Goal: Transaction & Acquisition: Purchase product/service

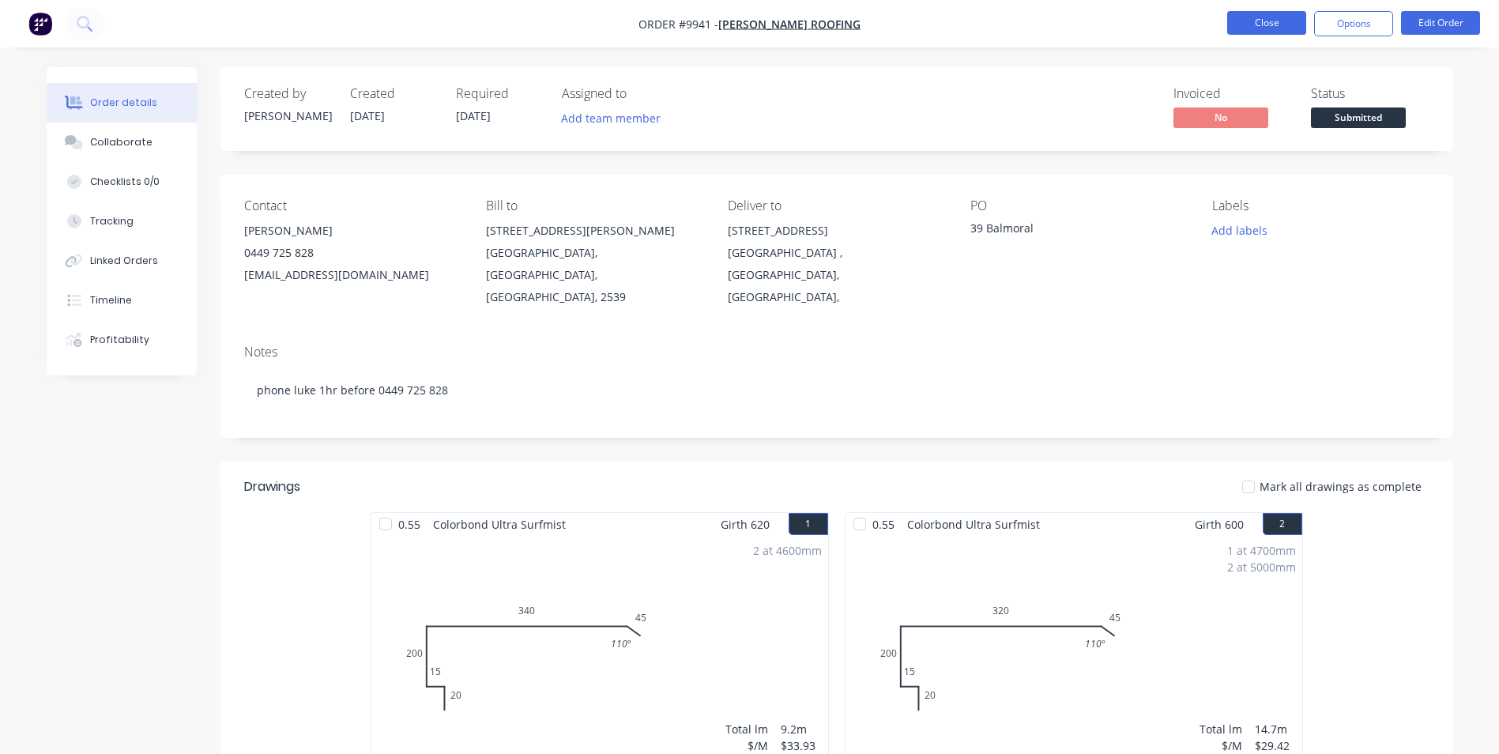
click at [1249, 23] on button "Close" at bounding box center [1267, 23] width 79 height 24
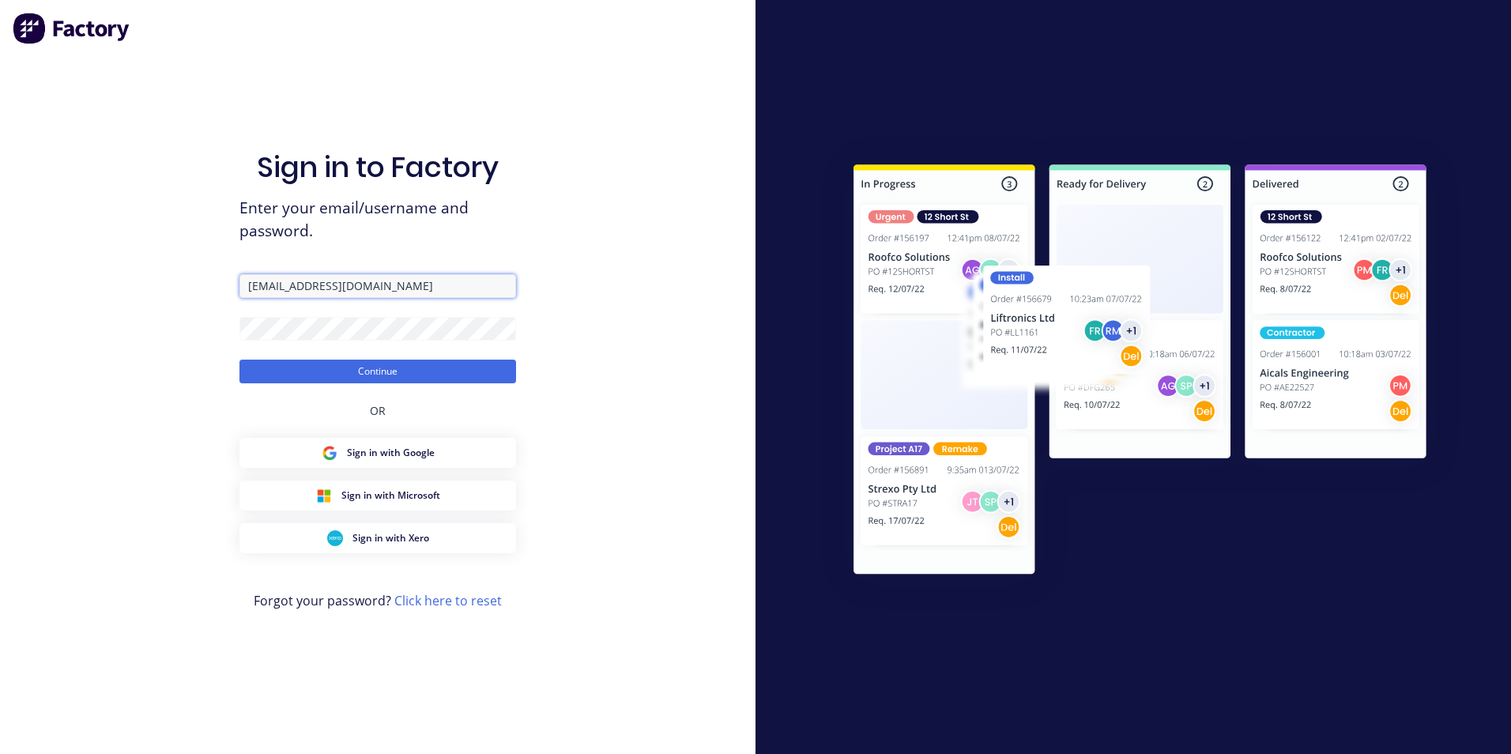
click at [397, 286] on input "[EMAIL_ADDRESS][DOMAIN_NAME]" at bounding box center [377, 286] width 277 height 24
type input "l"
type input "[EMAIL_ADDRESS][DOMAIN_NAME]"
click at [239, 360] on button "Continue" at bounding box center [377, 372] width 277 height 24
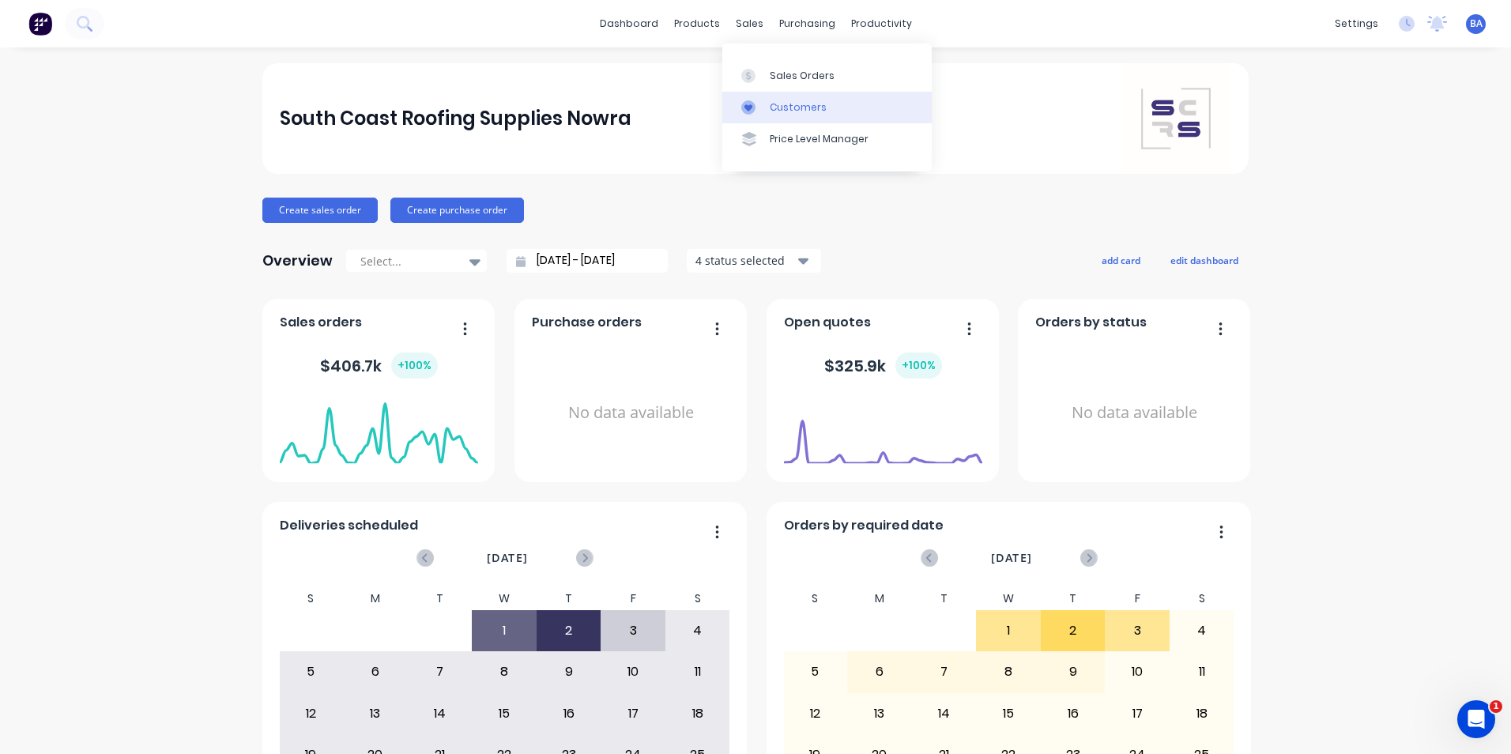
click at [756, 96] on link "Customers" at bounding box center [826, 108] width 209 height 32
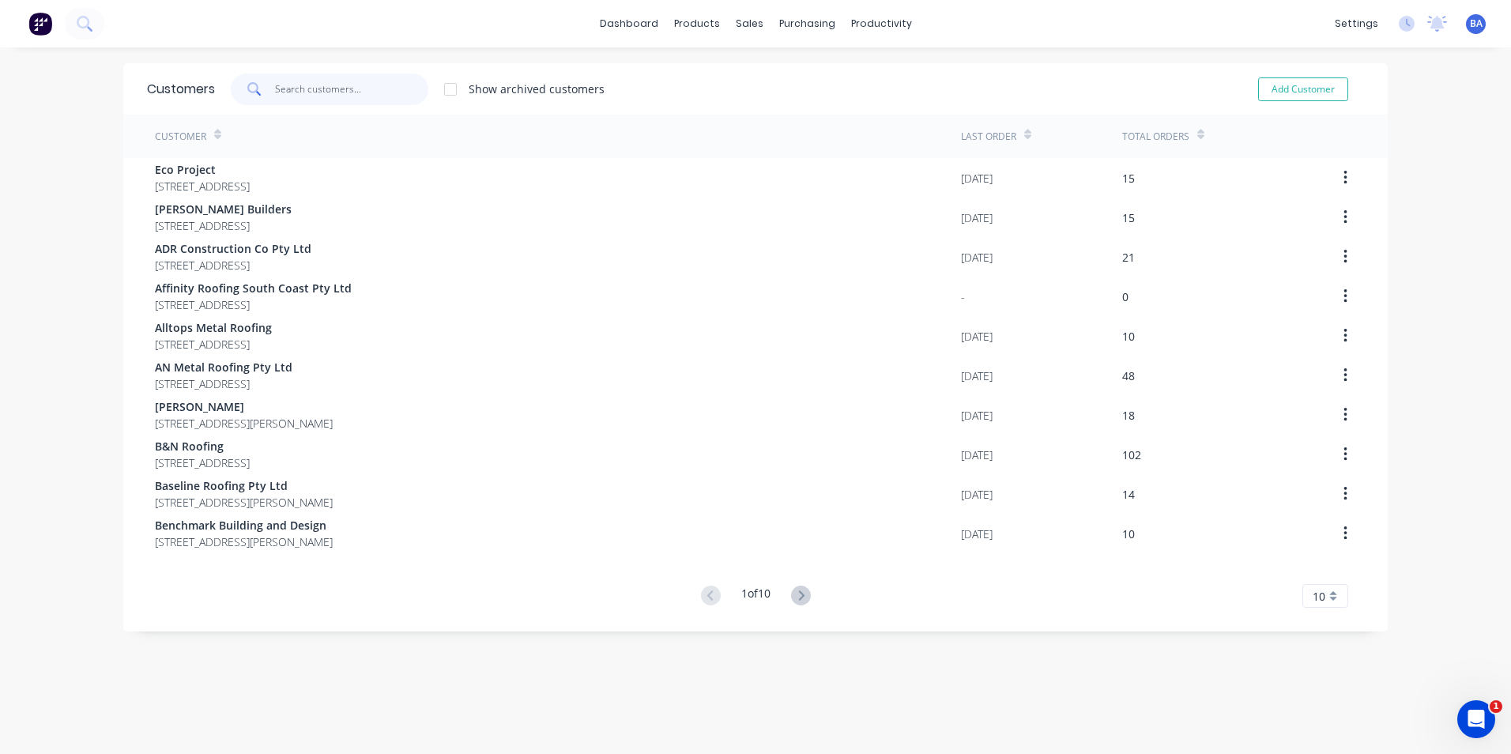
click at [381, 90] on input "text" at bounding box center [352, 90] width 154 height 32
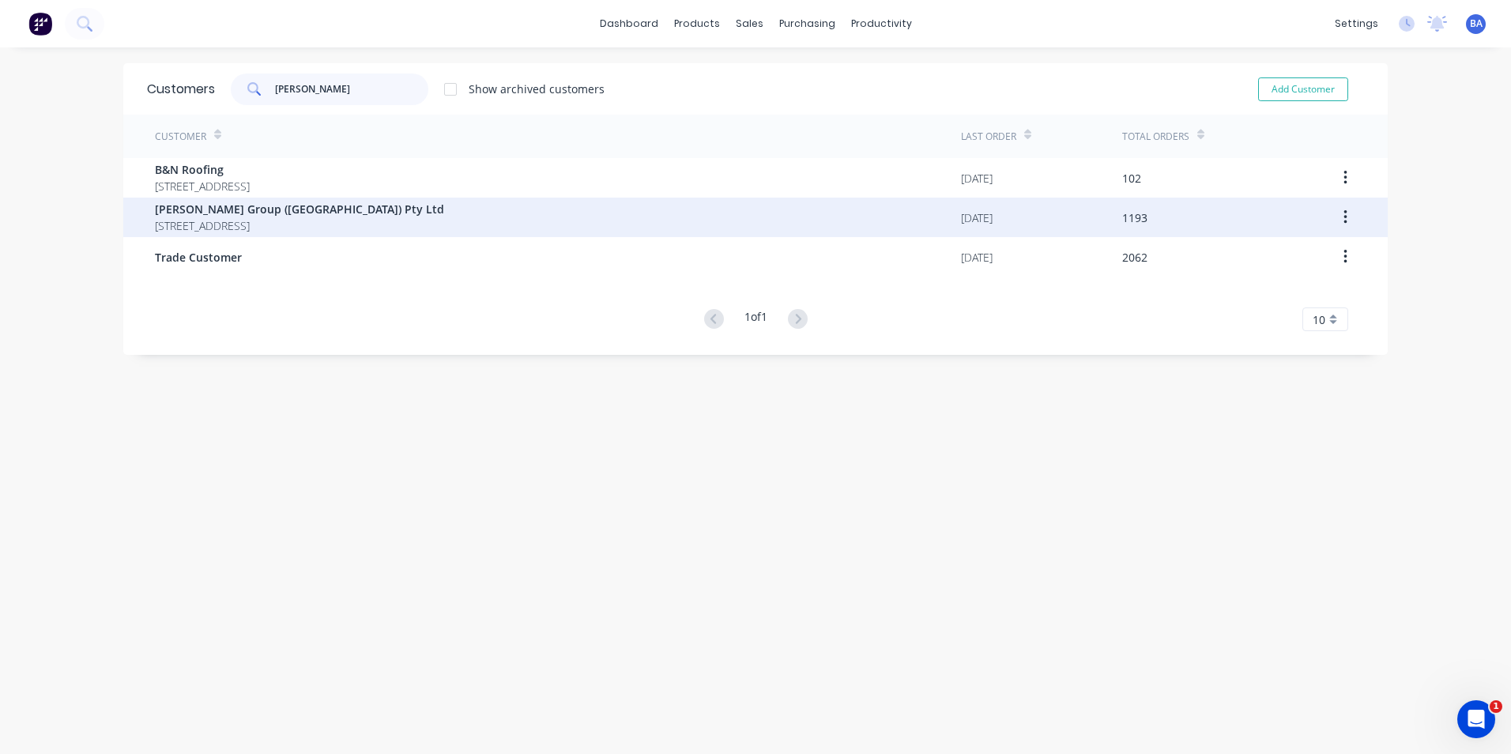
type input "[PERSON_NAME]"
click at [340, 229] on span "[STREET_ADDRESS]" at bounding box center [299, 225] width 289 height 17
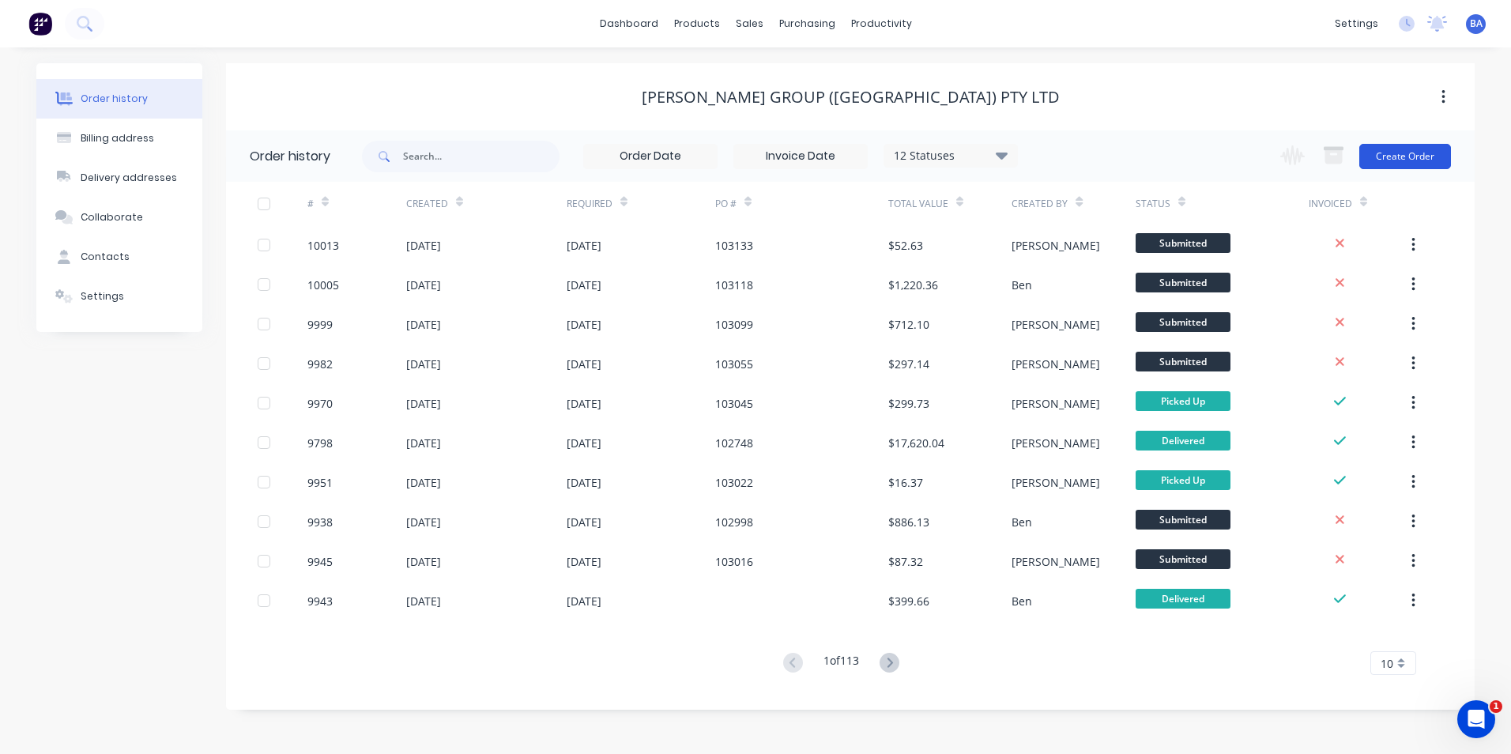
click at [1386, 151] on button "Create Order" at bounding box center [1406, 156] width 92 height 25
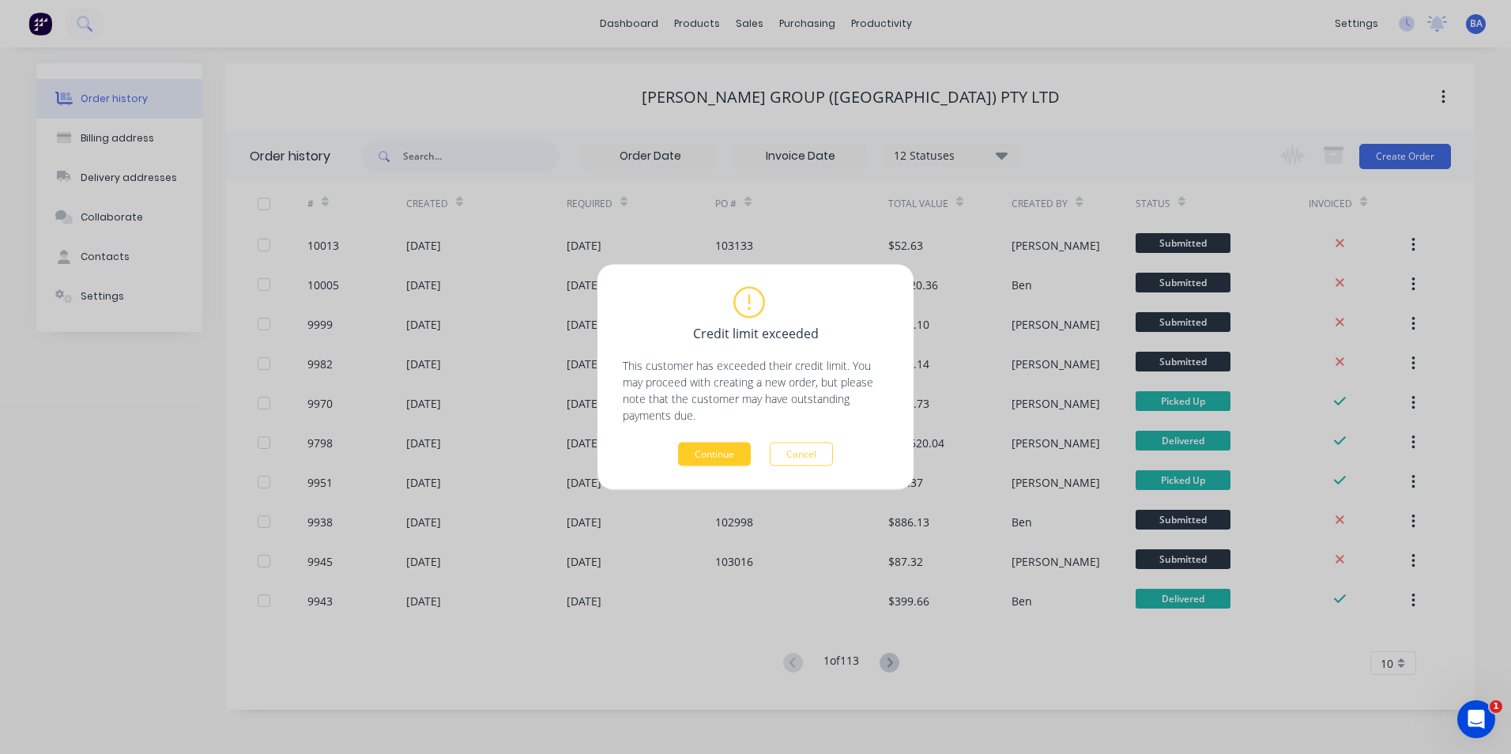
click at [730, 447] on button "Continue" at bounding box center [714, 455] width 73 height 24
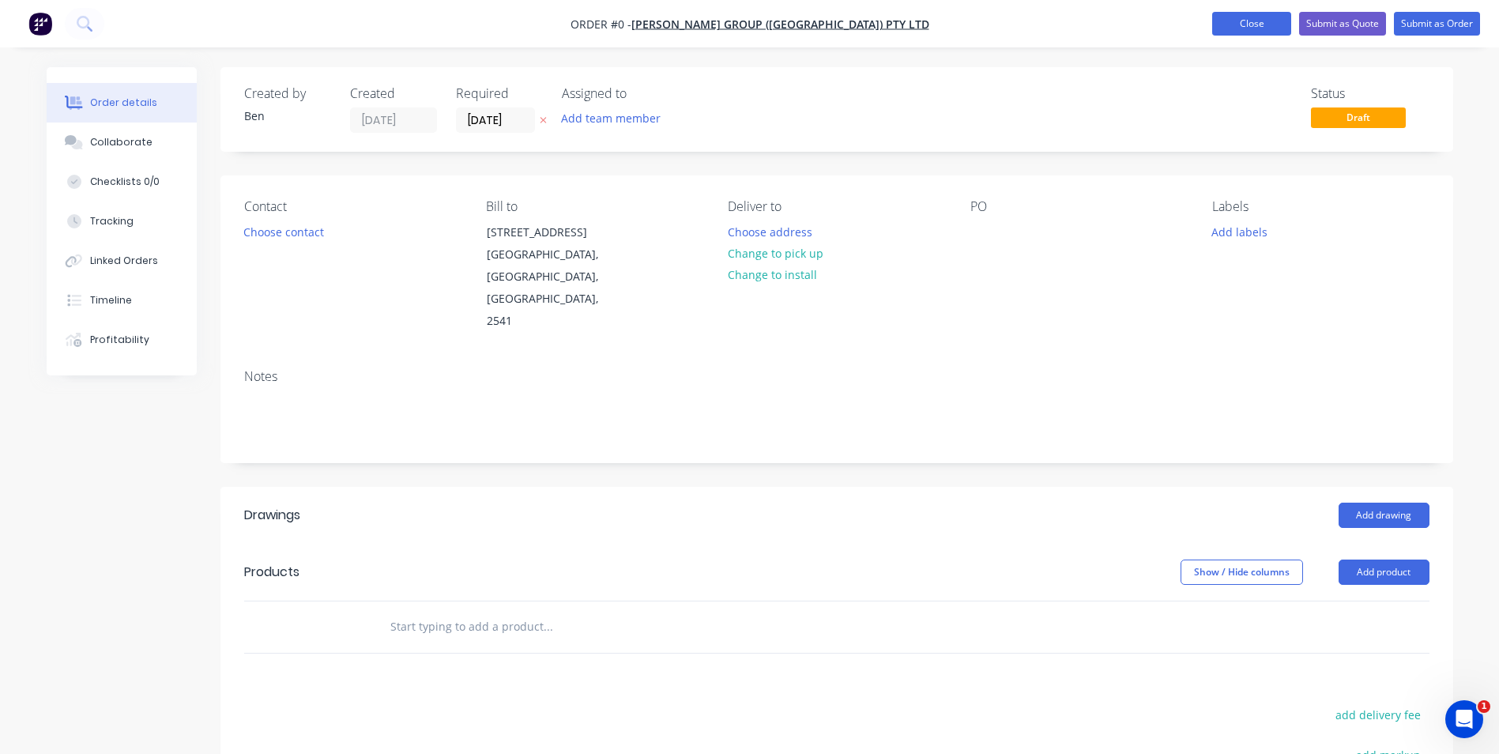
click at [1254, 17] on button "Close" at bounding box center [1252, 24] width 79 height 24
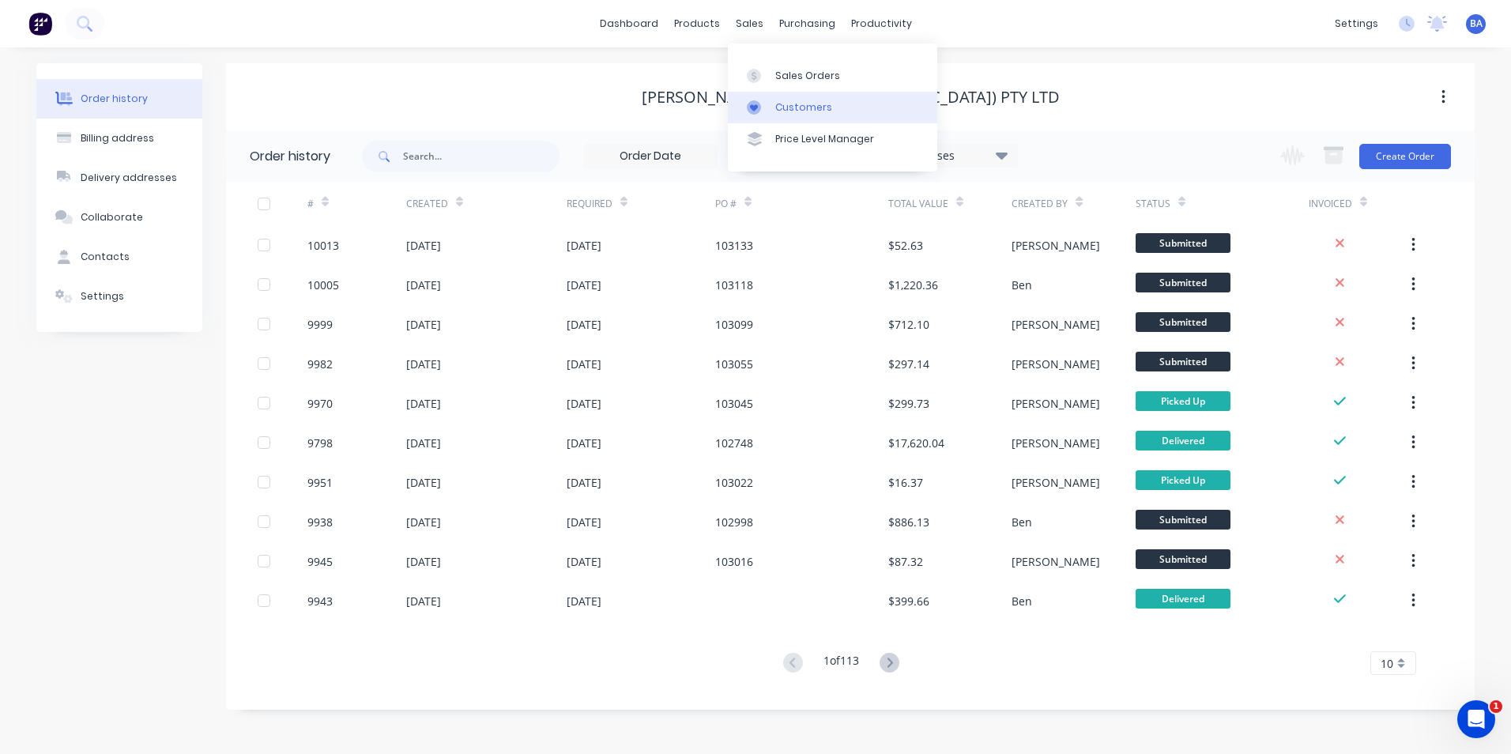
click at [756, 96] on link "Customers" at bounding box center [832, 108] width 209 height 32
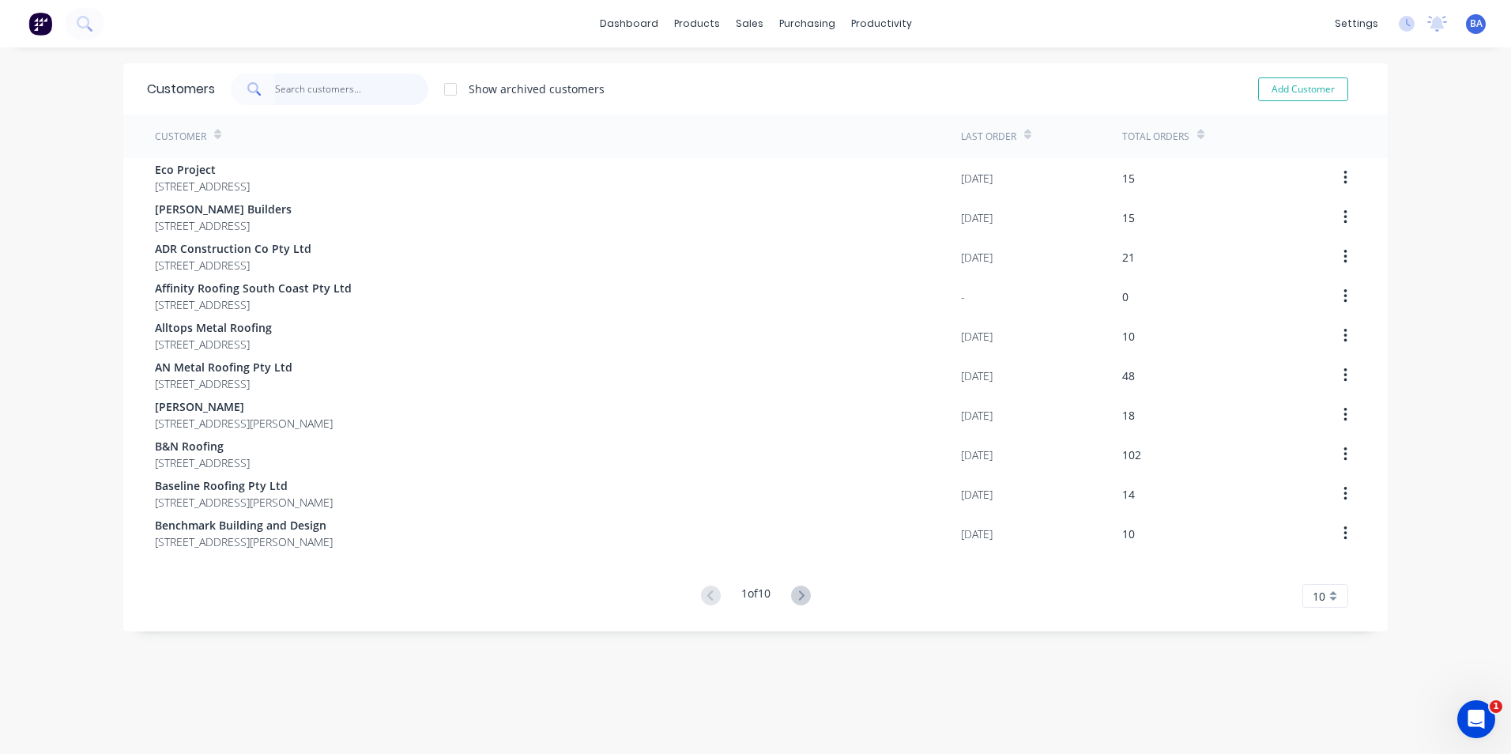
click at [397, 98] on input "text" at bounding box center [352, 90] width 154 height 32
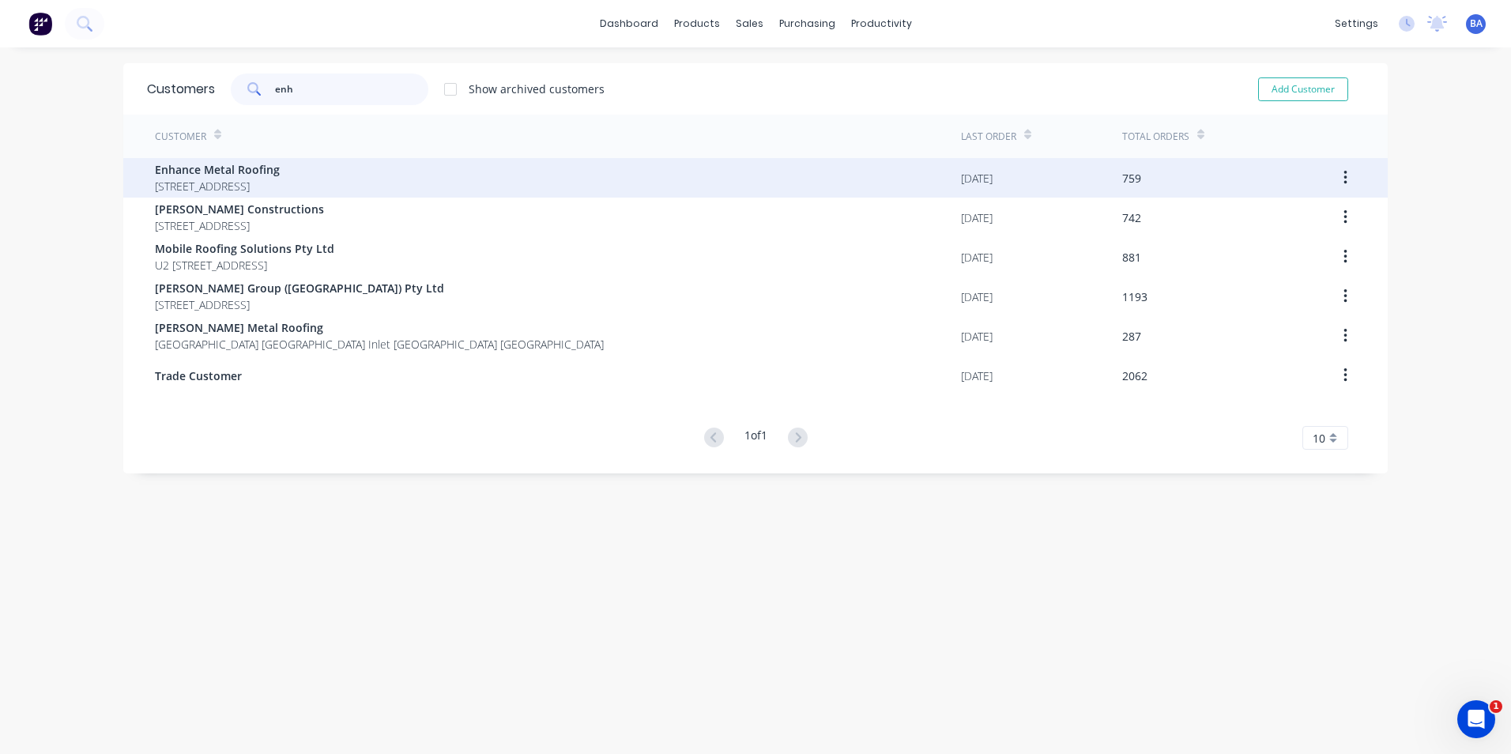
type input "enh"
click at [248, 178] on span "[STREET_ADDRESS]" at bounding box center [217, 186] width 125 height 17
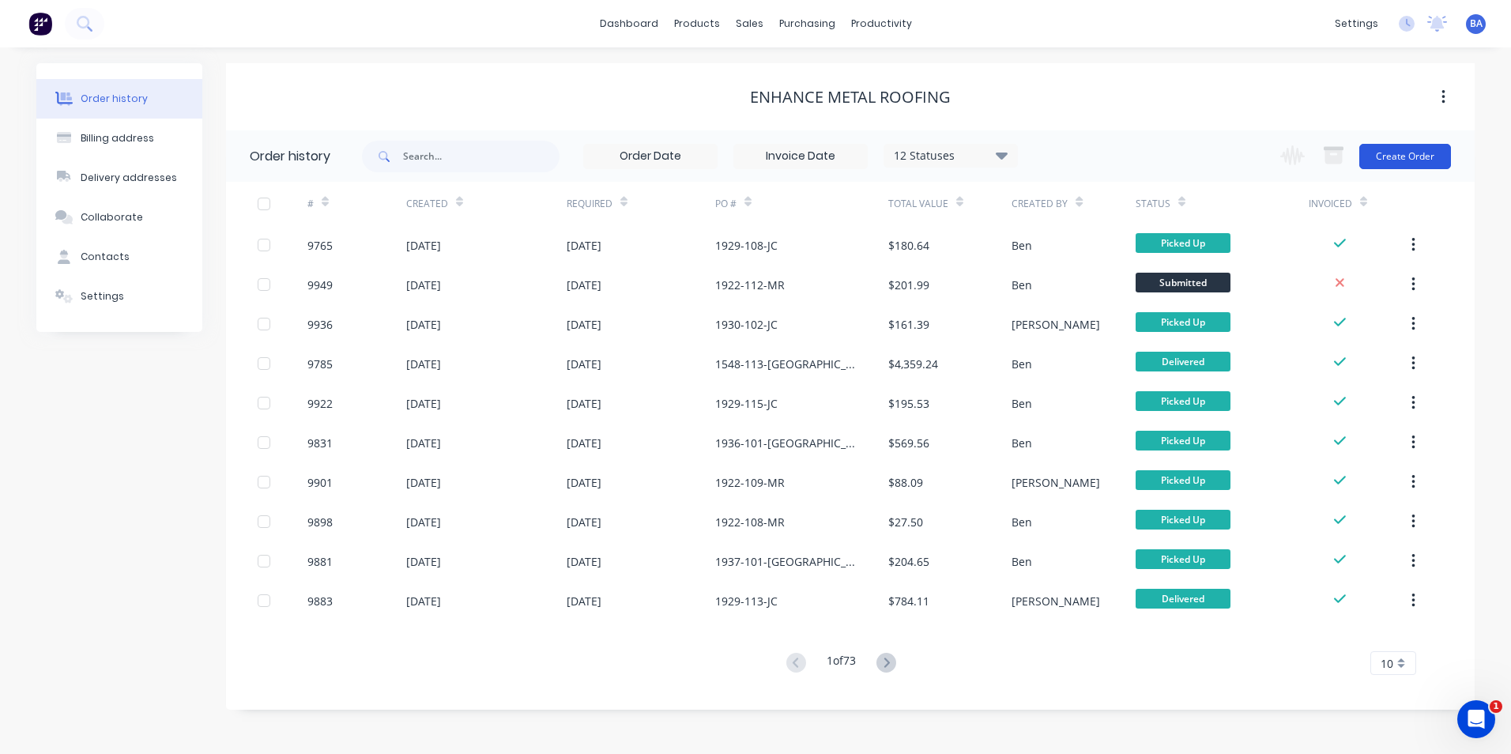
click at [1399, 153] on button "Create Order" at bounding box center [1406, 156] width 92 height 25
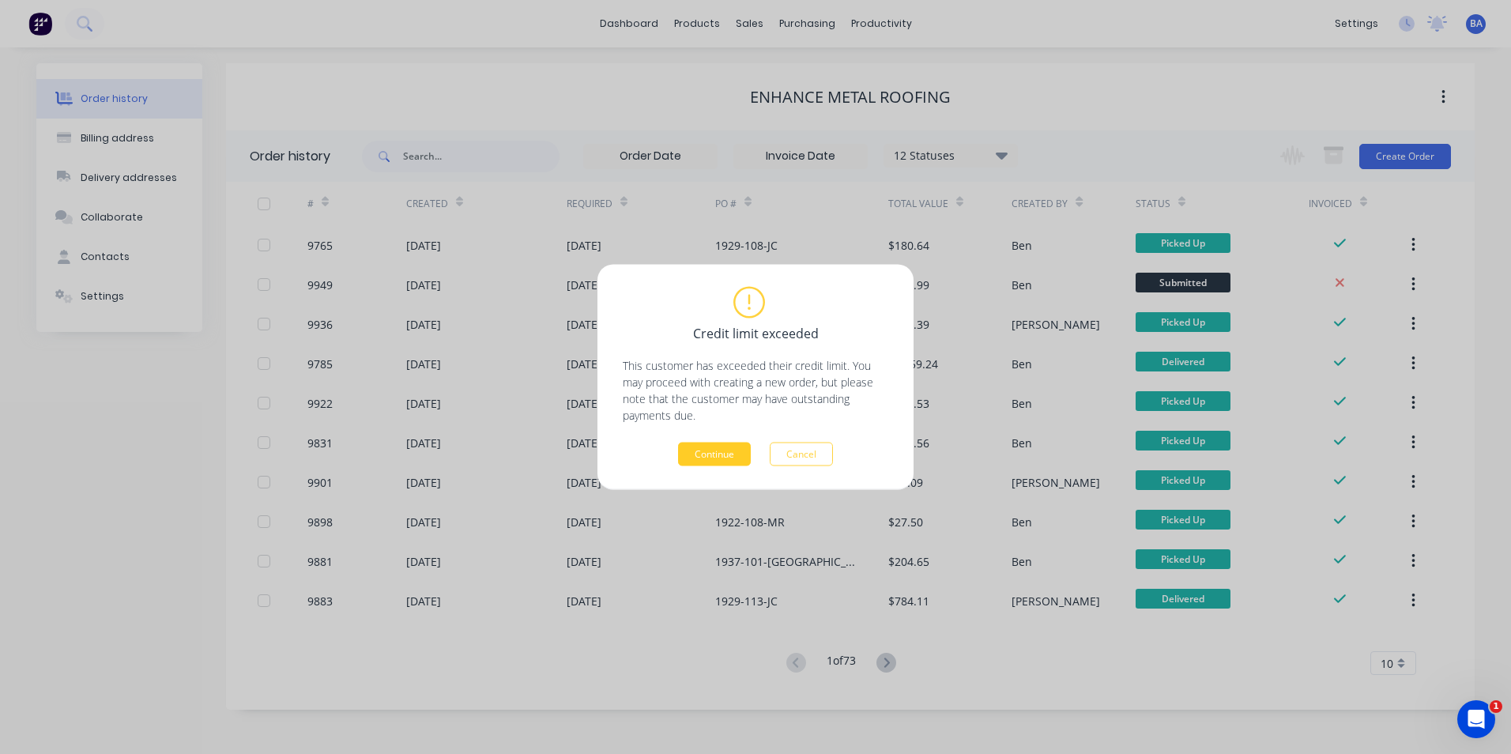
click at [710, 449] on button "Continue" at bounding box center [714, 455] width 73 height 24
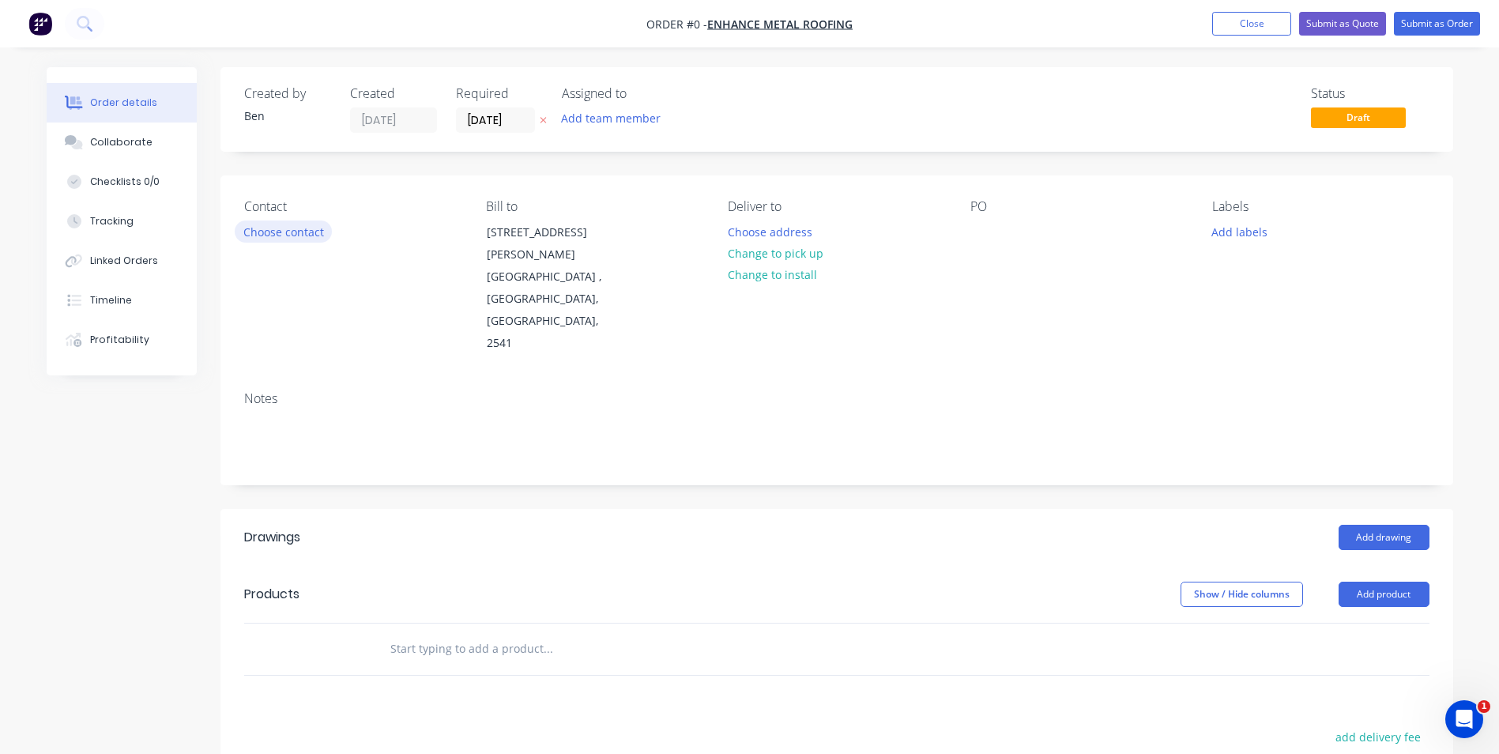
click at [308, 231] on button "Choose contact" at bounding box center [283, 231] width 97 height 21
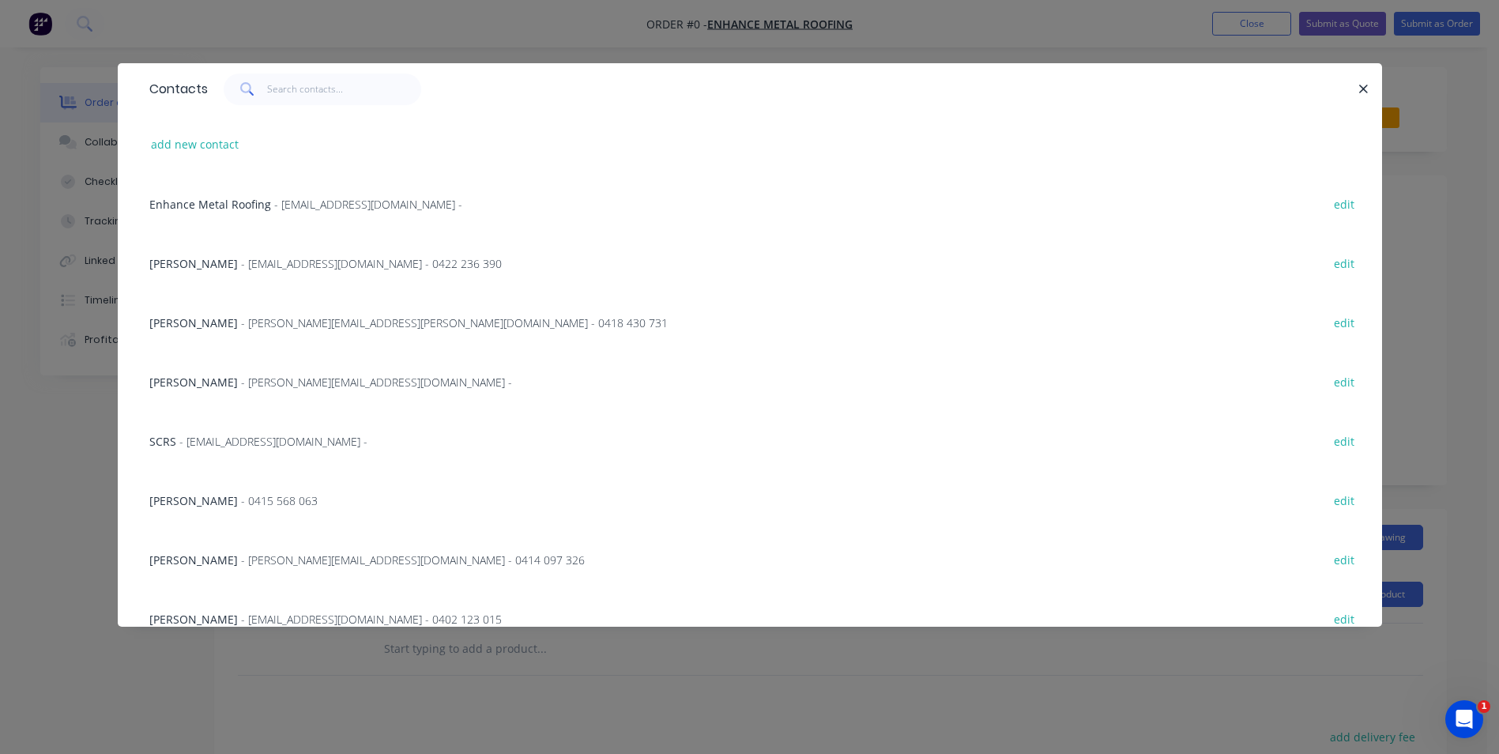
click at [232, 198] on div "Enhance Metal Roofing - [EMAIL_ADDRESS][DOMAIN_NAME] -" at bounding box center [305, 204] width 313 height 17
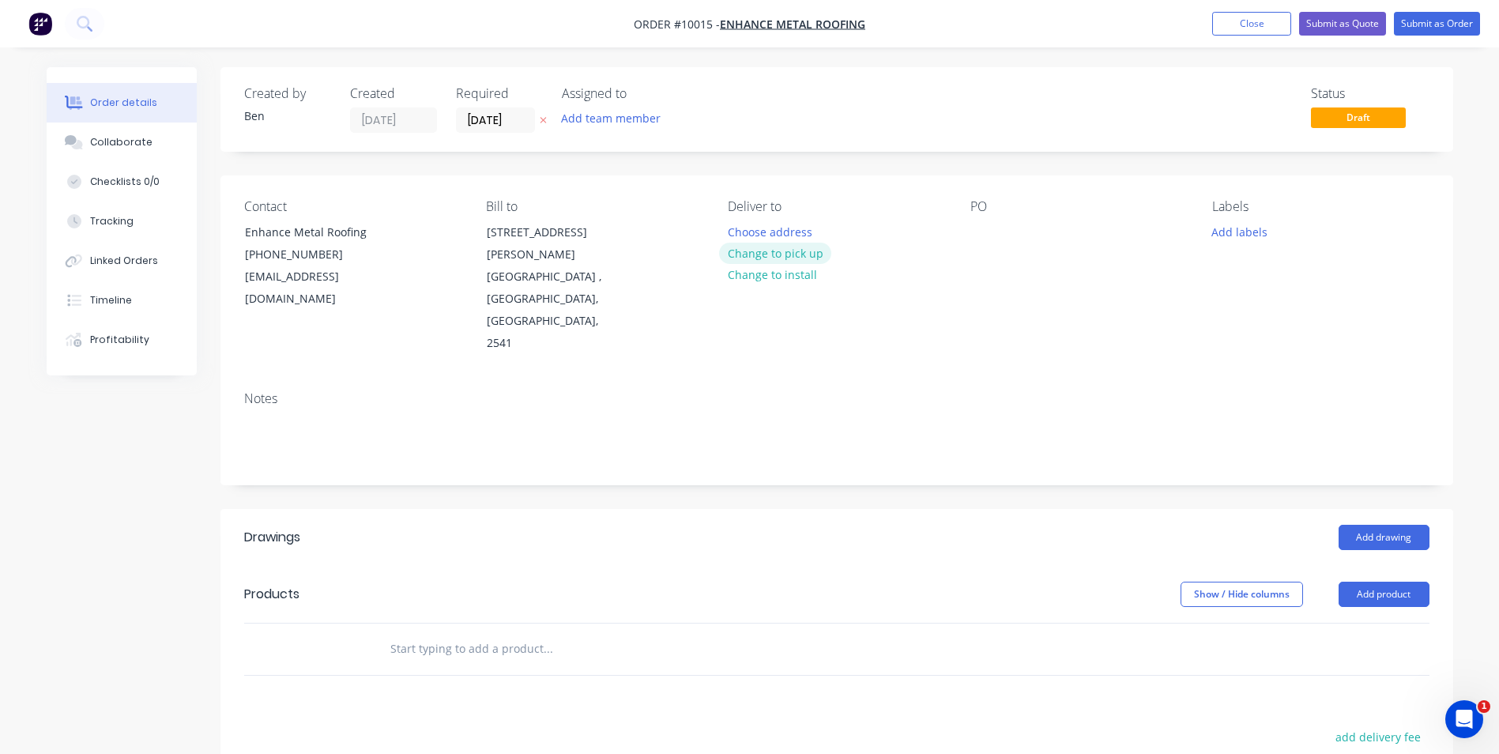
click at [785, 251] on button "Change to pick up" at bounding box center [775, 253] width 112 height 21
click at [979, 228] on div at bounding box center [983, 232] width 25 height 23
click at [1388, 525] on button "Add drawing" at bounding box center [1384, 537] width 91 height 25
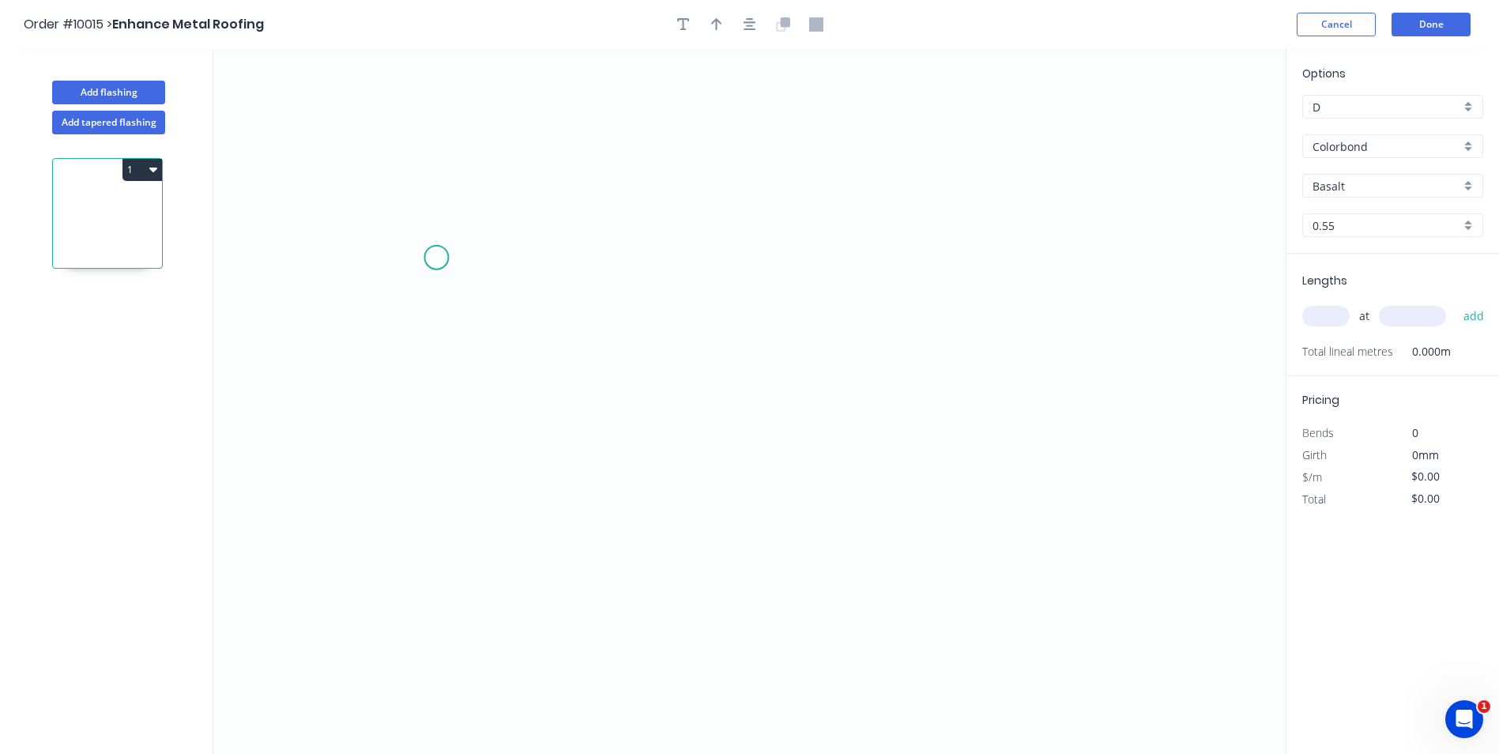
click at [436, 259] on icon "0" at bounding box center [749, 401] width 1073 height 705
click at [411, 474] on icon "0" at bounding box center [749, 401] width 1073 height 705
click at [432, 488] on div "Delete point" at bounding box center [491, 494] width 159 height 32
click at [417, 251] on icon "0" at bounding box center [749, 401] width 1073 height 705
drag, startPoint x: 408, startPoint y: 370, endPoint x: 547, endPoint y: 366, distance: 139.2
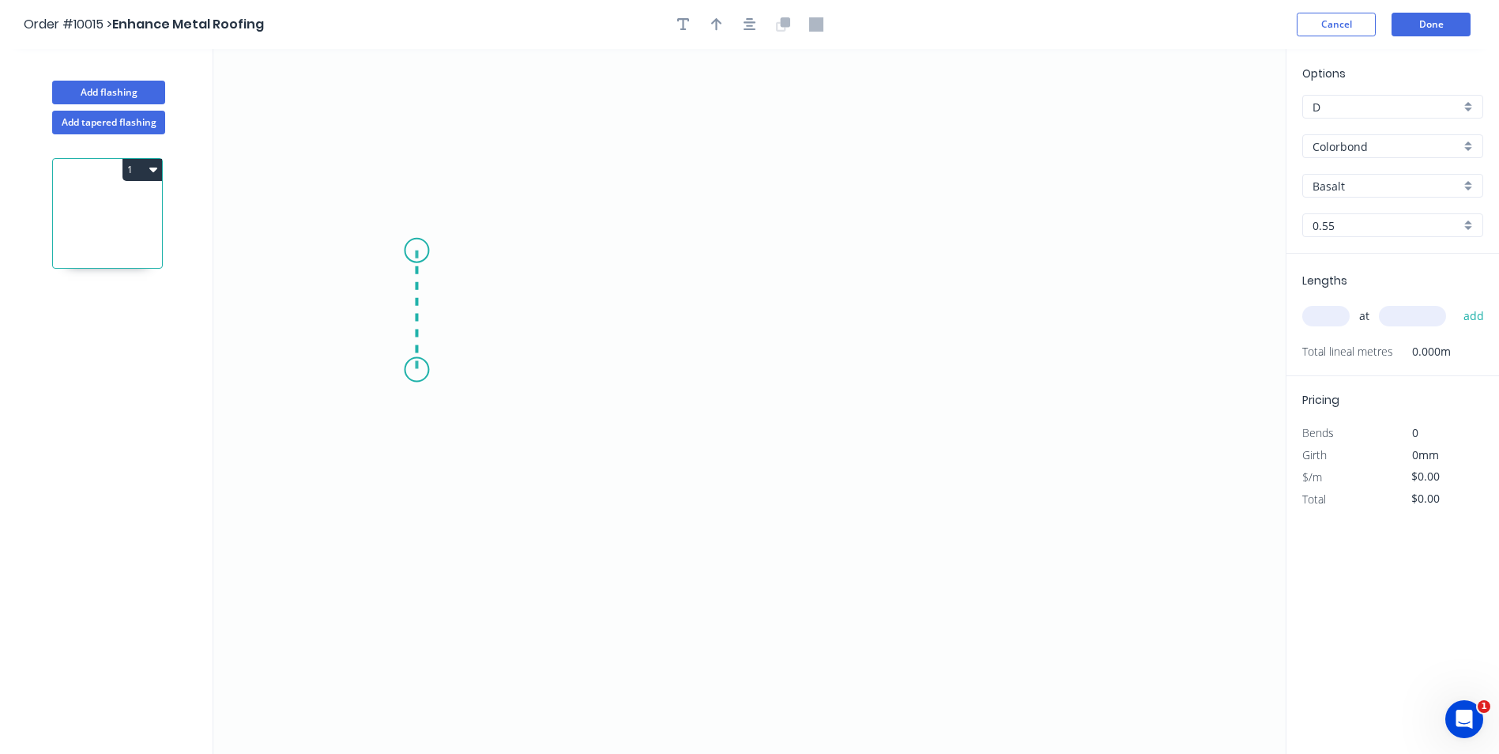
click at [409, 368] on icon "0" at bounding box center [749, 401] width 1073 height 705
click at [1031, 356] on icon "0 ?" at bounding box center [749, 401] width 1073 height 705
click at [1027, 296] on icon "0 ? ?" at bounding box center [749, 401] width 1073 height 705
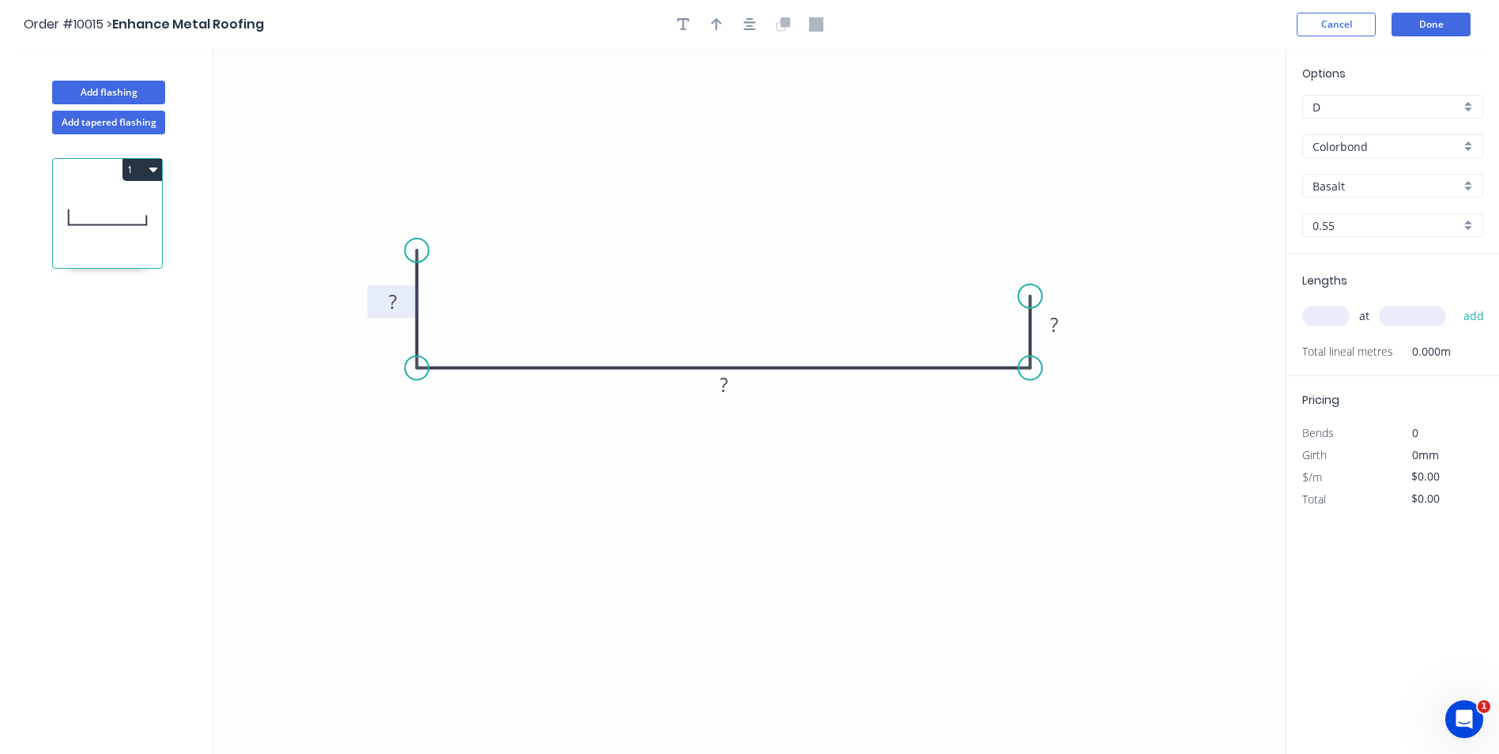
click at [398, 293] on rect at bounding box center [394, 303] width 32 height 22
click at [643, 127] on icon "0 25 90 15" at bounding box center [749, 401] width 1073 height 705
type input "$5.33"
click at [713, 26] on icon "button" at bounding box center [716, 24] width 11 height 14
click at [1203, 122] on icon at bounding box center [1206, 110] width 14 height 51
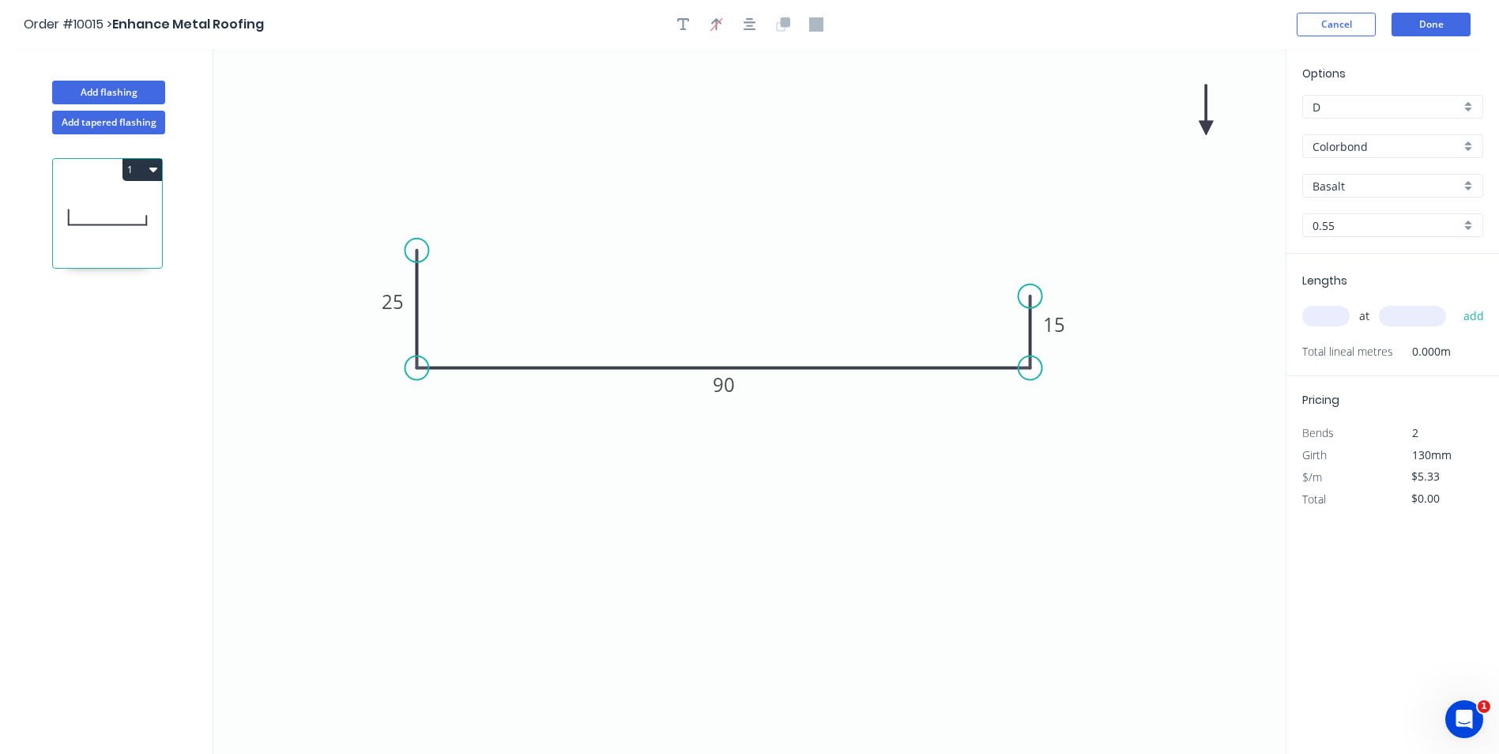
click at [1203, 122] on icon "0 25 90 15" at bounding box center [749, 401] width 1073 height 705
click at [1205, 123] on icon "0 25 90 15" at bounding box center [749, 401] width 1073 height 705
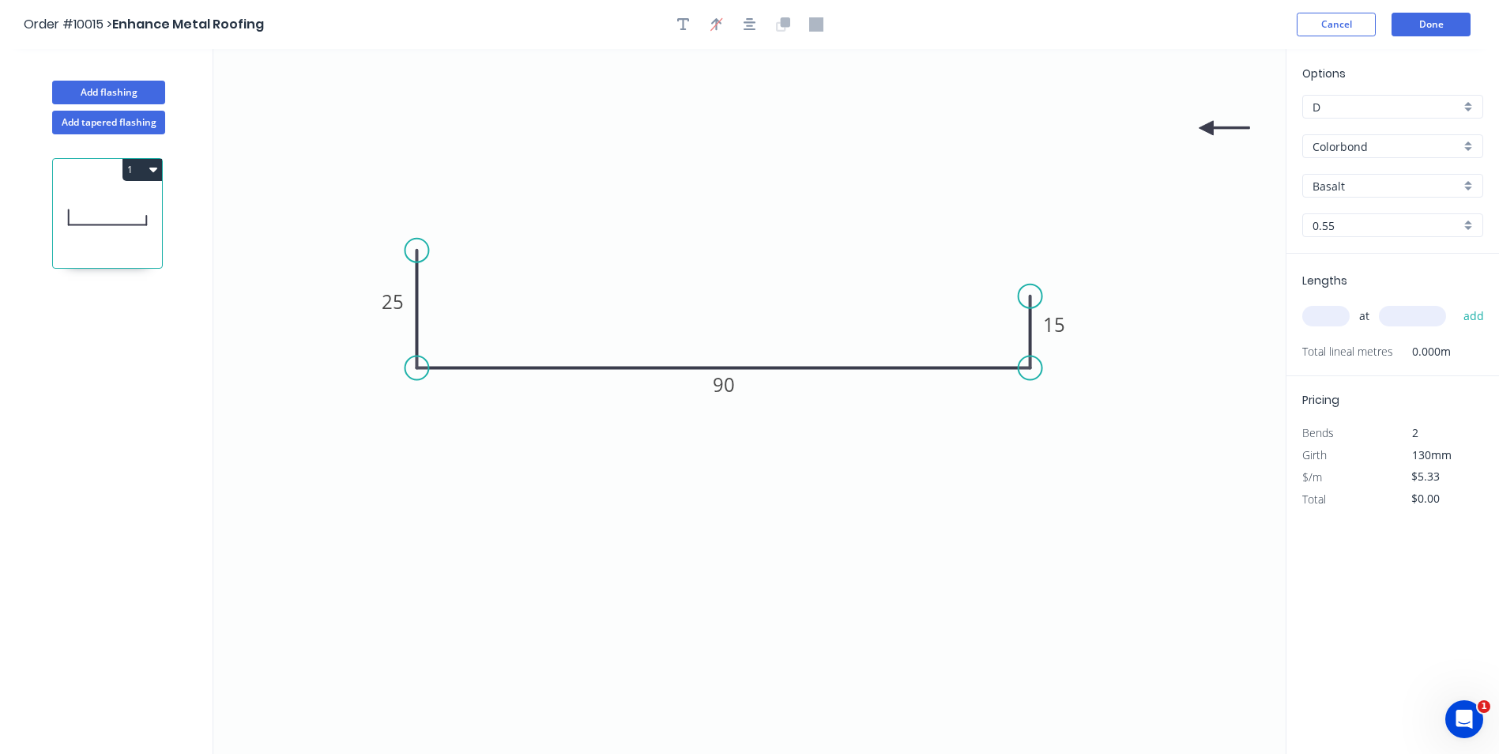
click at [1207, 123] on icon "0 25 90 15" at bounding box center [749, 401] width 1073 height 705
click at [1206, 125] on icon at bounding box center [1224, 128] width 51 height 14
click at [1206, 125] on icon at bounding box center [1220, 141] width 46 height 46
drag, startPoint x: 1206, startPoint y: 125, endPoint x: 723, endPoint y: 507, distance: 616.1
click at [723, 507] on icon at bounding box center [725, 525] width 14 height 51
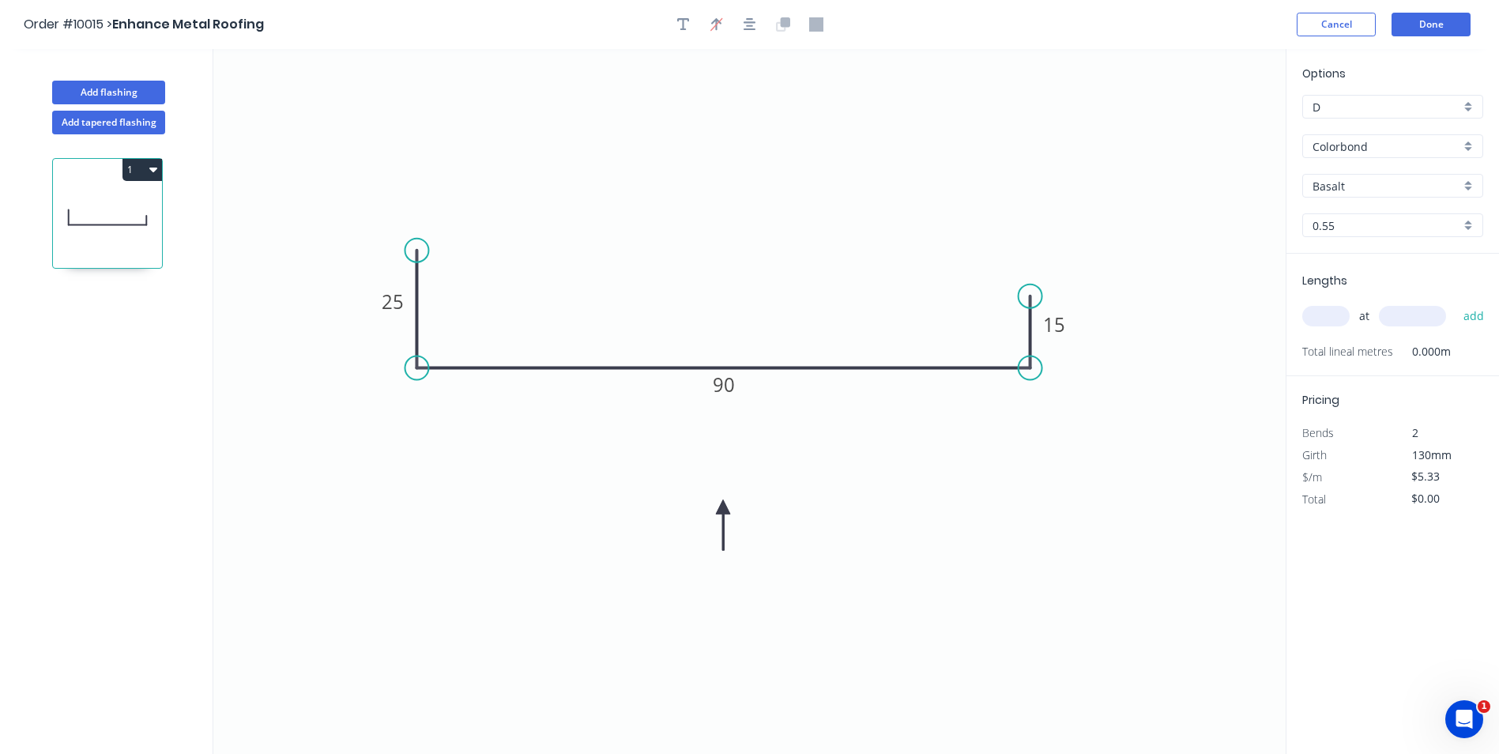
click at [1380, 190] on input "Basalt" at bounding box center [1387, 186] width 148 height 17
click at [1367, 265] on div "Paperbark" at bounding box center [1392, 264] width 179 height 28
type input "Paperbark"
click at [1329, 311] on input "text" at bounding box center [1326, 316] width 47 height 21
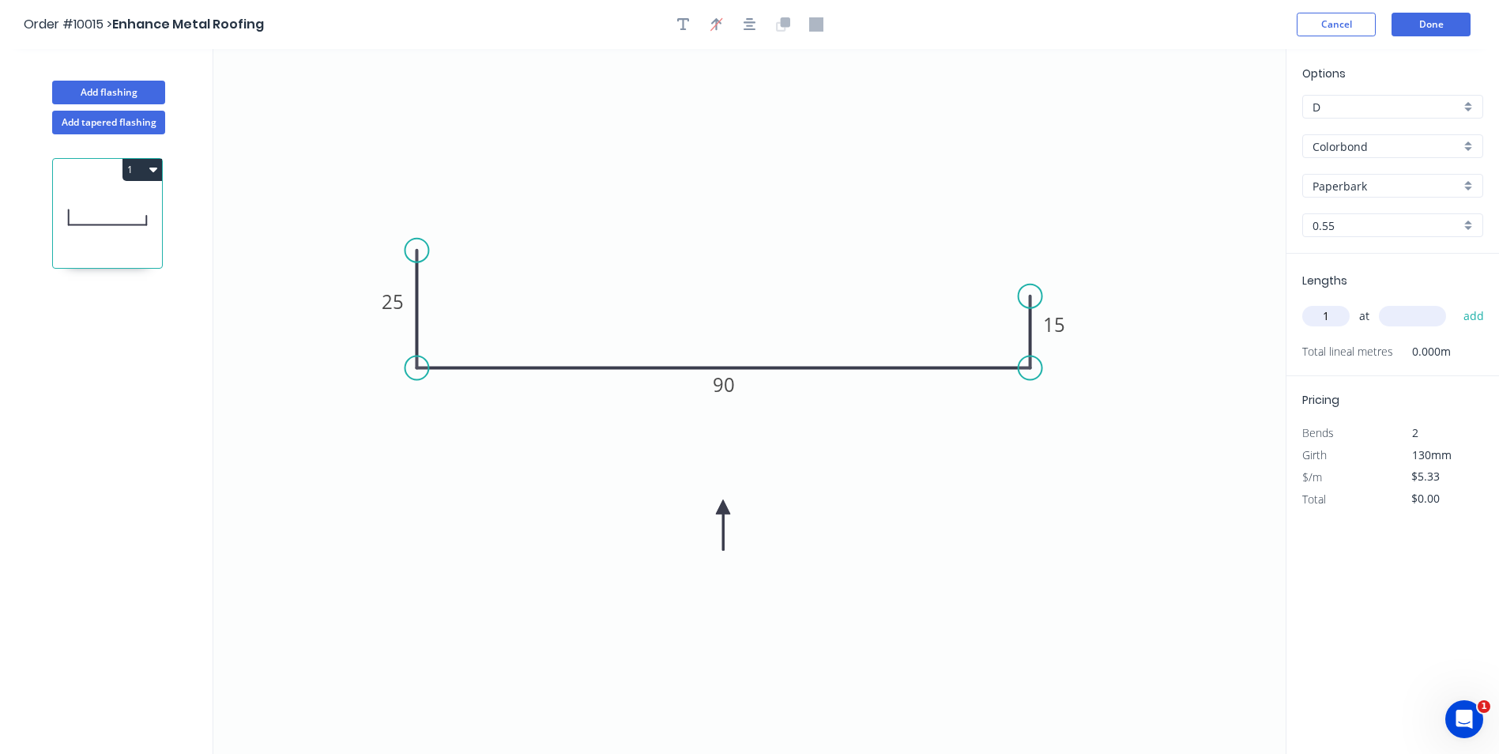
type input "1"
type input "1800"
click at [1456, 303] on button "add" at bounding box center [1474, 316] width 37 height 27
type input "$9.59"
click at [1436, 21] on button "Done" at bounding box center [1431, 25] width 79 height 24
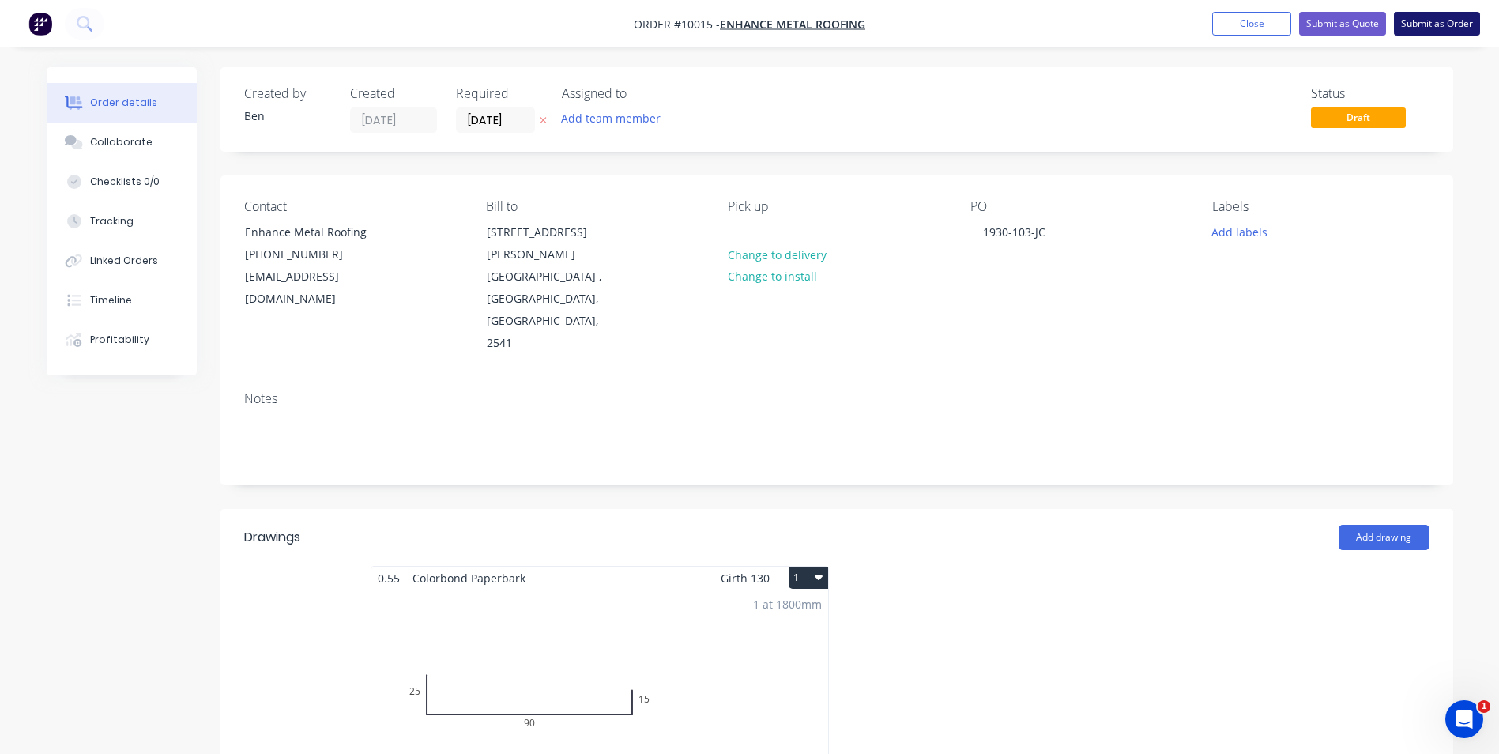
click at [1436, 17] on button "Submit as Order" at bounding box center [1437, 24] width 86 height 24
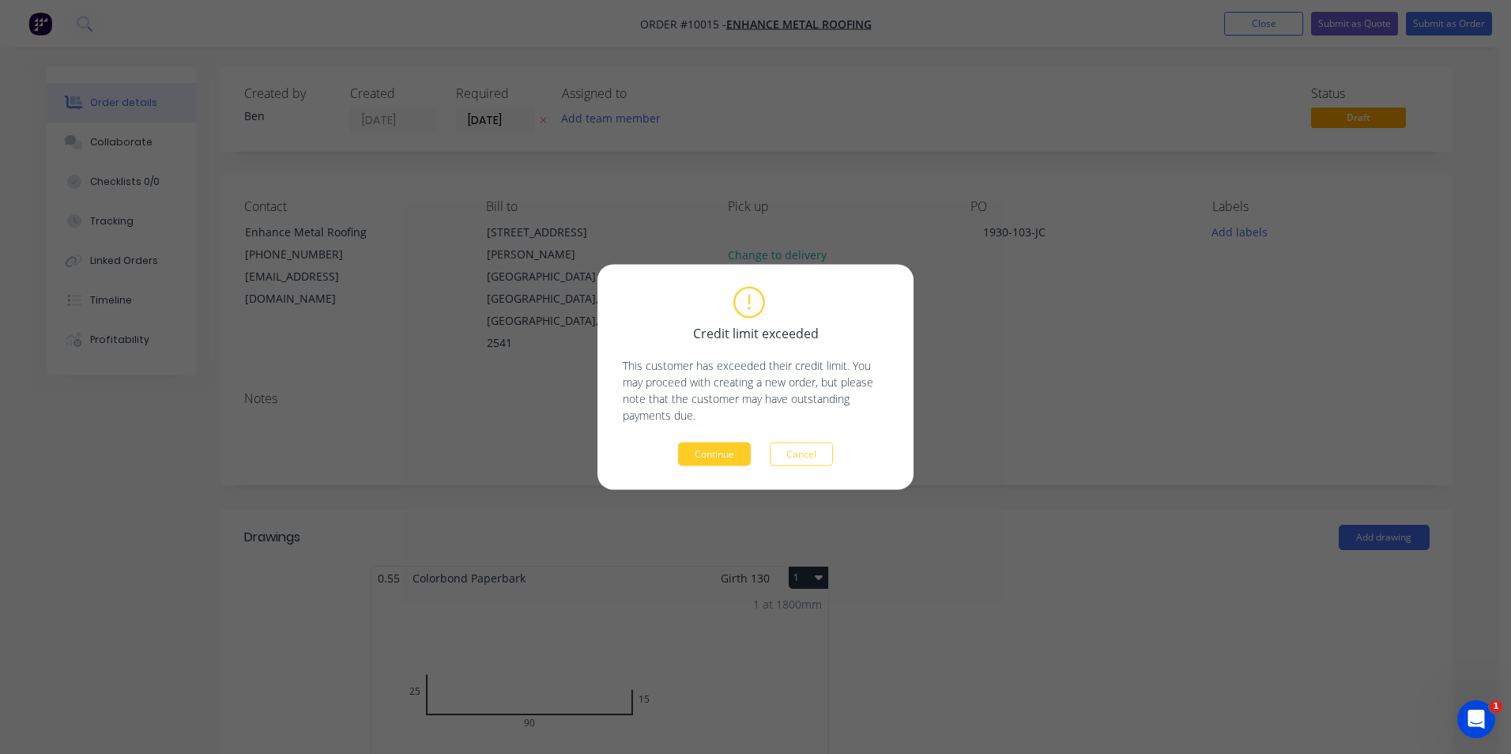
click at [722, 449] on button "Continue" at bounding box center [714, 455] width 73 height 24
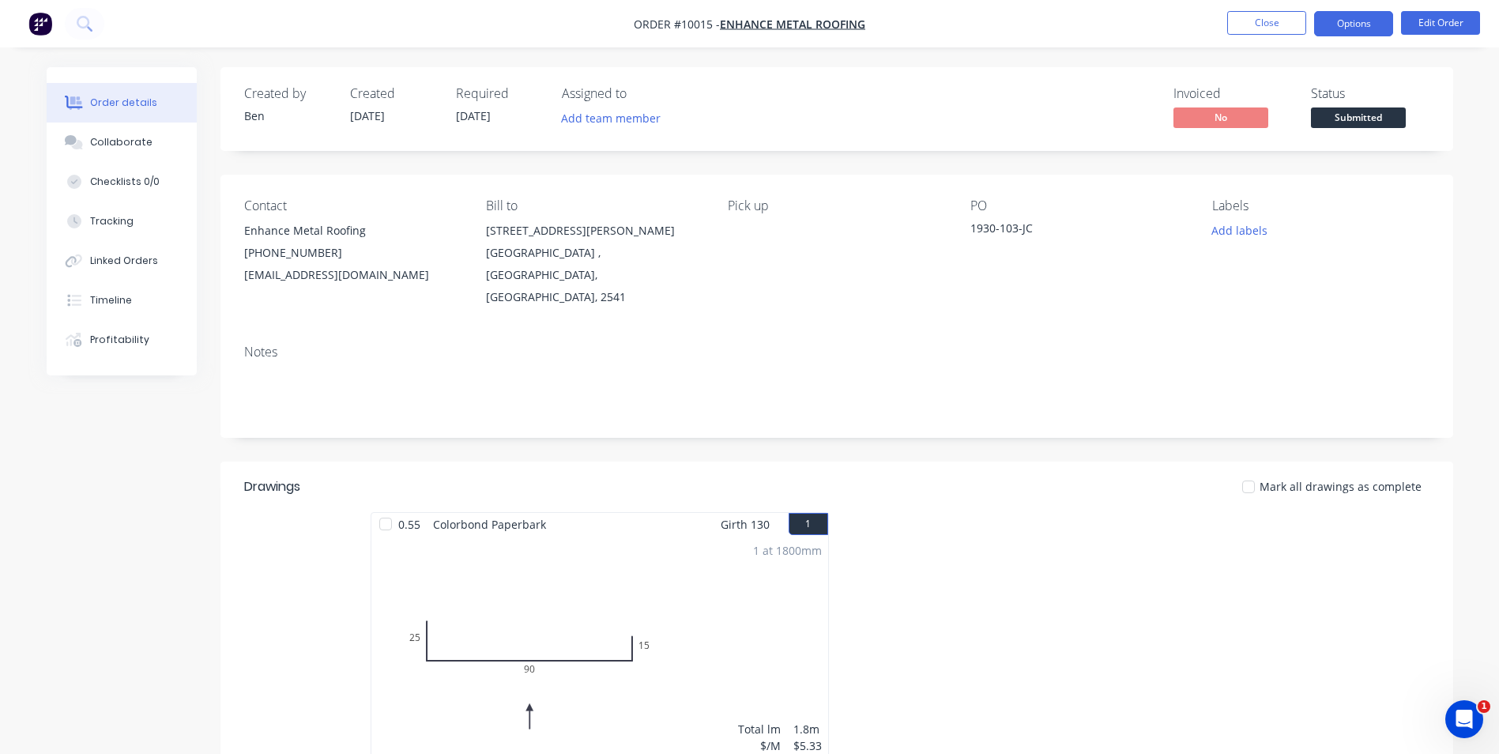
click at [1341, 26] on button "Options" at bounding box center [1353, 23] width 79 height 25
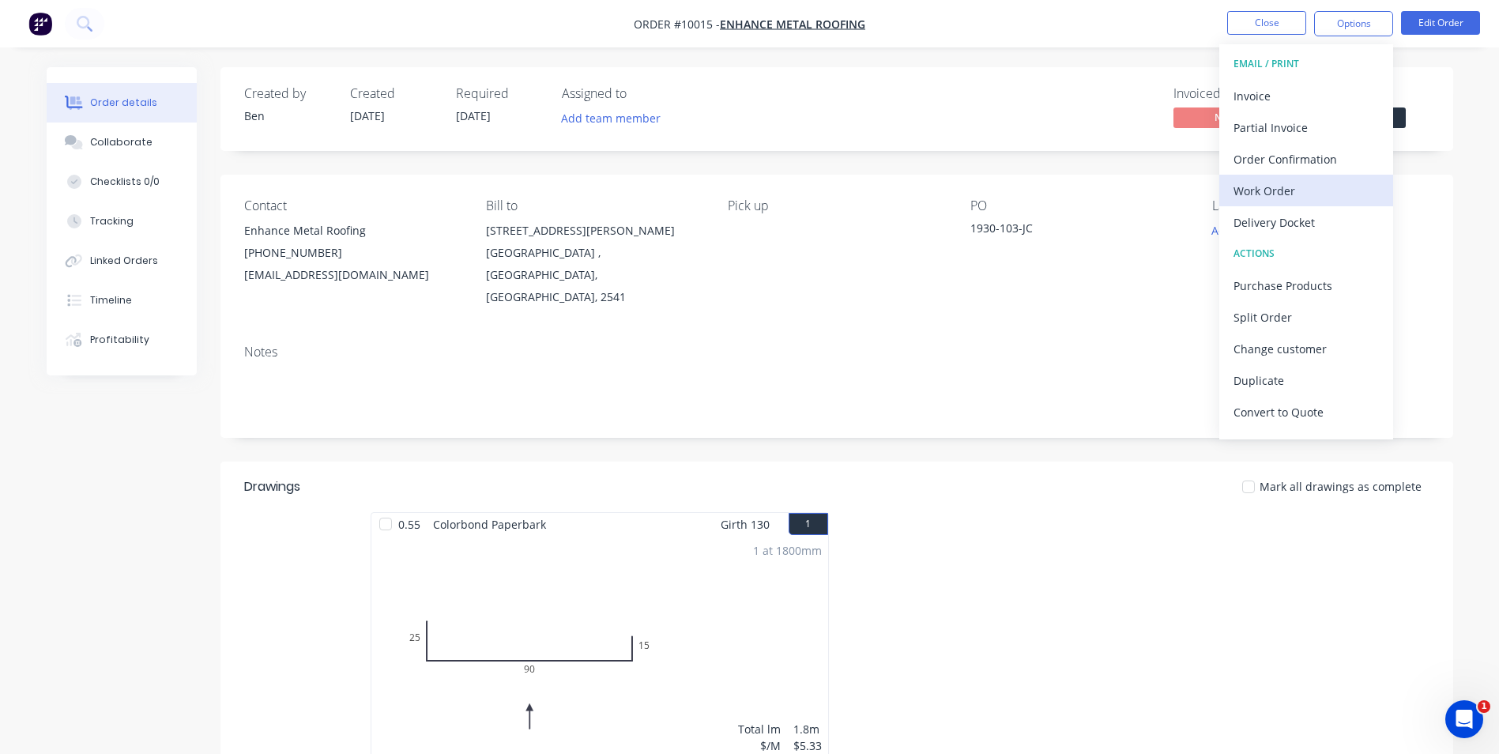
click at [1277, 197] on div "Work Order" at bounding box center [1306, 190] width 145 height 23
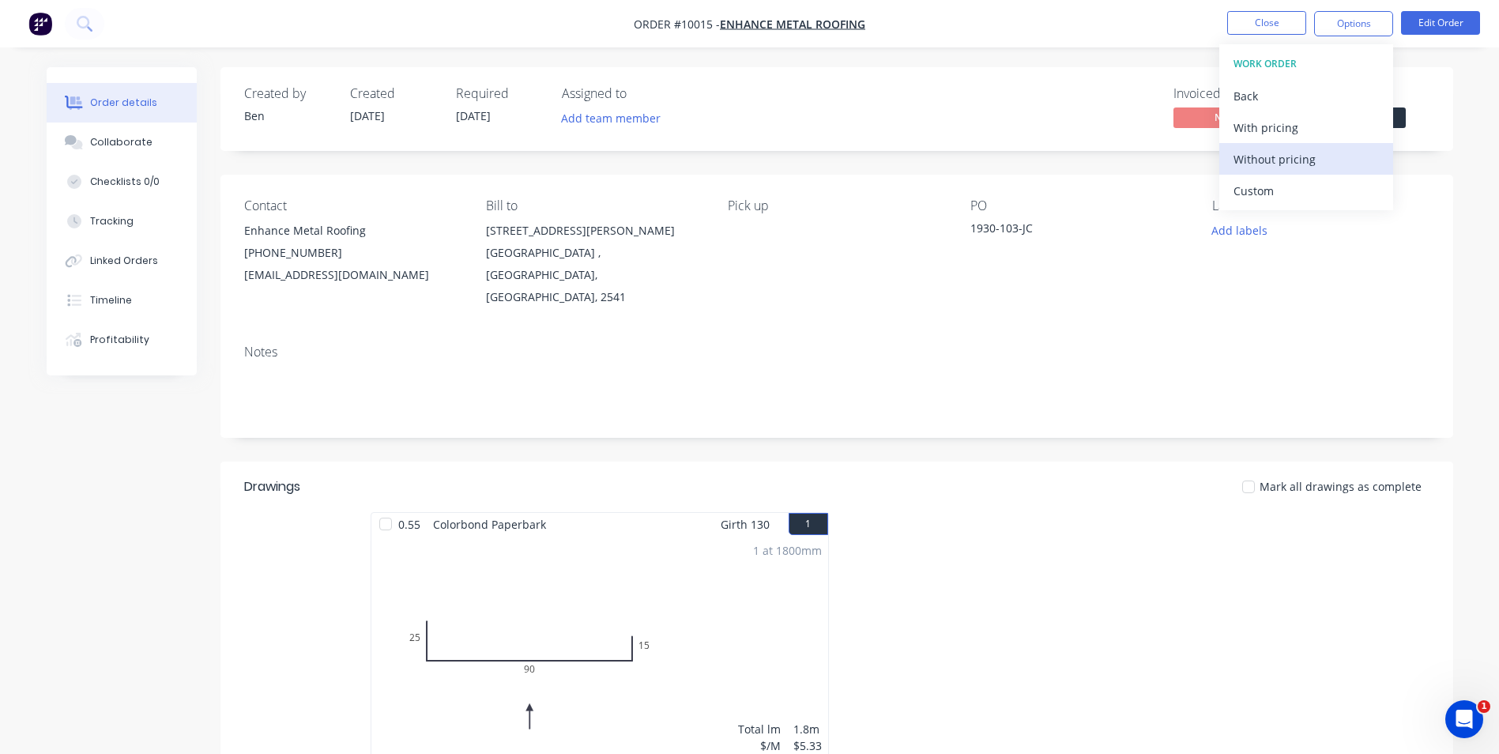
click at [1292, 162] on div "Without pricing" at bounding box center [1306, 159] width 145 height 23
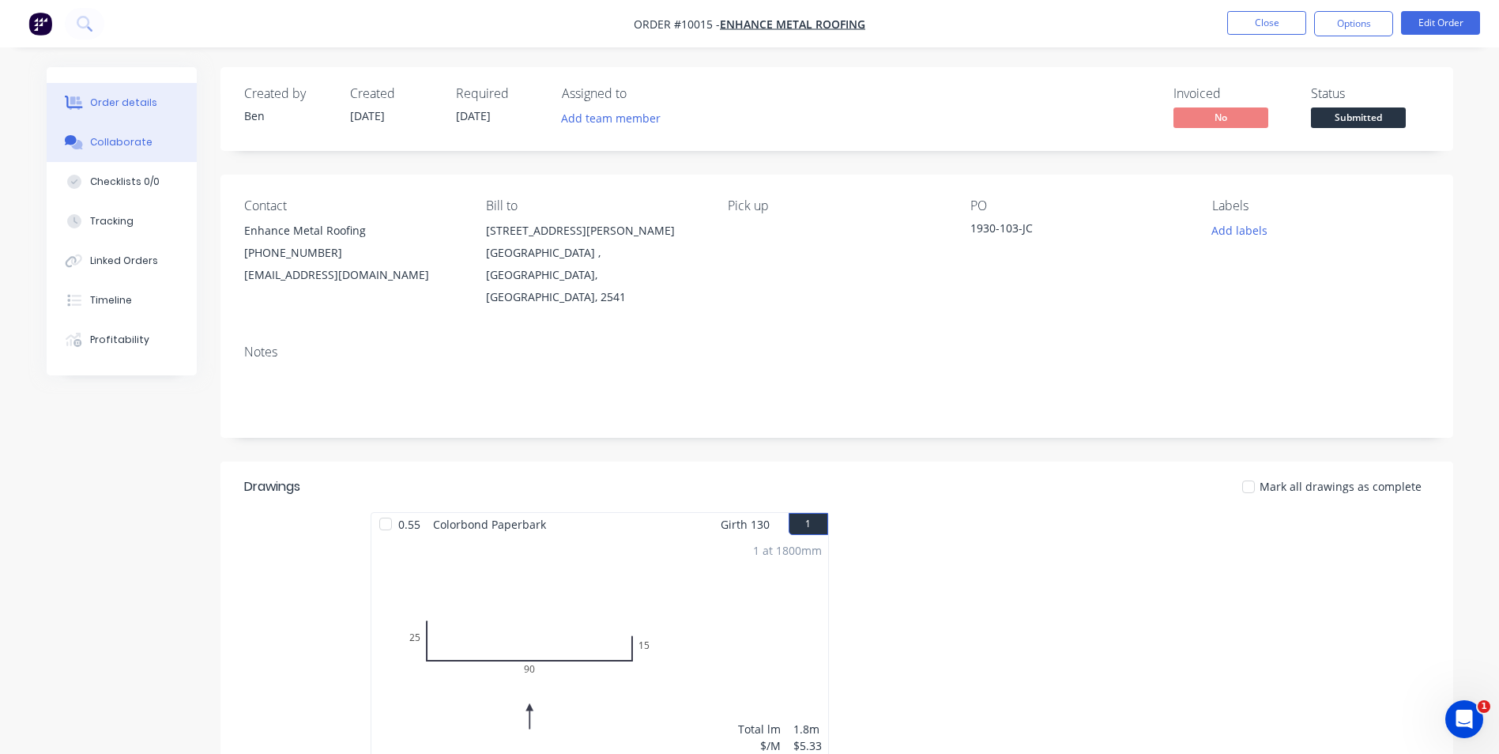
click at [113, 134] on button "Collaborate" at bounding box center [122, 143] width 150 height 40
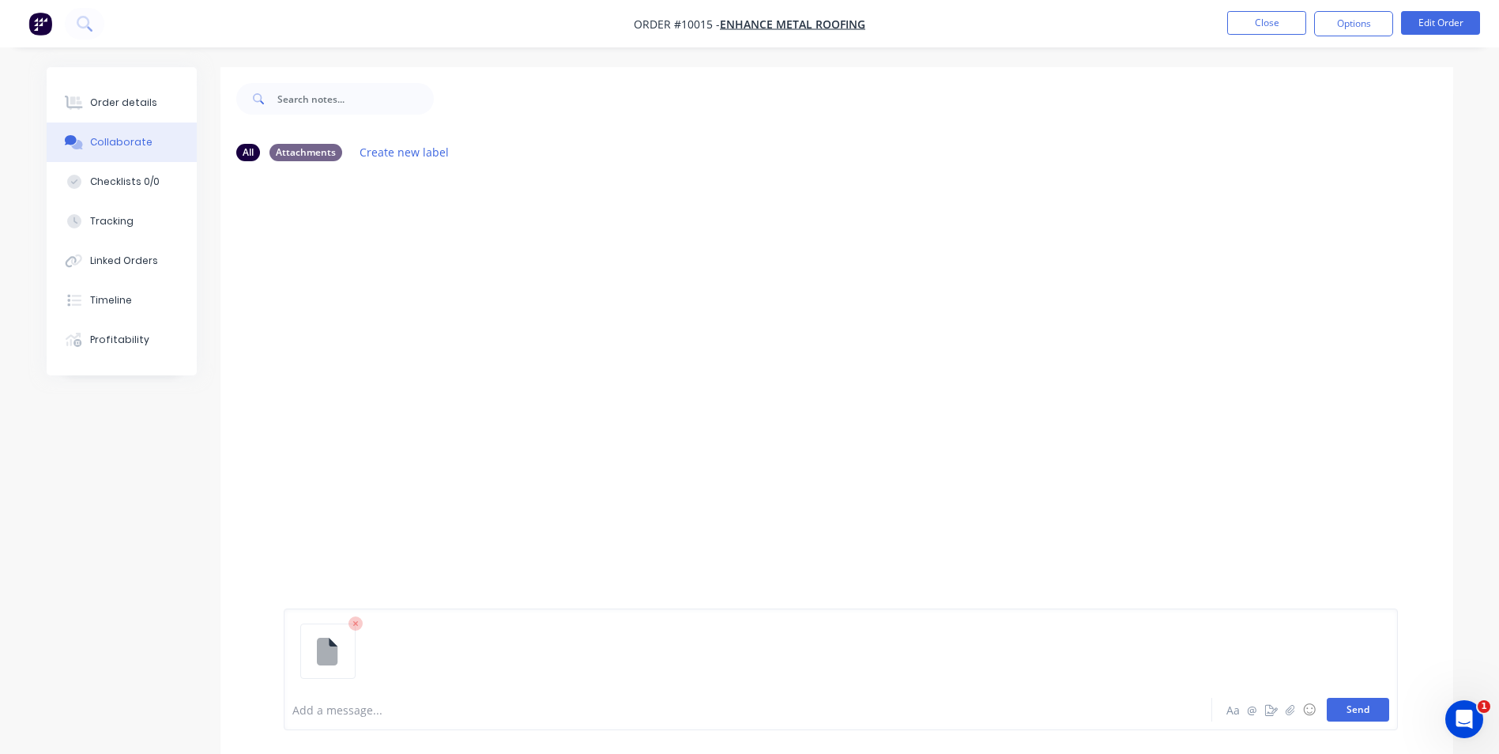
click at [1350, 707] on button "Send" at bounding box center [1358, 710] width 62 height 24
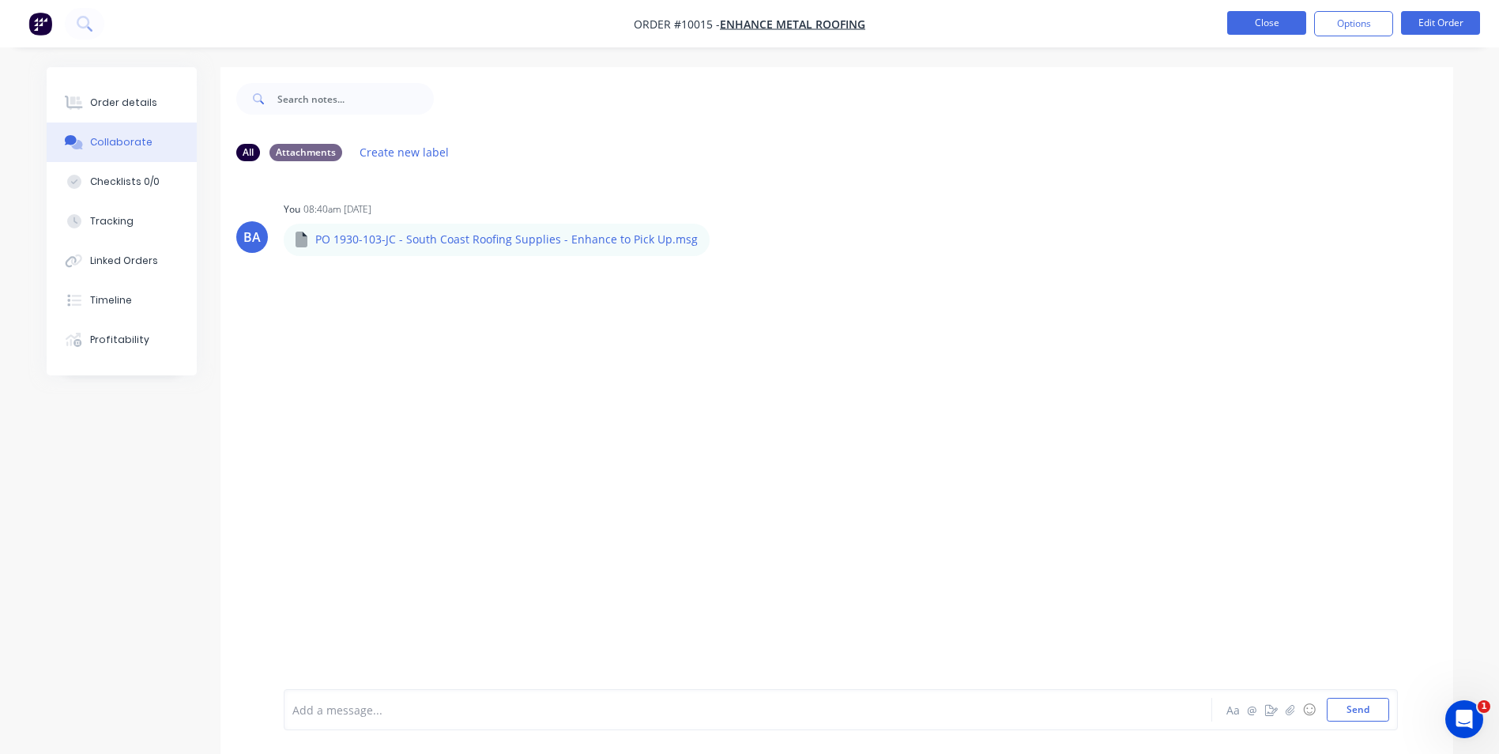
click at [1278, 29] on button "Close" at bounding box center [1267, 23] width 79 height 24
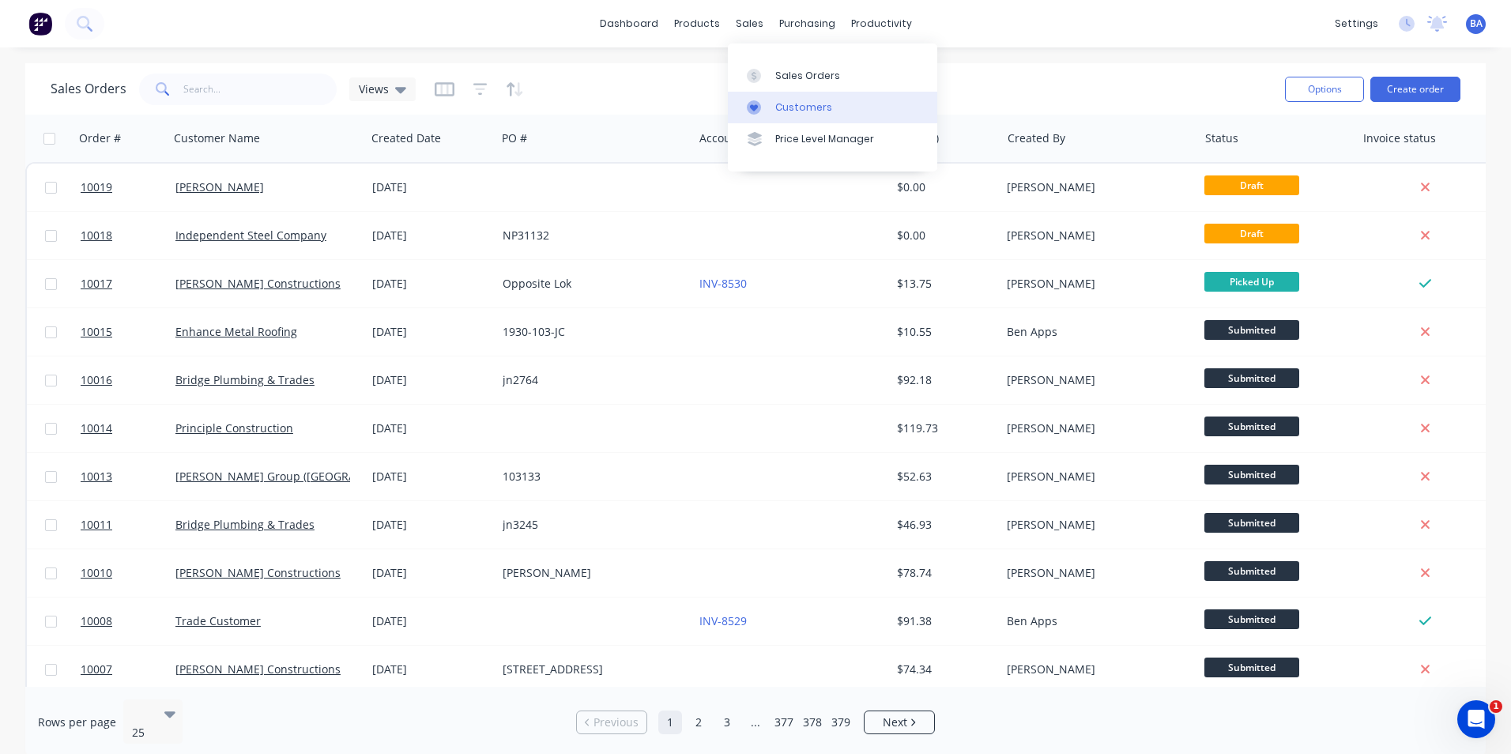
click at [751, 109] on icon at bounding box center [754, 107] width 14 height 14
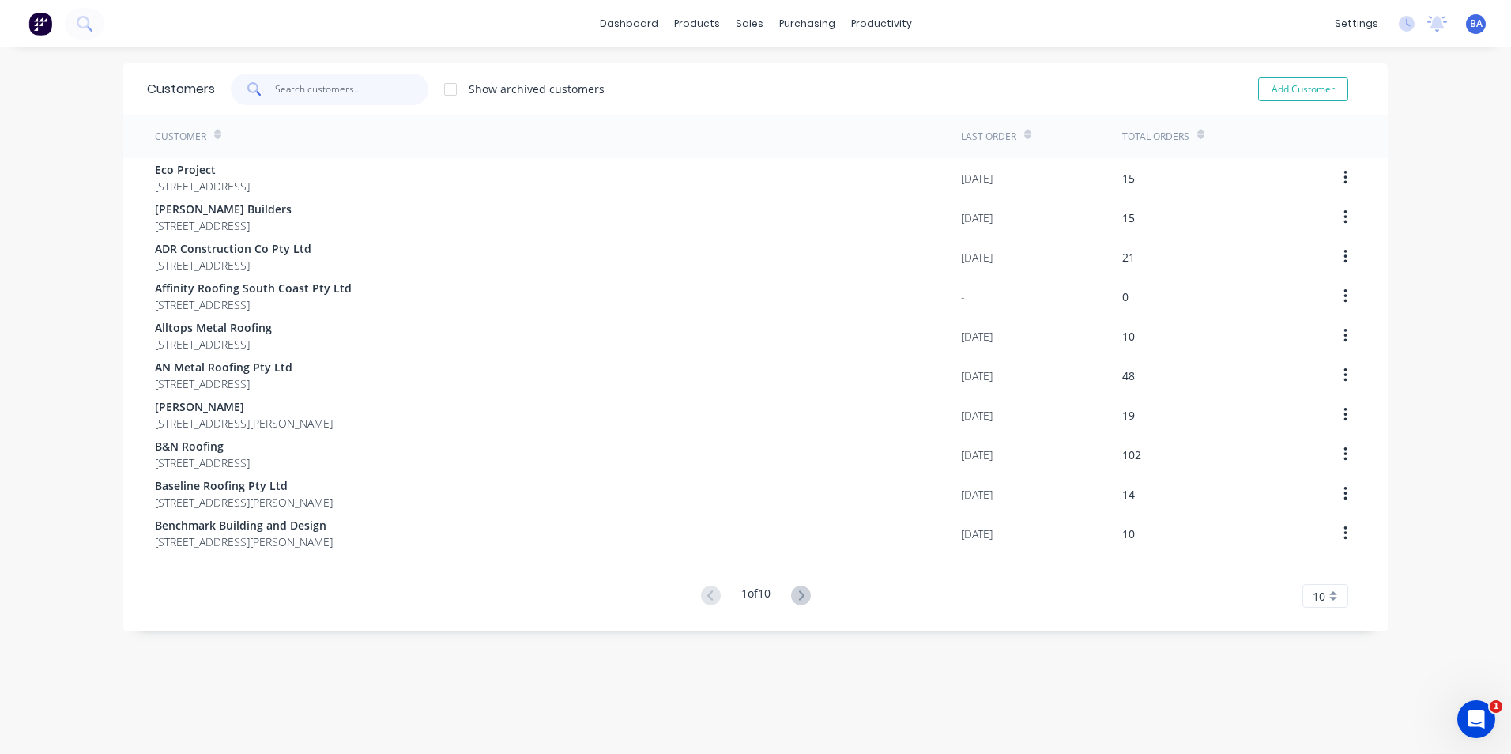
click at [330, 84] on input "text" at bounding box center [352, 90] width 154 height 32
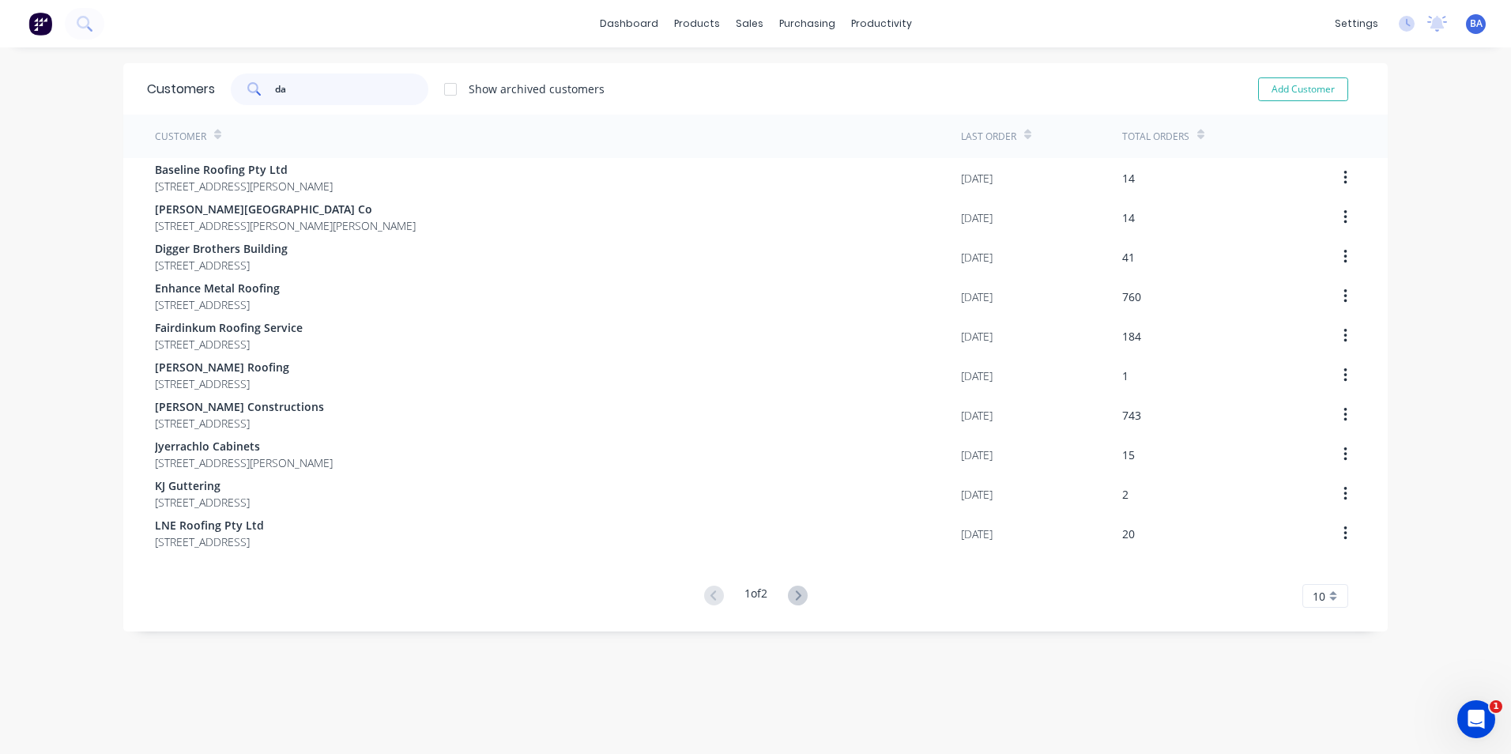
type input "d"
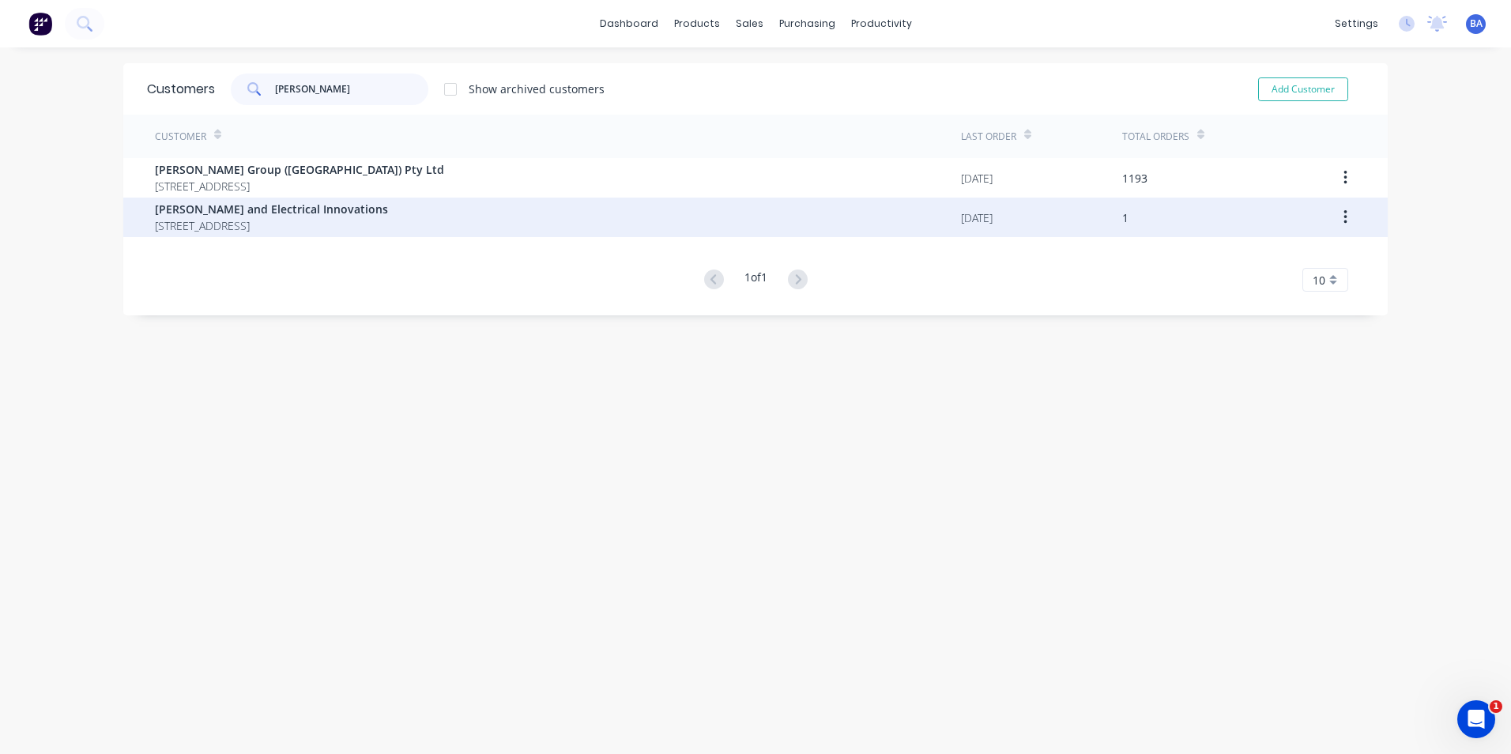
type input "[PERSON_NAME]"
click at [320, 204] on span "[PERSON_NAME] and Electrical Innovations" at bounding box center [271, 209] width 233 height 17
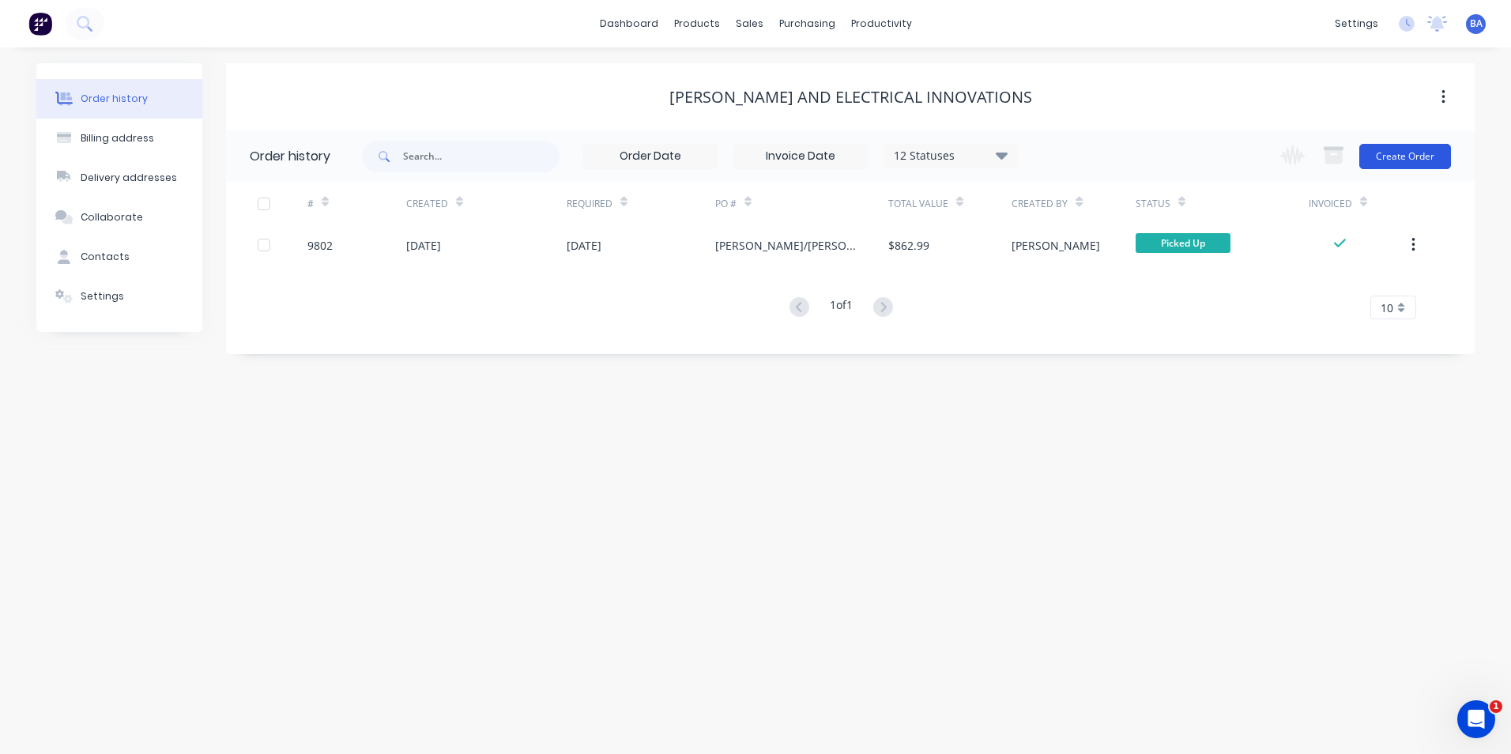
click at [1388, 149] on button "Create Order" at bounding box center [1406, 156] width 92 height 25
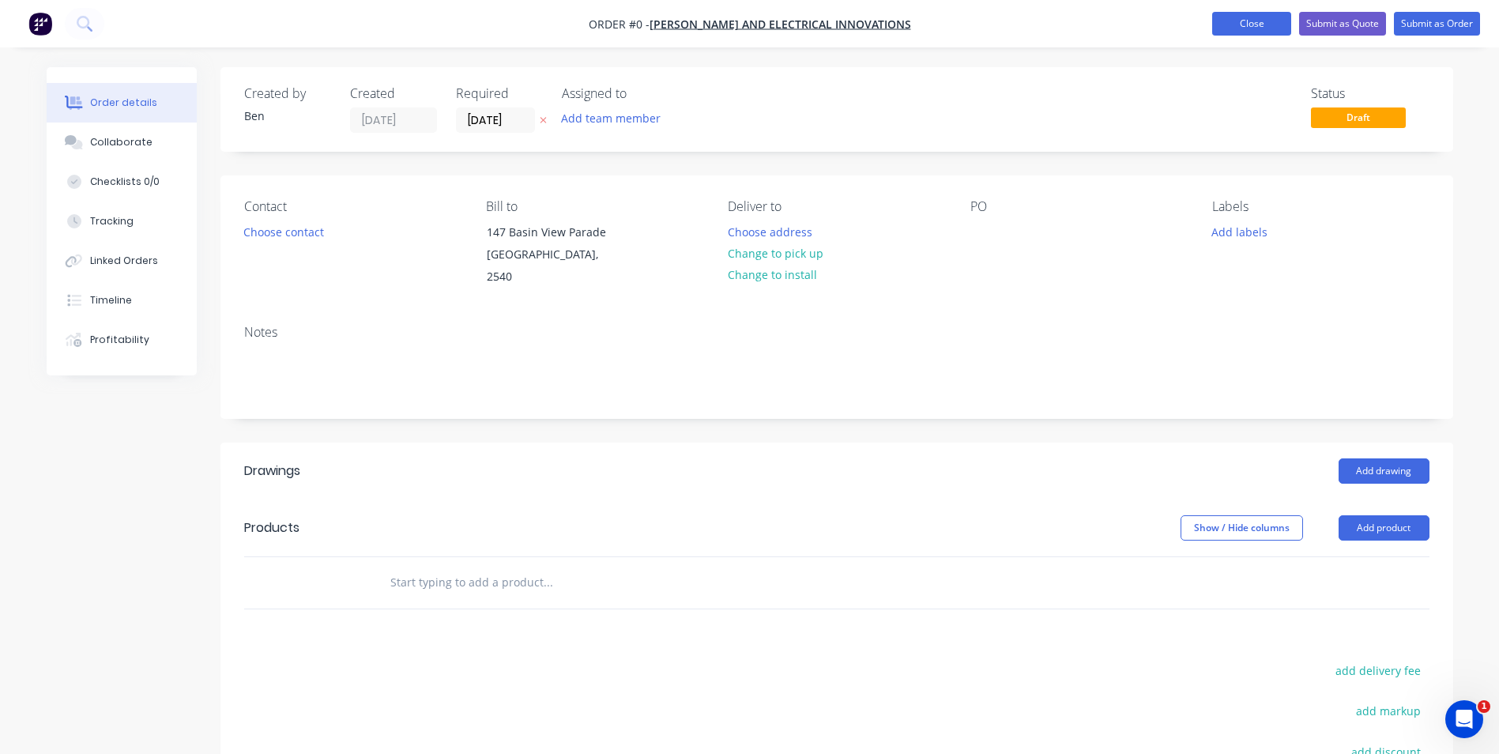
click at [1237, 24] on button "Close" at bounding box center [1252, 24] width 79 height 24
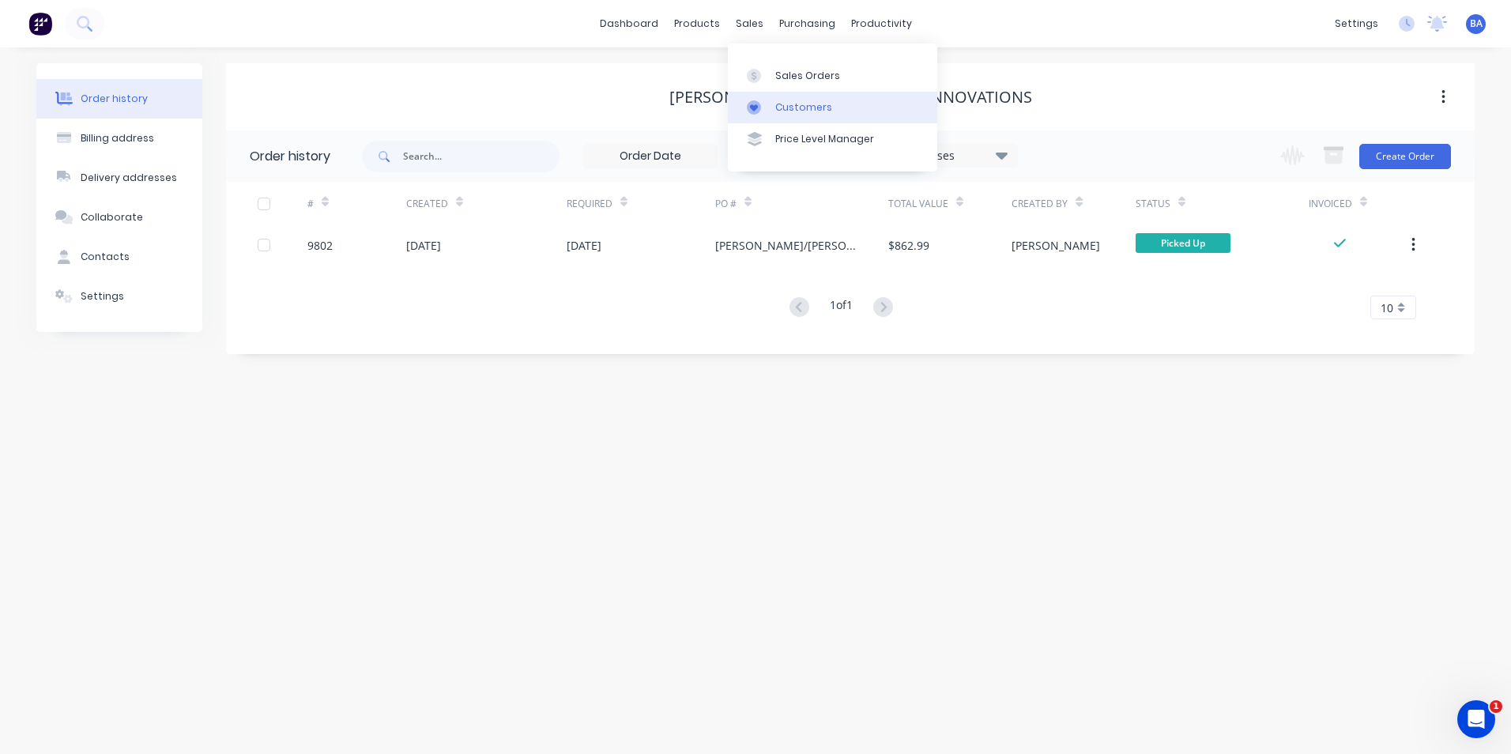
click at [760, 102] on icon at bounding box center [754, 107] width 14 height 14
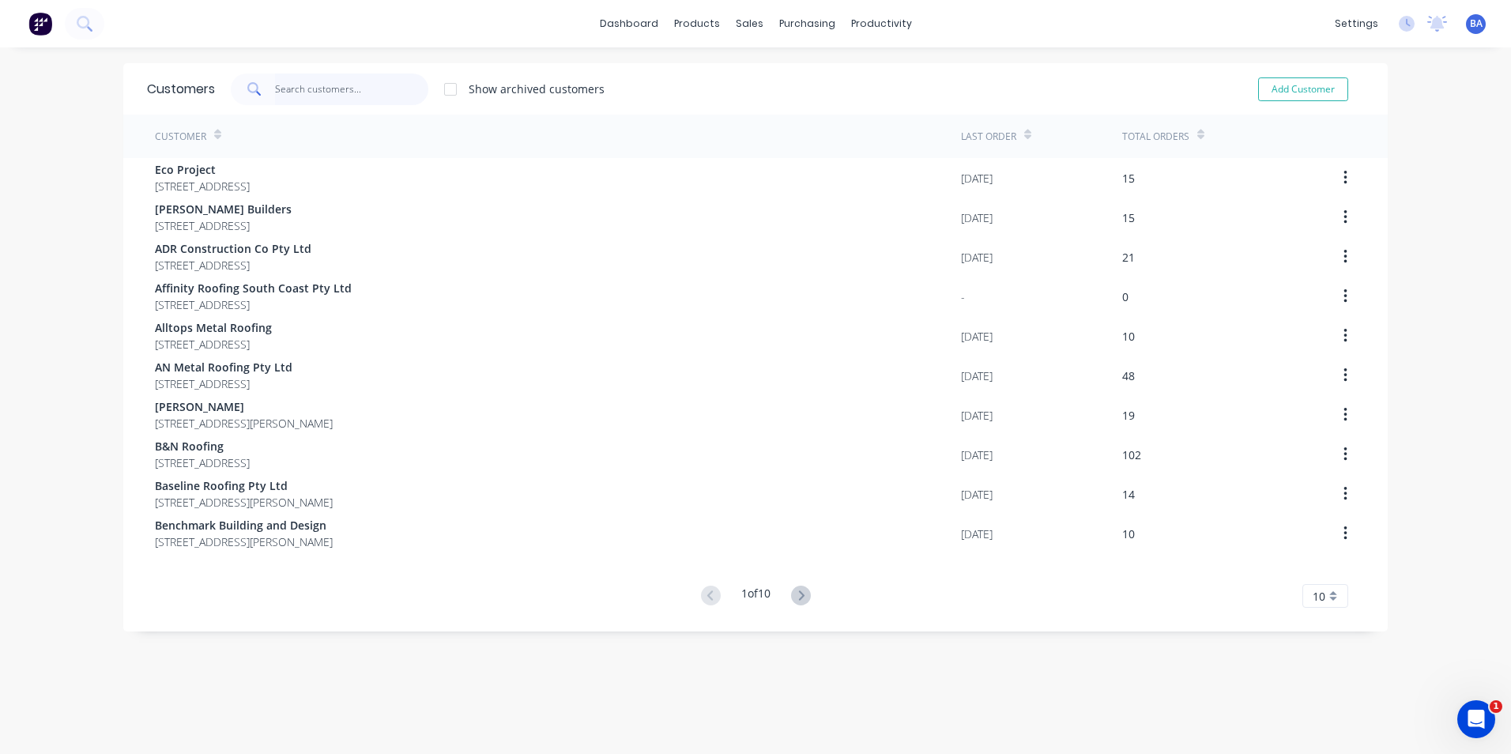
click at [381, 85] on input "text" at bounding box center [352, 90] width 154 height 32
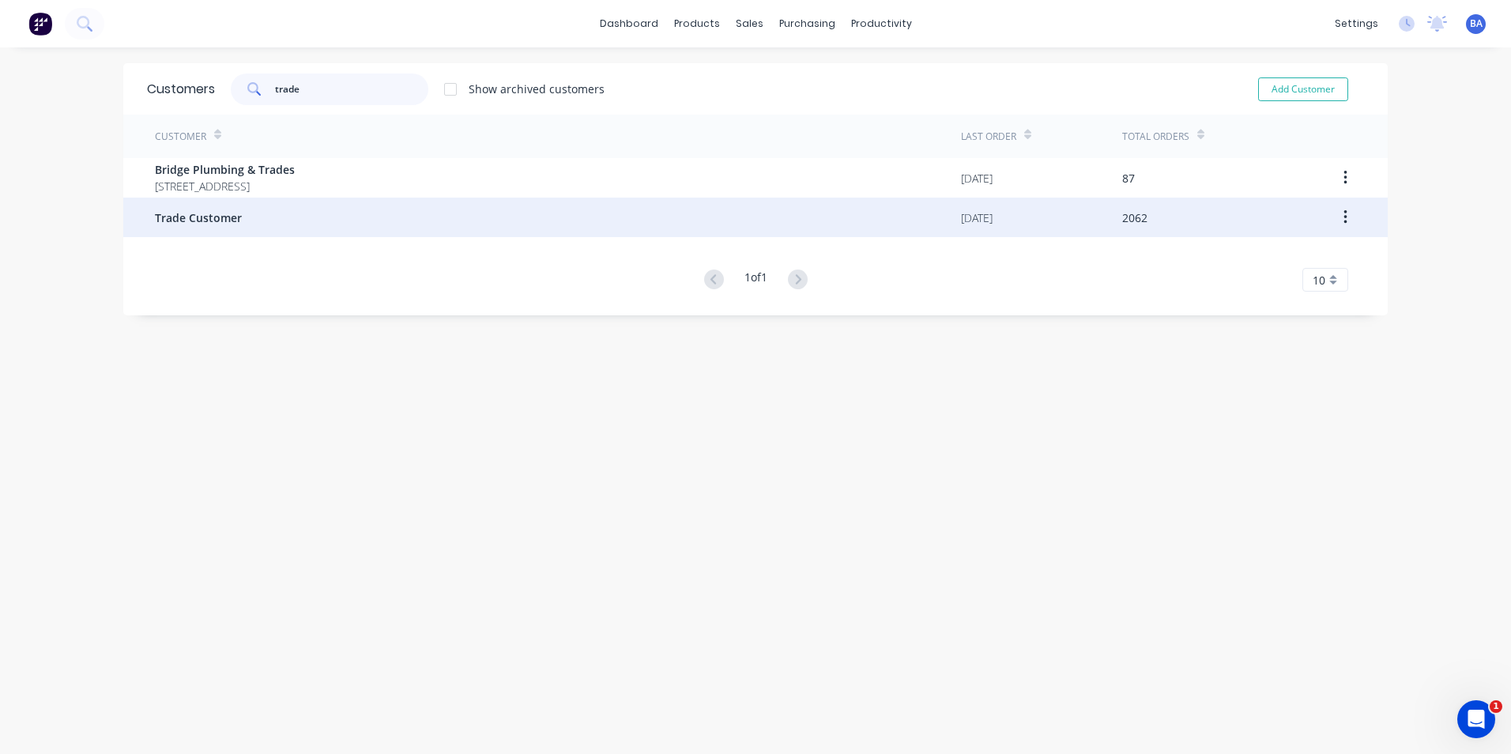
type input "trade"
click at [319, 217] on div "Trade Customer" at bounding box center [558, 218] width 806 height 40
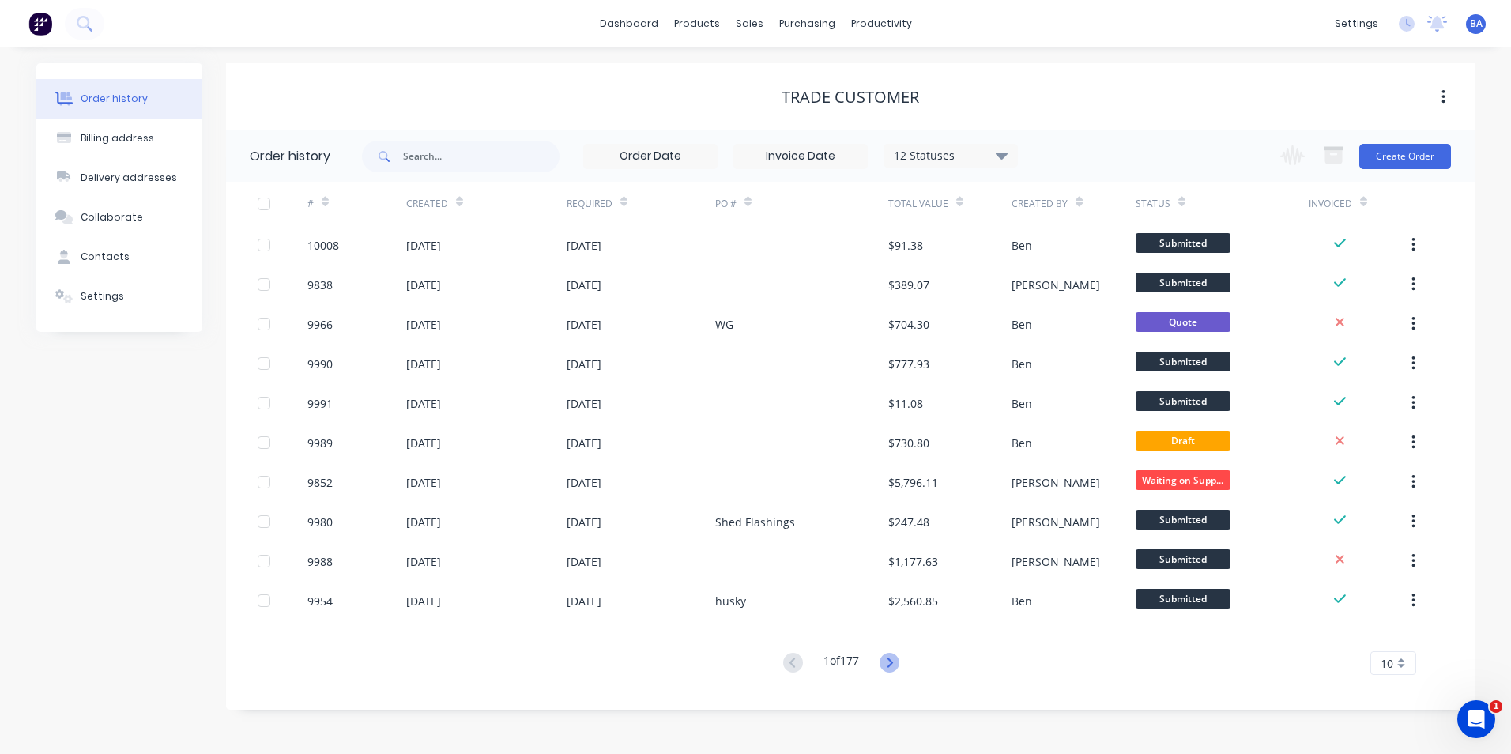
click at [891, 661] on icon at bounding box center [890, 663] width 20 height 20
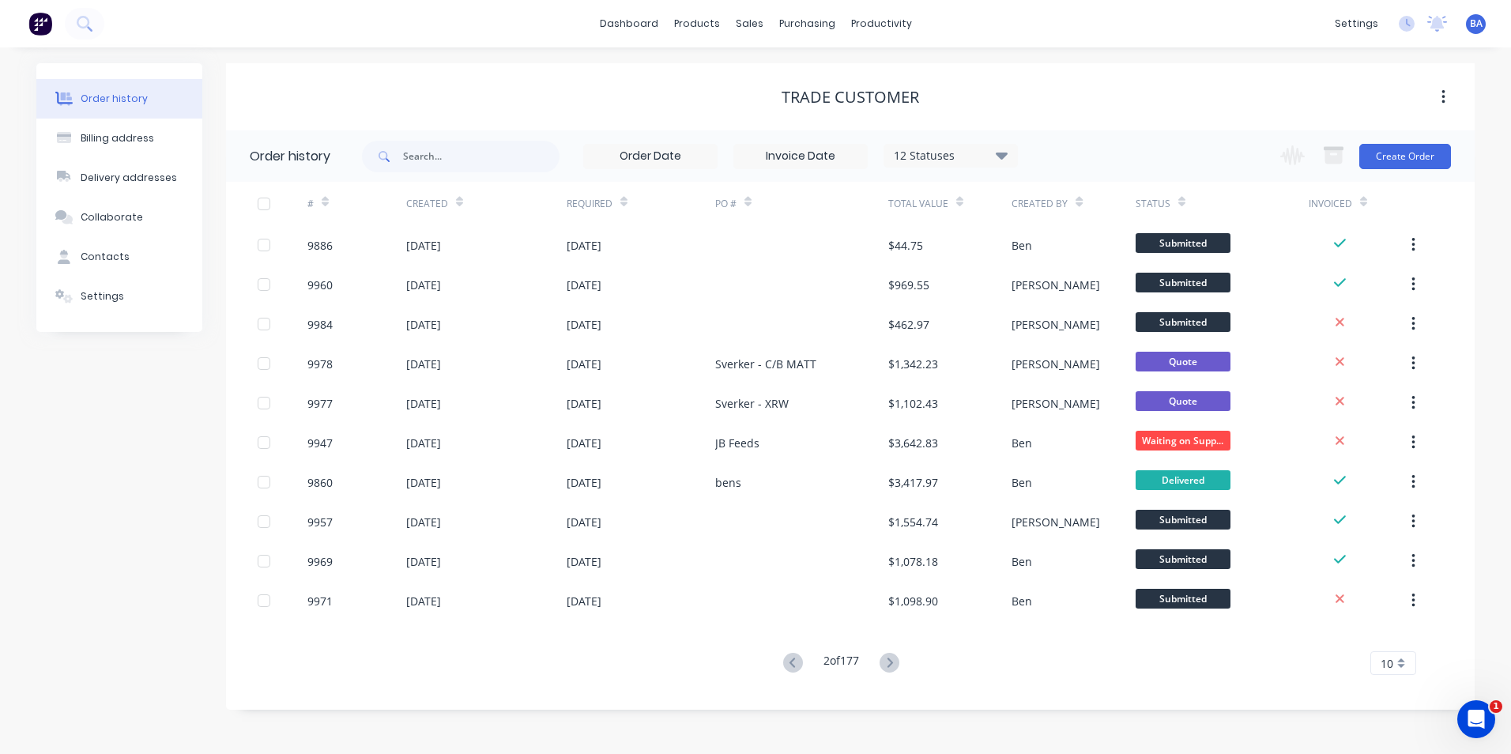
click at [891, 661] on icon at bounding box center [890, 663] width 20 height 20
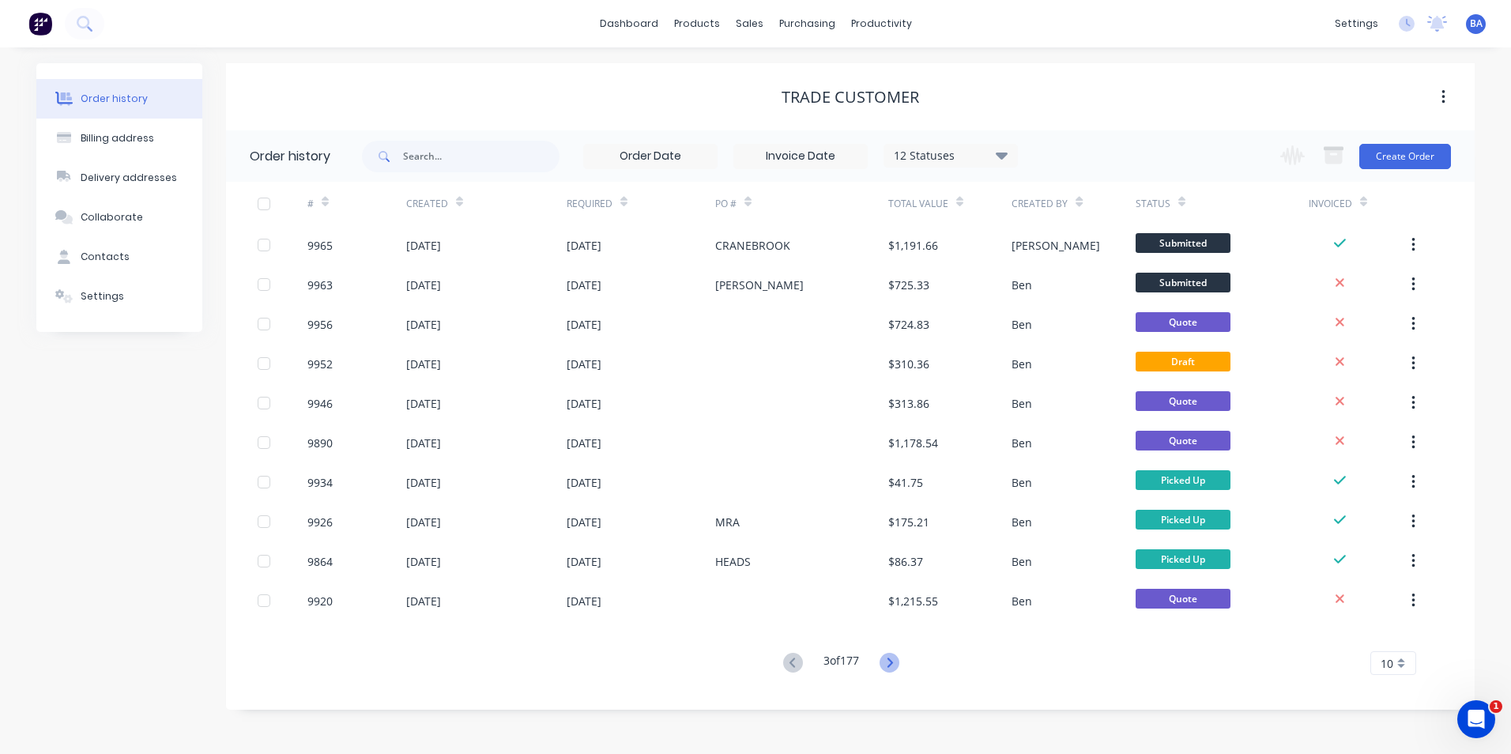
click at [892, 660] on icon at bounding box center [890, 662] width 6 height 9
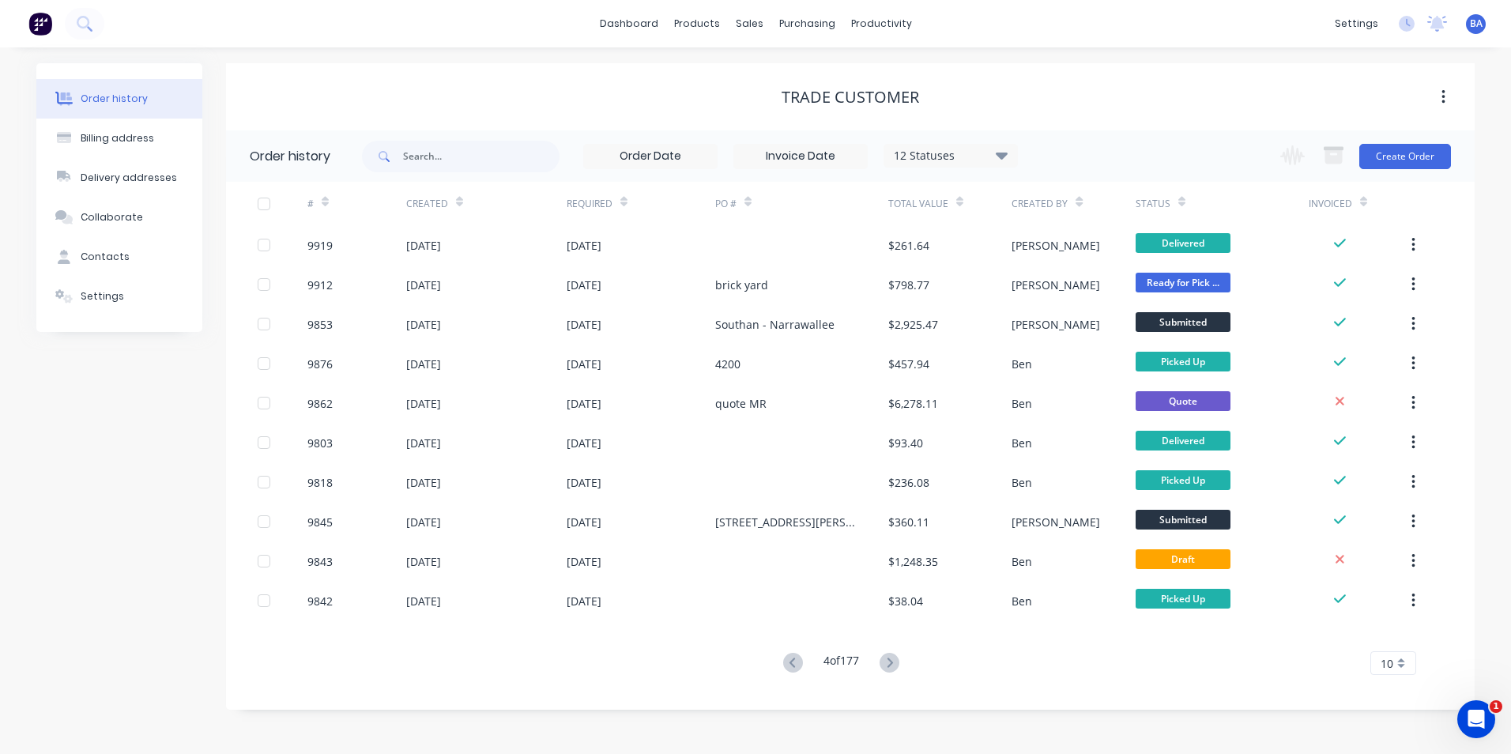
click at [892, 660] on icon at bounding box center [890, 662] width 6 height 9
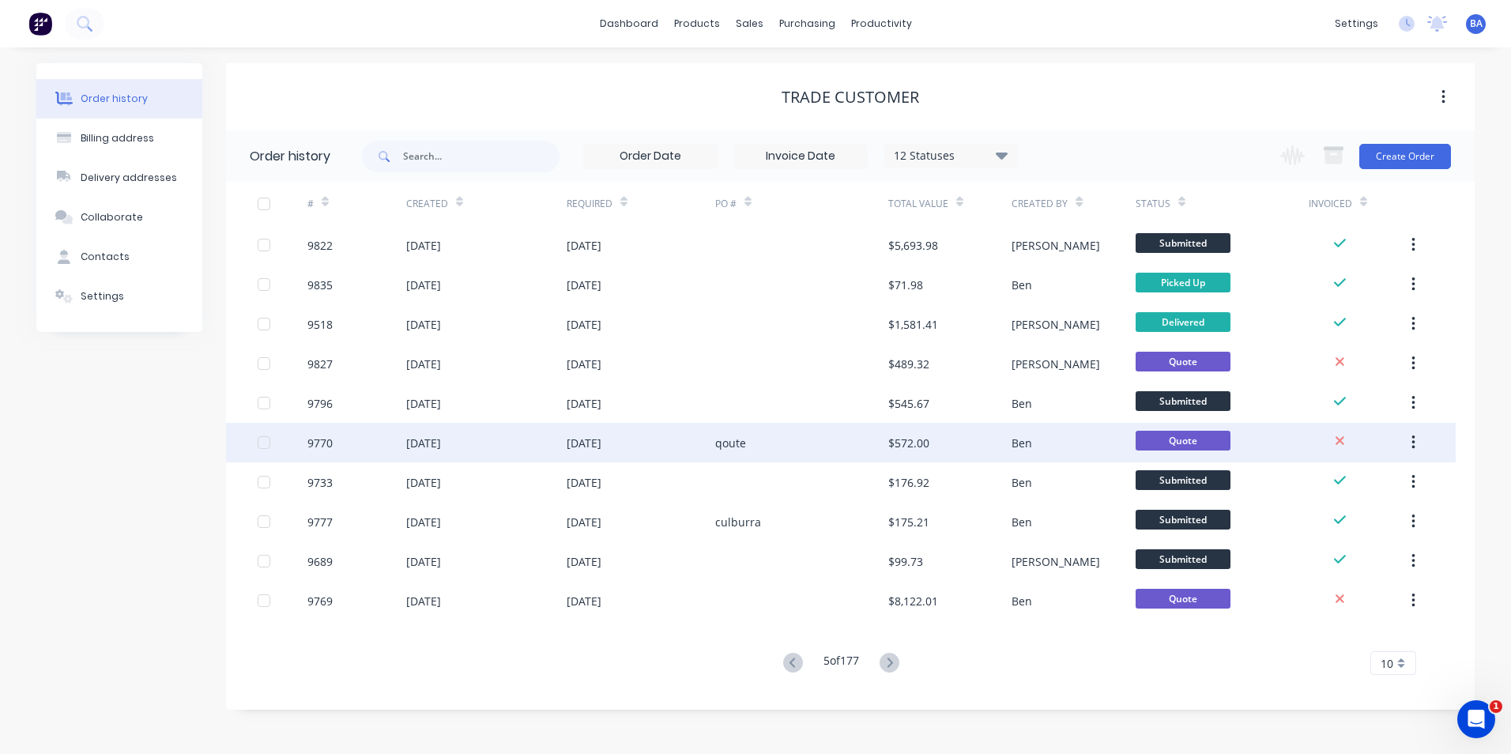
click at [748, 444] on div "qoute" at bounding box center [801, 443] width 173 height 40
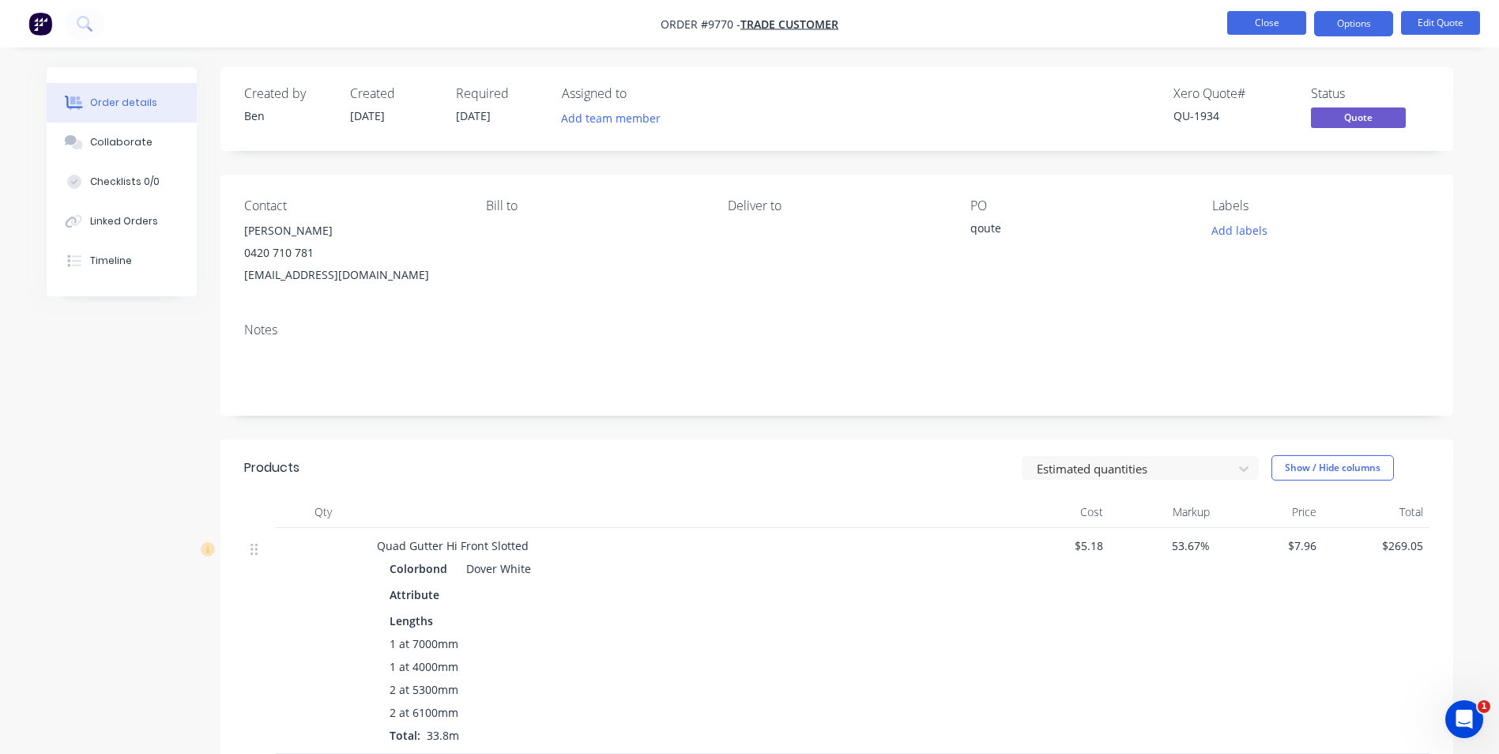
click at [1258, 17] on button "Close" at bounding box center [1267, 23] width 79 height 24
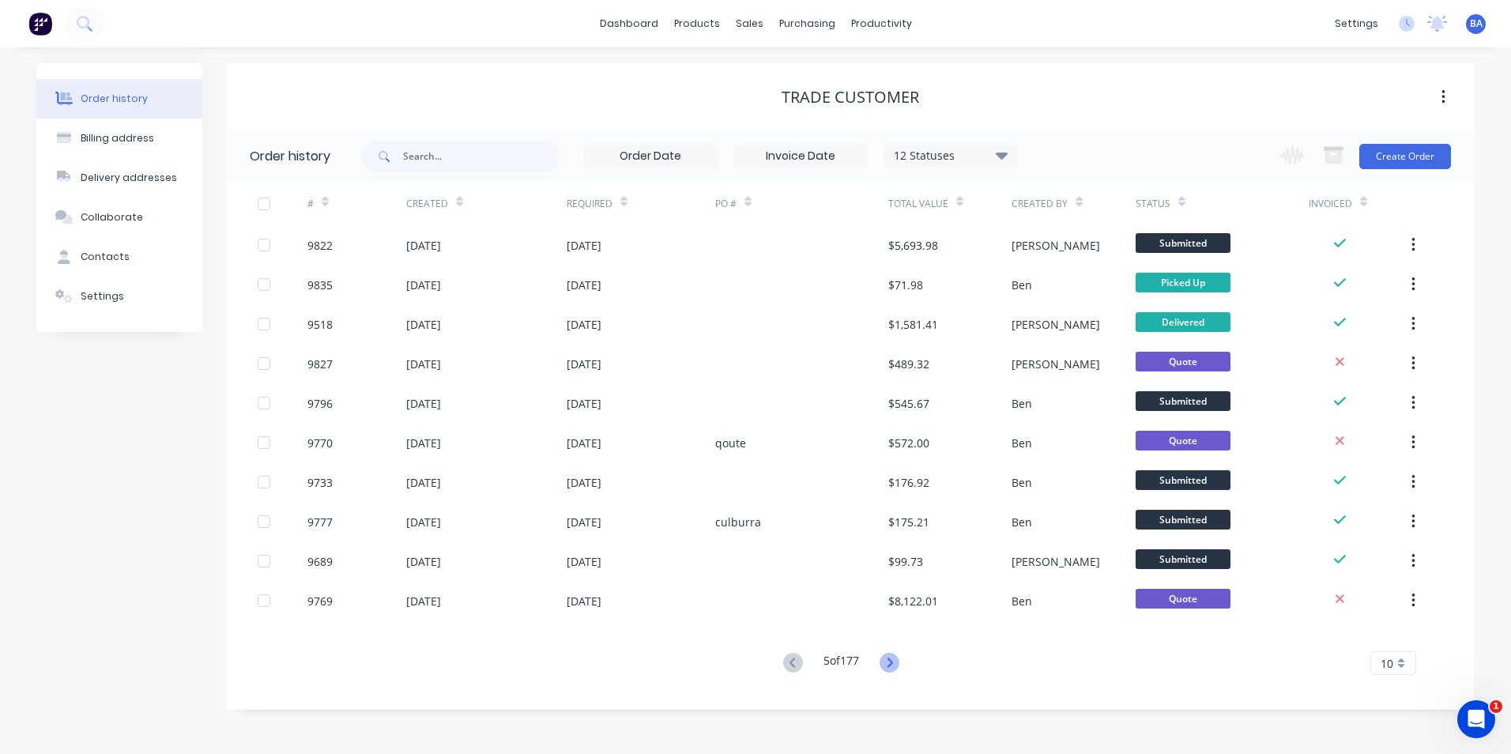
click at [890, 662] on icon at bounding box center [890, 663] width 20 height 20
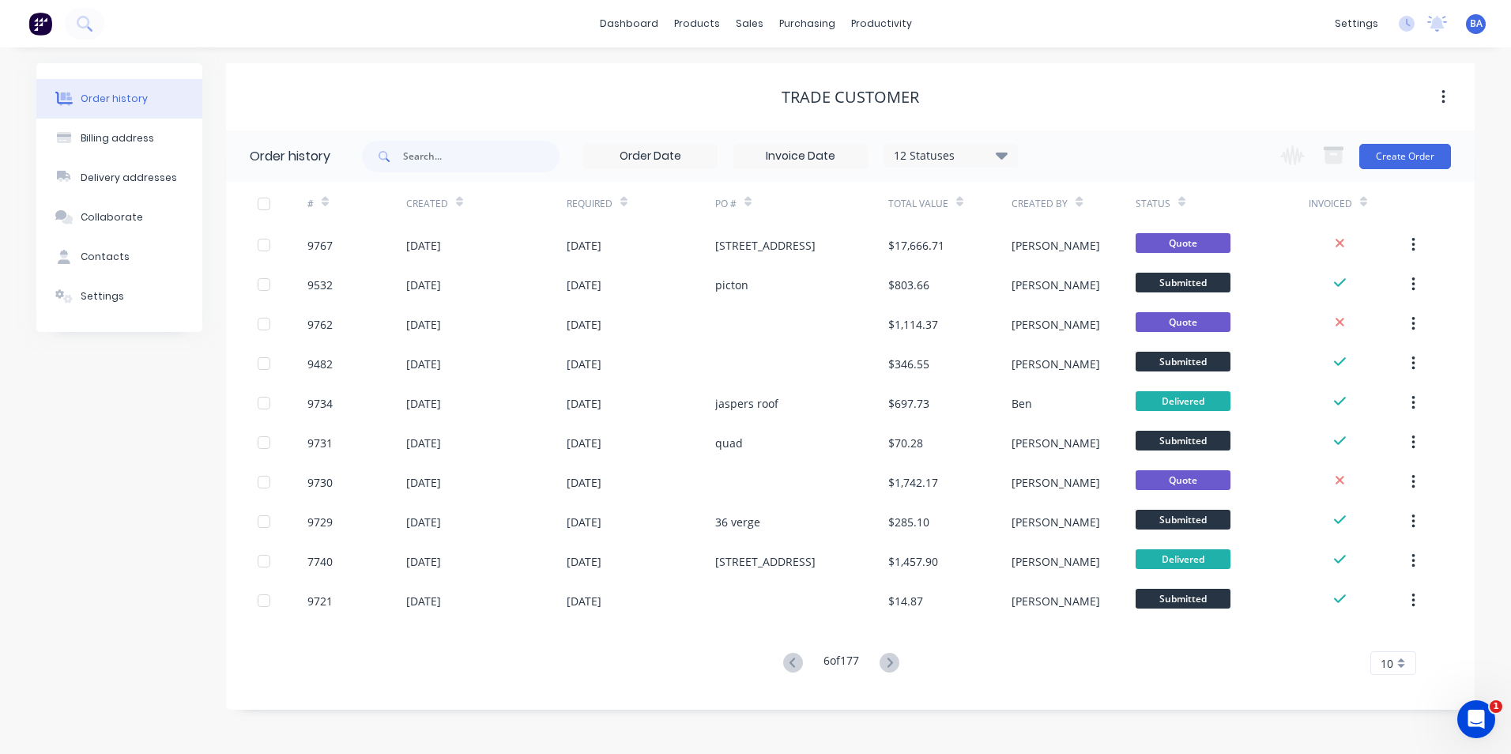
click at [890, 662] on icon at bounding box center [890, 663] width 20 height 20
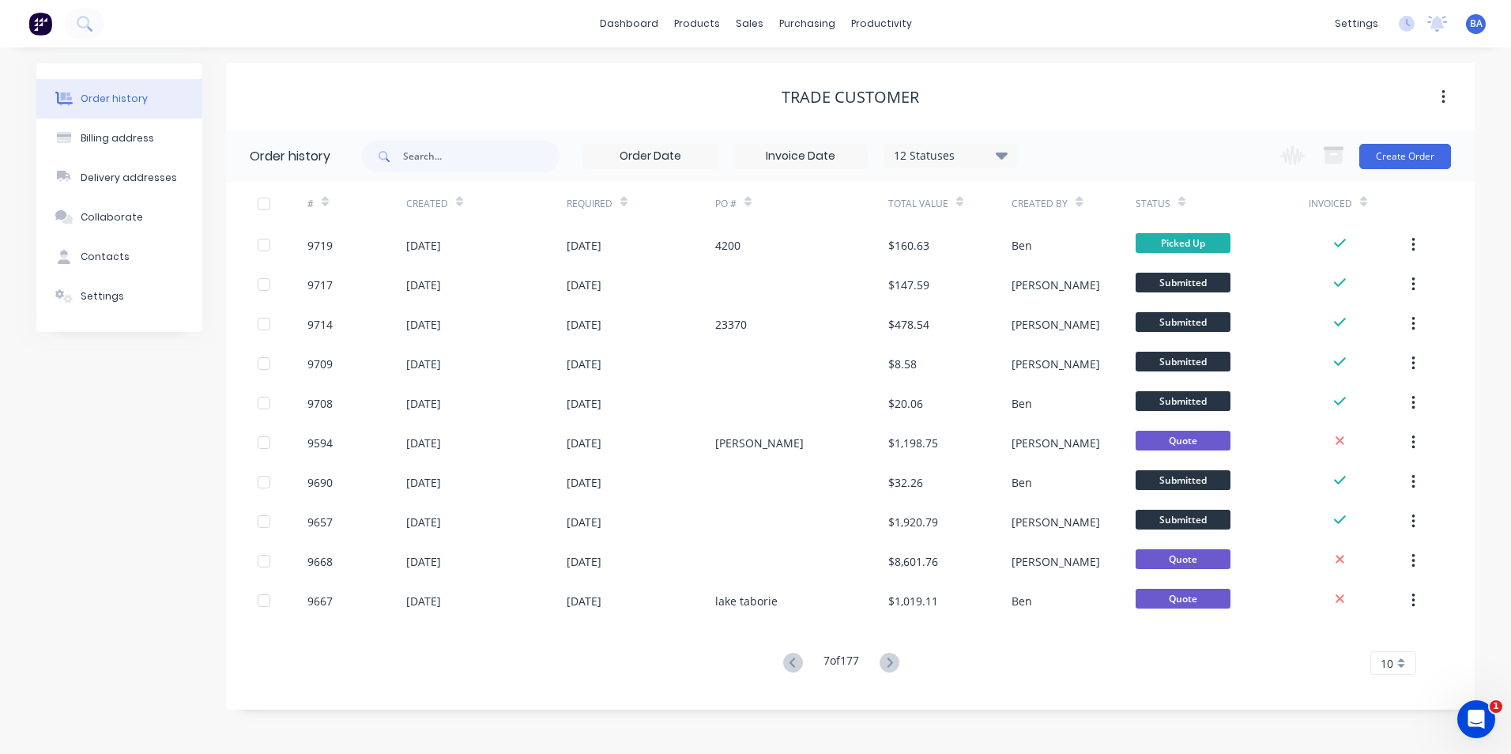
click at [890, 662] on icon at bounding box center [890, 663] width 20 height 20
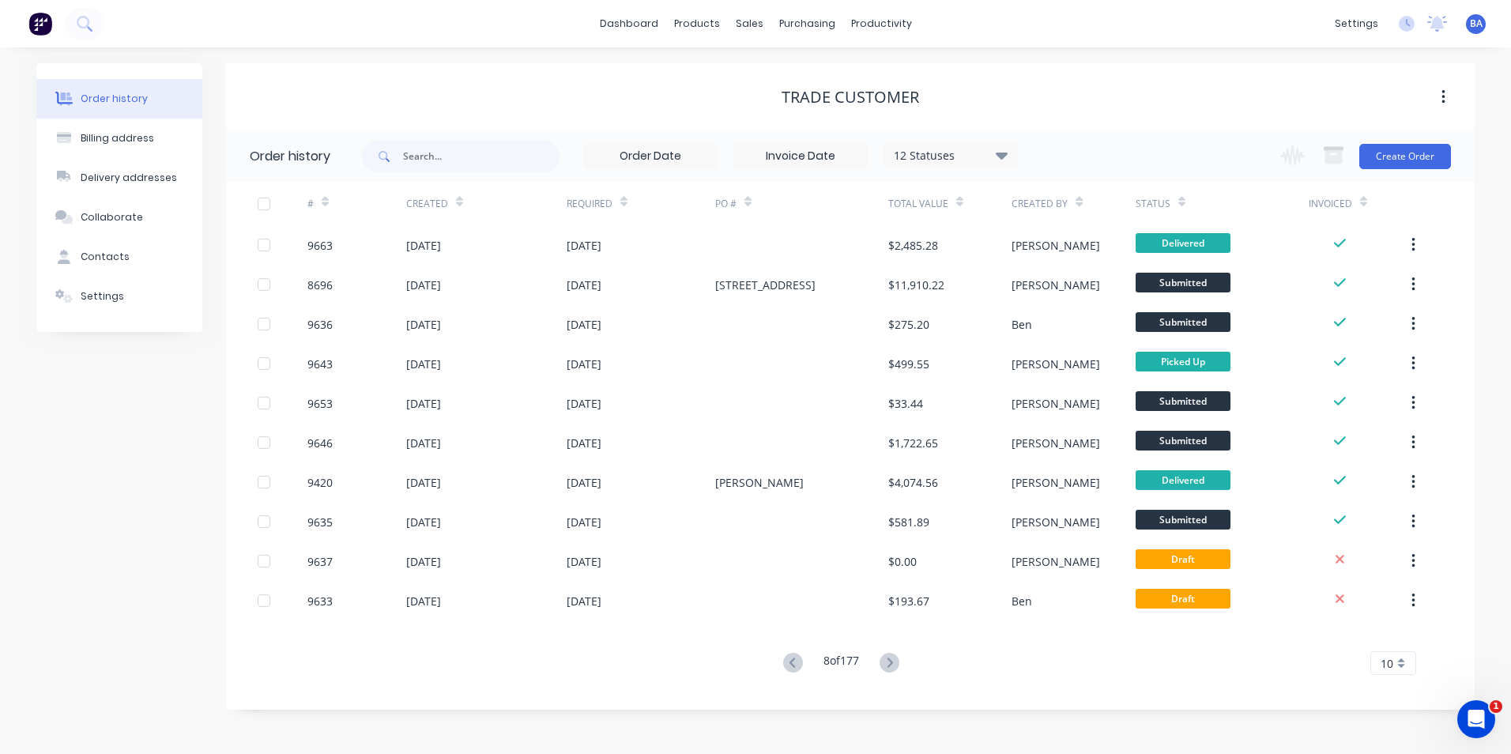
click at [890, 662] on icon at bounding box center [890, 663] width 20 height 20
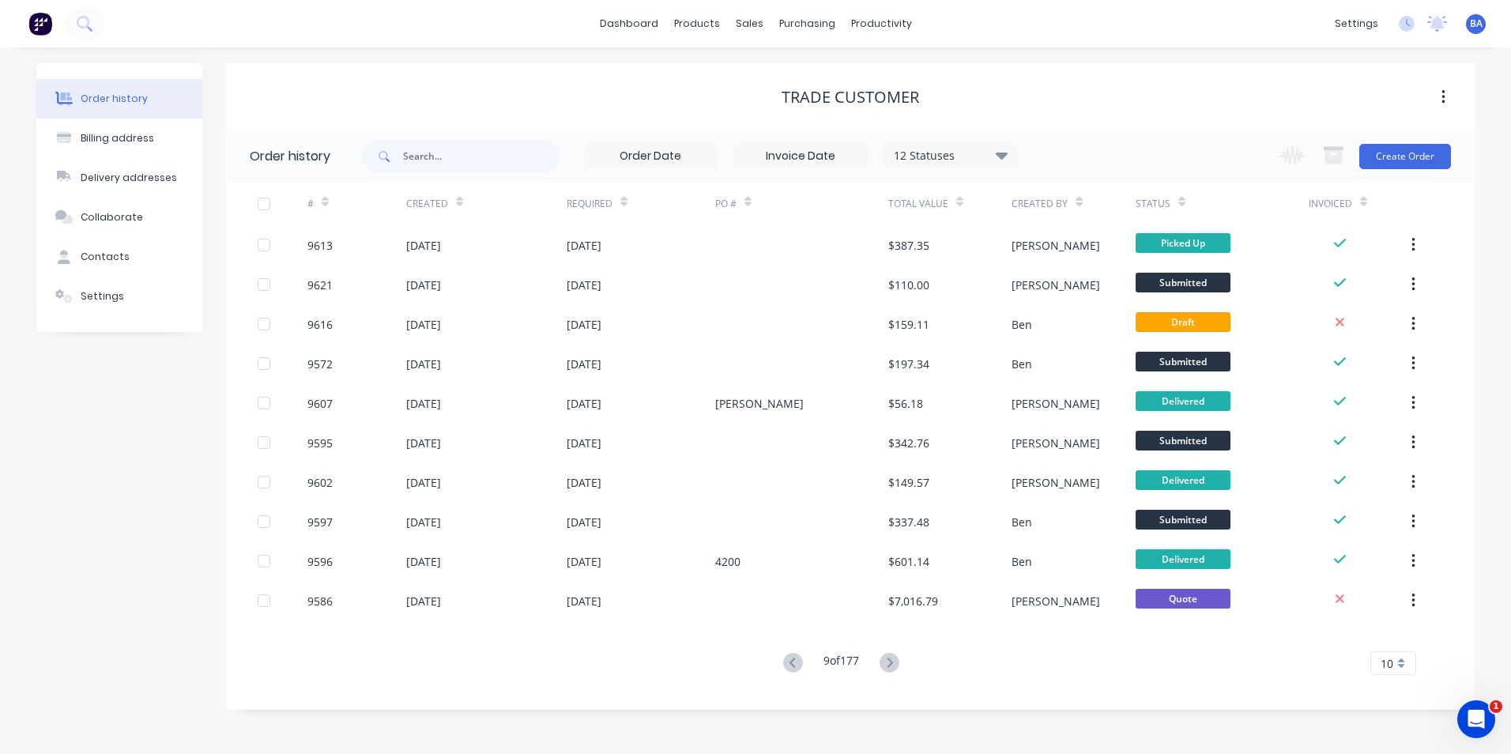
click at [890, 662] on icon at bounding box center [890, 663] width 20 height 20
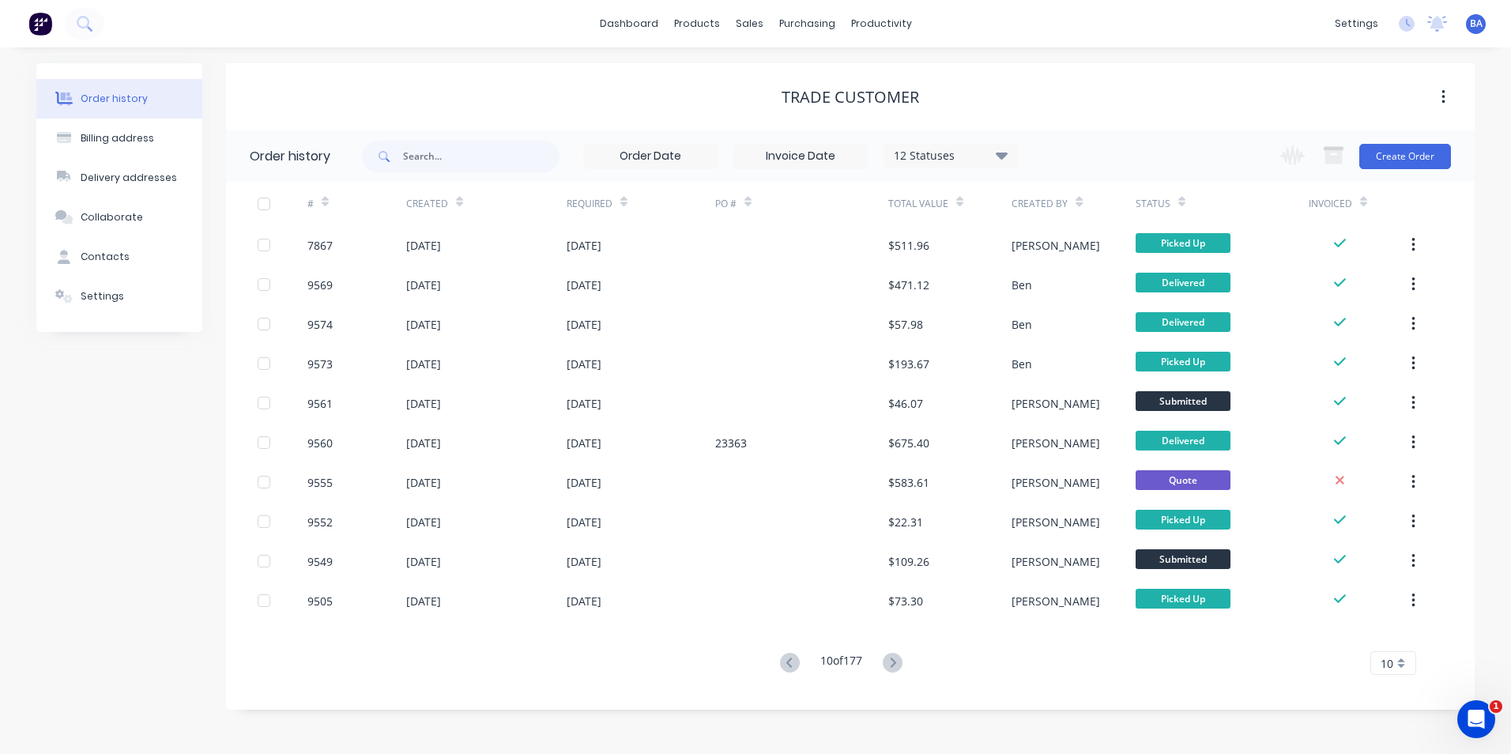
click at [890, 662] on icon at bounding box center [893, 663] width 20 height 20
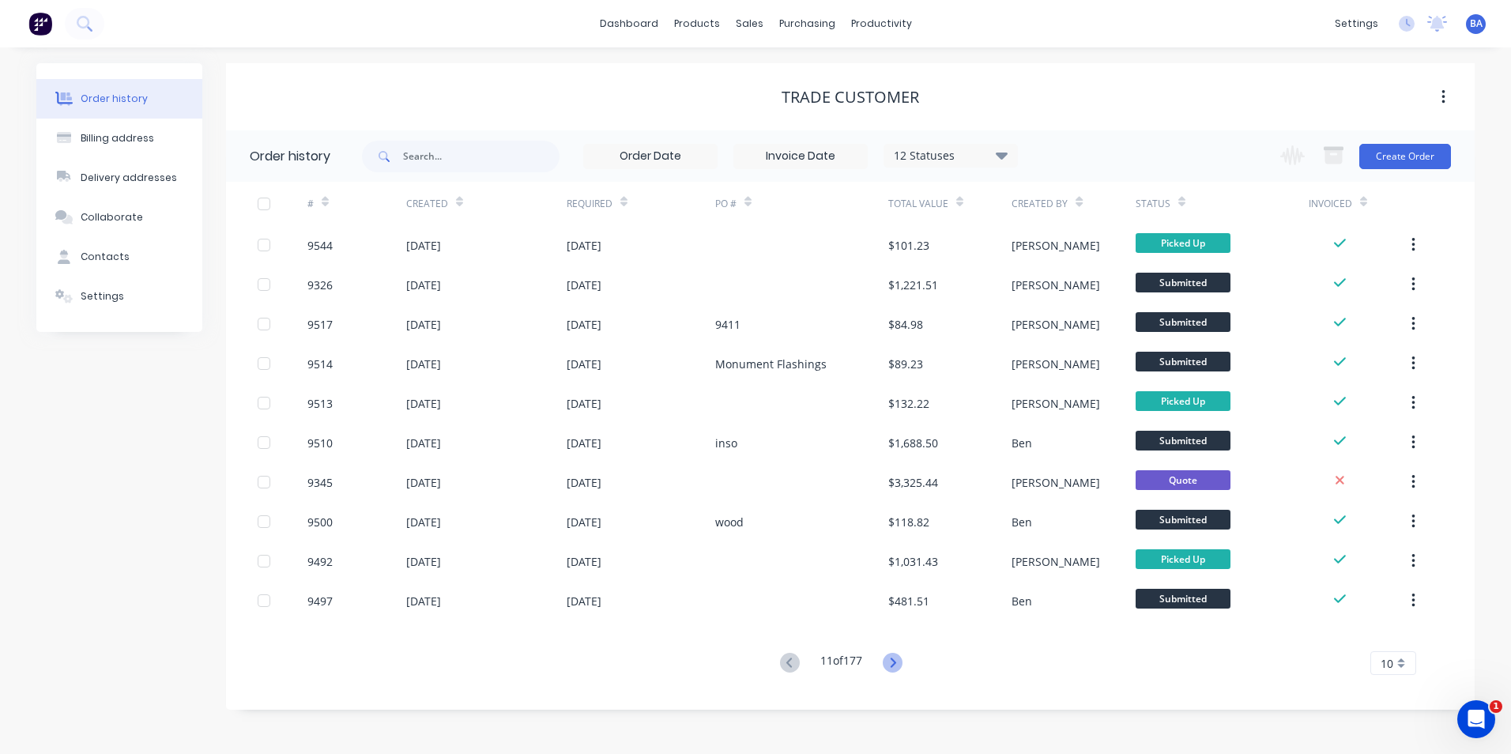
click at [890, 661] on icon at bounding box center [893, 663] width 20 height 20
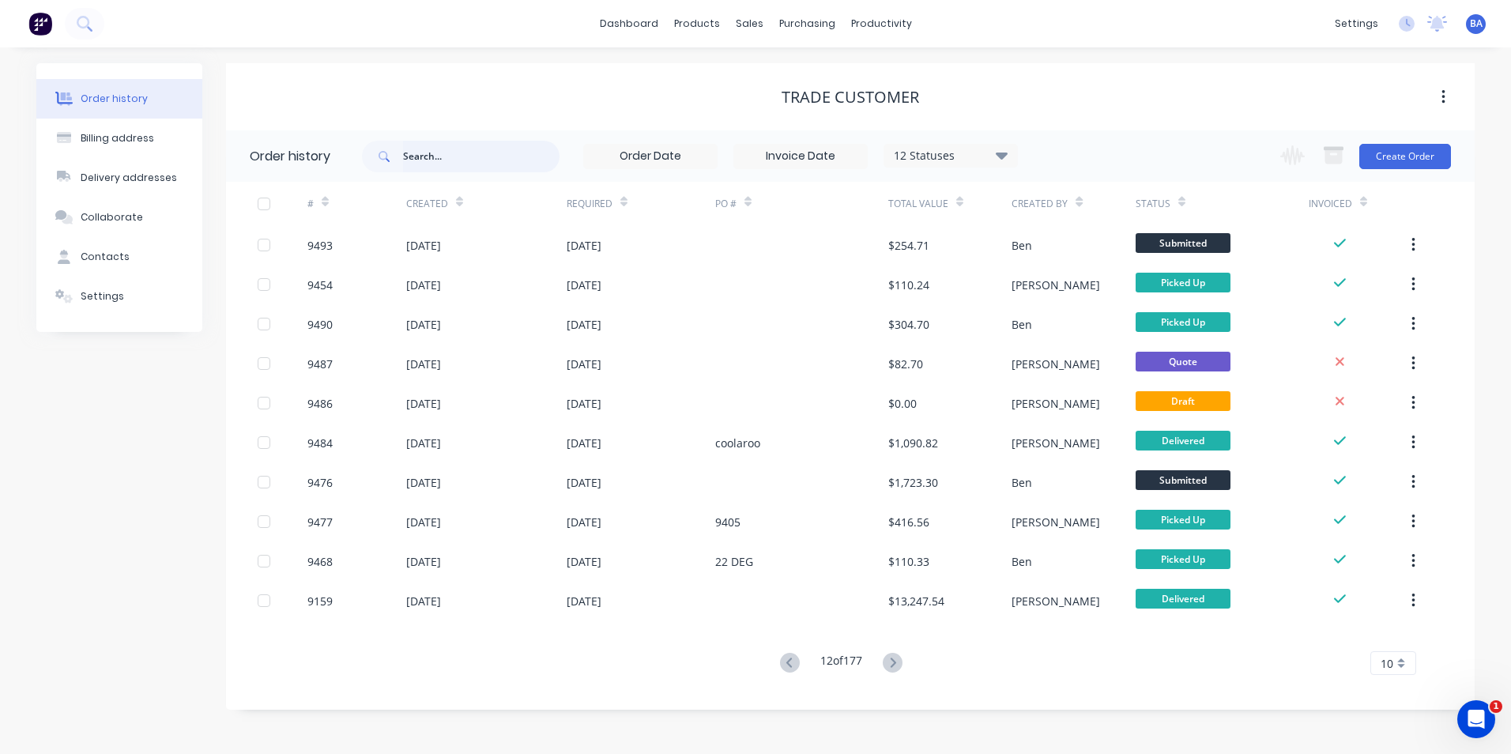
click at [420, 157] on input "text" at bounding box center [481, 157] width 157 height 32
type input "k"
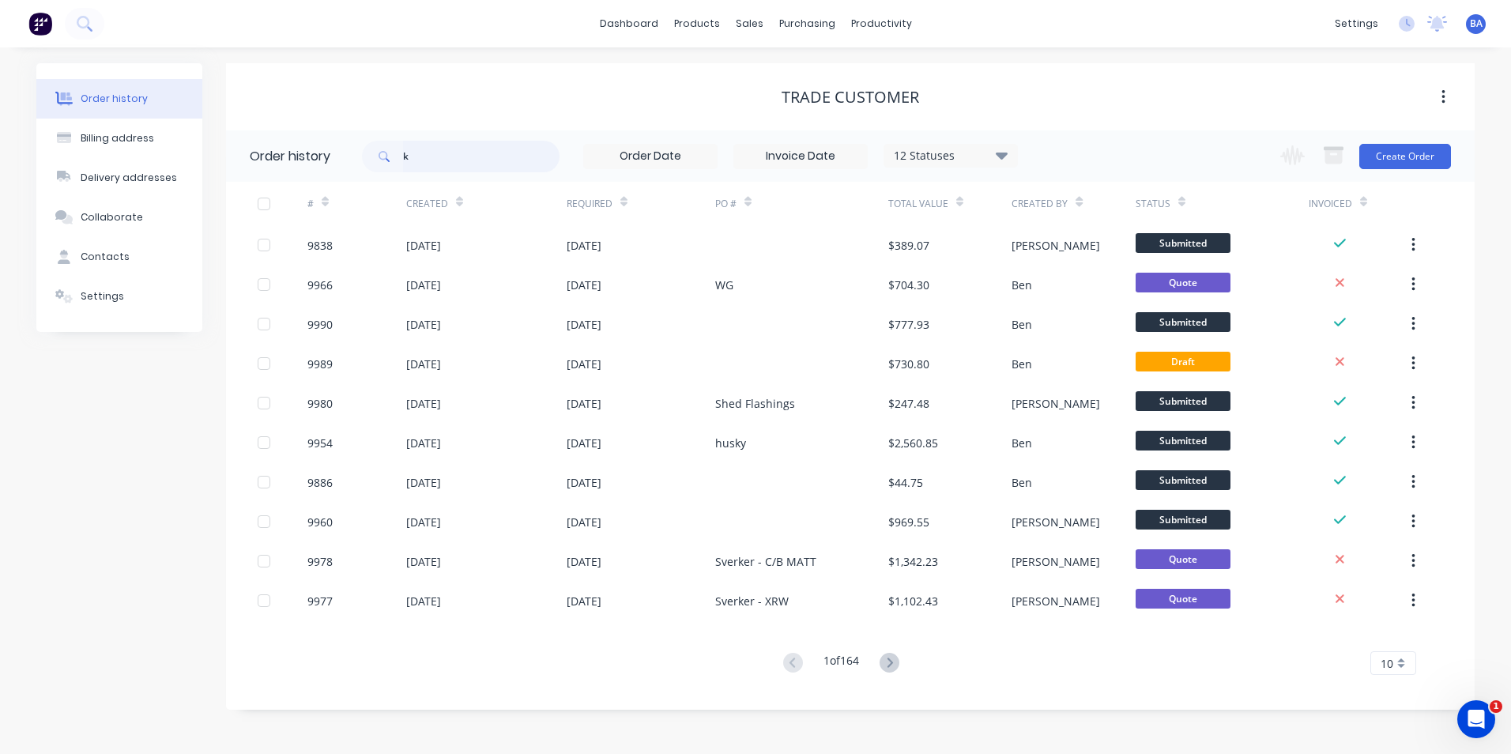
click at [417, 151] on input "k" at bounding box center [481, 157] width 157 height 32
type input "kl"
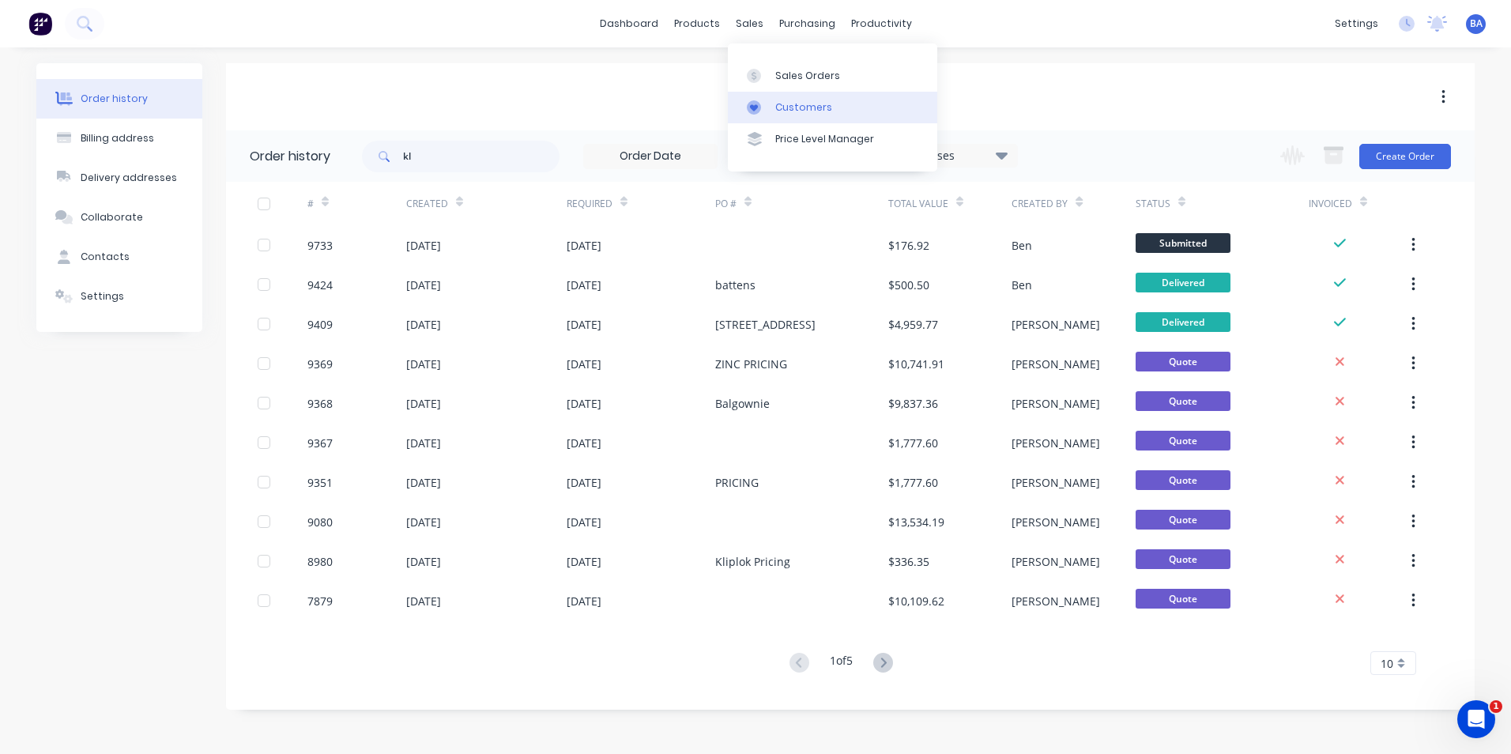
click at [756, 101] on icon at bounding box center [754, 107] width 14 height 14
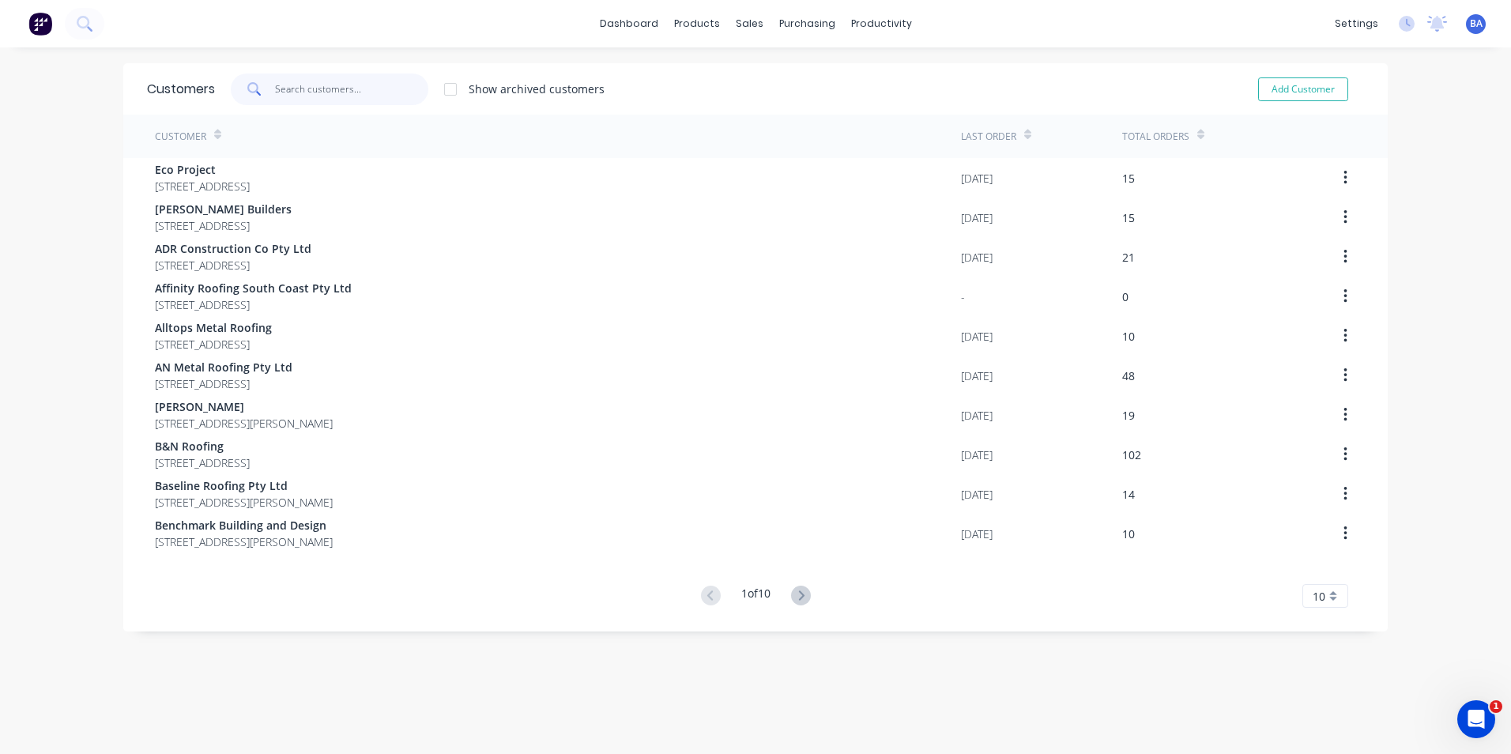
click at [389, 87] on input "text" at bounding box center [352, 90] width 154 height 32
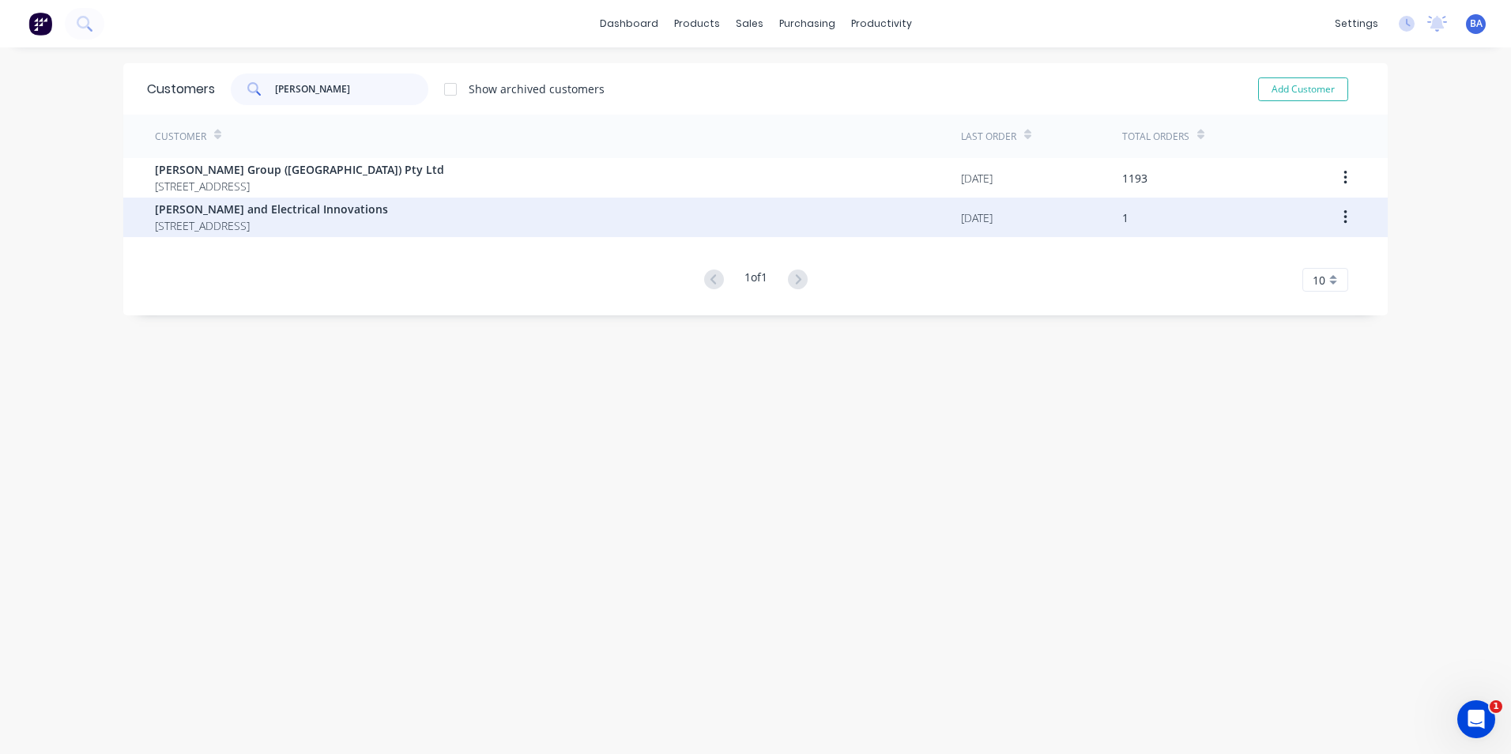
type input "[PERSON_NAME]"
click at [344, 212] on span "[PERSON_NAME] and Electrical Innovations" at bounding box center [271, 209] width 233 height 17
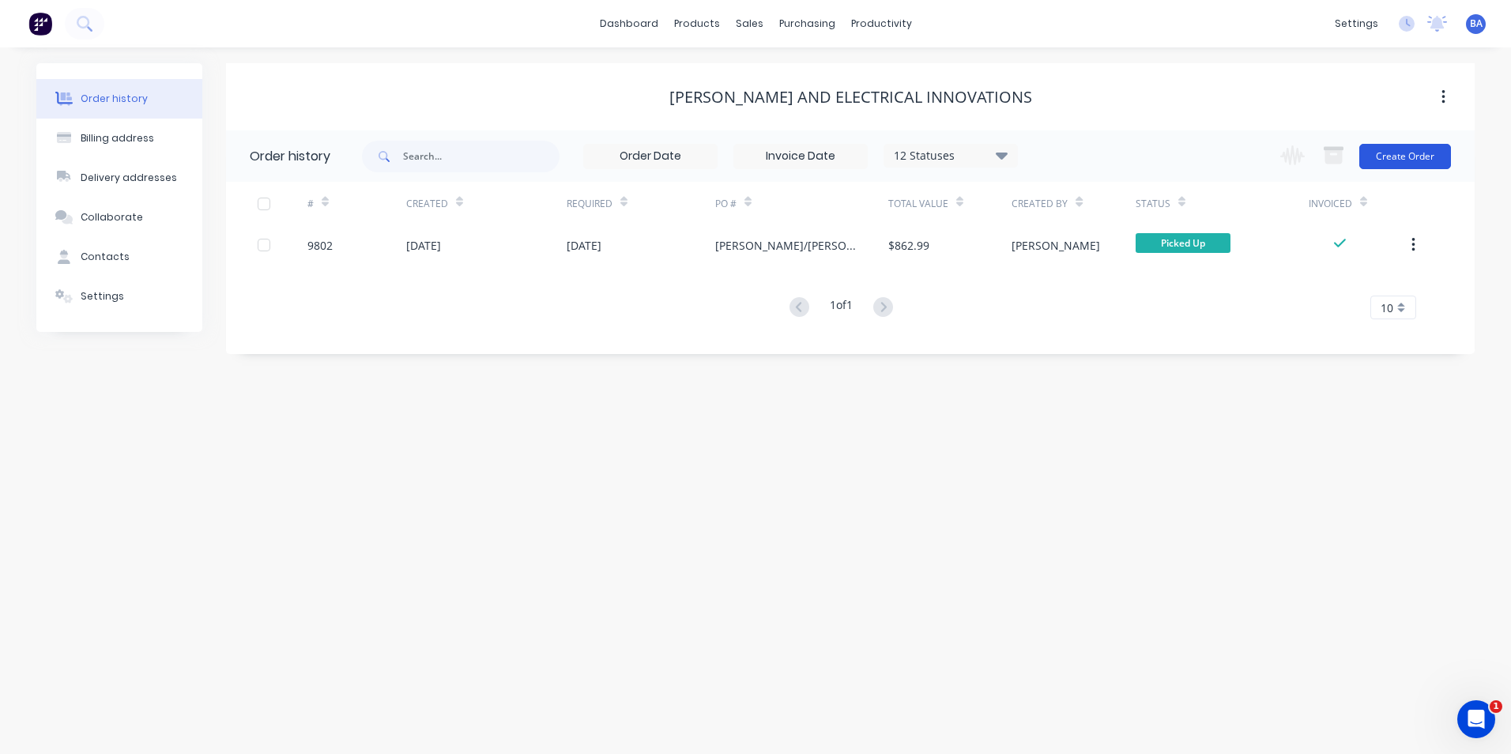
click at [1394, 151] on button "Create Order" at bounding box center [1406, 156] width 92 height 25
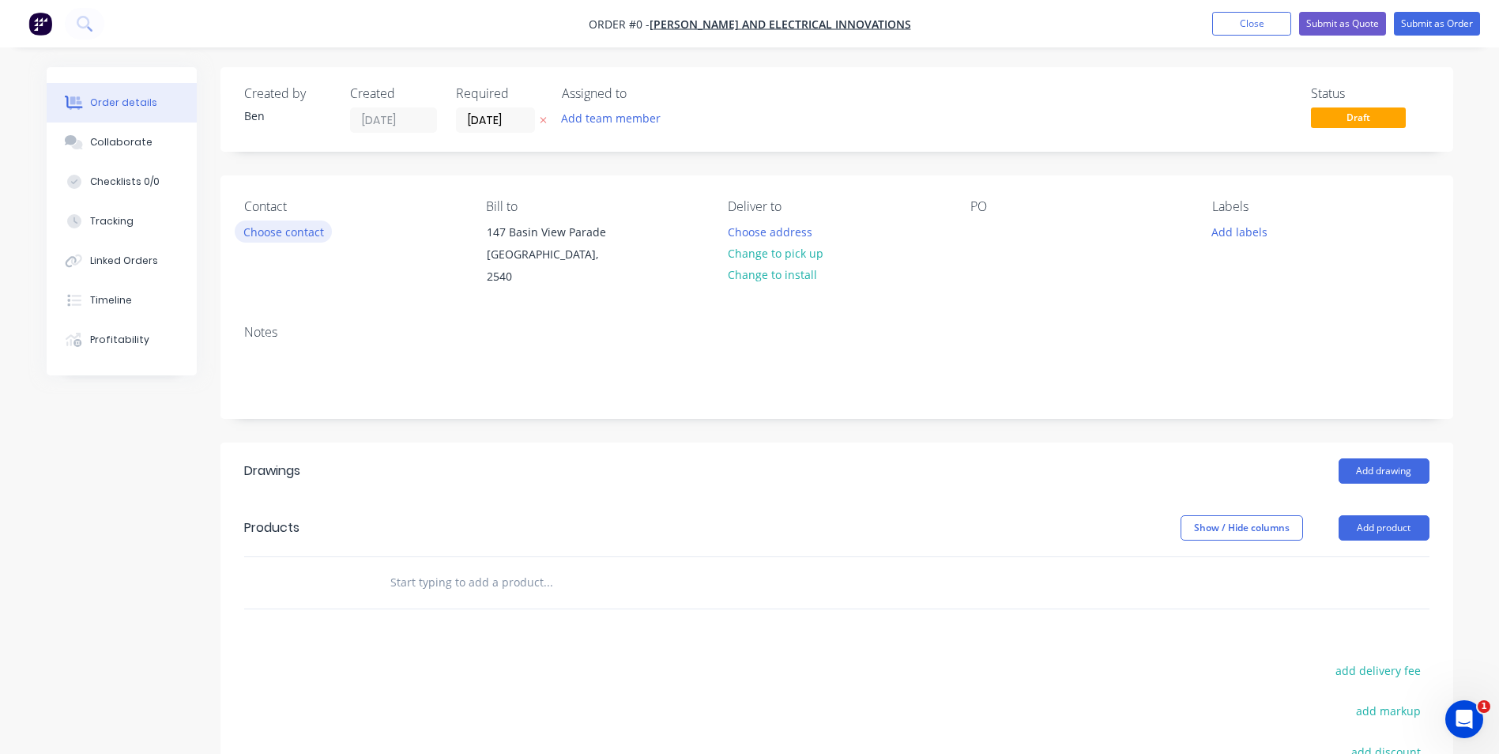
click at [317, 229] on button "Choose contact" at bounding box center [283, 231] width 97 height 21
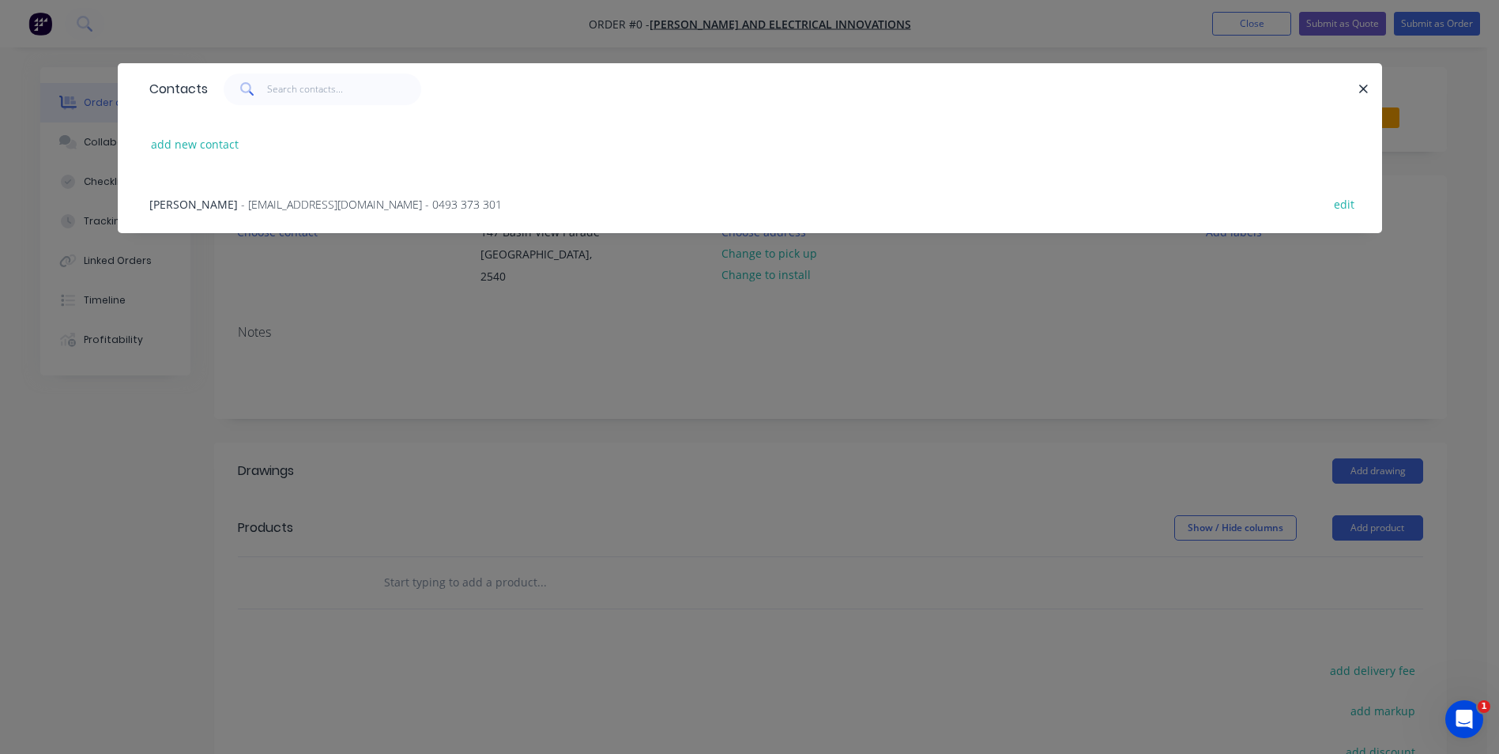
click at [315, 208] on span "- [EMAIL_ADDRESS][DOMAIN_NAME] - 0493 373 301" at bounding box center [371, 204] width 261 height 15
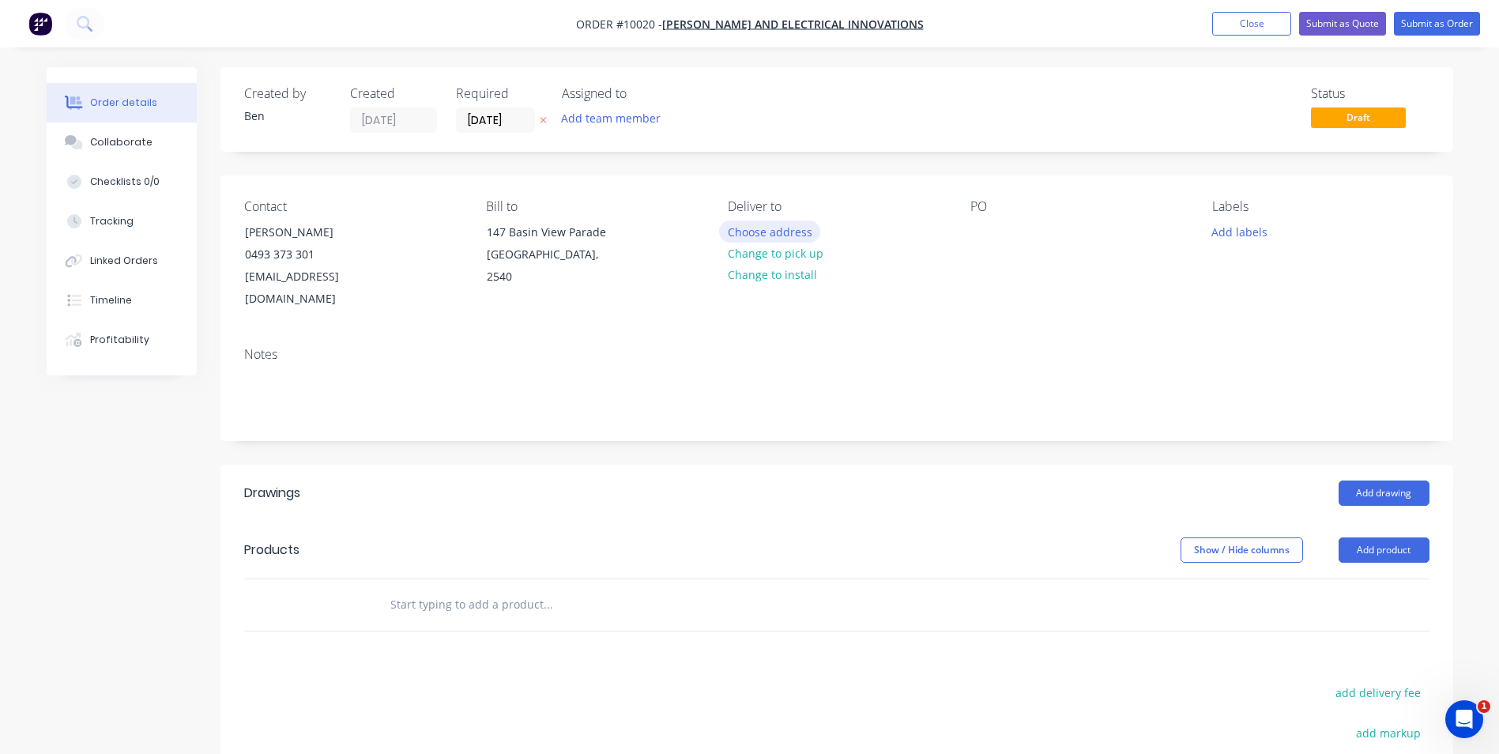
click at [789, 230] on button "Choose address" at bounding box center [769, 231] width 101 height 21
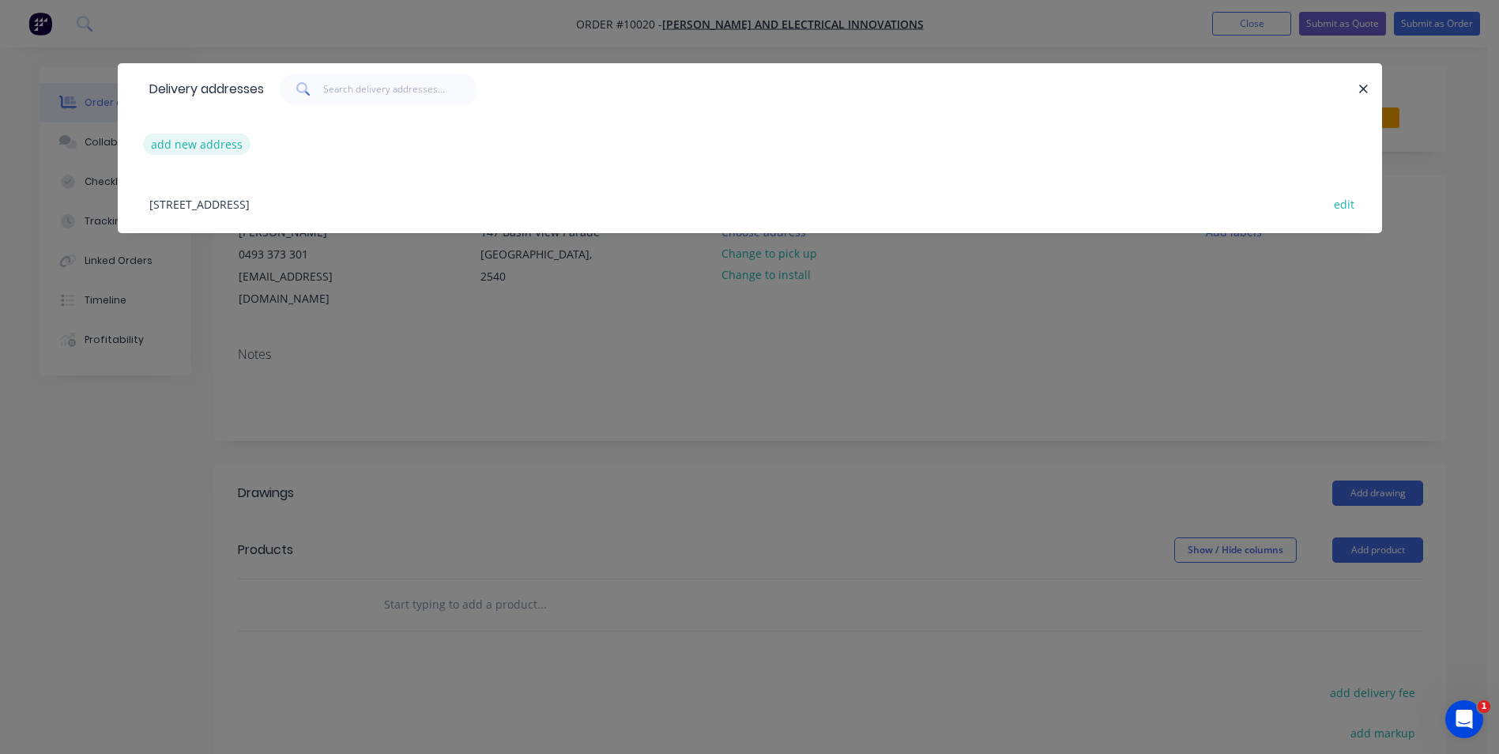
click at [200, 143] on button "add new address" at bounding box center [197, 144] width 108 height 21
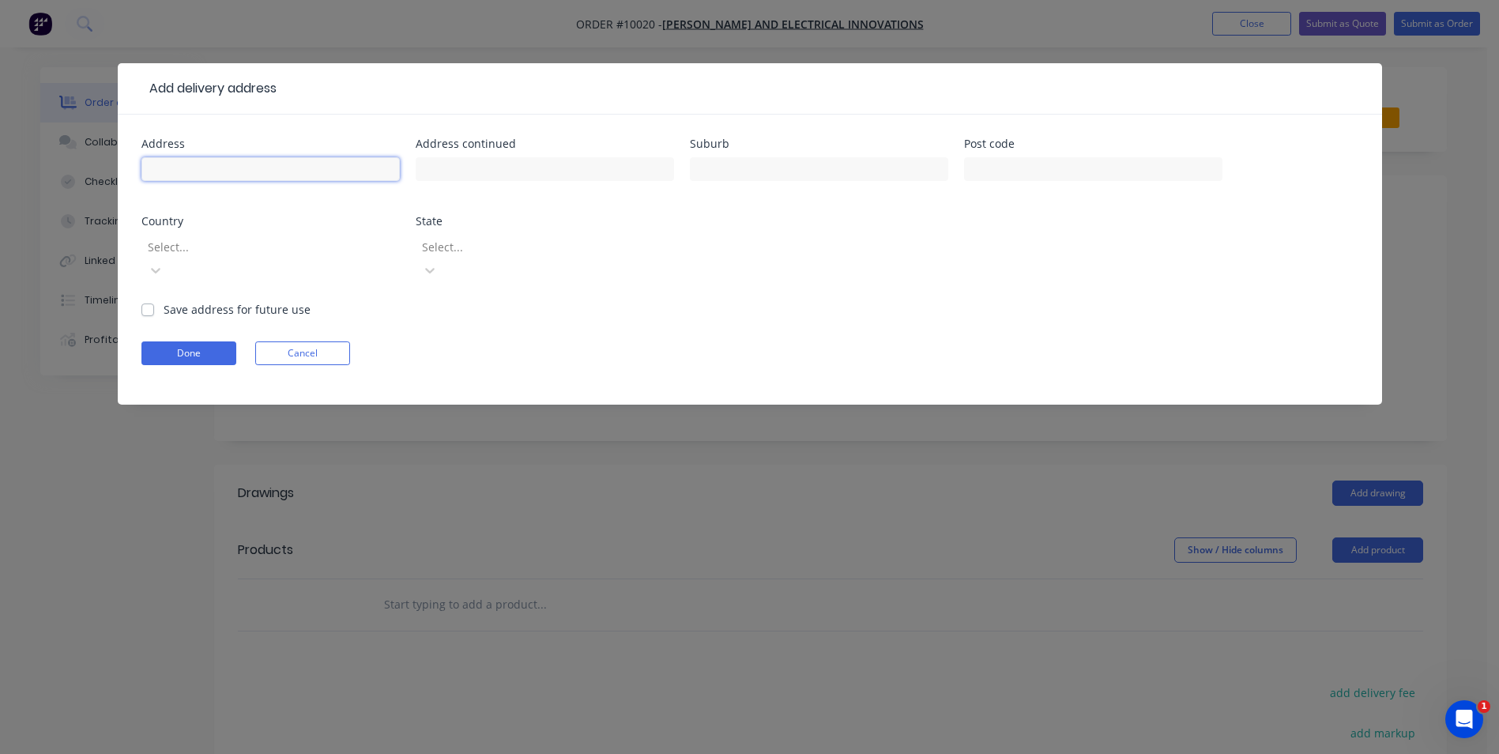
click at [199, 162] on input "text" at bounding box center [270, 169] width 258 height 24
type input "[STREET_ADDRESS][PERSON_NAME]"
click at [722, 172] on input "text" at bounding box center [819, 169] width 258 height 24
type input "vincentia"
click at [164, 301] on label "Save address for future use" at bounding box center [237, 309] width 147 height 17
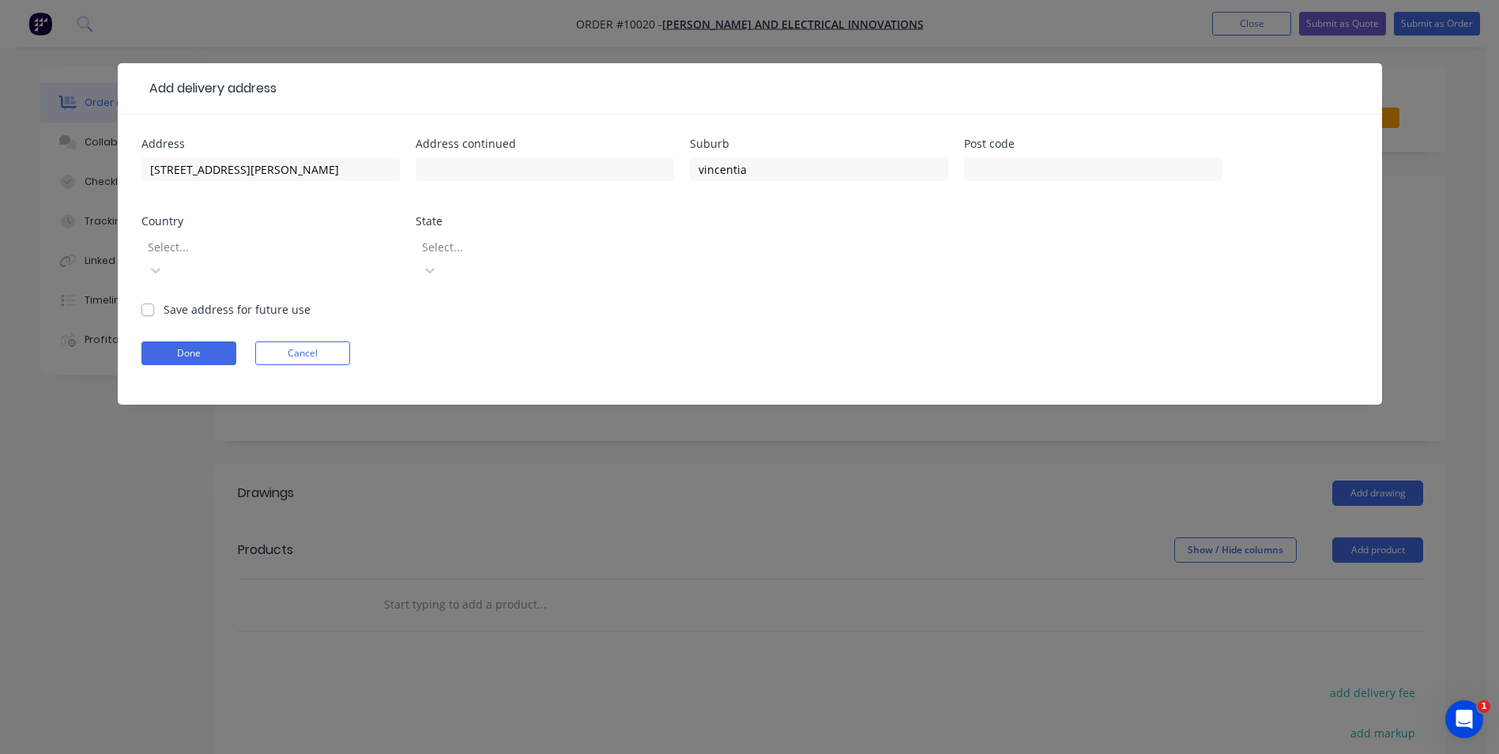
click at [146, 301] on input "Save address for future use" at bounding box center [147, 308] width 13 height 15
checkbox input "true"
click at [172, 341] on button "Done" at bounding box center [188, 353] width 95 height 24
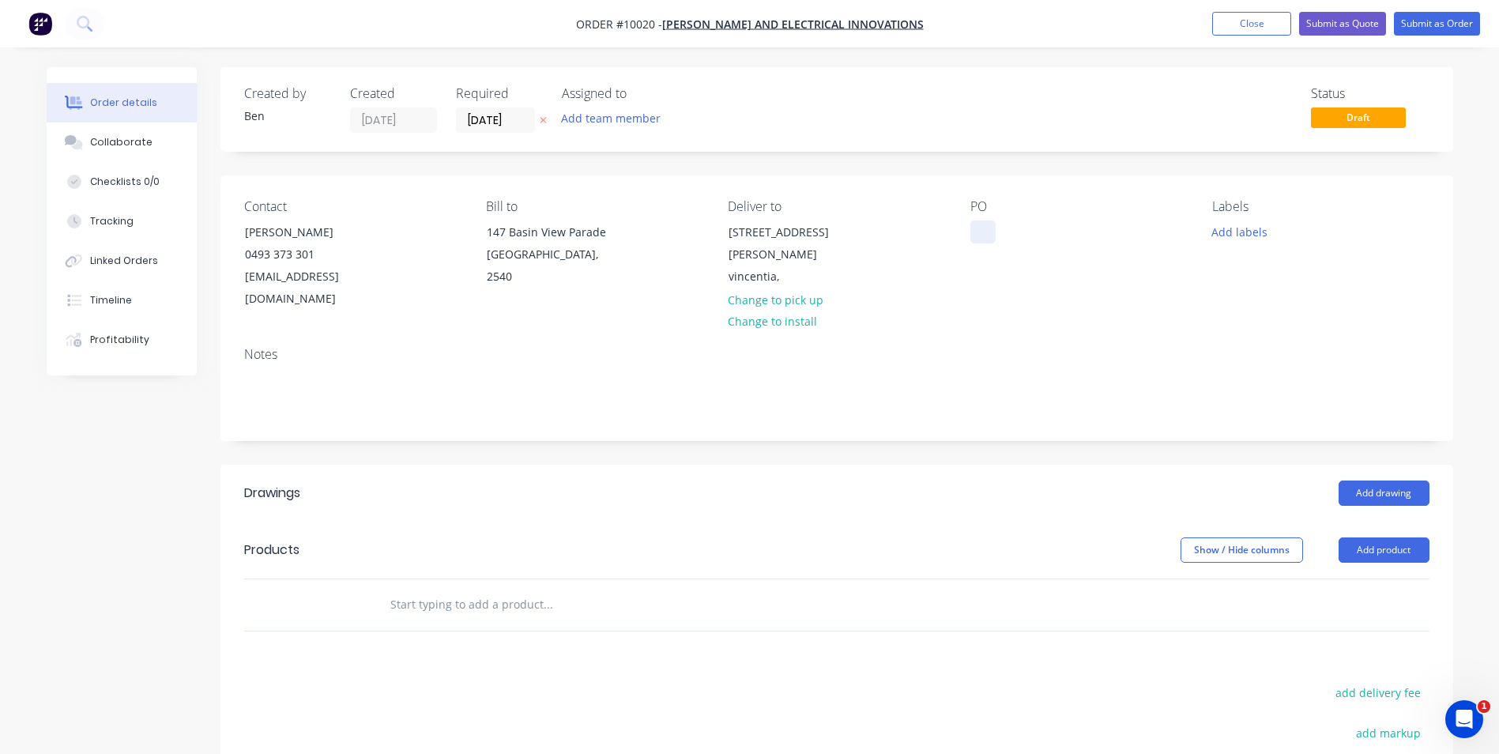
click at [976, 232] on div at bounding box center [983, 232] width 25 height 23
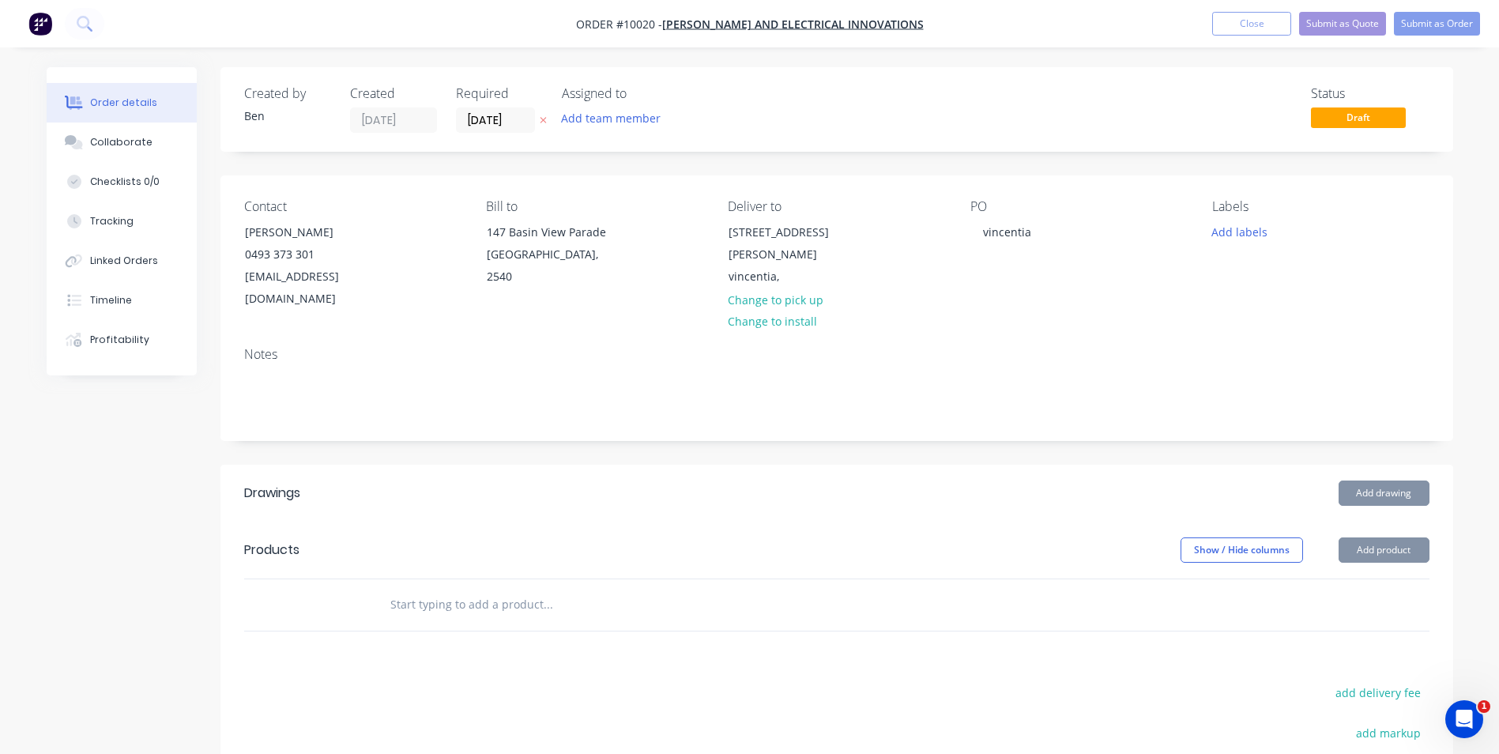
click at [878, 589] on div at bounding box center [655, 605] width 556 height 32
click at [1397, 537] on button "Add product" at bounding box center [1384, 549] width 91 height 25
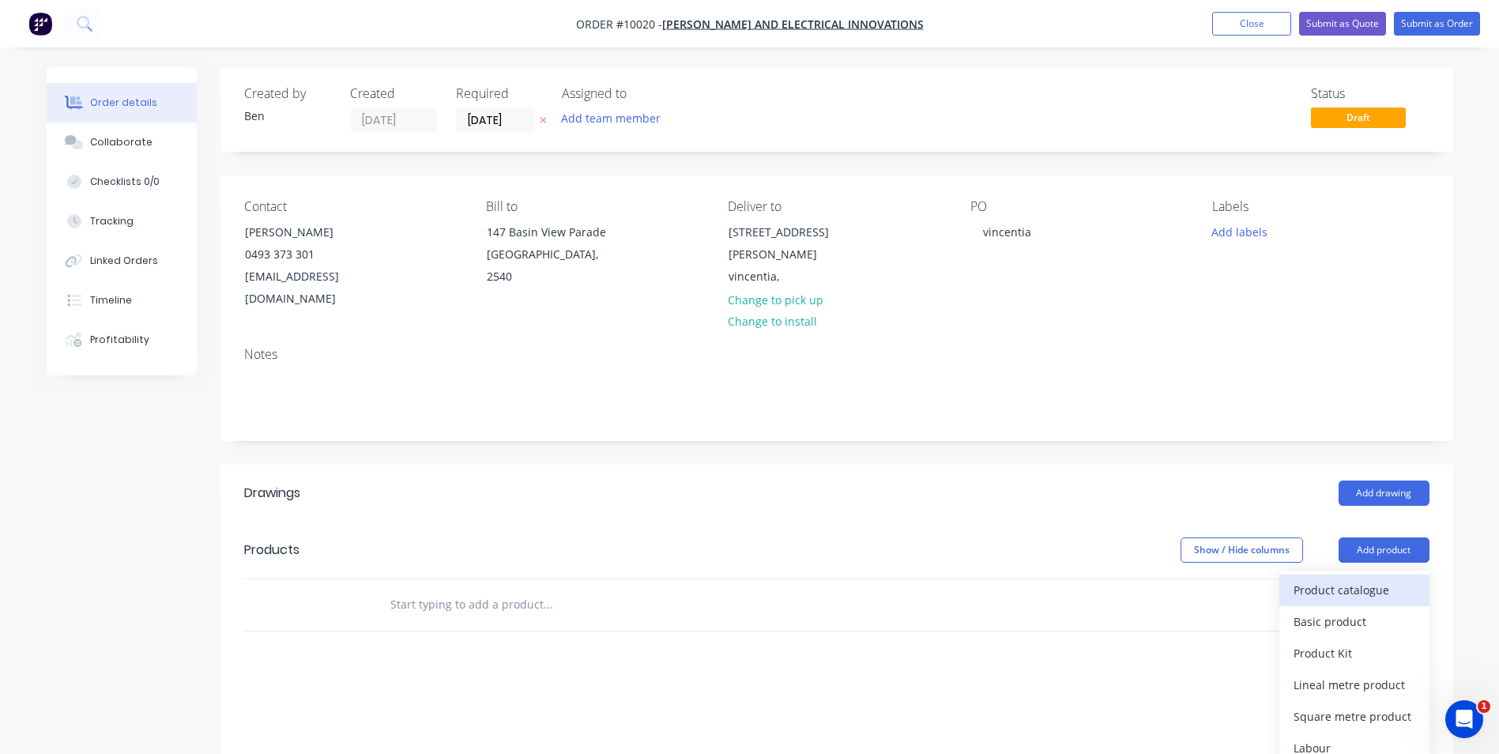
click at [1360, 579] on div "Product catalogue" at bounding box center [1355, 590] width 122 height 23
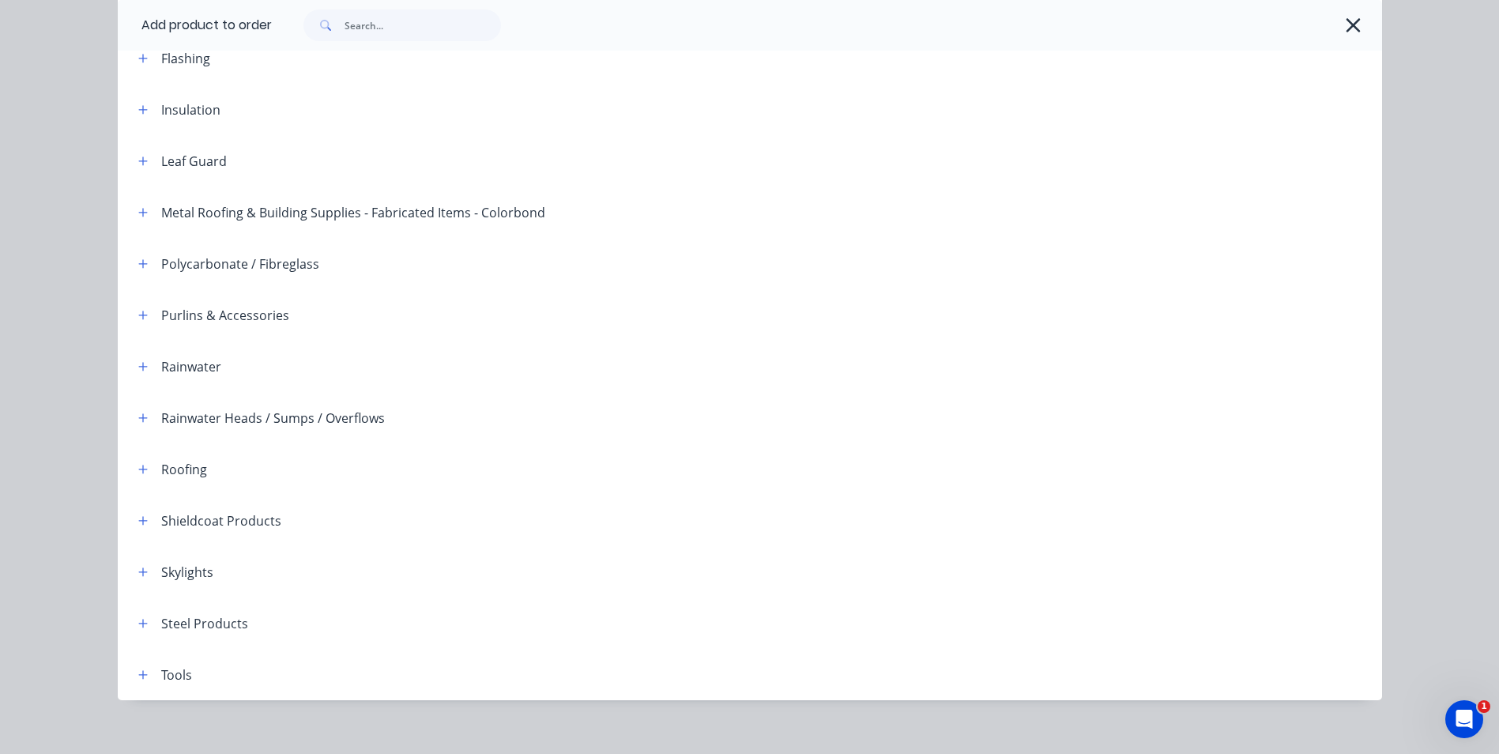
scroll to position [362, 0]
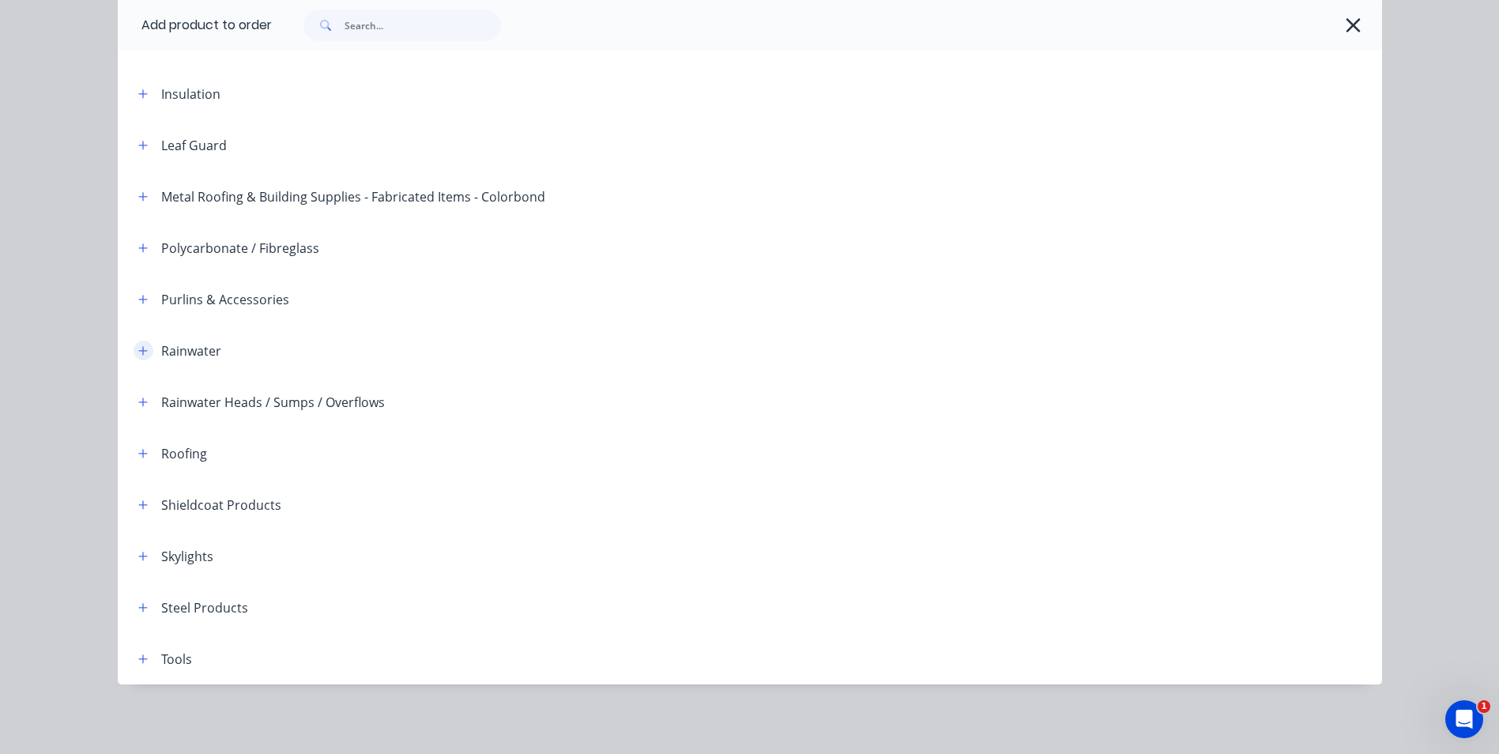
click at [138, 352] on icon "button" at bounding box center [142, 350] width 9 height 11
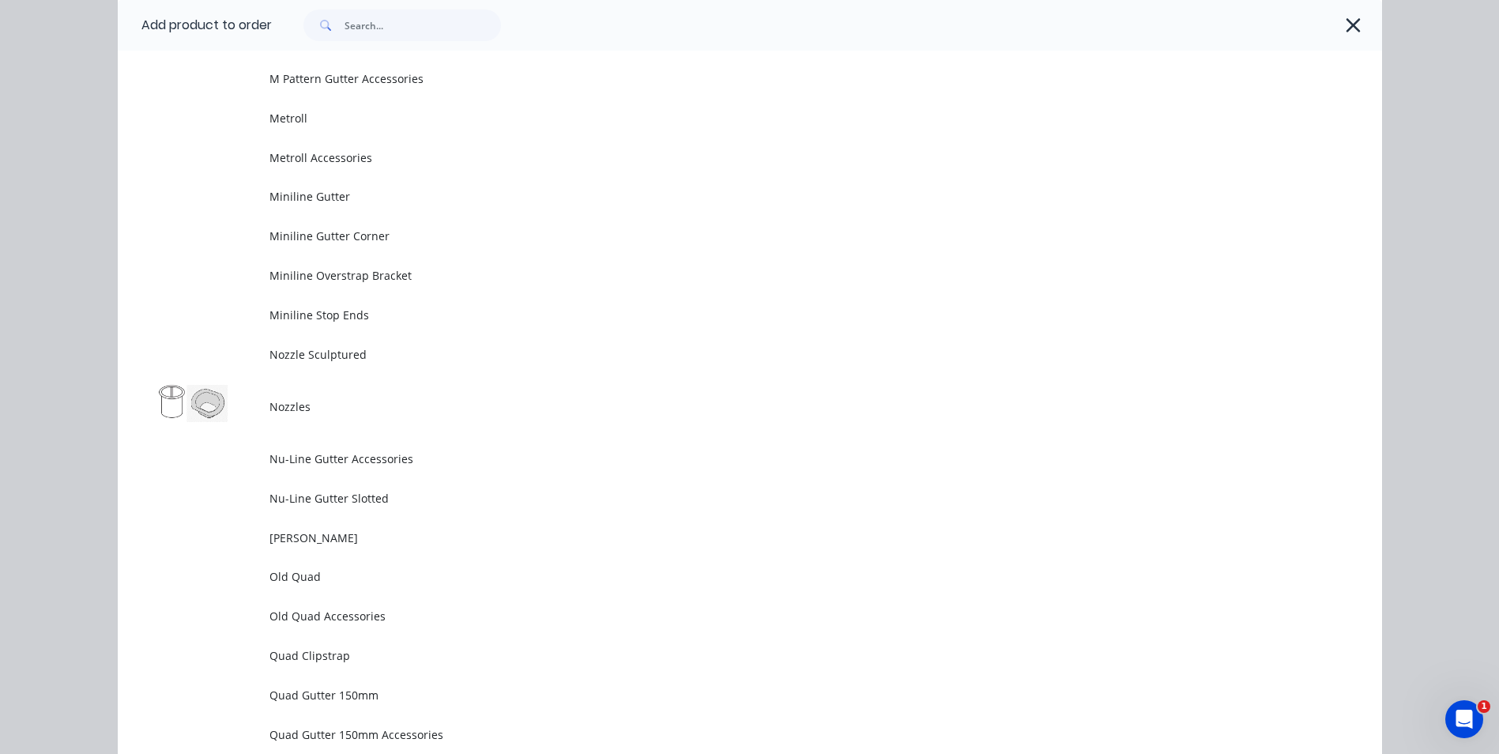
scroll to position [4156, 0]
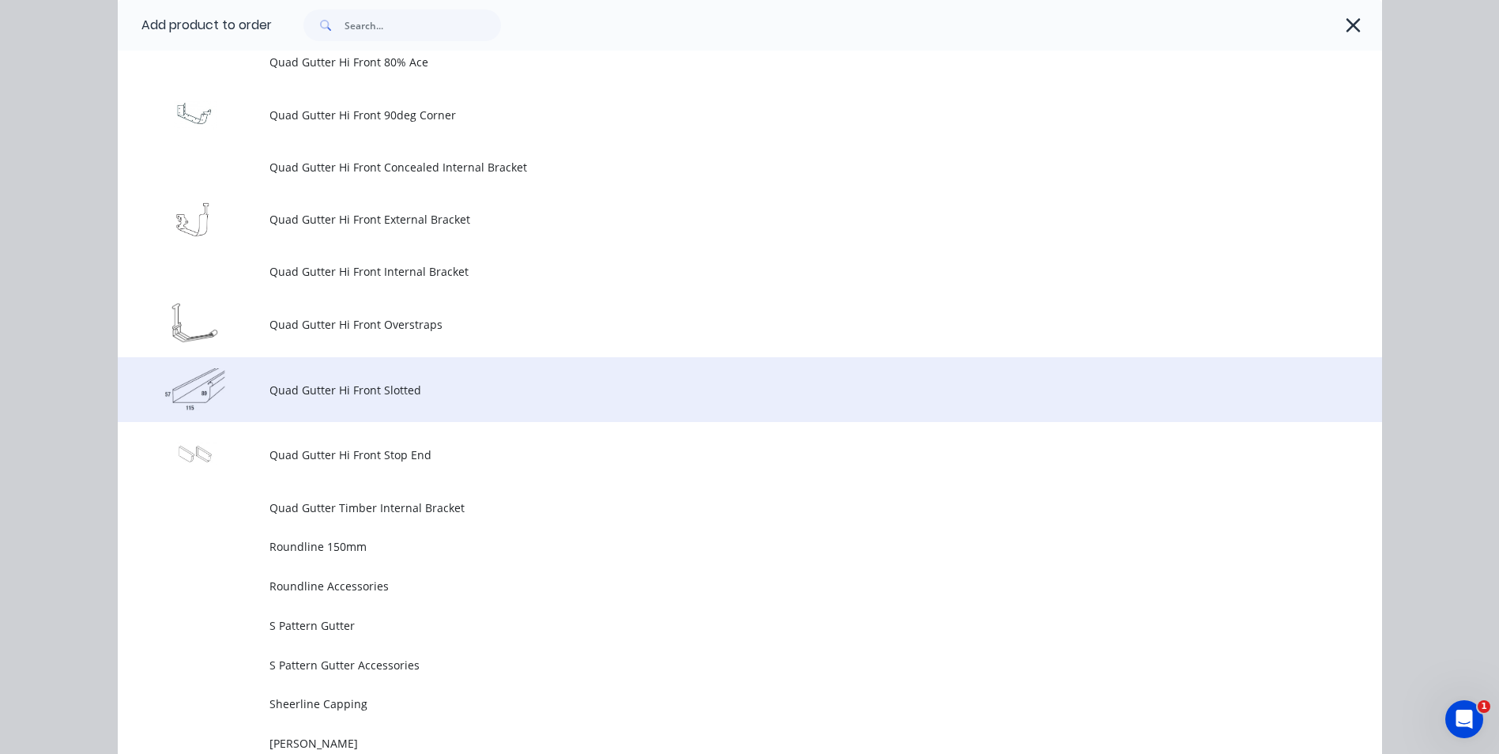
click at [349, 394] on span "Quad Gutter Hi Front Slotted" at bounding box center [715, 390] width 890 height 17
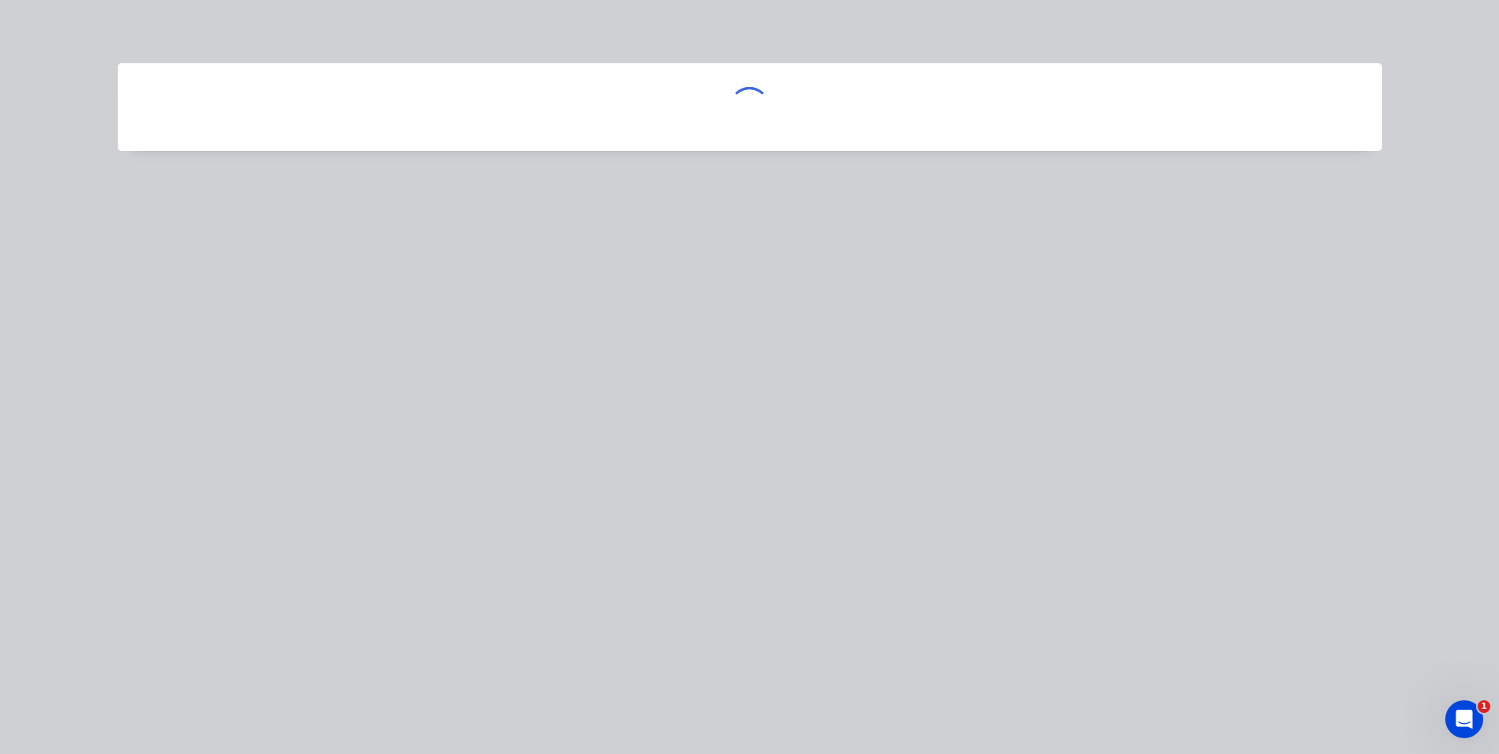
scroll to position [0, 0]
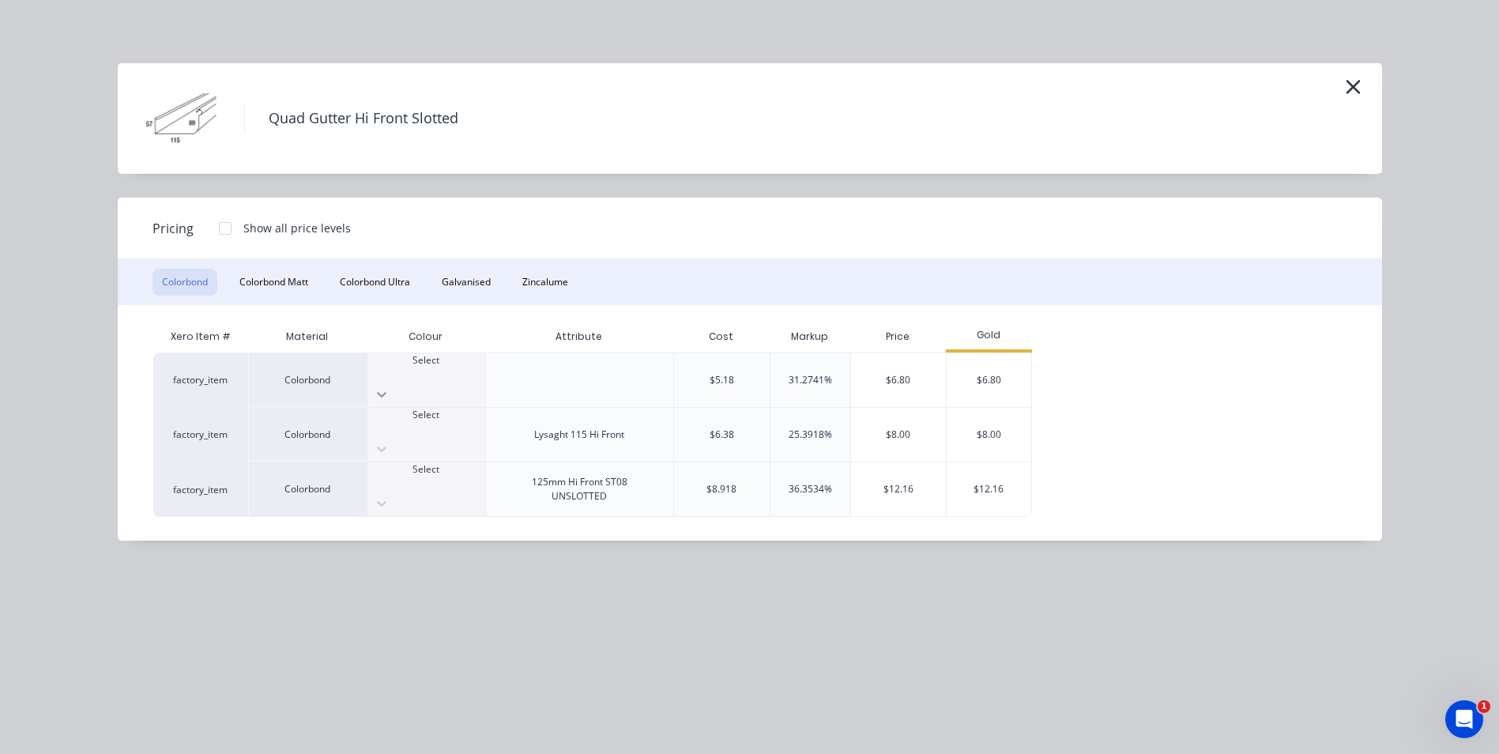
click at [390, 387] on icon at bounding box center [382, 395] width 16 height 16
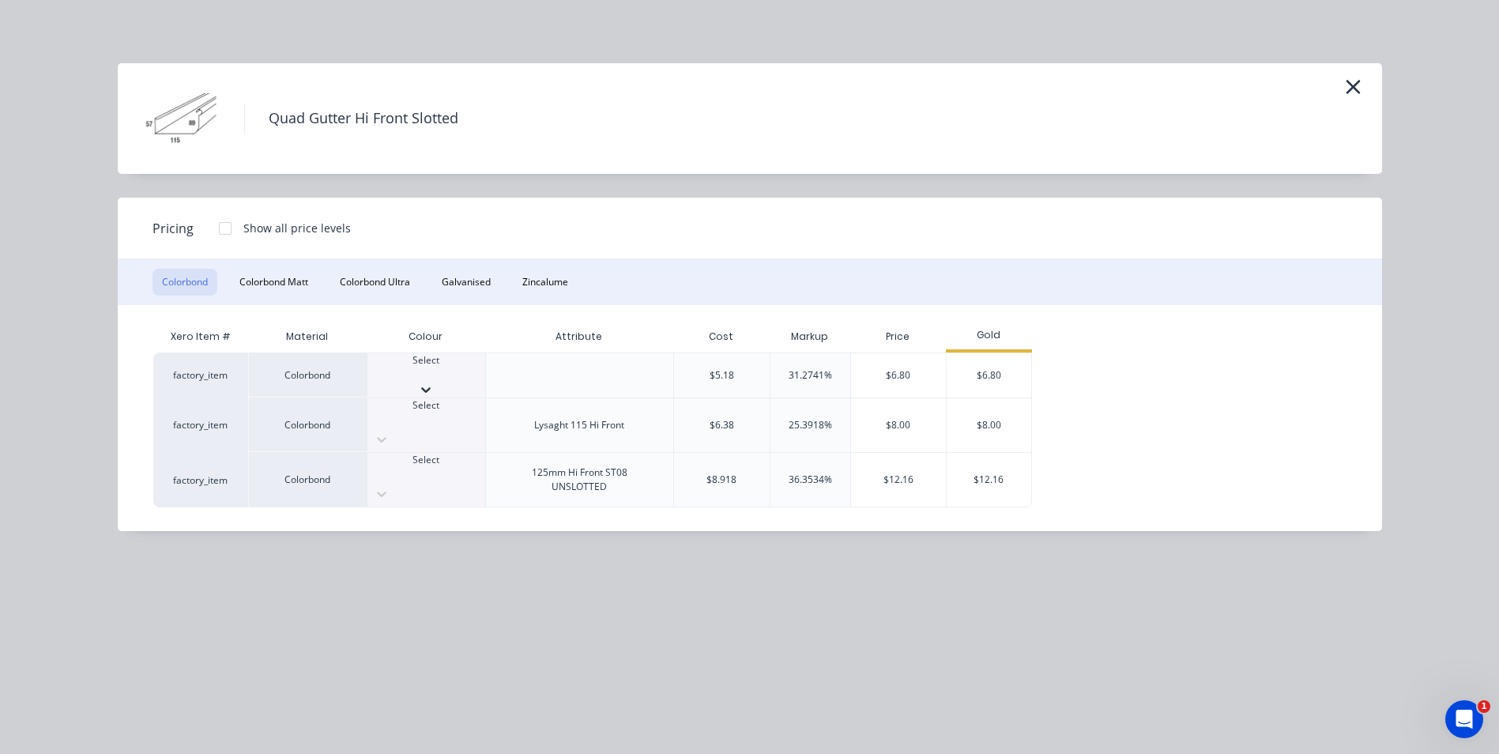
scroll to position [158, 0]
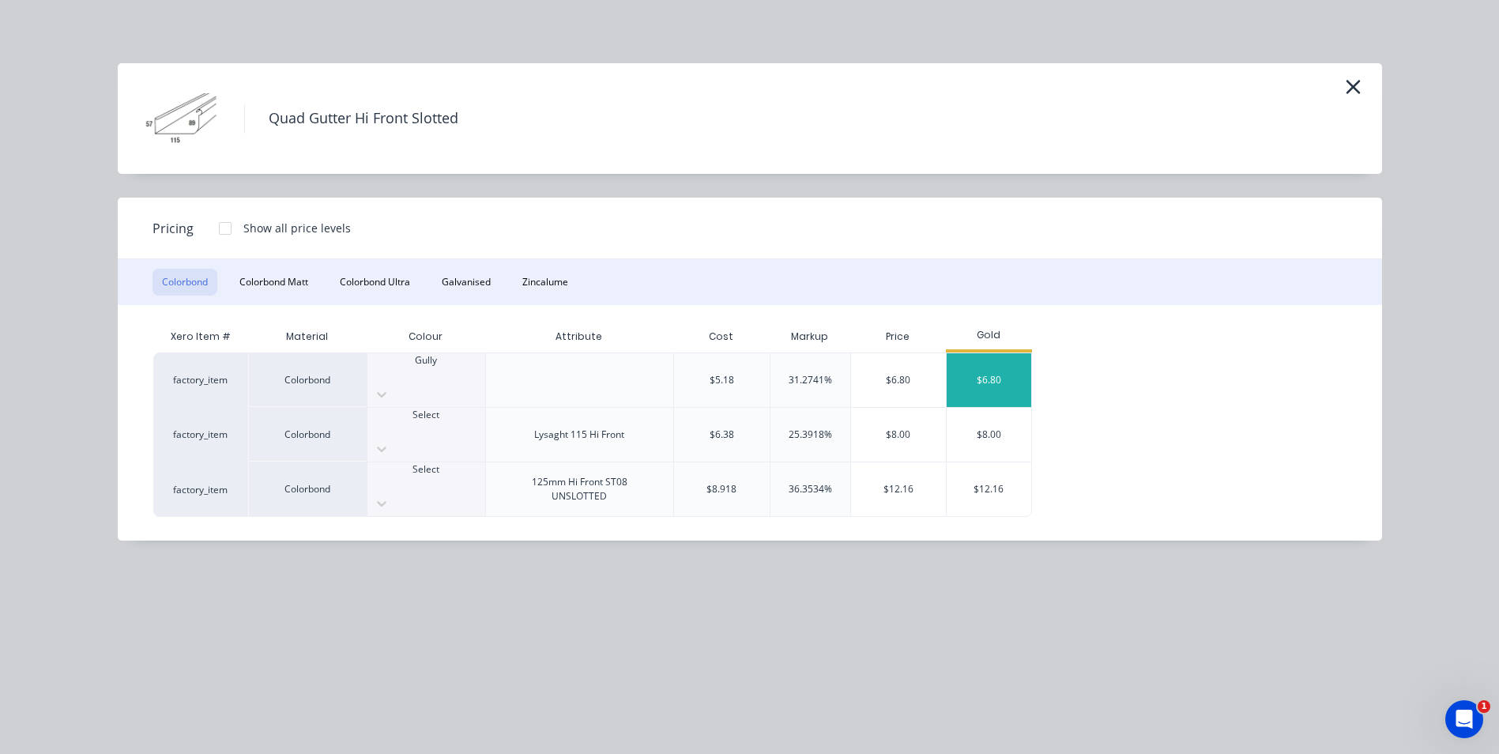
click at [1007, 361] on div "$6.80" at bounding box center [989, 380] width 85 height 54
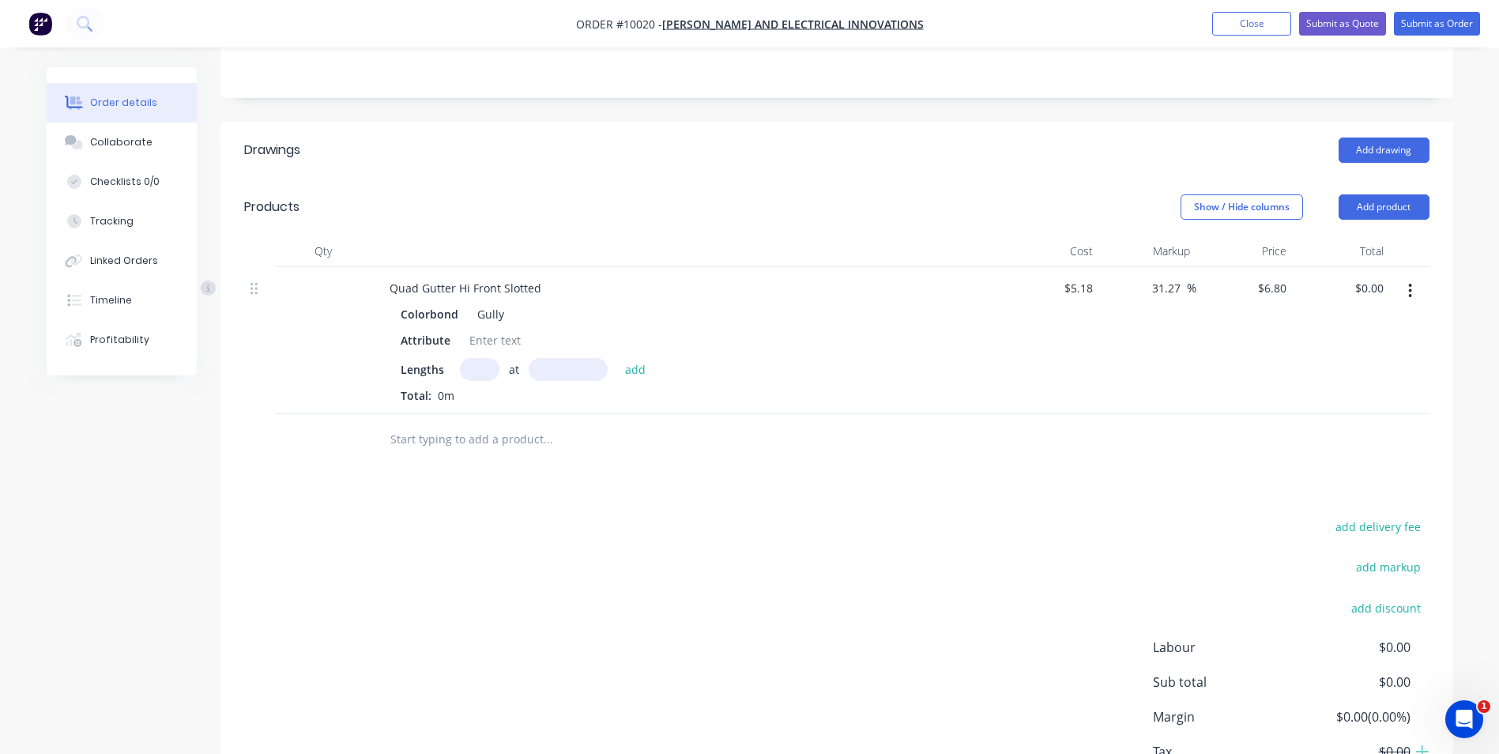
scroll to position [395, 0]
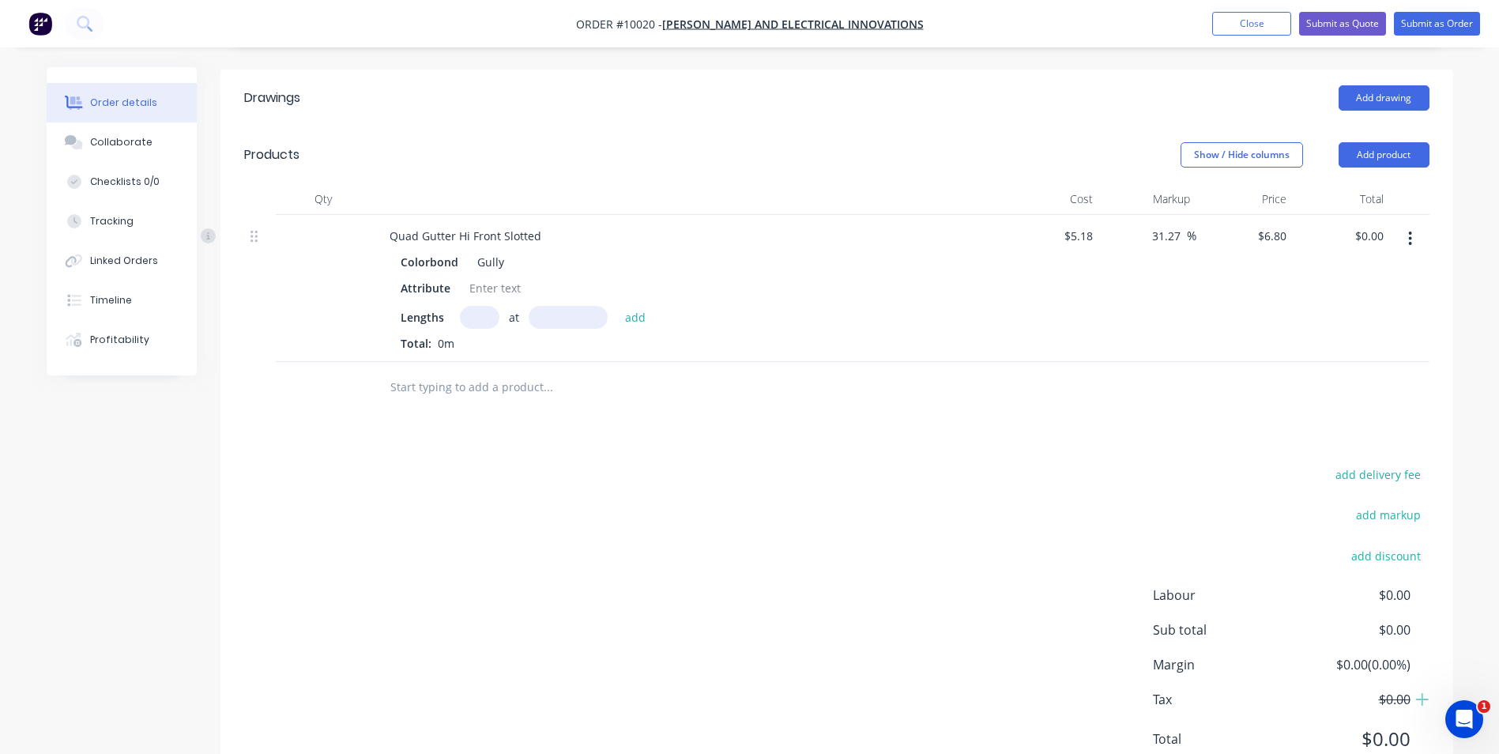
click at [468, 306] on input "text" at bounding box center [480, 317] width 40 height 23
type input "2"
type input "1500"
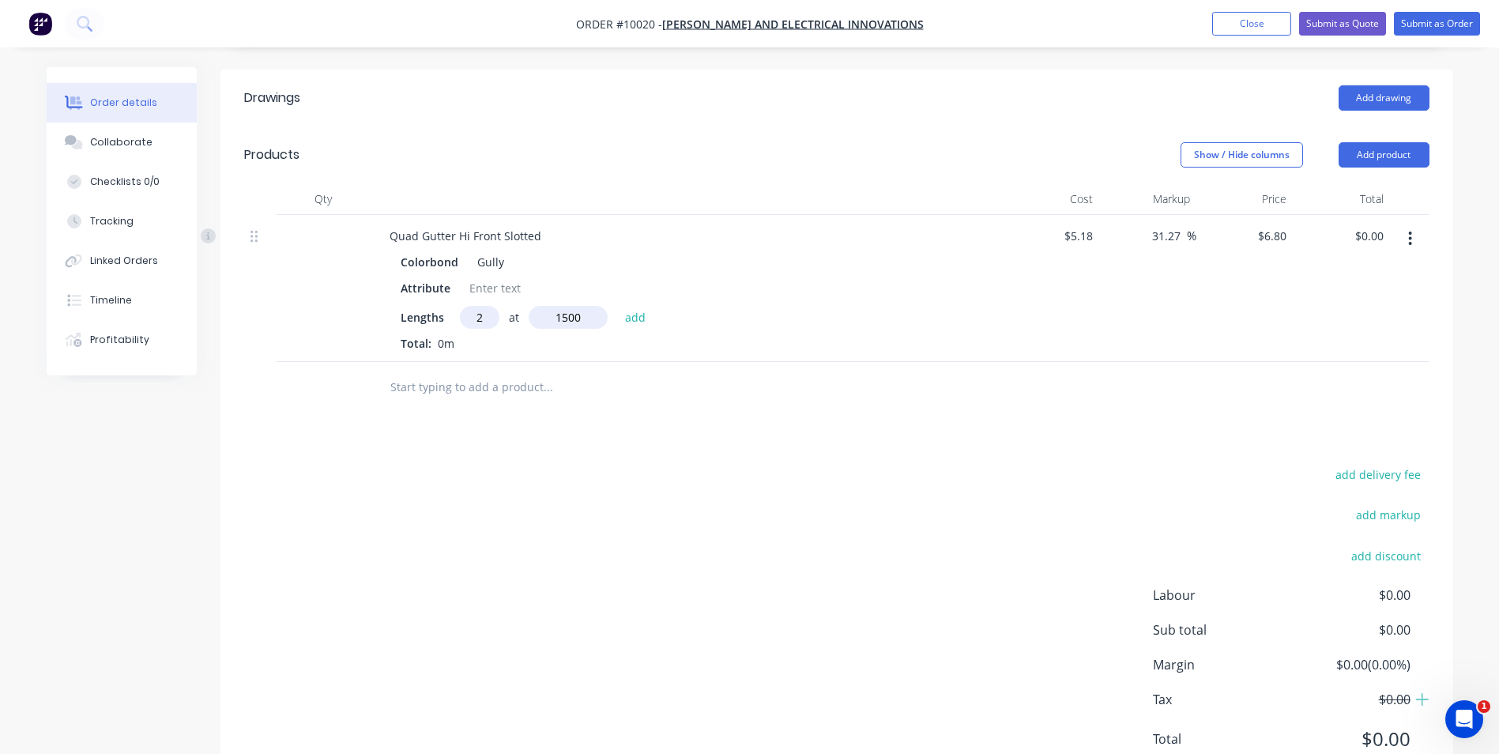
click at [617, 306] on button "add" at bounding box center [635, 316] width 37 height 21
type input "$20.40"
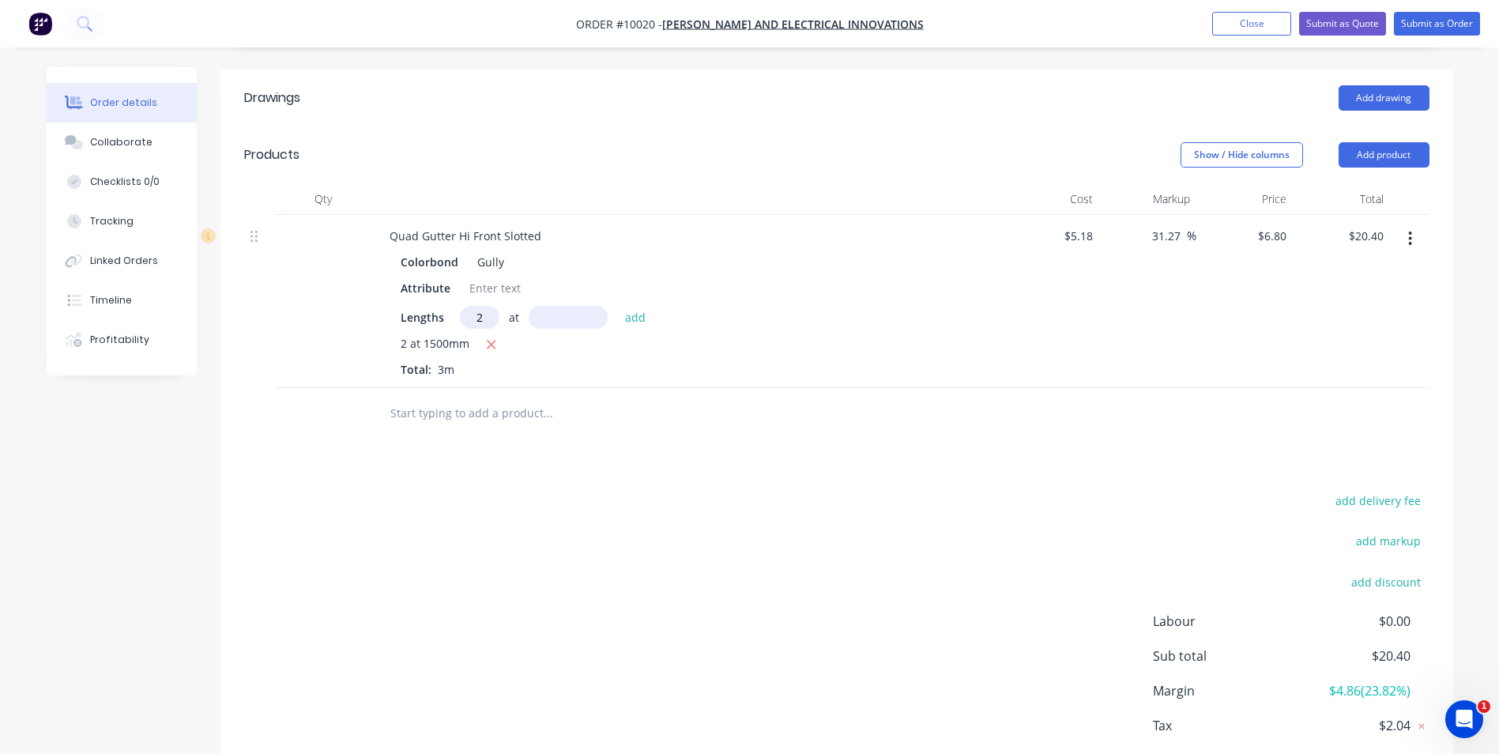
type input "2"
type input "2500"
click at [617, 306] on button "add" at bounding box center [635, 316] width 37 height 21
type input "$54.40"
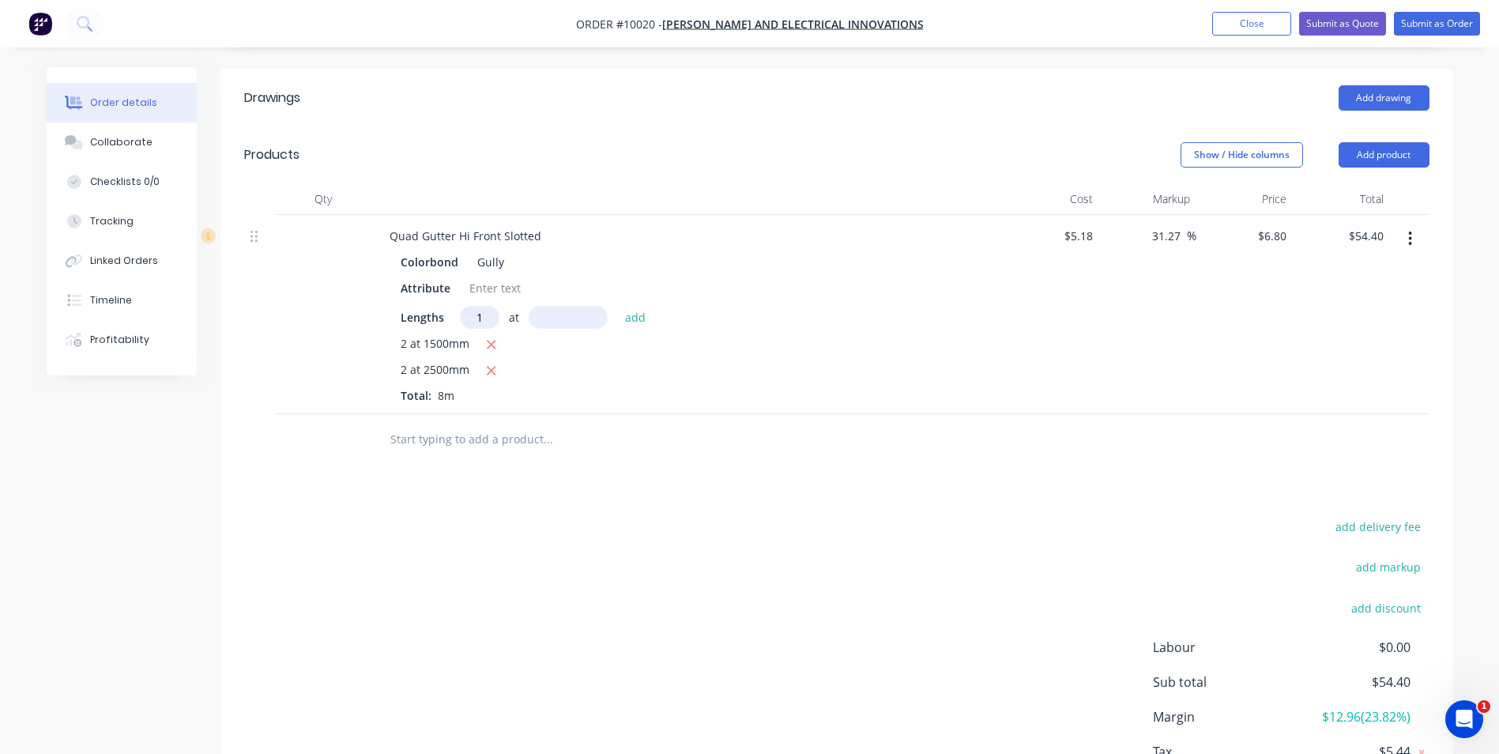
type input "1"
type input "3000"
click at [617, 306] on button "add" at bounding box center [635, 316] width 37 height 21
type input "$74.80"
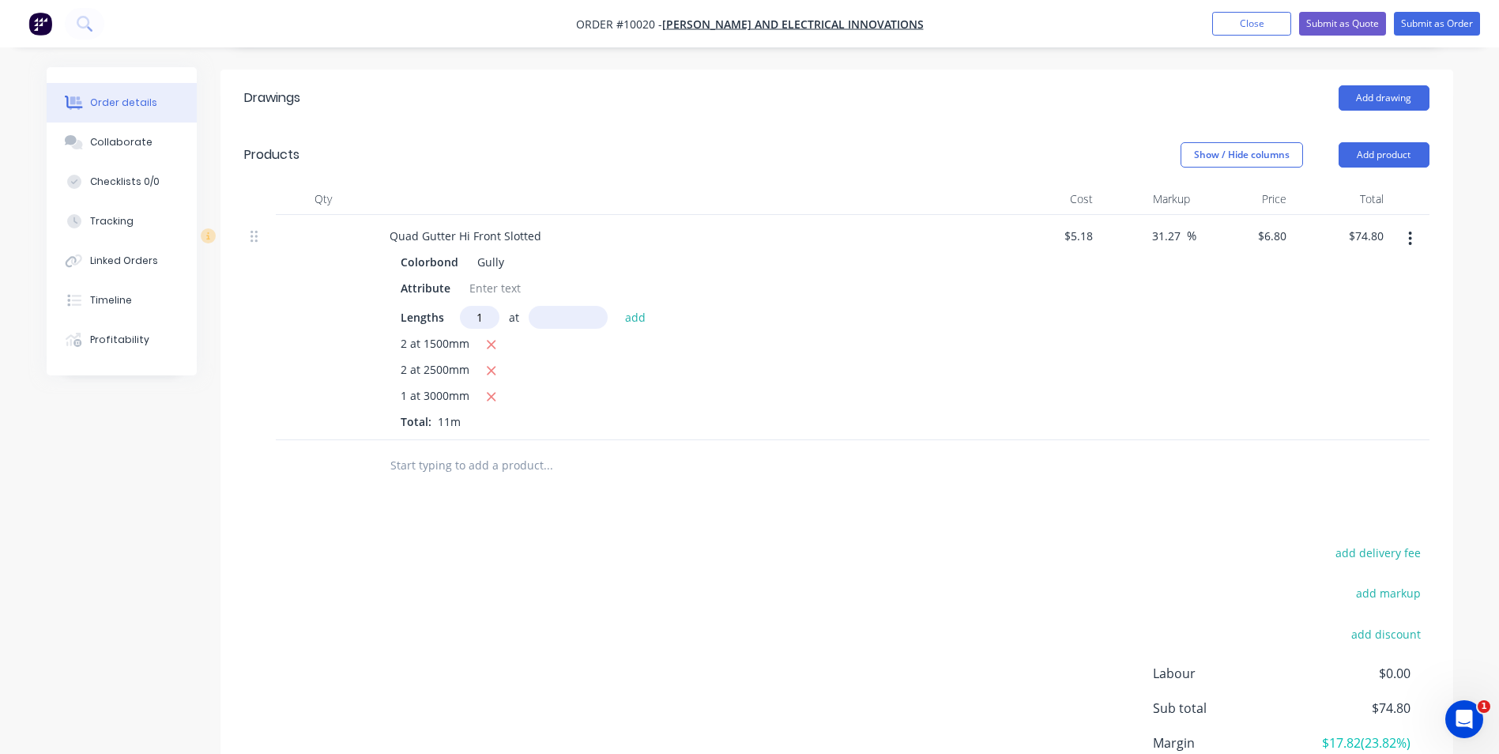
type input "1"
type input "3600"
click at [617, 306] on button "add" at bounding box center [635, 316] width 37 height 21
type input "$99.28"
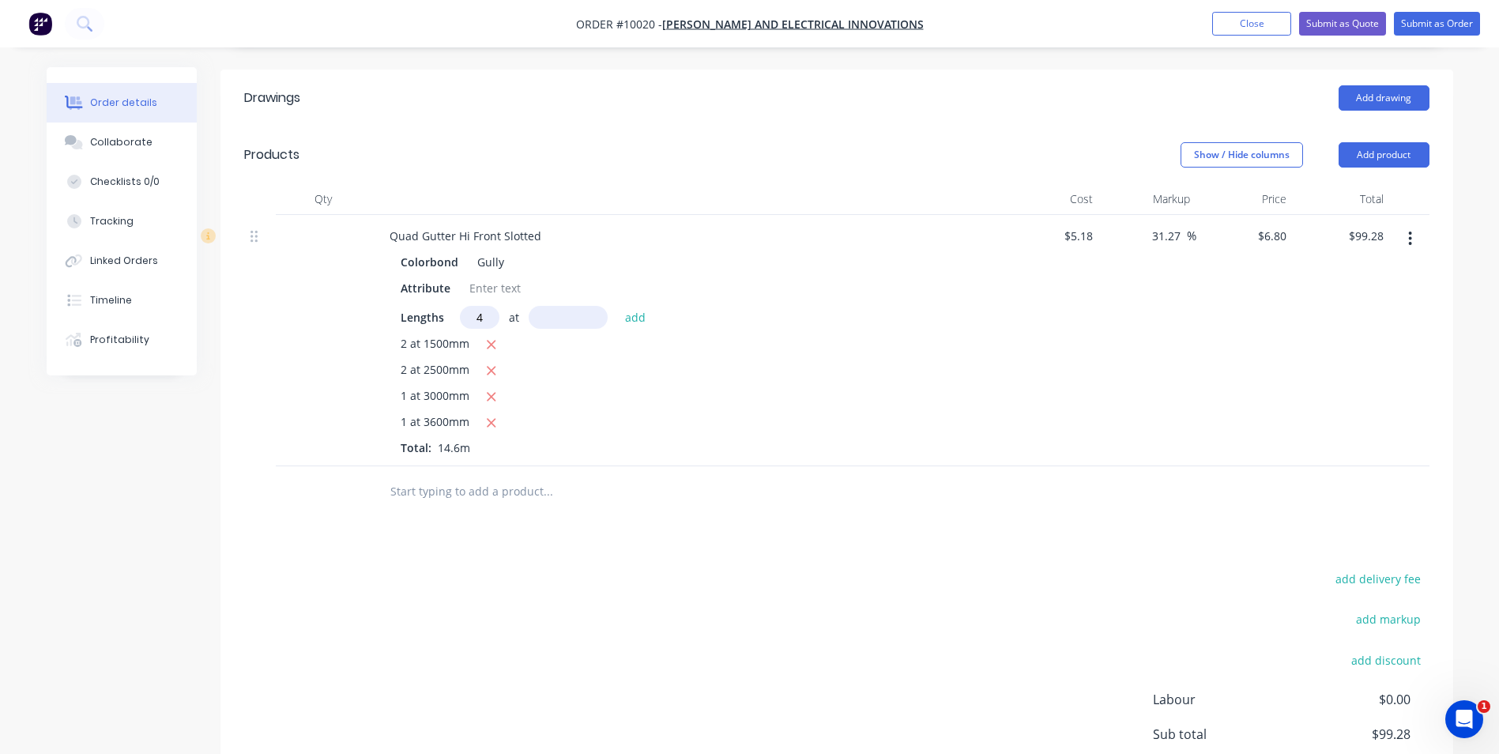
type input "4"
type input "5000"
click at [617, 306] on button "add" at bounding box center [635, 316] width 37 height 21
type input "$235.28"
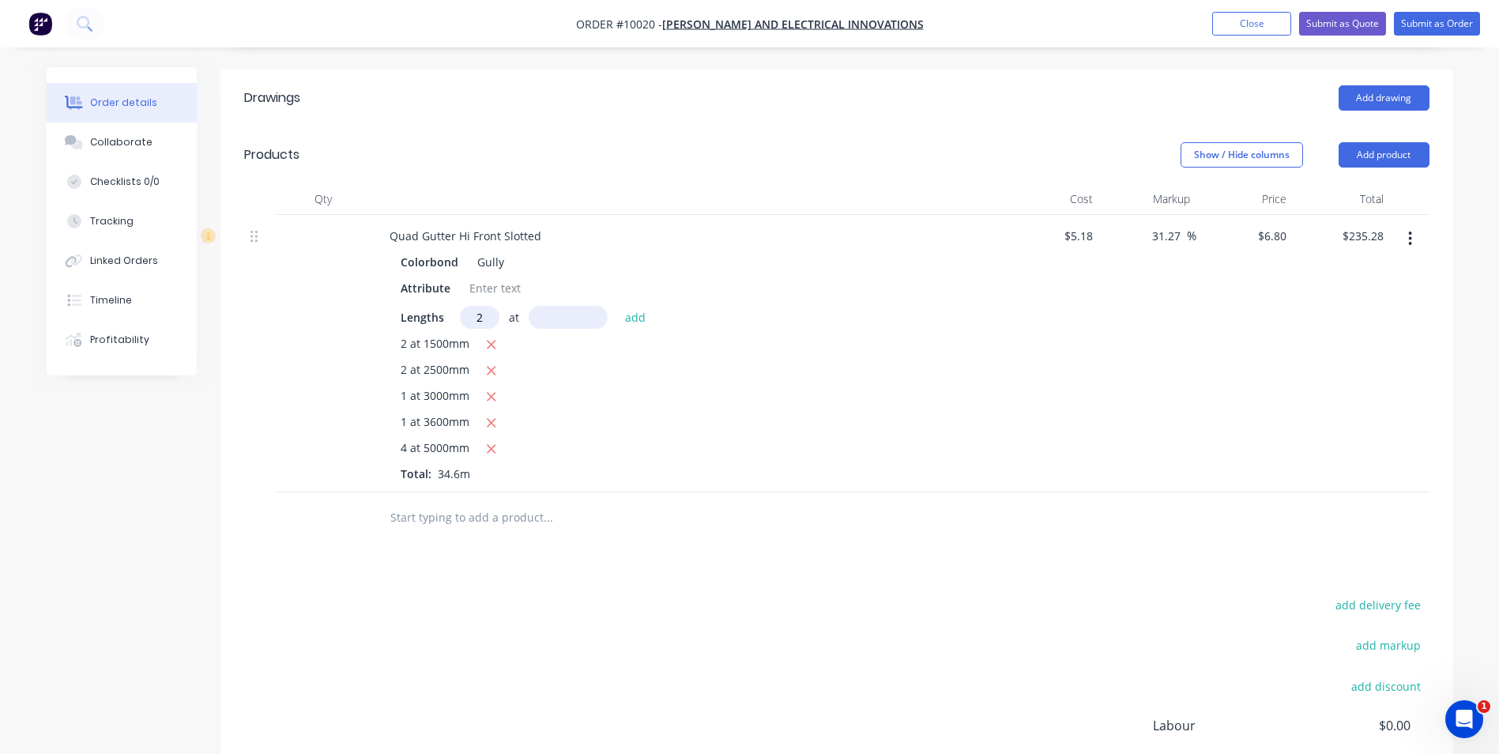
type input "2"
type input "7000"
click at [617, 306] on button "add" at bounding box center [635, 316] width 37 height 21
type input "$330.48"
type input "1"
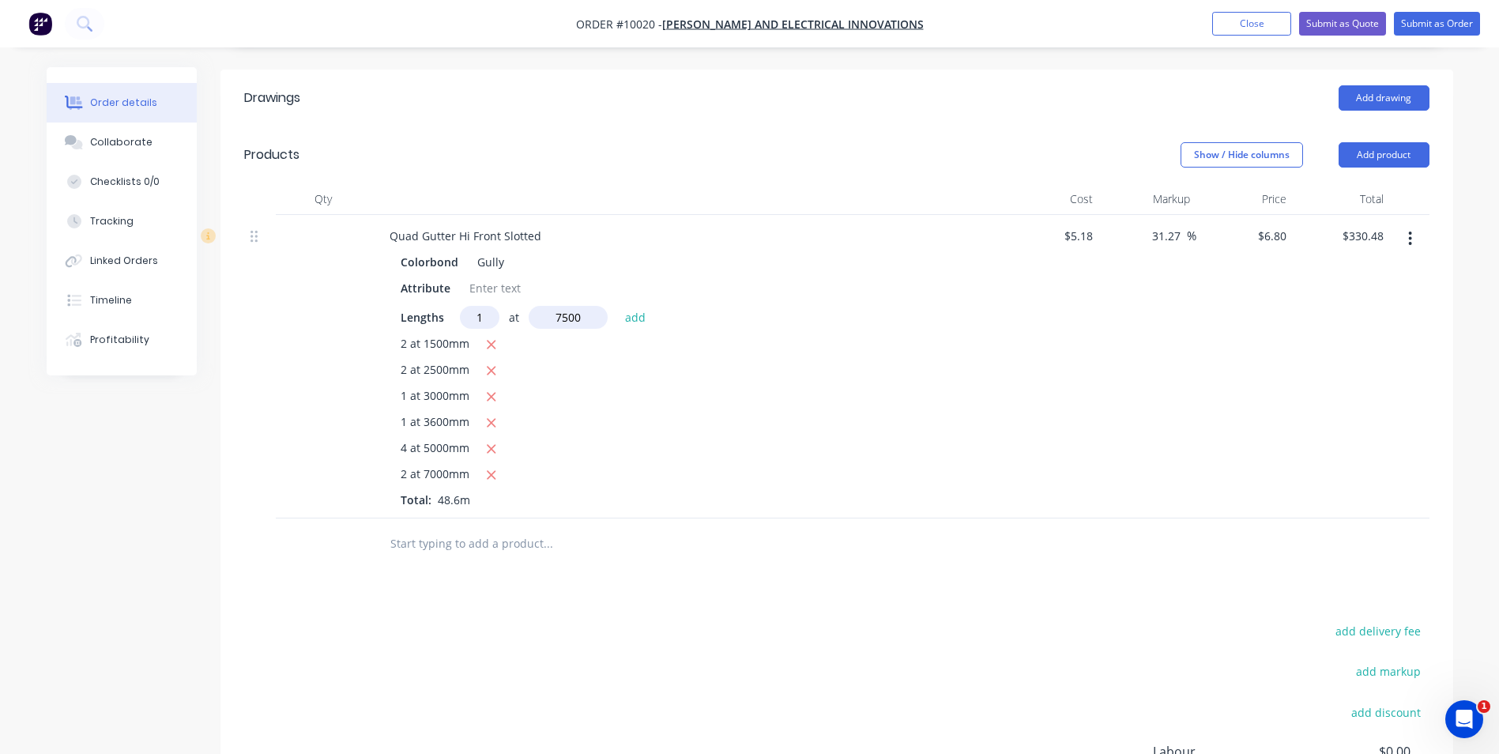
type input "7500"
click at [617, 306] on button "add" at bounding box center [635, 316] width 37 height 21
type input "$381.48"
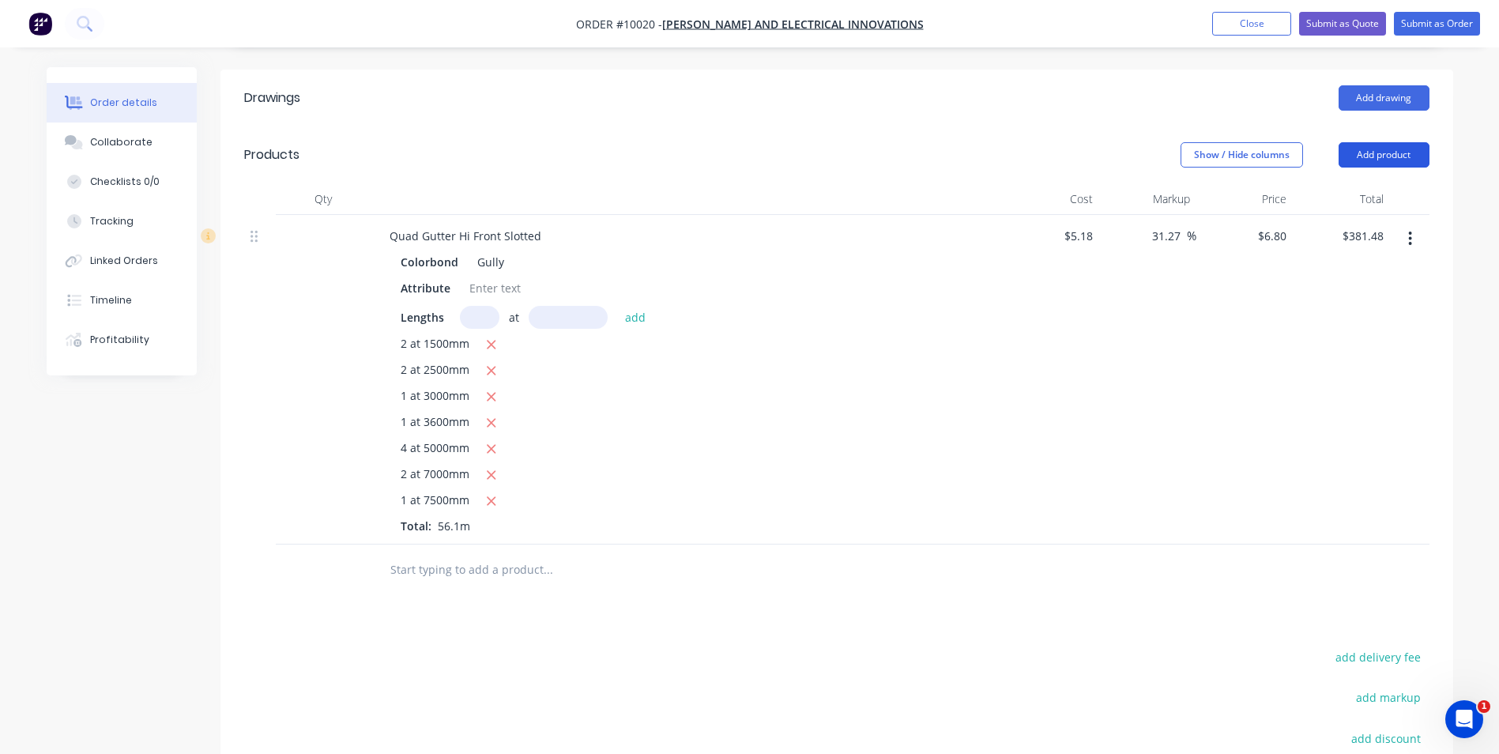
click at [1388, 142] on button "Add product" at bounding box center [1384, 154] width 91 height 25
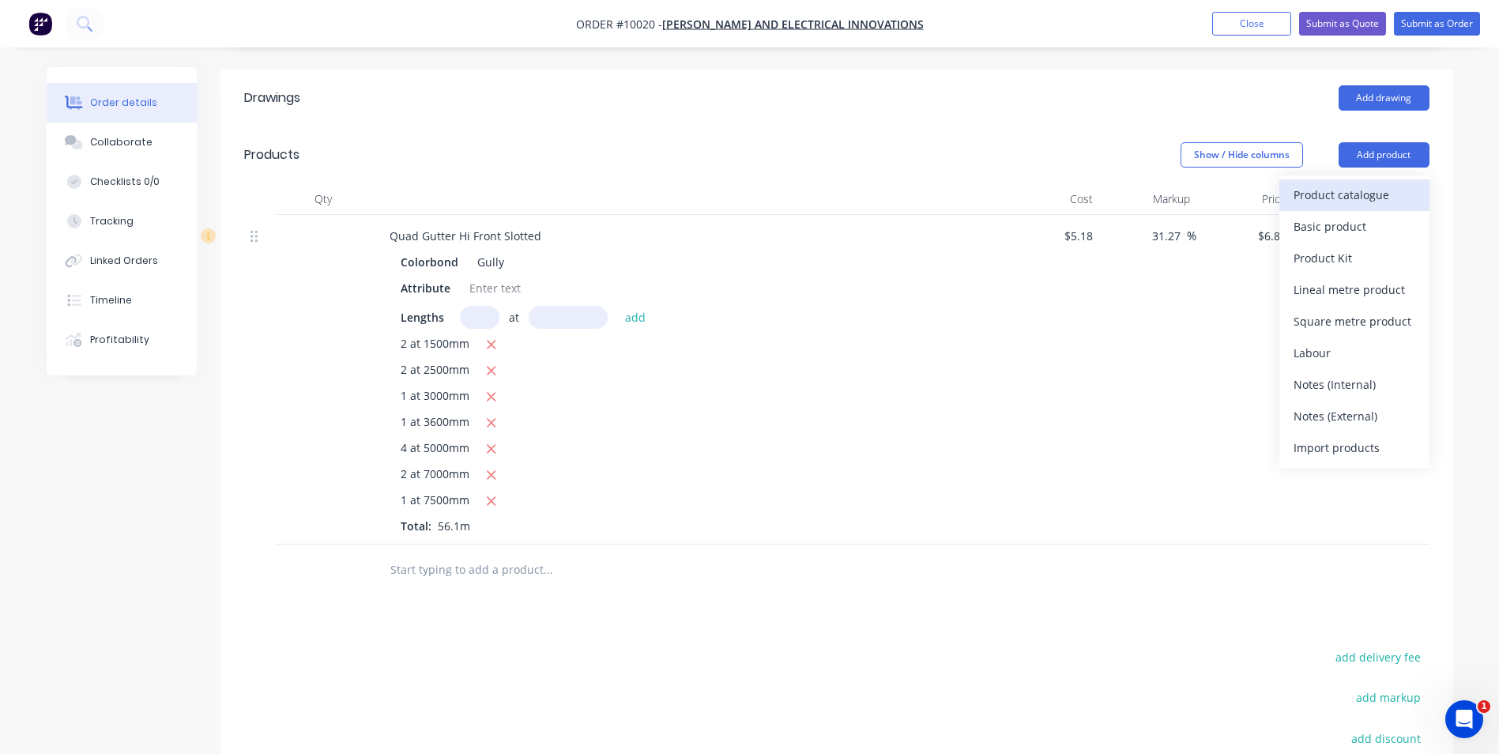
click at [1371, 183] on div "Product catalogue" at bounding box center [1355, 194] width 122 height 23
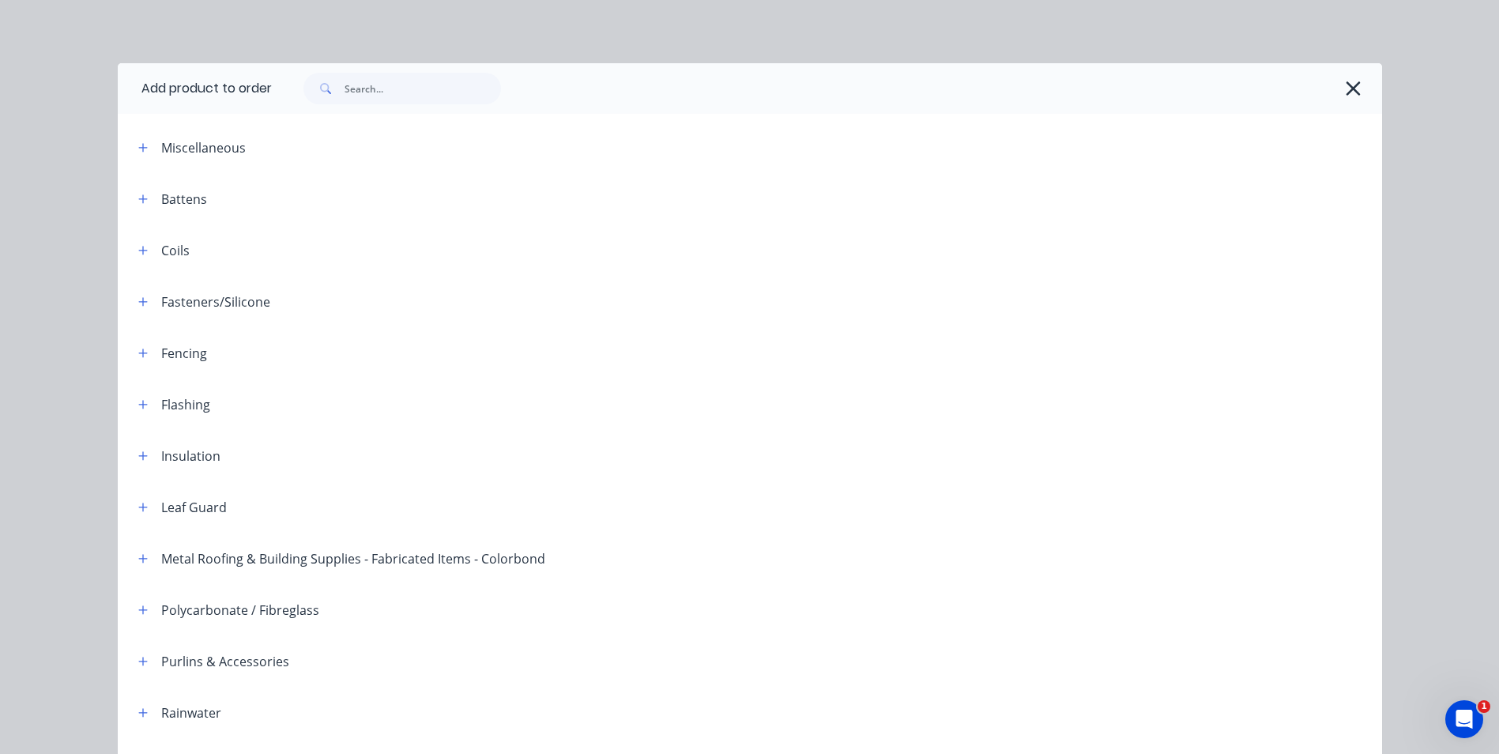
scroll to position [362, 0]
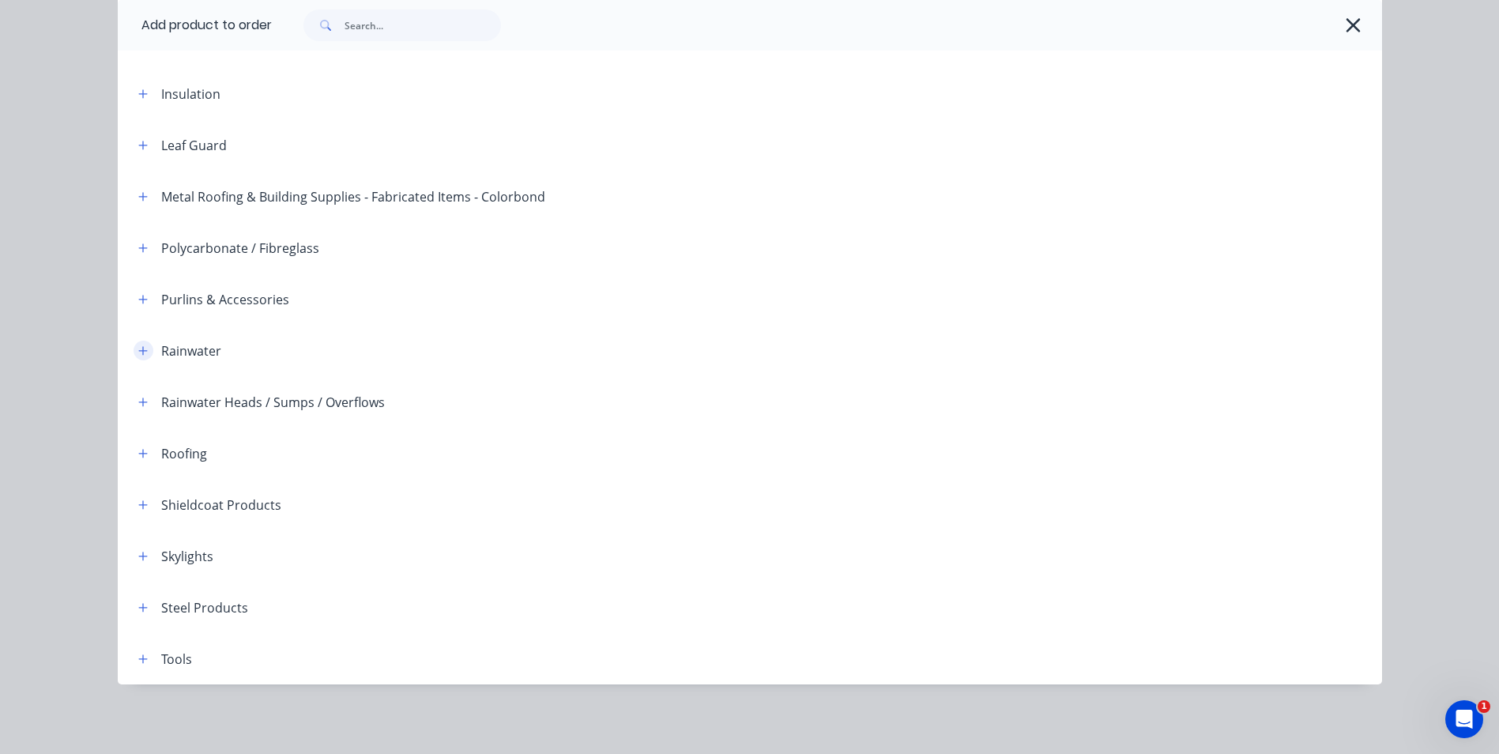
click at [138, 351] on icon "button" at bounding box center [142, 350] width 9 height 9
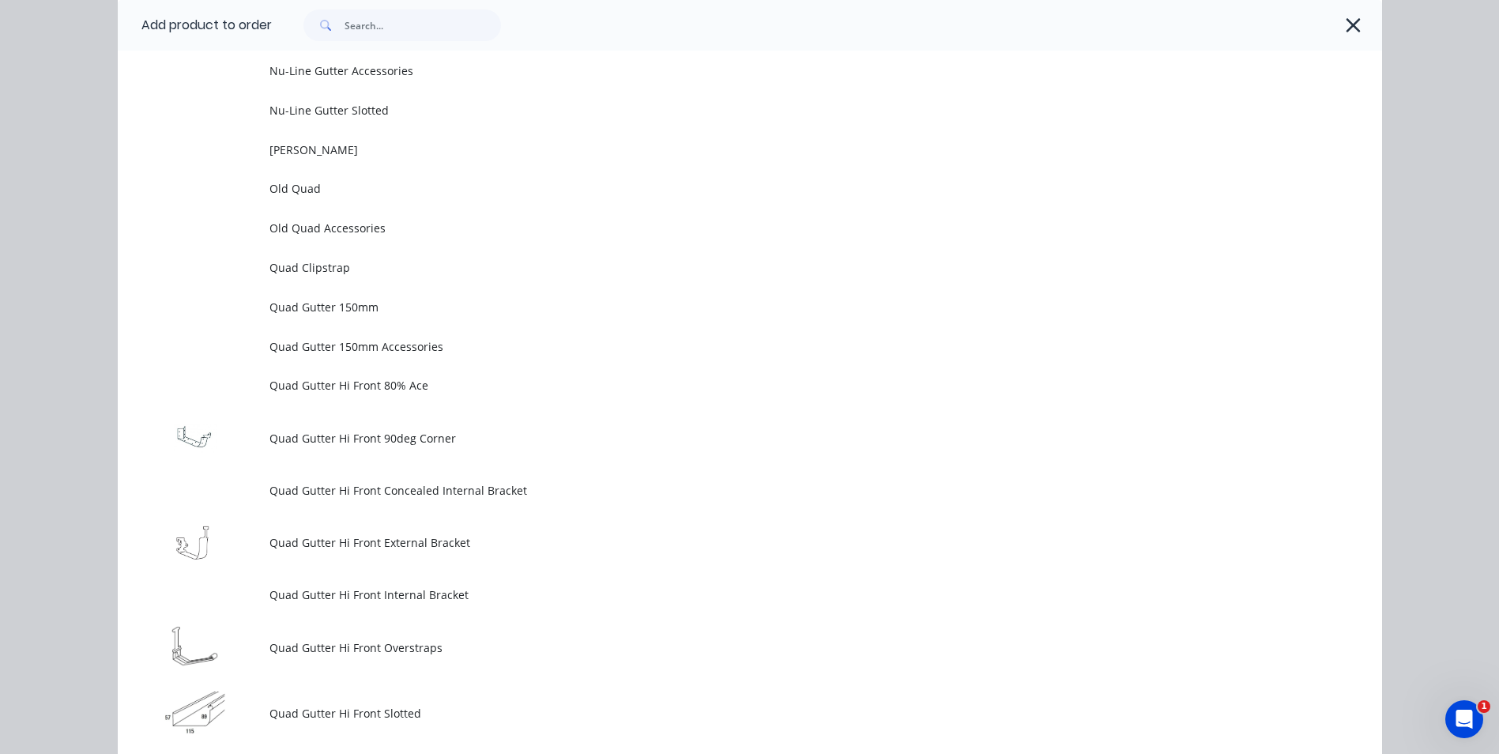
scroll to position [4156, 0]
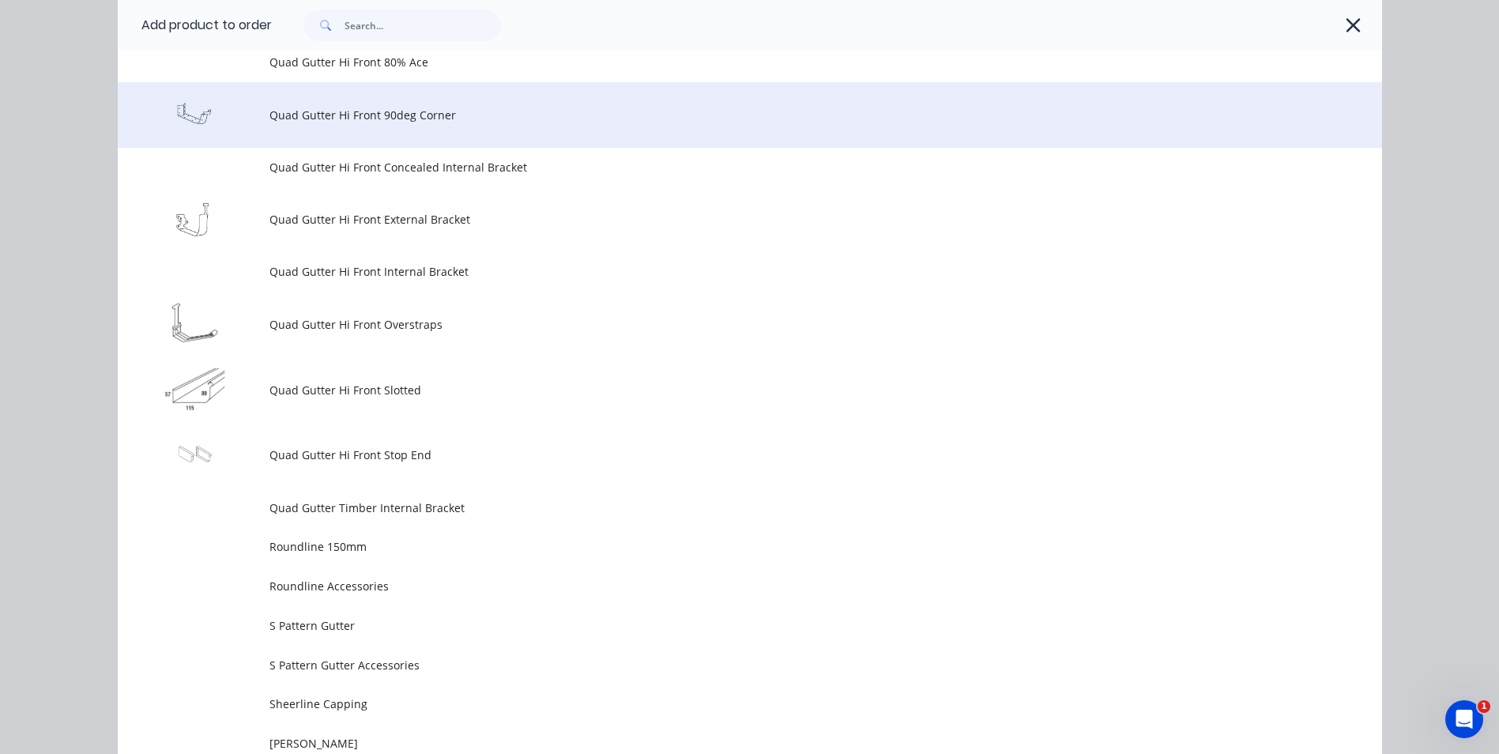
click at [371, 113] on span "Quad Gutter Hi Front 90deg Corner" at bounding box center [715, 115] width 890 height 17
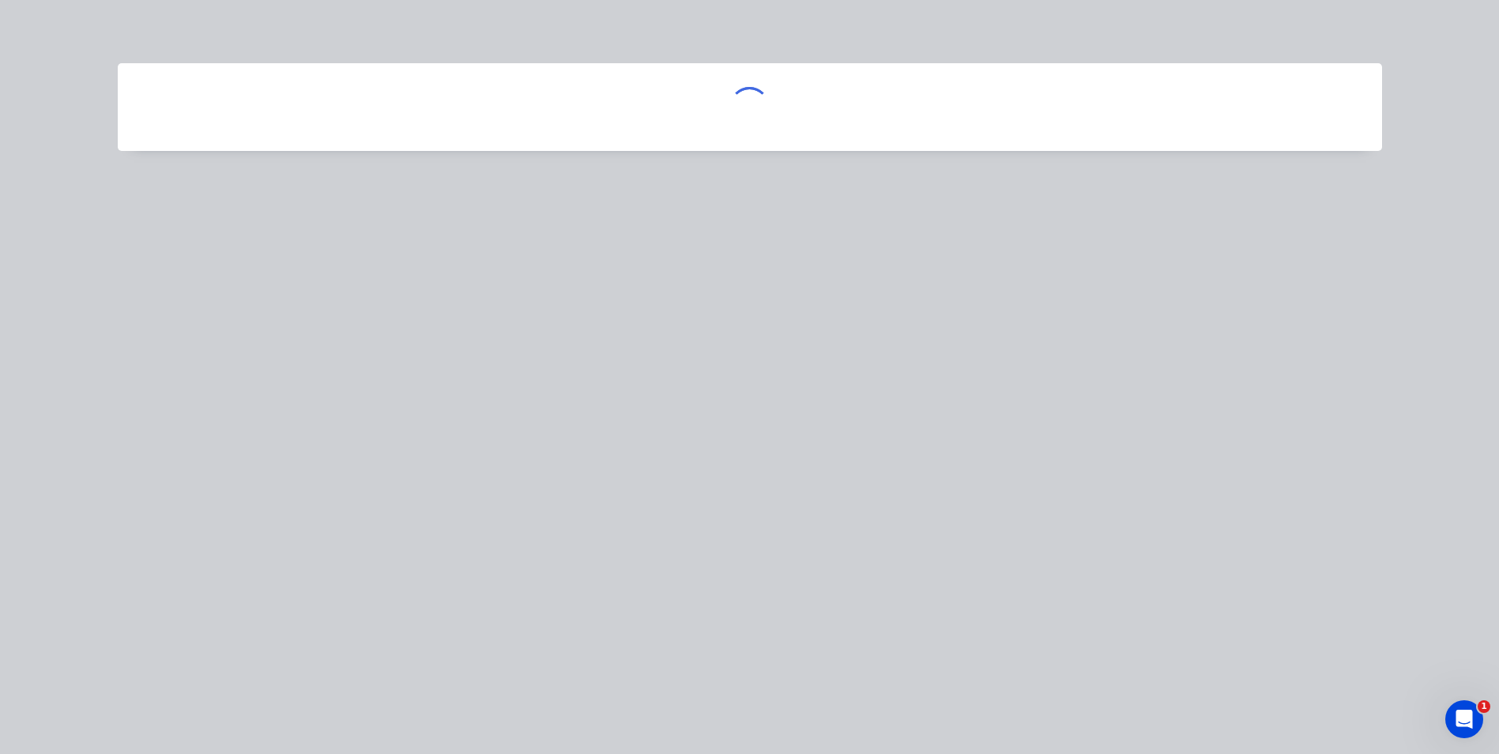
scroll to position [0, 0]
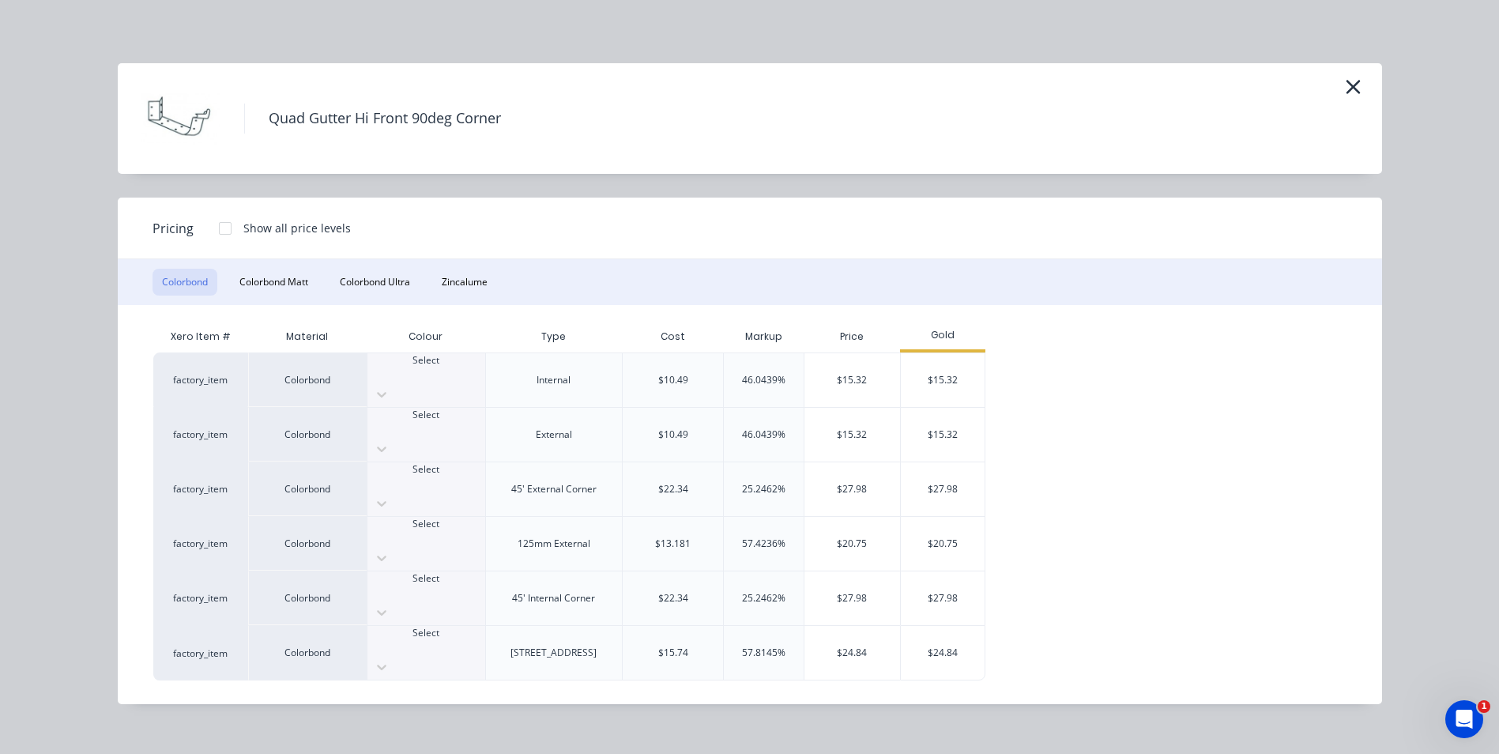
click at [443, 368] on div at bounding box center [427, 375] width 118 height 14
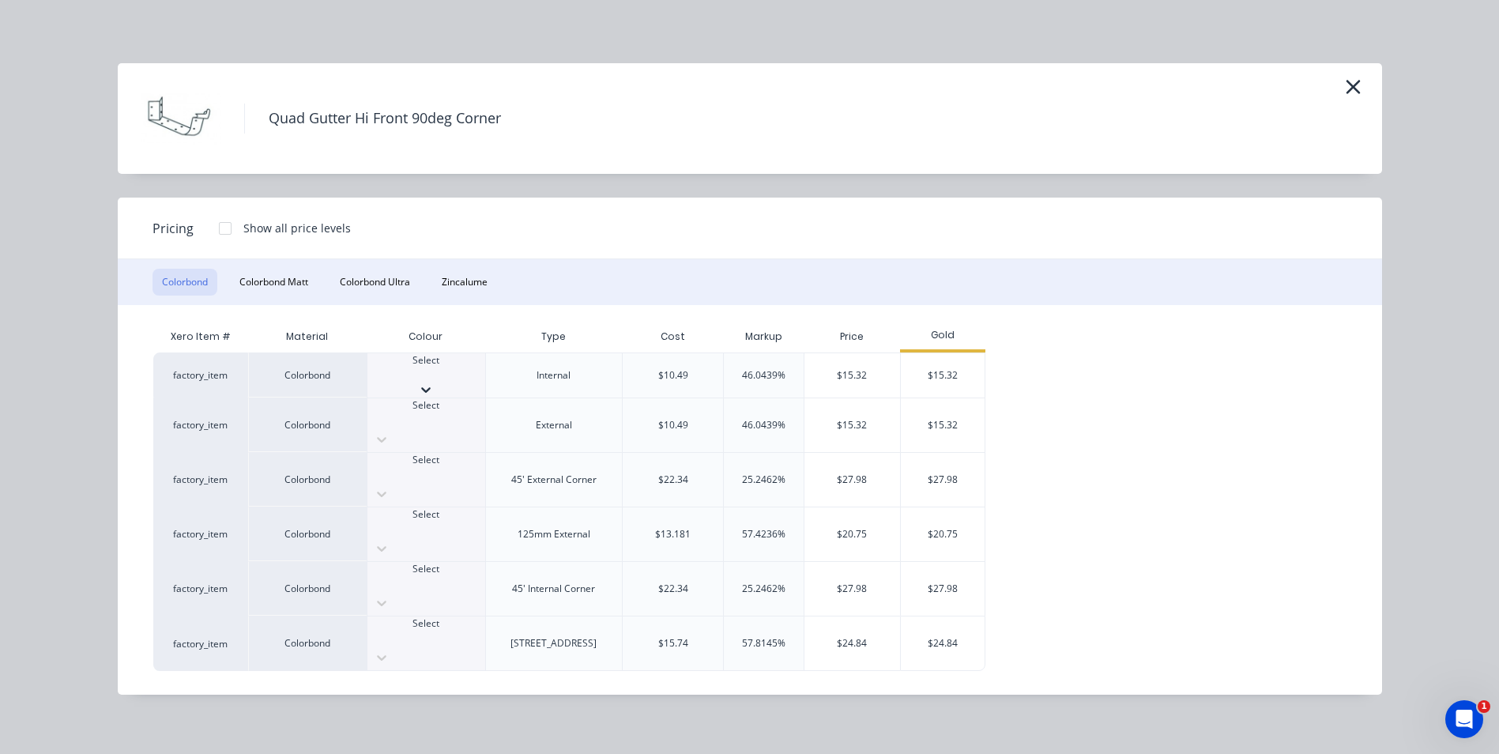
scroll to position [237, 0]
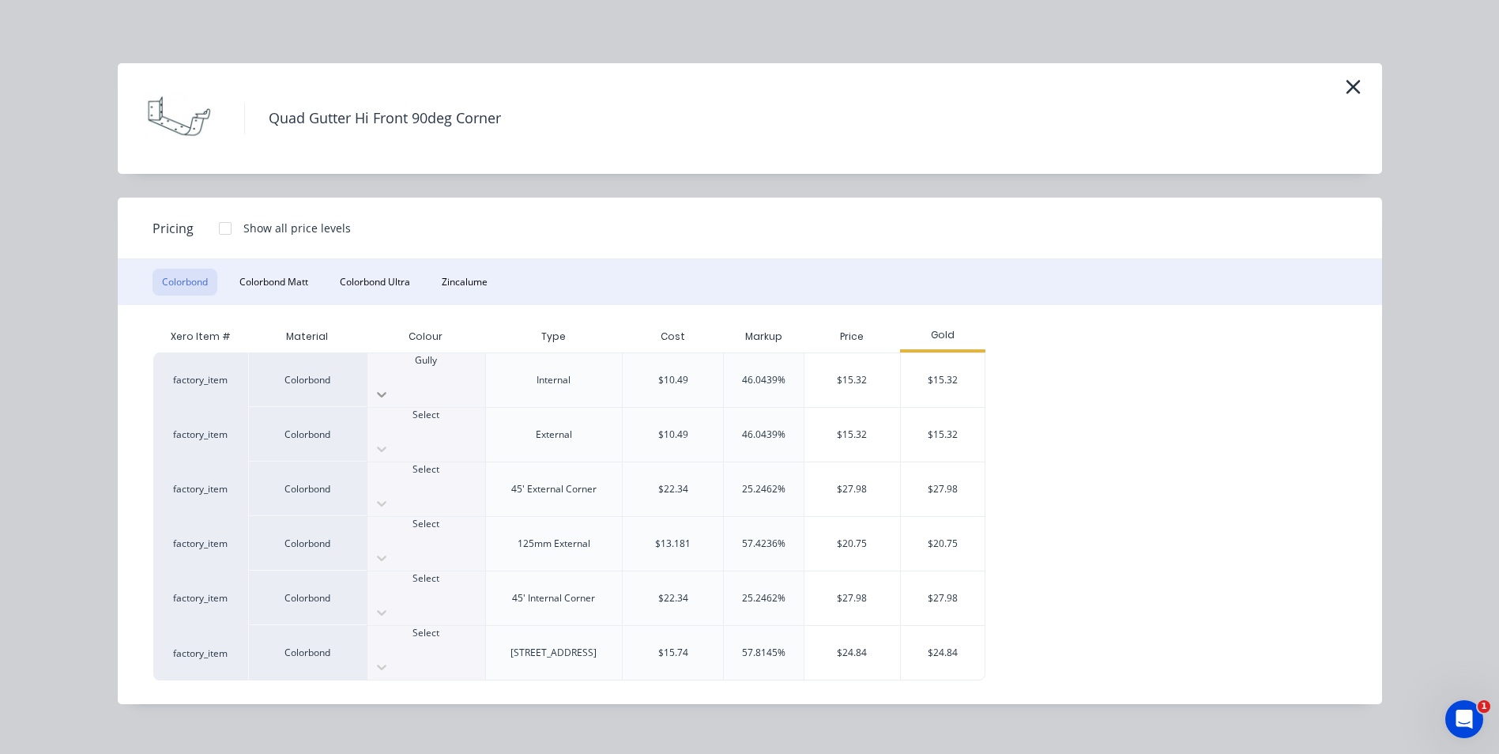
click at [390, 387] on icon at bounding box center [382, 395] width 16 height 16
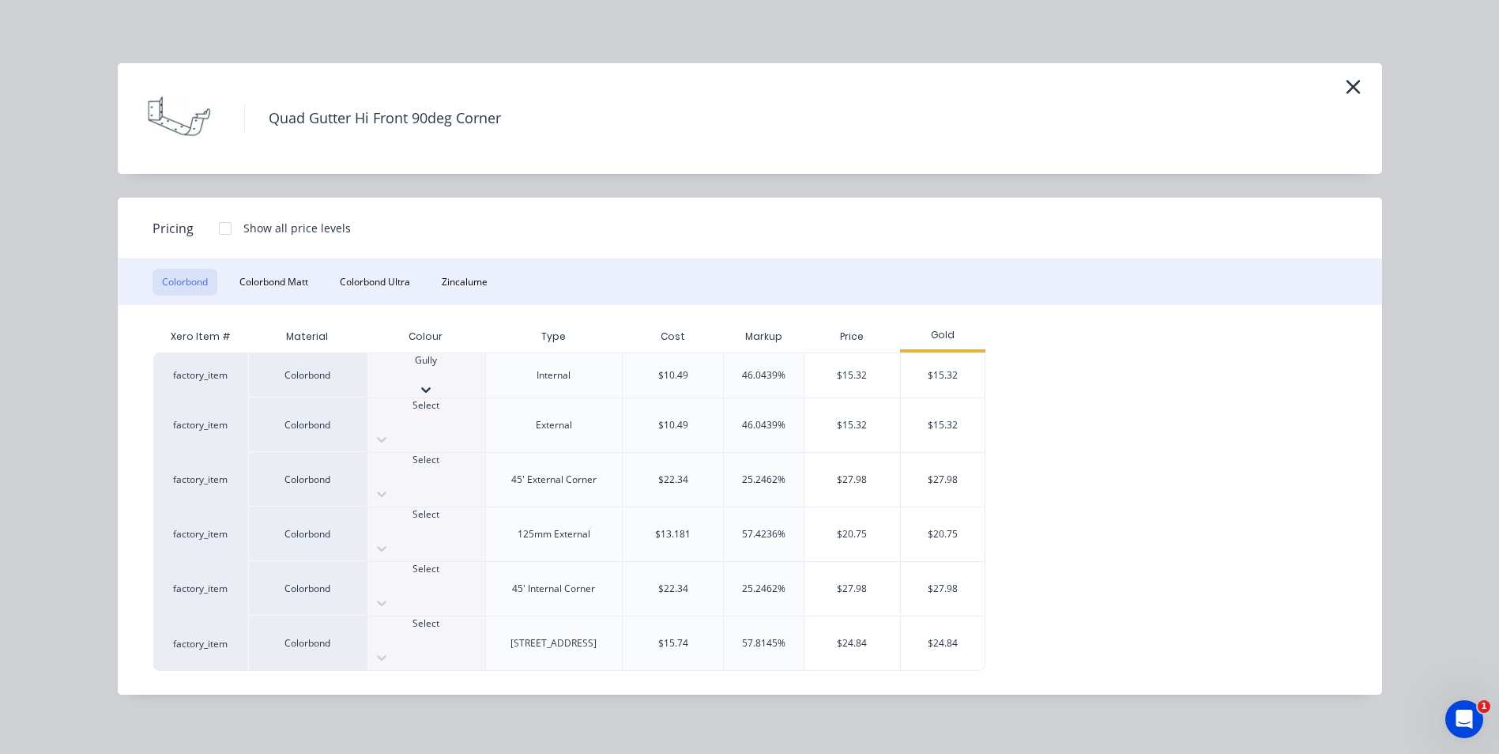
click at [434, 382] on icon at bounding box center [426, 390] width 16 height 16
click at [451, 405] on div "Select" at bounding box center [427, 412] width 118 height 28
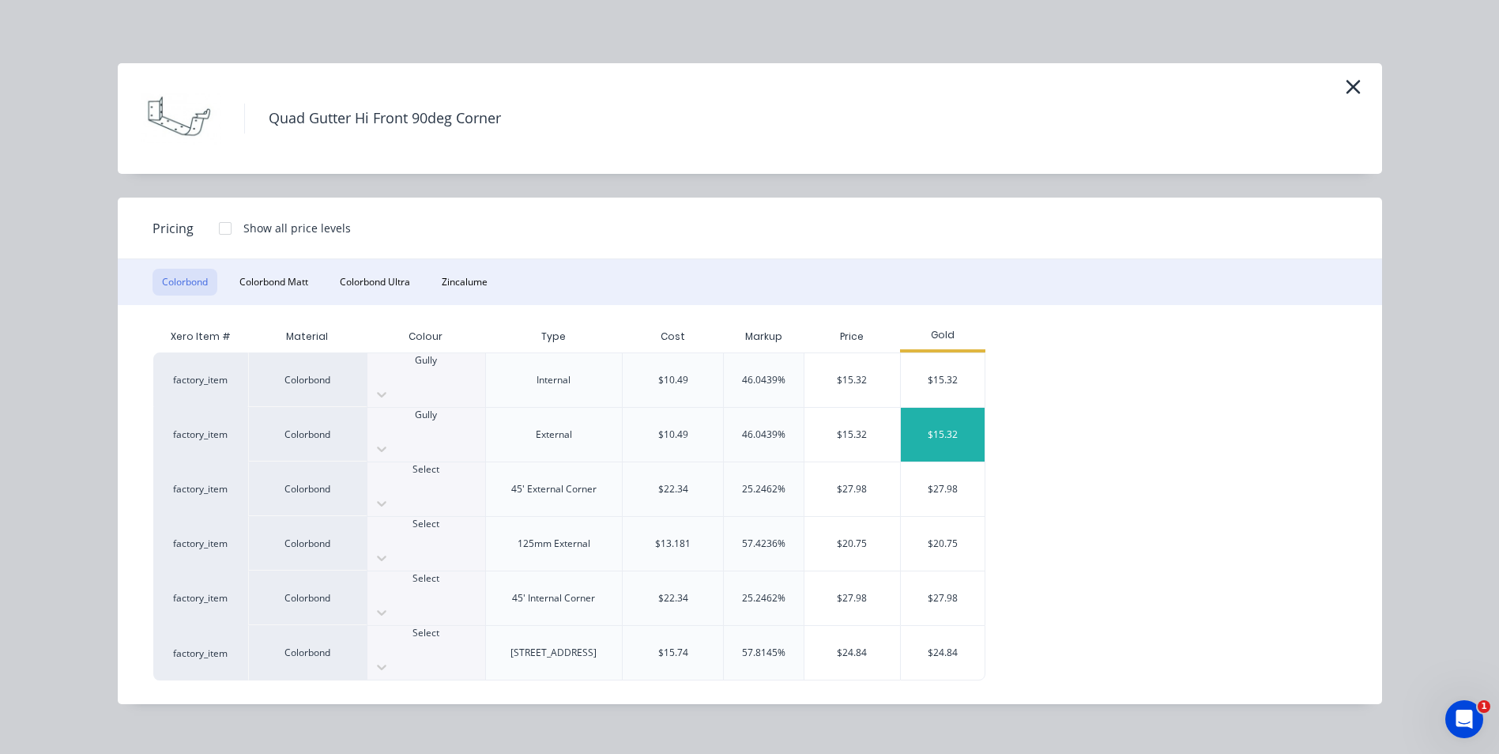
click at [923, 409] on div "$15.32" at bounding box center [943, 435] width 85 height 54
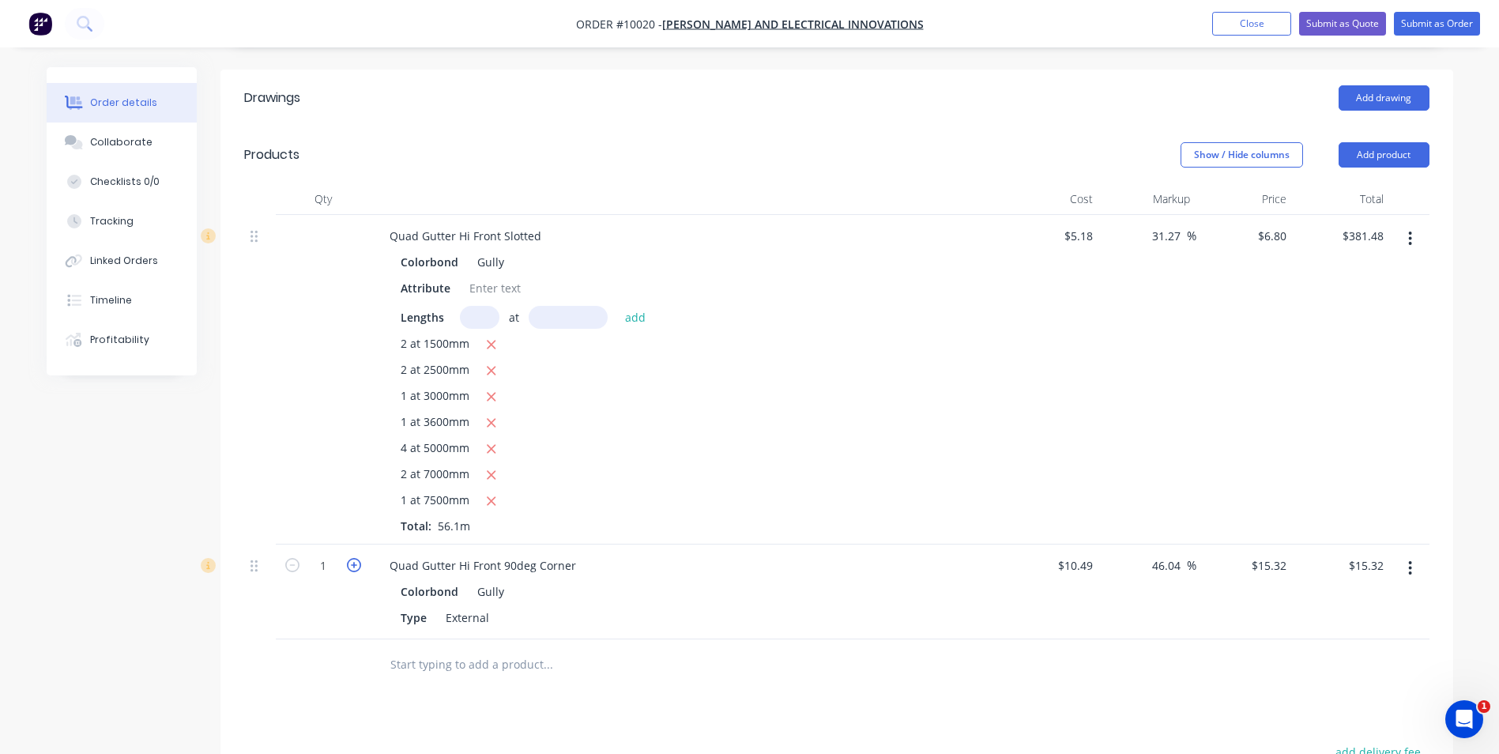
click at [359, 558] on icon "button" at bounding box center [354, 565] width 14 height 14
type input "2"
type input "$30.64"
click at [352, 558] on icon "button" at bounding box center [354, 565] width 14 height 14
type input "3"
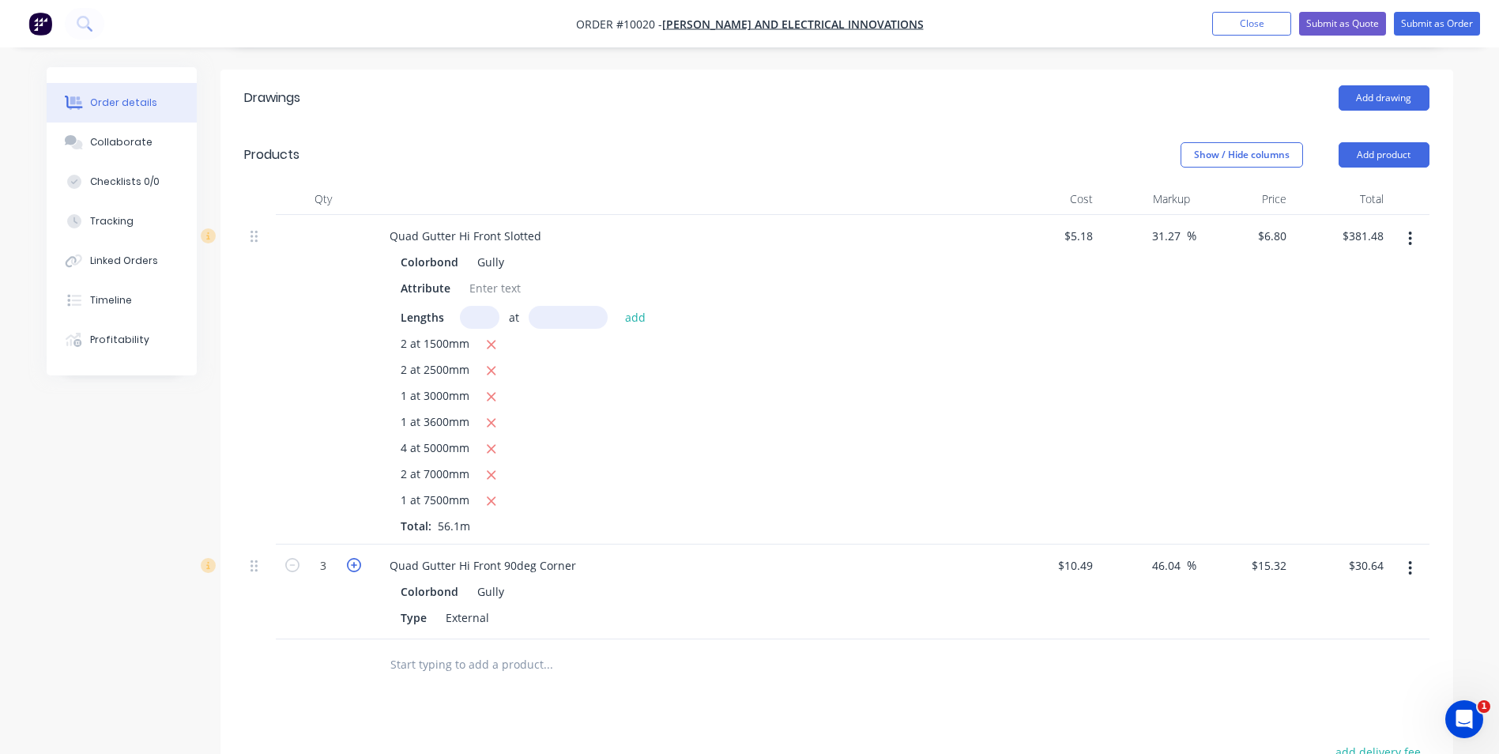
type input "$45.96"
click at [352, 558] on icon "button" at bounding box center [354, 565] width 14 height 14
type input "4"
type input "$61.28"
click at [352, 558] on icon "button" at bounding box center [354, 565] width 14 height 14
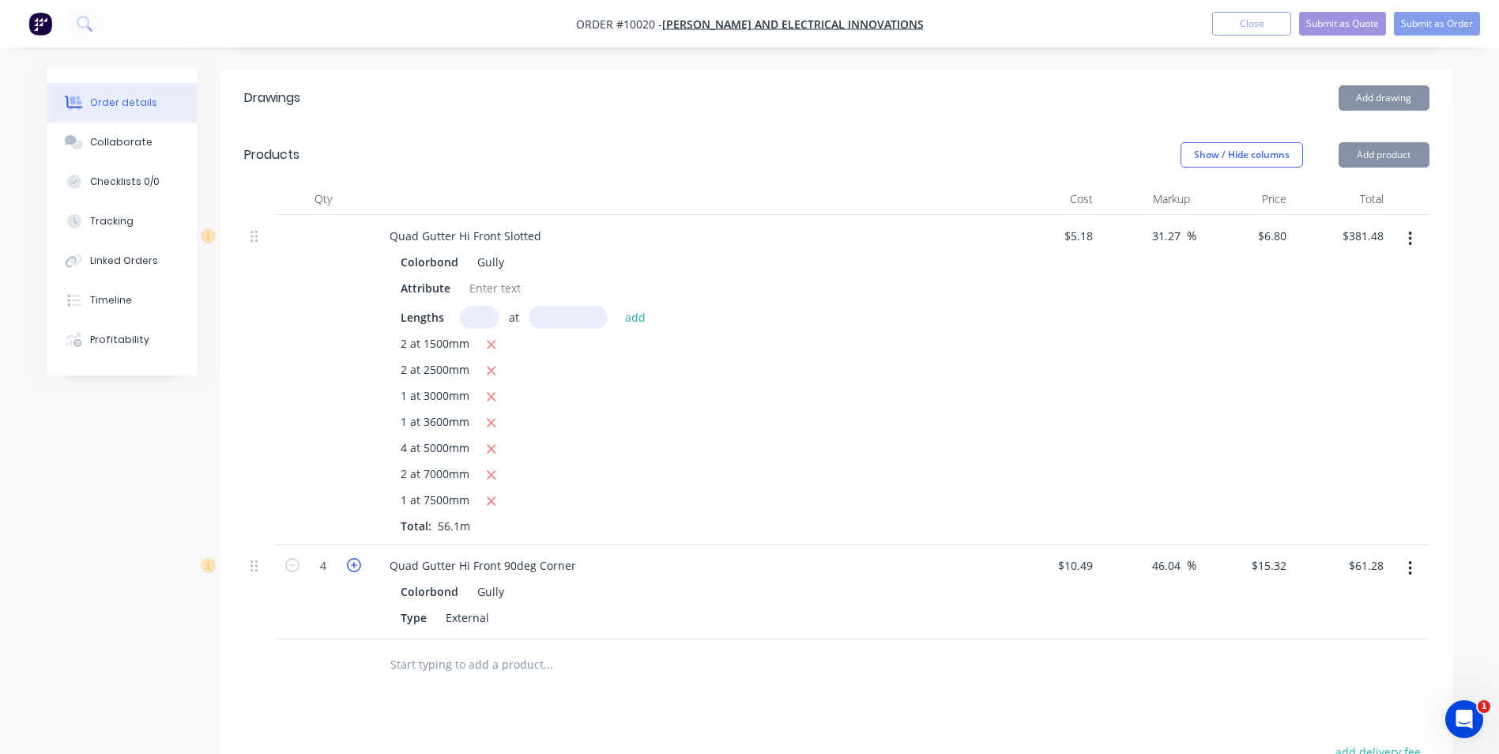
type input "5"
type input "$76.60"
click at [352, 558] on icon "button" at bounding box center [354, 565] width 14 height 14
type input "6"
type input "$91.92"
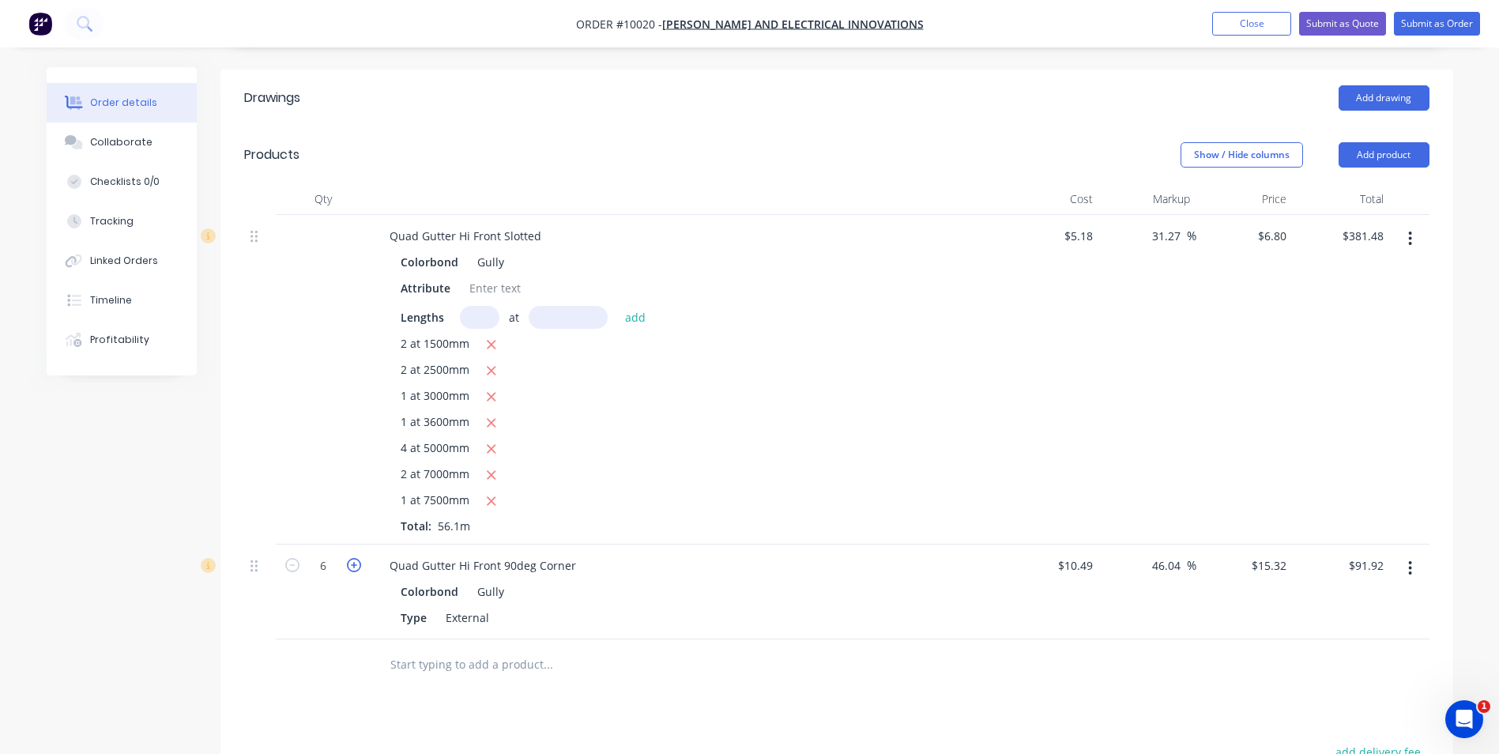
click at [352, 558] on icon "button" at bounding box center [354, 565] width 14 height 14
type input "7"
type input "$107.24"
click at [352, 558] on icon "button" at bounding box center [354, 565] width 14 height 14
type input "8"
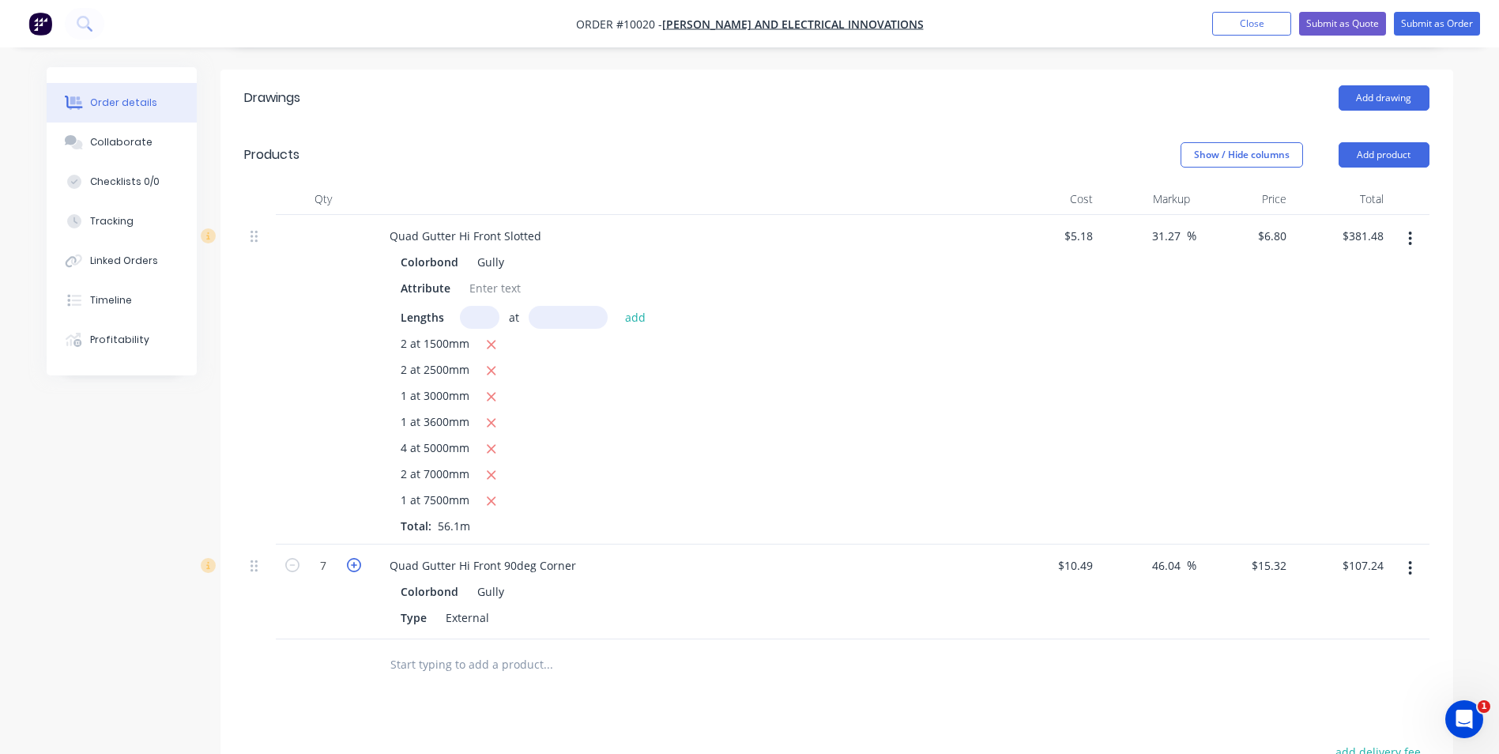
type input "$122.56"
click at [1393, 142] on button "Add product" at bounding box center [1384, 154] width 91 height 25
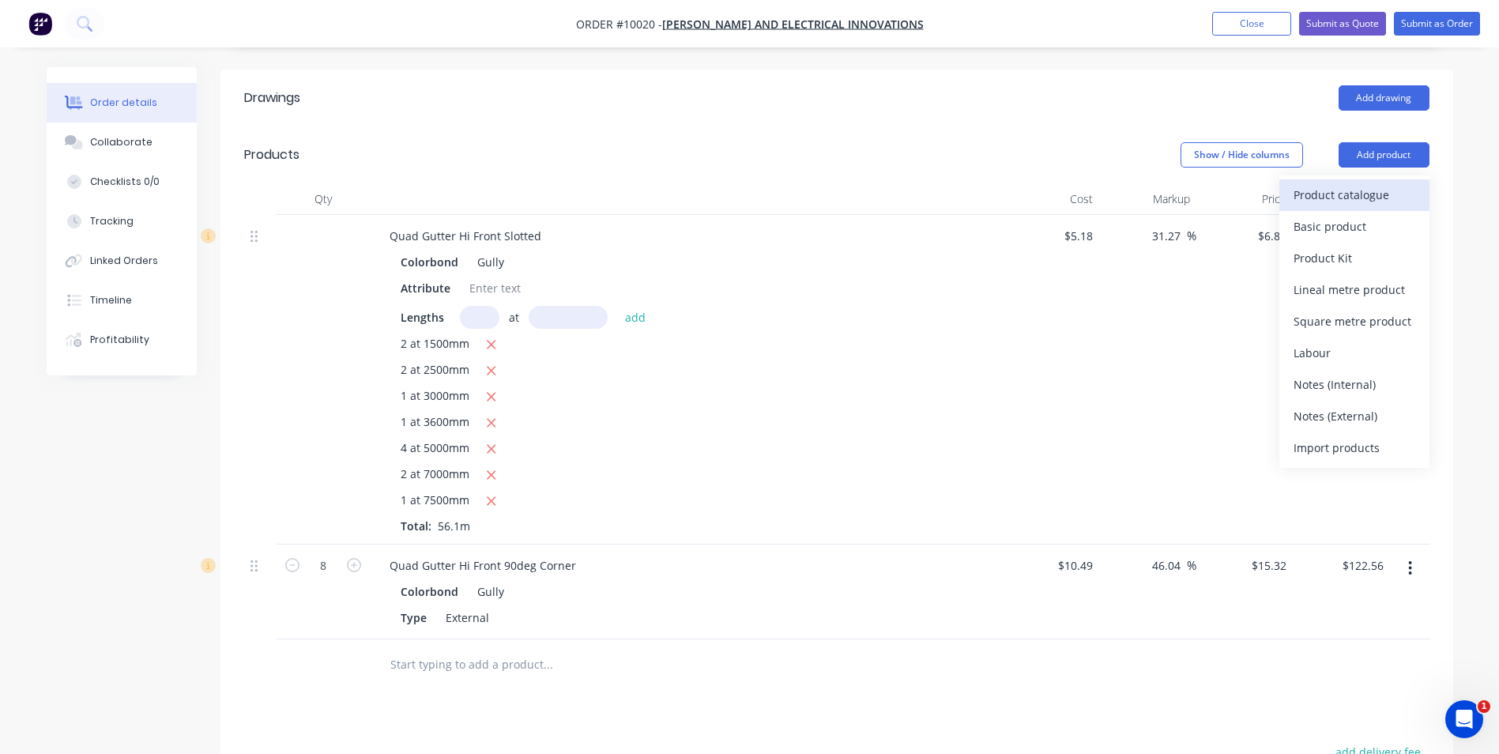
click at [1374, 183] on div "Product catalogue" at bounding box center [1355, 194] width 122 height 23
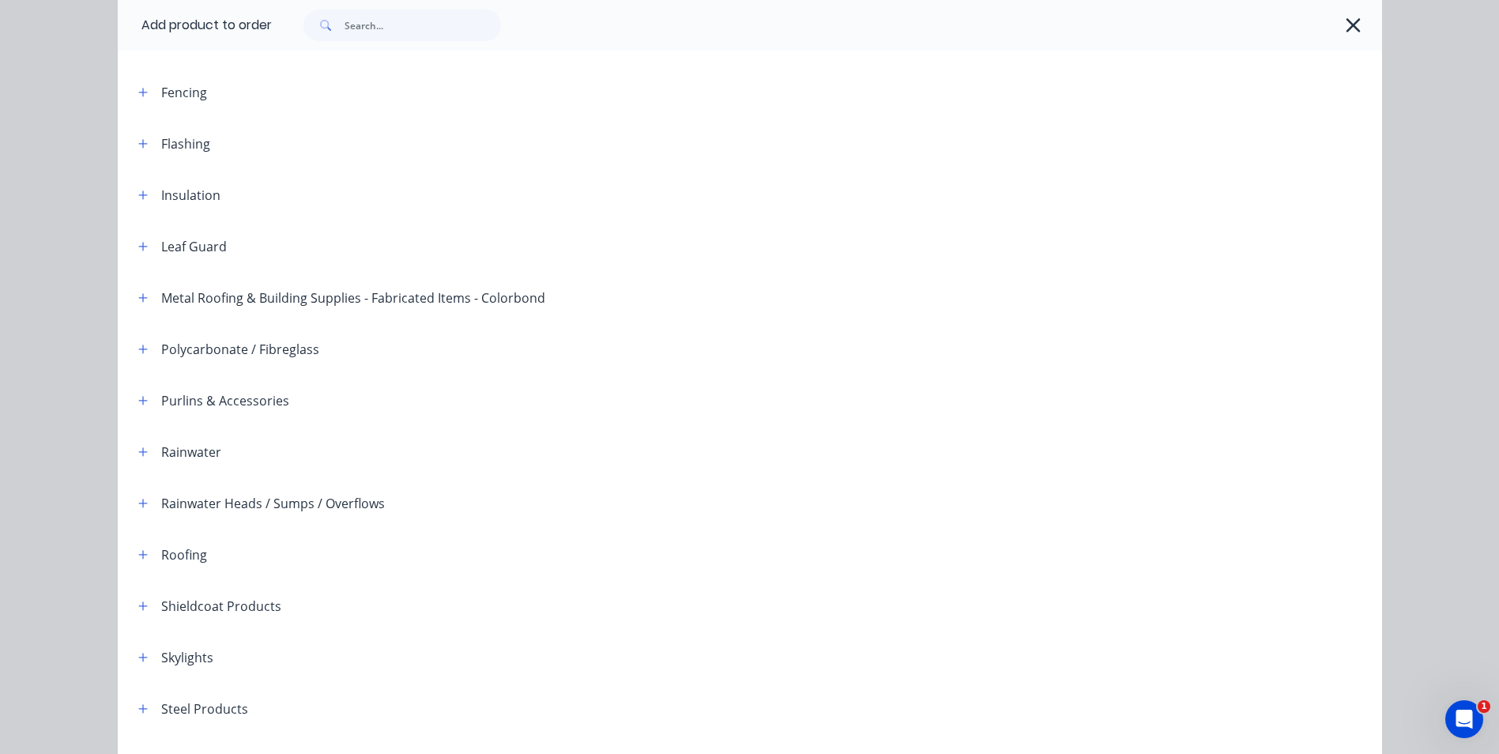
scroll to position [316, 0]
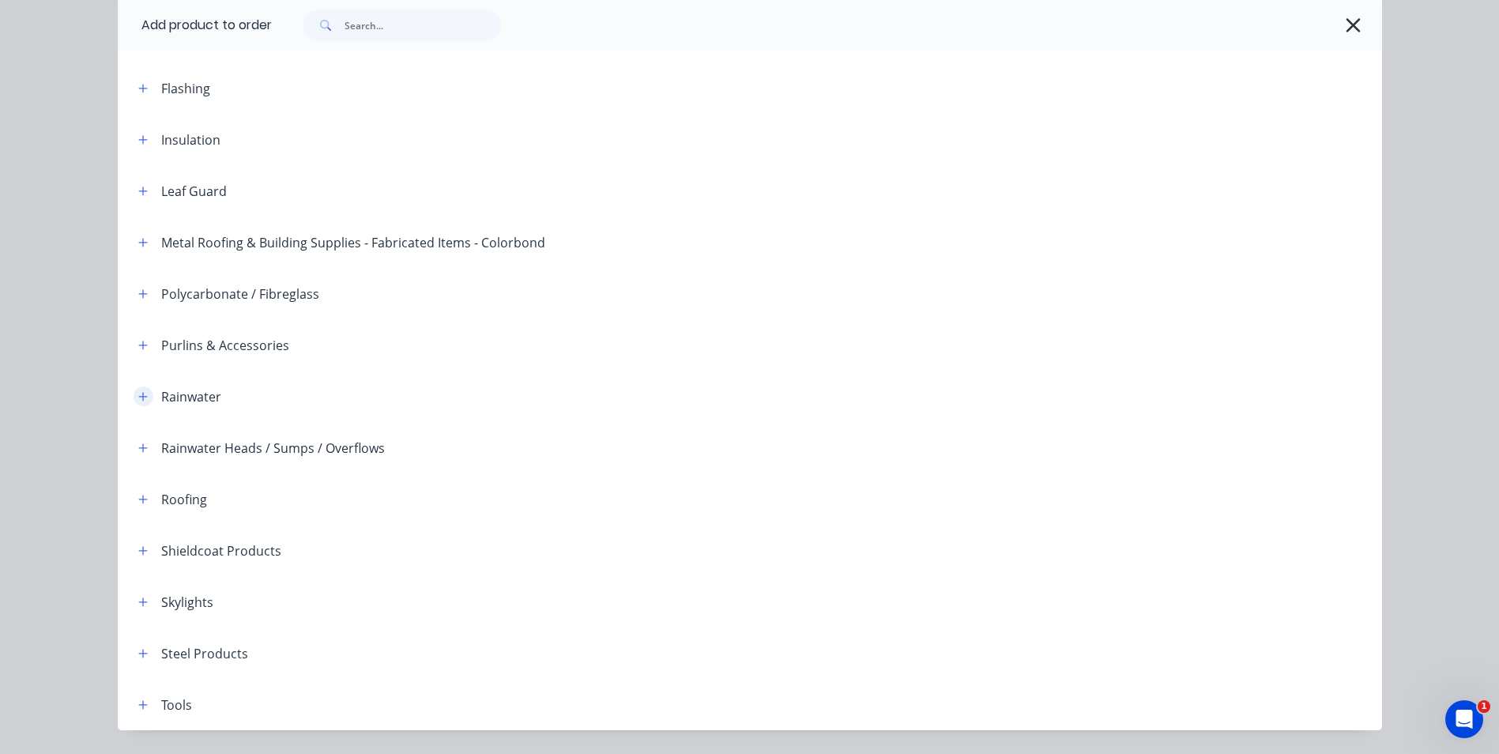
click at [140, 395] on icon "button" at bounding box center [142, 396] width 9 height 11
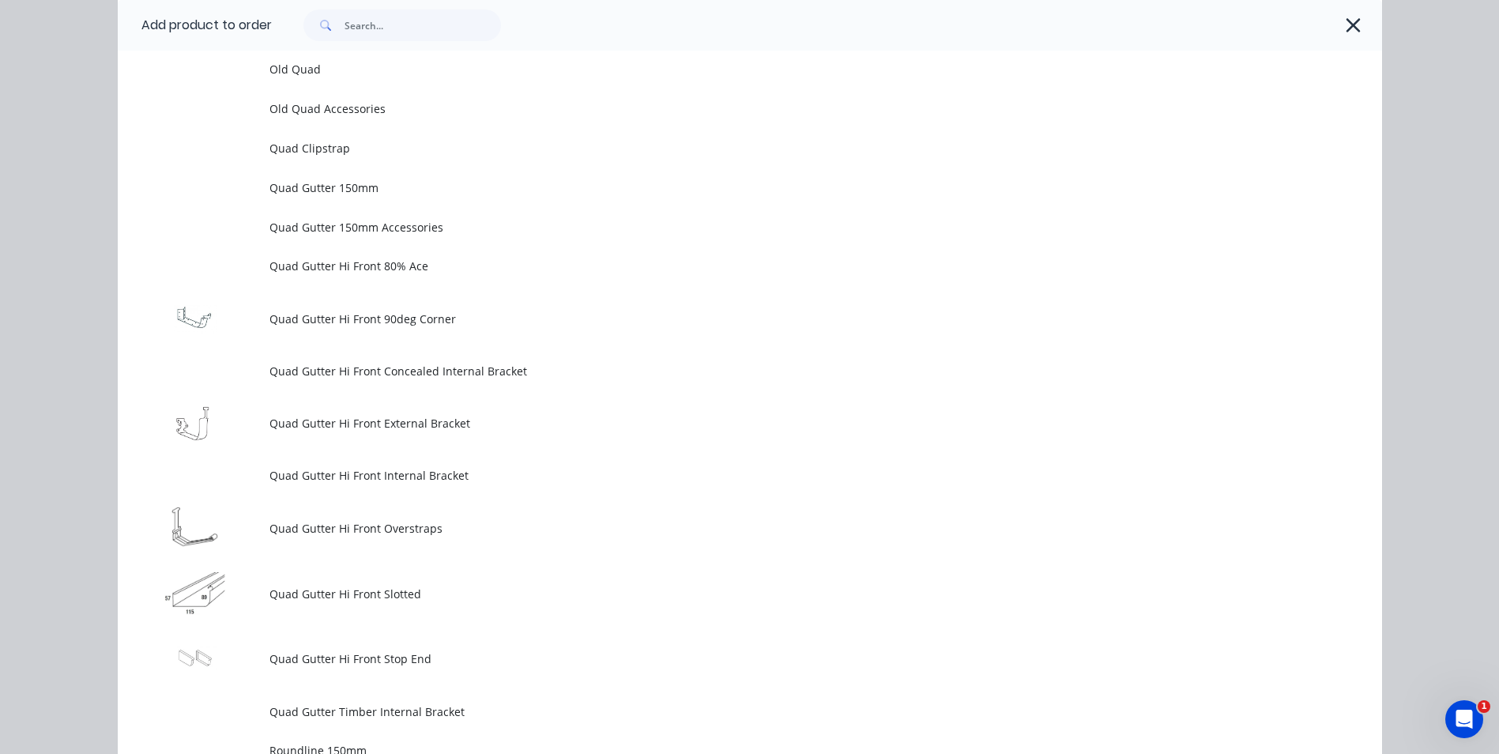
scroll to position [3873, 0]
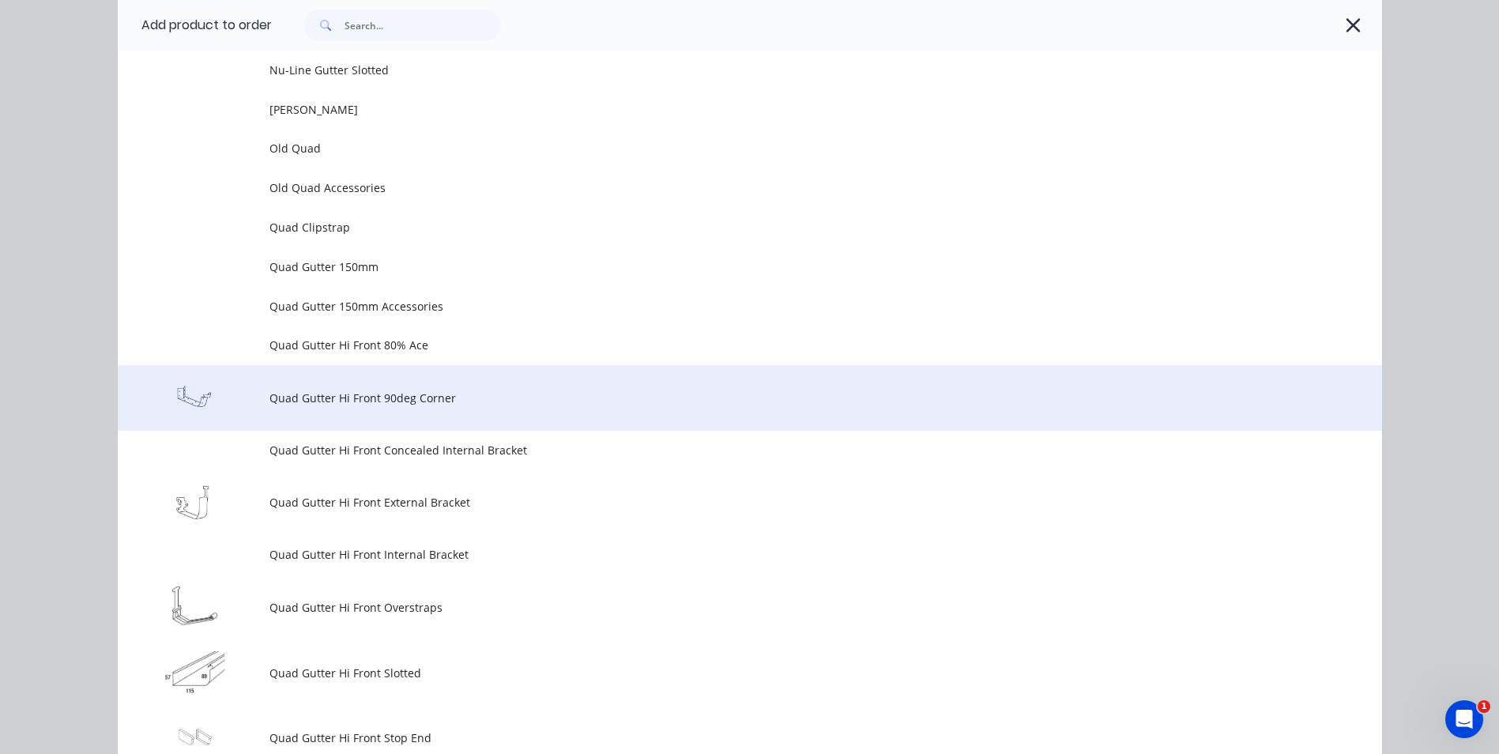
click at [436, 401] on span "Quad Gutter Hi Front 90deg Corner" at bounding box center [715, 398] width 890 height 17
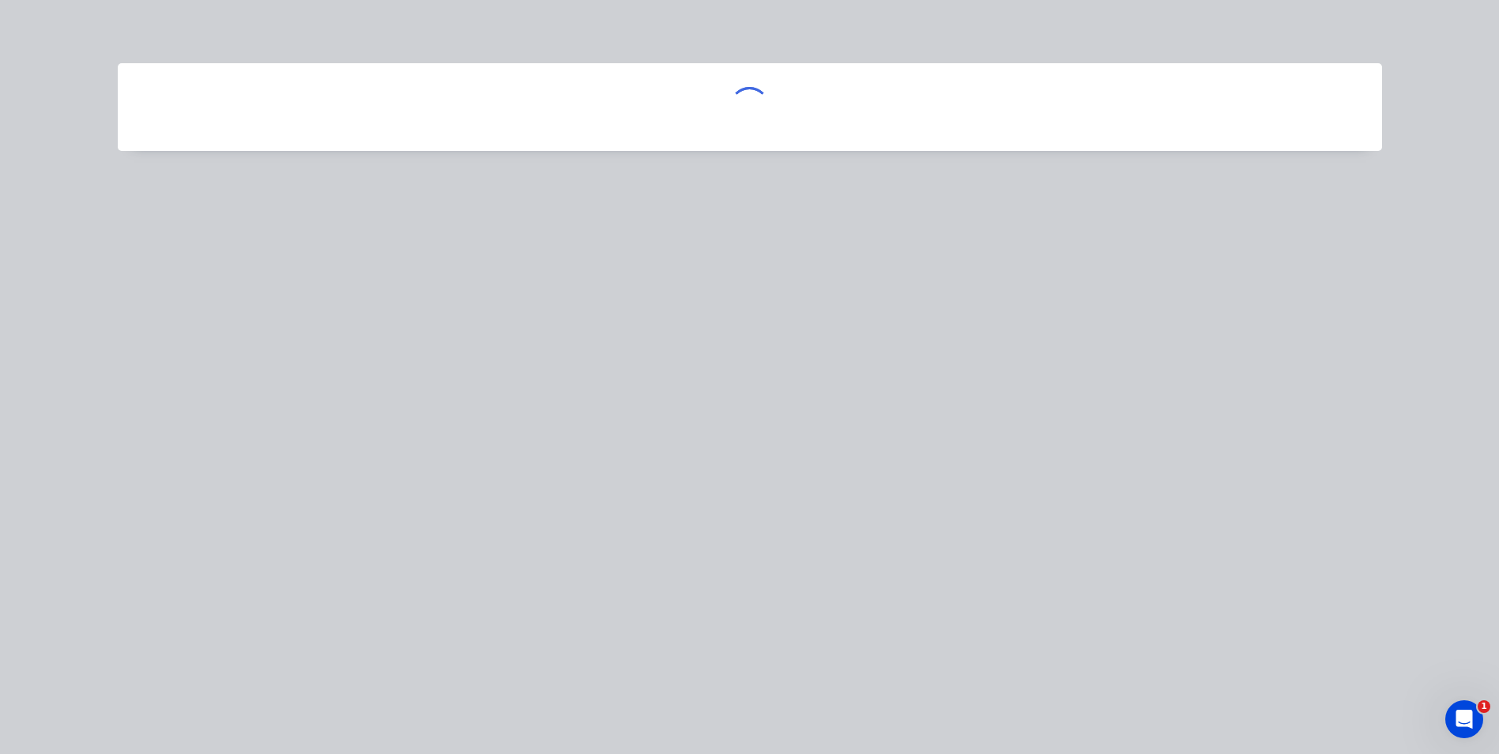
scroll to position [0, 0]
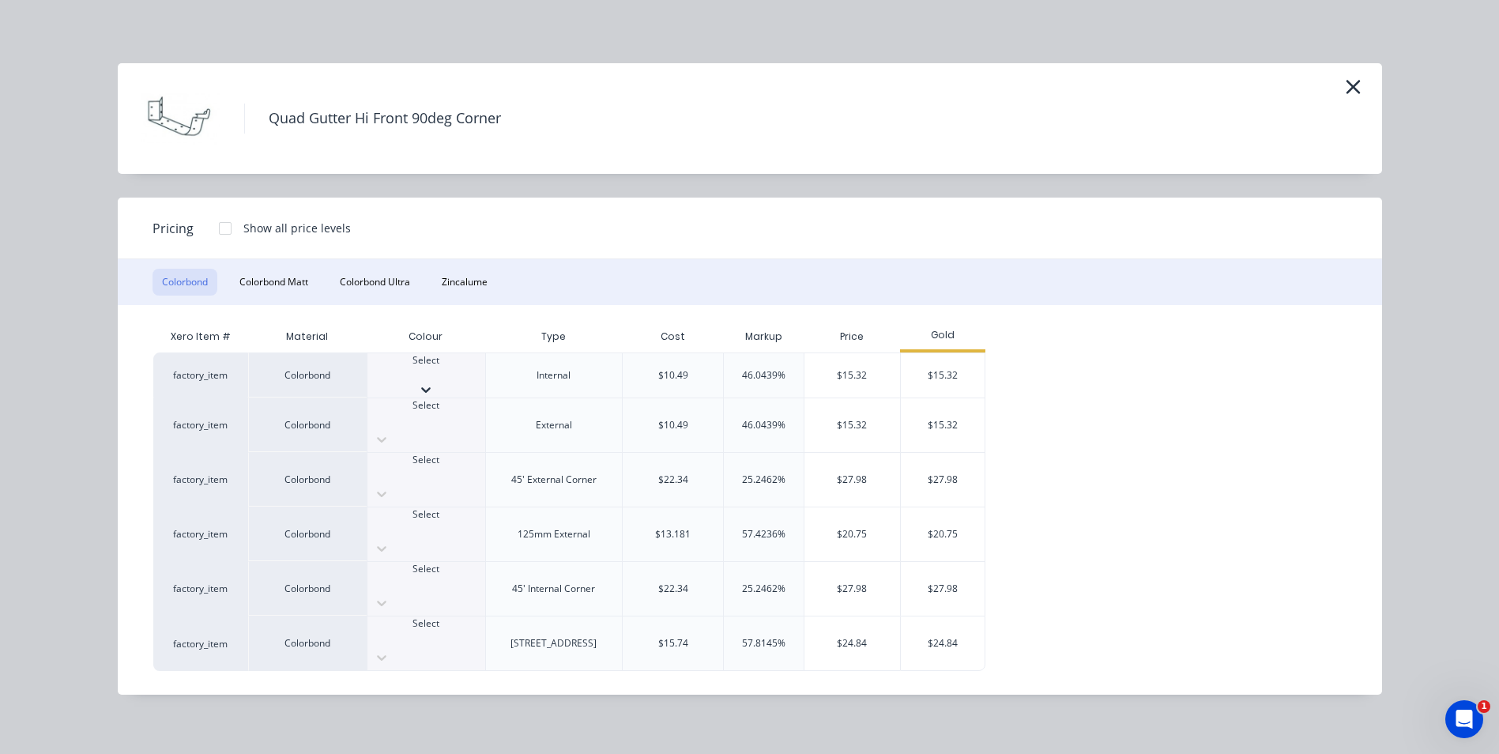
click at [434, 382] on icon at bounding box center [426, 390] width 16 height 16
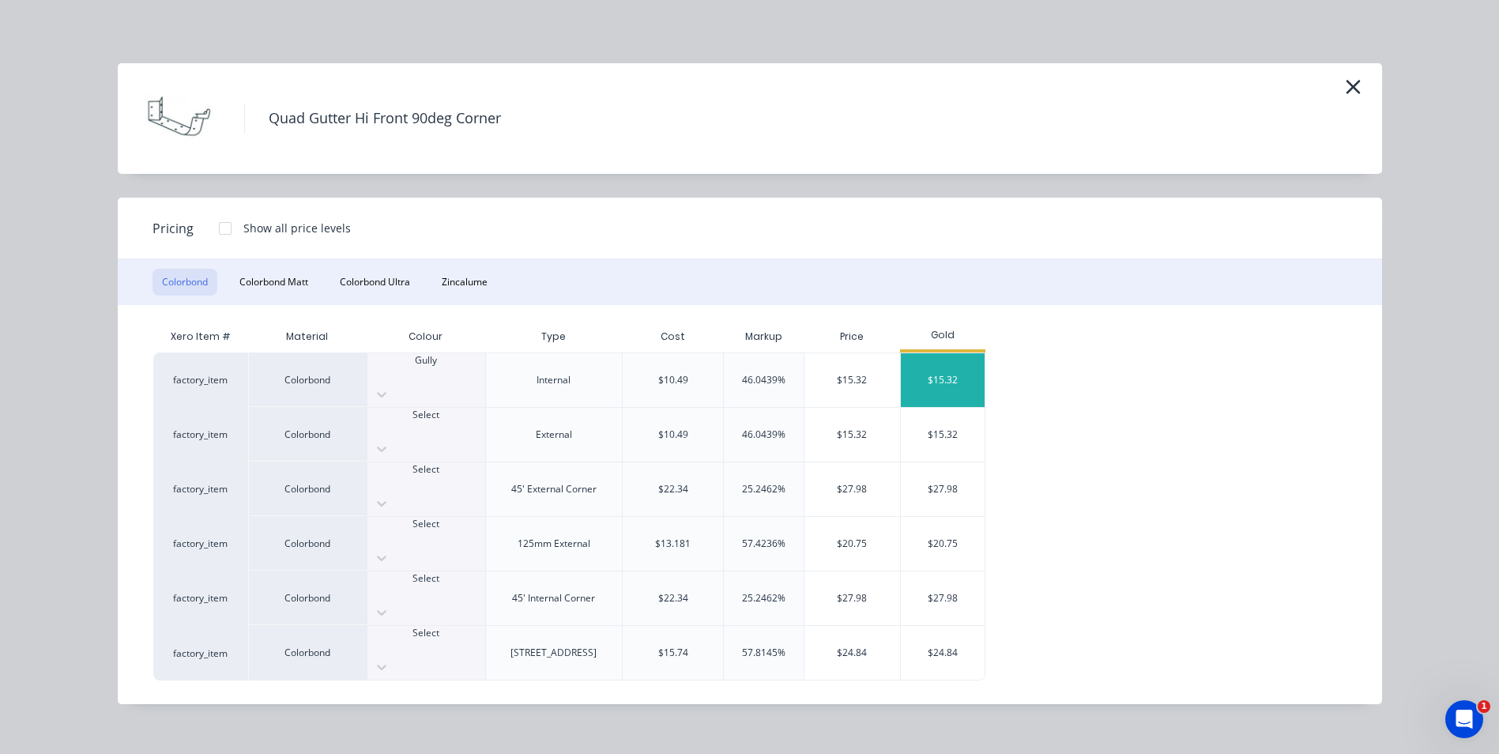
click at [926, 368] on div "$15.32" at bounding box center [943, 380] width 85 height 54
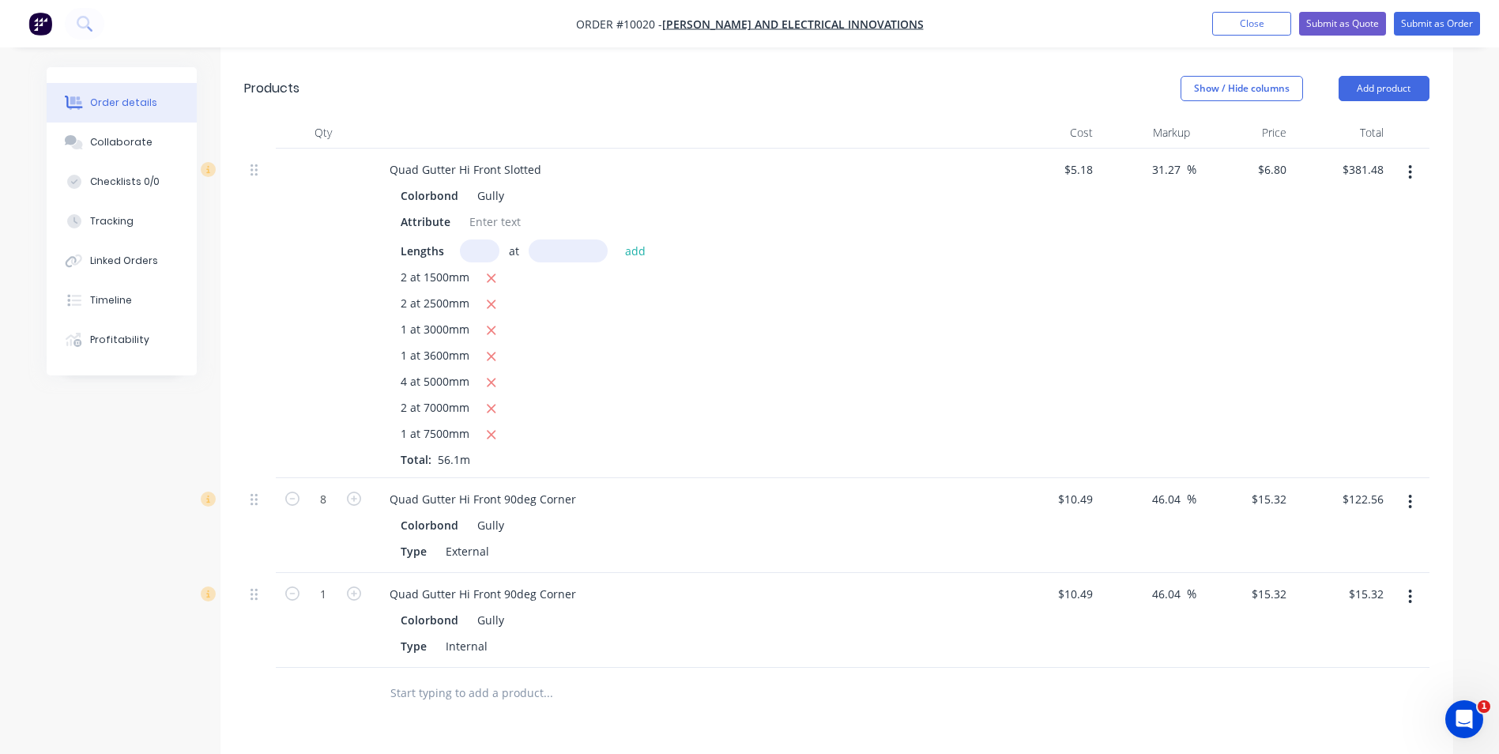
scroll to position [553, 0]
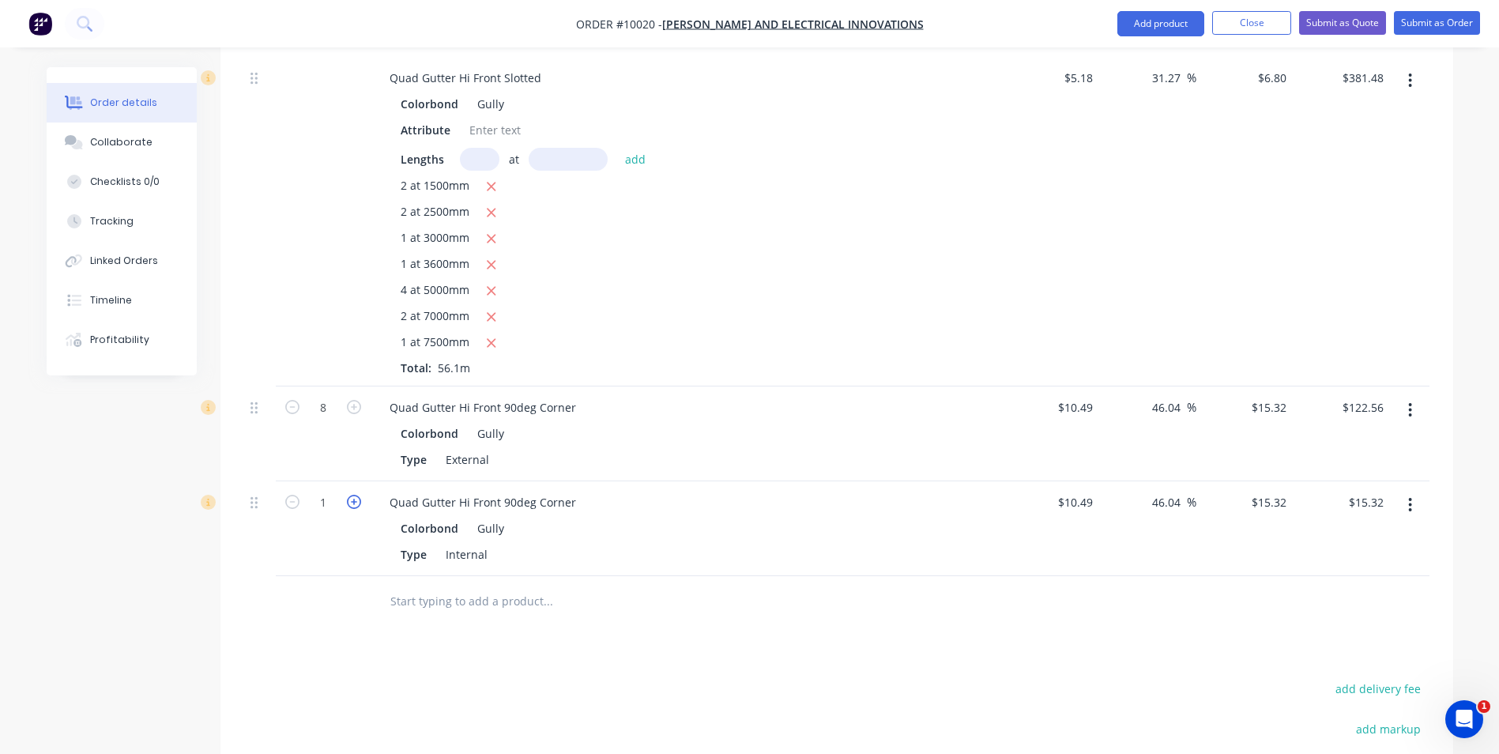
click at [353, 495] on icon "button" at bounding box center [354, 502] width 14 height 14
type input "2"
type input "$30.64"
click at [353, 495] on icon "button" at bounding box center [354, 502] width 14 height 14
type input "3"
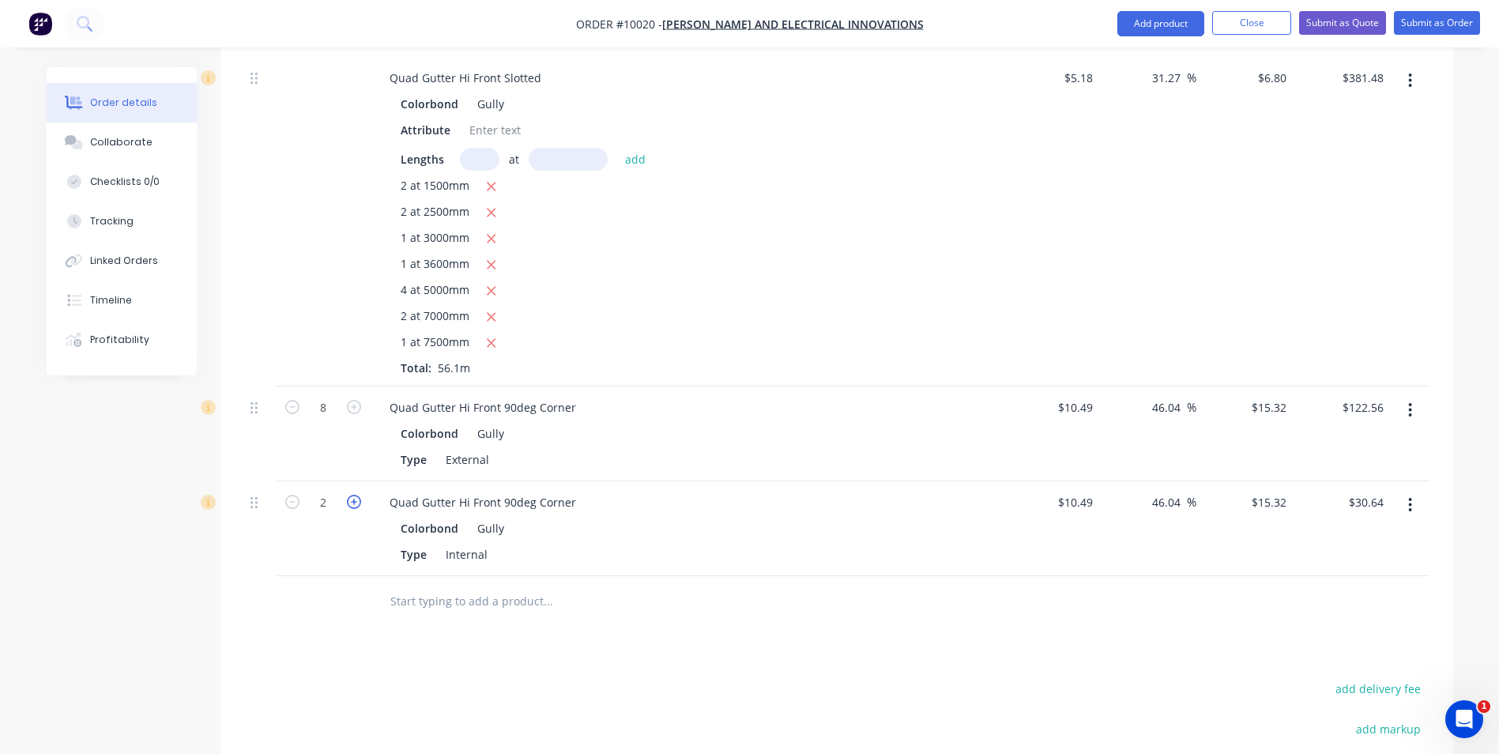
type input "$45.96"
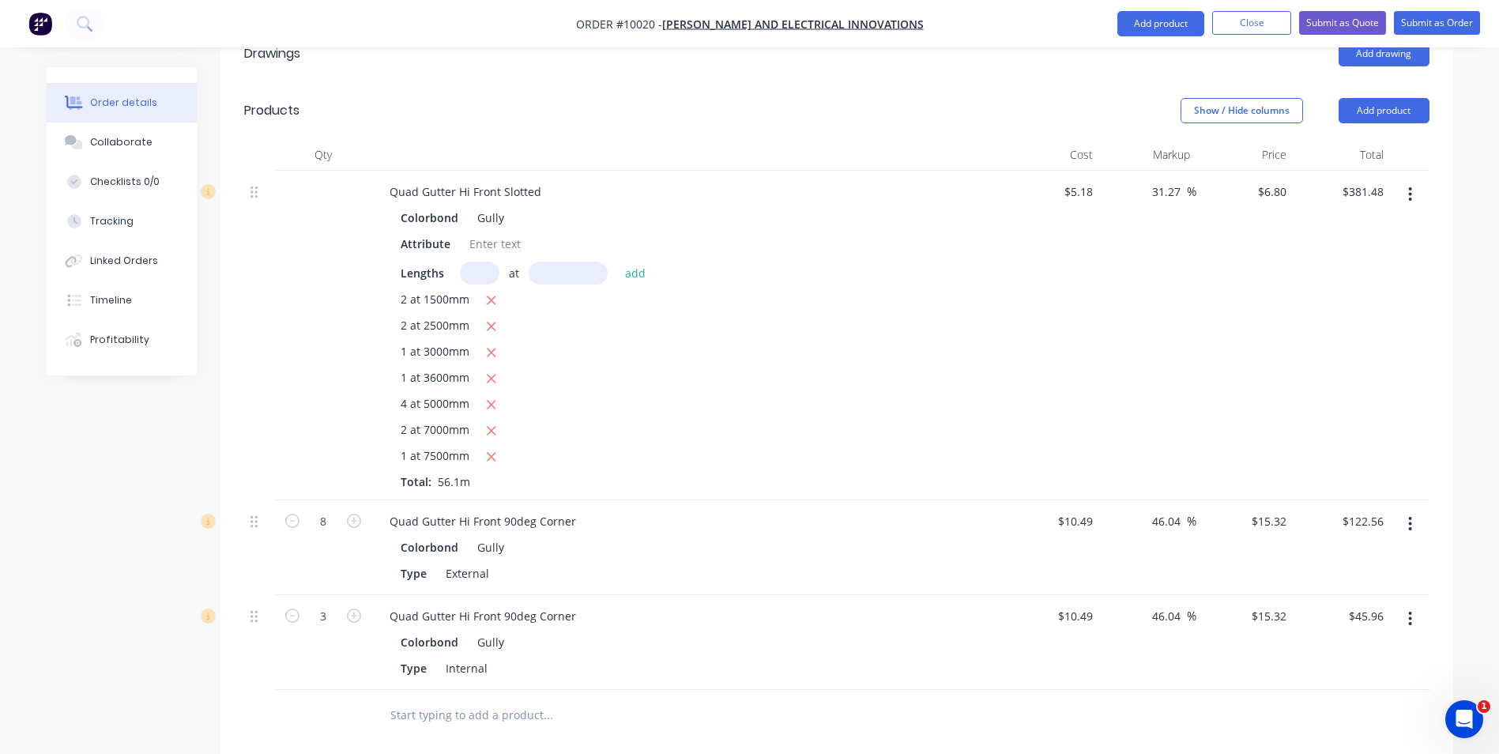
scroll to position [79, 0]
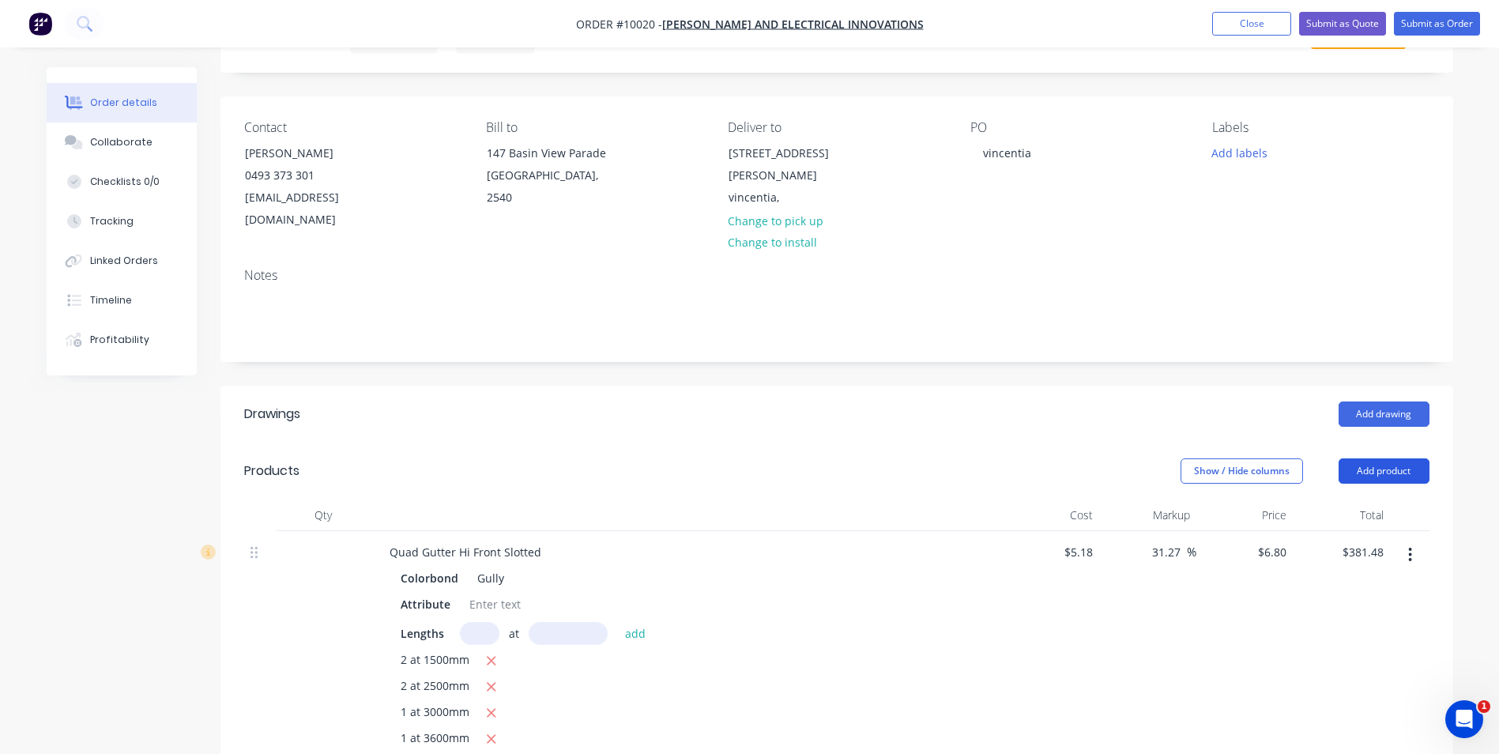
click at [1383, 458] on button "Add product" at bounding box center [1384, 470] width 91 height 25
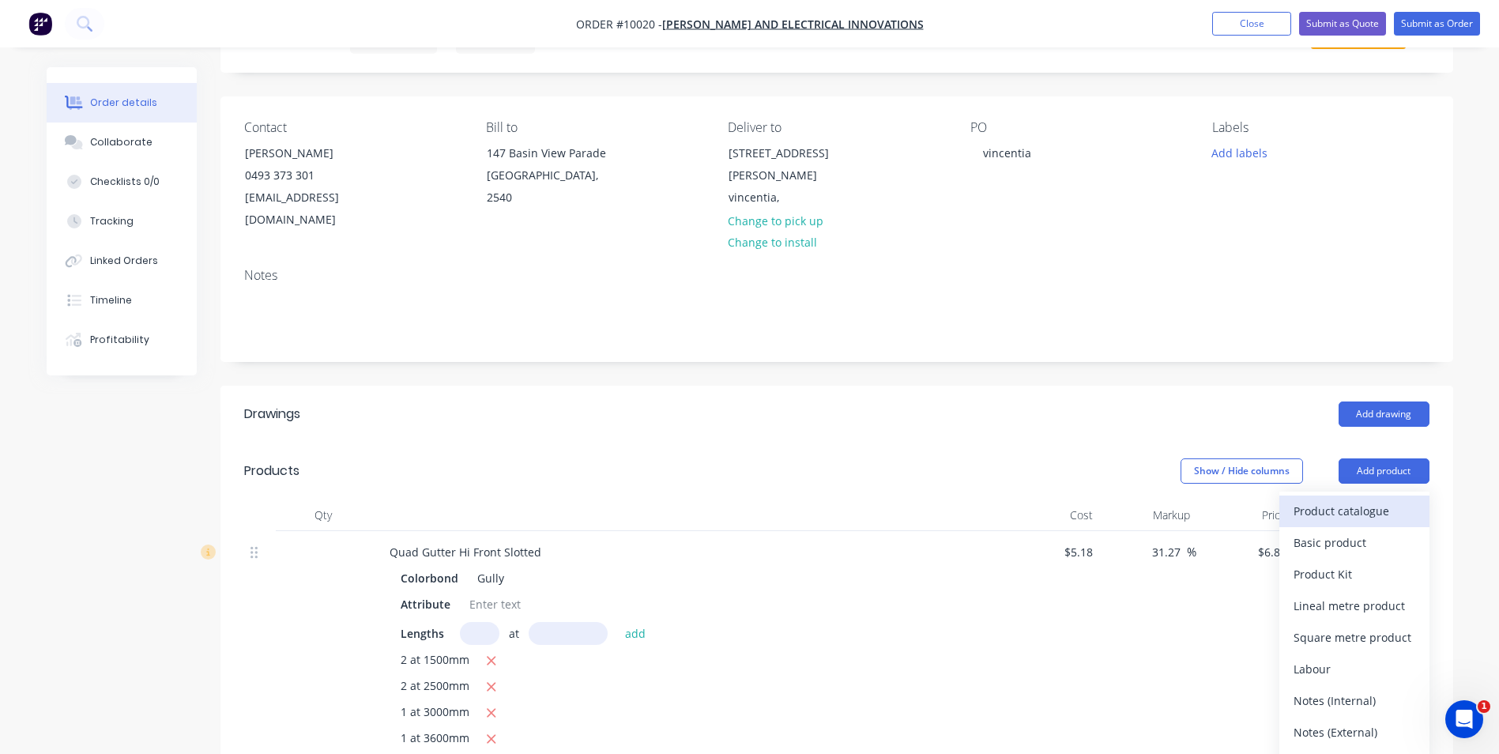
click at [1373, 500] on div "Product catalogue" at bounding box center [1355, 511] width 122 height 23
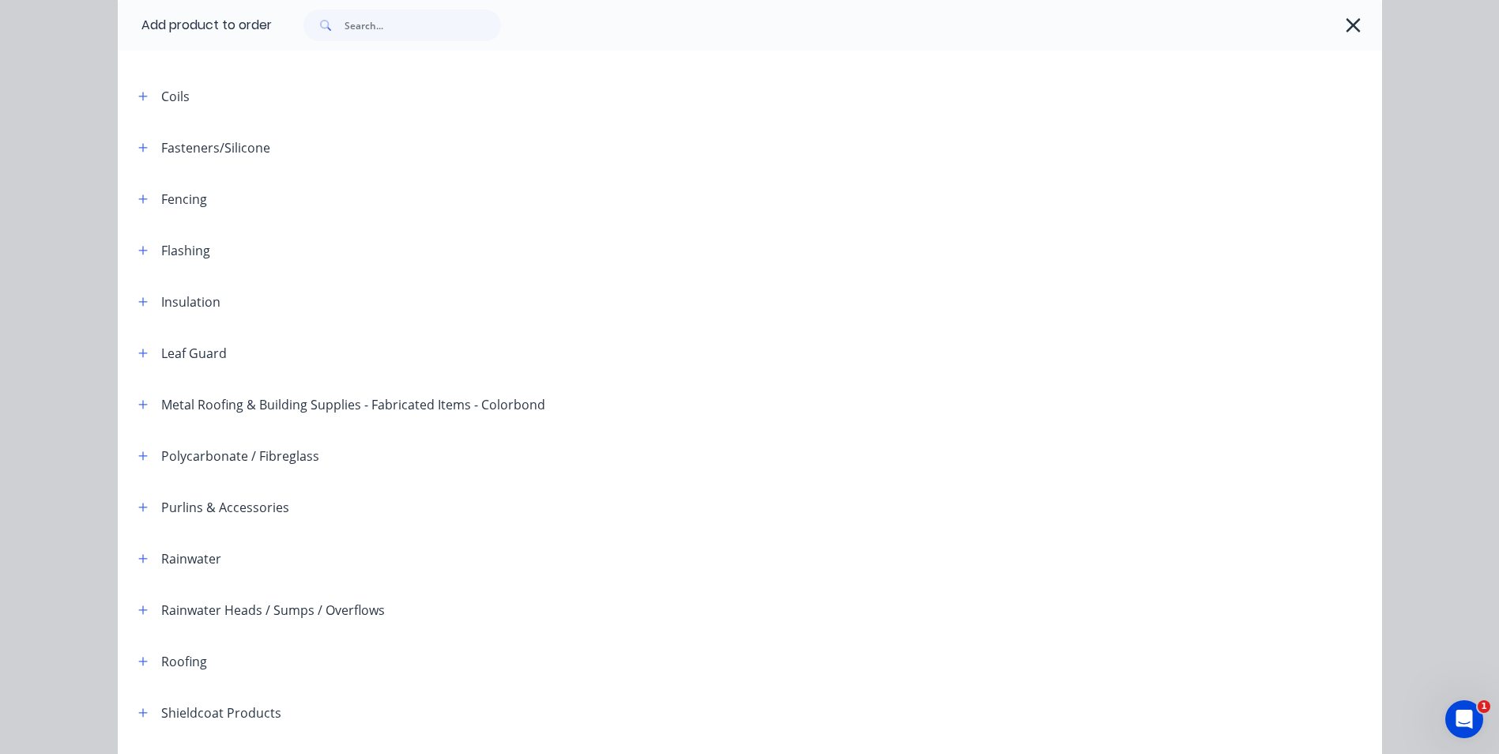
scroll to position [362, 0]
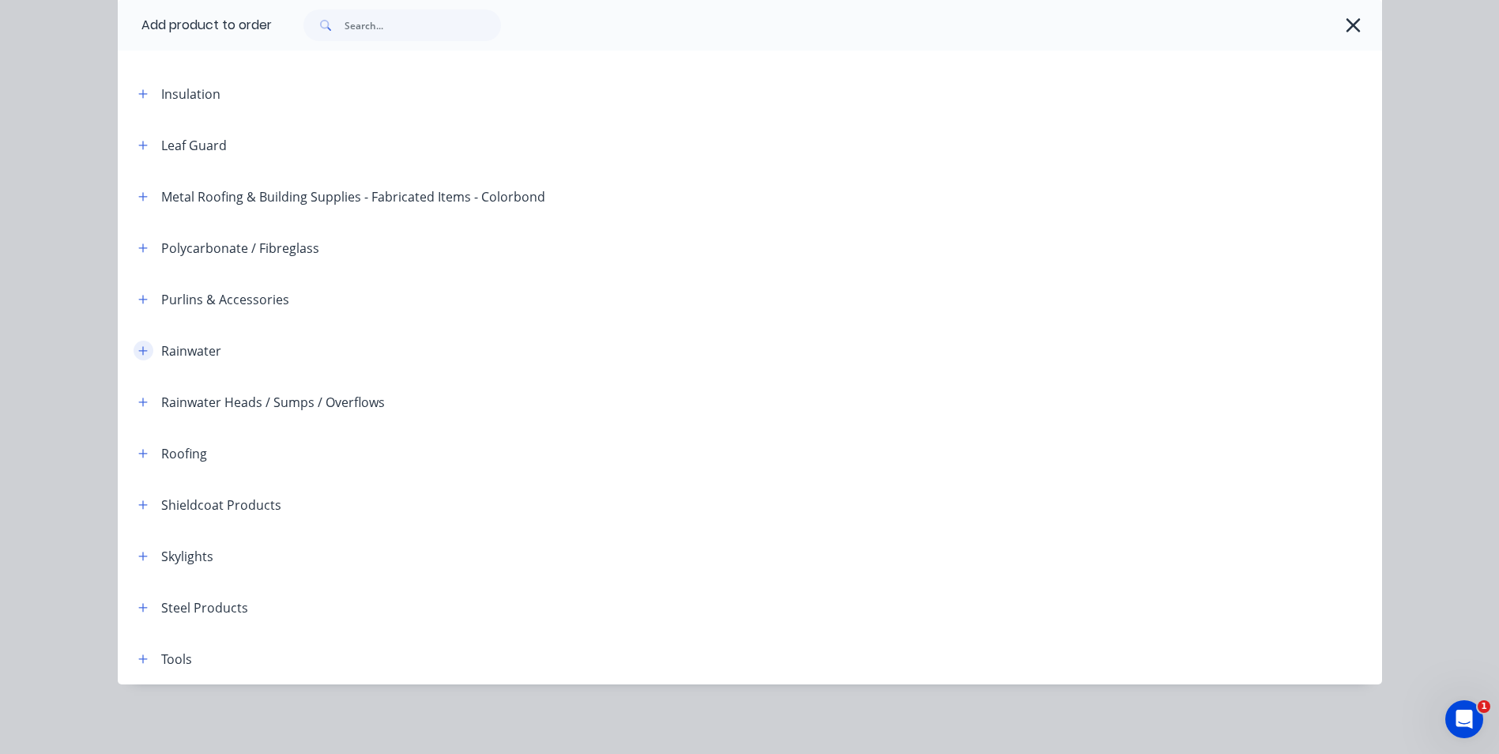
click at [138, 350] on icon "button" at bounding box center [142, 350] width 9 height 9
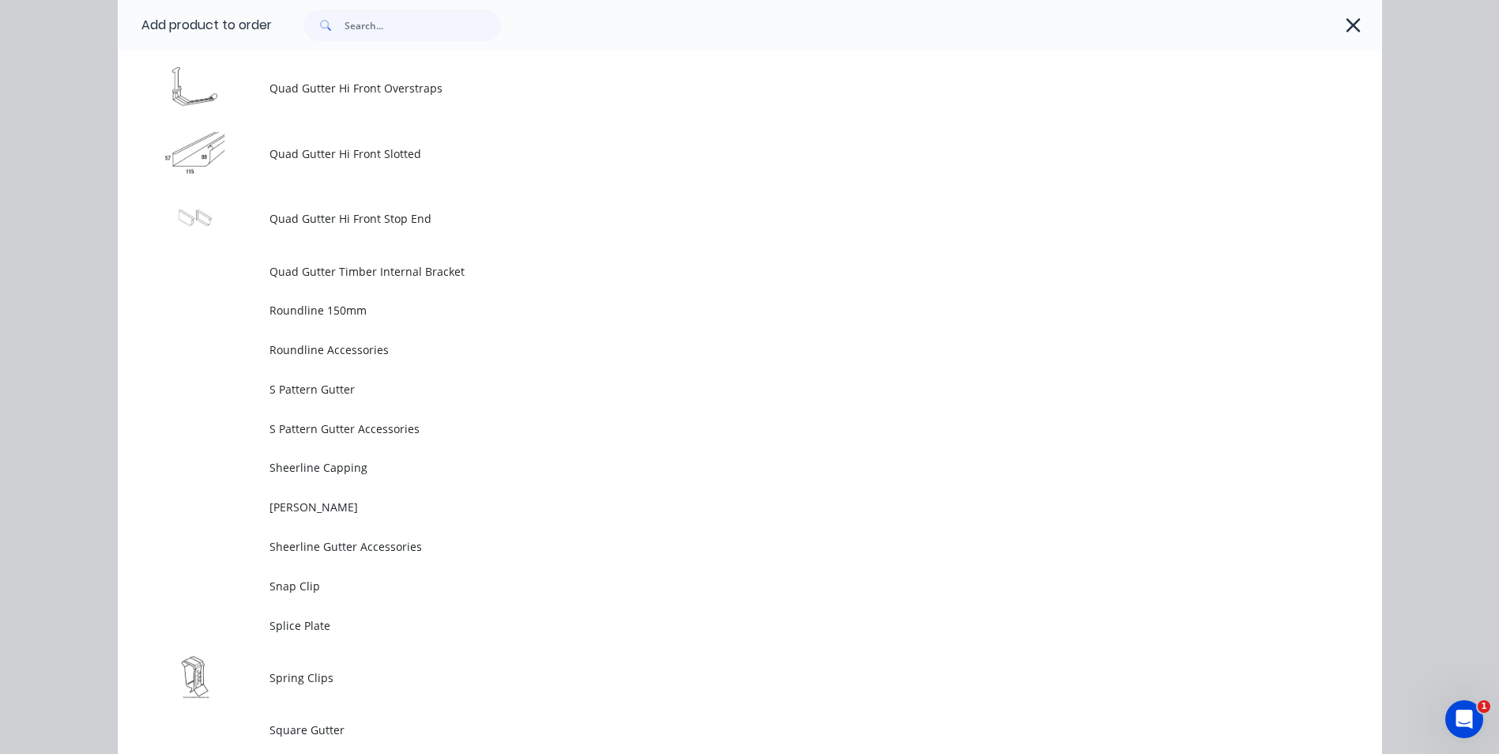
scroll to position [4393, 0]
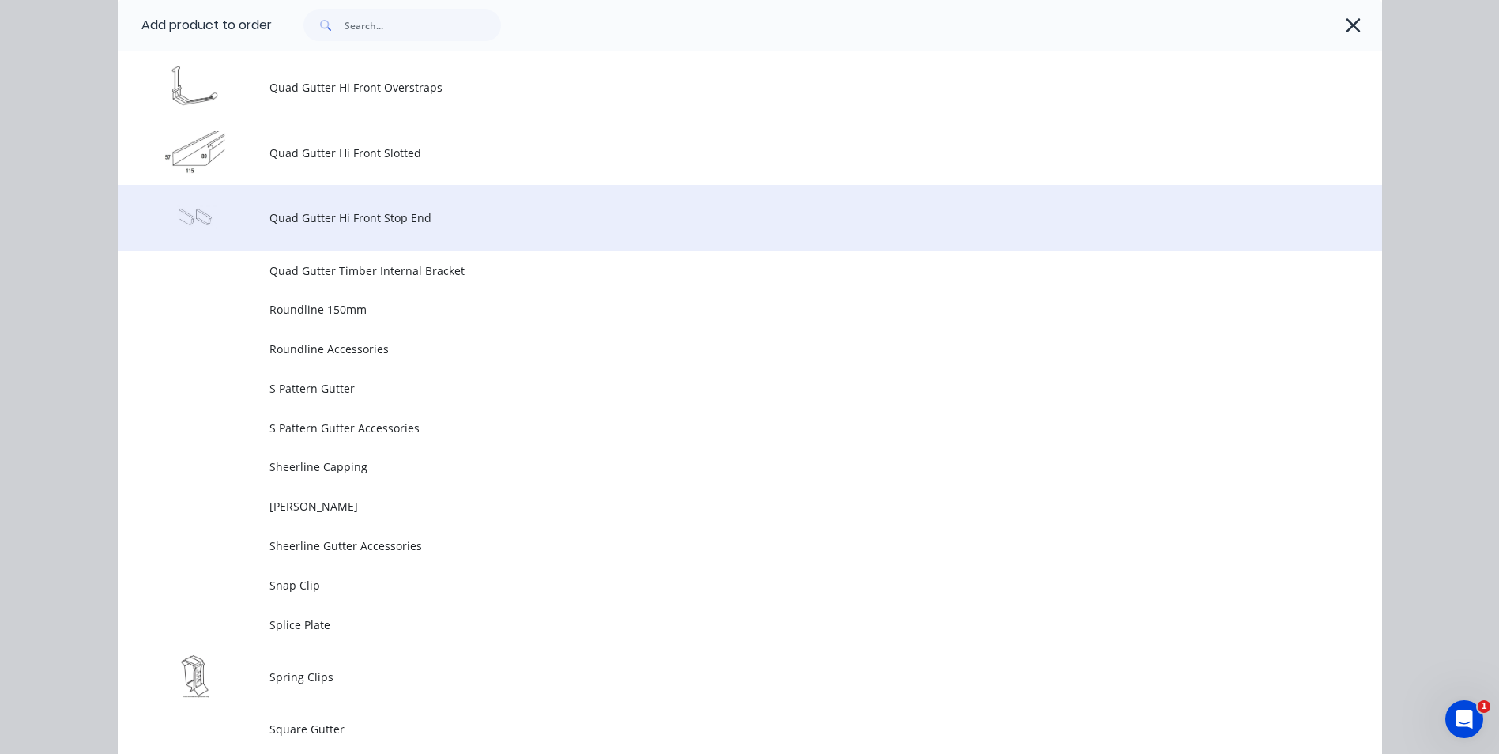
click at [311, 217] on span "Quad Gutter Hi Front Stop End" at bounding box center [715, 217] width 890 height 17
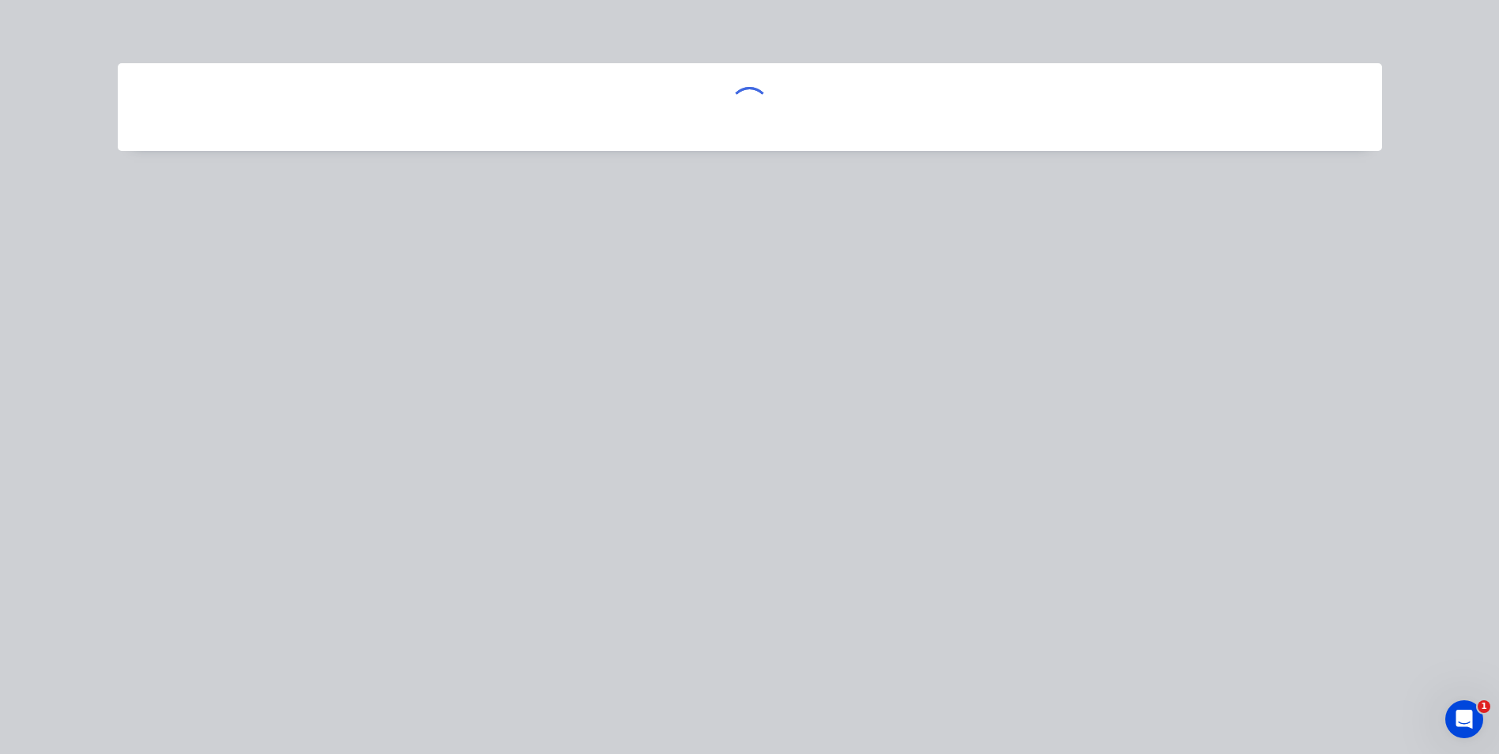
scroll to position [0, 0]
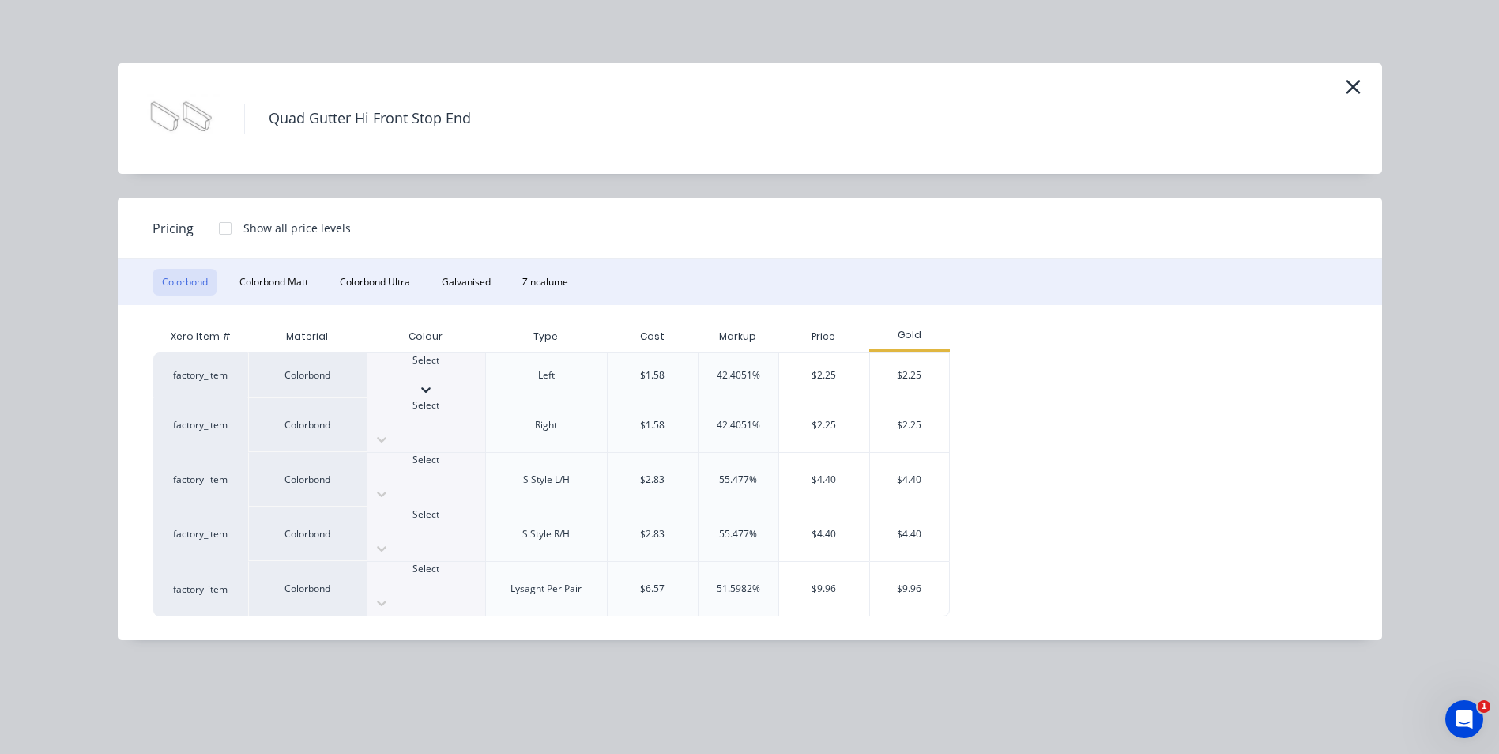
click at [434, 382] on icon at bounding box center [426, 390] width 16 height 16
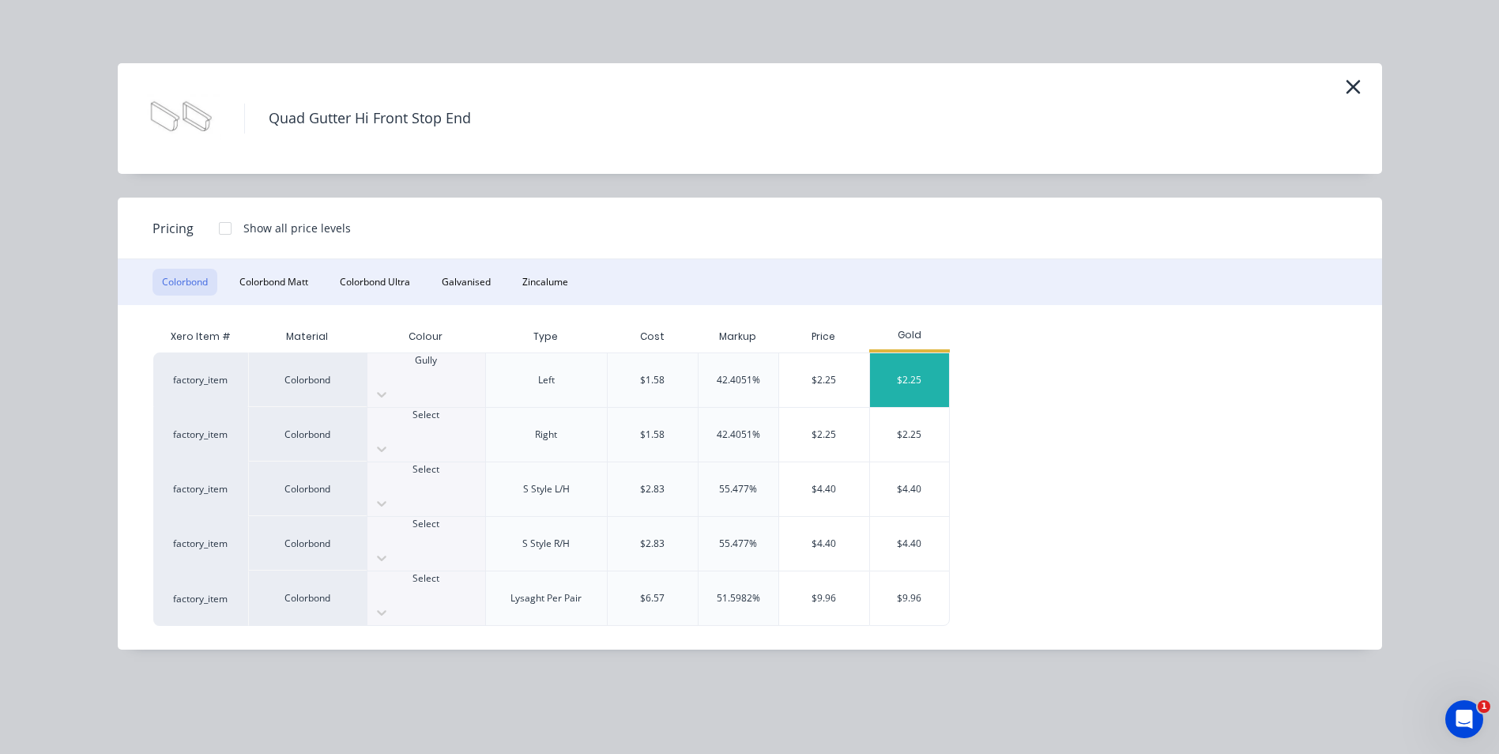
click at [928, 365] on div "$2.25" at bounding box center [909, 380] width 79 height 54
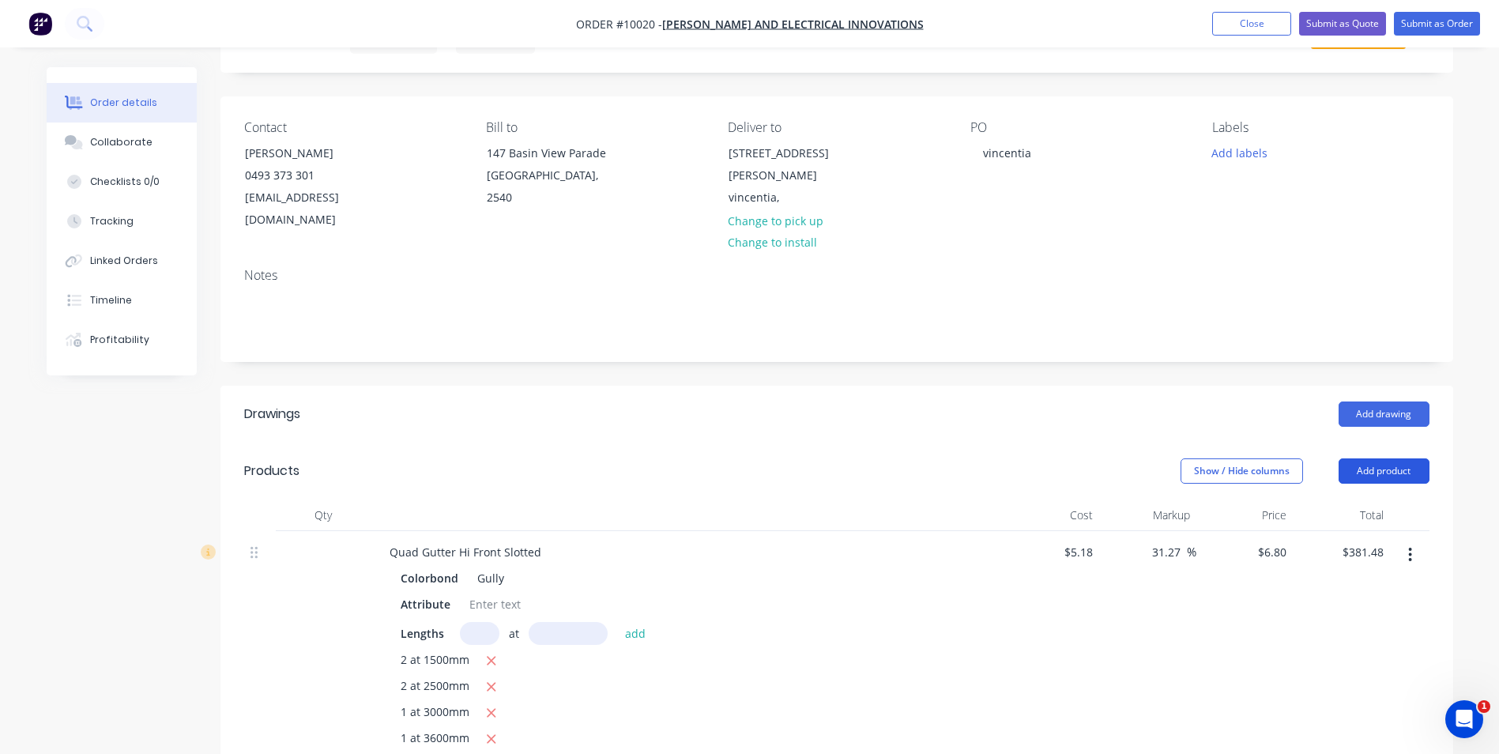
click at [1381, 458] on button "Add product" at bounding box center [1384, 470] width 91 height 25
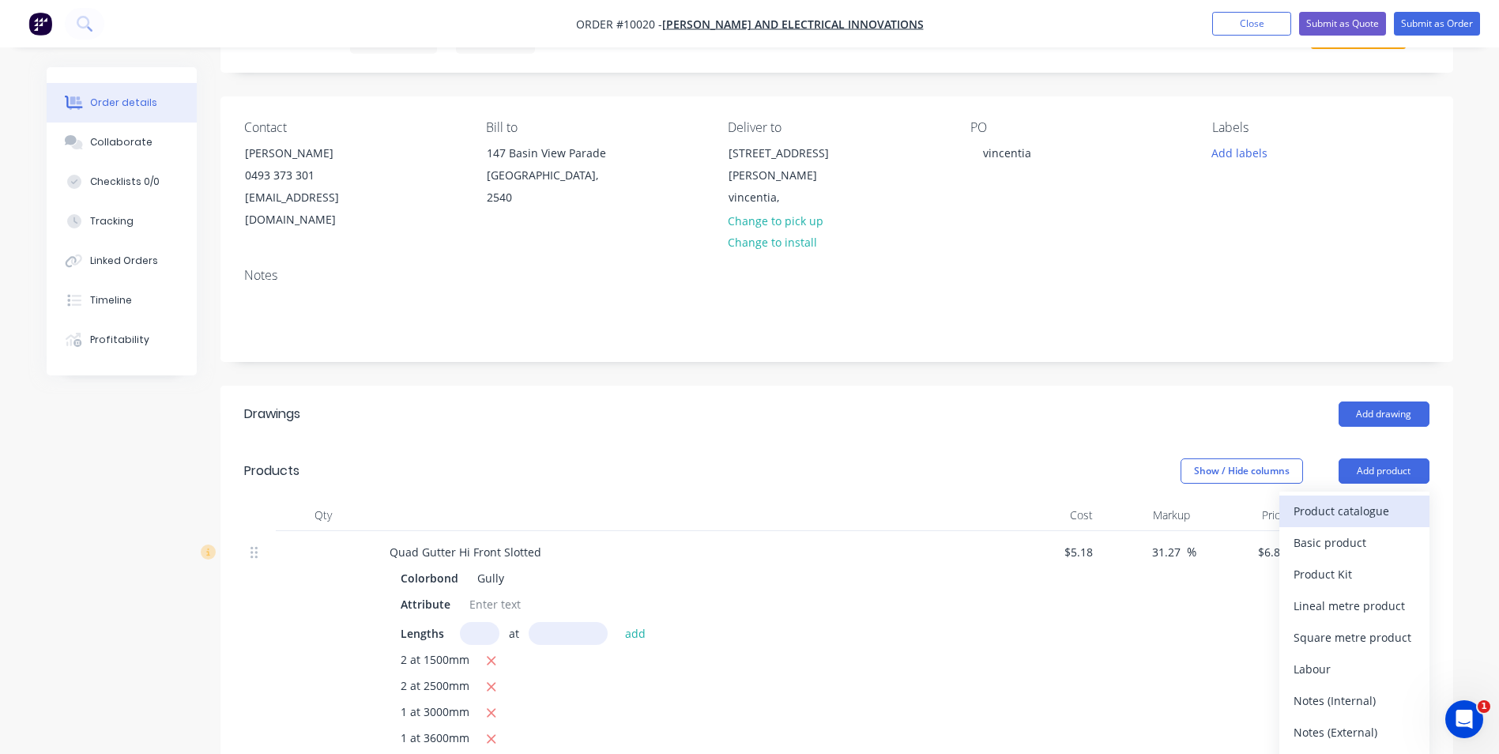
click at [1345, 500] on div "Product catalogue" at bounding box center [1355, 511] width 122 height 23
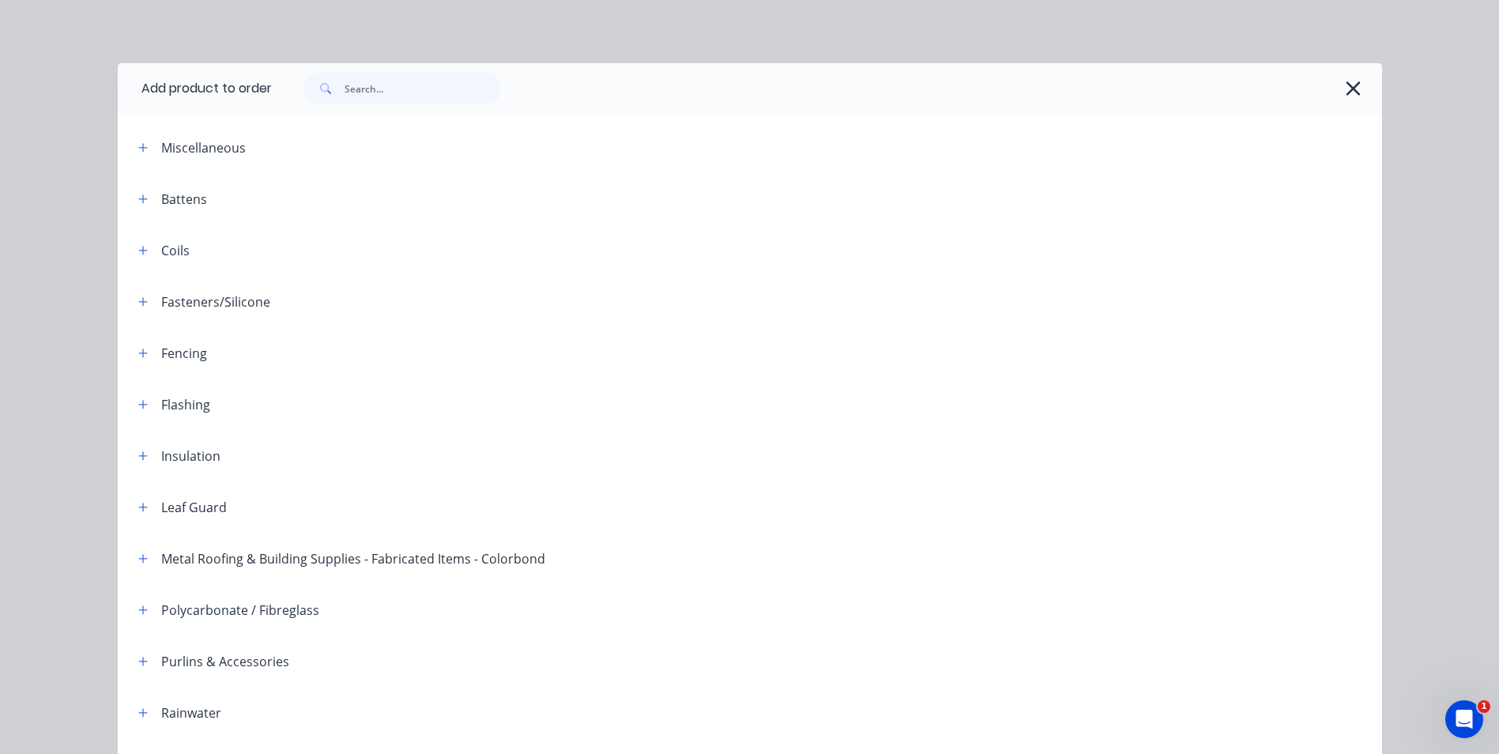
scroll to position [362, 0]
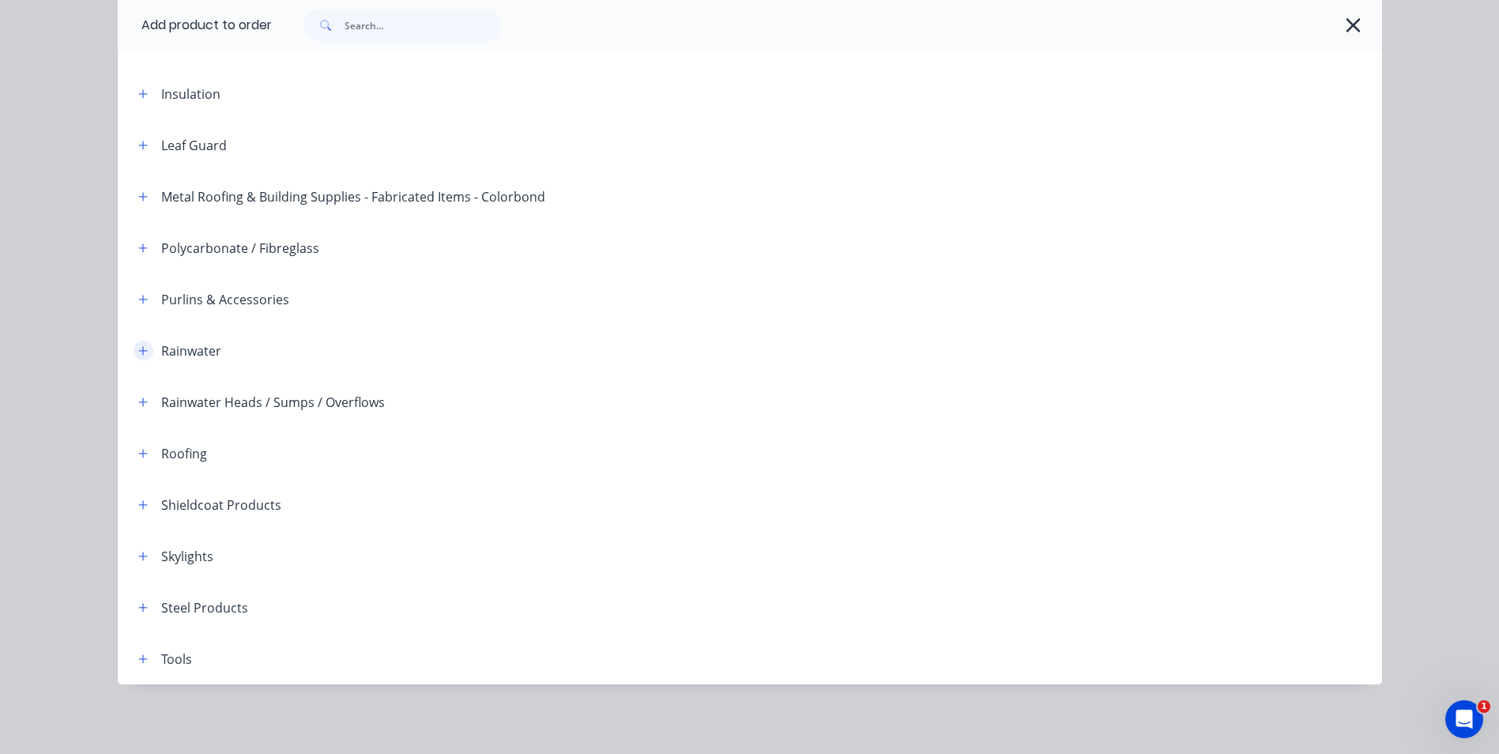
click at [138, 346] on icon "button" at bounding box center [142, 350] width 9 height 11
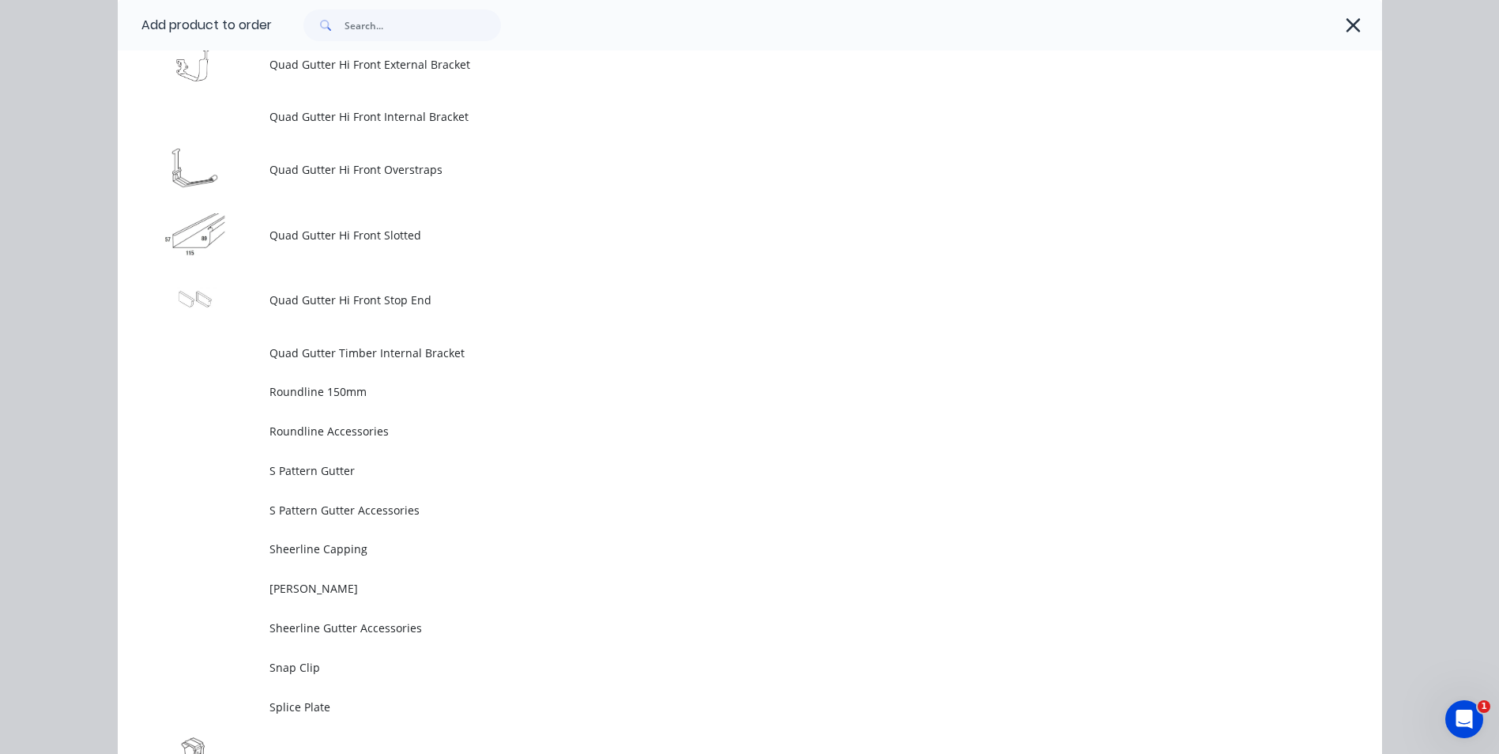
scroll to position [4235, 0]
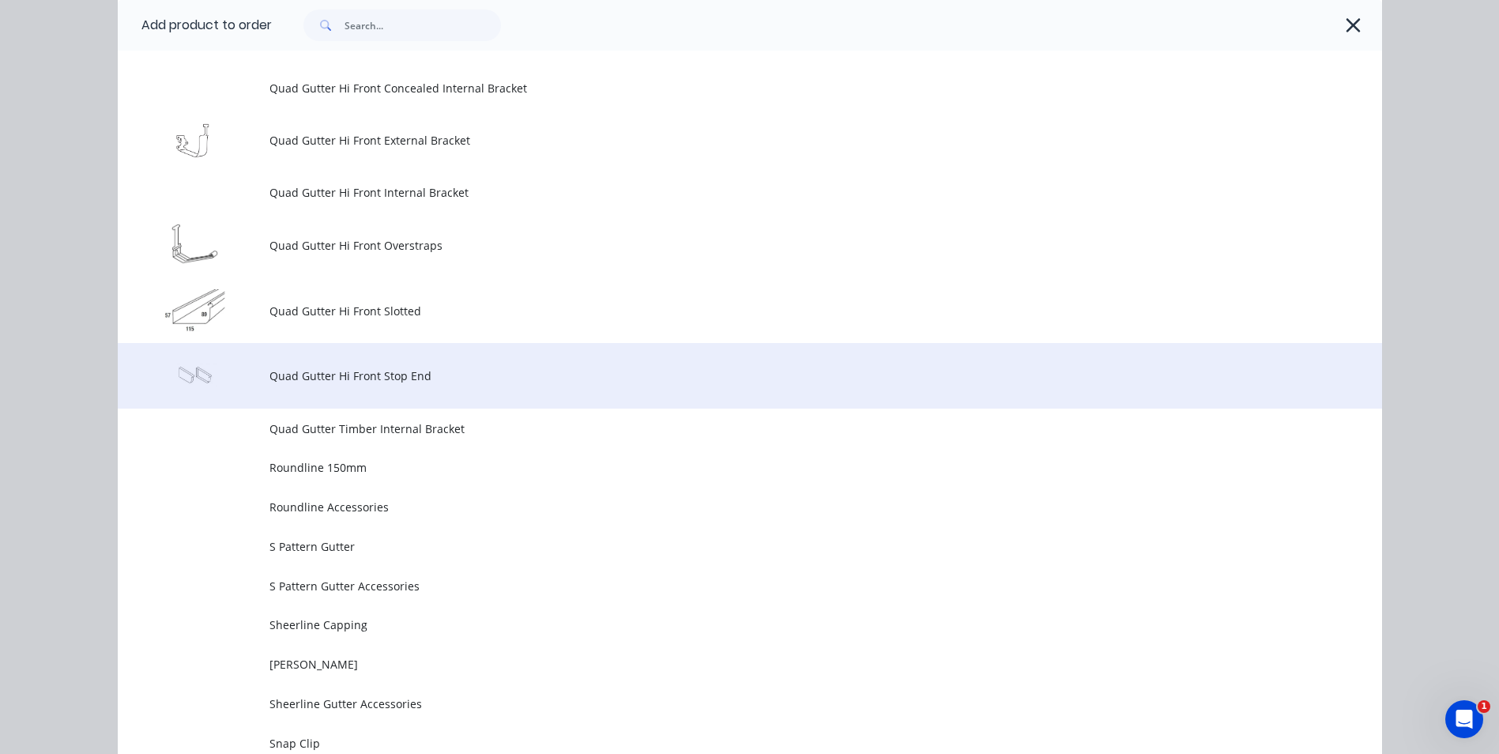
click at [342, 375] on span "Quad Gutter Hi Front Stop End" at bounding box center [715, 376] width 890 height 17
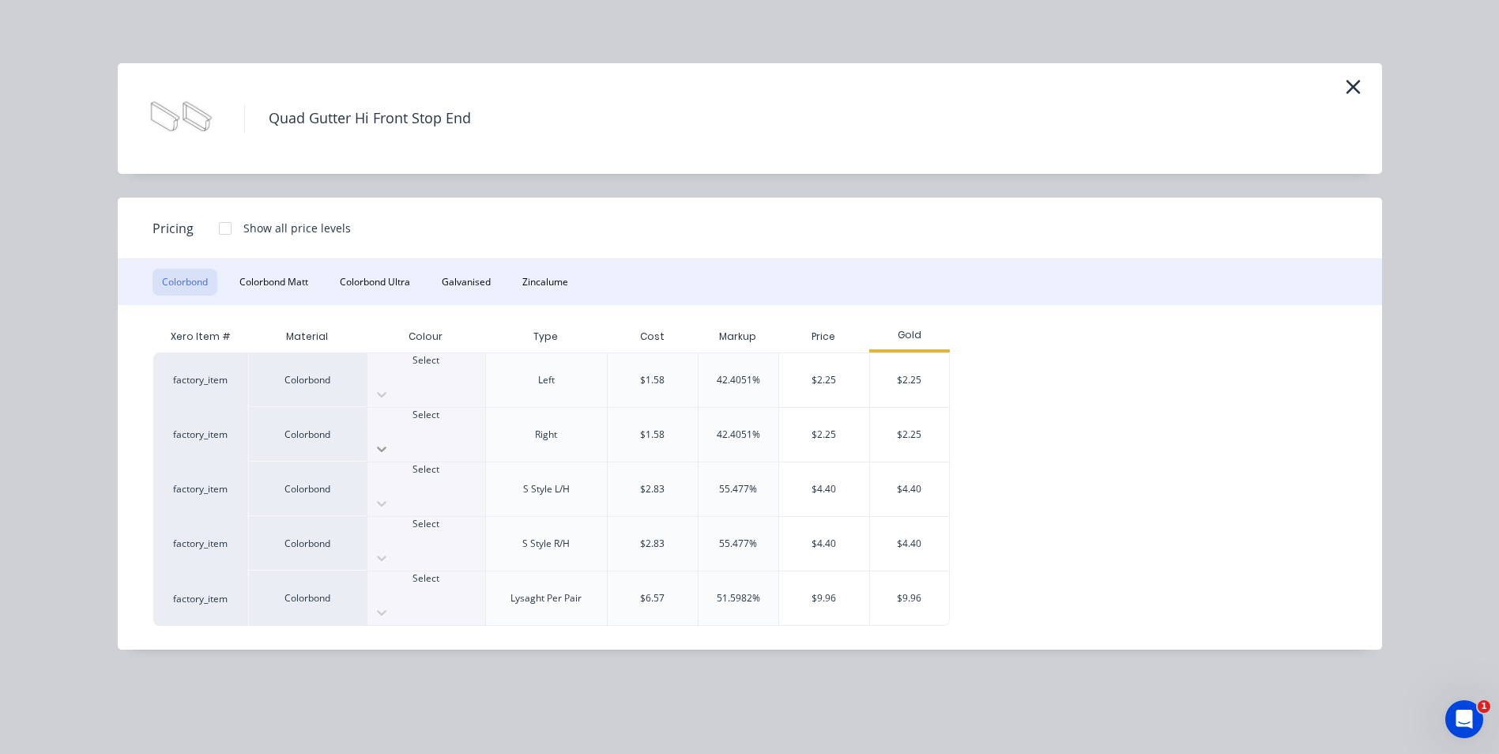
click at [471, 436] on div at bounding box center [427, 448] width 118 height 25
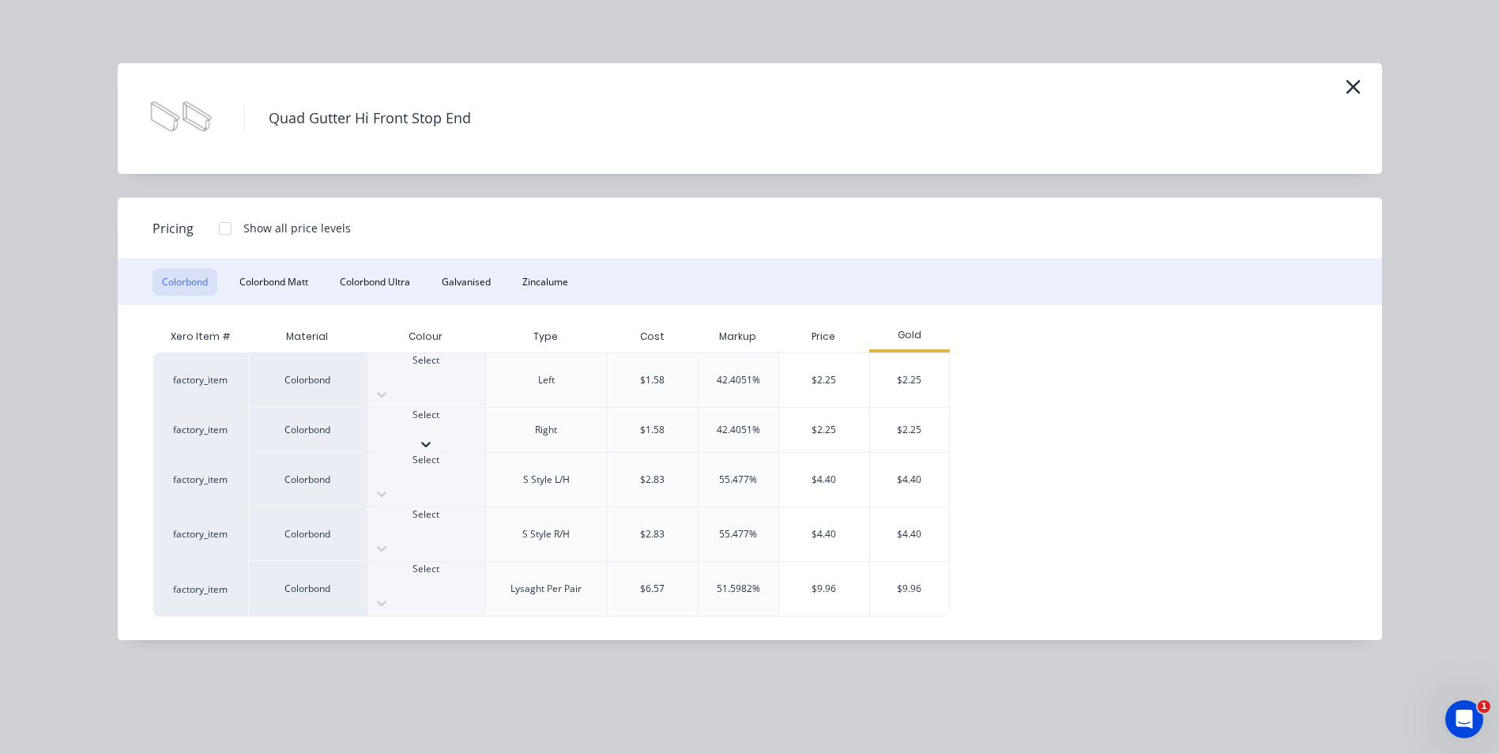
scroll to position [237, 0]
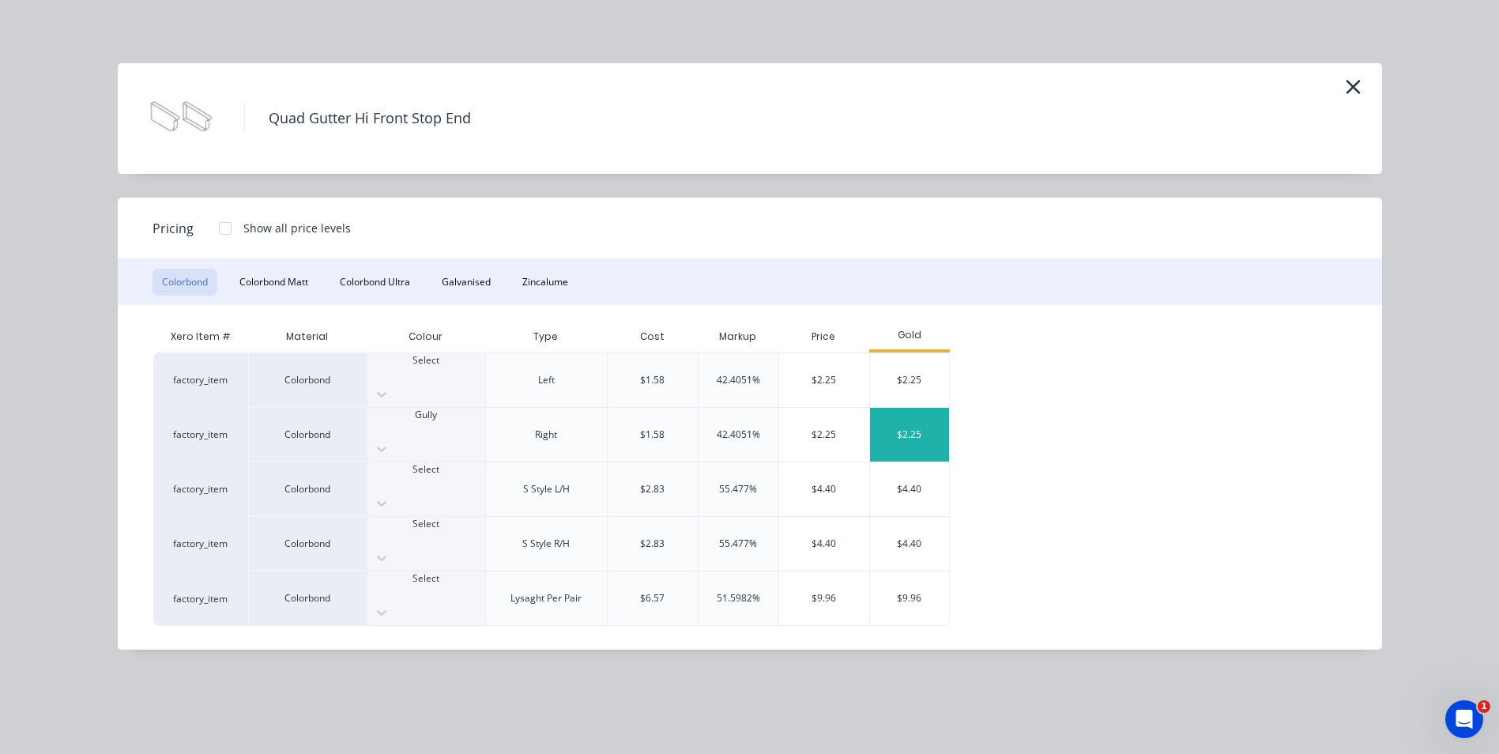
click at [928, 408] on div "$2.25" at bounding box center [909, 435] width 79 height 54
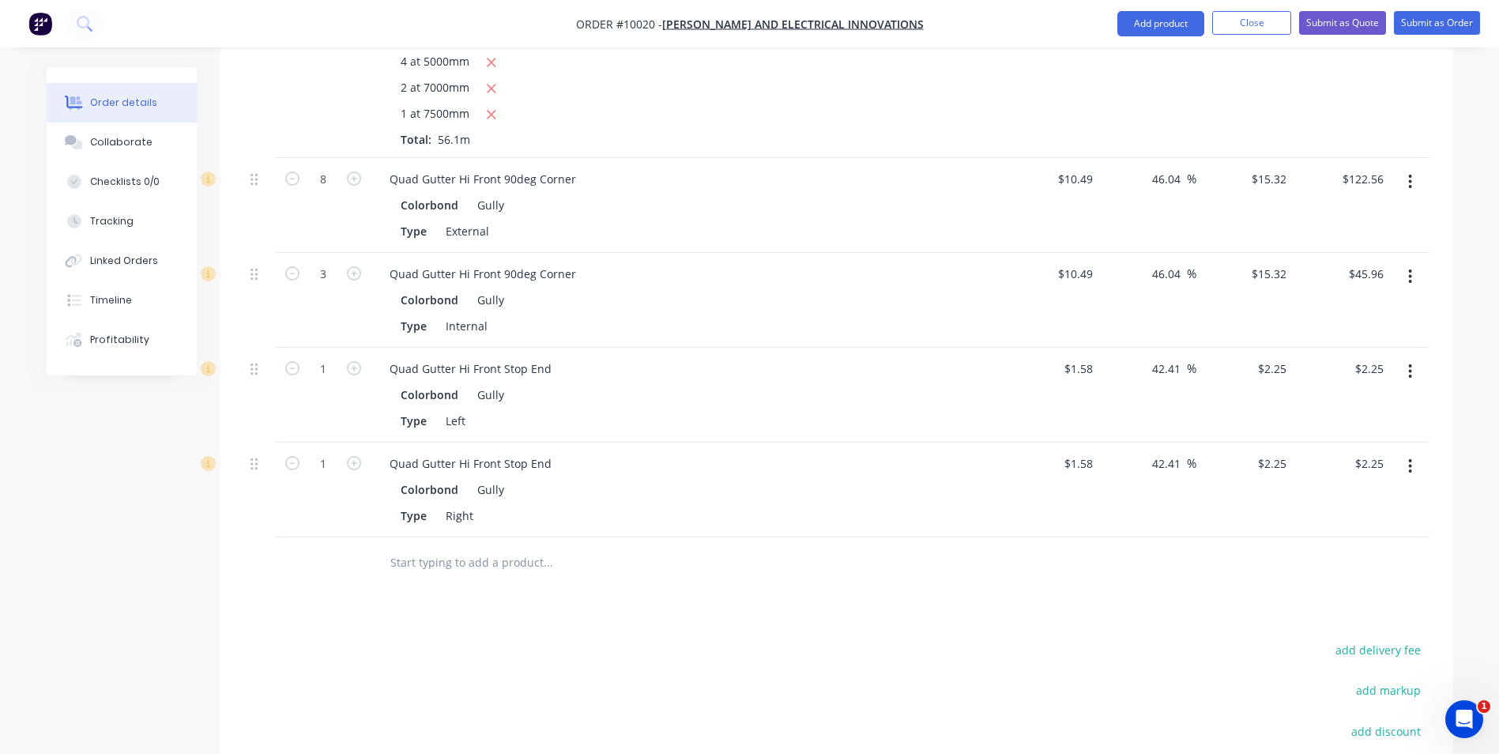
scroll to position [790, 0]
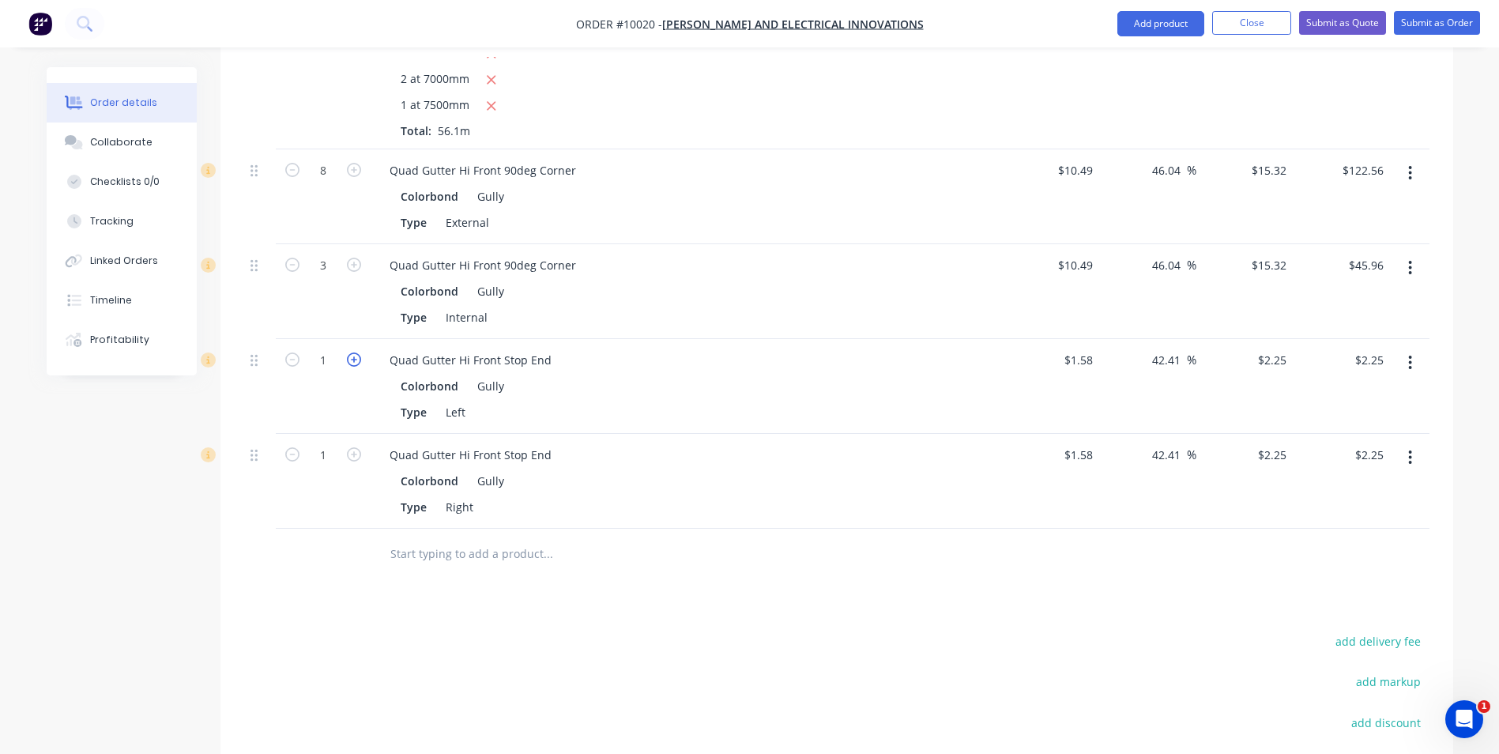
click at [353, 353] on icon "button" at bounding box center [354, 360] width 14 height 14
type input "2"
type input "$4.50"
click at [357, 447] on icon "button" at bounding box center [354, 454] width 14 height 14
type input "2"
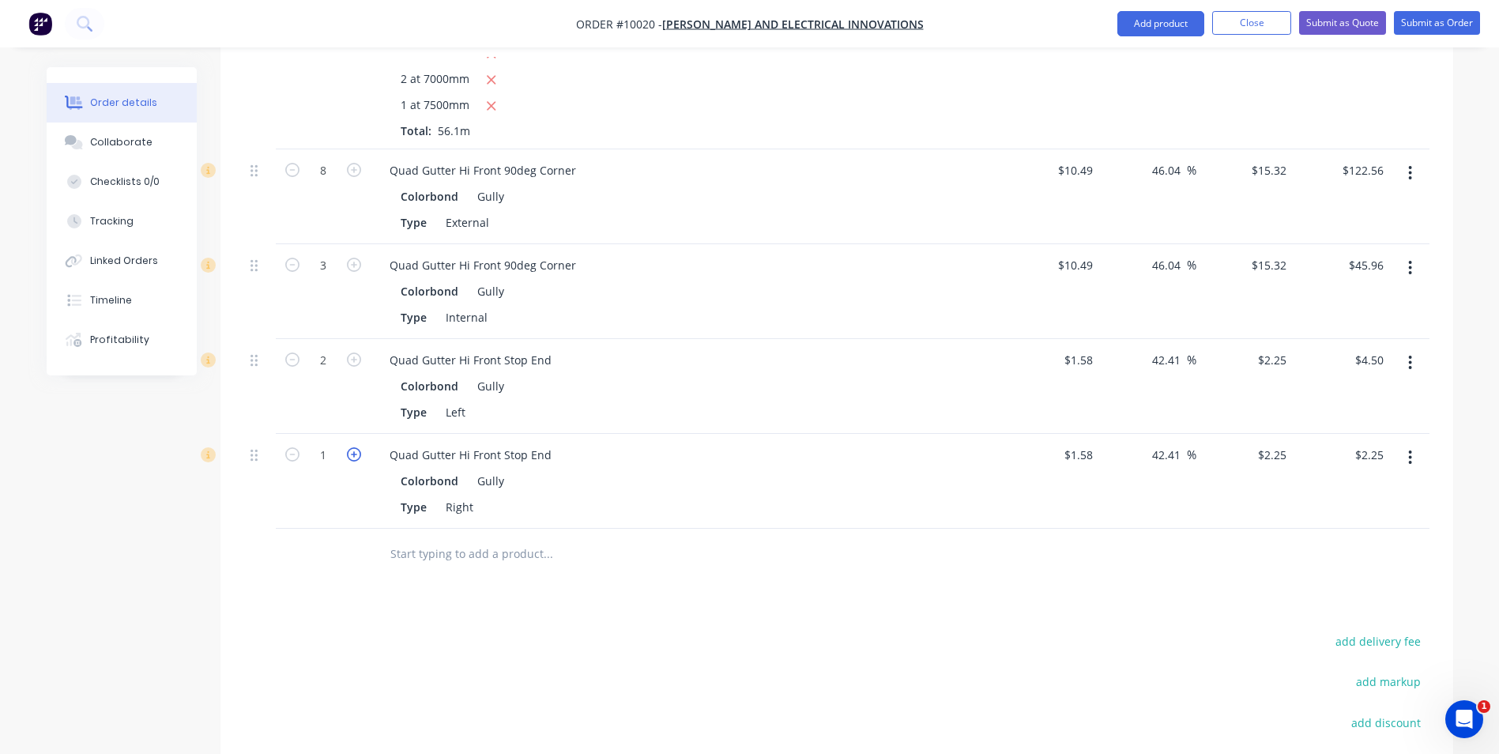
type input "$4.50"
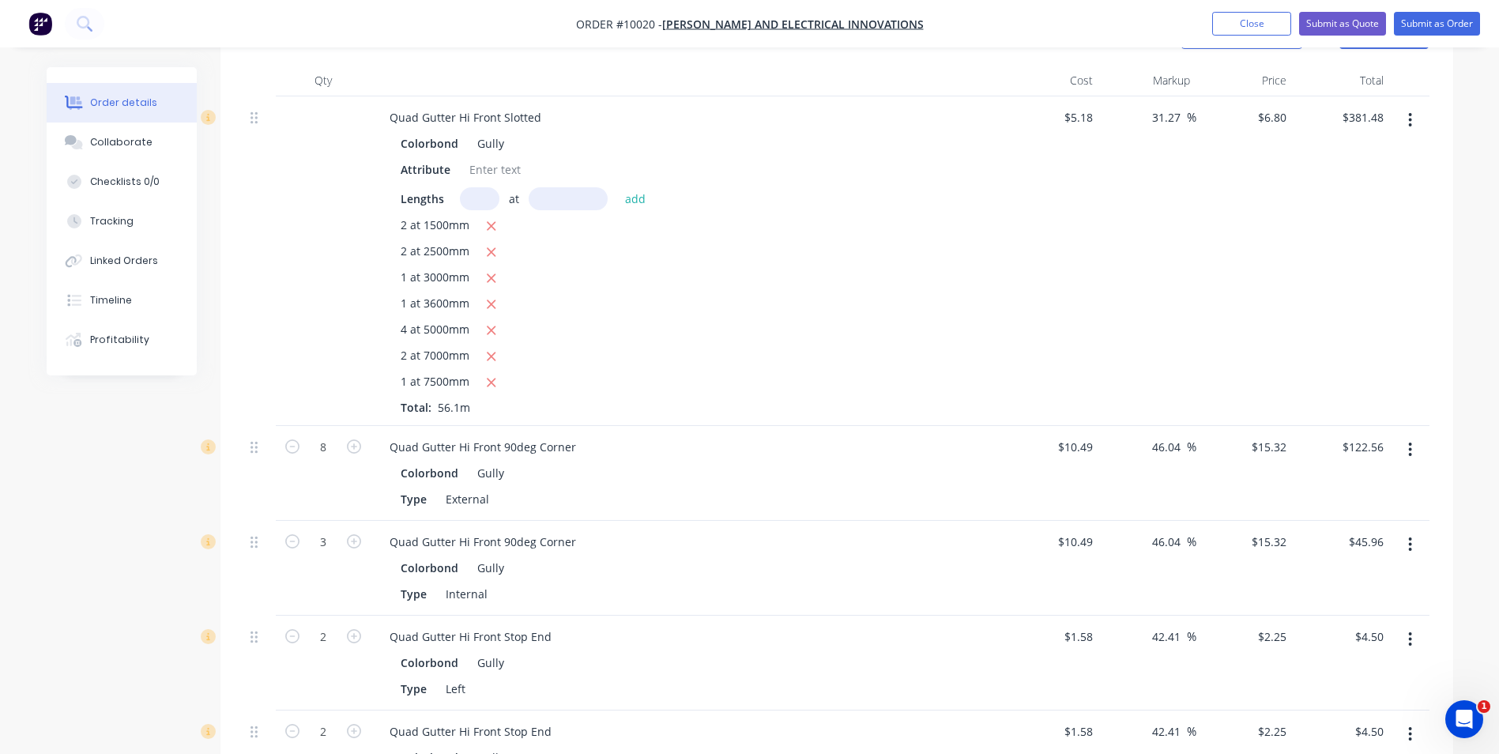
scroll to position [316, 0]
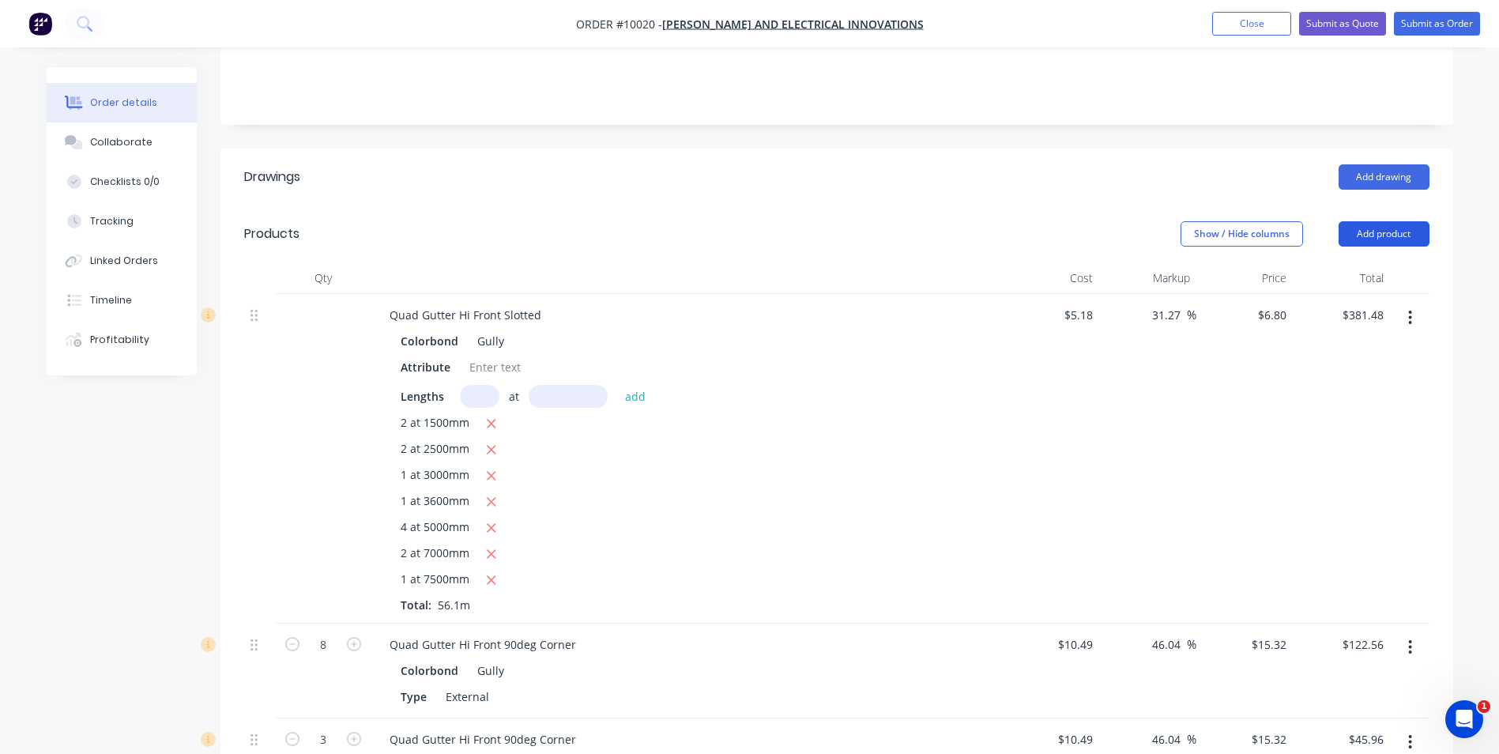
click at [1381, 221] on button "Add product" at bounding box center [1384, 233] width 91 height 25
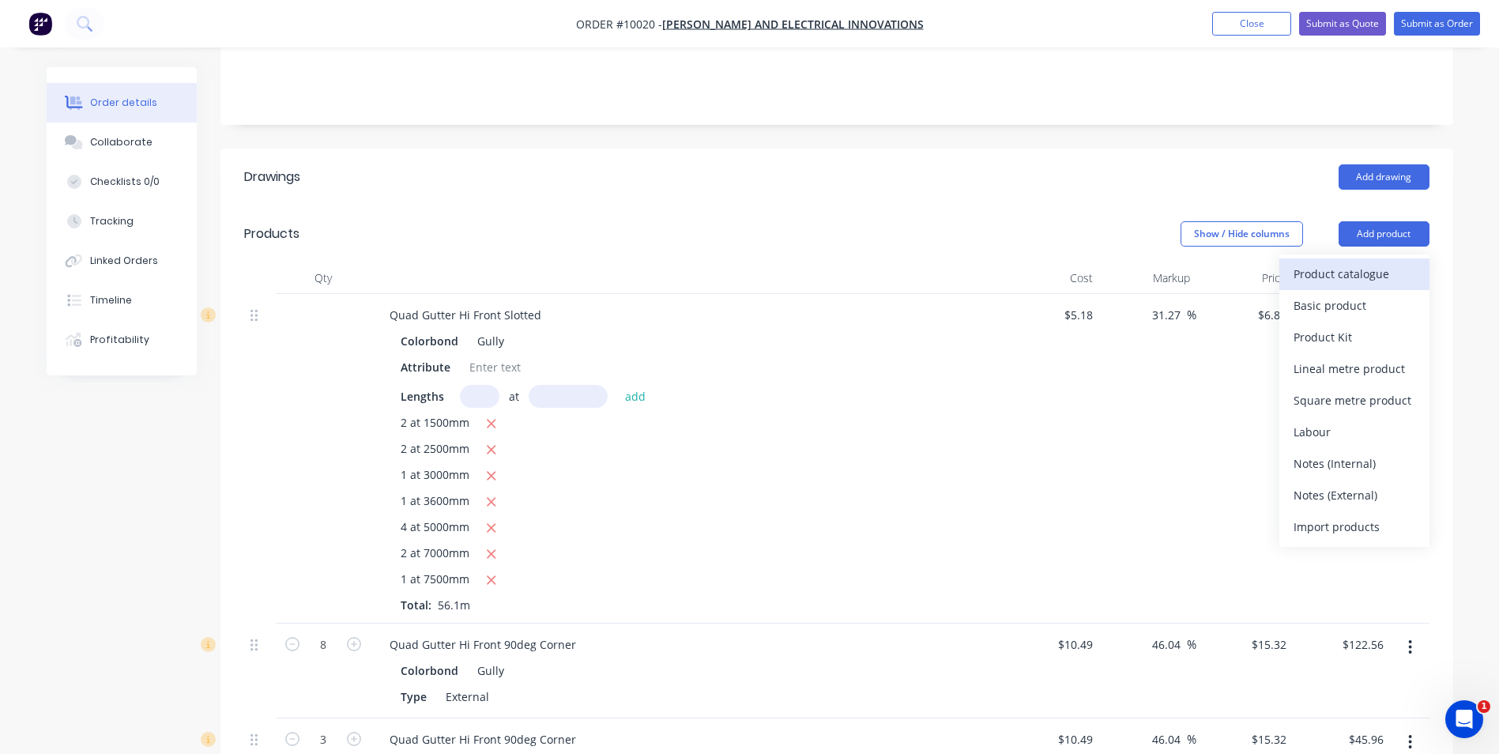
click at [1335, 262] on div "Product catalogue" at bounding box center [1355, 273] width 122 height 23
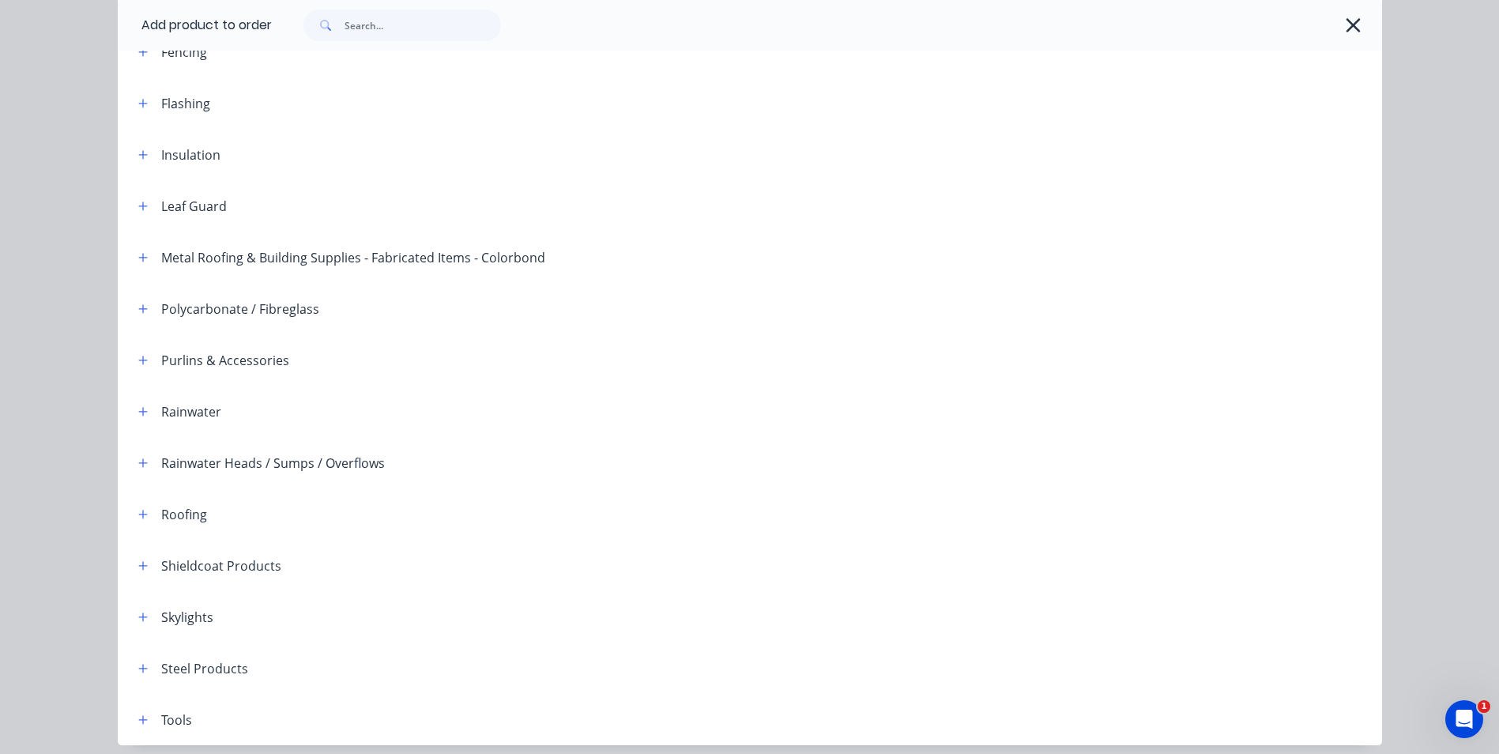
scroll to position [362, 0]
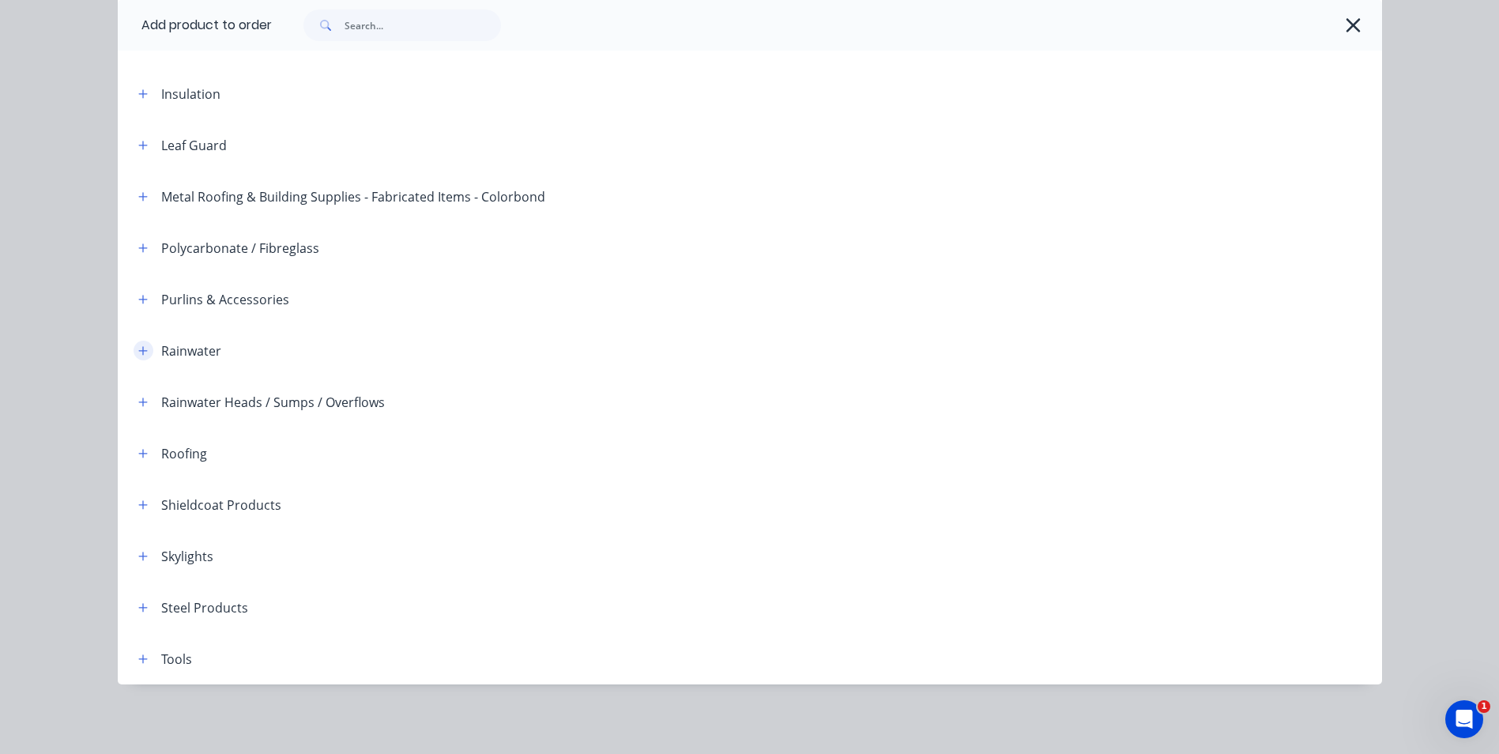
click at [134, 349] on button "button" at bounding box center [144, 351] width 20 height 20
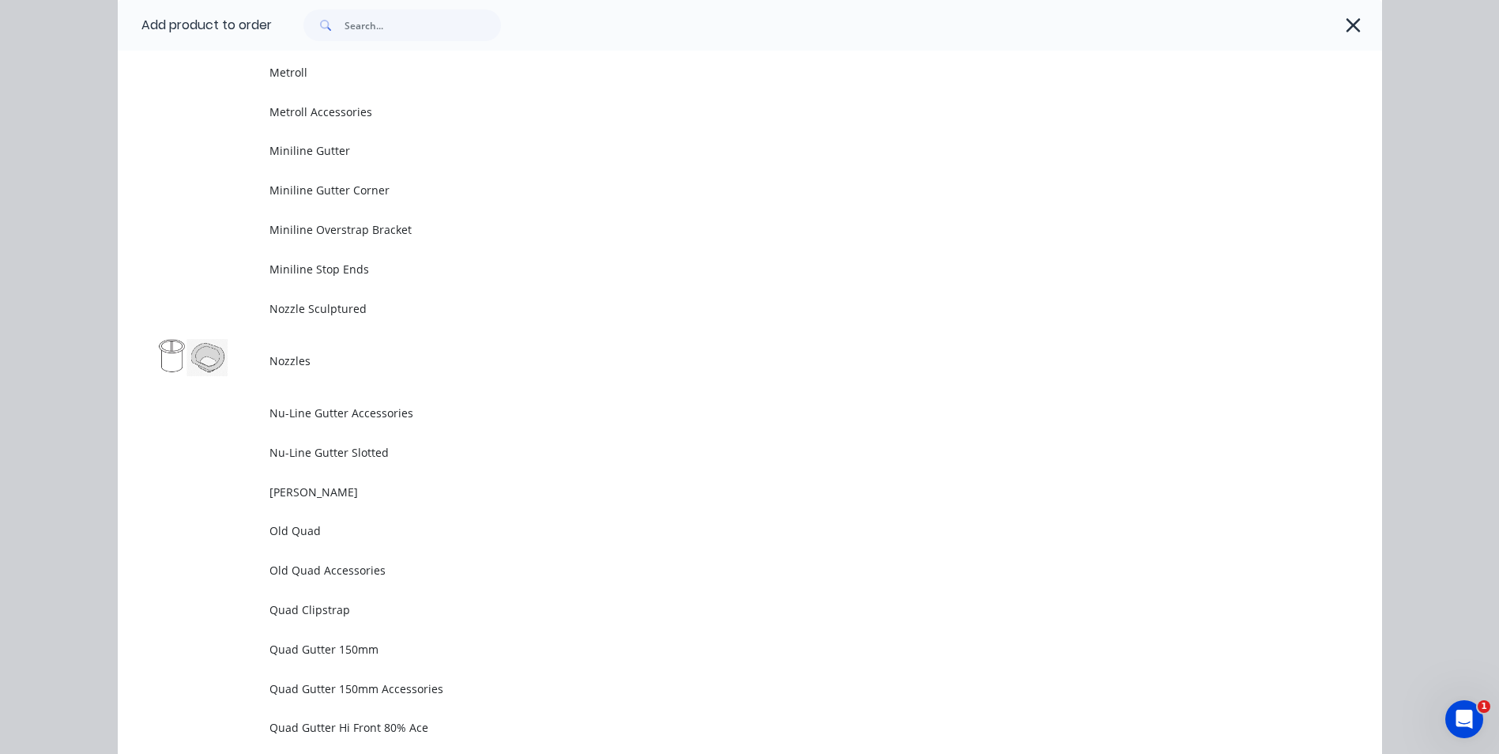
scroll to position [3682, 0]
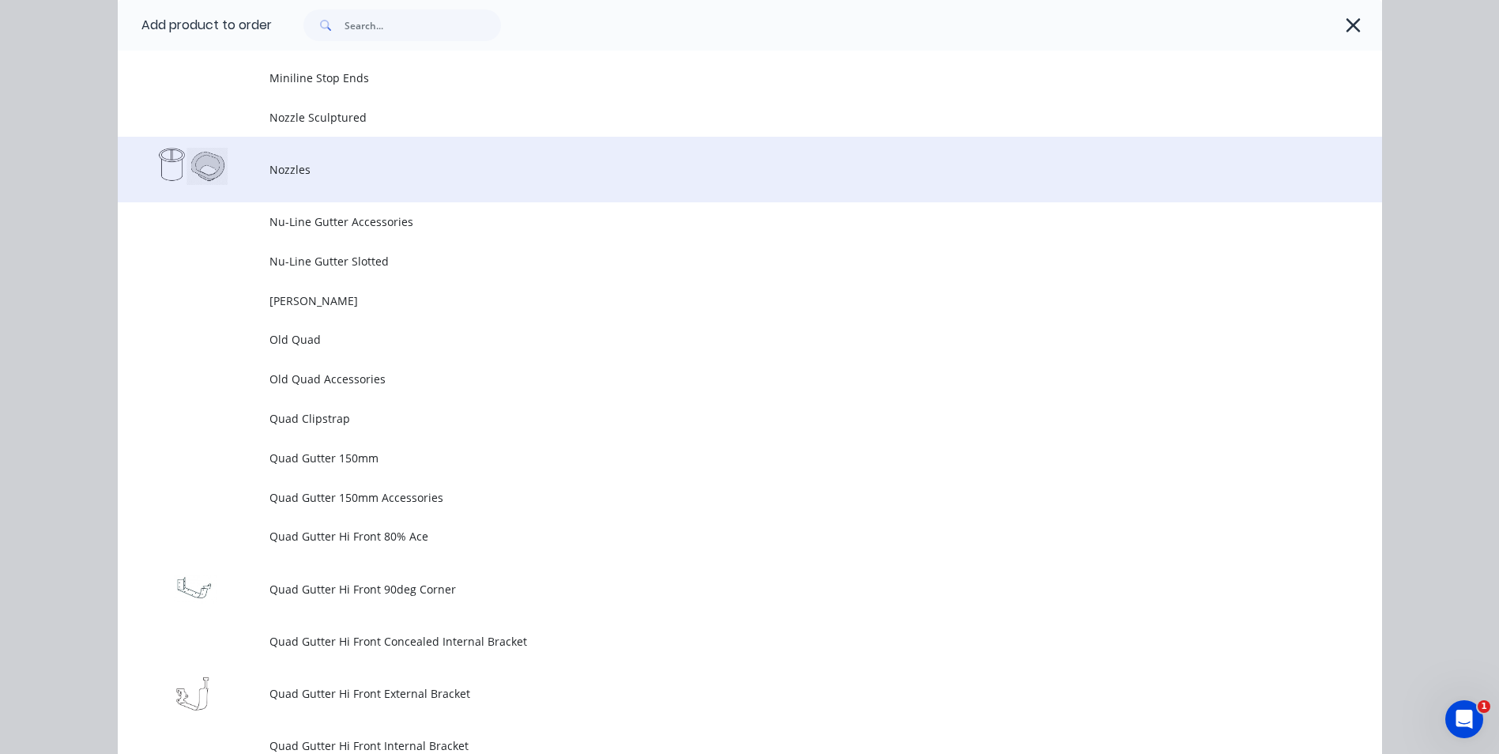
click at [333, 180] on td "Nozzles" at bounding box center [826, 170] width 1113 height 66
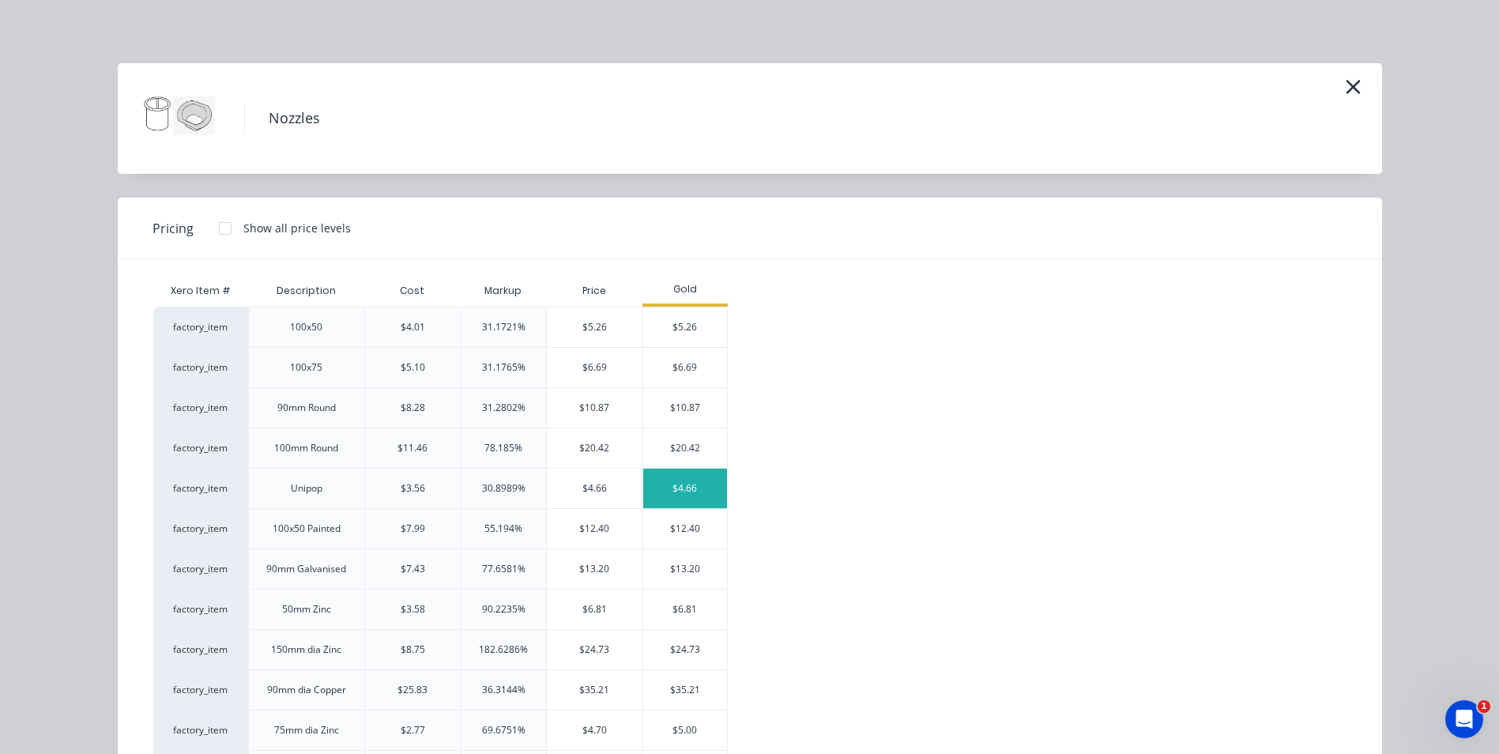
click at [662, 485] on div "$4.66" at bounding box center [685, 489] width 85 height 40
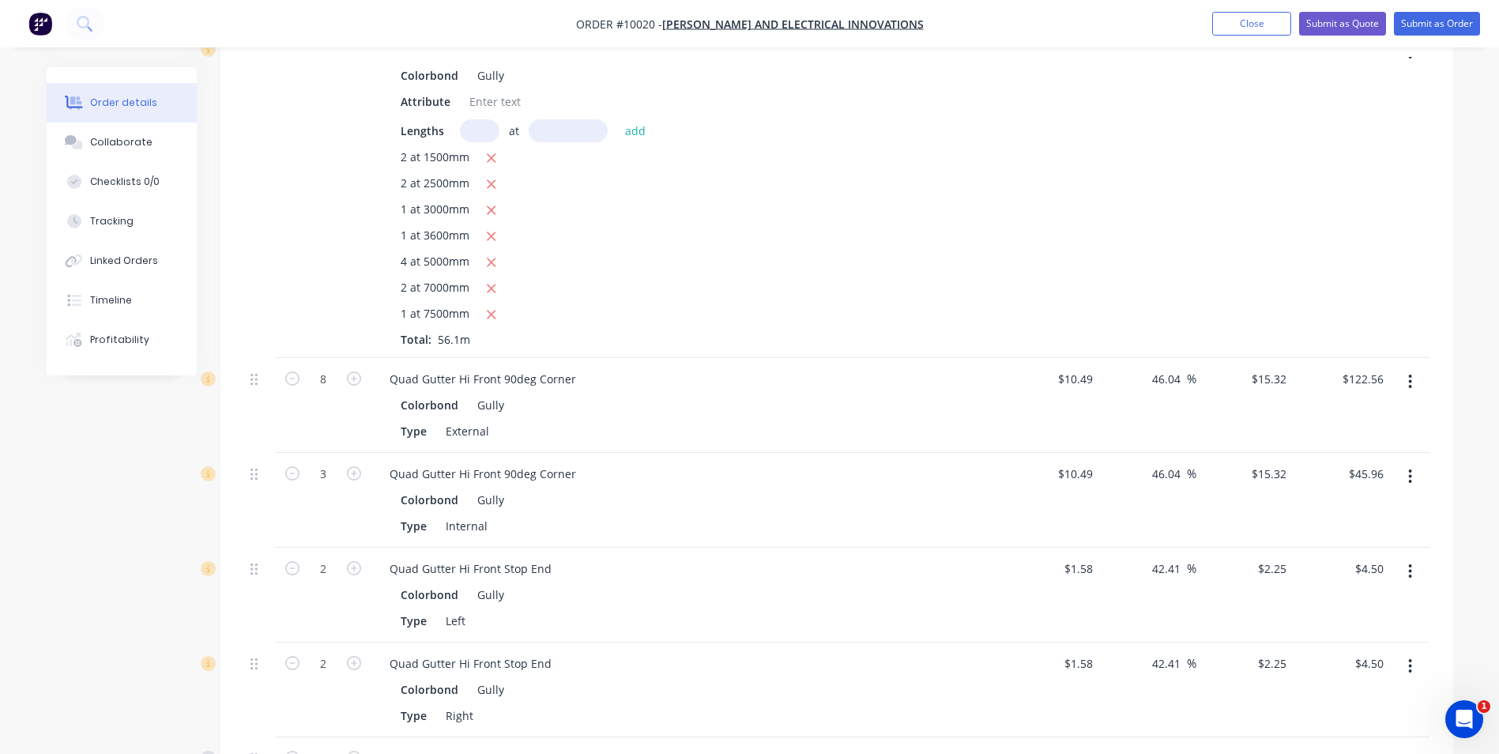
scroll to position [869, 0]
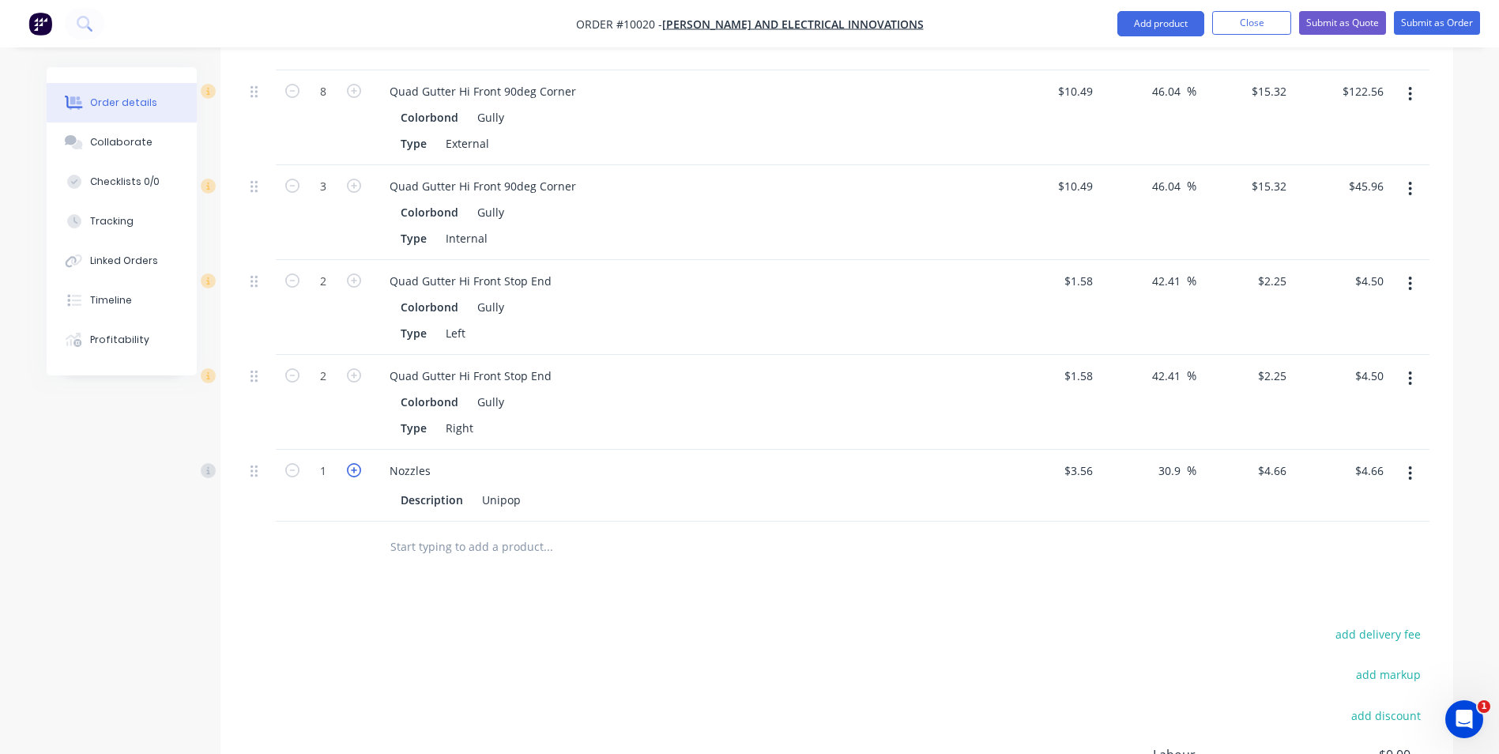
click at [357, 463] on icon "button" at bounding box center [354, 470] width 14 height 14
type input "2"
type input "$9.32"
click at [357, 463] on icon "button" at bounding box center [354, 470] width 14 height 14
type input "3"
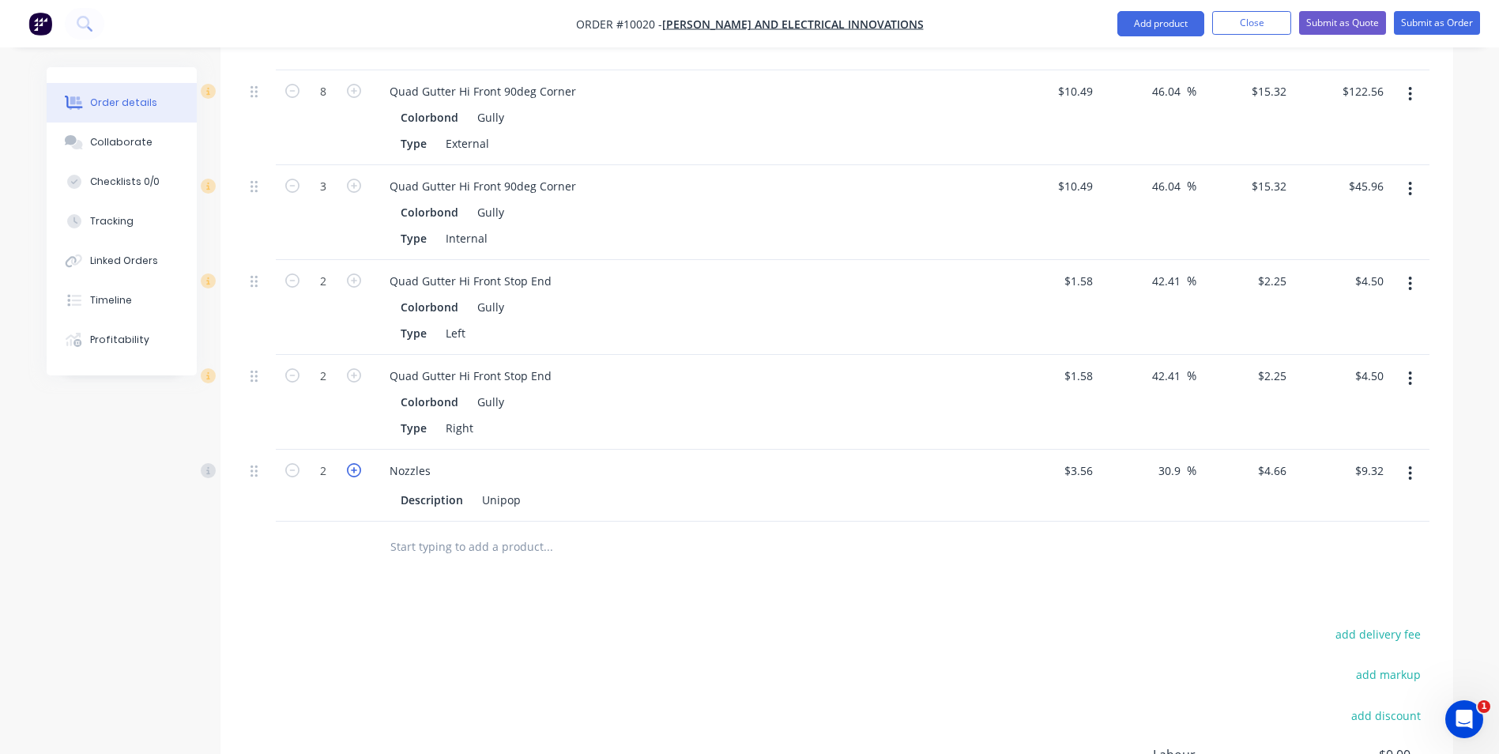
type input "$13.98"
click at [357, 463] on icon "button" at bounding box center [354, 470] width 14 height 14
type input "4"
type input "$18.64"
click at [357, 463] on icon "button" at bounding box center [354, 470] width 14 height 14
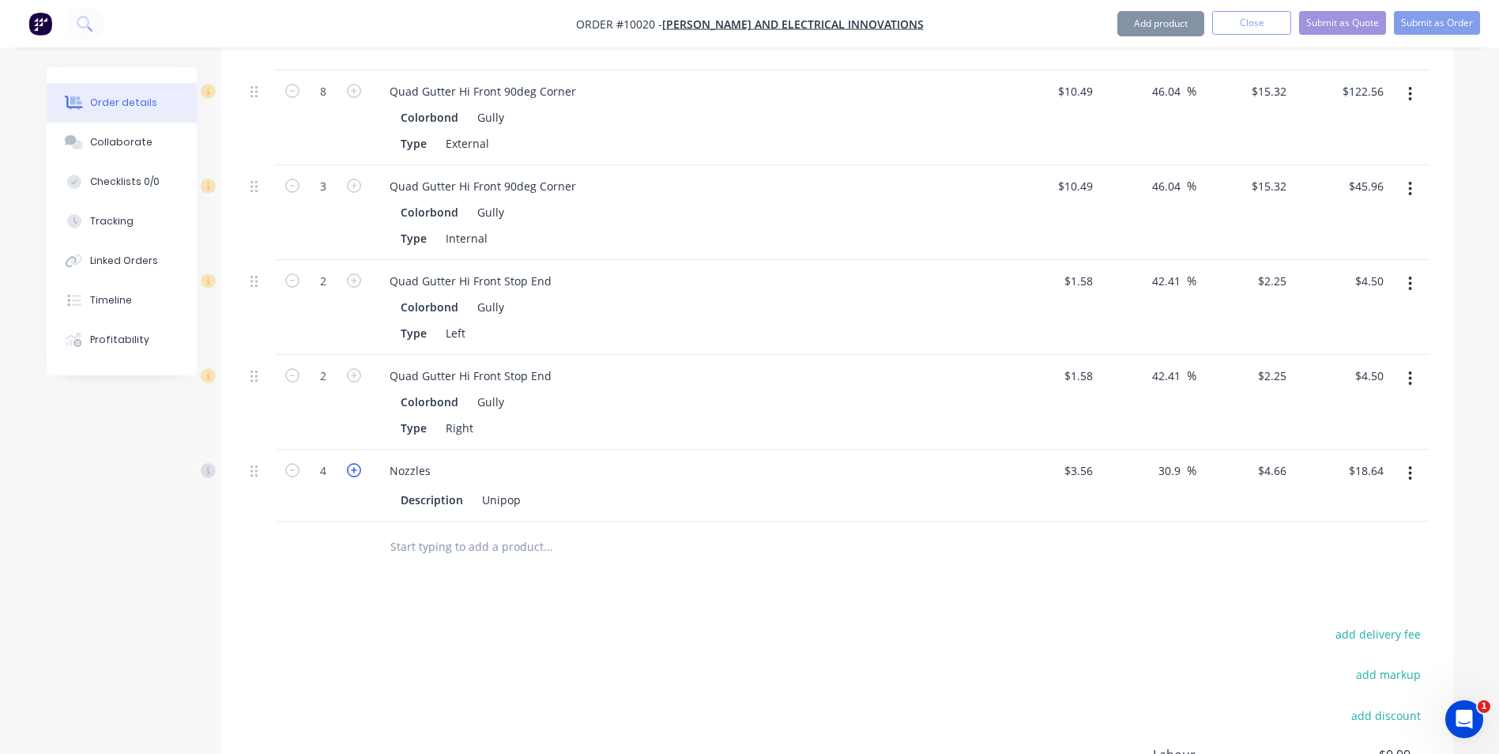
type input "5"
type input "$23.30"
click at [357, 463] on icon "button" at bounding box center [354, 470] width 14 height 14
type input "6"
type input "$27.96"
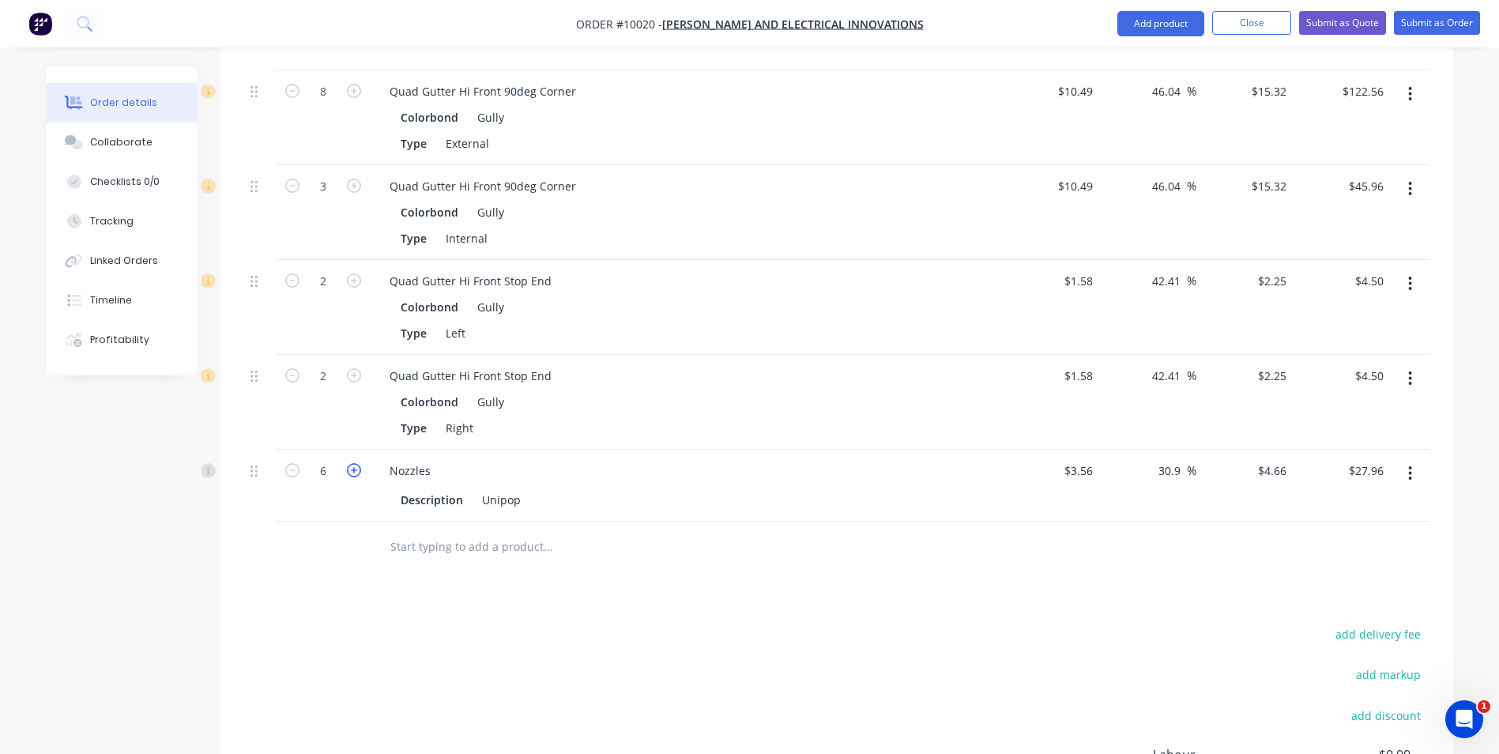
click at [357, 463] on icon "button" at bounding box center [354, 470] width 14 height 14
type input "7"
type input "$32.62"
click at [357, 463] on icon "button" at bounding box center [354, 470] width 14 height 14
type input "8"
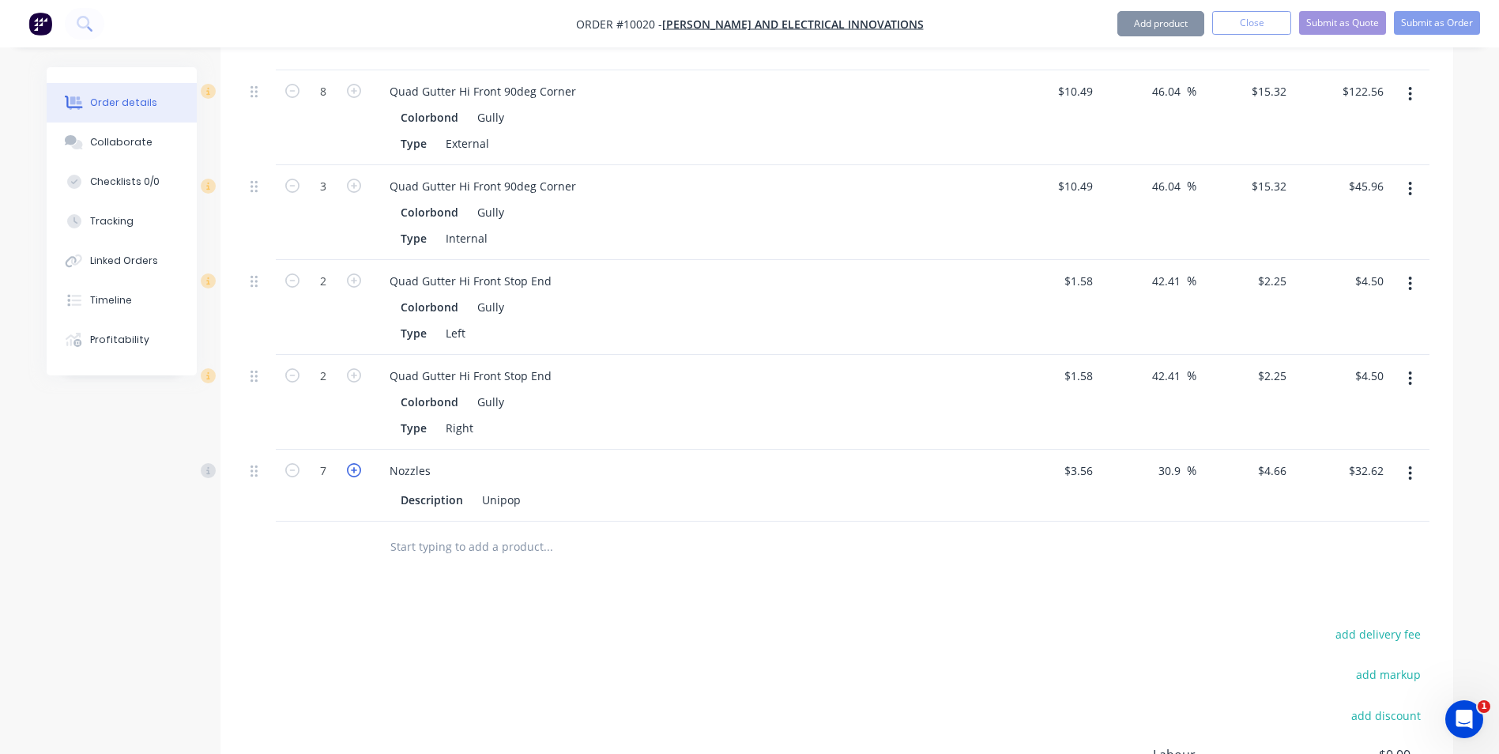
type input "$37.28"
click at [357, 463] on icon "button" at bounding box center [354, 470] width 14 height 14
type input "9"
type input "$41.94"
click at [357, 463] on icon "button" at bounding box center [354, 470] width 14 height 14
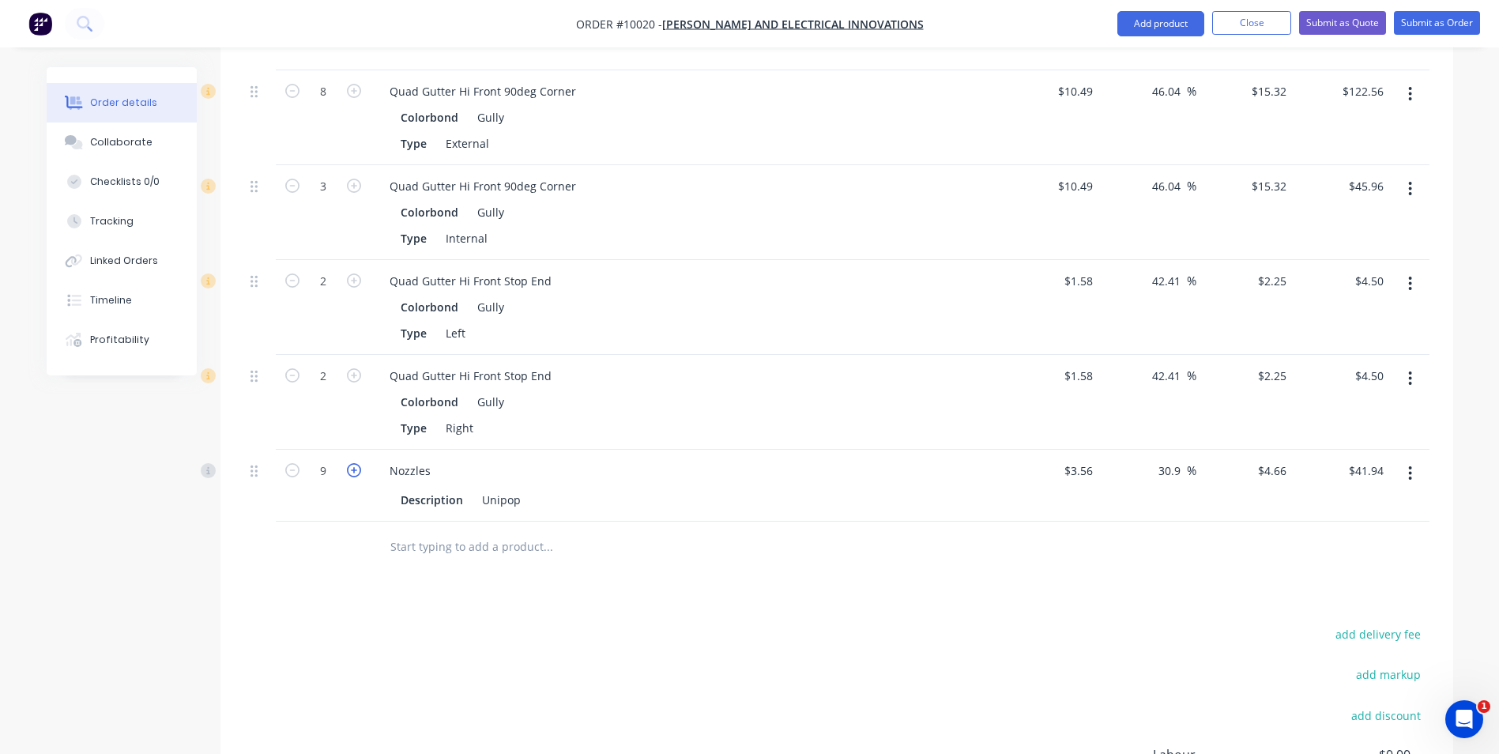
type input "10"
type input "$46.60"
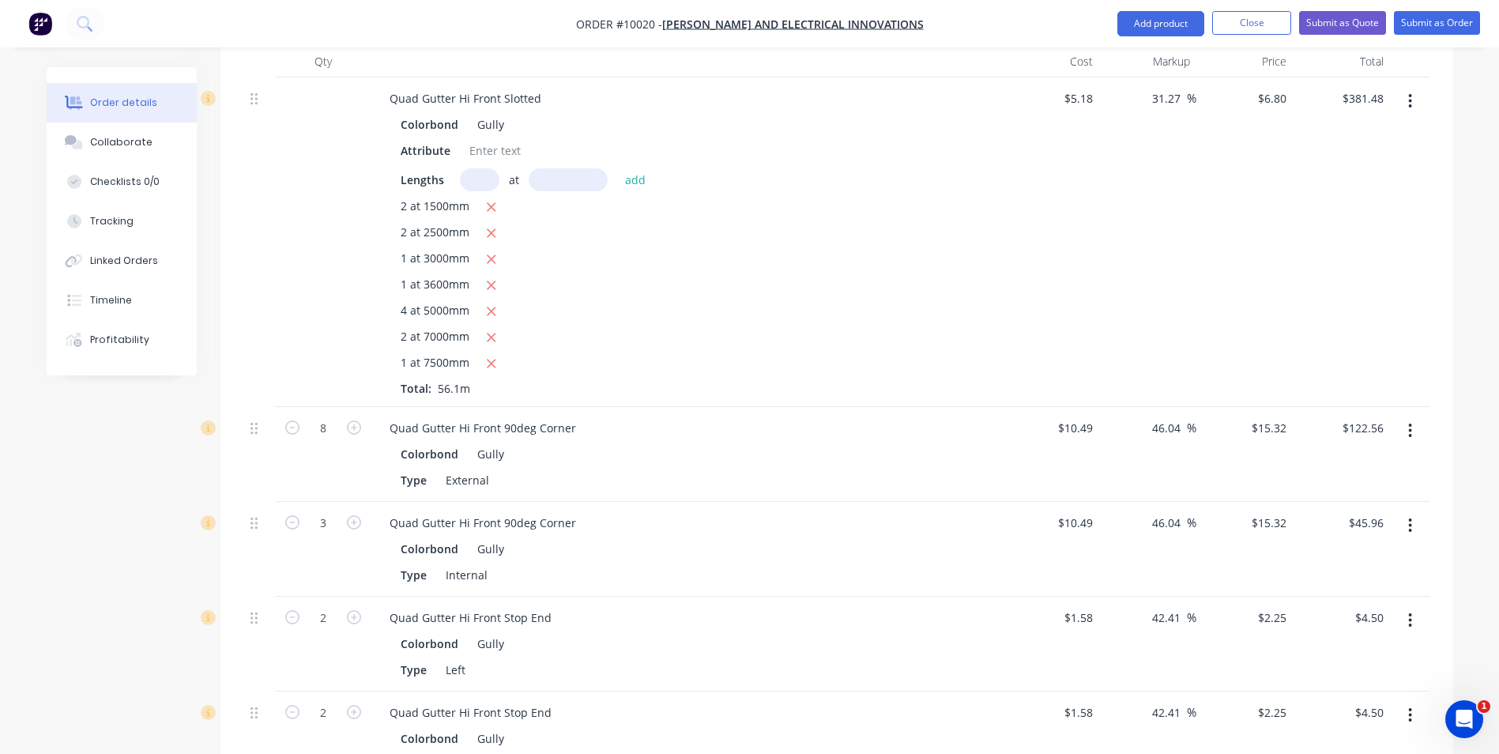
scroll to position [237, 0]
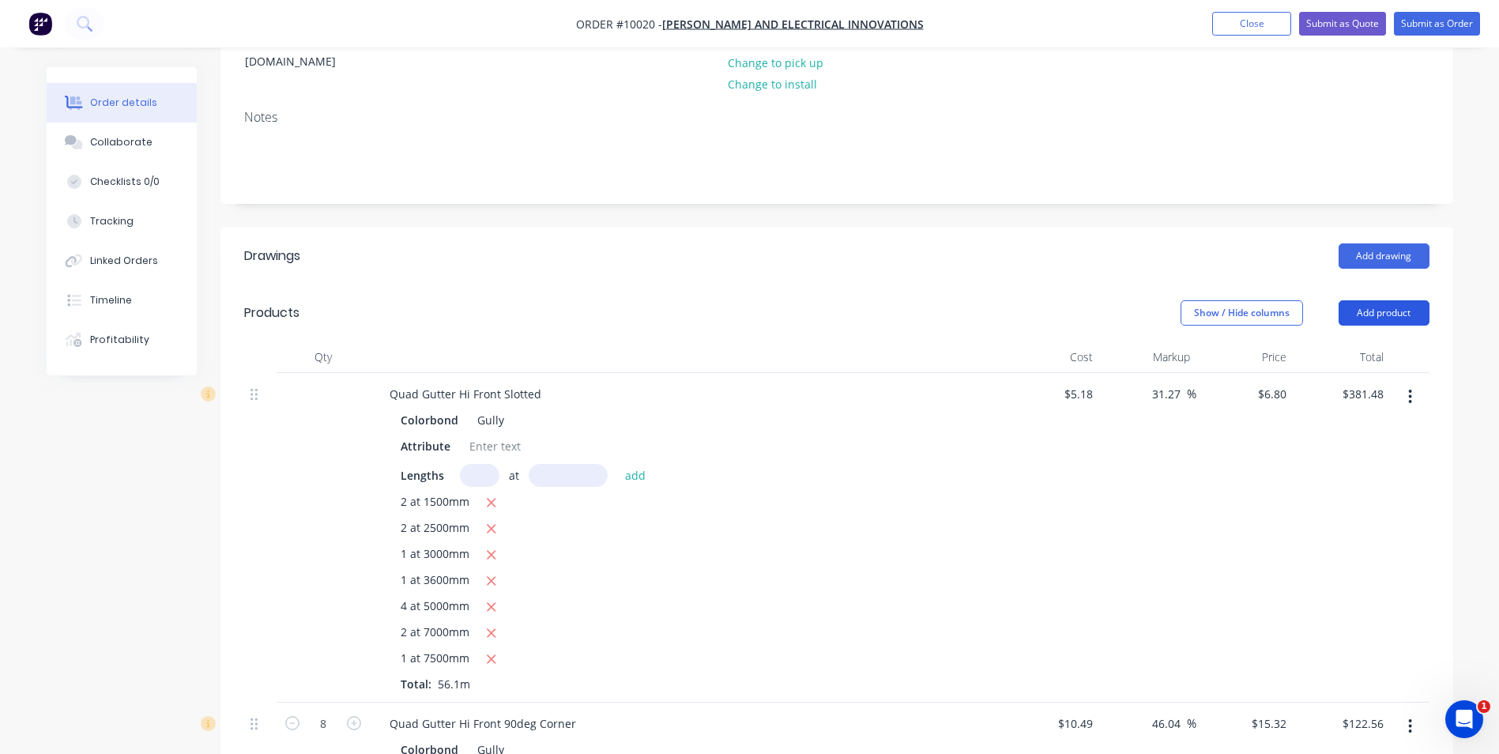
click at [1362, 300] on button "Add product" at bounding box center [1384, 312] width 91 height 25
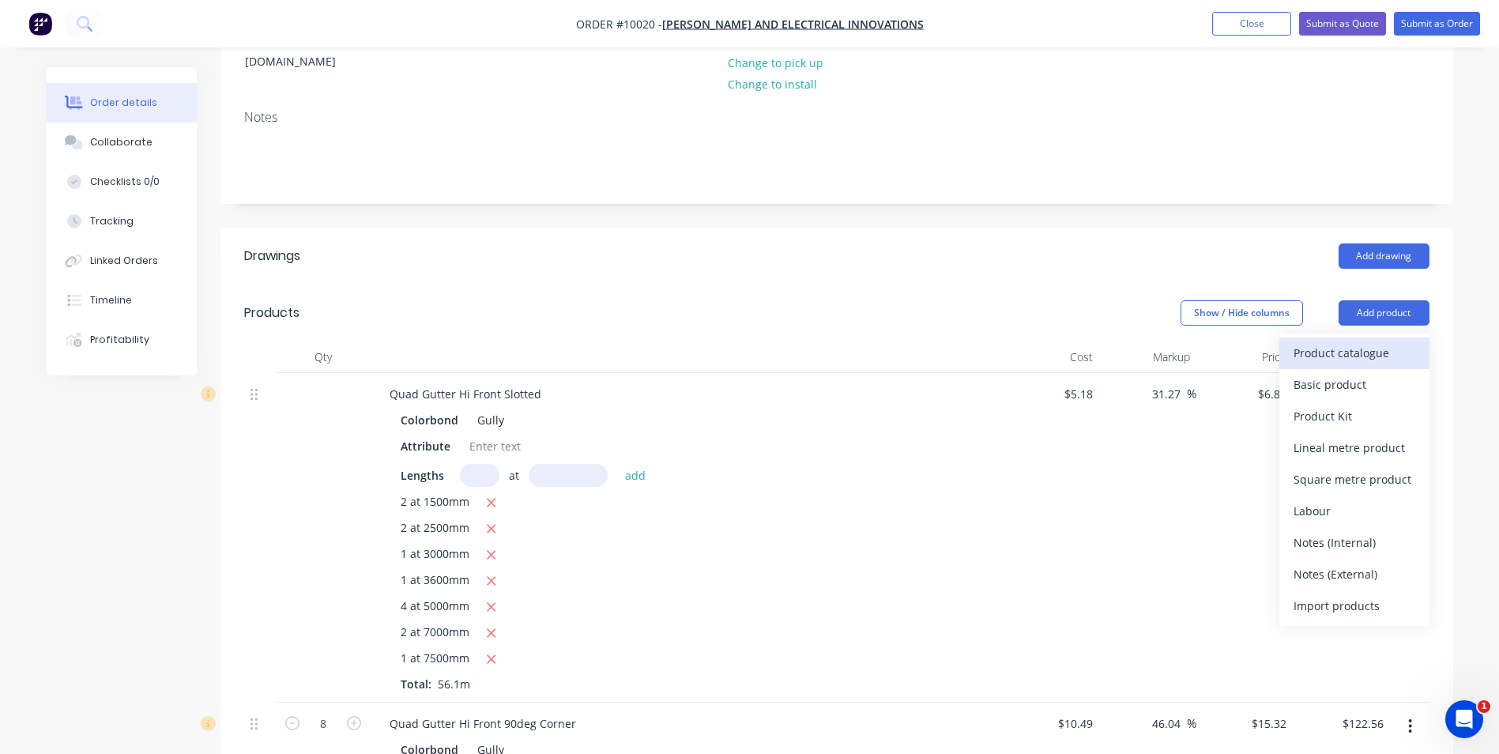
click at [1354, 341] on div "Product catalogue" at bounding box center [1355, 352] width 122 height 23
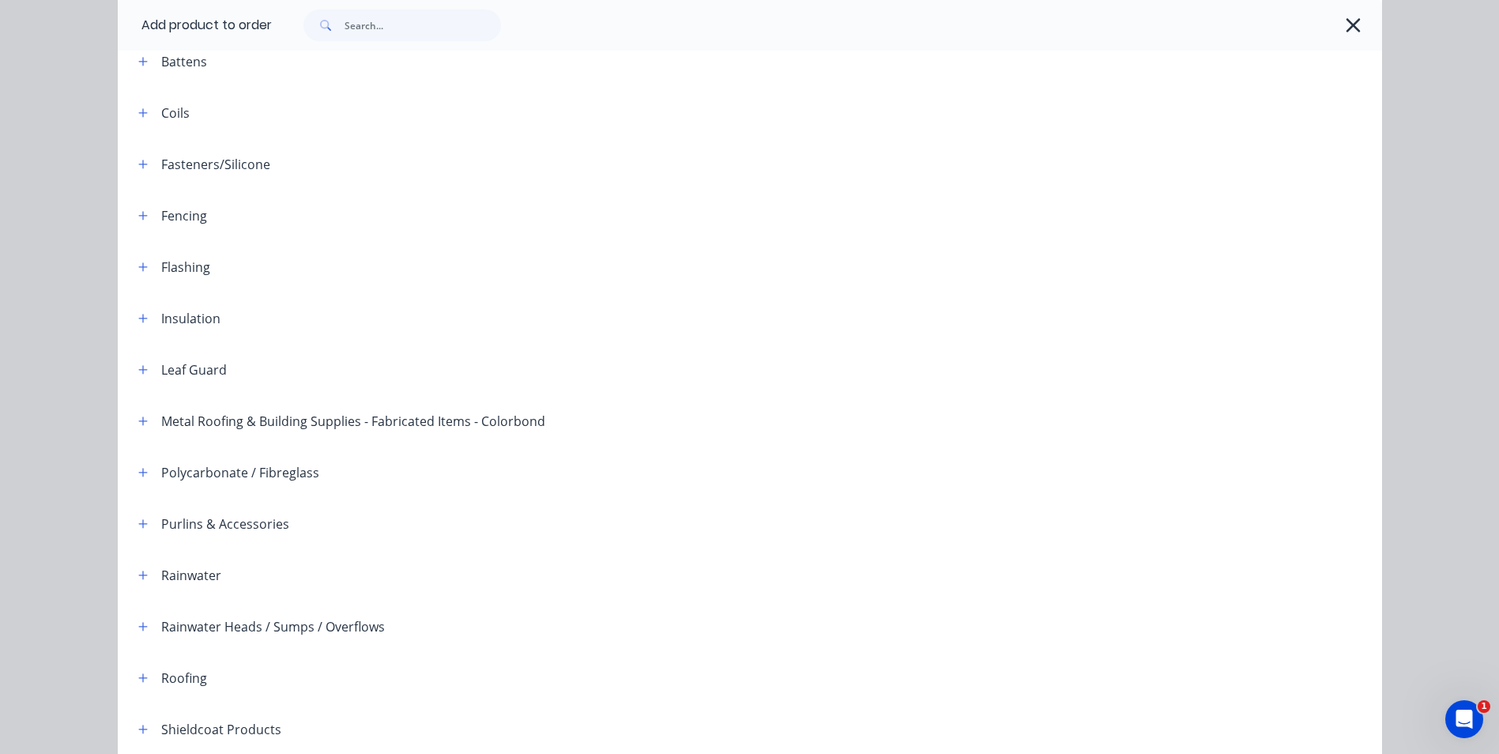
scroll to position [362, 0]
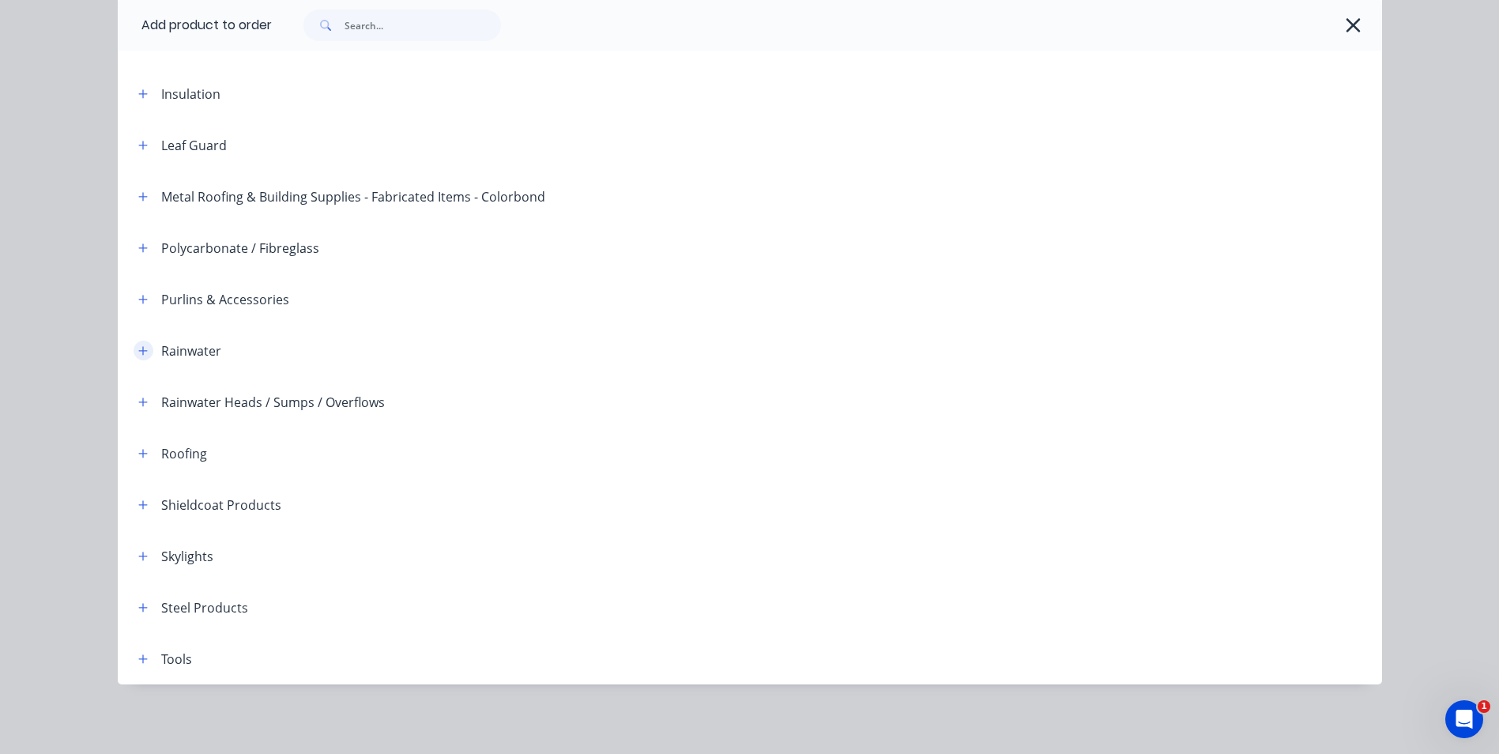
click at [138, 351] on icon "button" at bounding box center [142, 350] width 9 height 9
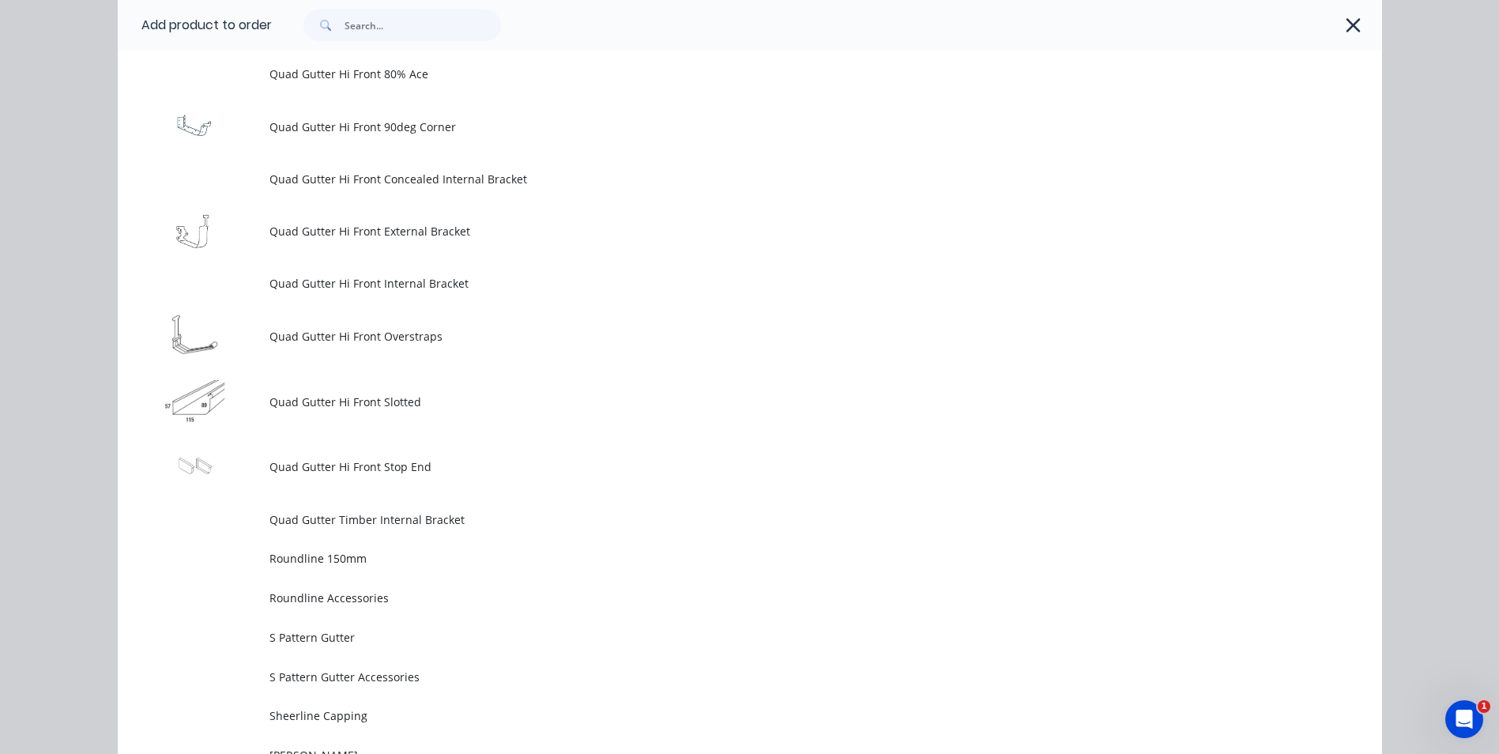
scroll to position [4156, 0]
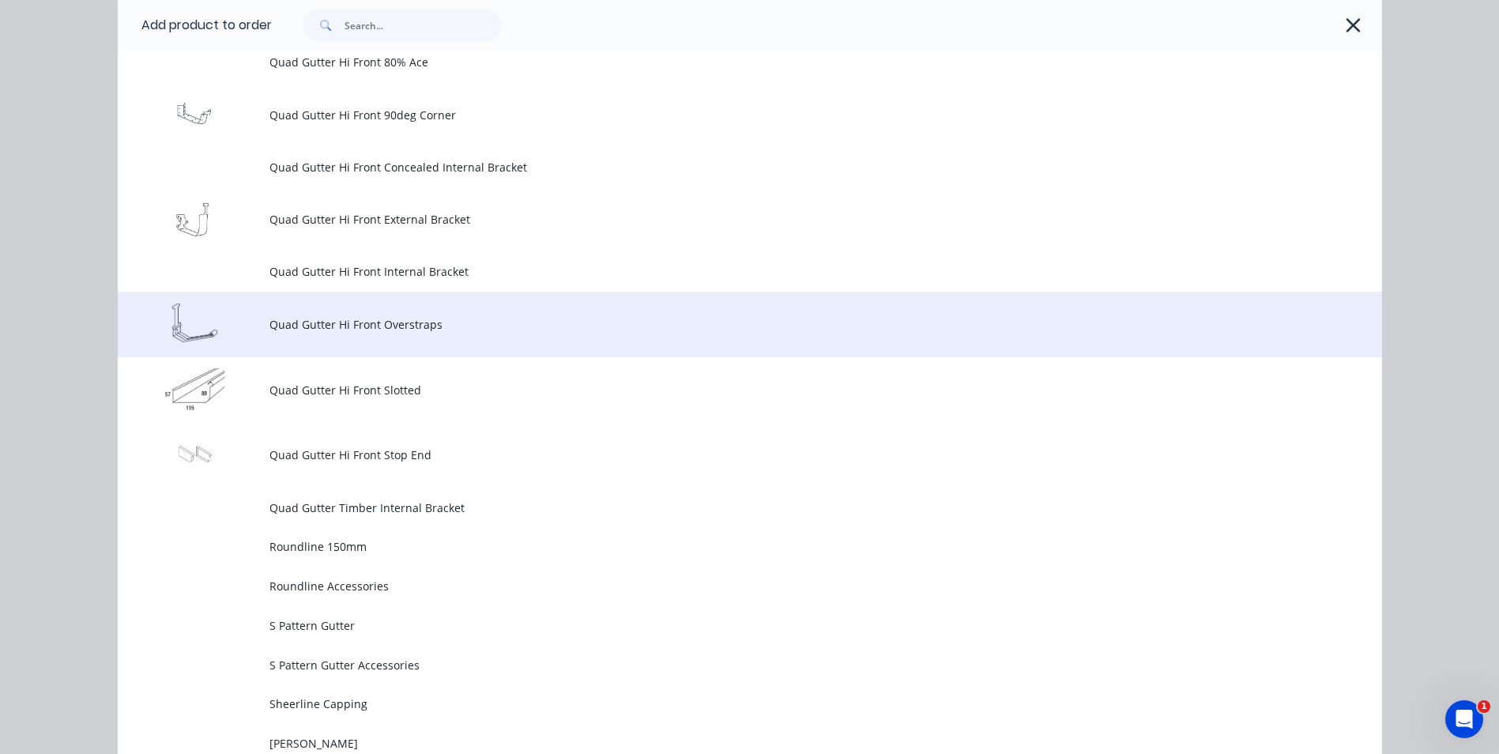
click at [413, 333] on td "Quad Gutter Hi Front Overstraps" at bounding box center [826, 325] width 1113 height 66
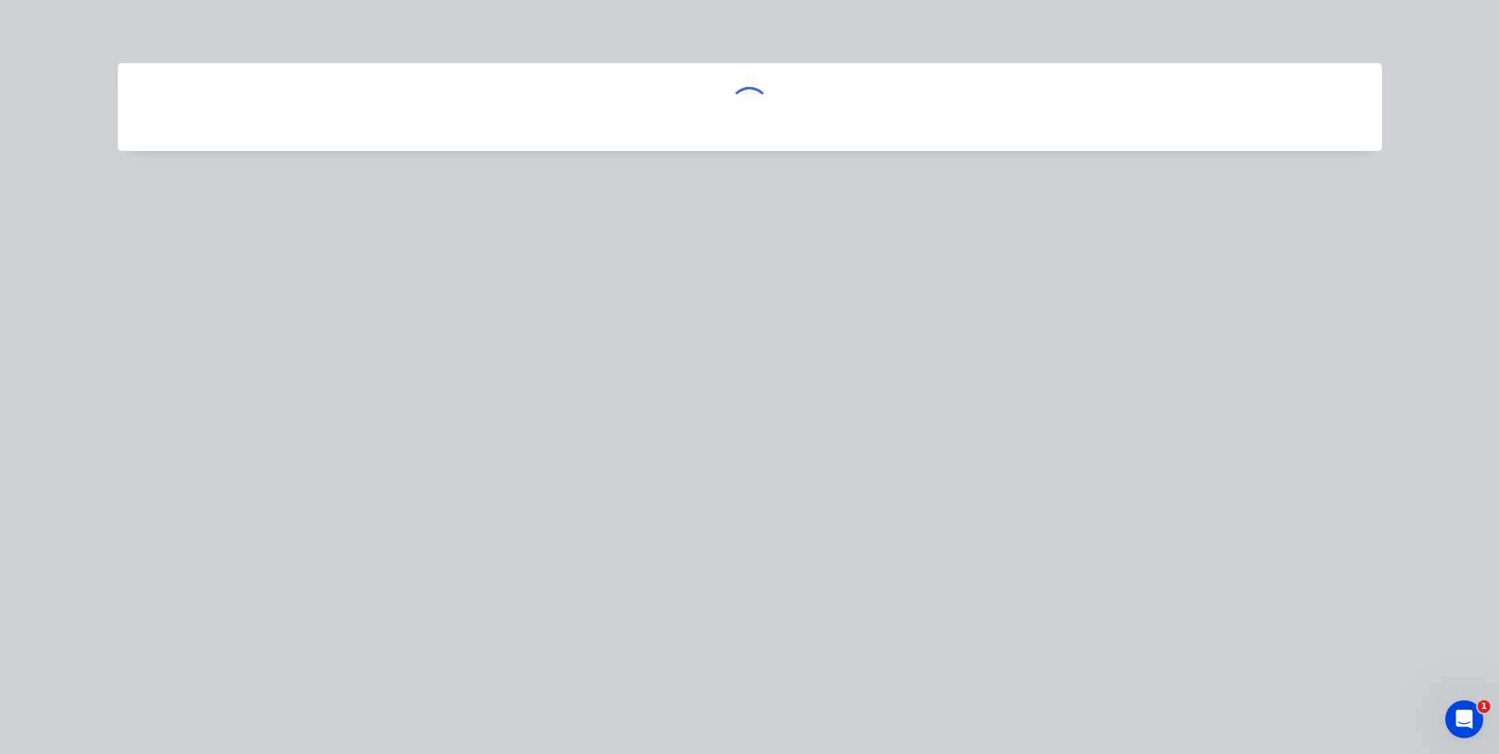
scroll to position [0, 0]
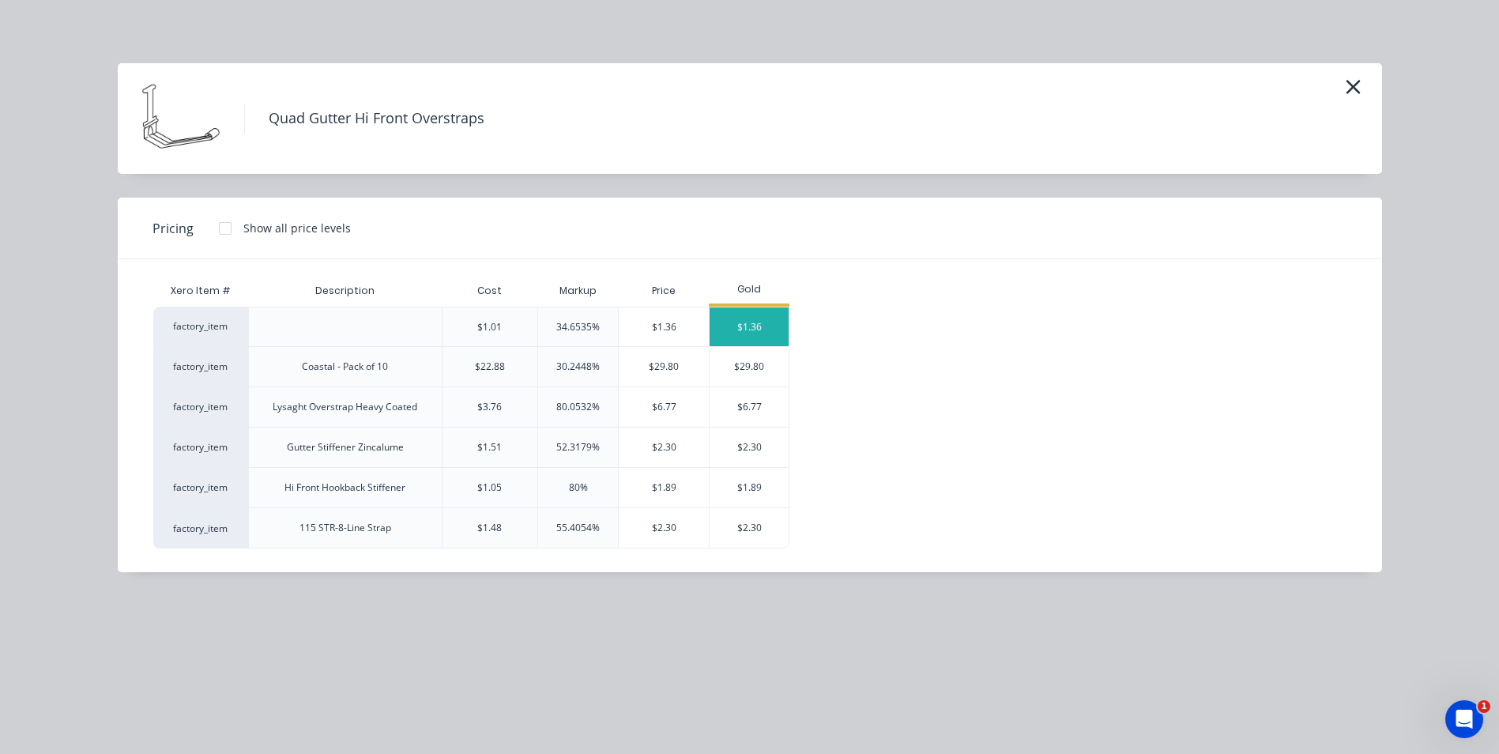
click at [736, 335] on div "$1.36" at bounding box center [749, 326] width 79 height 39
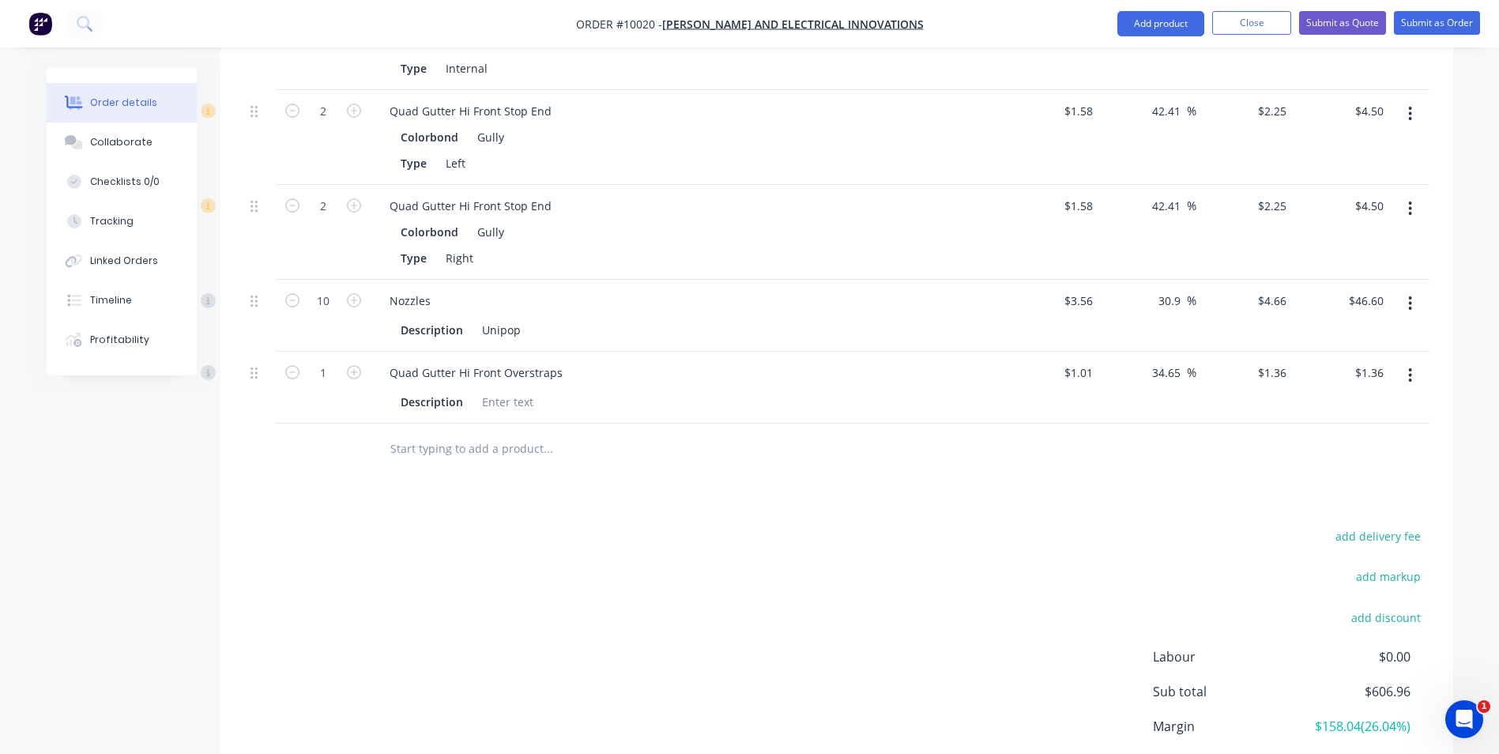
scroll to position [1141, 0]
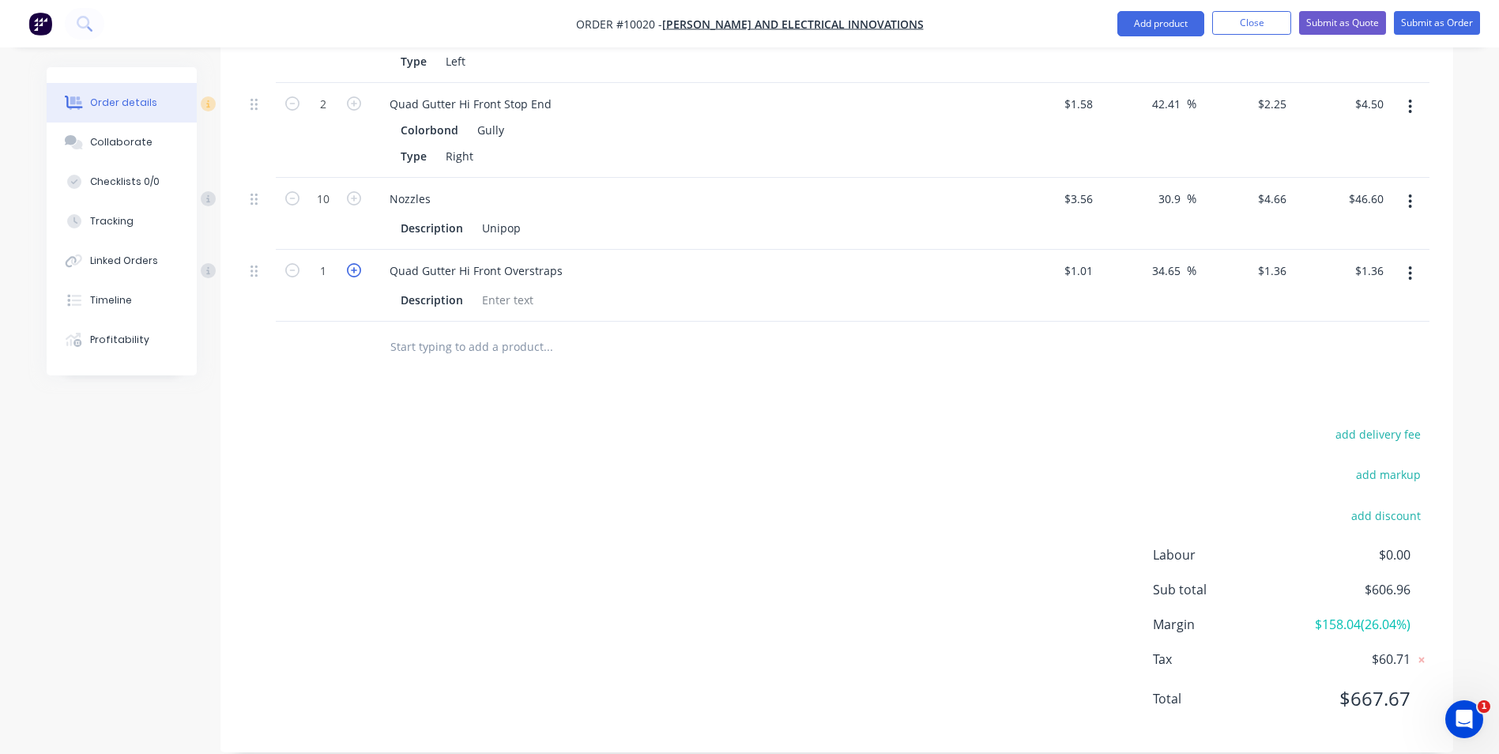
click at [356, 263] on icon "button" at bounding box center [354, 270] width 14 height 14
type input "2"
type input "$2.72"
click at [356, 263] on icon "button" at bounding box center [354, 270] width 14 height 14
type input "3"
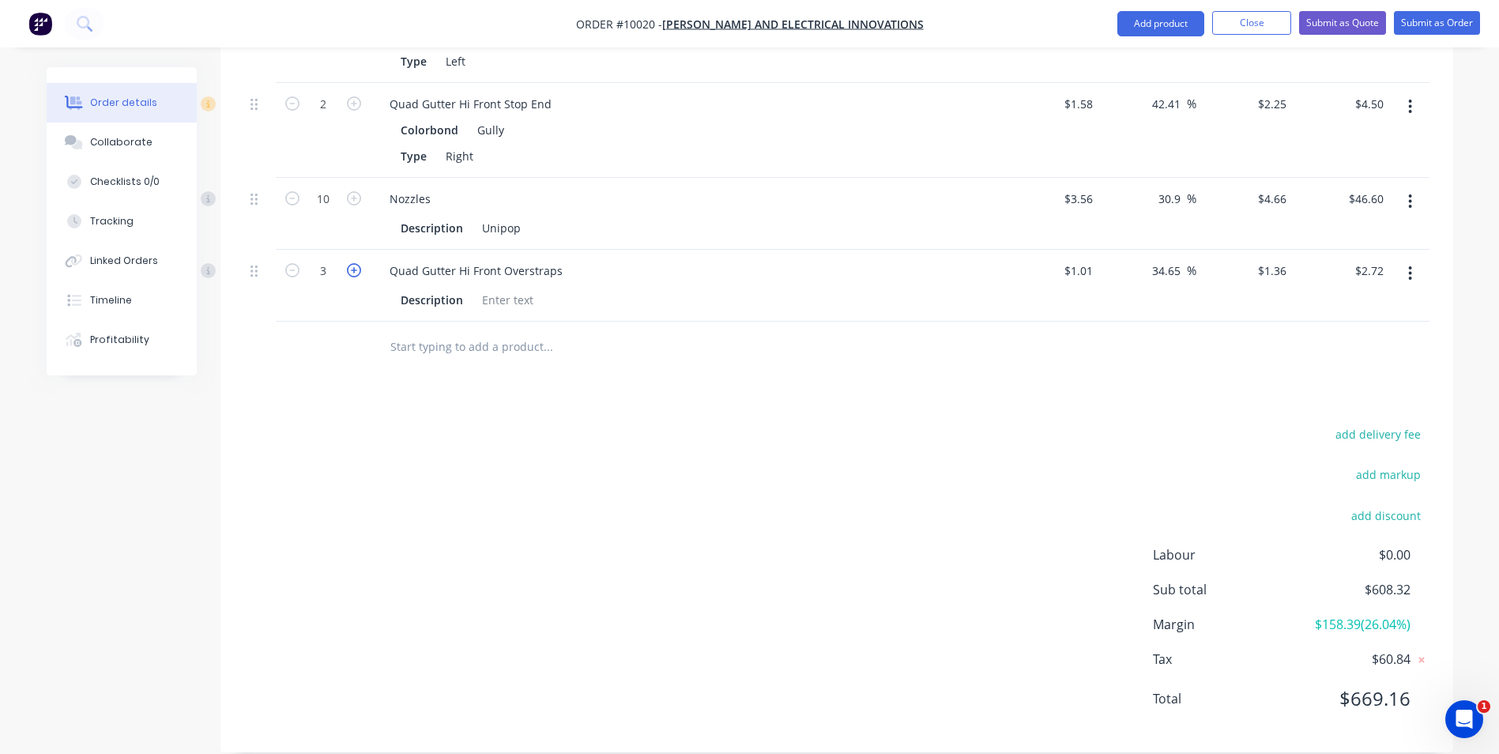
type input "$4.08"
click at [356, 263] on icon "button" at bounding box center [354, 270] width 14 height 14
type input "4"
type input "$5.44"
click at [356, 263] on icon "button" at bounding box center [354, 270] width 14 height 14
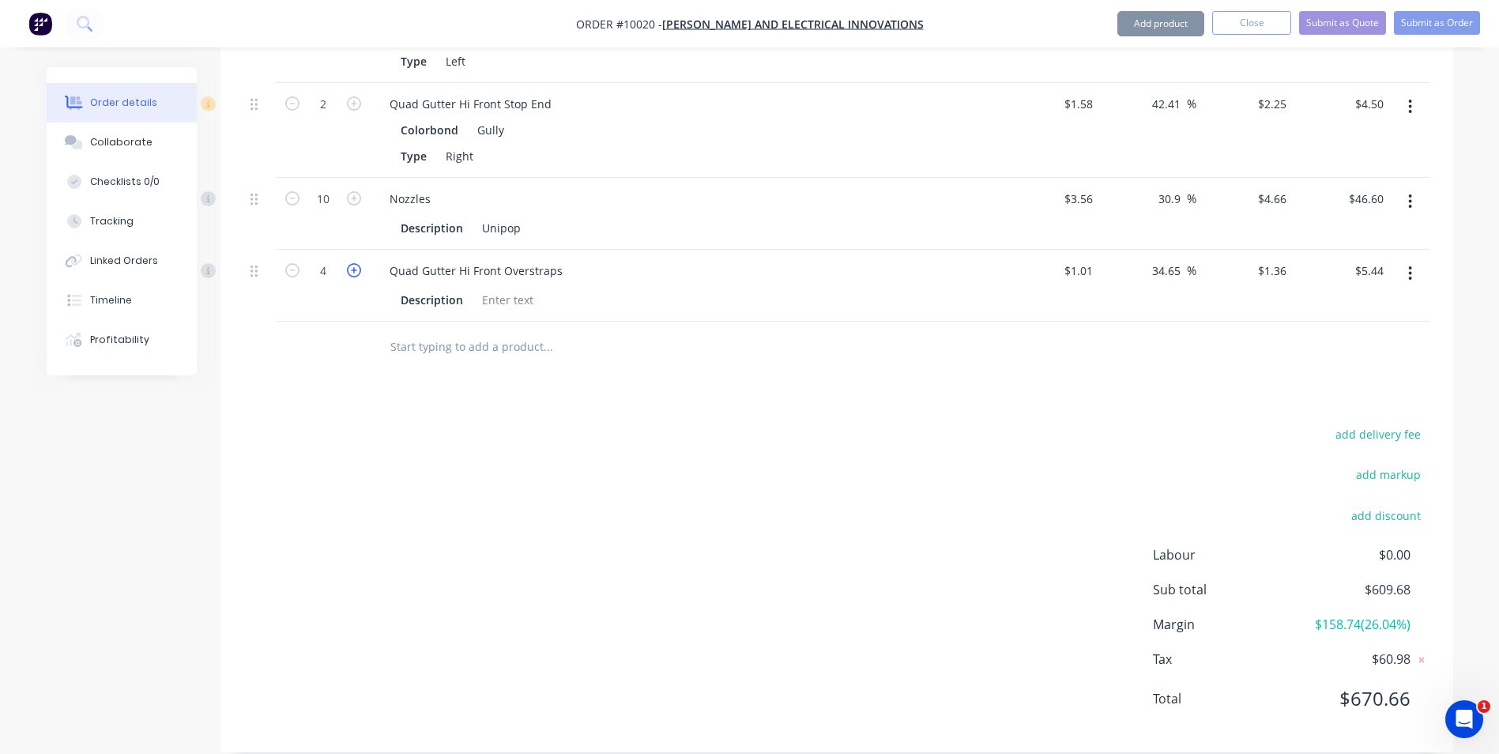
type input "5"
type input "$6.80"
click at [356, 263] on icon "button" at bounding box center [354, 270] width 14 height 14
type input "6"
type input "$8.16"
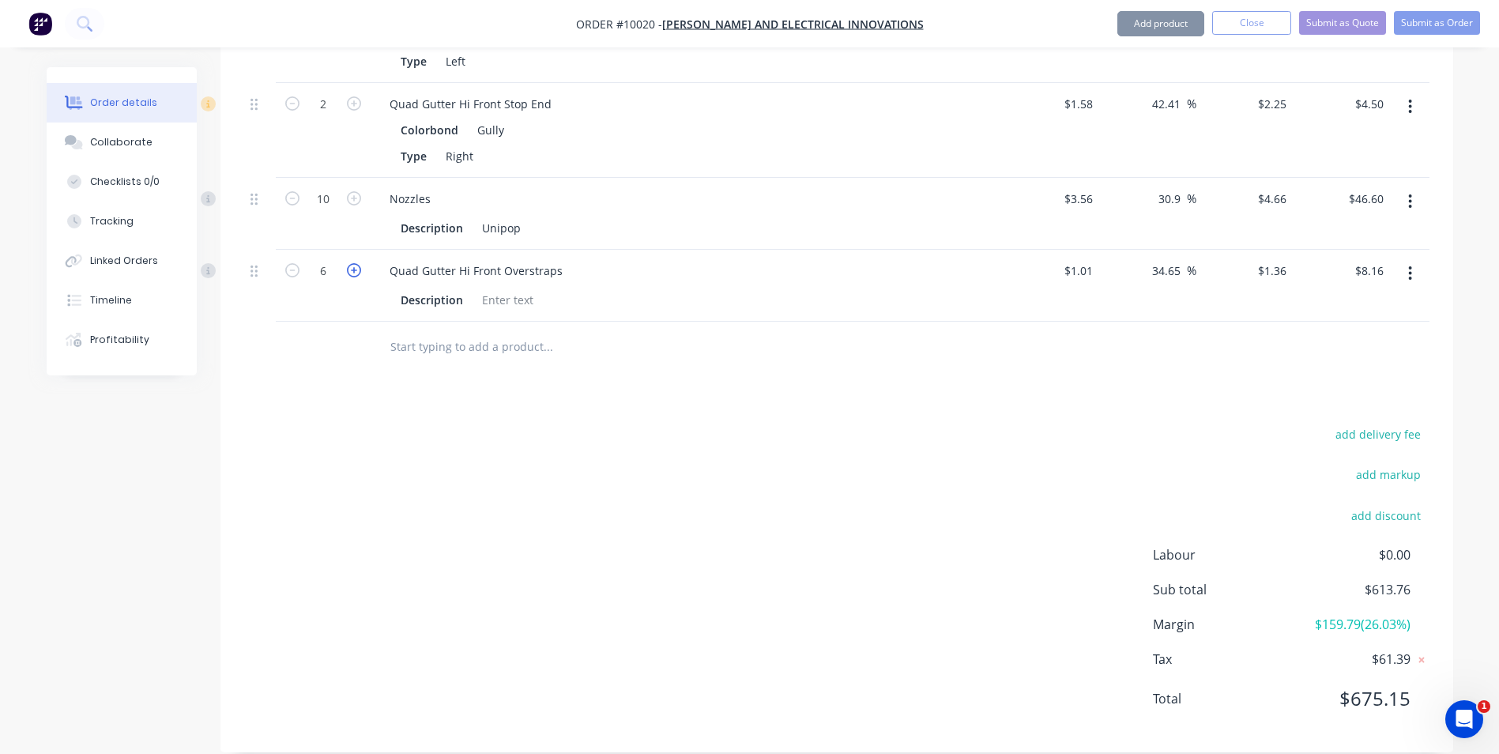
click at [356, 263] on icon "button" at bounding box center [354, 270] width 14 height 14
type input "7"
type input "$9.52"
click at [356, 263] on icon "button" at bounding box center [354, 270] width 14 height 14
type input "8"
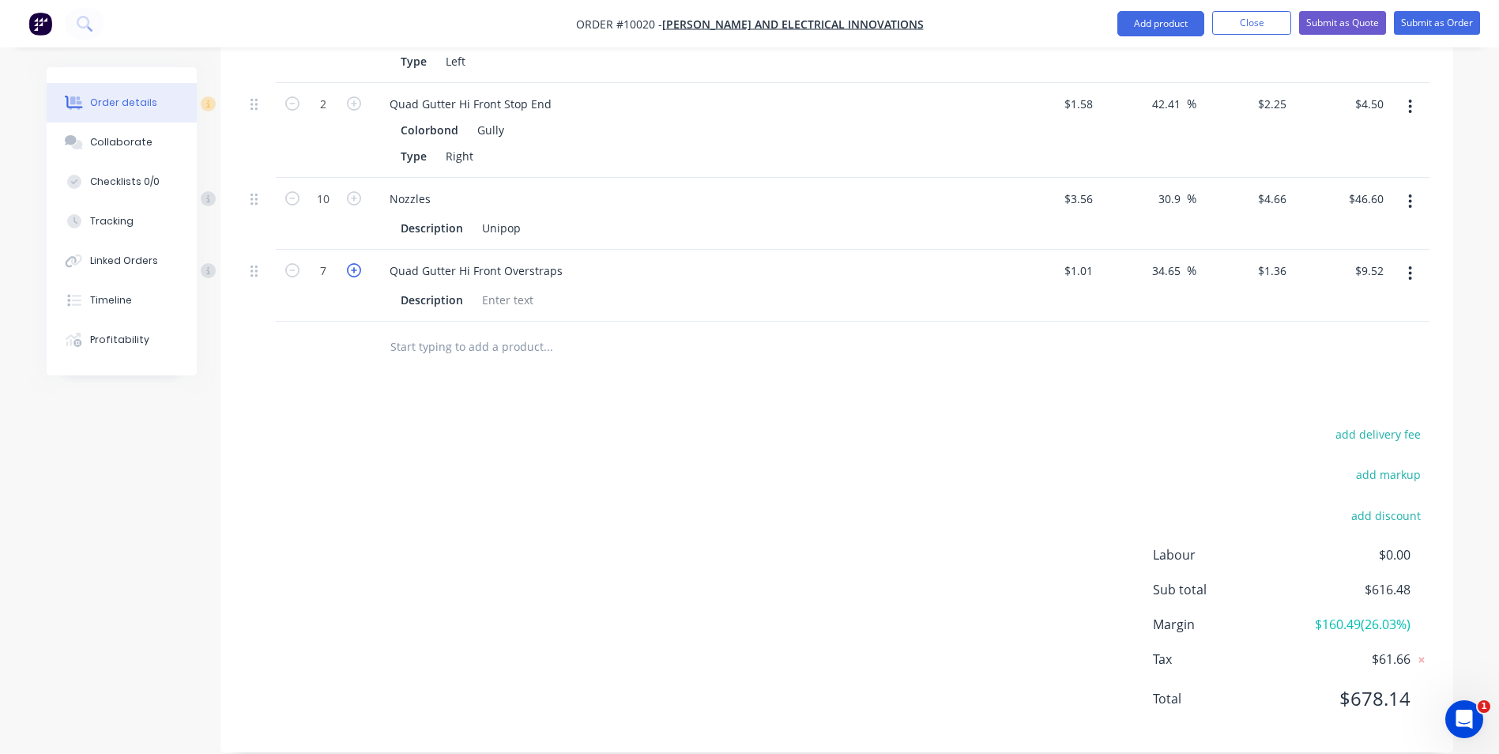
type input "$10.88"
click at [356, 263] on icon "button" at bounding box center [354, 270] width 14 height 14
type input "9"
type input "$12.24"
click at [356, 263] on icon "button" at bounding box center [354, 270] width 14 height 14
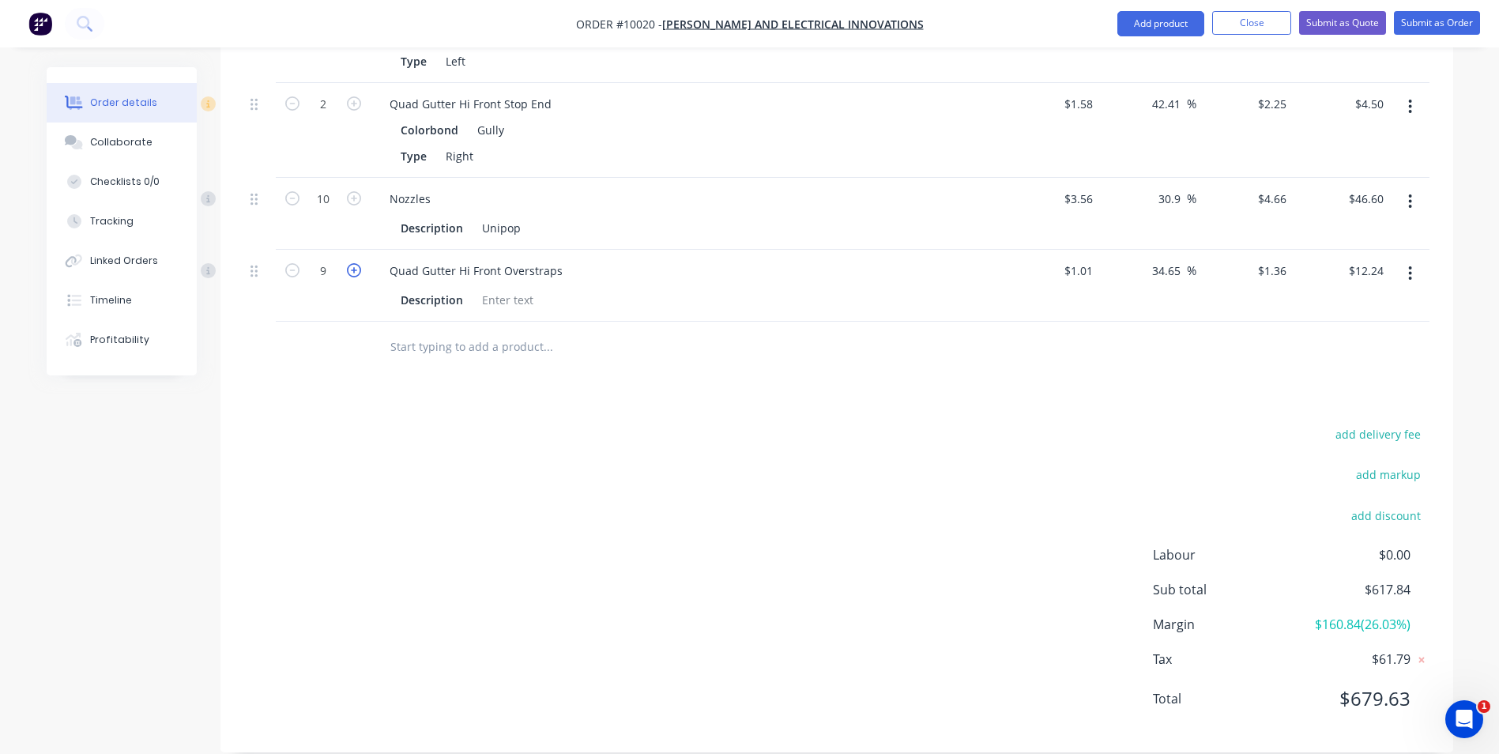
type input "10"
type input "$13.60"
click at [356, 263] on icon "button" at bounding box center [354, 270] width 14 height 14
type input "11"
type input "$14.96"
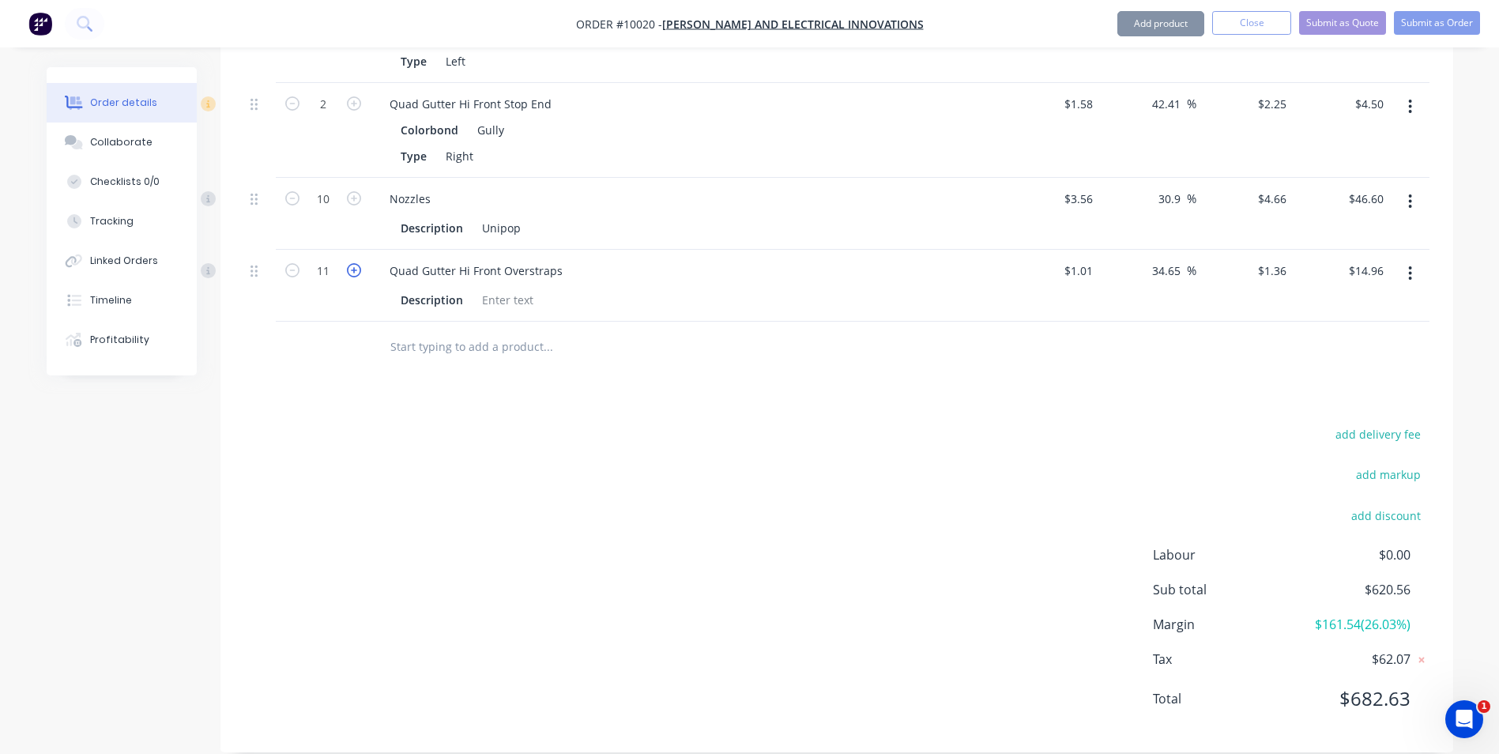
click at [356, 263] on icon "button" at bounding box center [354, 270] width 14 height 14
type input "12"
type input "$16.32"
click at [356, 263] on icon "button" at bounding box center [354, 270] width 14 height 14
type input "13"
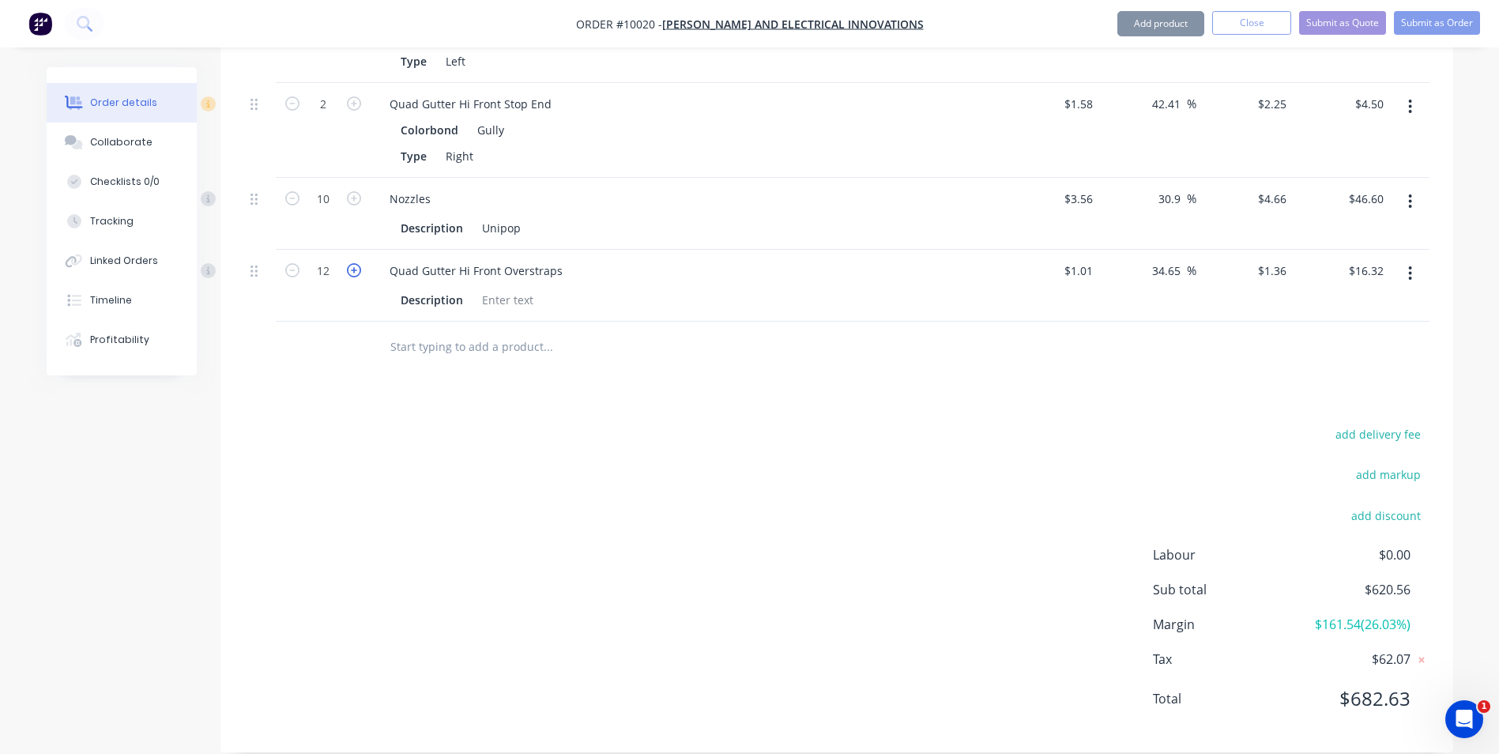
type input "$17.68"
click at [356, 263] on icon "button" at bounding box center [354, 270] width 14 height 14
type input "14"
type input "$19.04"
click at [356, 263] on icon "button" at bounding box center [354, 270] width 14 height 14
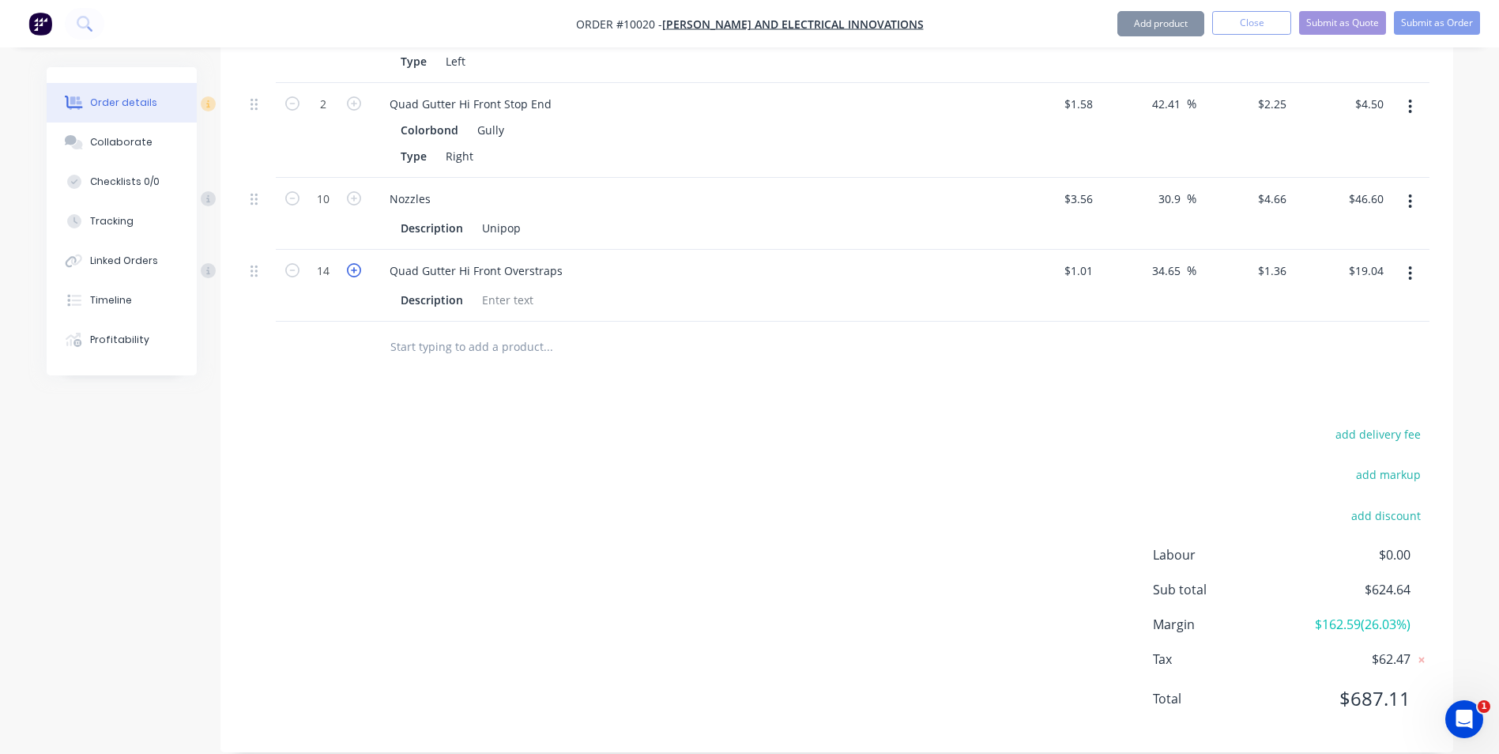
type input "15"
type input "$20.40"
click at [356, 263] on icon "button" at bounding box center [354, 270] width 14 height 14
type input "16"
type input "$21.76"
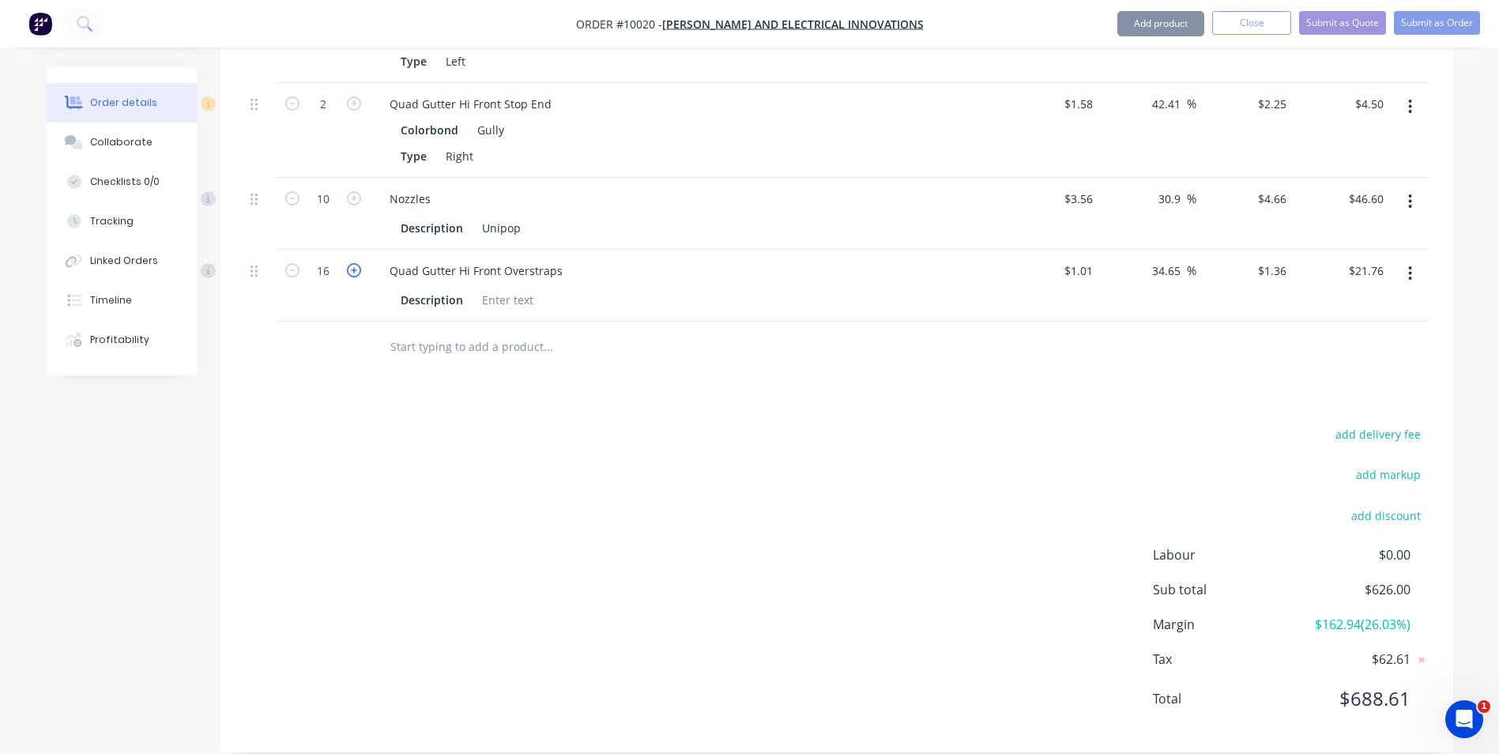
click at [356, 263] on icon "button" at bounding box center [354, 270] width 14 height 14
type input "17"
type input "$23.12"
click at [356, 263] on icon "button" at bounding box center [354, 270] width 14 height 14
type input "18"
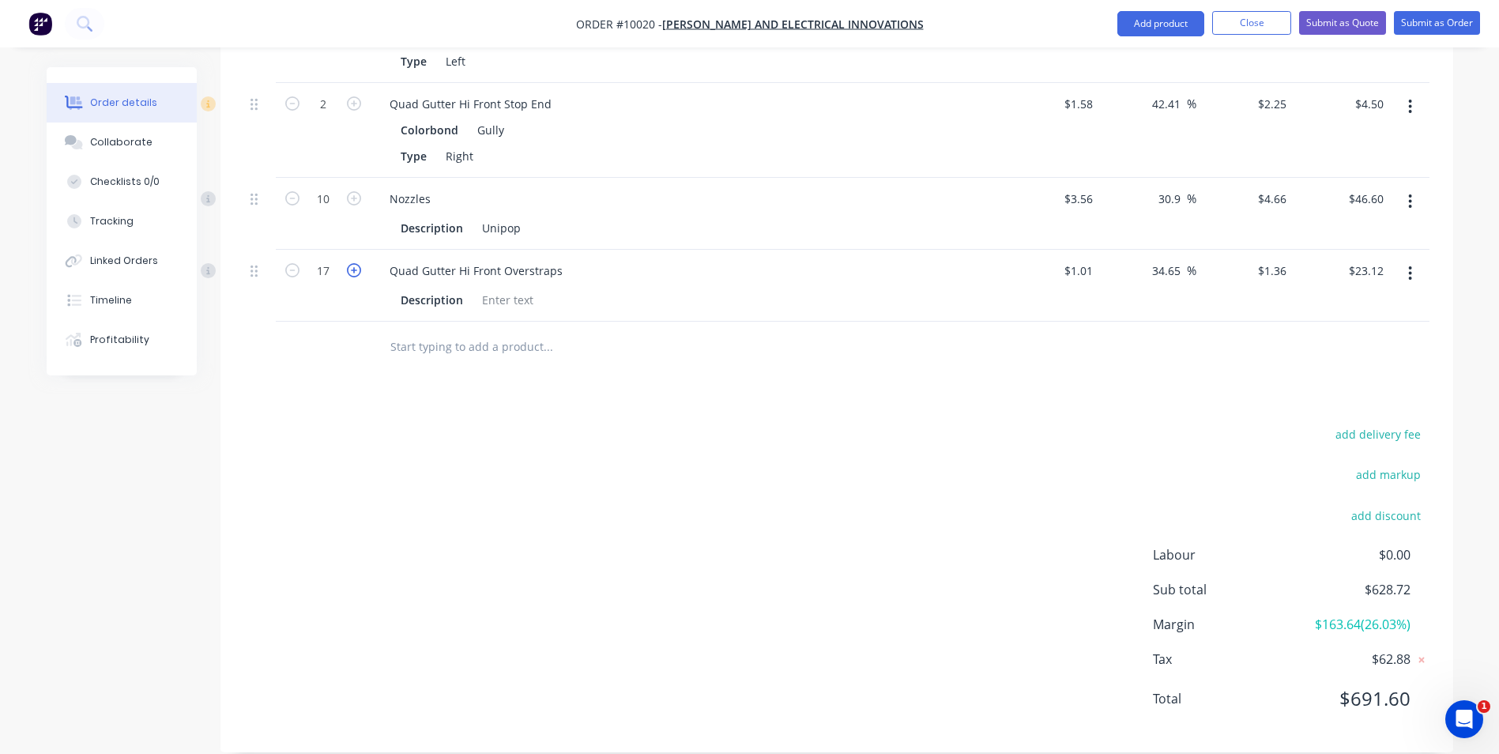
type input "$24.48"
click at [356, 263] on icon "button" at bounding box center [354, 270] width 14 height 14
type input "19"
type input "$25.84"
click at [356, 263] on icon "button" at bounding box center [354, 270] width 14 height 14
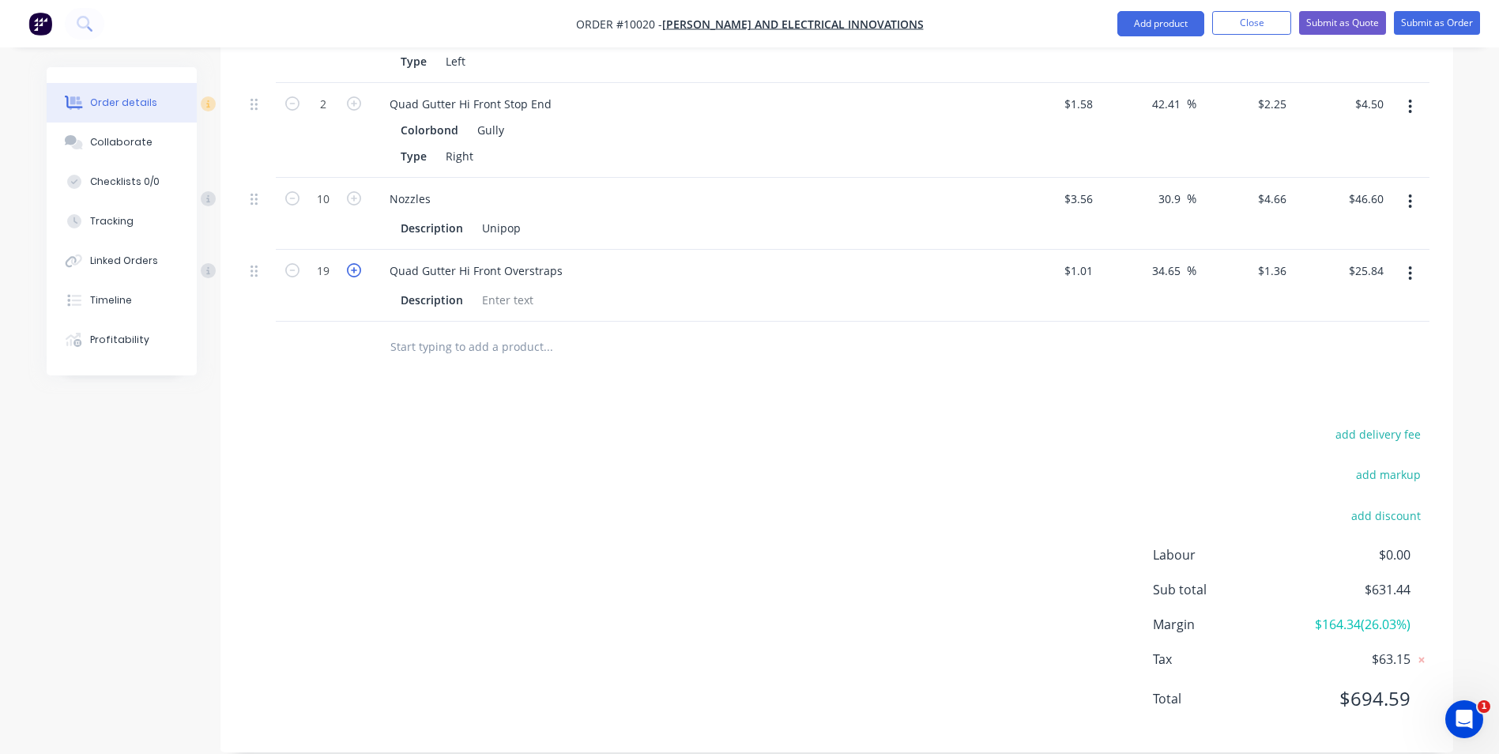
type input "20"
type input "$27.20"
click at [356, 263] on icon "button" at bounding box center [354, 270] width 14 height 14
type input "21"
type input "$28.56"
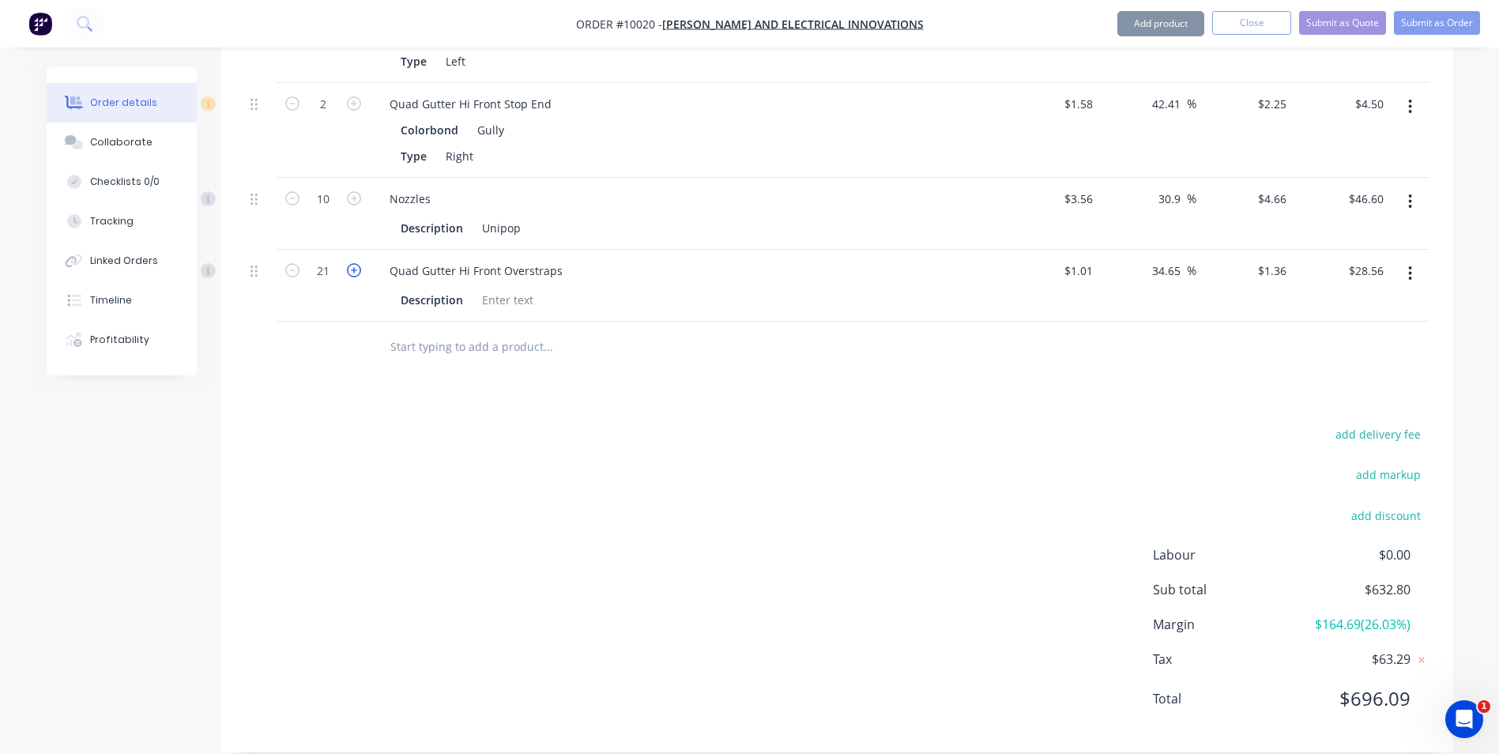
click at [356, 263] on icon "button" at bounding box center [354, 270] width 14 height 14
type input "22"
type input "$29.92"
click at [356, 263] on icon "button" at bounding box center [354, 270] width 14 height 14
type input "23"
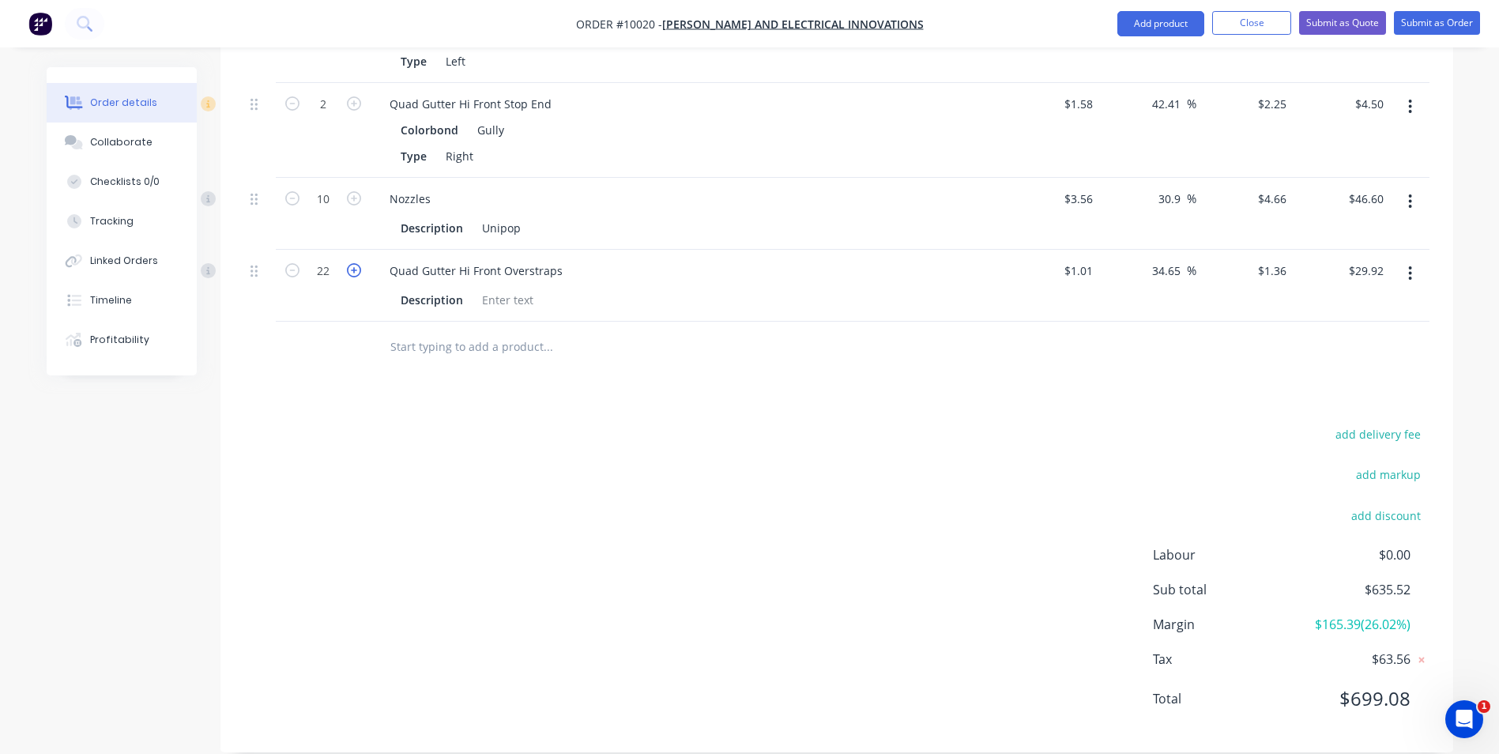
type input "$31.28"
click at [355, 263] on icon "button" at bounding box center [354, 270] width 14 height 14
type input "24"
type input "$32.64"
click at [335, 259] on input "24" at bounding box center [323, 271] width 41 height 24
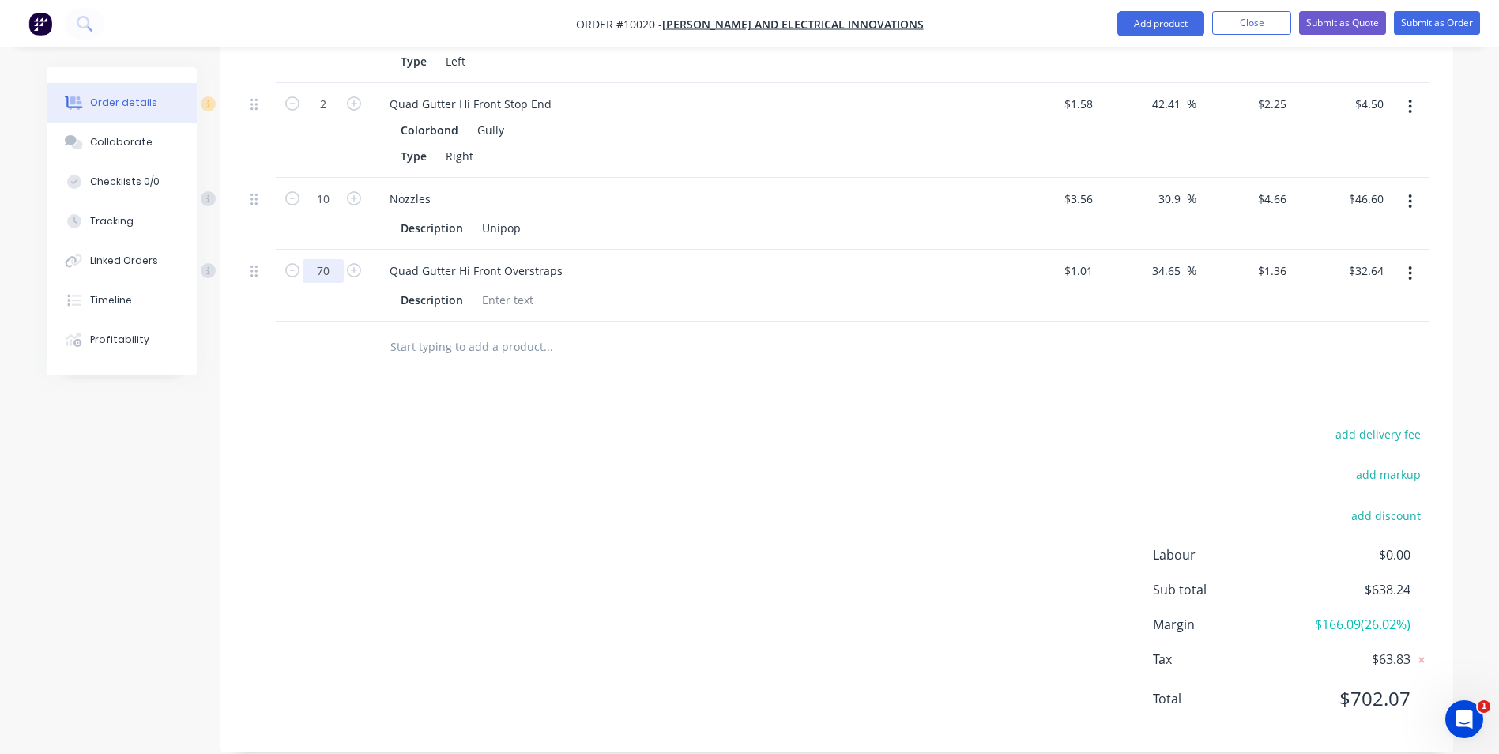
type input "70"
click at [402, 437] on div "add delivery fee add markup add discount Labour $0.00 Sub total $638.24 Margin …" at bounding box center [837, 576] width 1186 height 305
type input "$95.20"
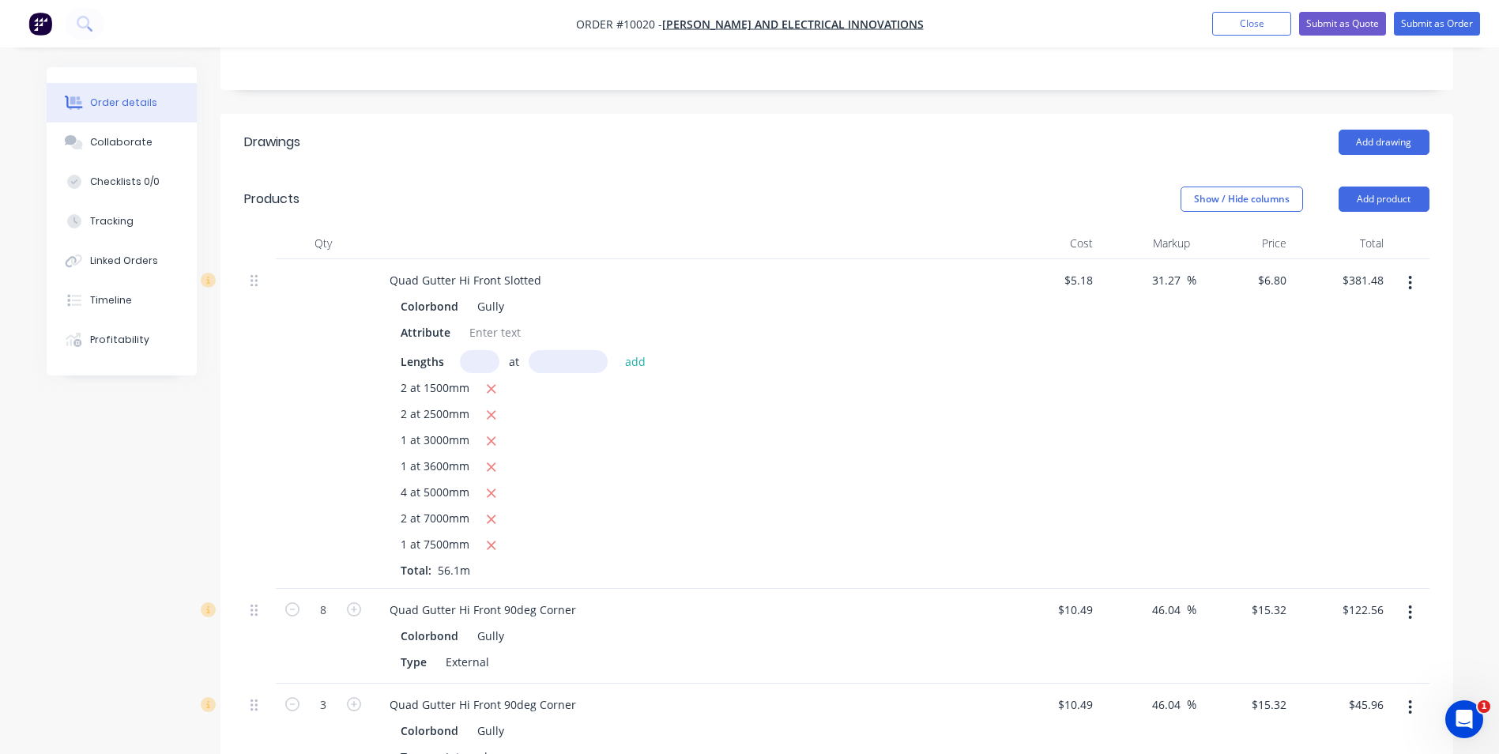
scroll to position [193, 0]
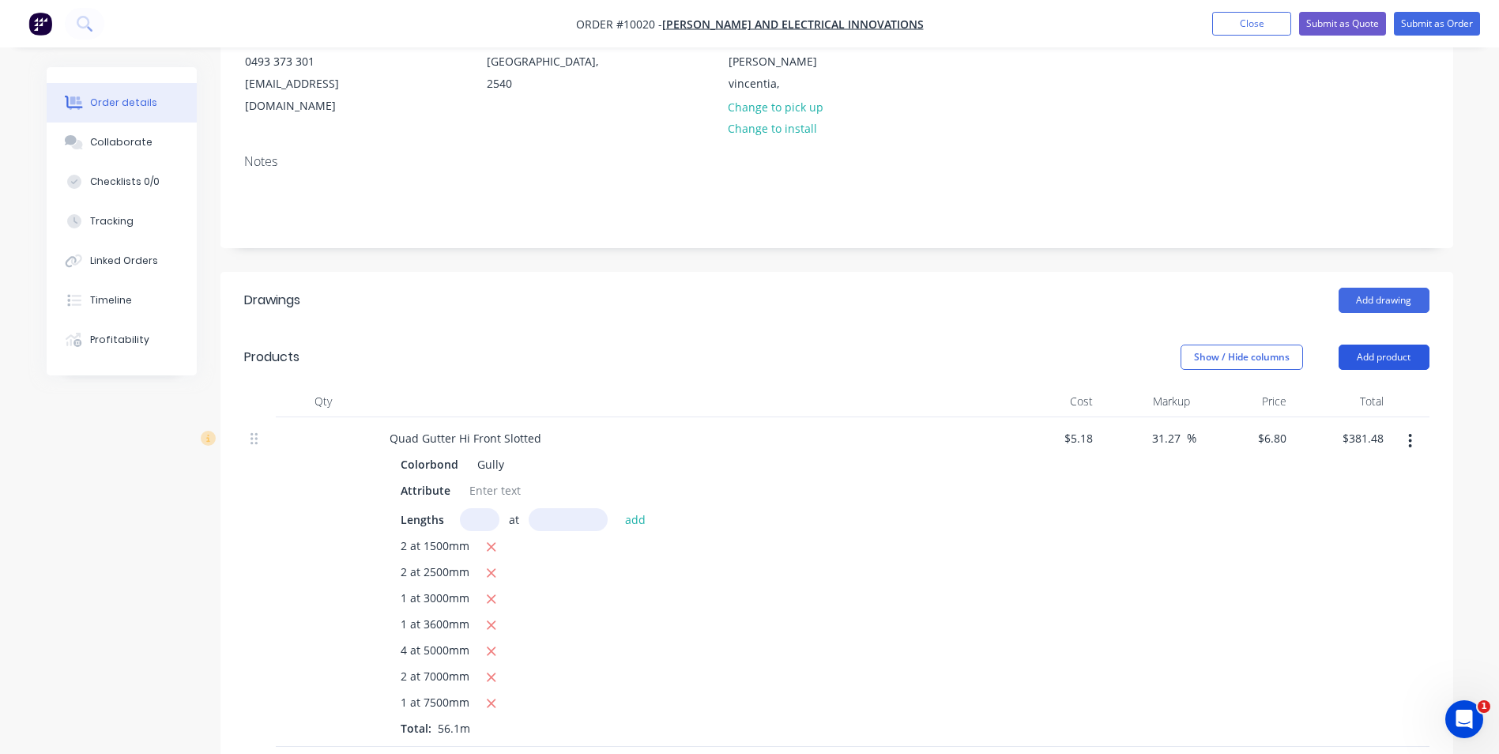
click at [1403, 345] on button "Add product" at bounding box center [1384, 357] width 91 height 25
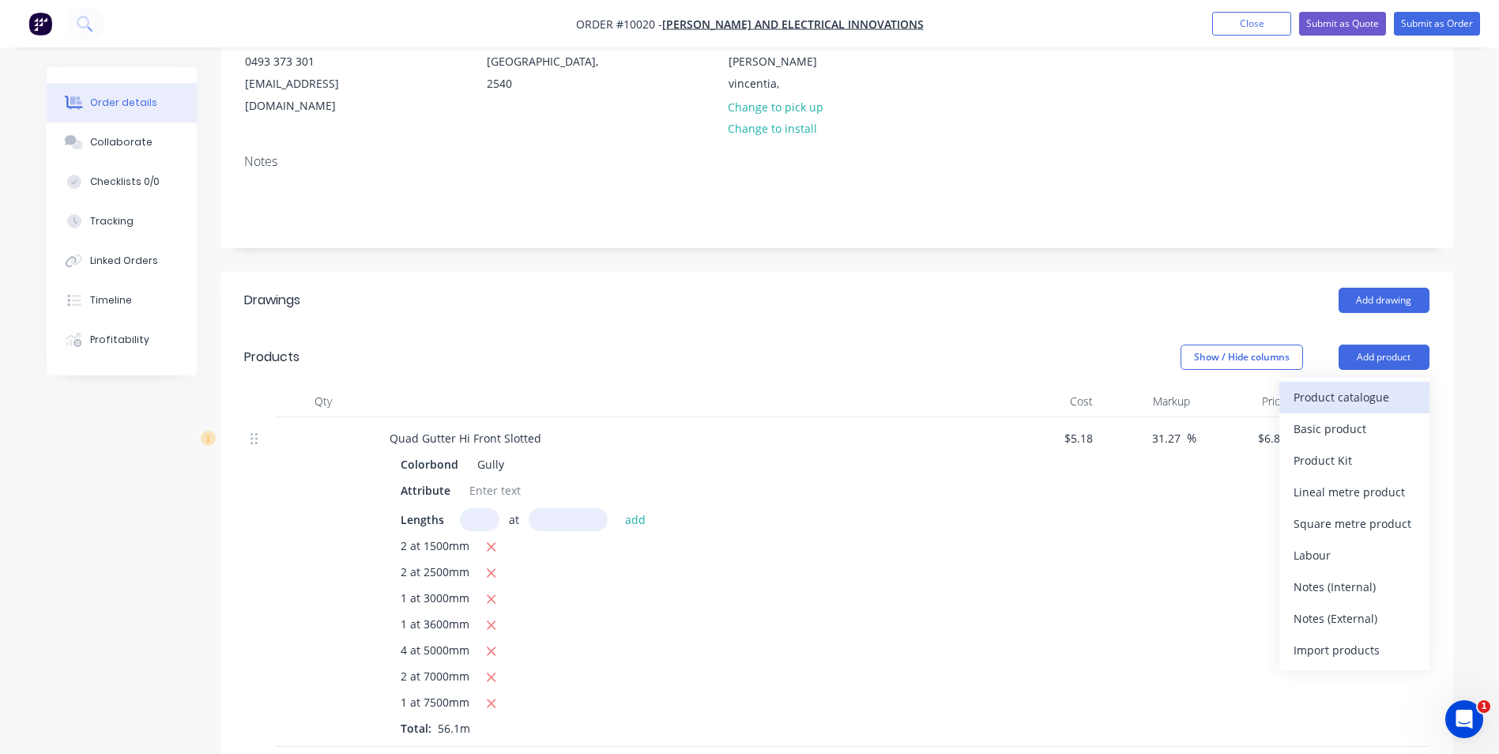
click at [1367, 386] on div "Product catalogue" at bounding box center [1355, 397] width 122 height 23
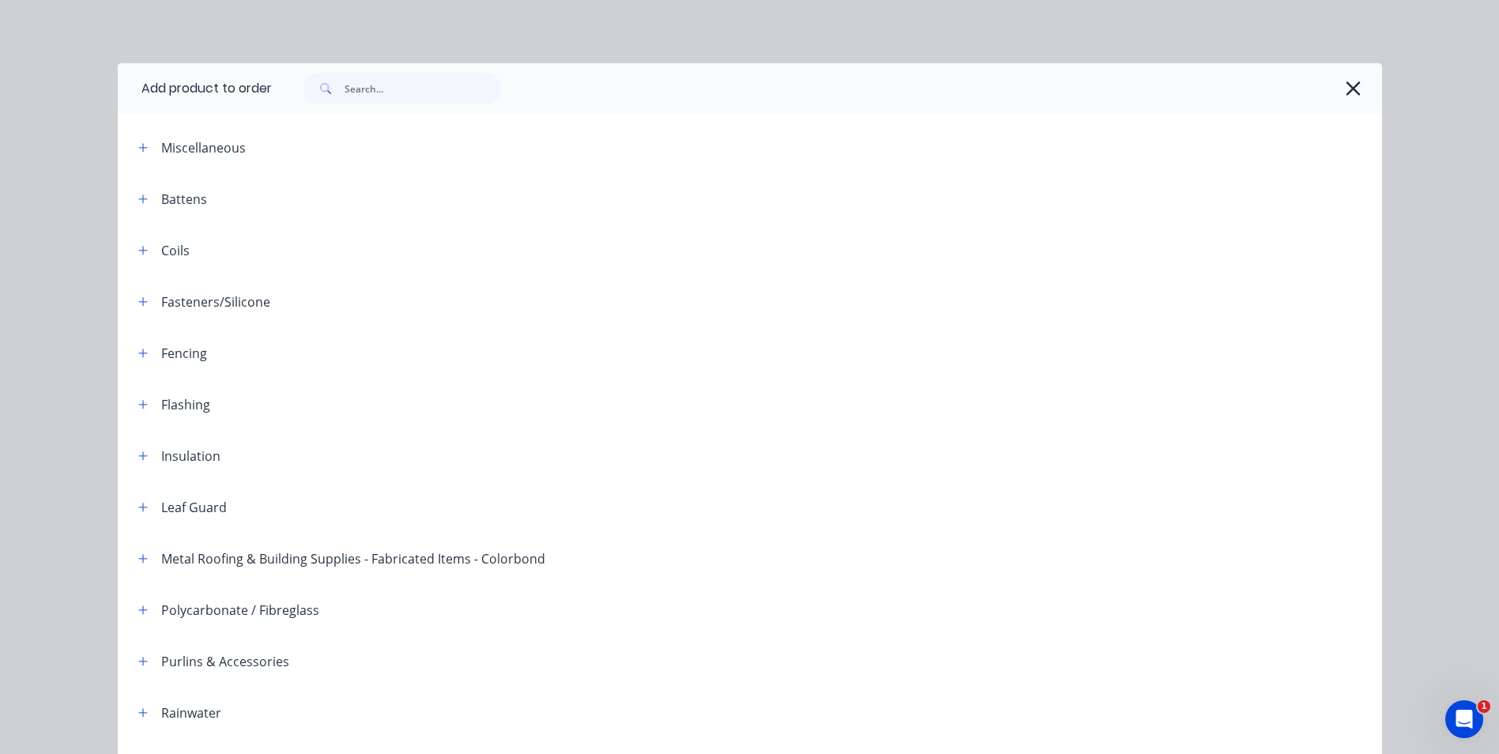
scroll to position [362, 0]
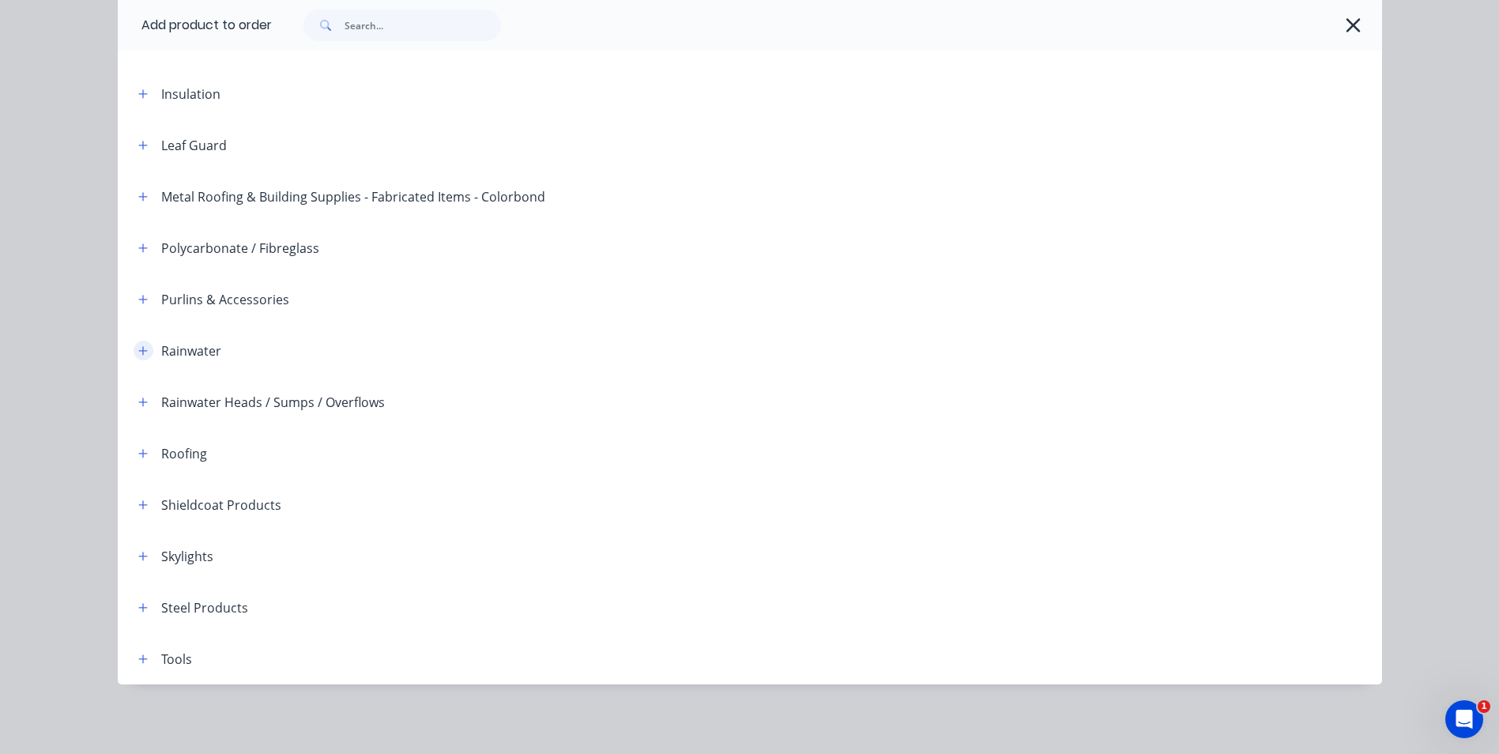
click at [138, 350] on icon "button" at bounding box center [142, 350] width 9 height 9
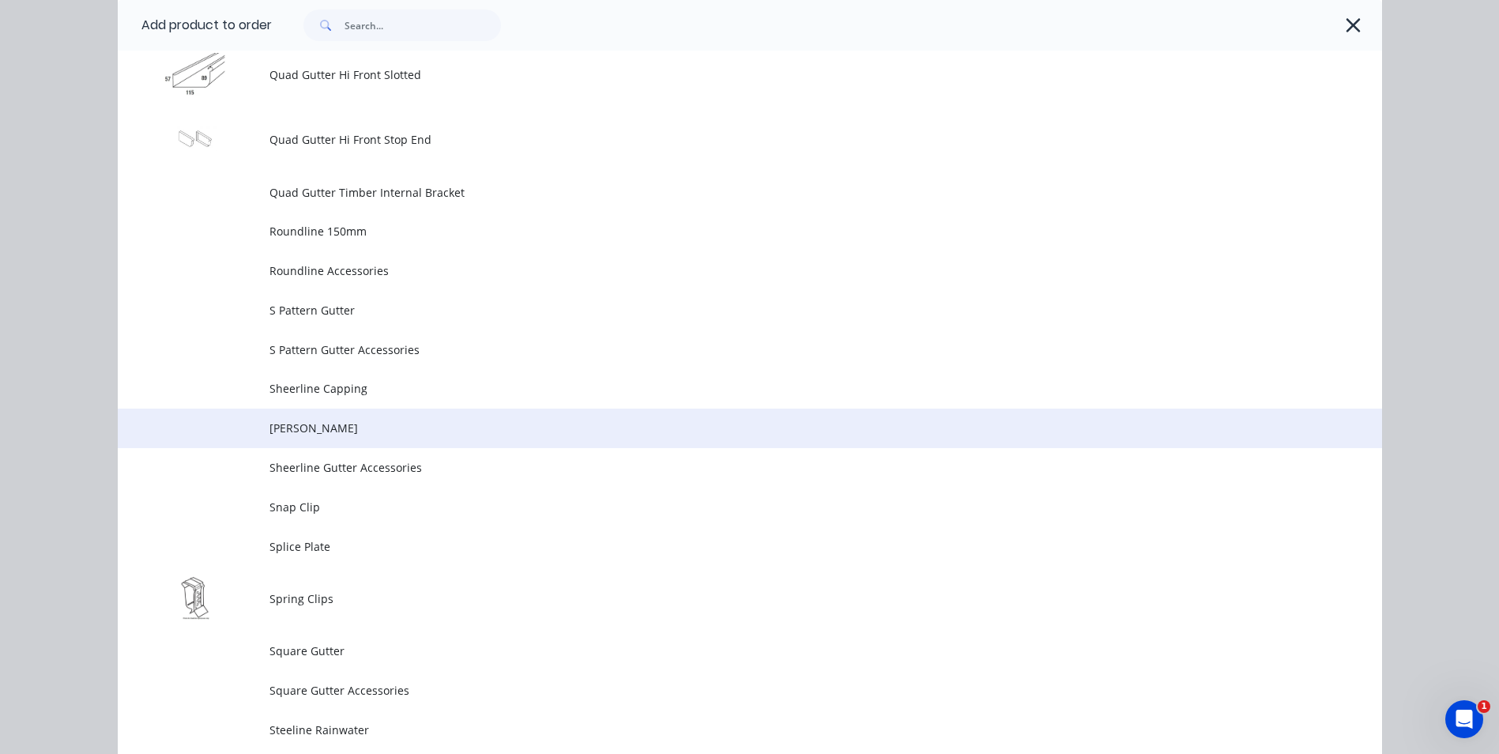
scroll to position [4630, 0]
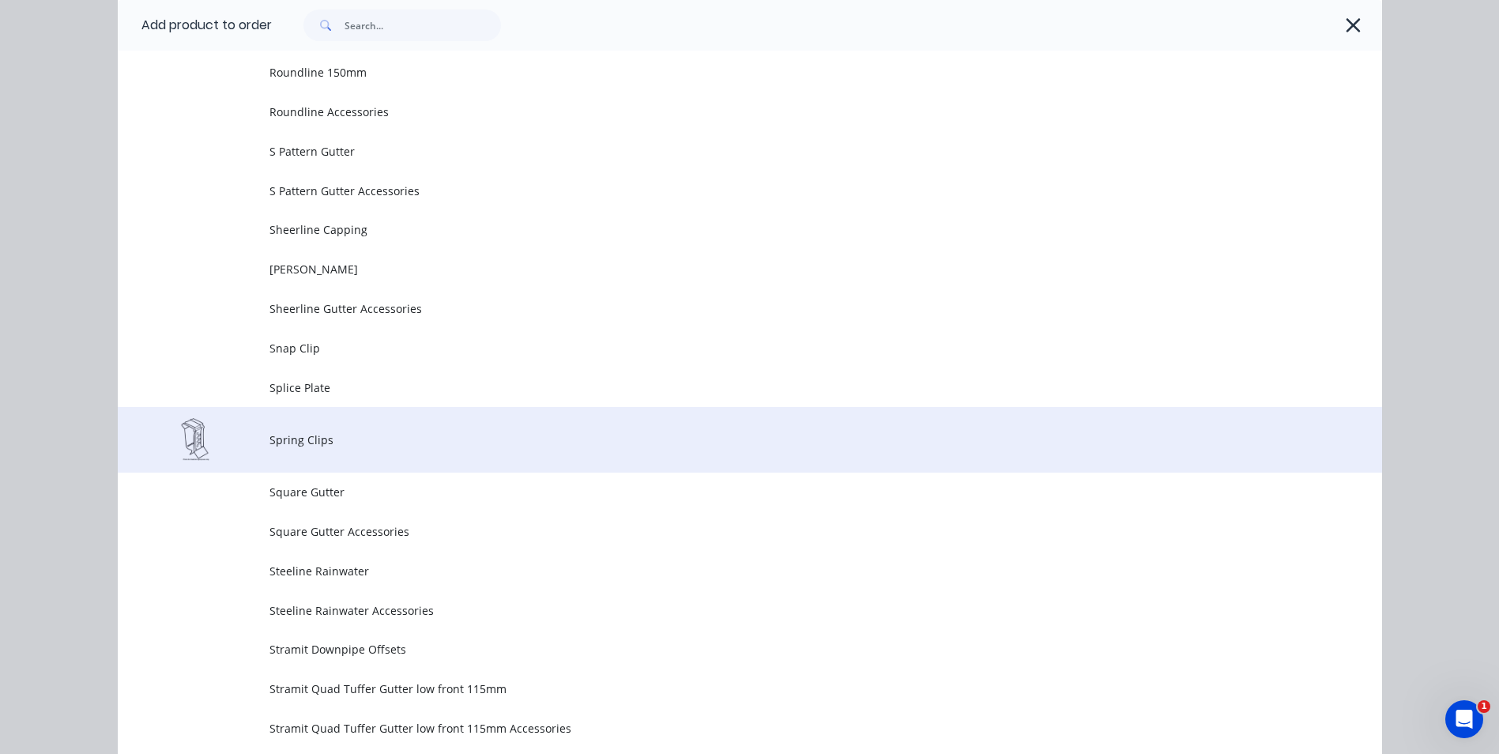
click at [347, 448] on td "Spring Clips" at bounding box center [826, 440] width 1113 height 66
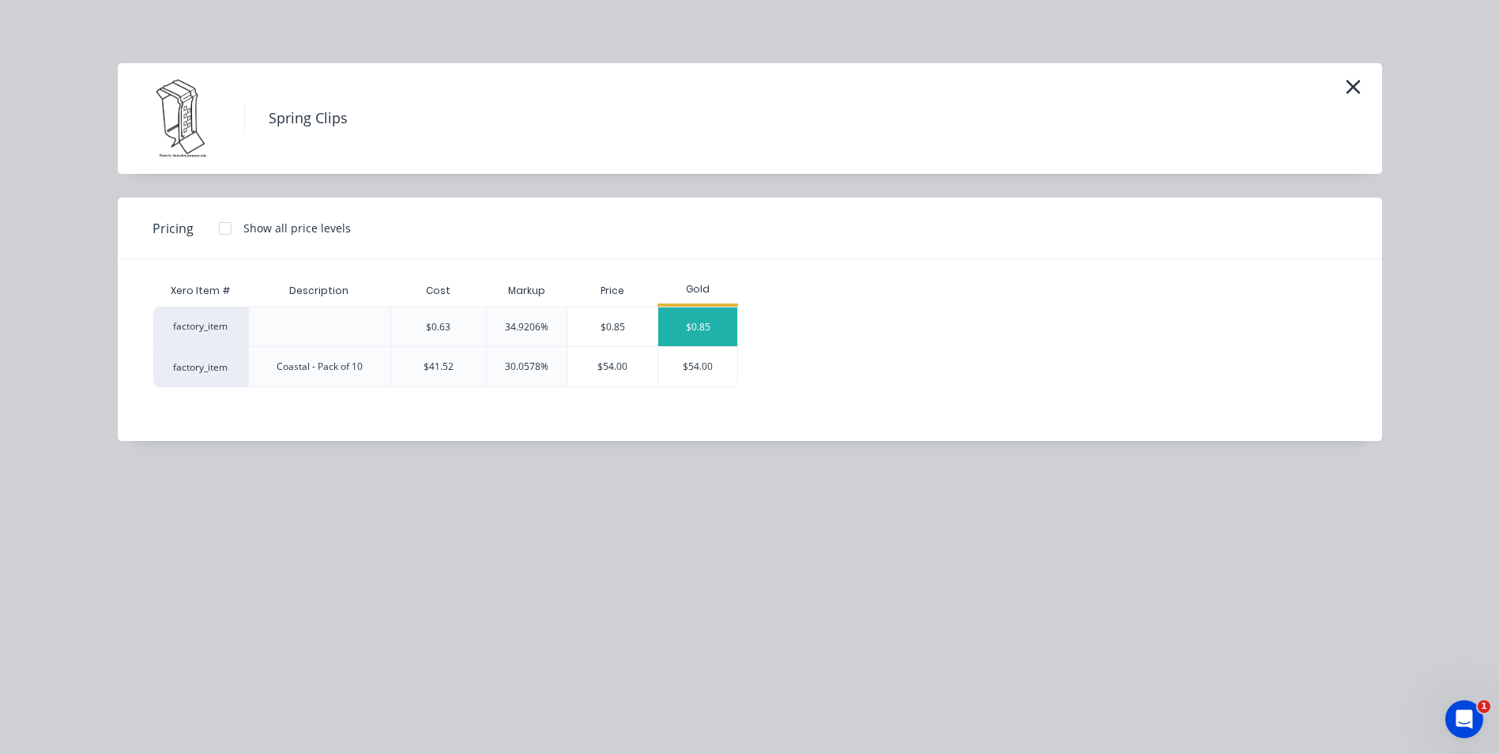
click at [682, 312] on div "$0.85" at bounding box center [697, 326] width 79 height 39
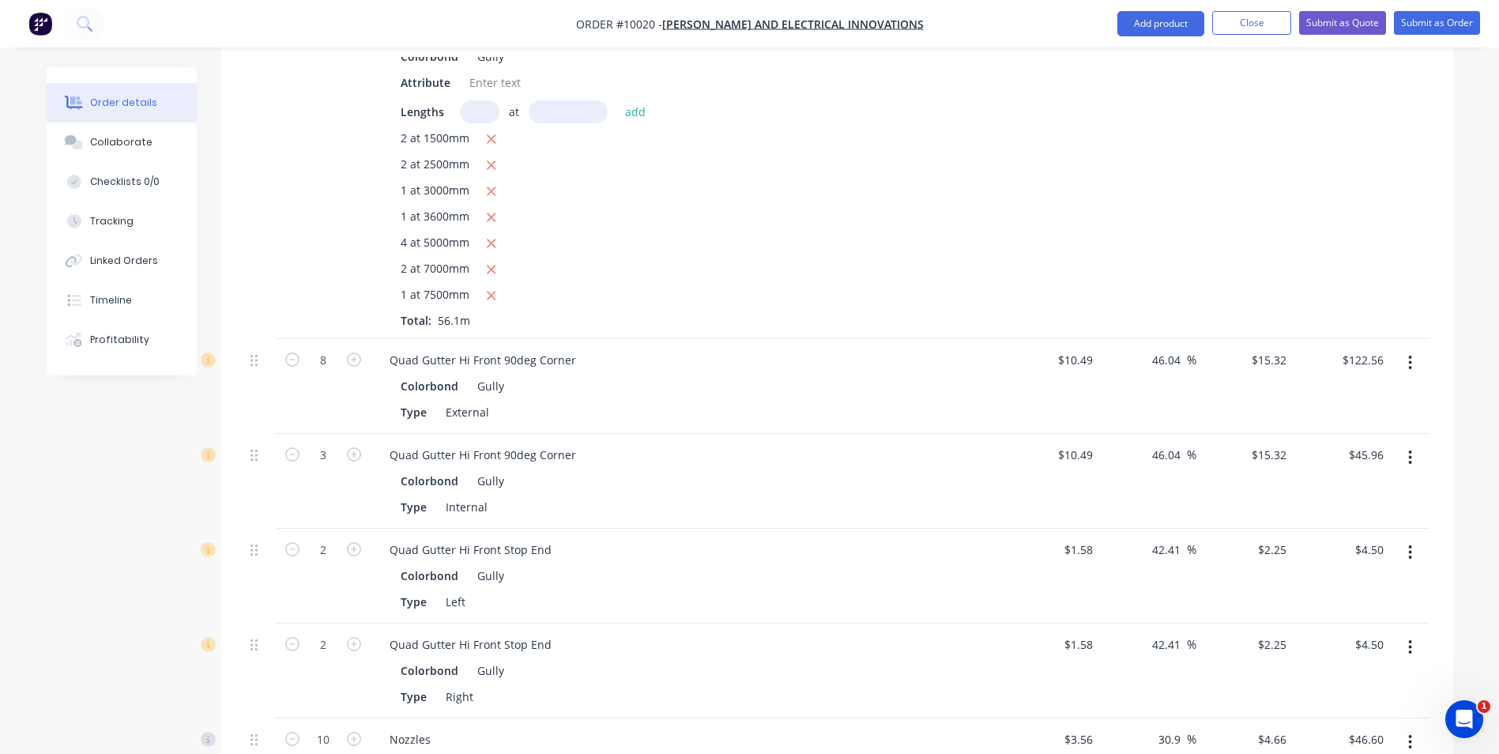
scroll to position [983, 0]
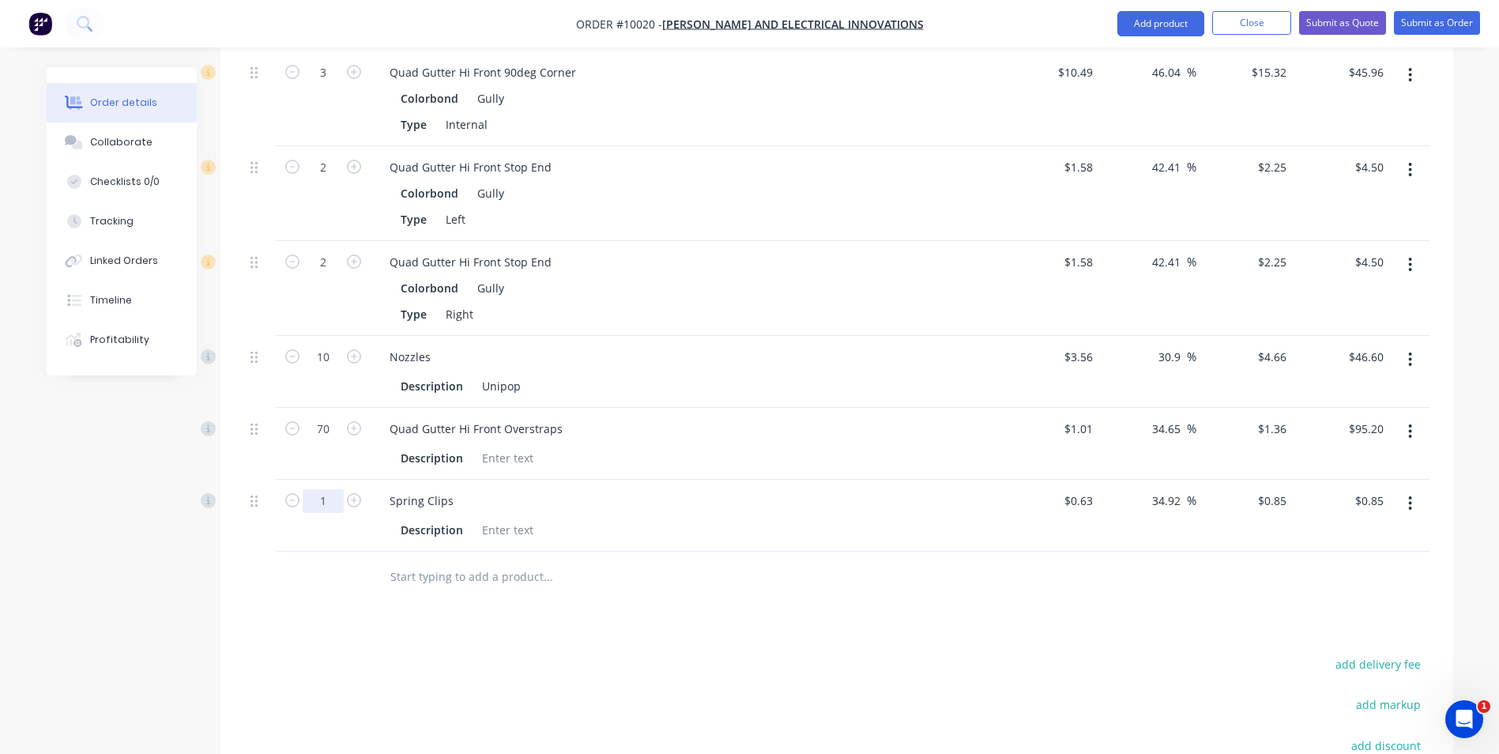
click at [338, 489] on input "1" at bounding box center [323, 501] width 41 height 24
type input "70"
type input "$59.50"
click at [590, 561] on input "text" at bounding box center [548, 577] width 316 height 32
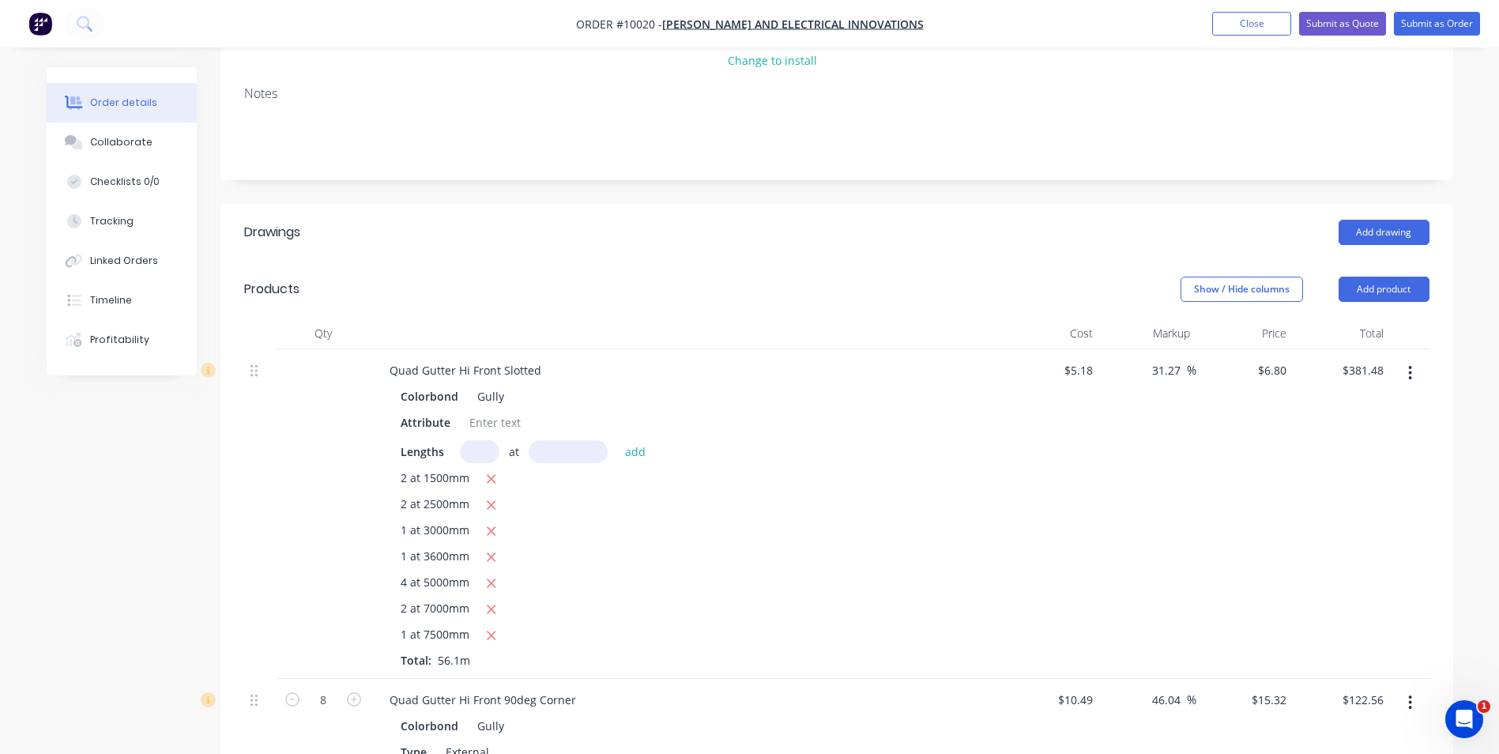
scroll to position [114, 0]
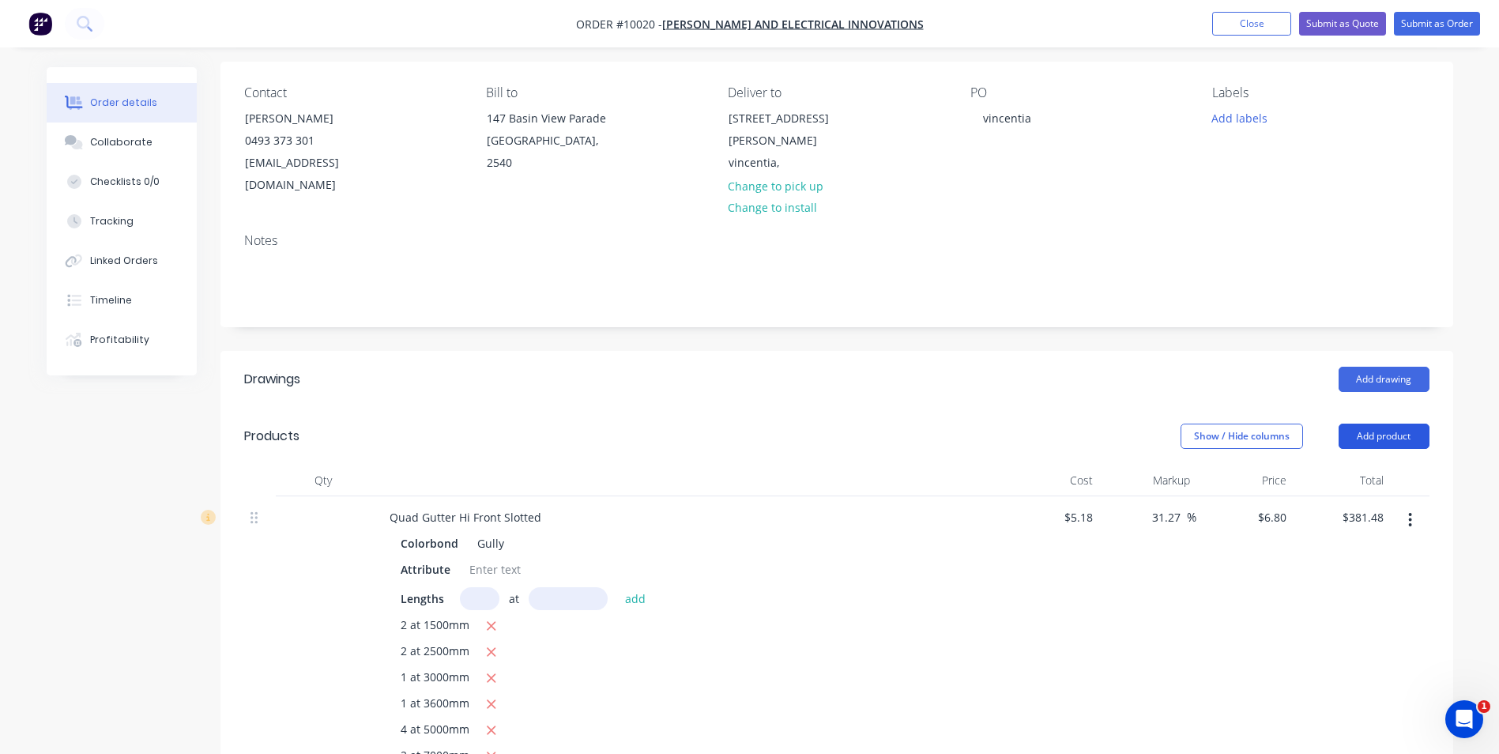
click at [1399, 424] on button "Add product" at bounding box center [1384, 436] width 91 height 25
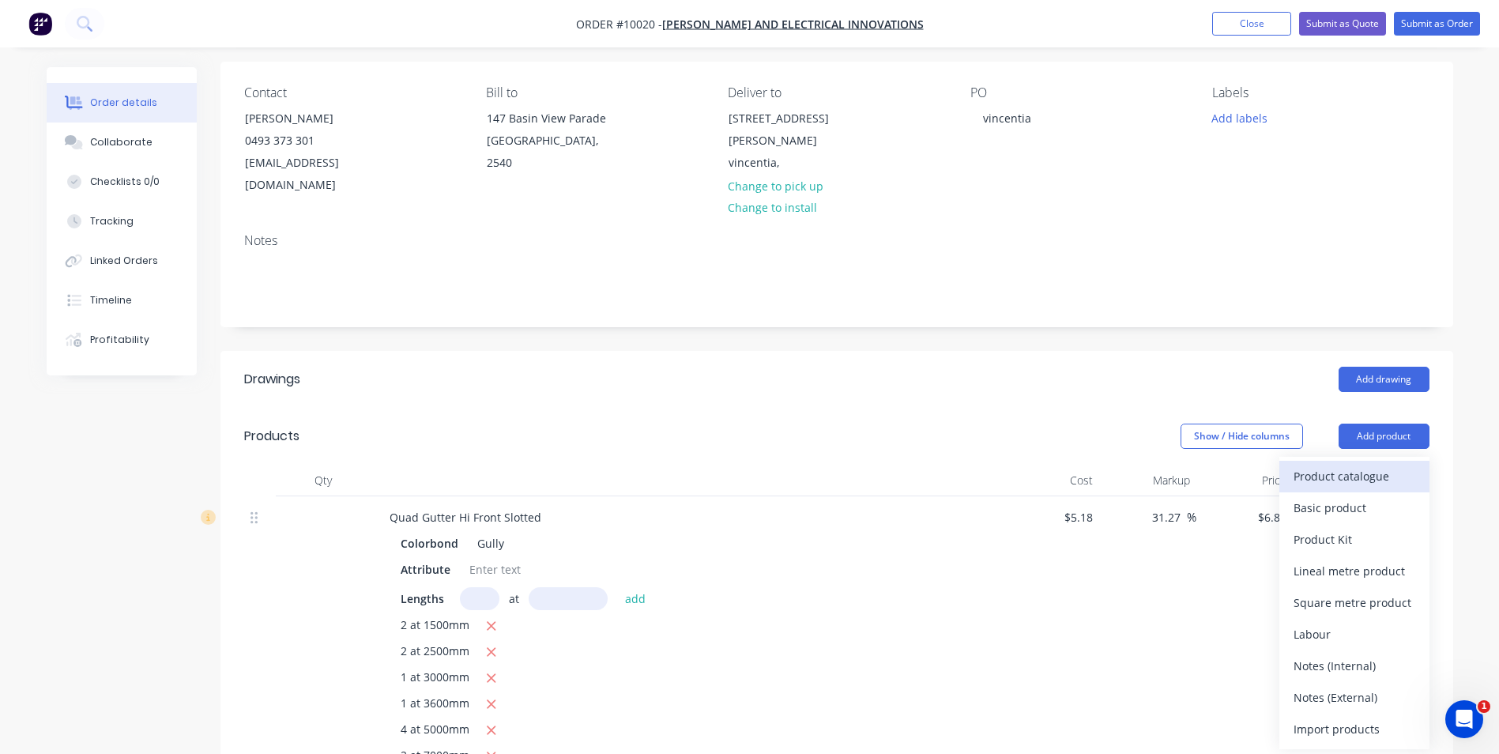
click at [1368, 465] on div "Product catalogue" at bounding box center [1355, 476] width 122 height 23
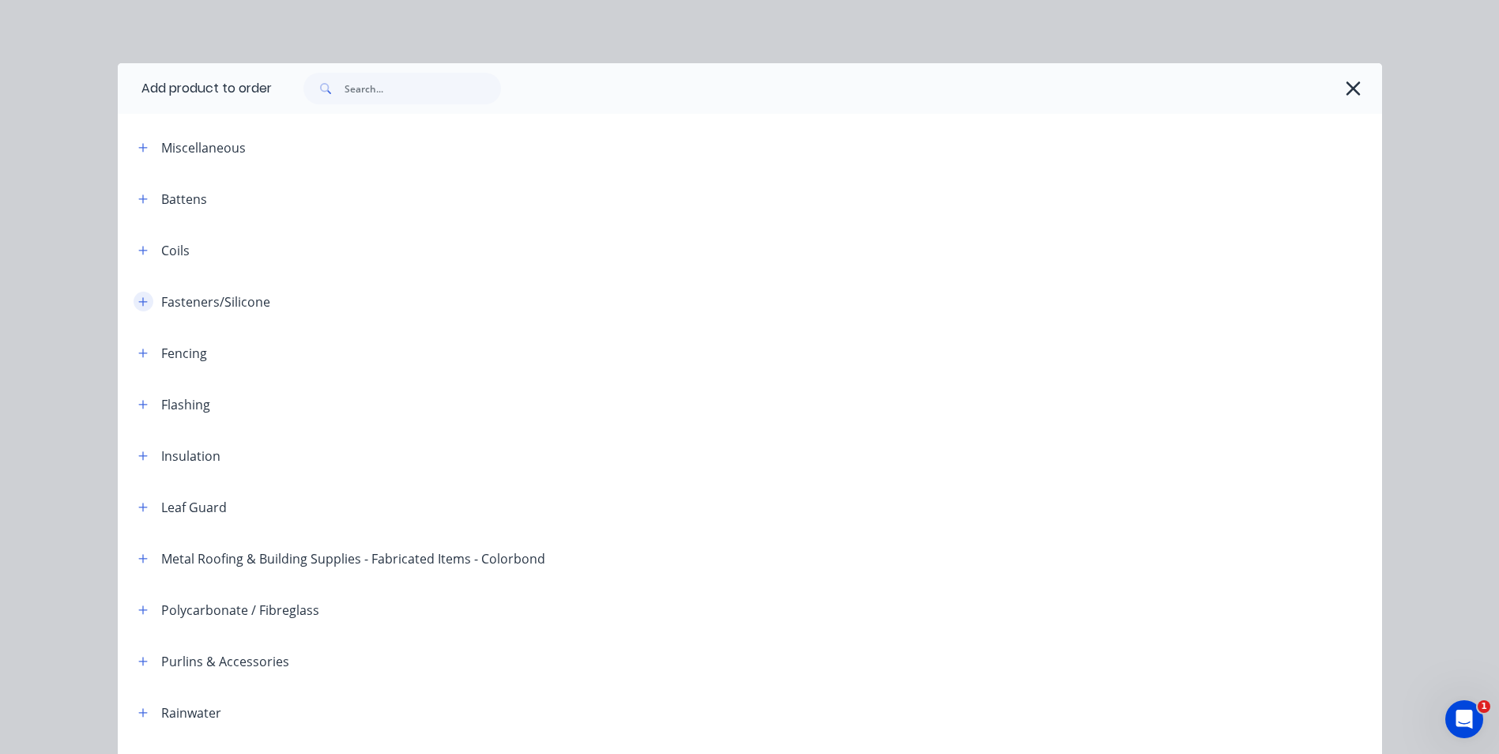
click at [140, 301] on icon "button" at bounding box center [142, 301] width 9 height 9
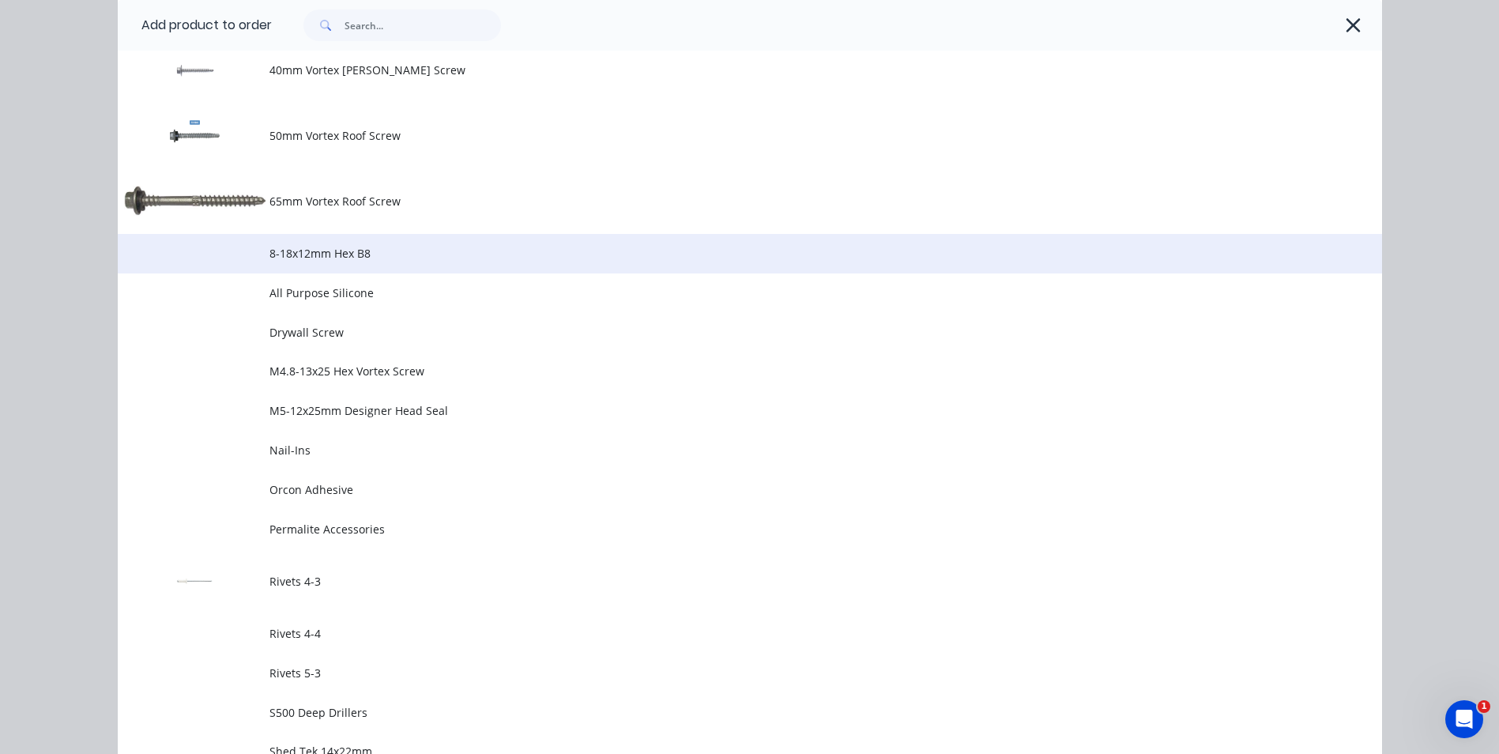
scroll to position [1028, 0]
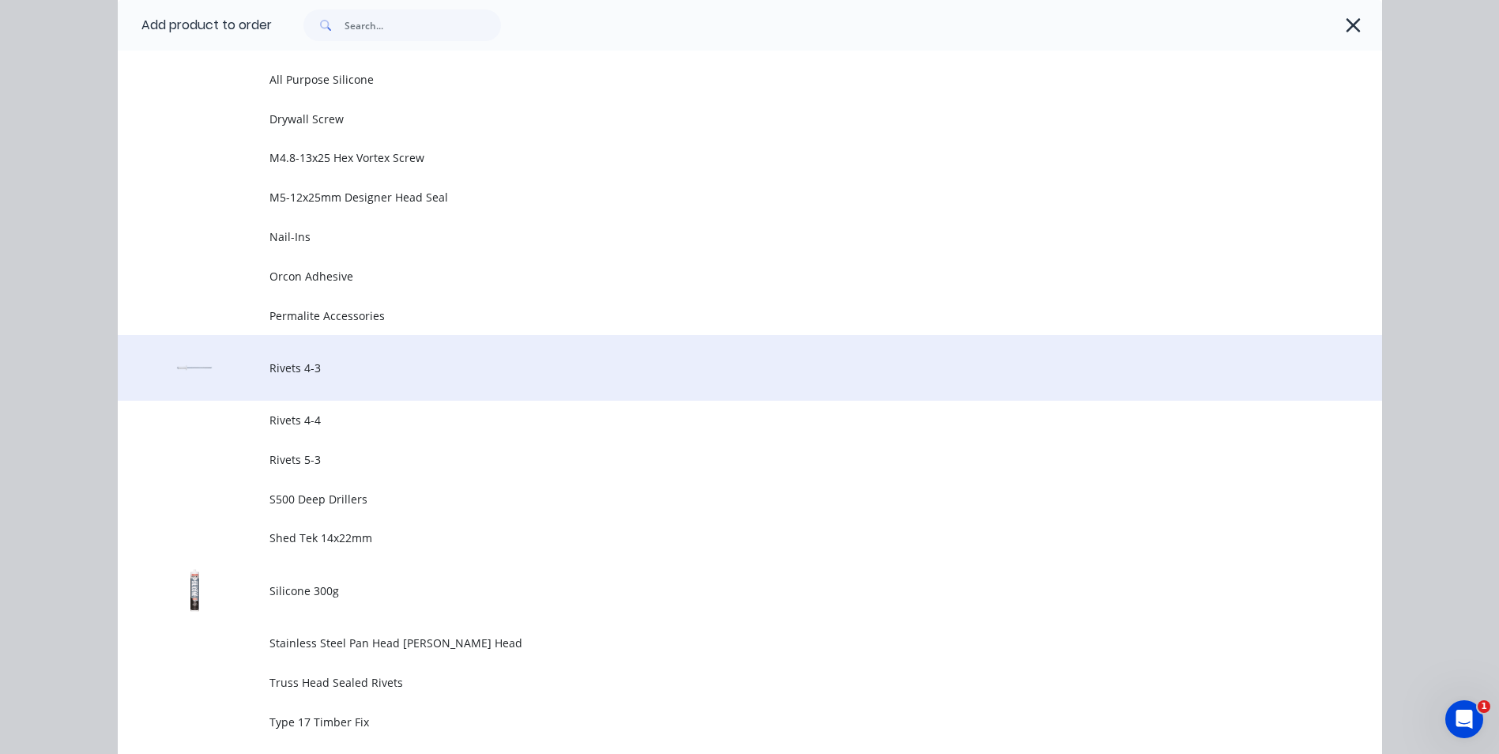
click at [300, 376] on td "Rivets 4-3" at bounding box center [826, 368] width 1113 height 66
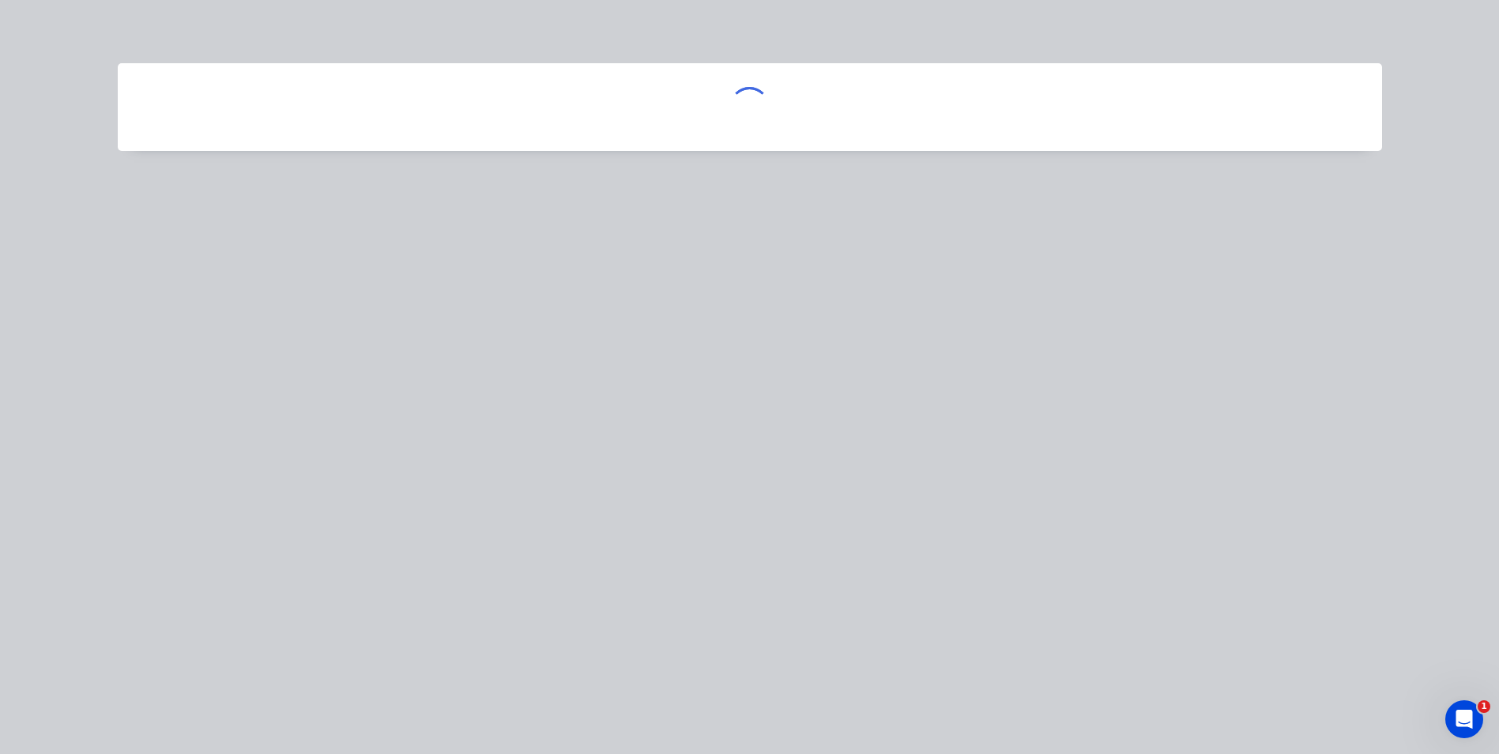
scroll to position [0, 0]
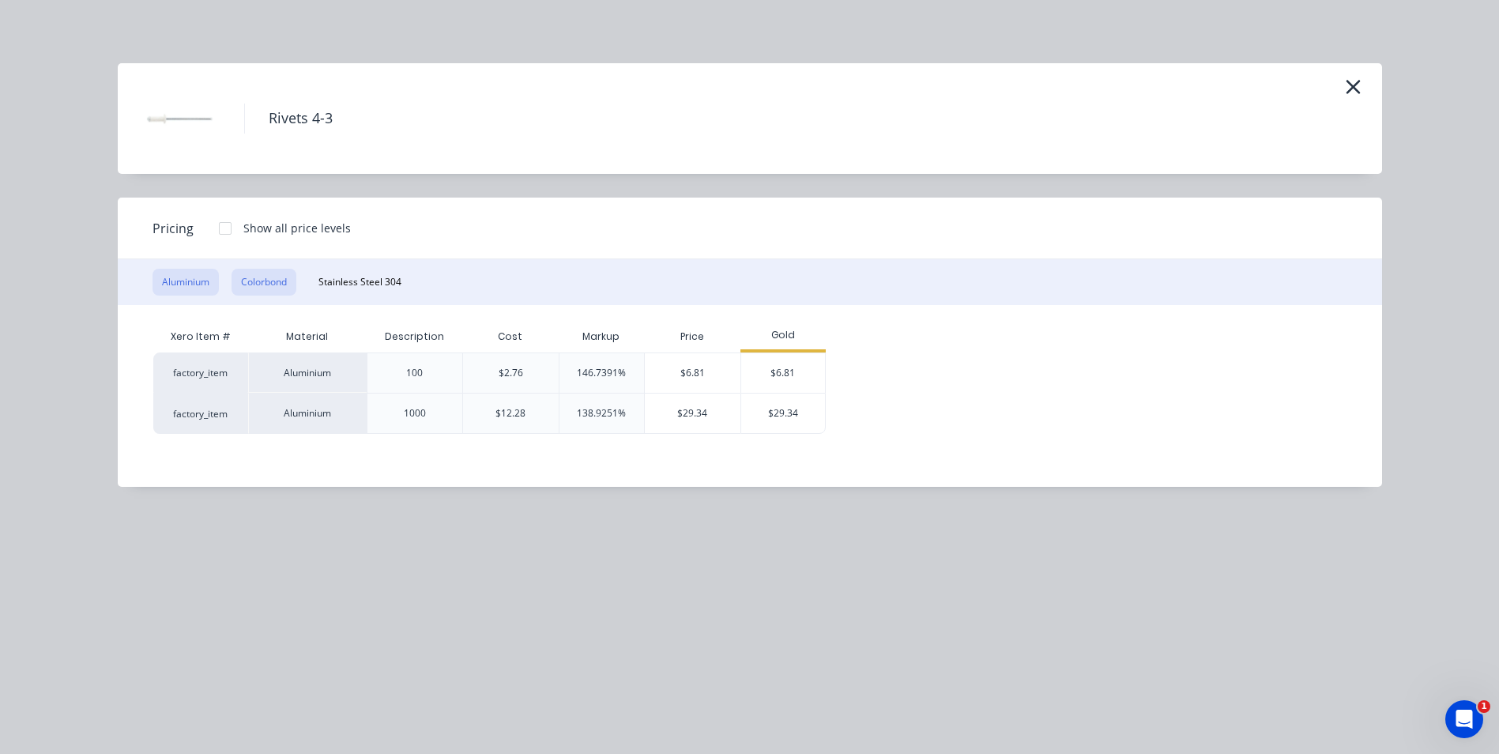
click at [281, 282] on button "Colorbond" at bounding box center [264, 282] width 65 height 27
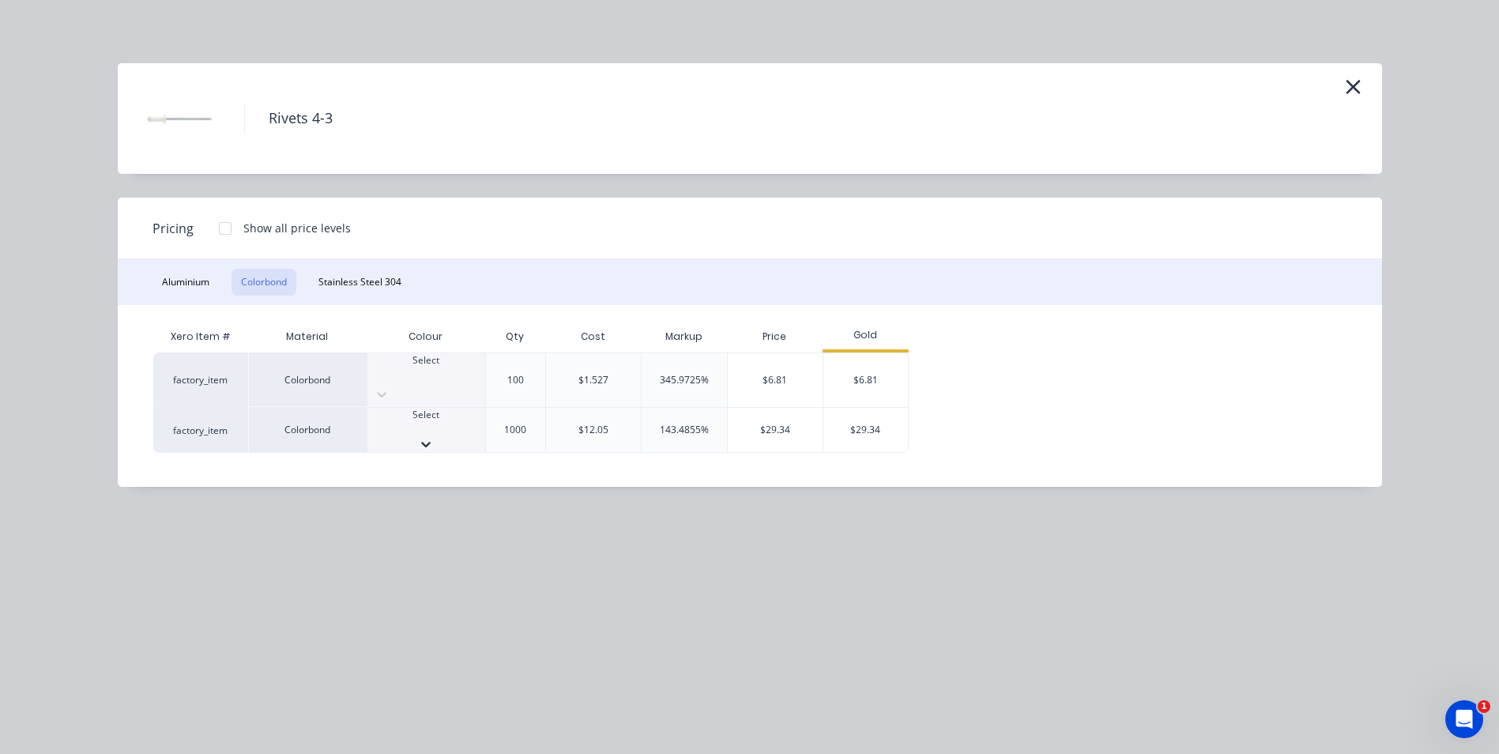
click at [434, 436] on icon at bounding box center [426, 444] width 16 height 16
click at [890, 409] on div "$29.34" at bounding box center [866, 435] width 85 height 54
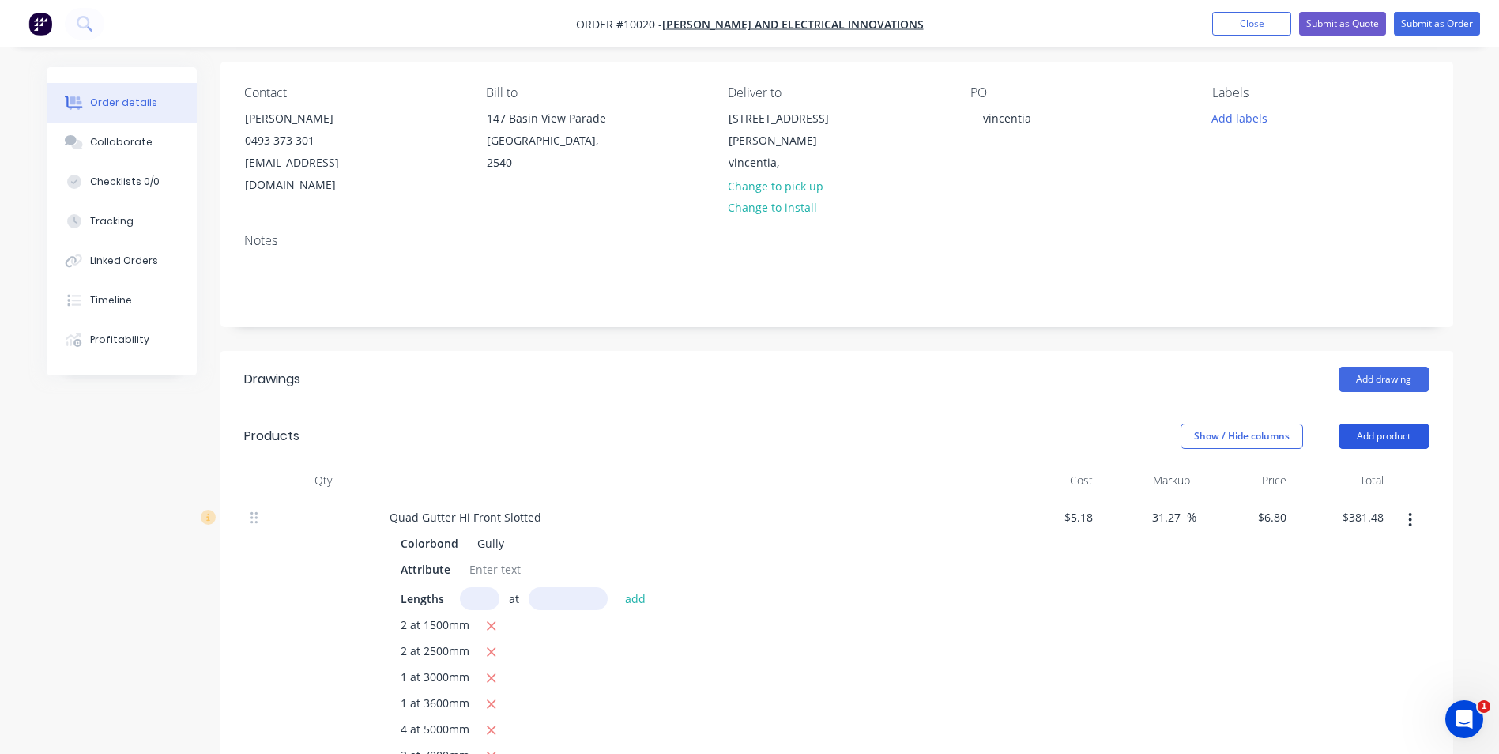
click at [1363, 424] on button "Add product" at bounding box center [1384, 436] width 91 height 25
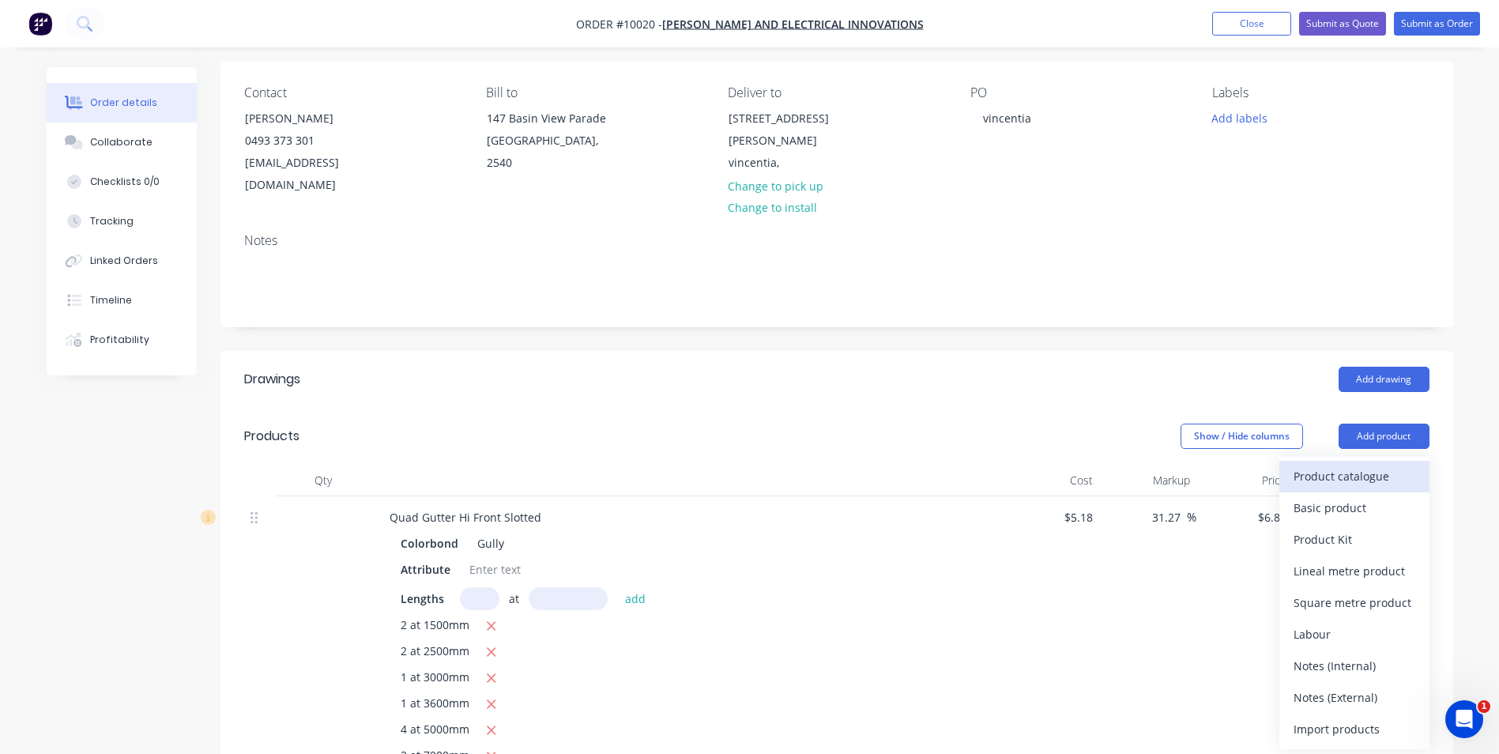
click at [1362, 465] on div "Product catalogue" at bounding box center [1355, 476] width 122 height 23
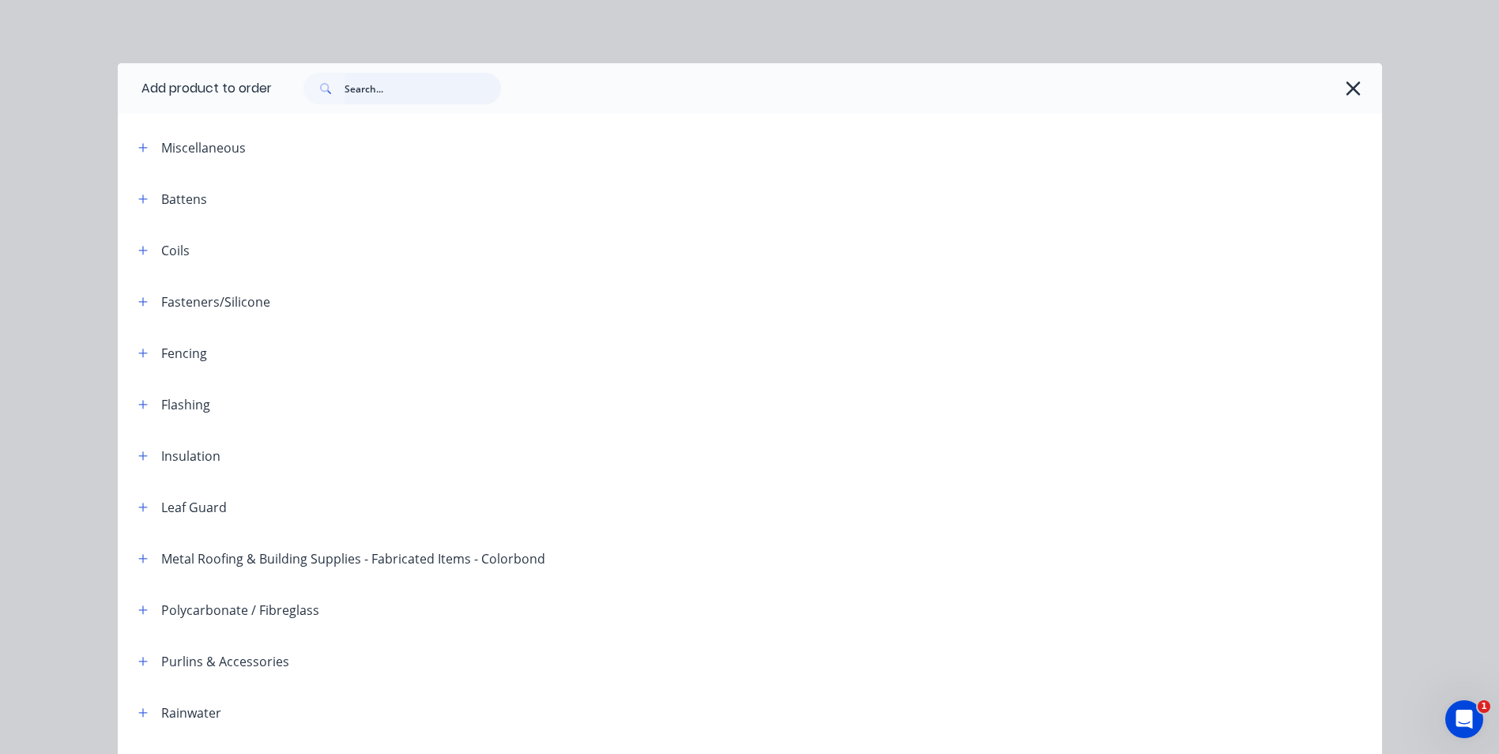
click at [372, 86] on input "text" at bounding box center [423, 89] width 157 height 32
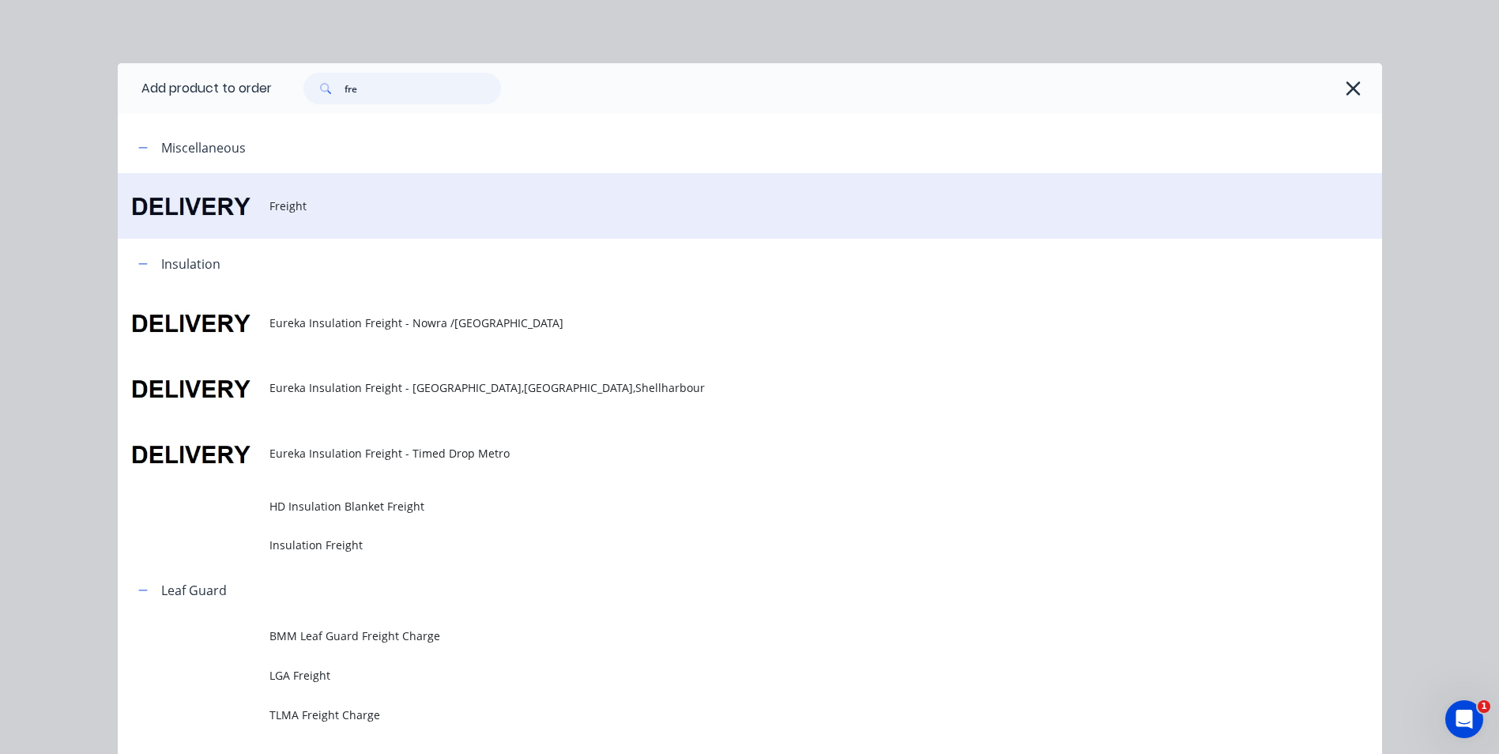
type input "fre"
click at [284, 201] on span "Freight" at bounding box center [715, 206] width 890 height 17
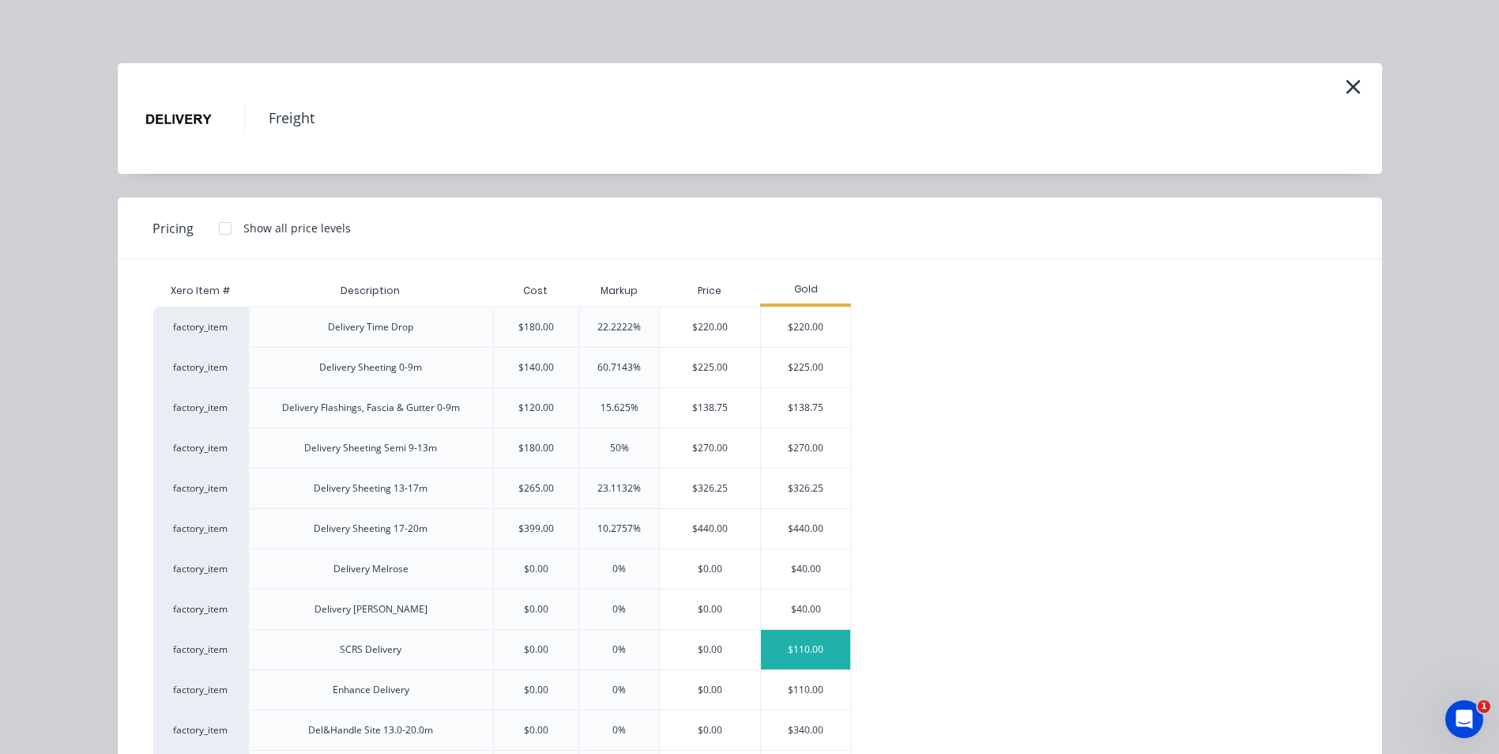
click at [805, 645] on div "$110.00" at bounding box center [805, 650] width 89 height 40
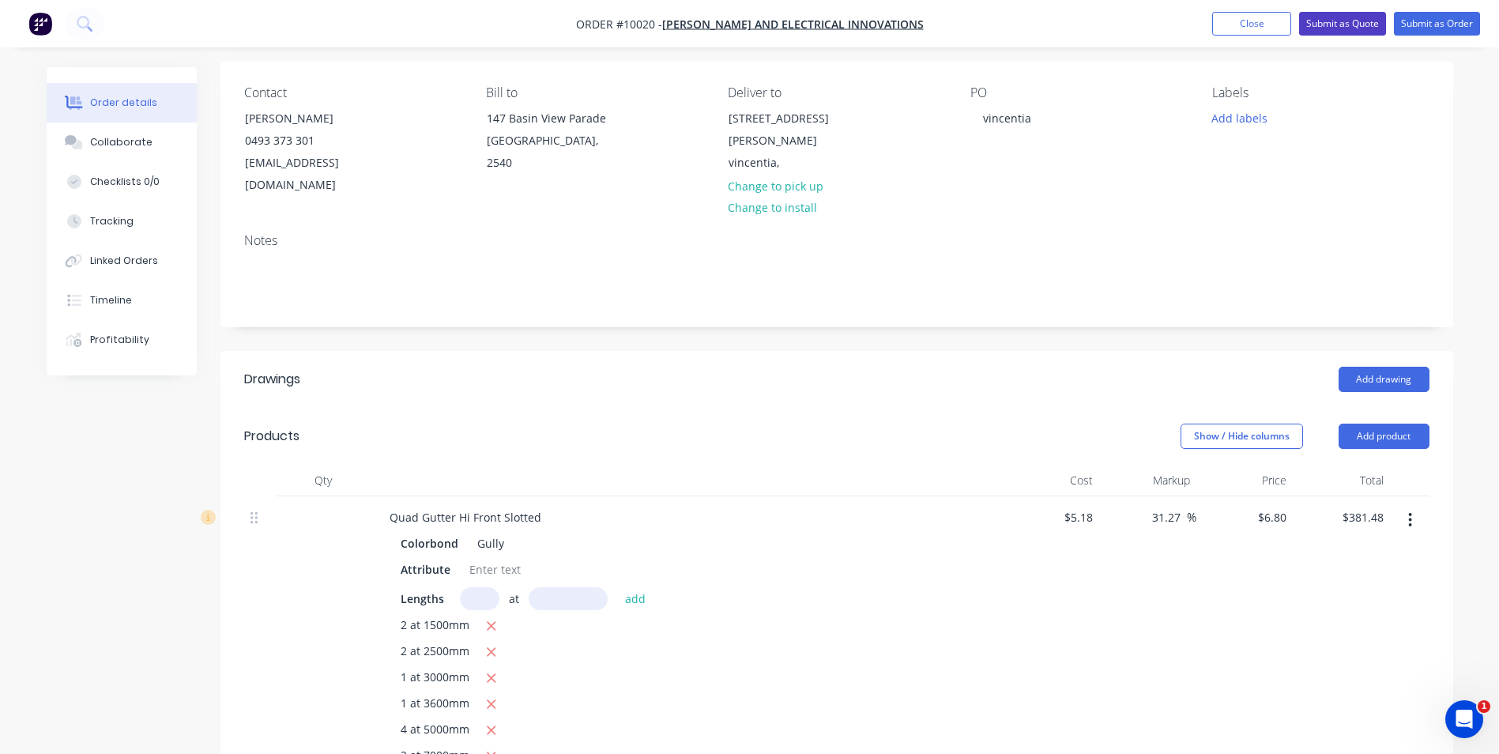
click at [1367, 18] on button "Submit as Quote" at bounding box center [1342, 24] width 87 height 24
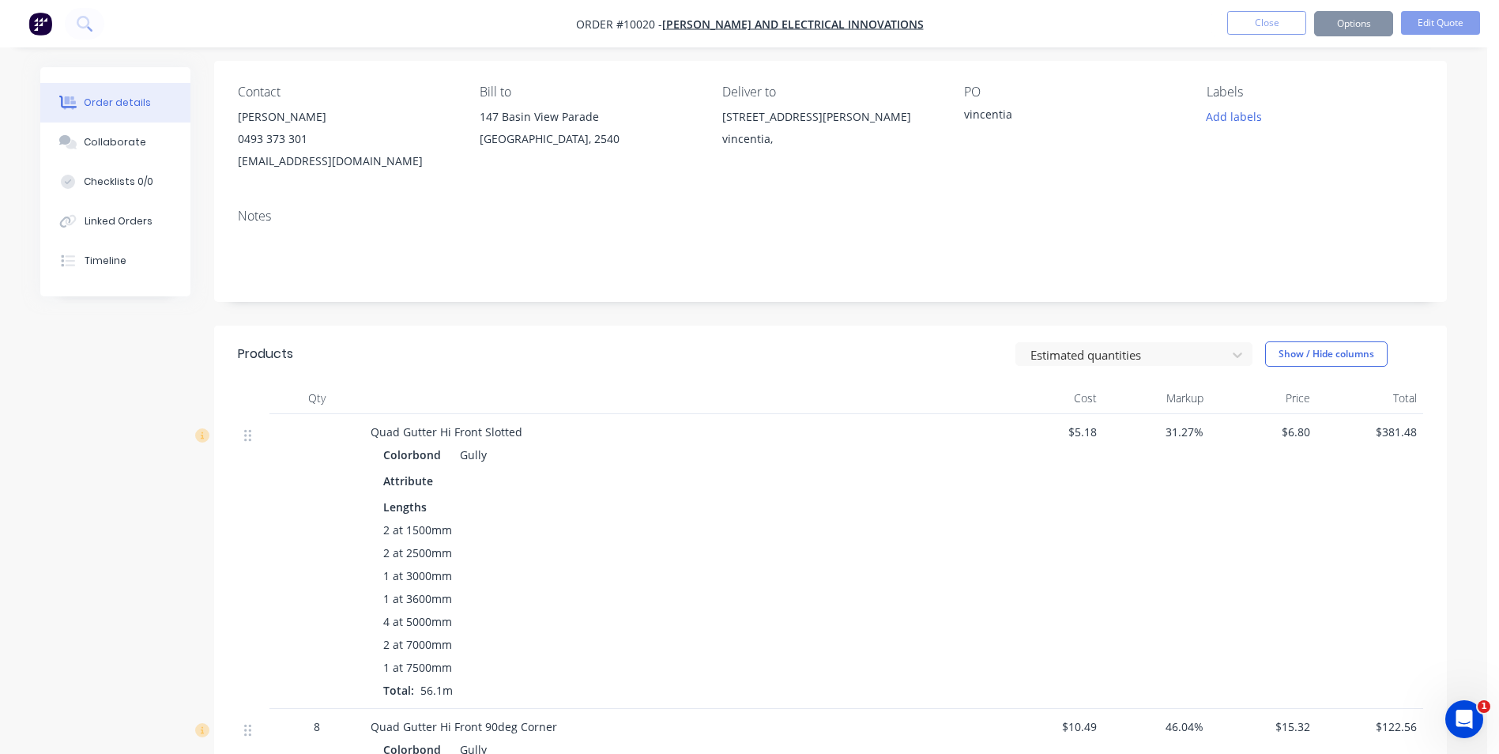
scroll to position [0, 0]
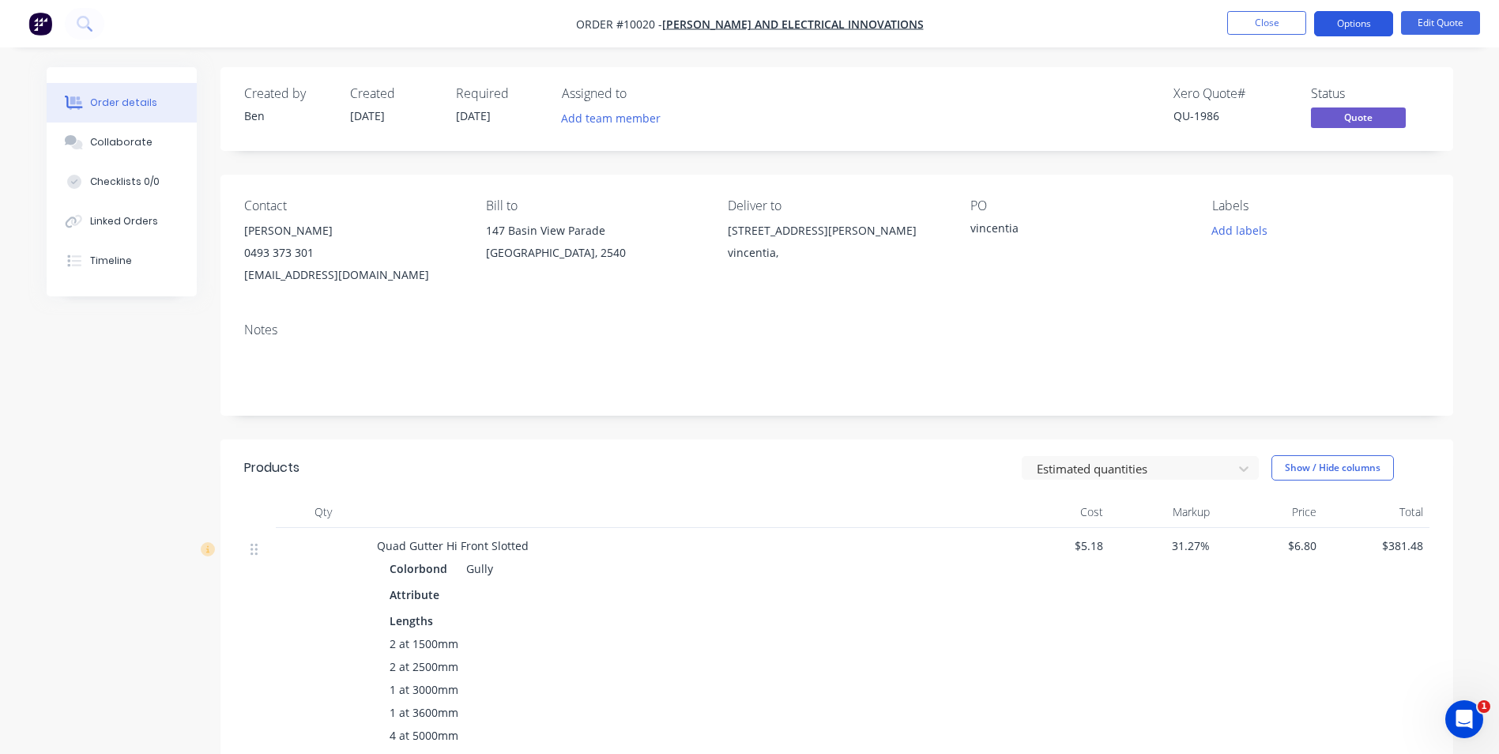
click at [1333, 20] on button "Options" at bounding box center [1353, 23] width 79 height 25
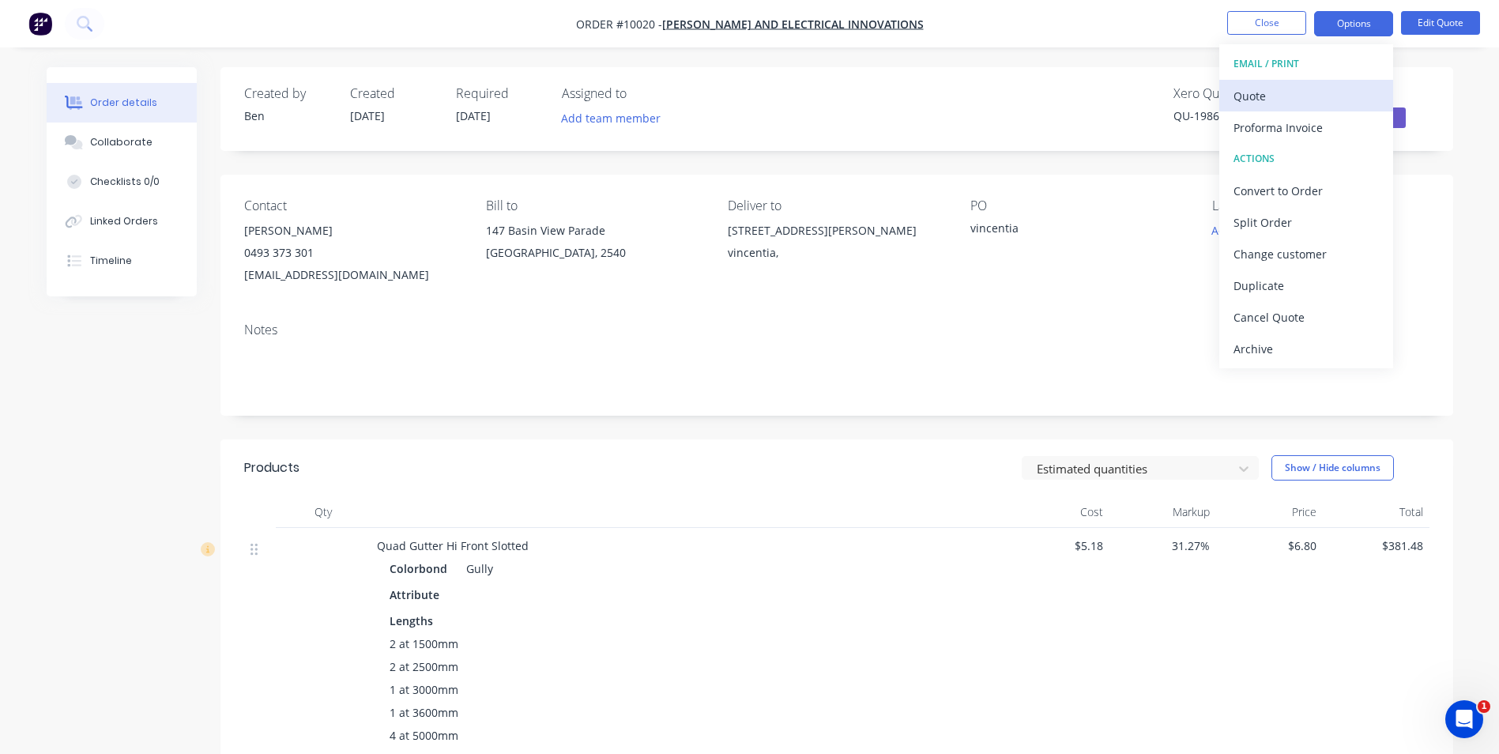
click at [1269, 104] on div "Quote" at bounding box center [1306, 96] width 145 height 23
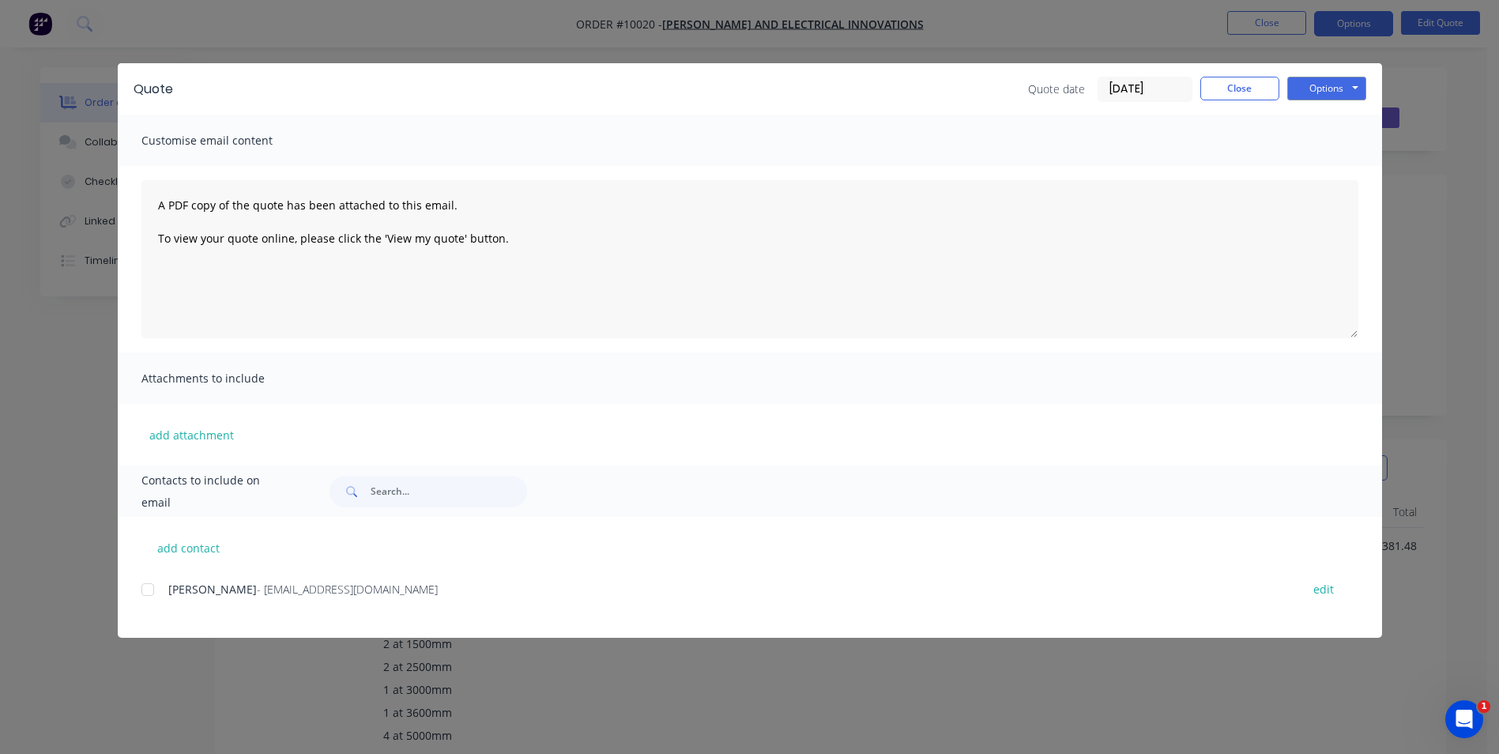
click at [146, 587] on div at bounding box center [148, 590] width 32 height 32
click at [1348, 90] on button "Options" at bounding box center [1327, 89] width 79 height 24
click at [1337, 165] on button "Email" at bounding box center [1338, 169] width 101 height 26
click at [1241, 87] on button "Close" at bounding box center [1240, 89] width 79 height 24
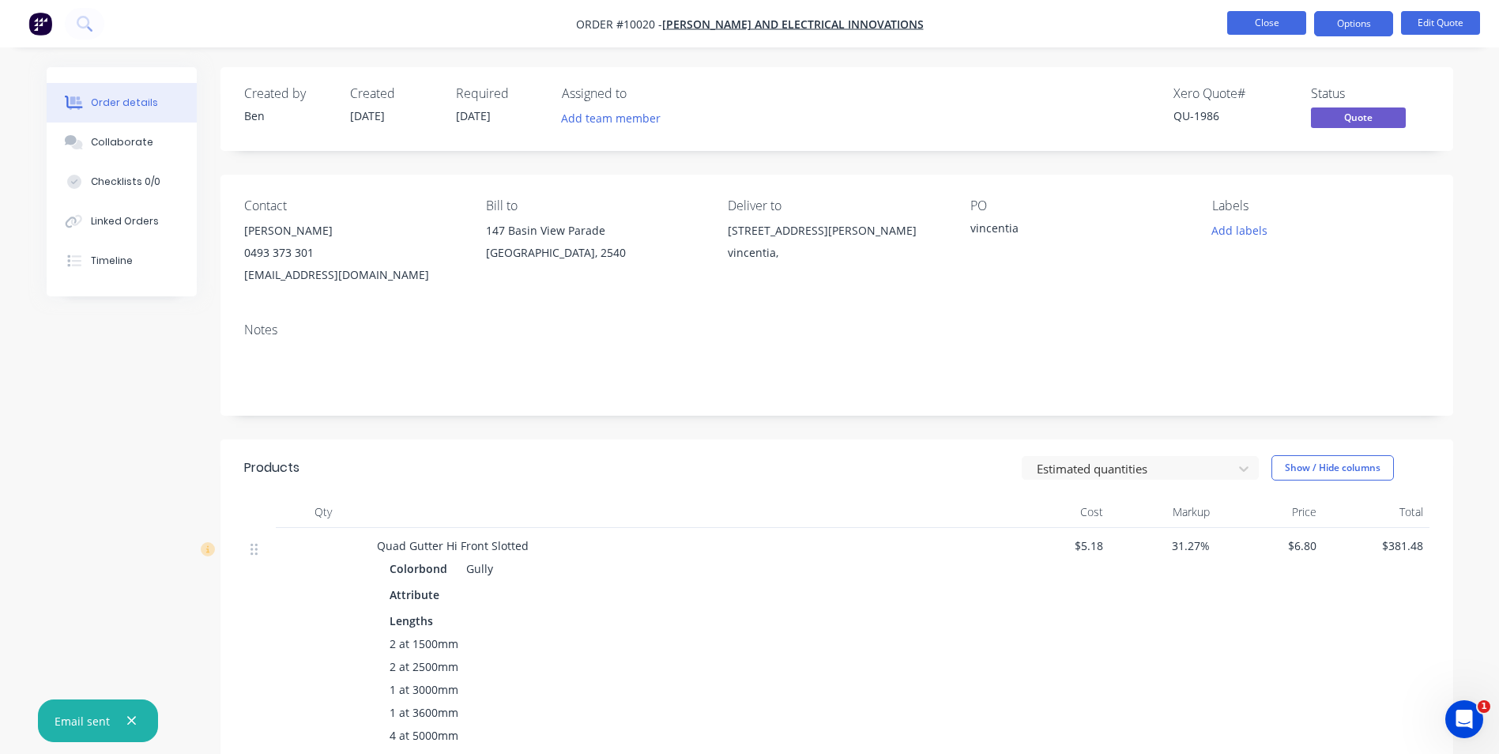
click at [1265, 19] on button "Close" at bounding box center [1267, 23] width 79 height 24
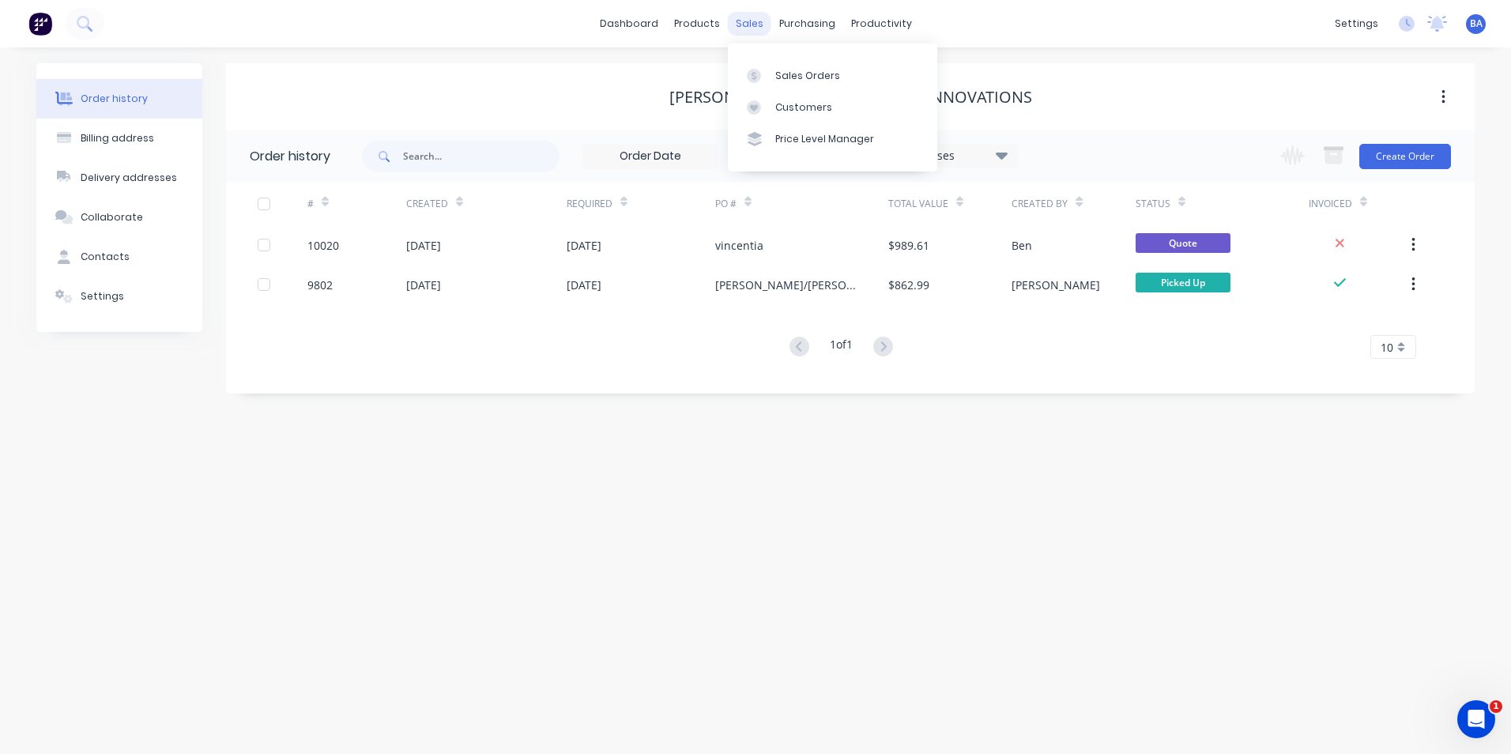
click at [744, 23] on div "sales" at bounding box center [749, 24] width 43 height 24
click at [763, 105] on div at bounding box center [759, 107] width 24 height 14
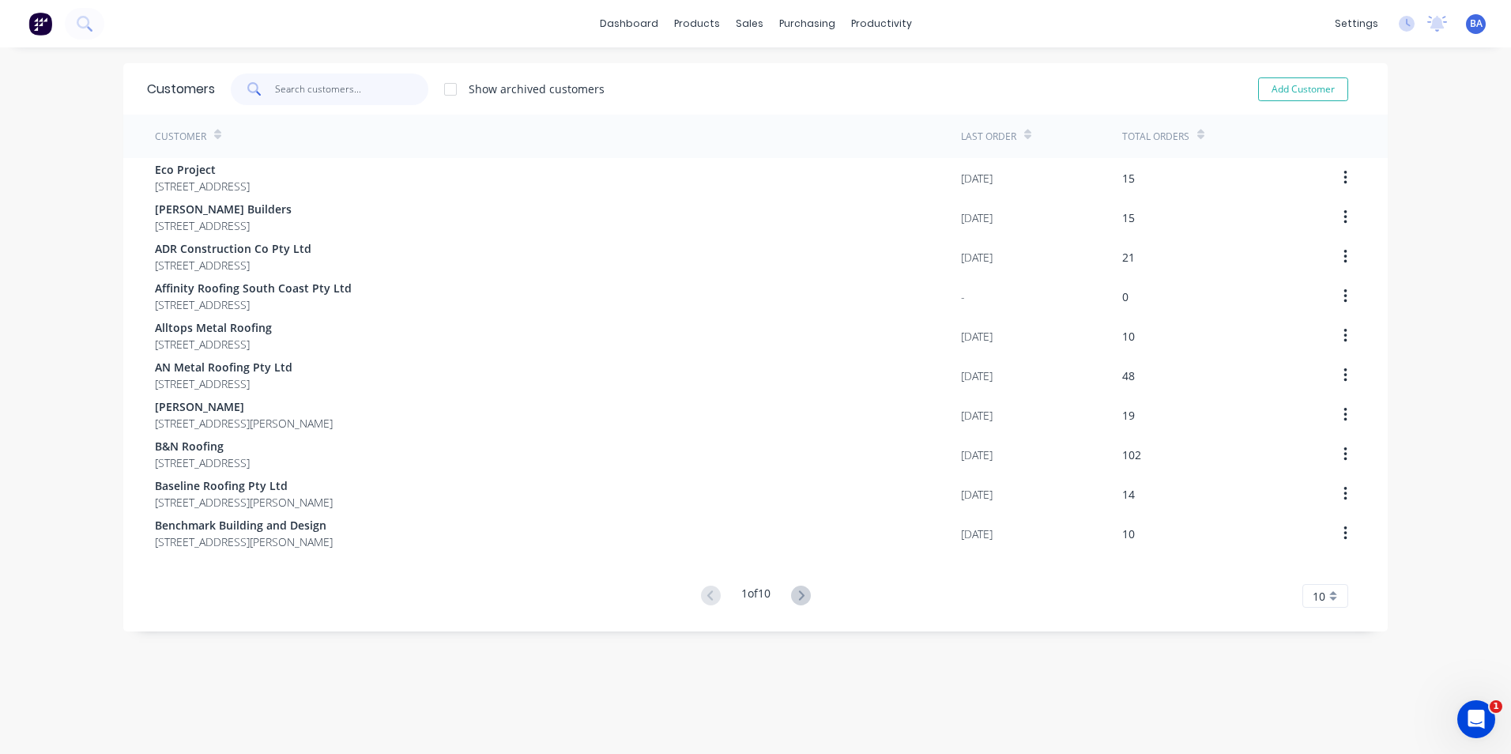
click at [381, 89] on input "text" at bounding box center [352, 90] width 154 height 32
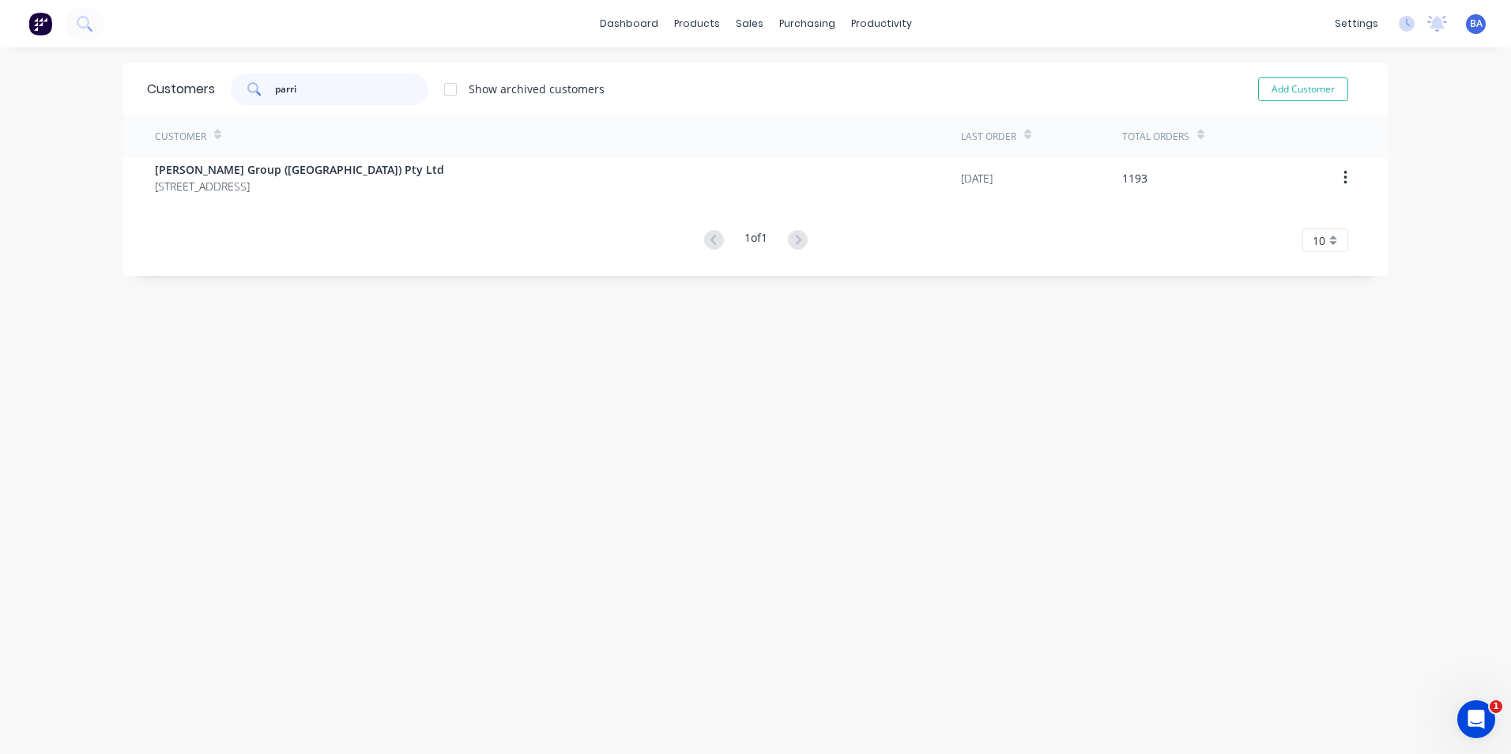
type input "parri"
click at [428, 203] on div "Customer Last Order Total Orders [PERSON_NAME] Group ([GEOGRAPHIC_DATA]) Pty Lt…" at bounding box center [755, 184] width 1265 height 138
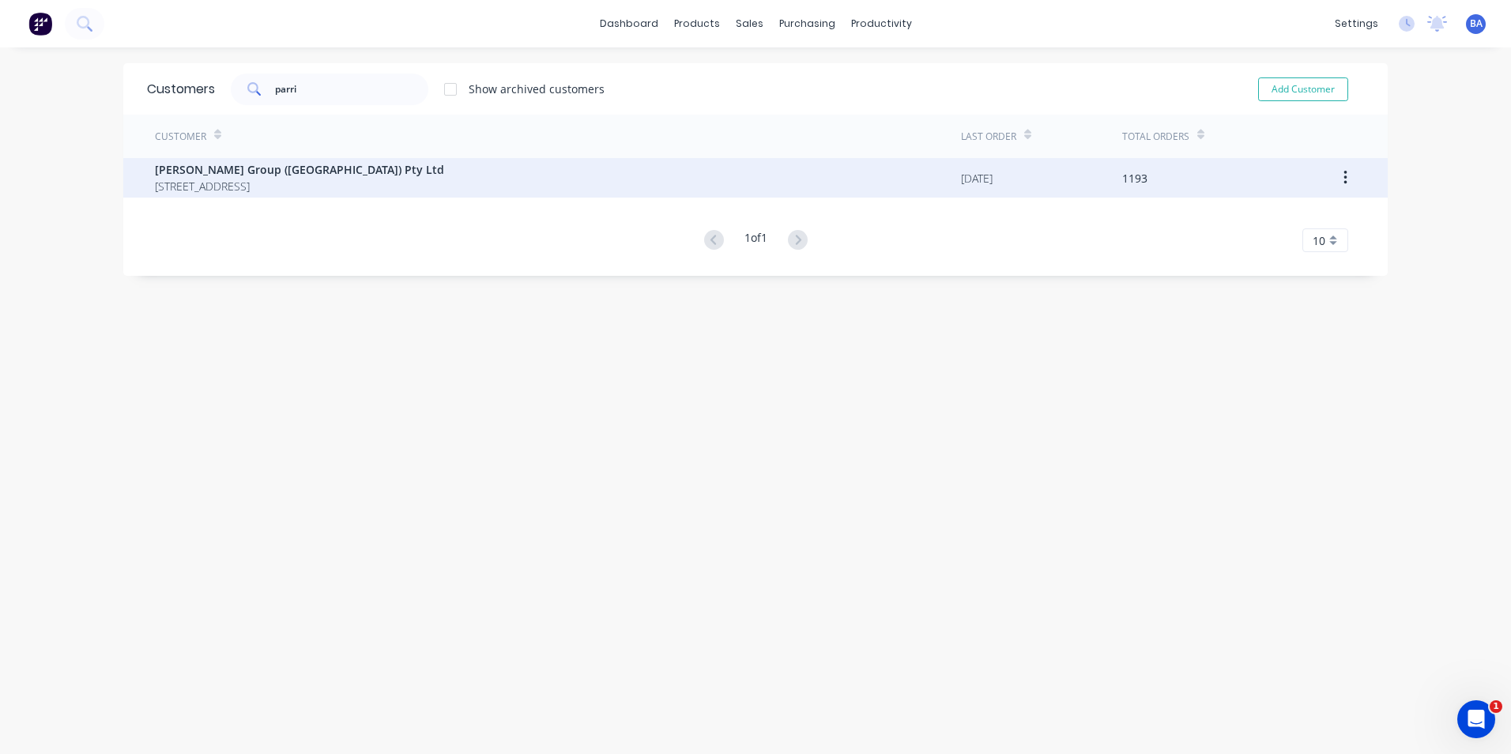
click at [432, 184] on span "[STREET_ADDRESS]" at bounding box center [299, 186] width 289 height 17
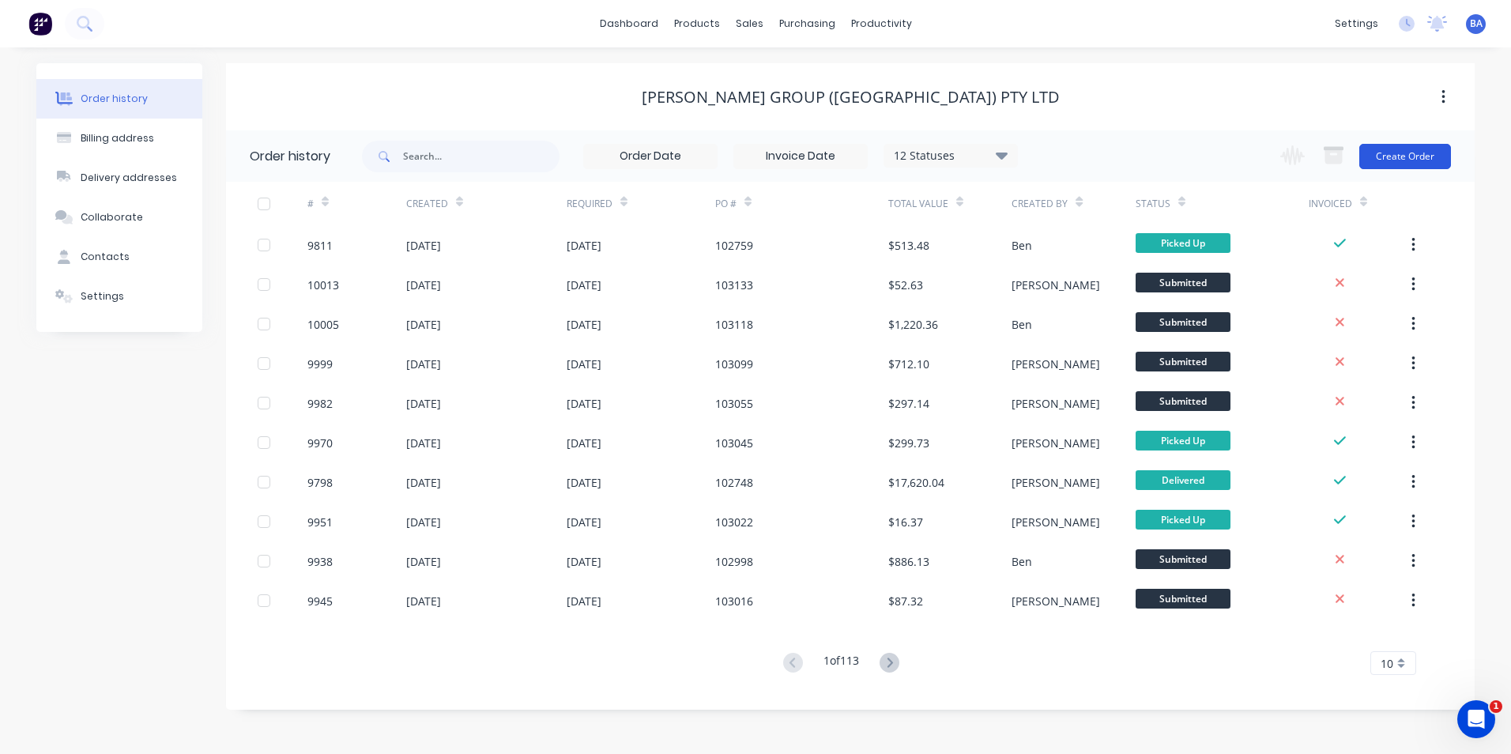
click at [1387, 149] on button "Create Order" at bounding box center [1406, 156] width 92 height 25
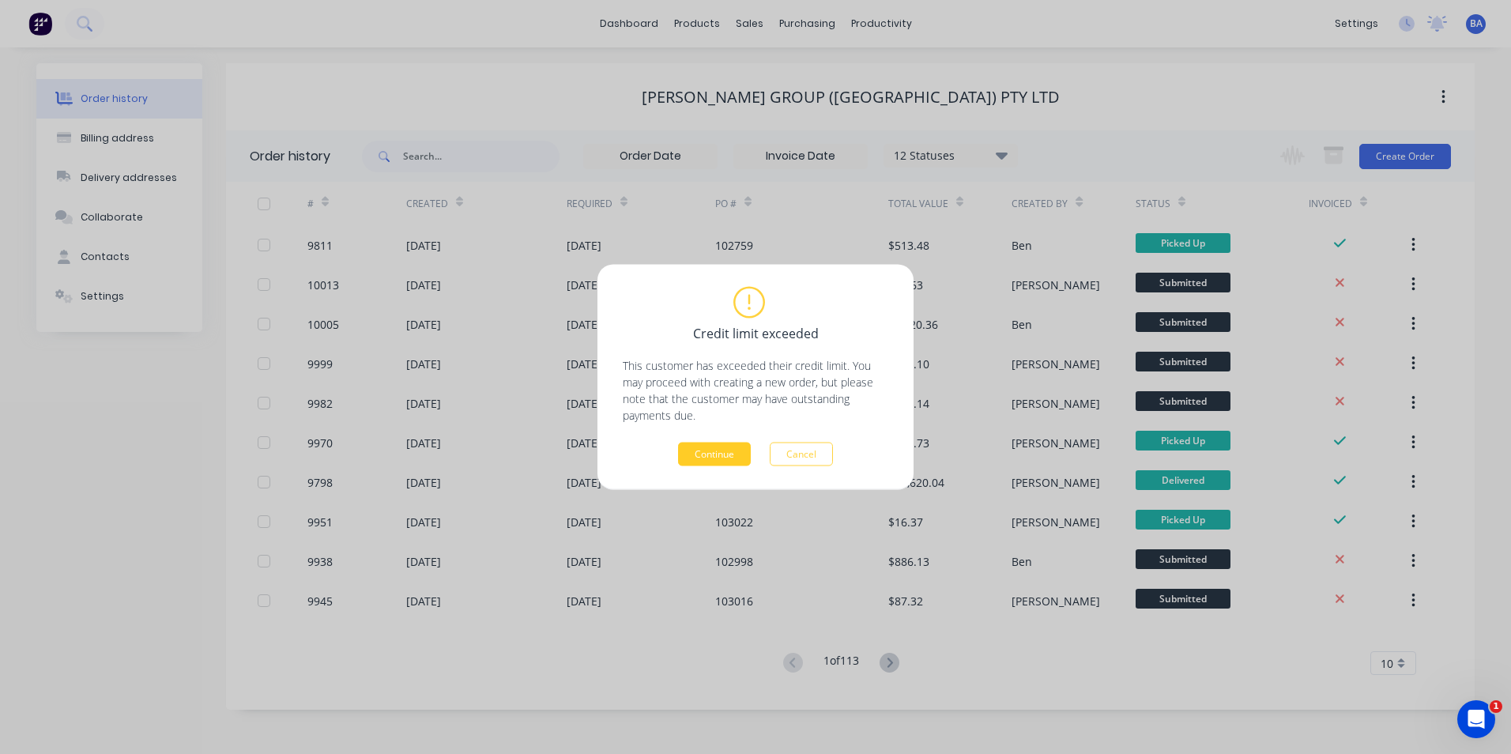
click at [693, 451] on button "Continue" at bounding box center [714, 455] width 73 height 24
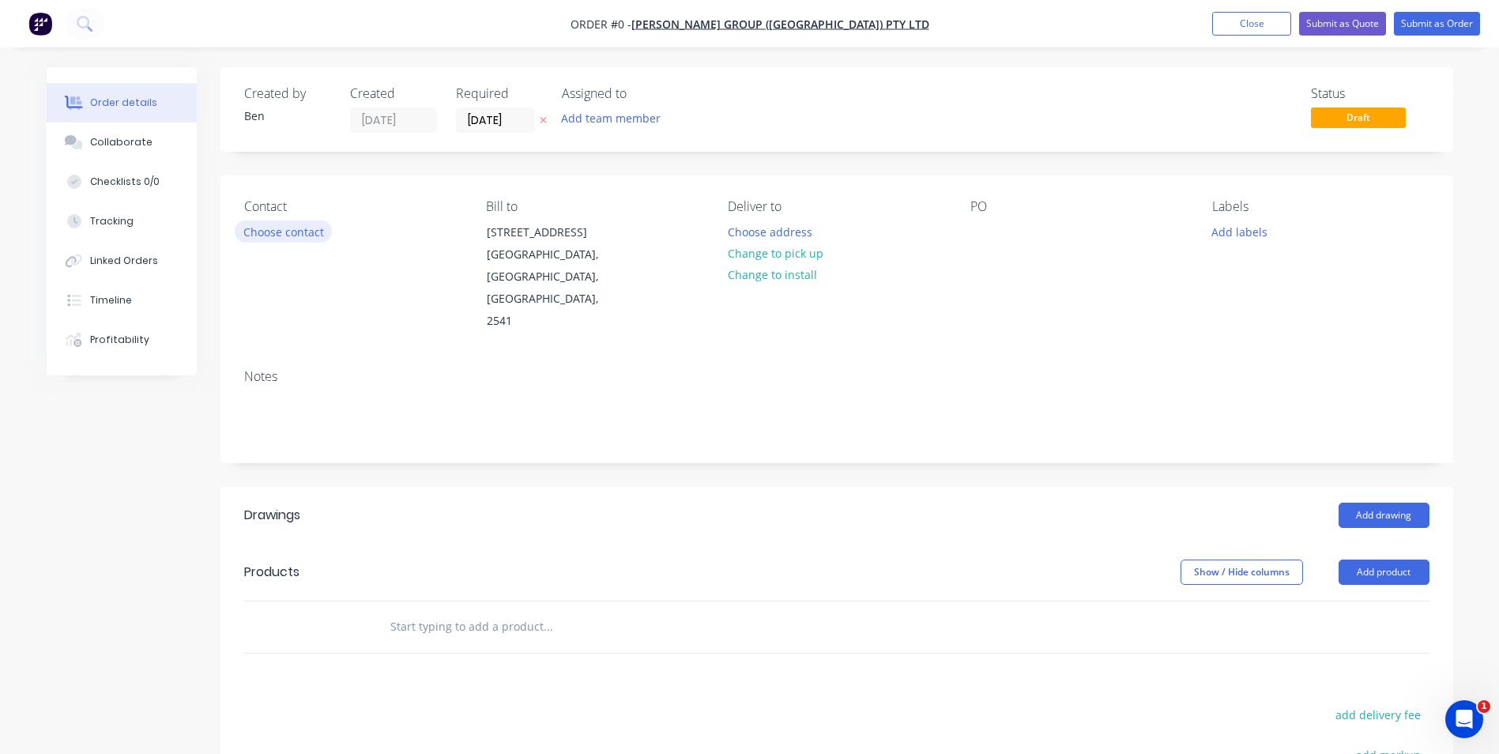
click at [290, 227] on button "Choose contact" at bounding box center [283, 231] width 97 height 21
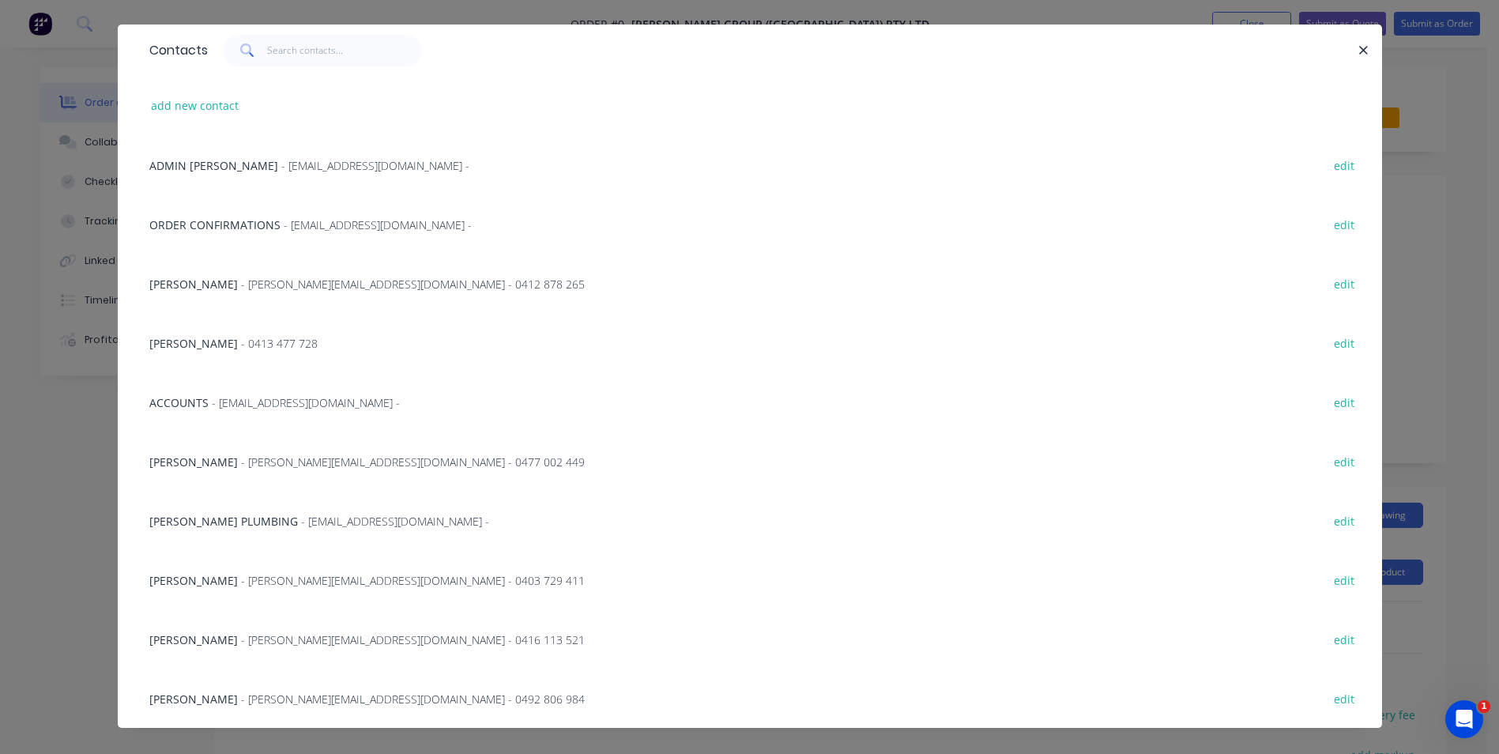
scroll to position [58, 0]
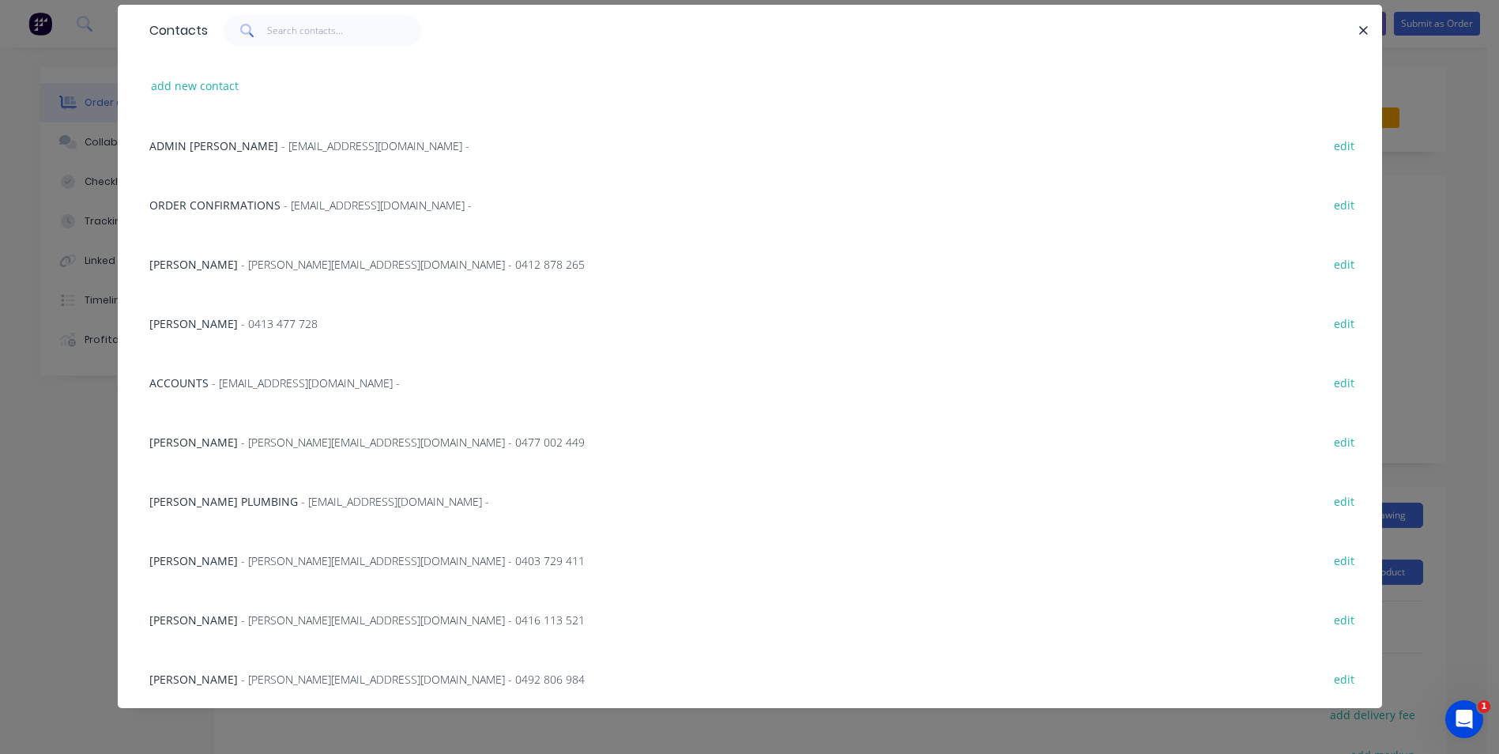
click at [241, 442] on span "- [PERSON_NAME][EMAIL_ADDRESS][DOMAIN_NAME] - 0477 002 449" at bounding box center [413, 442] width 344 height 15
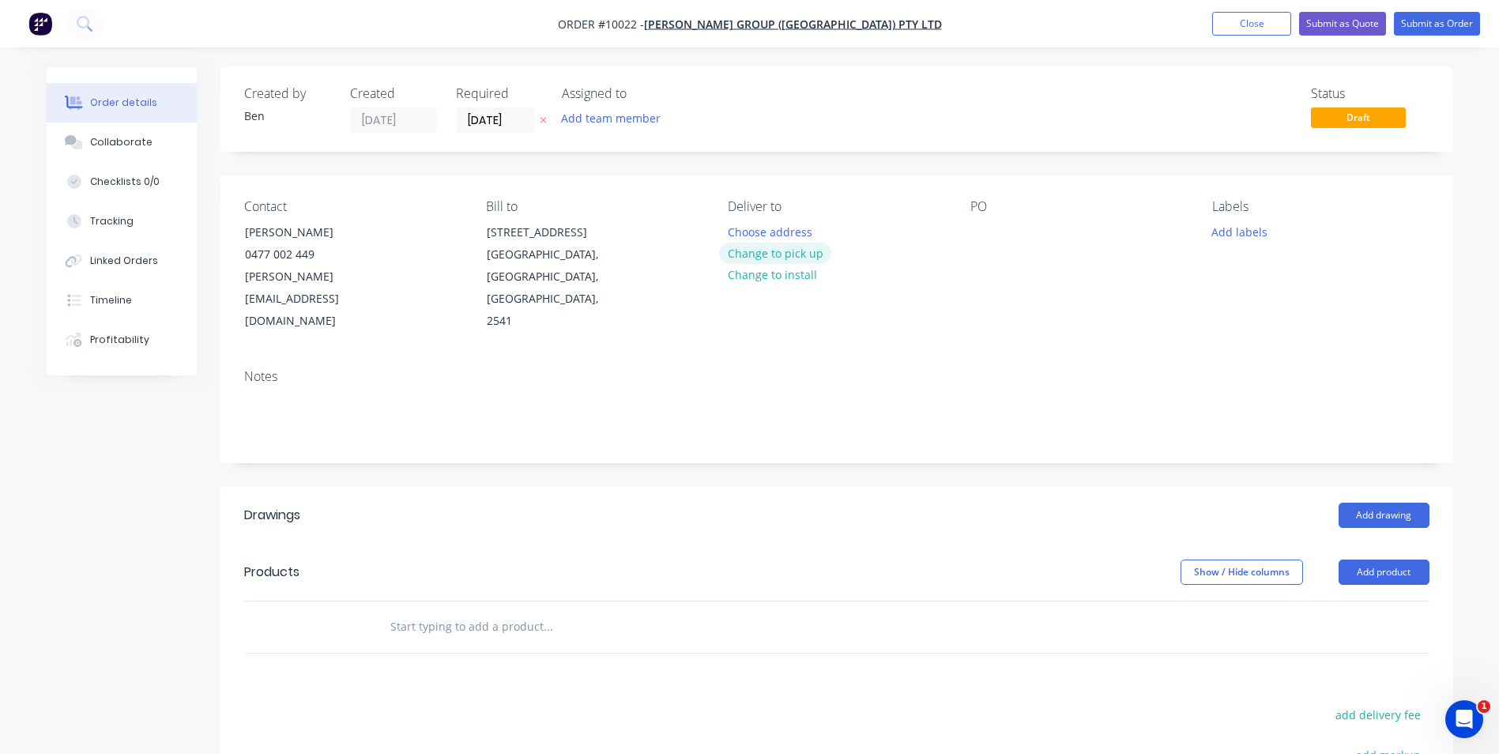
click at [764, 255] on button "Change to pick up" at bounding box center [775, 253] width 112 height 21
click at [979, 229] on div at bounding box center [983, 232] width 25 height 23
click at [1036, 271] on div "PO 103136" at bounding box center [1079, 266] width 217 height 134
click at [1375, 503] on button "Add drawing" at bounding box center [1384, 515] width 91 height 25
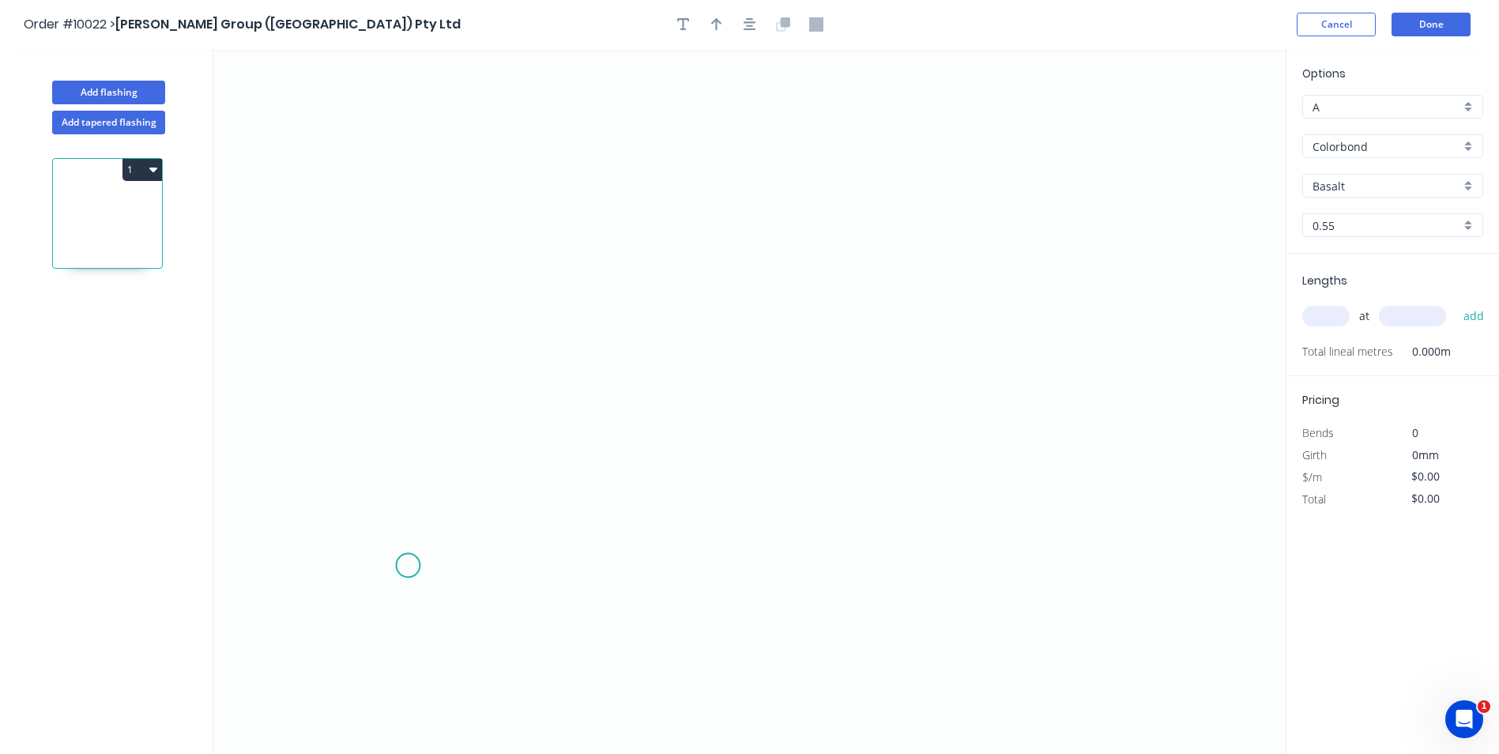
click at [404, 566] on icon "0" at bounding box center [749, 401] width 1073 height 705
click at [412, 284] on icon "0" at bounding box center [749, 401] width 1073 height 705
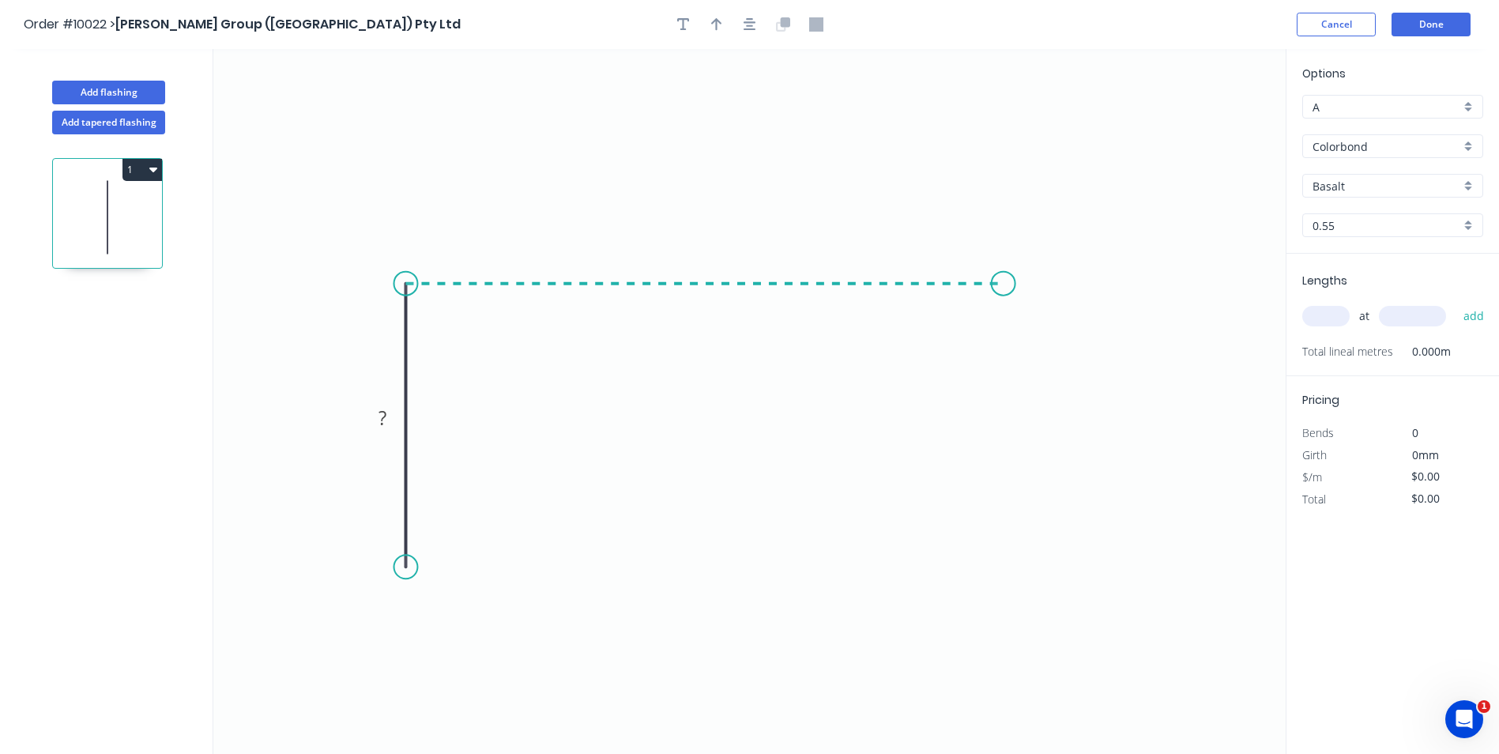
click at [1004, 278] on icon "0 ?" at bounding box center [749, 401] width 1073 height 705
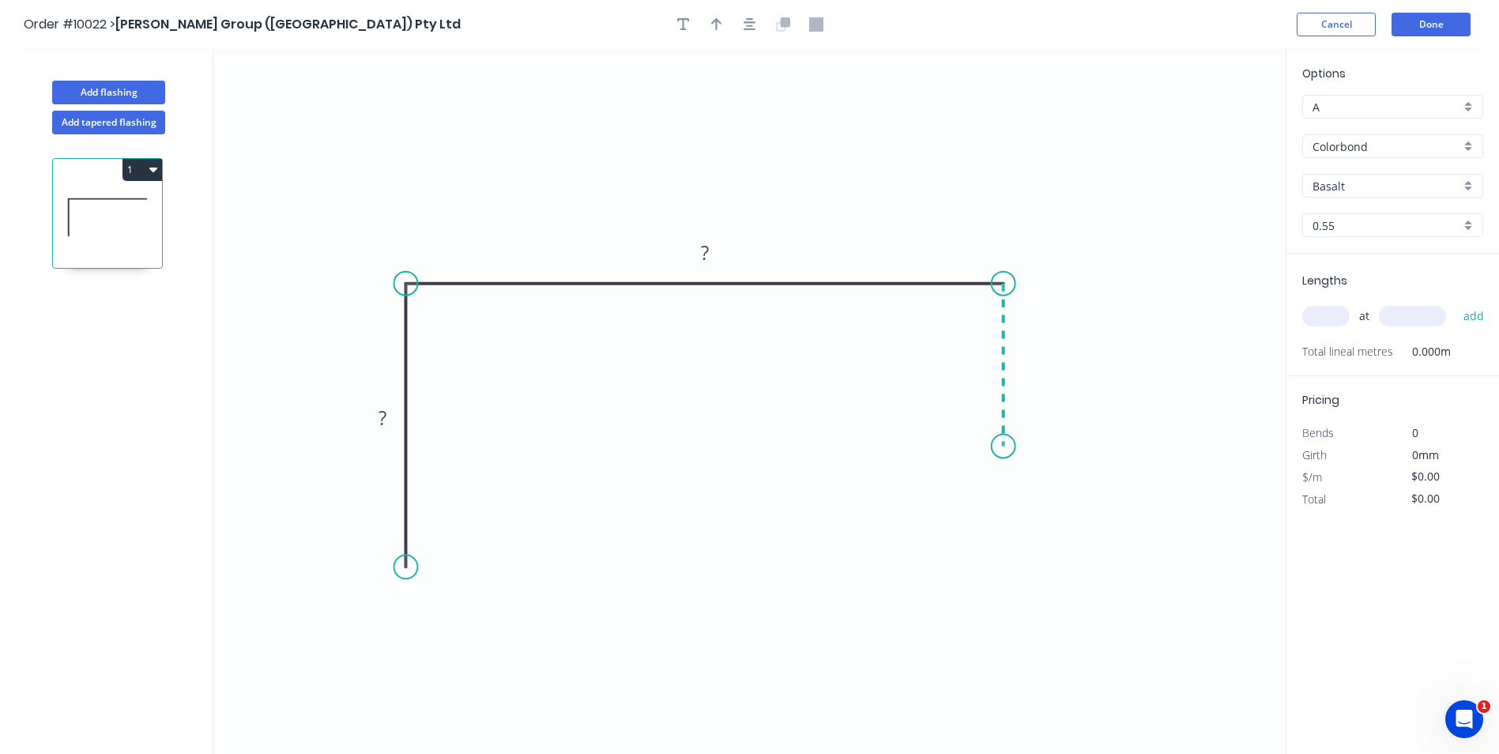
click at [990, 447] on icon "0 ? ?" at bounding box center [749, 401] width 1073 height 705
click at [430, 613] on div "Crush & Fold" at bounding box center [486, 619] width 159 height 32
click at [384, 413] on tspan "?" at bounding box center [383, 418] width 8 height 26
click at [451, 155] on icon "0 CF 10 40 130 30" at bounding box center [749, 401] width 1073 height 705
type input "$9.85"
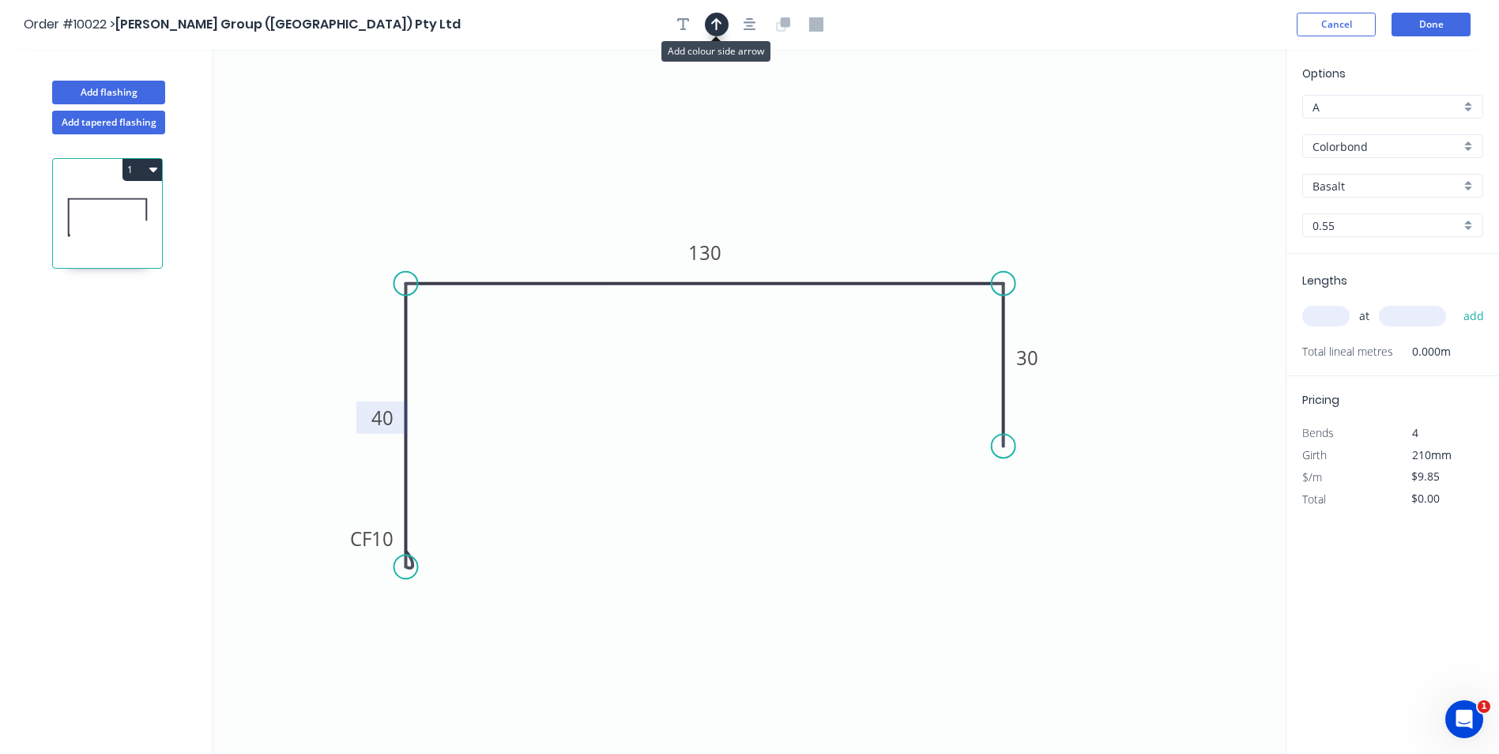
click at [712, 26] on icon "button" at bounding box center [716, 24] width 11 height 14
drag, startPoint x: 1203, startPoint y: 123, endPoint x: 714, endPoint y: 151, distance: 490.1
click at [714, 151] on icon at bounding box center [714, 132] width 14 height 51
click at [1402, 187] on input "Basalt" at bounding box center [1387, 186] width 148 height 17
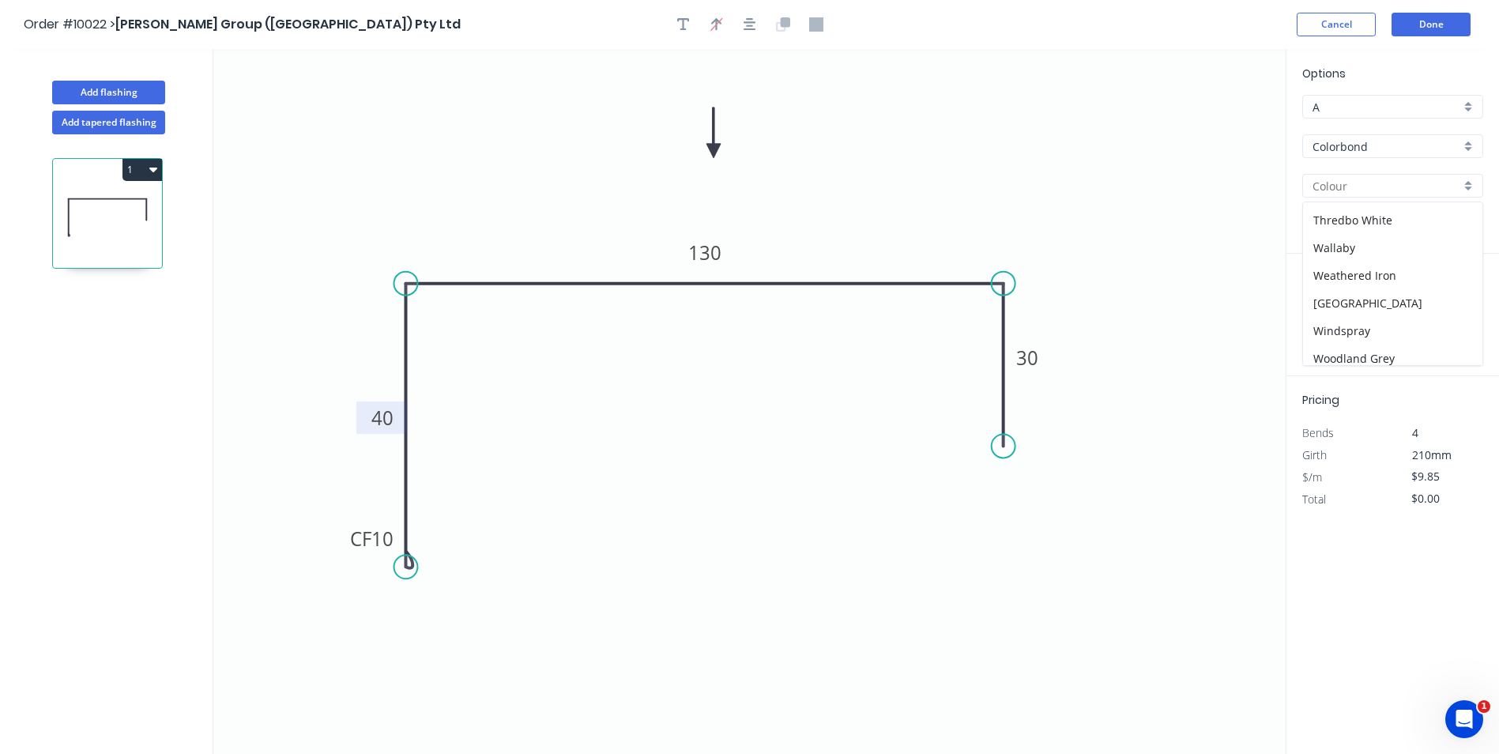
scroll to position [584, 0]
click at [1377, 351] on div "Woodland Grey" at bounding box center [1392, 352] width 179 height 28
type input "Woodland Grey"
click at [1329, 317] on input "text" at bounding box center [1326, 316] width 47 height 21
type input "1"
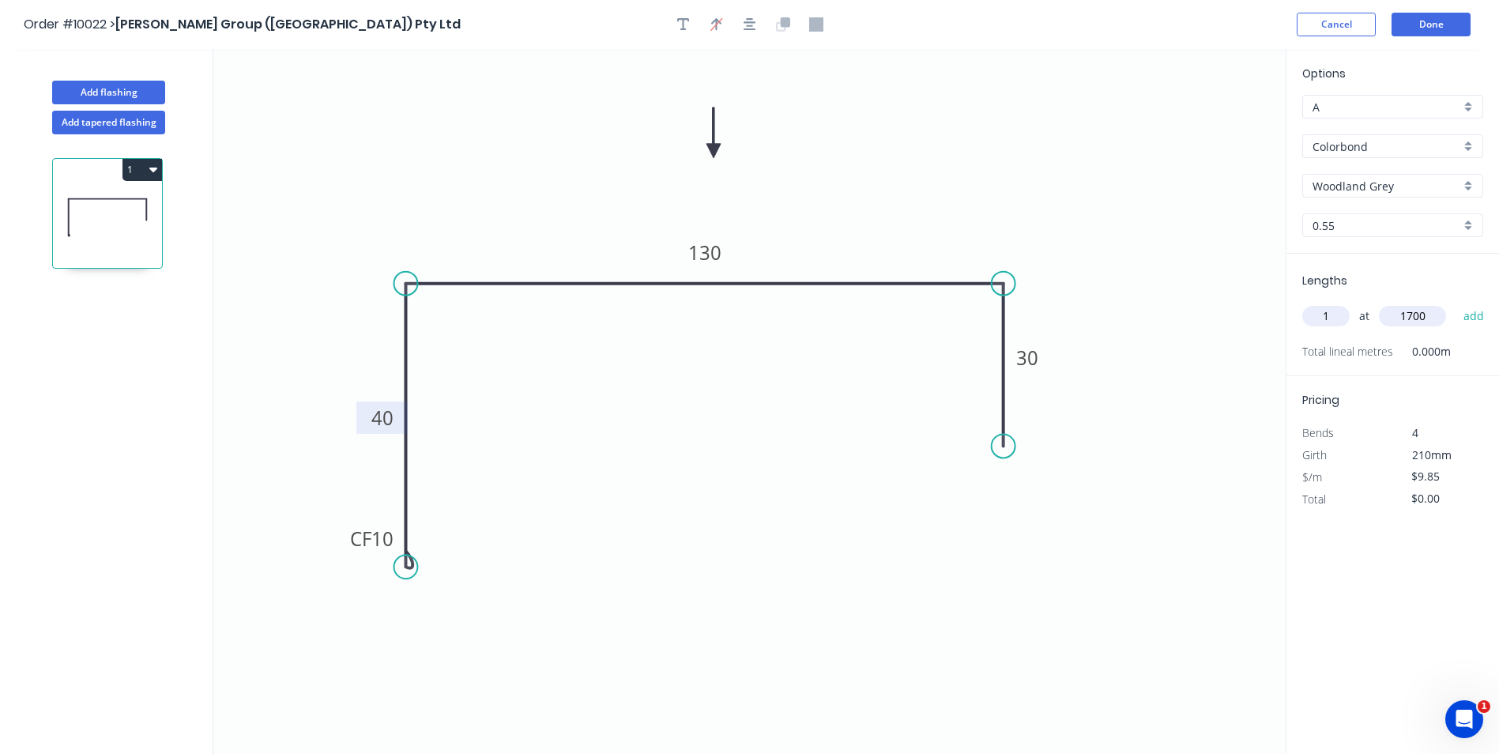
type input "1700"
click at [1456, 303] on button "add" at bounding box center [1474, 316] width 37 height 27
type input "$16.75"
click at [1428, 24] on button "Done" at bounding box center [1431, 25] width 79 height 24
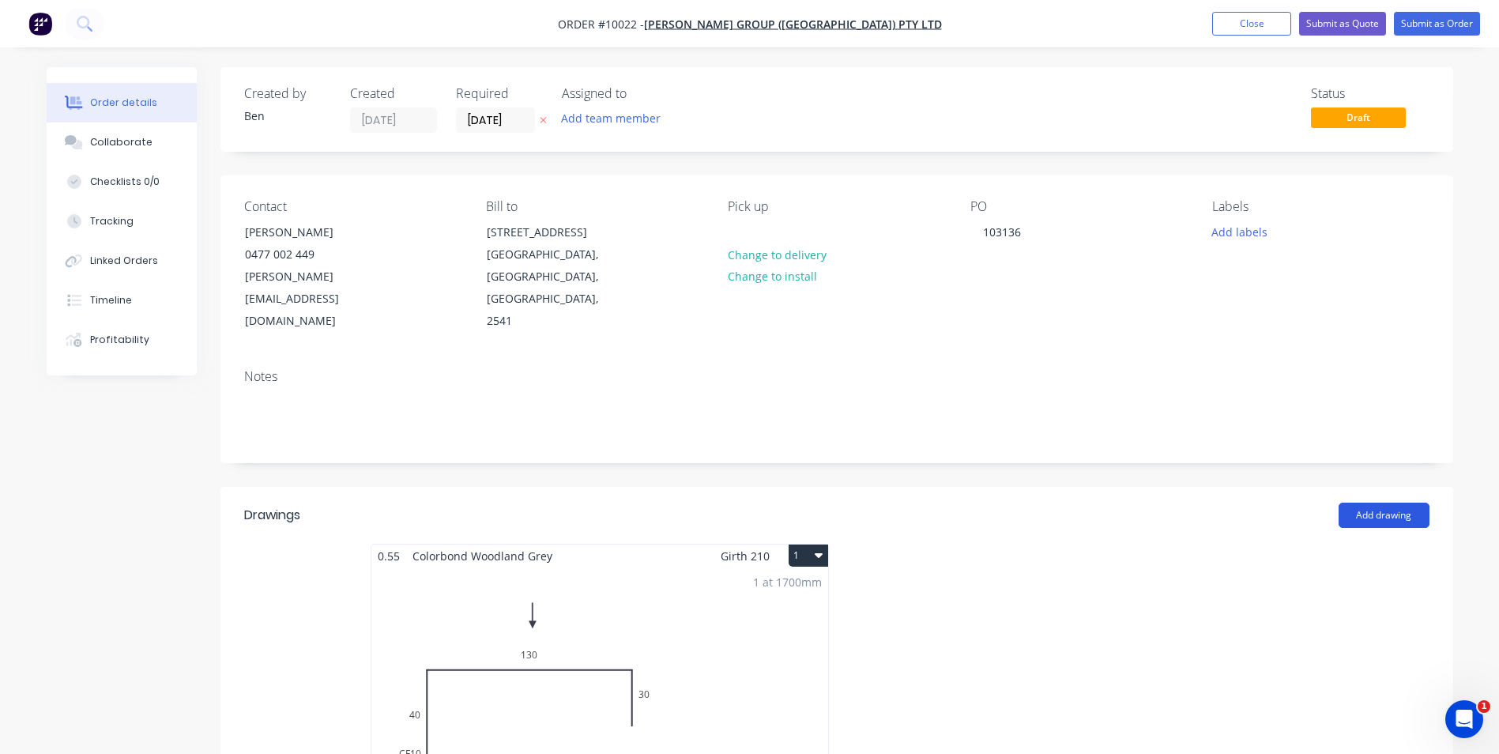
click at [1365, 503] on button "Add drawing" at bounding box center [1384, 515] width 91 height 25
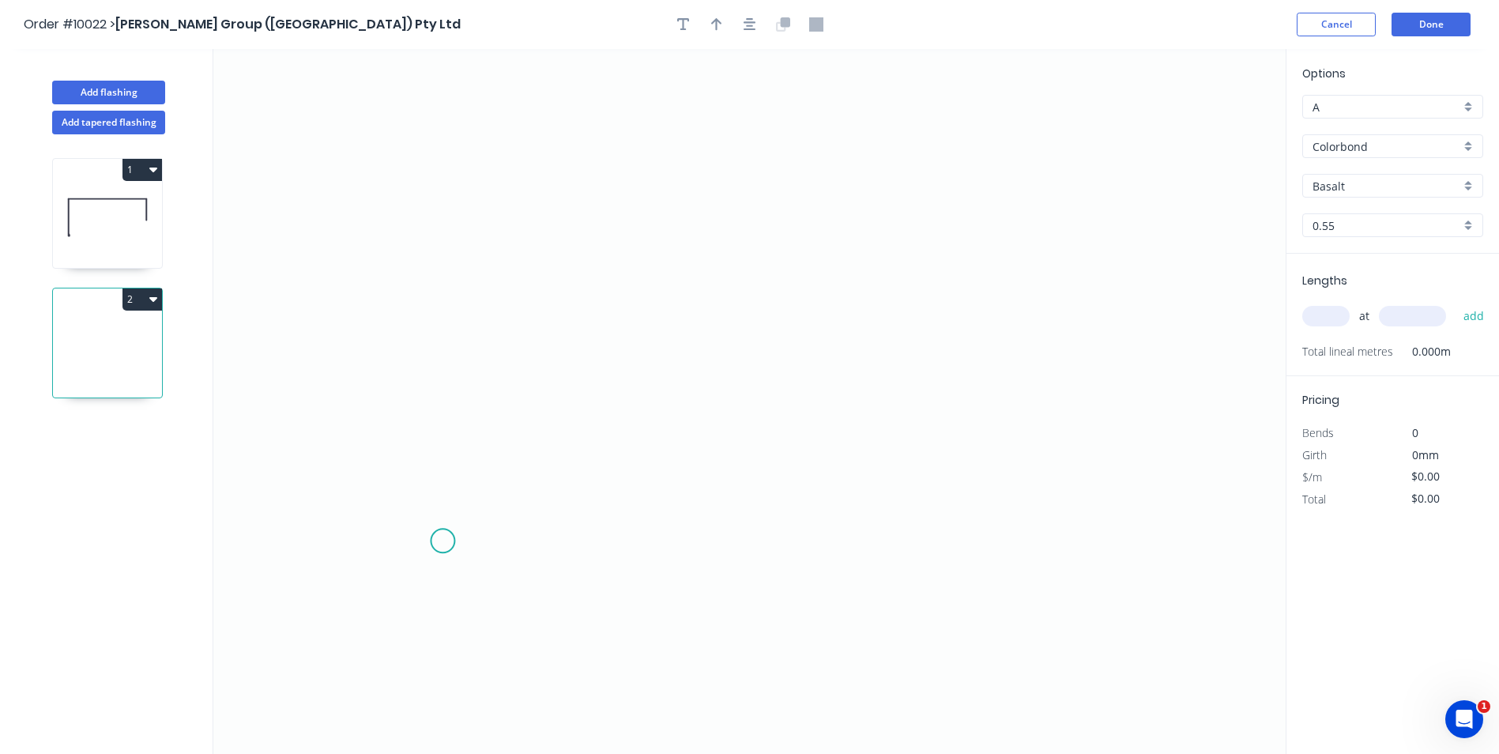
click at [443, 538] on icon "0" at bounding box center [749, 401] width 1073 height 705
click at [462, 466] on icon "0" at bounding box center [749, 401] width 1073 height 705
click at [505, 492] on div "Delete point" at bounding box center [541, 489] width 159 height 32
click at [149, 164] on icon "button" at bounding box center [153, 169] width 8 height 13
click at [102, 213] on div "Duplicate" at bounding box center [87, 209] width 122 height 23
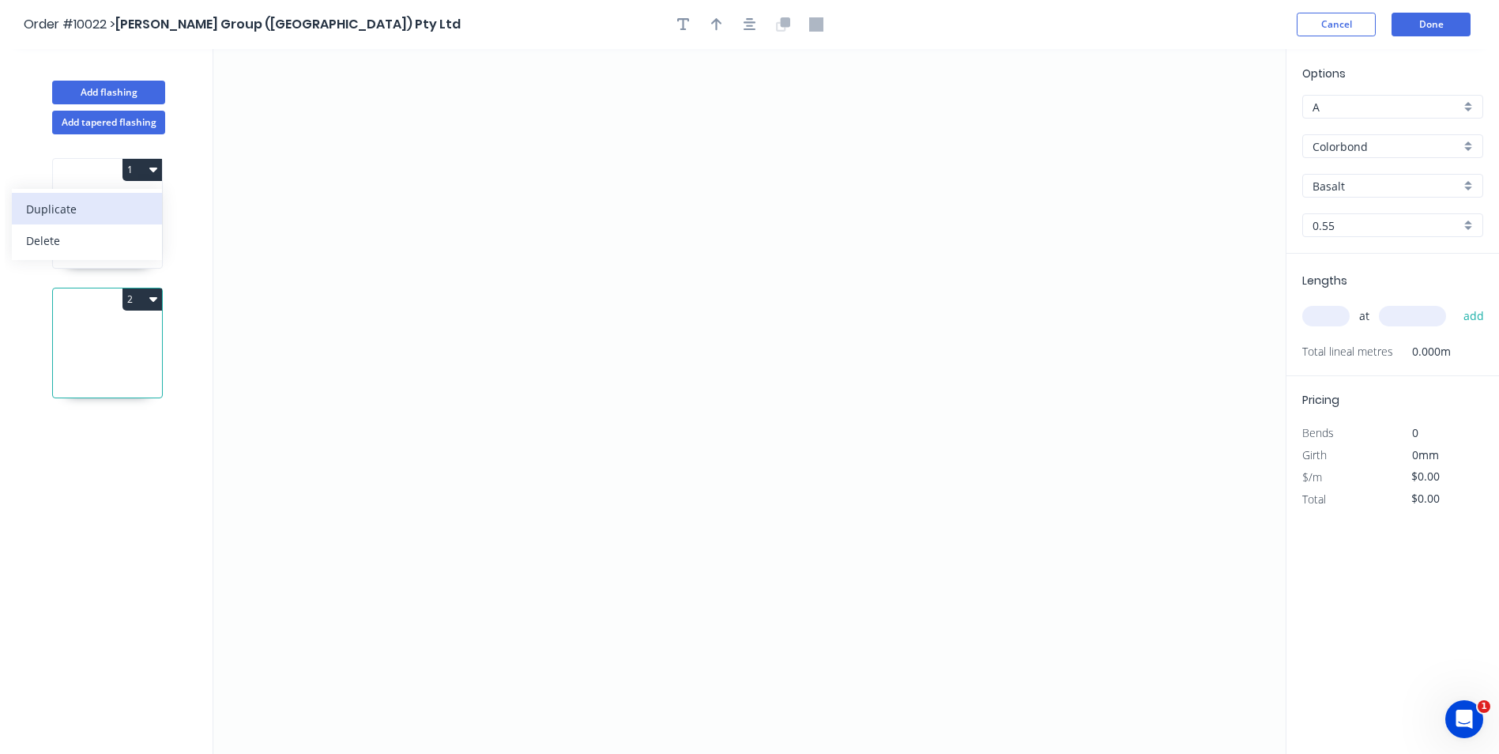
type input "Woodland Grey"
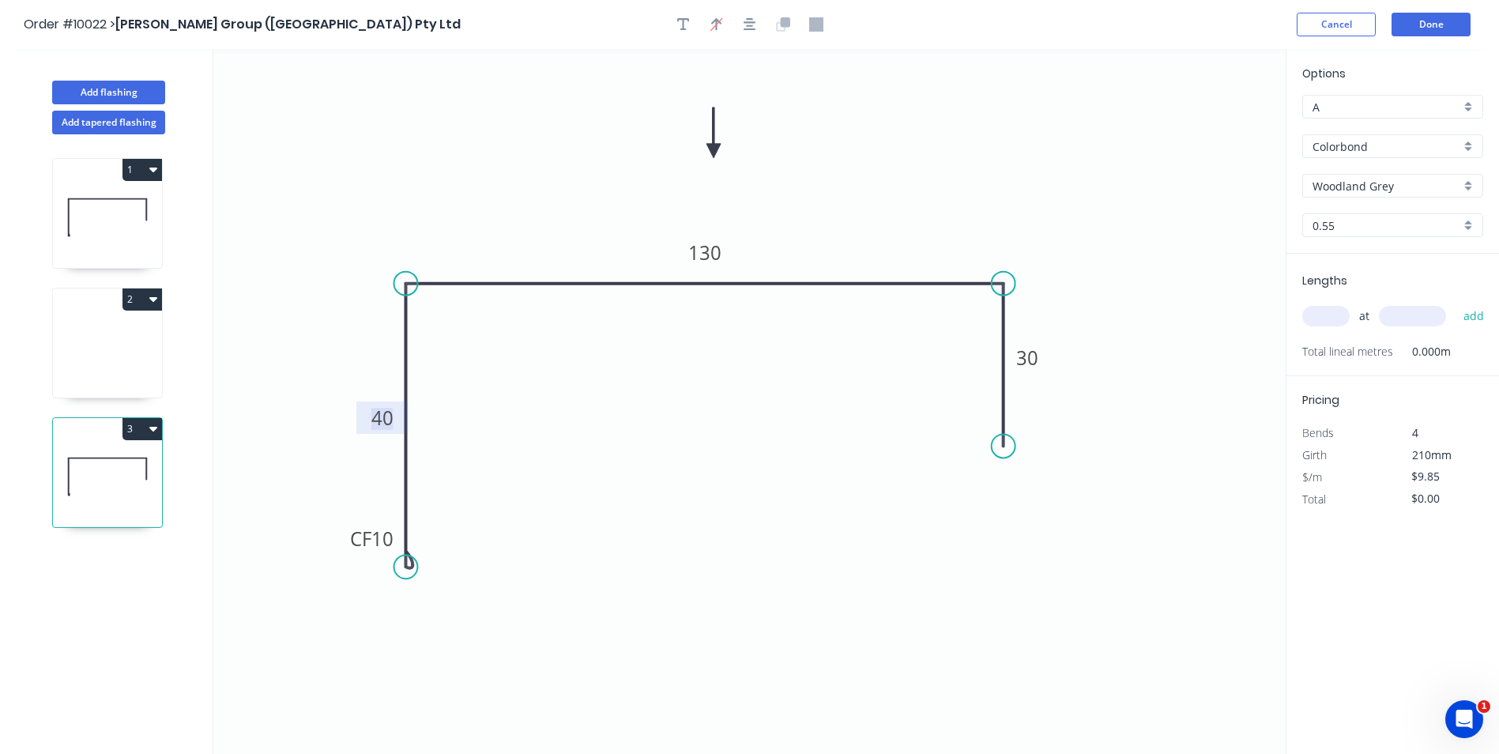
click at [375, 421] on tspan "40" at bounding box center [382, 418] width 22 height 26
drag, startPoint x: 625, startPoint y: 566, endPoint x: 963, endPoint y: 539, distance: 338.6
click at [628, 564] on icon "0 CF 10 80 80 40" at bounding box center [749, 401] width 1073 height 705
click at [1030, 492] on div "Crush & Fold" at bounding box center [1080, 491] width 159 height 32
type input "$12.02"
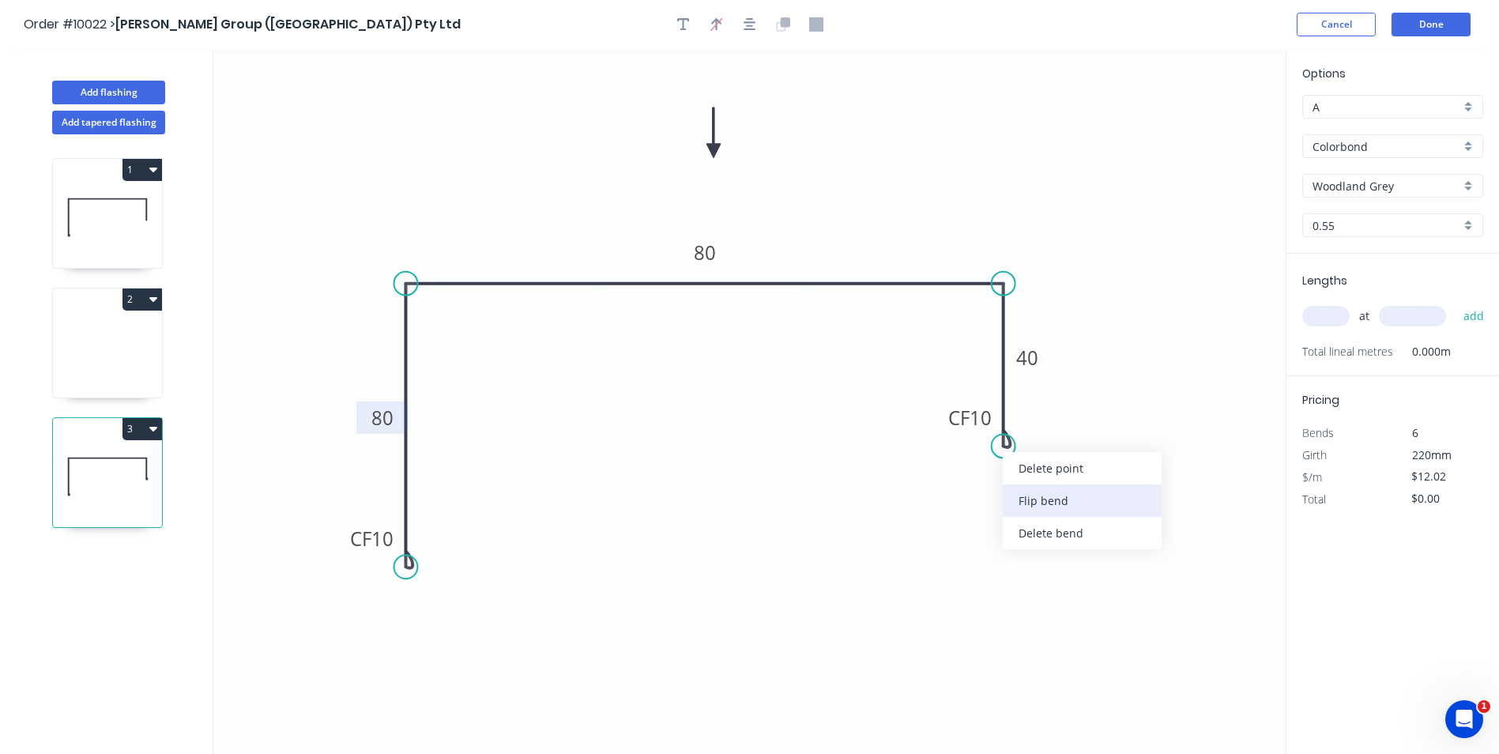
click at [1013, 492] on div "Flip bend" at bounding box center [1082, 501] width 159 height 32
click at [1332, 313] on input "text" at bounding box center [1326, 316] width 47 height 21
type input "1"
type input "5200"
click at [1456, 303] on button "add" at bounding box center [1474, 316] width 37 height 27
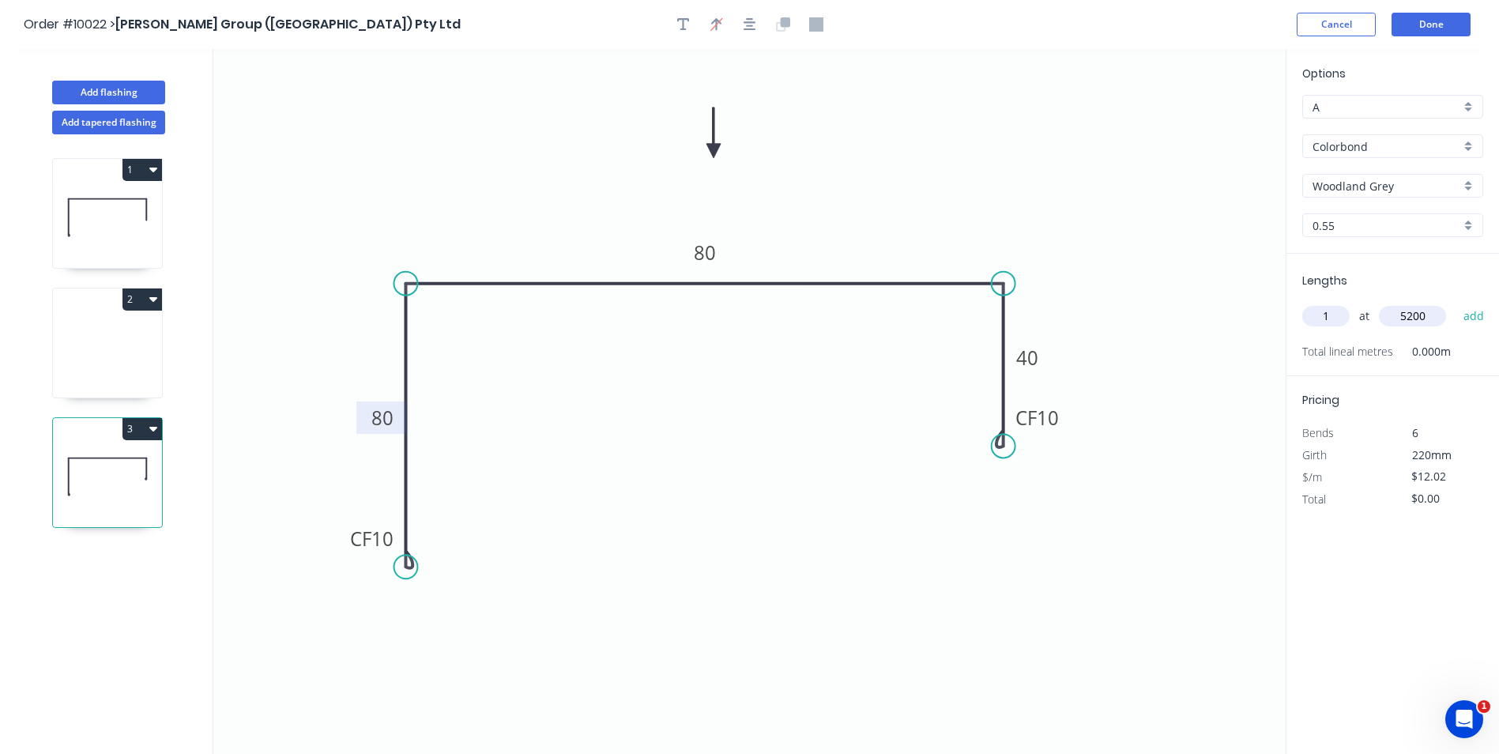
type input "$62.50"
click at [1407, 17] on button "Done" at bounding box center [1431, 25] width 79 height 24
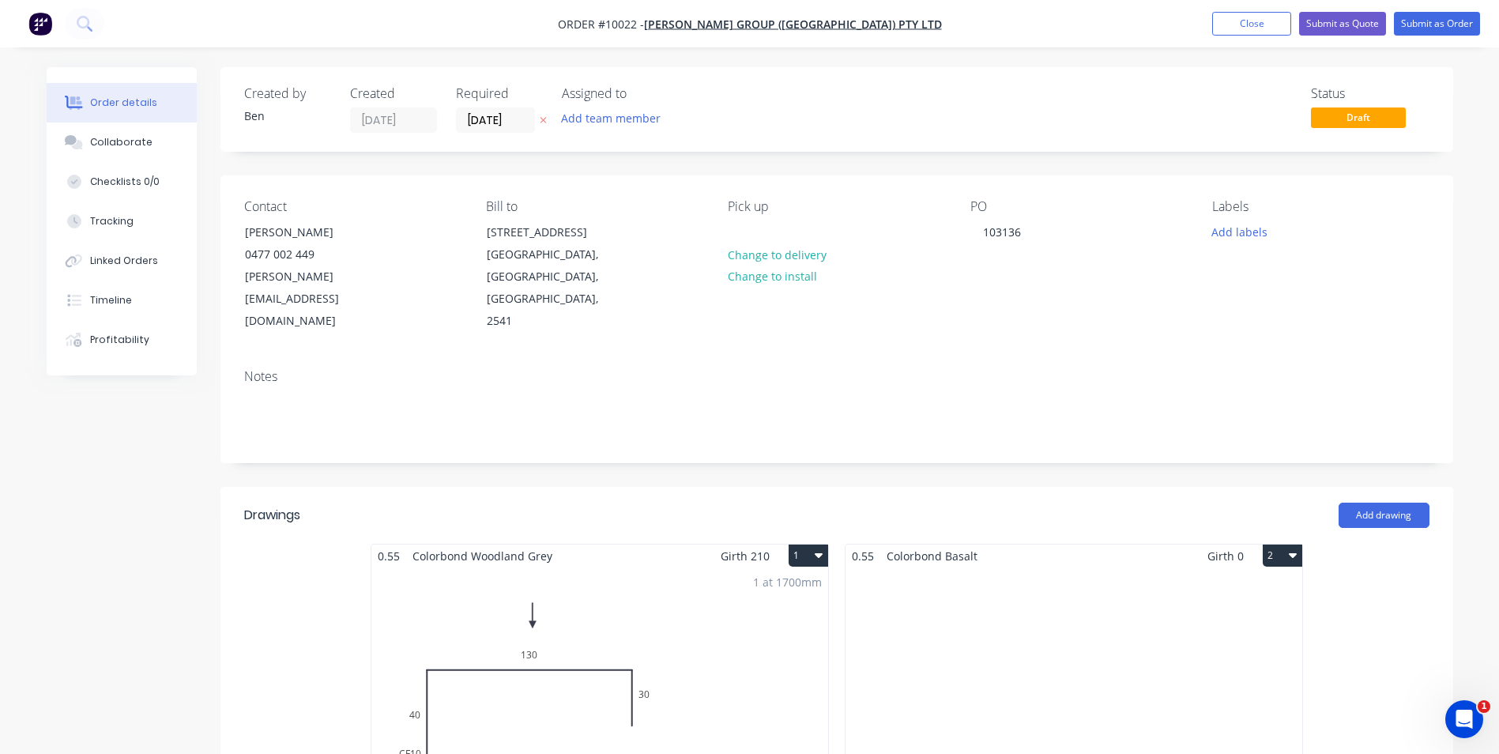
scroll to position [237, 0]
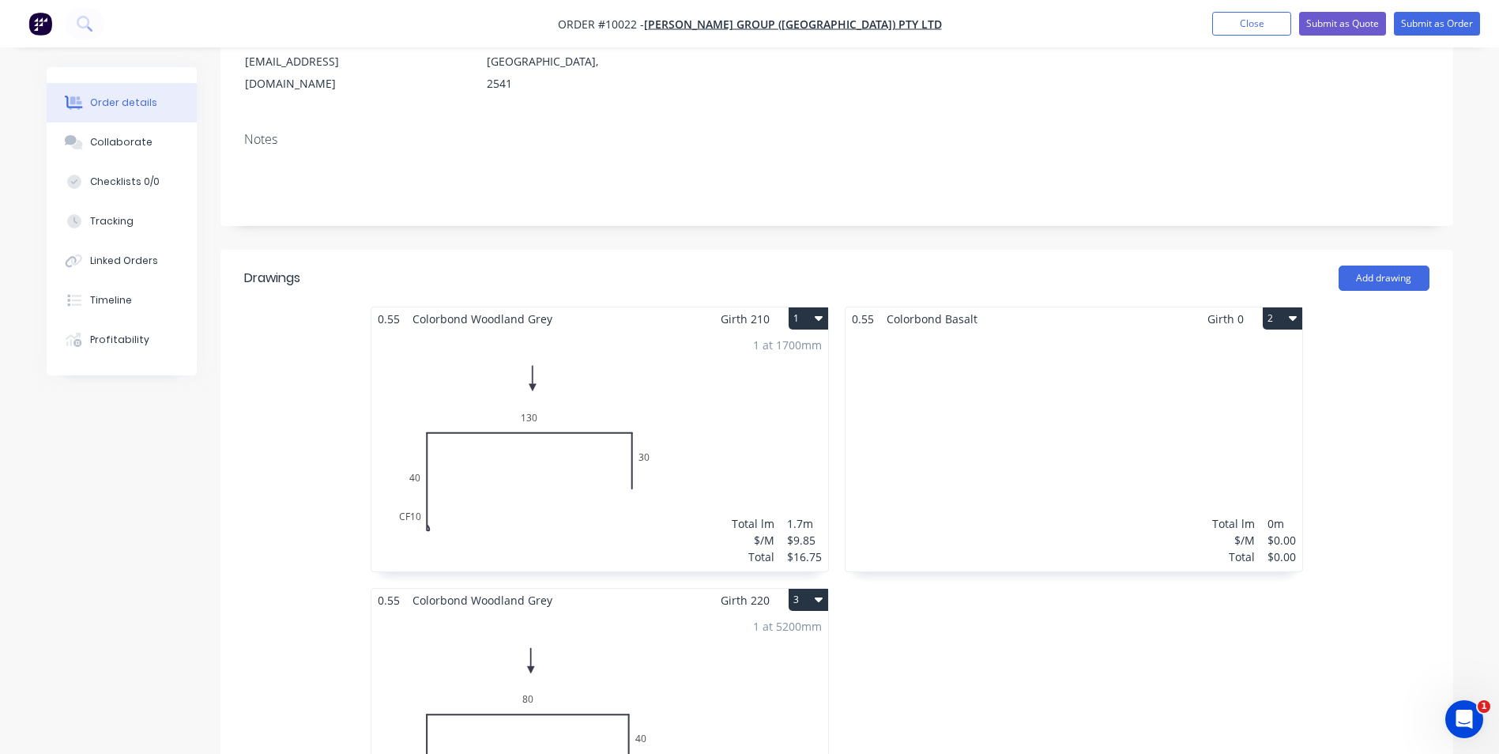
click at [1273, 307] on button "2" at bounding box center [1283, 318] width 40 height 22
click at [1194, 409] on div "Delete" at bounding box center [1228, 420] width 122 height 23
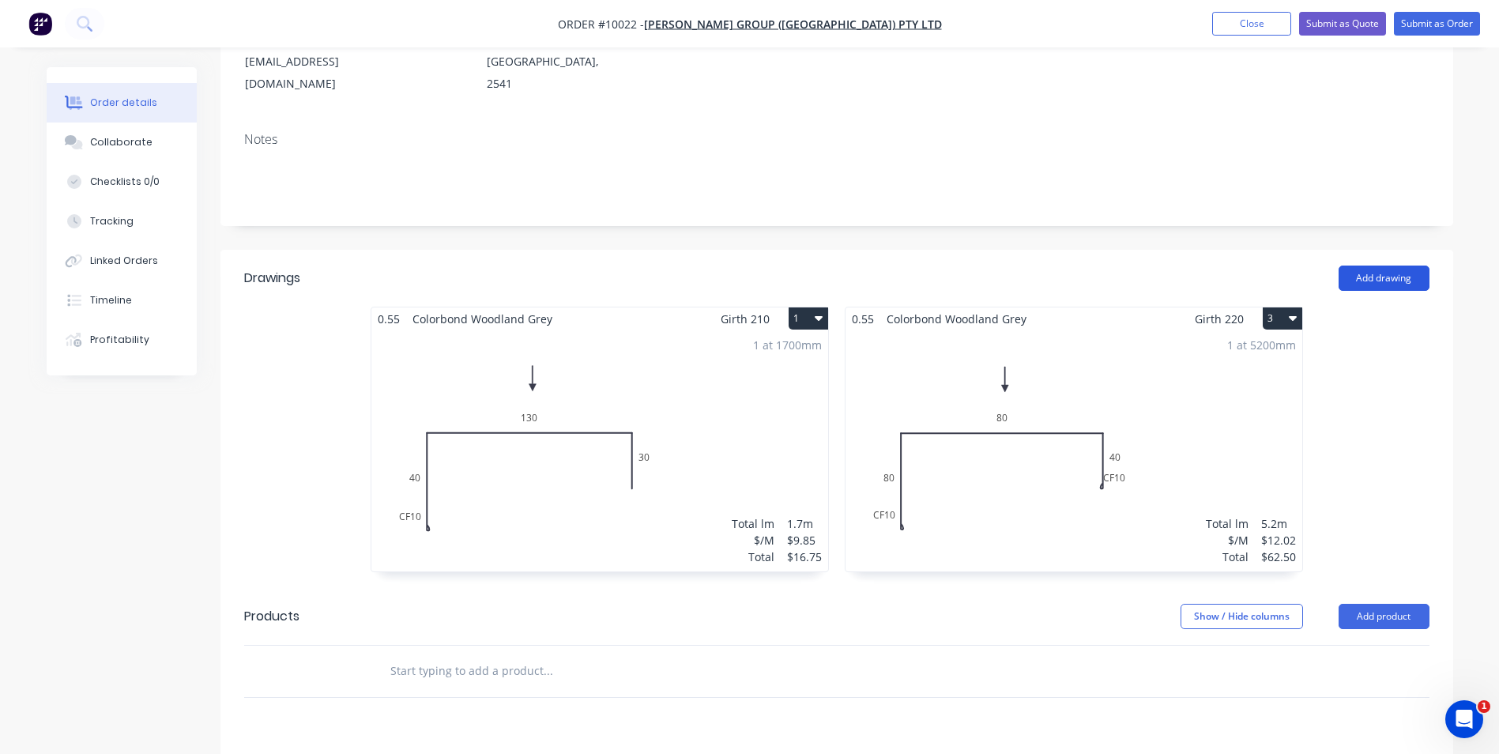
click at [1360, 266] on button "Add drawing" at bounding box center [1384, 278] width 91 height 25
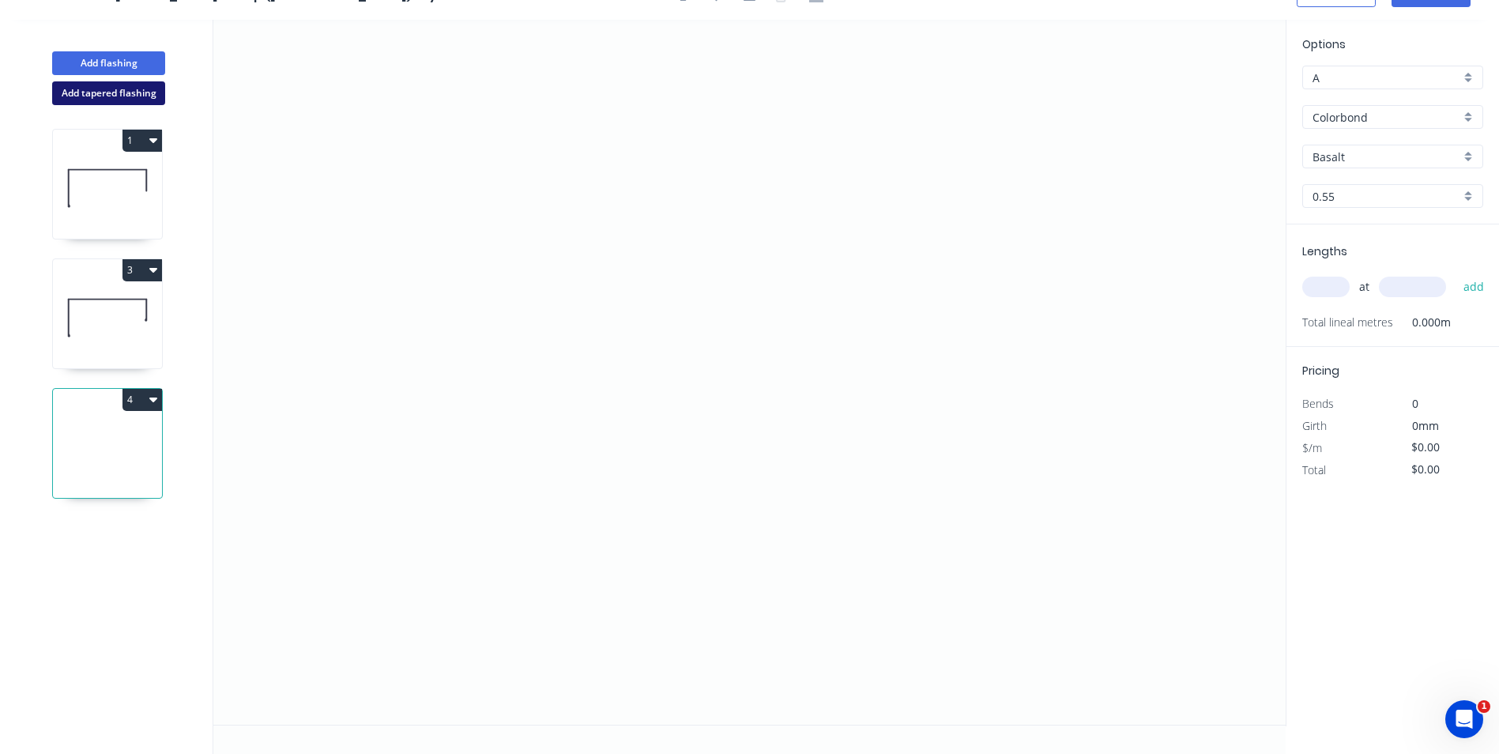
click at [133, 88] on button "Add tapered flashing" at bounding box center [108, 93] width 113 height 24
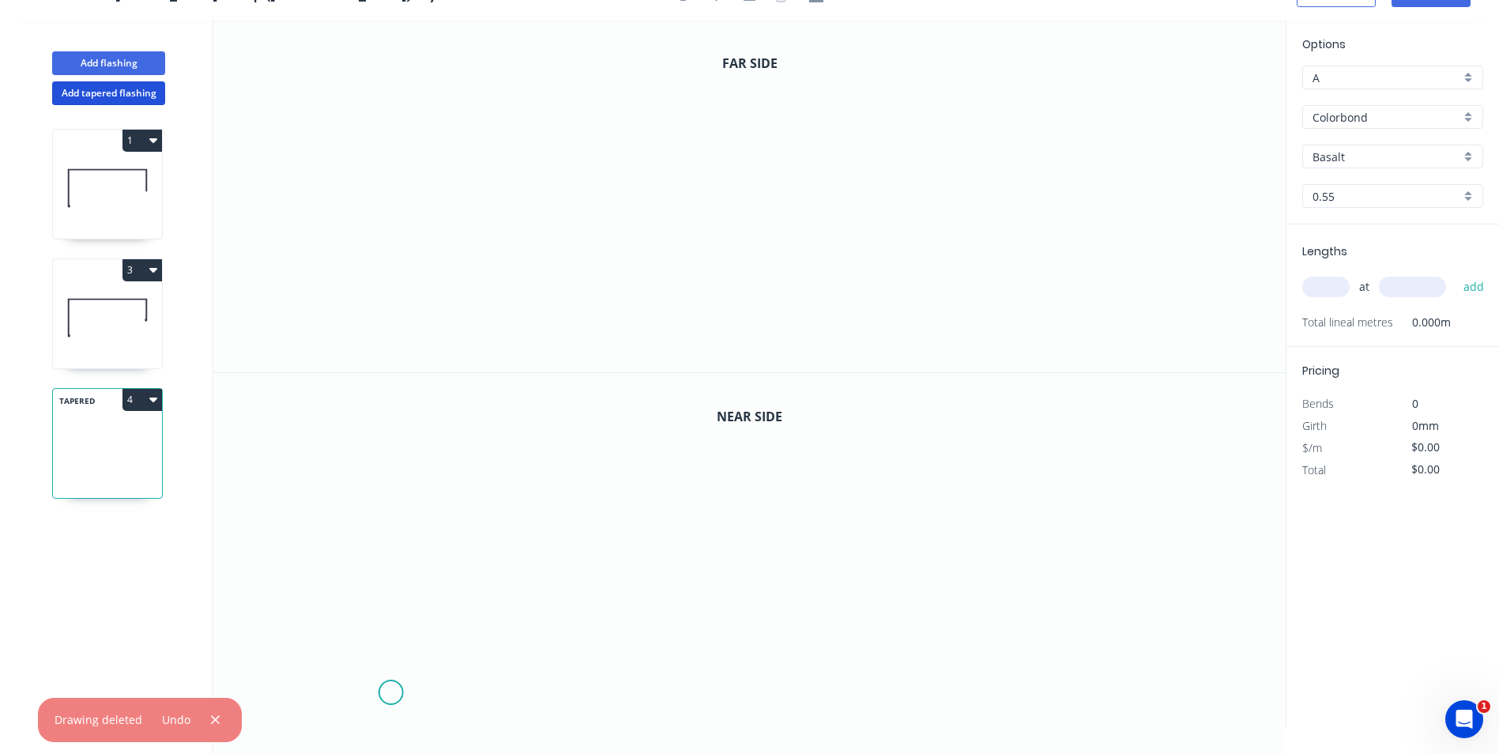
click at [391, 692] on icon "0" at bounding box center [749, 549] width 1073 height 353
click at [387, 524] on icon "0" at bounding box center [749, 549] width 1073 height 353
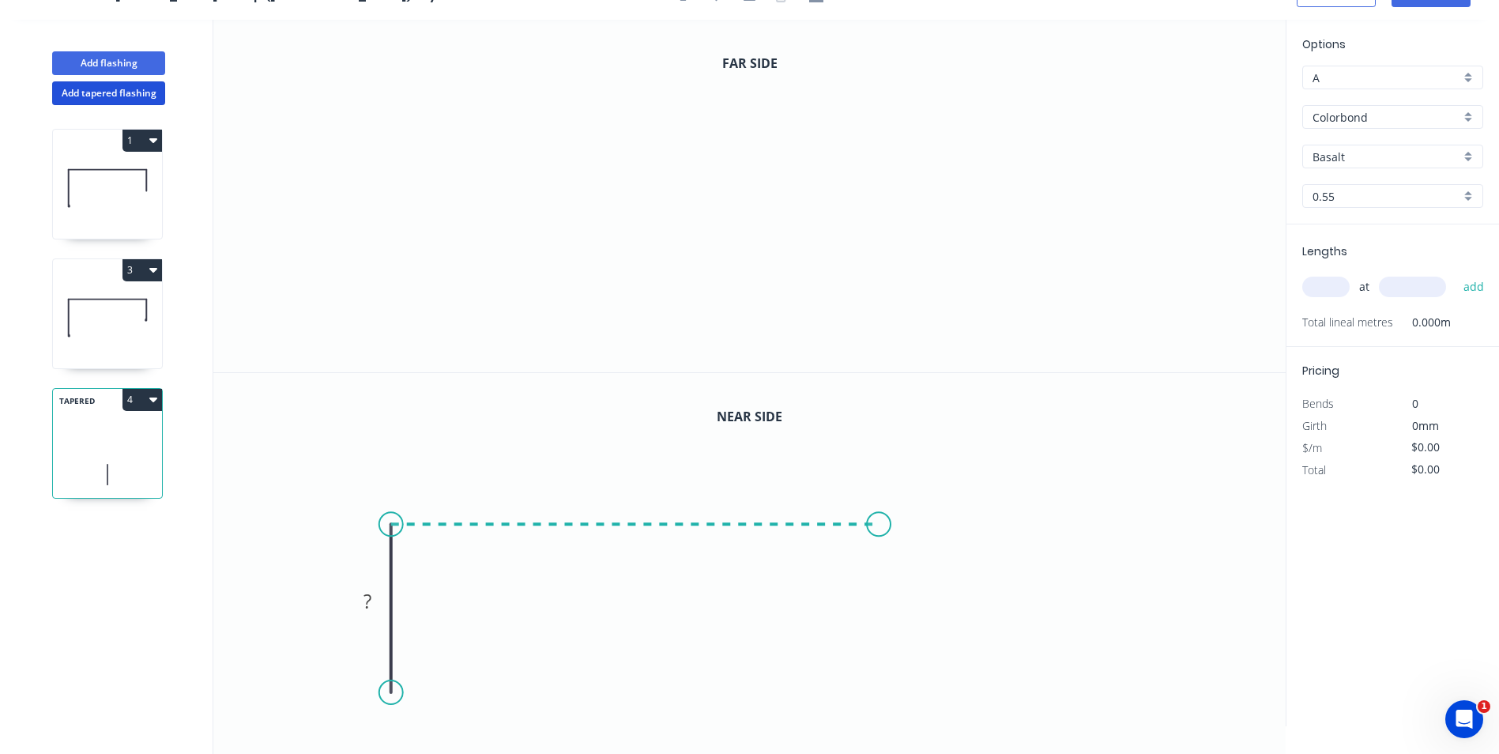
click at [880, 533] on icon "0 ?" at bounding box center [749, 549] width 1073 height 353
click at [873, 634] on icon "0 ? ?" at bounding box center [749, 549] width 1073 height 353
click at [384, 308] on icon "0" at bounding box center [749, 196] width 1073 height 353
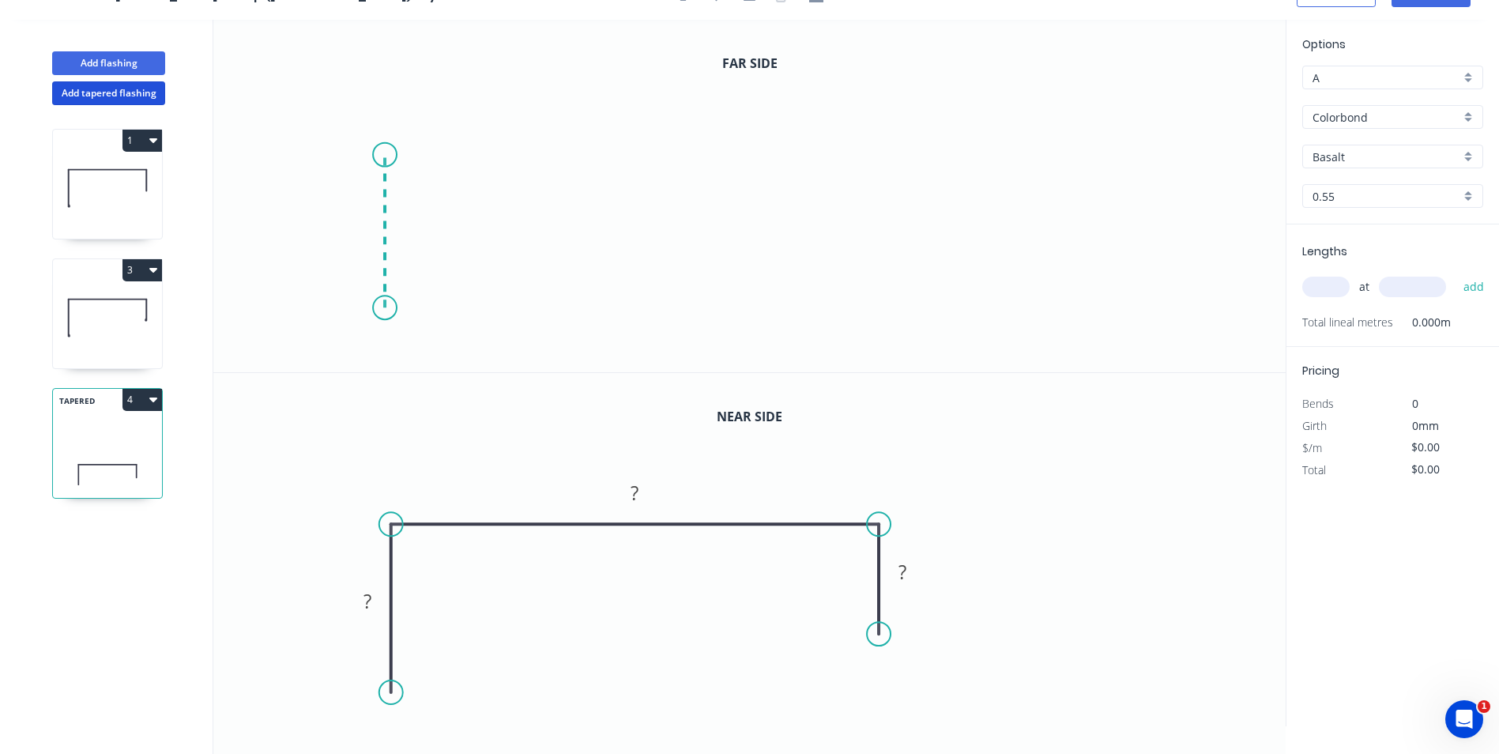
click at [394, 155] on icon "0" at bounding box center [749, 196] width 1073 height 353
click at [882, 186] on icon "0 ?" at bounding box center [749, 196] width 1073 height 353
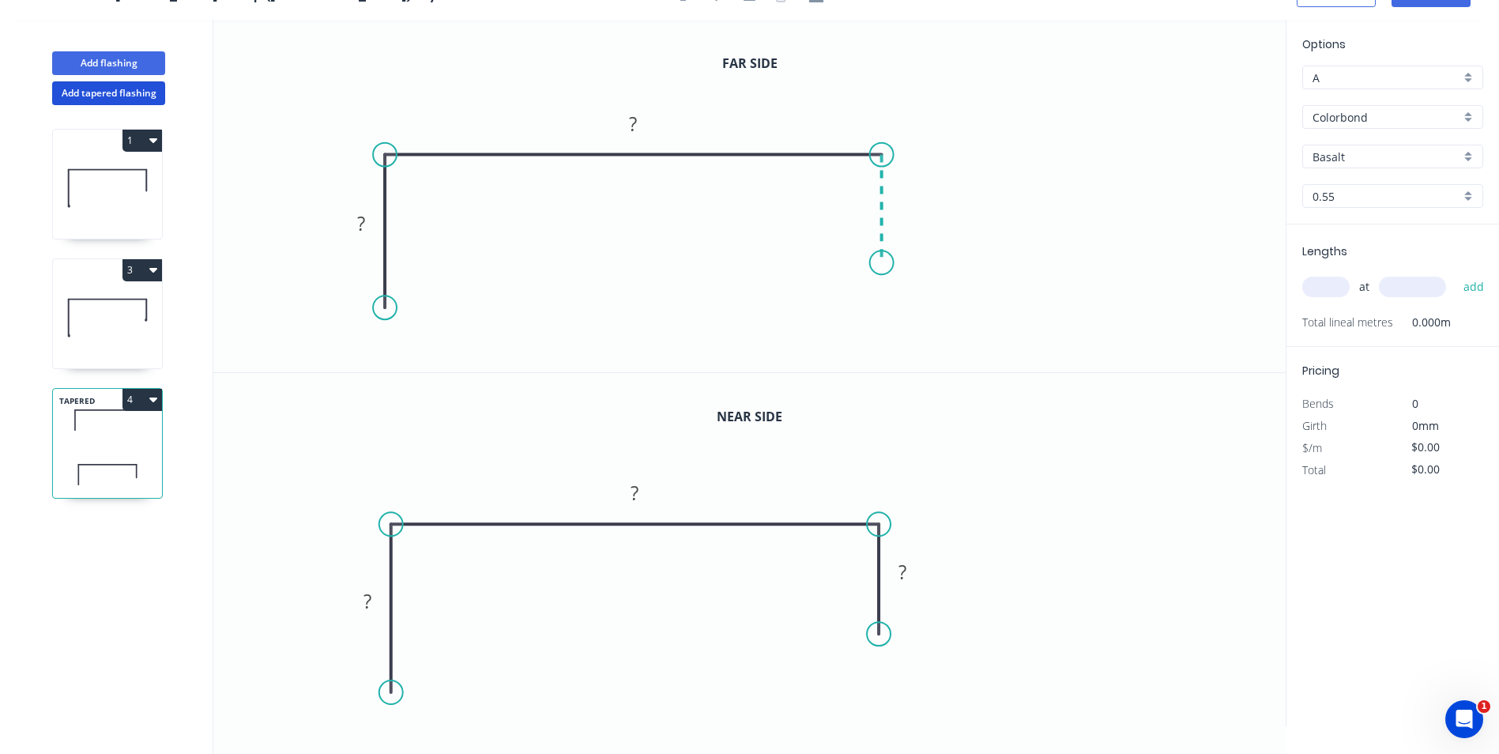
click at [876, 263] on icon "0 ? ?" at bounding box center [749, 196] width 1073 height 353
click at [409, 363] on div "Crush & Fold" at bounding box center [463, 367] width 159 height 32
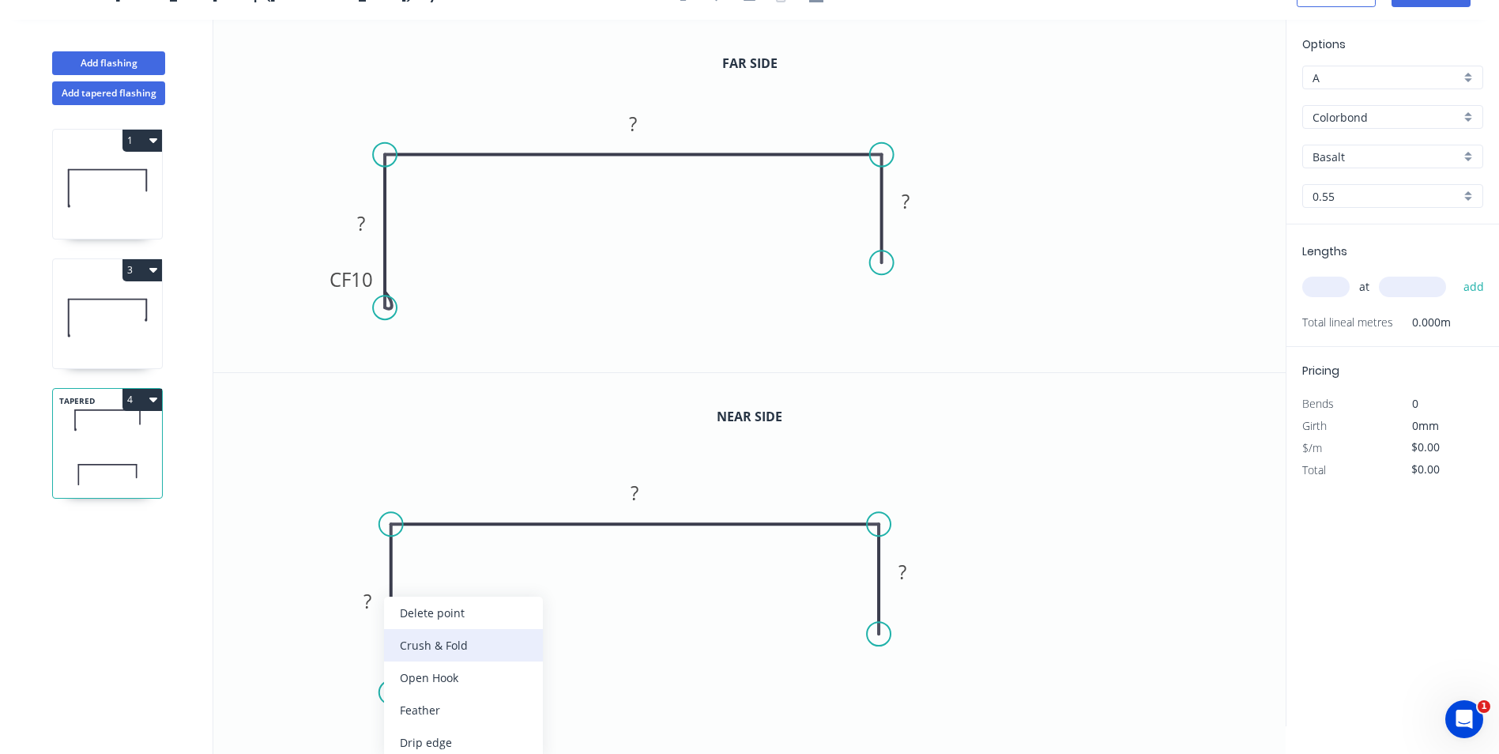
click at [432, 649] on div "Crush & Fold" at bounding box center [463, 645] width 159 height 32
click at [372, 602] on rect at bounding box center [368, 602] width 32 height 22
click at [486, 545] on icon "0 CF 10 40 90 30" at bounding box center [749, 549] width 1073 height 353
click at [368, 220] on rect at bounding box center [361, 224] width 32 height 22
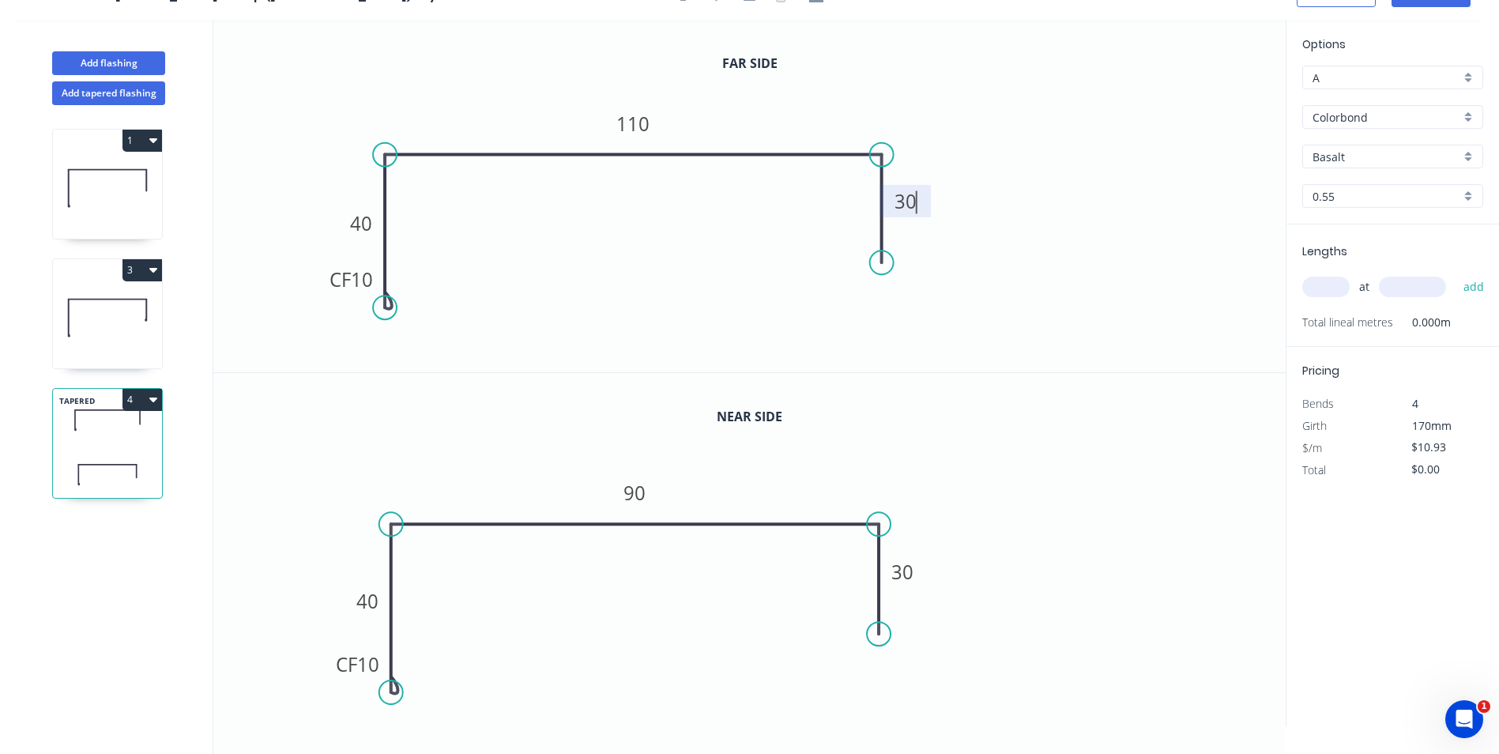
click at [824, 99] on icon "0 CF 10 40 110 30" at bounding box center [749, 196] width 1073 height 353
type input "$9.93"
click at [1348, 158] on input "Basalt" at bounding box center [1387, 157] width 148 height 17
click at [1375, 322] on div "Woodland Grey" at bounding box center [1392, 322] width 179 height 28
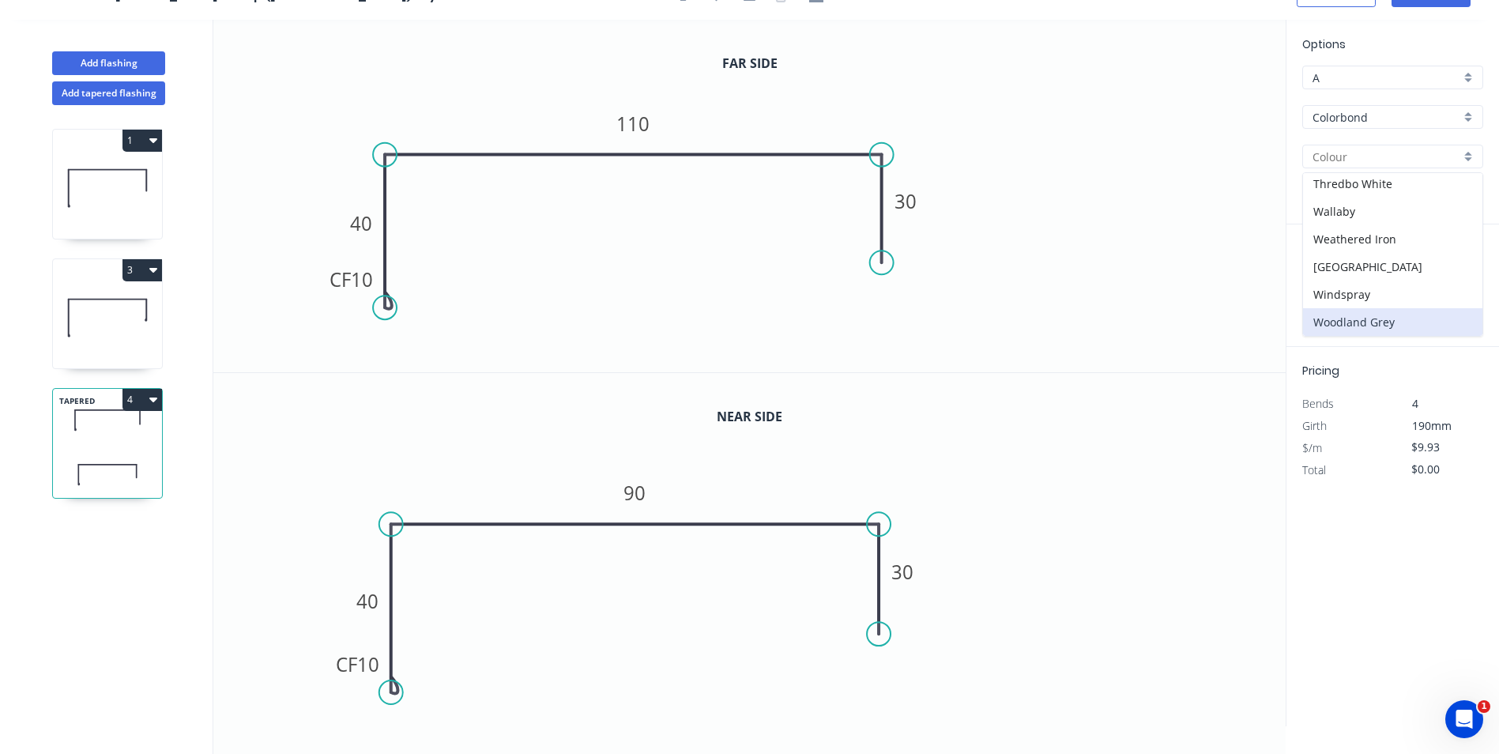
type input "Woodland Grey"
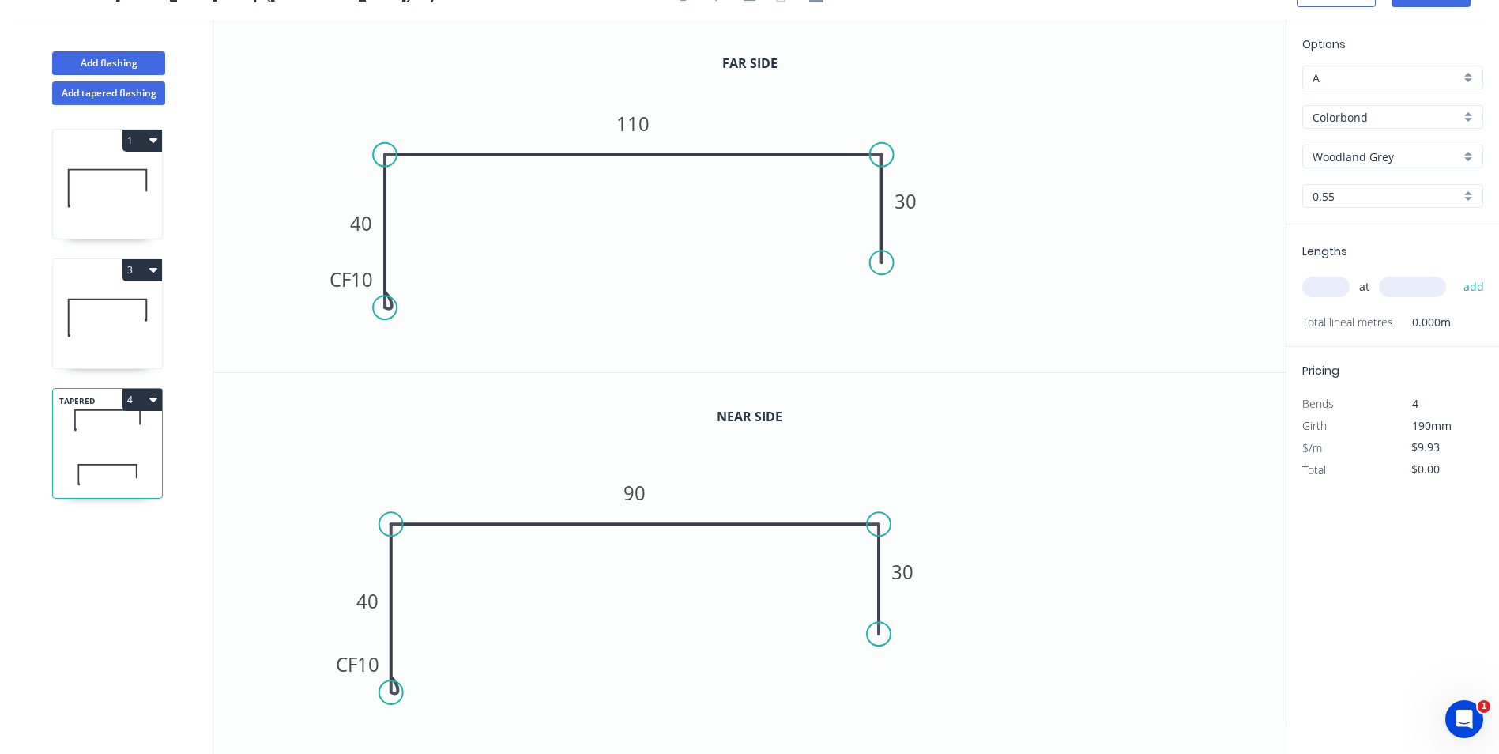
click at [1321, 285] on input "text" at bounding box center [1326, 287] width 47 height 21
type input "1"
type input "1700"
click at [1465, 288] on button "add" at bounding box center [1474, 286] width 37 height 27
type input "$16.88"
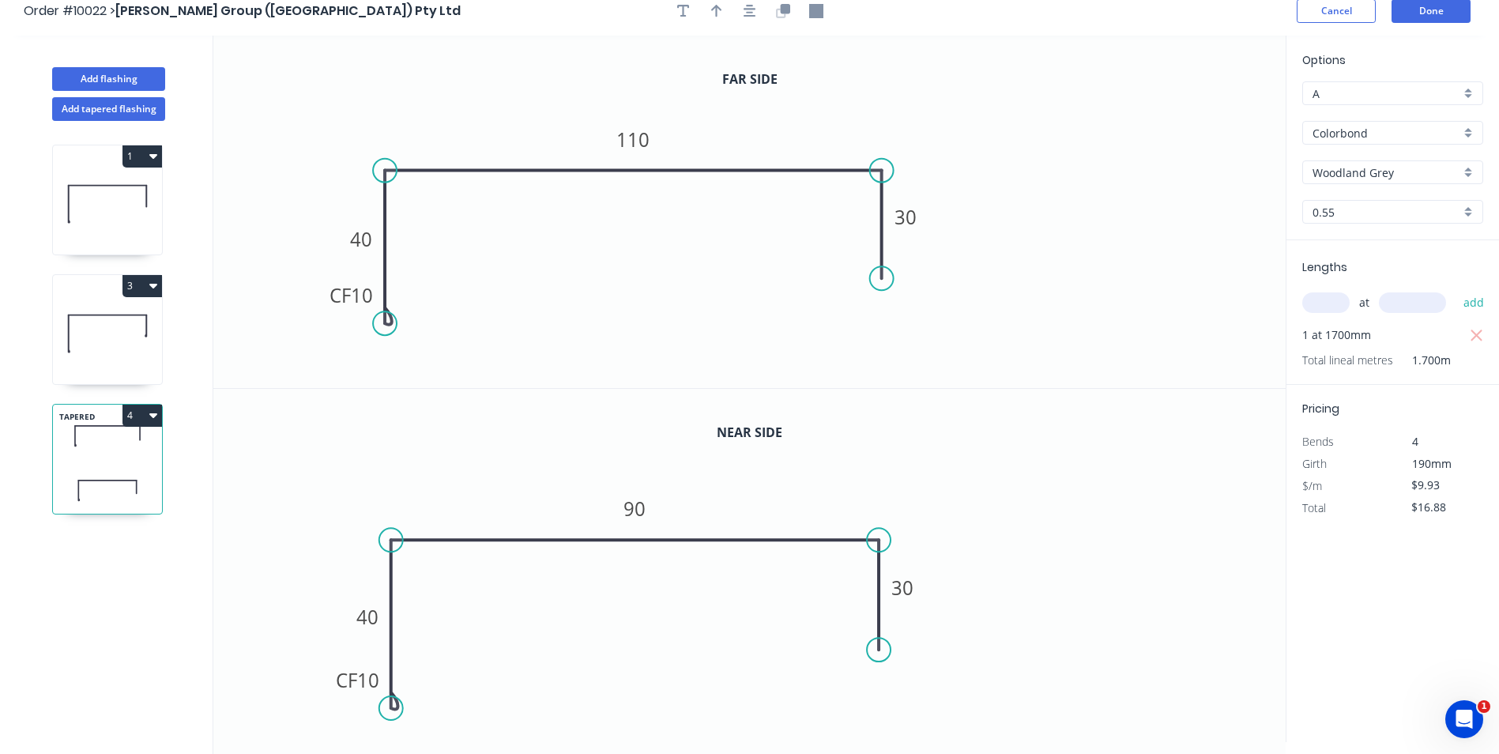
scroll to position [0, 0]
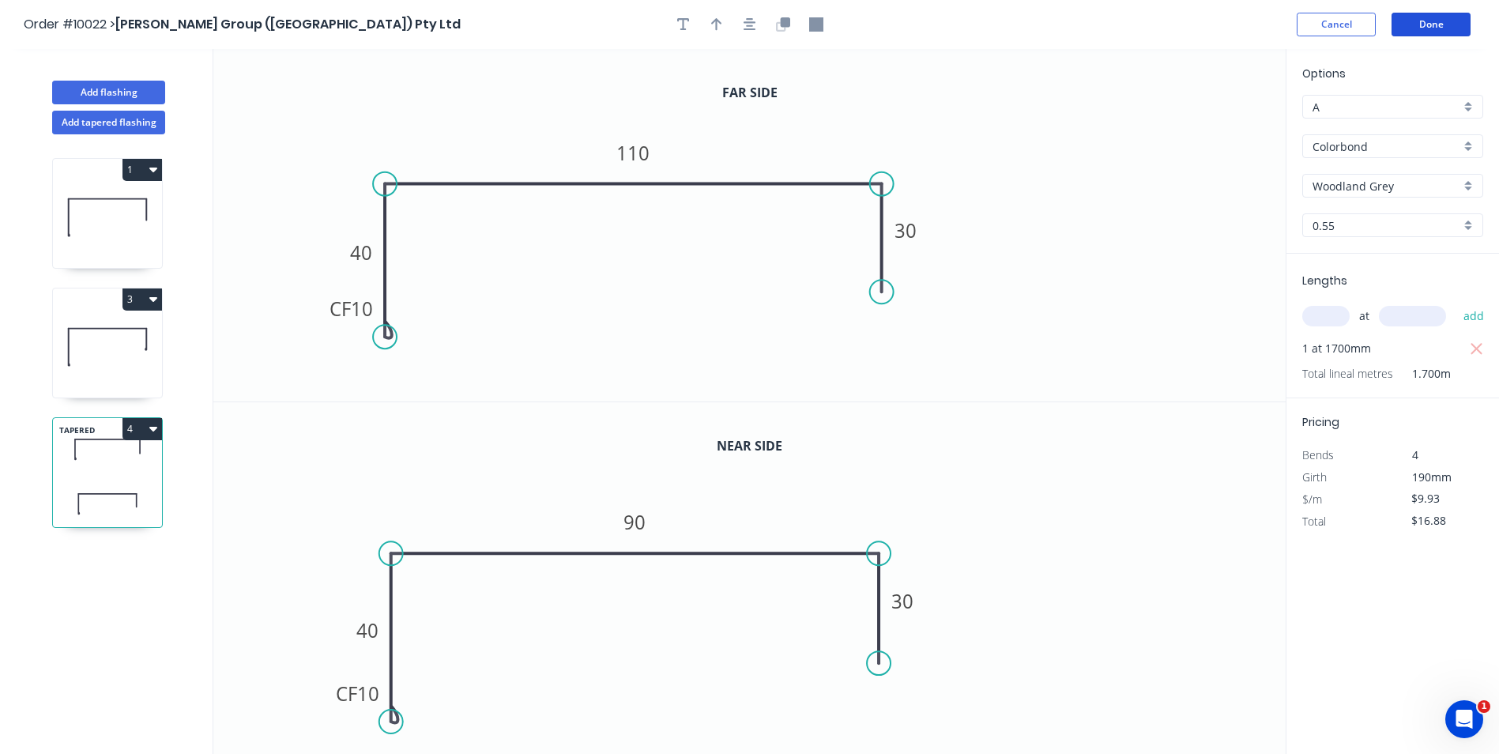
click at [1424, 22] on button "Done" at bounding box center [1431, 25] width 79 height 24
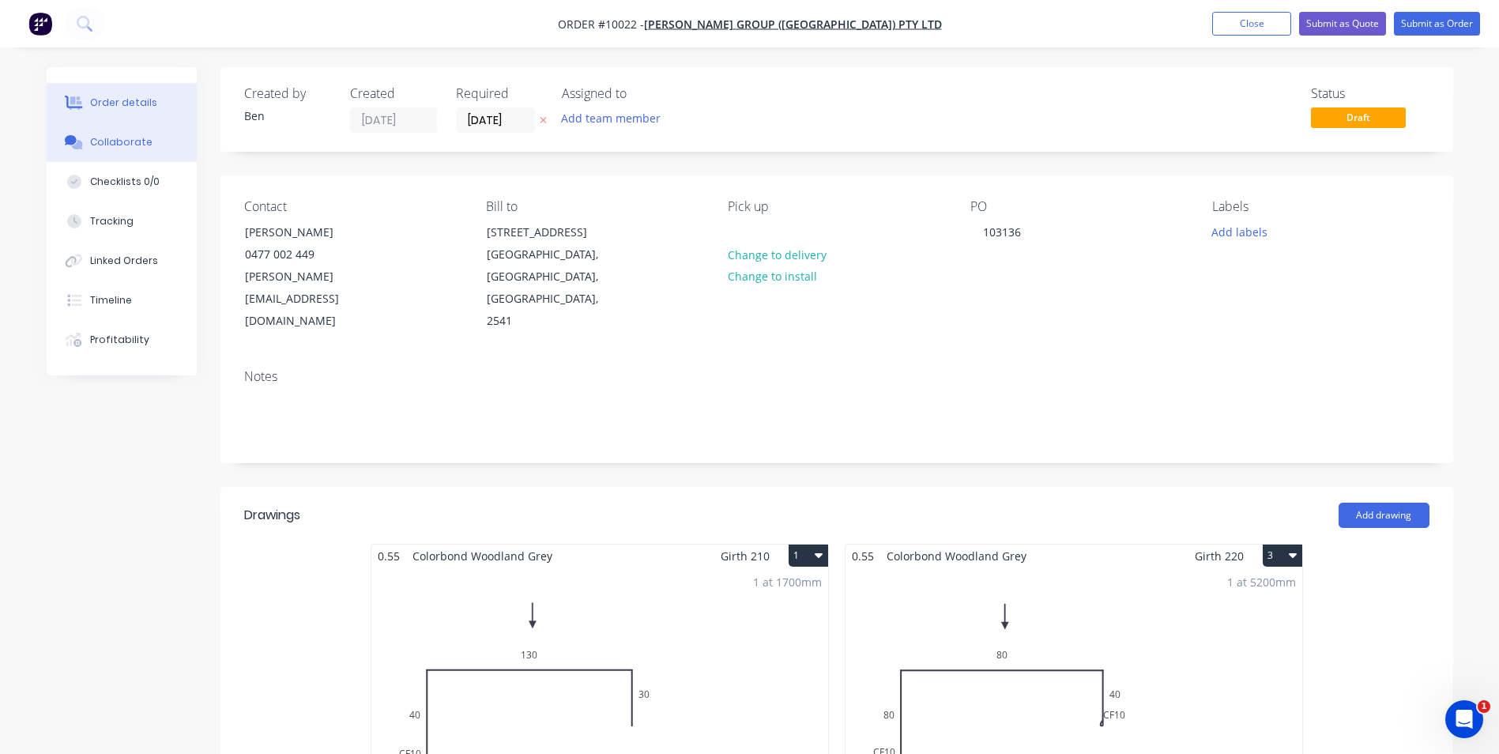
click at [124, 138] on div "Collaborate" at bounding box center [121, 142] width 62 height 14
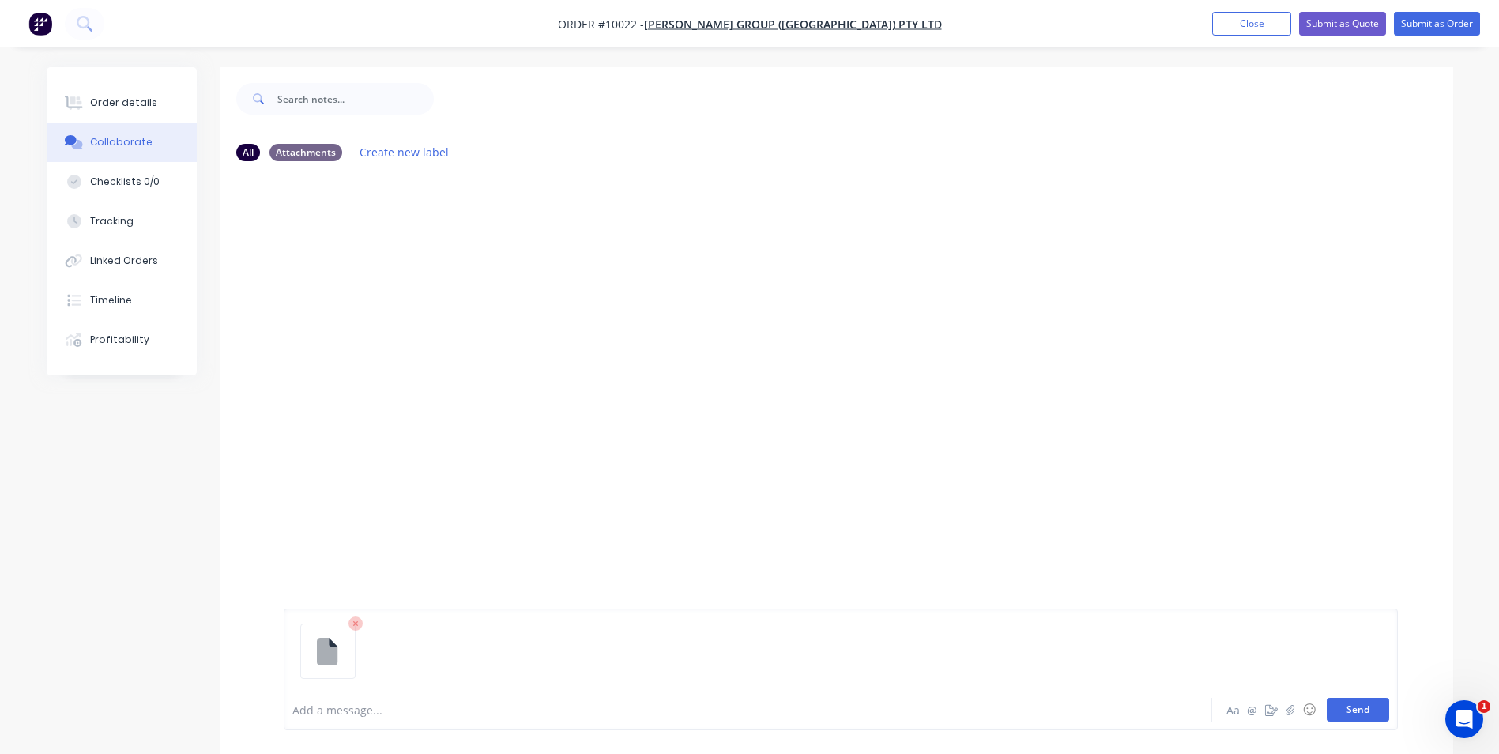
click at [1370, 707] on button "Send" at bounding box center [1358, 710] width 62 height 24
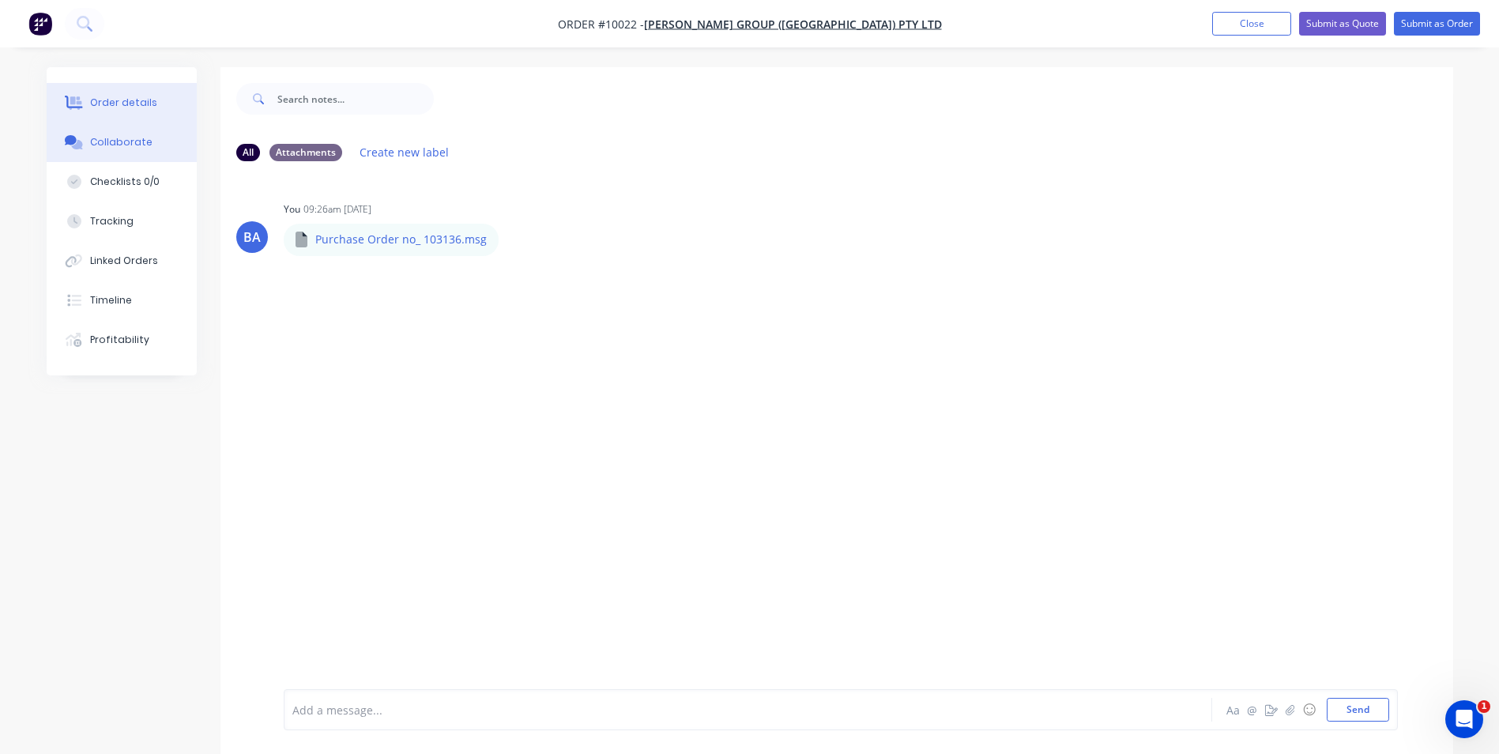
click at [134, 96] on div "Order details" at bounding box center [123, 103] width 67 height 14
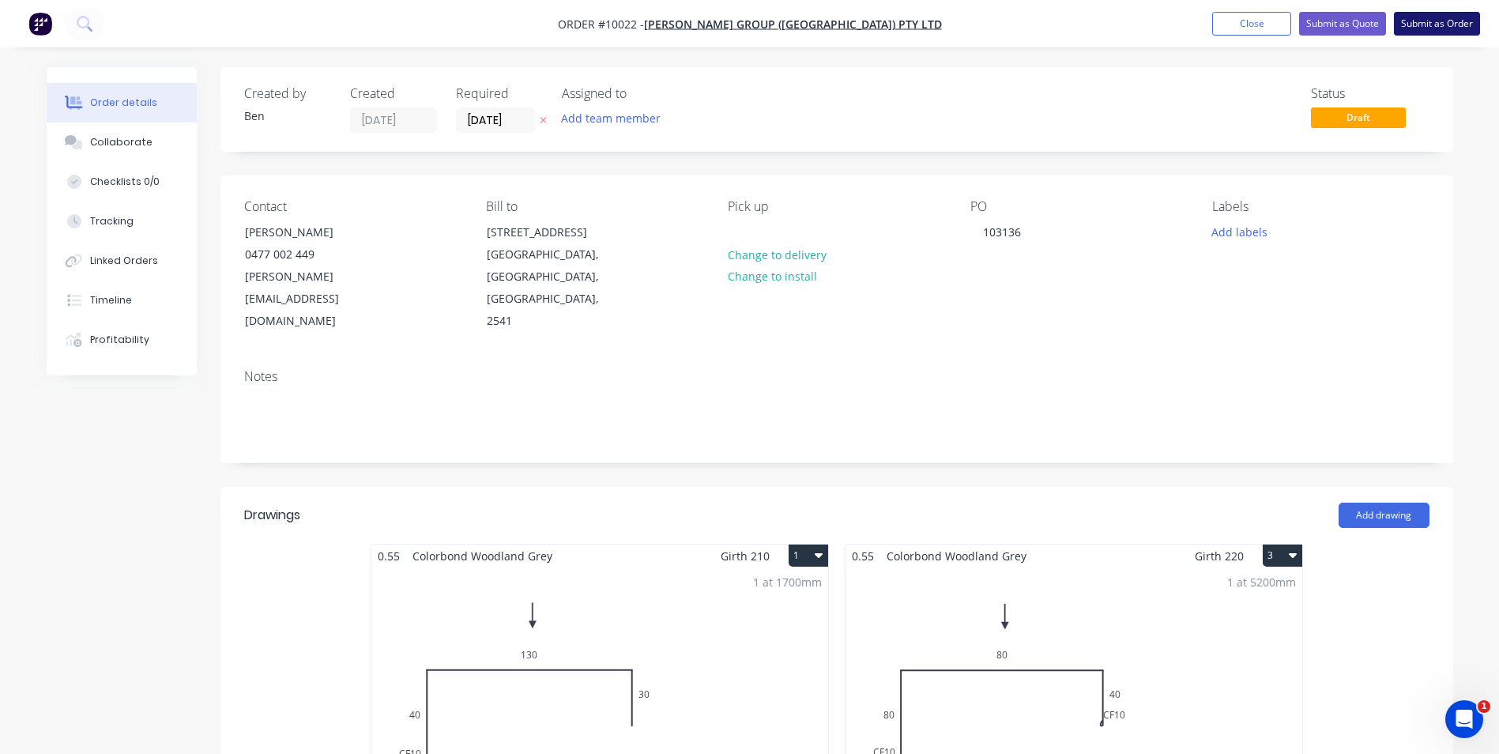
click at [1423, 15] on button "Submit as Order" at bounding box center [1437, 24] width 86 height 24
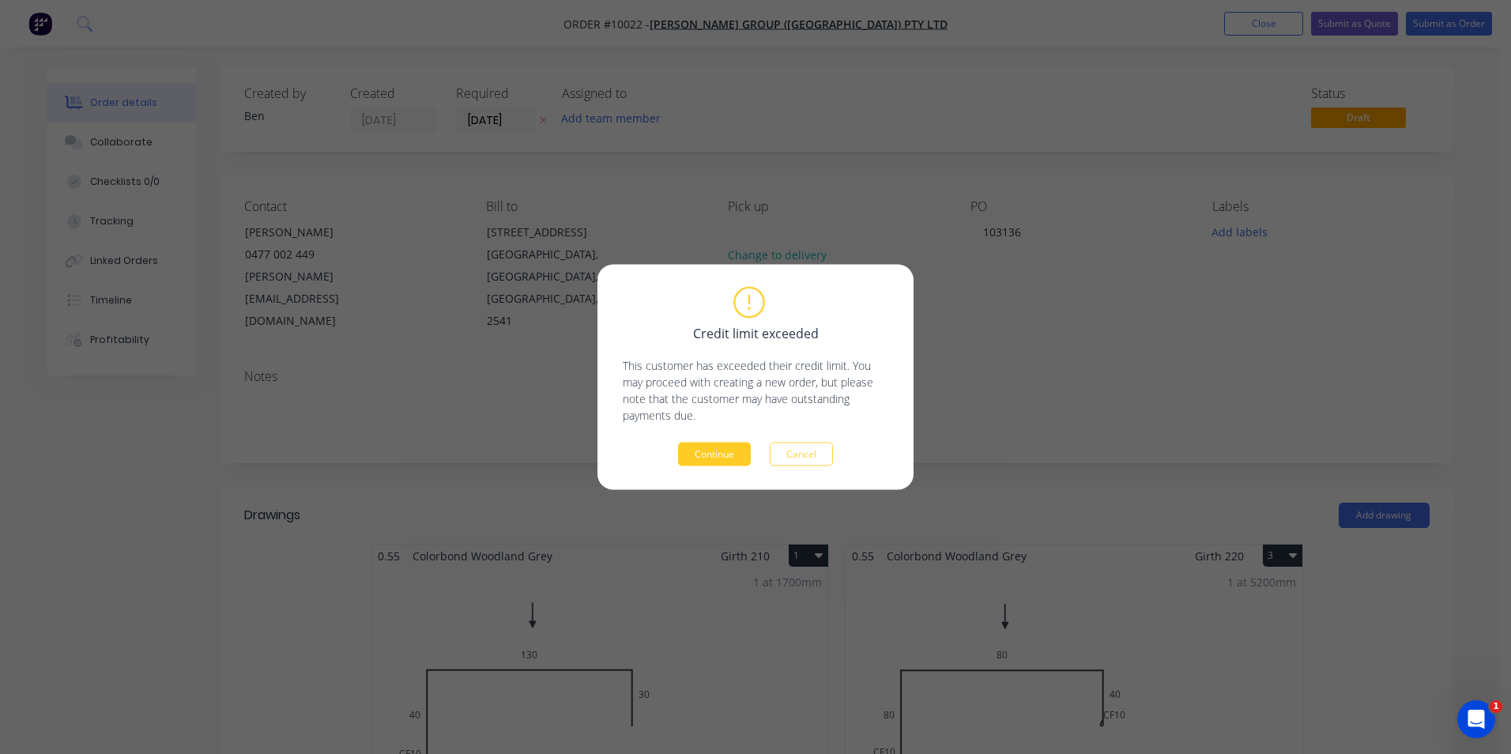
click at [711, 447] on button "Continue" at bounding box center [714, 455] width 73 height 24
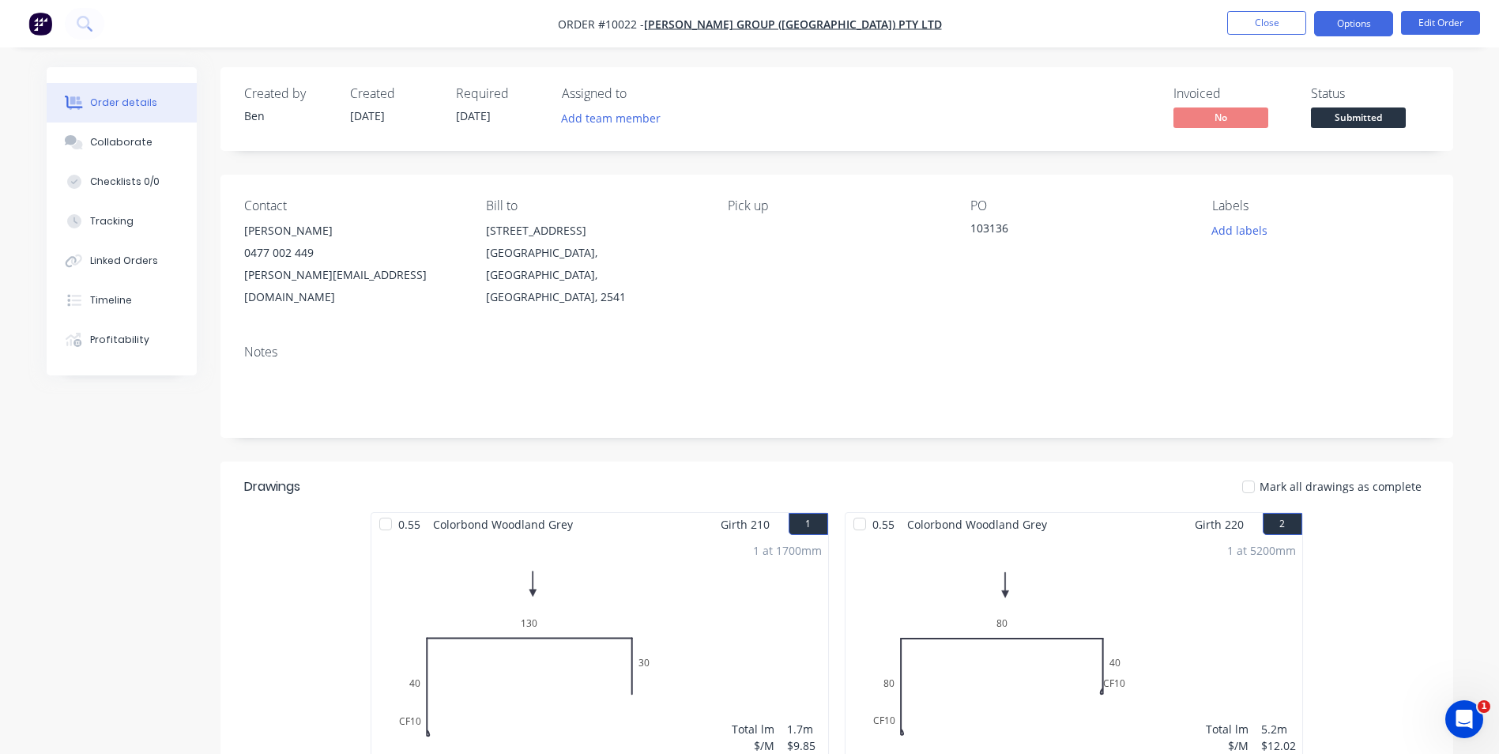
click at [1324, 21] on button "Options" at bounding box center [1353, 23] width 79 height 25
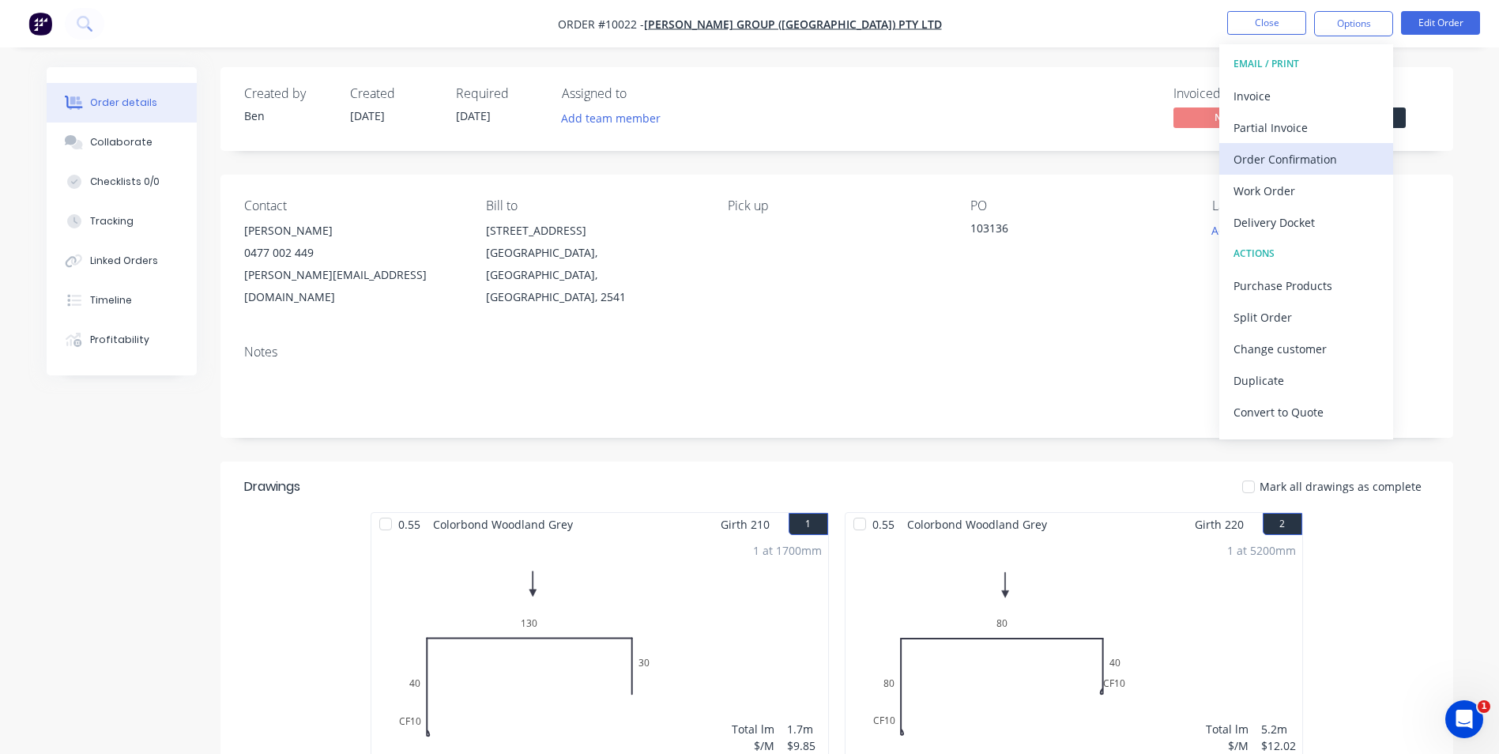
click at [1278, 155] on div "Order Confirmation" at bounding box center [1306, 159] width 145 height 23
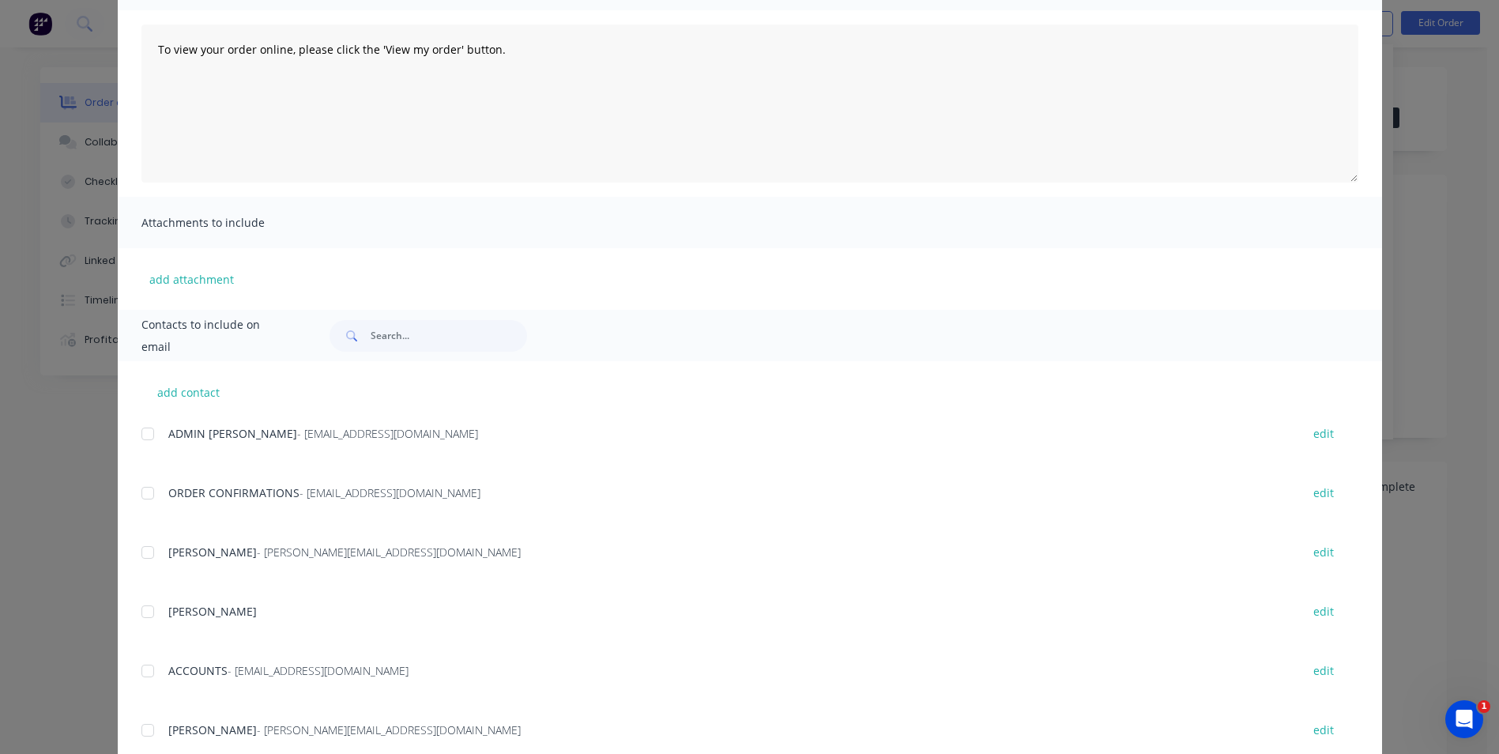
scroll to position [316, 0]
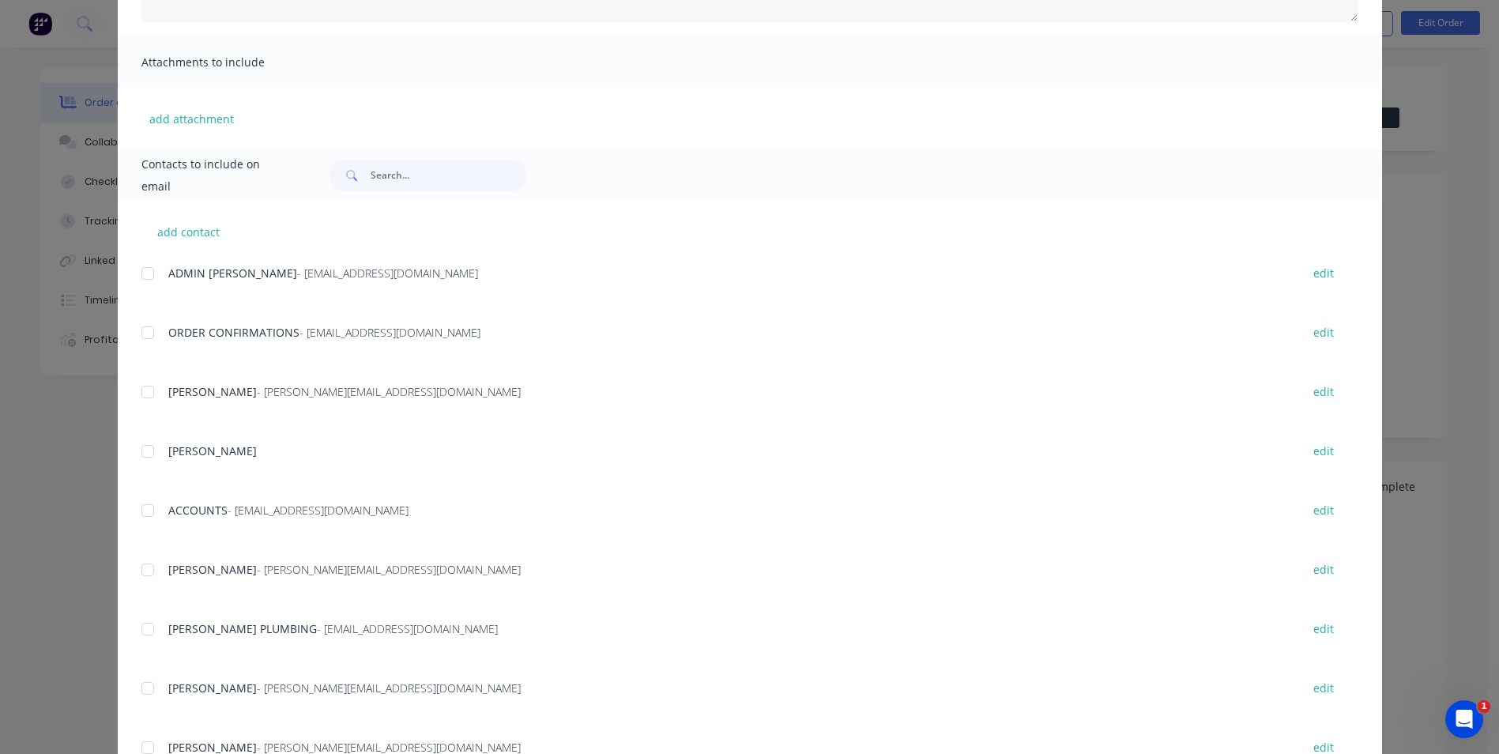
click at [144, 337] on div at bounding box center [148, 333] width 32 height 32
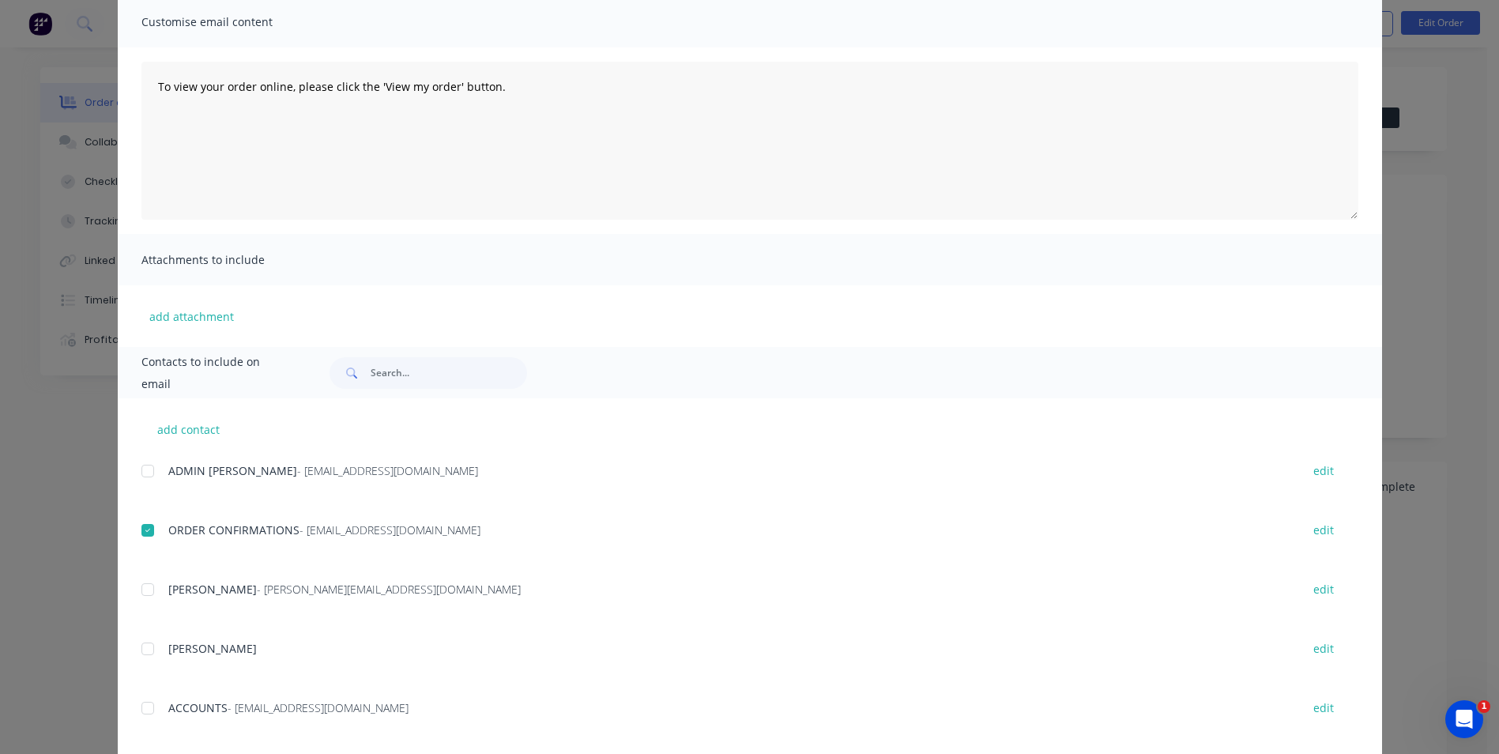
scroll to position [0, 0]
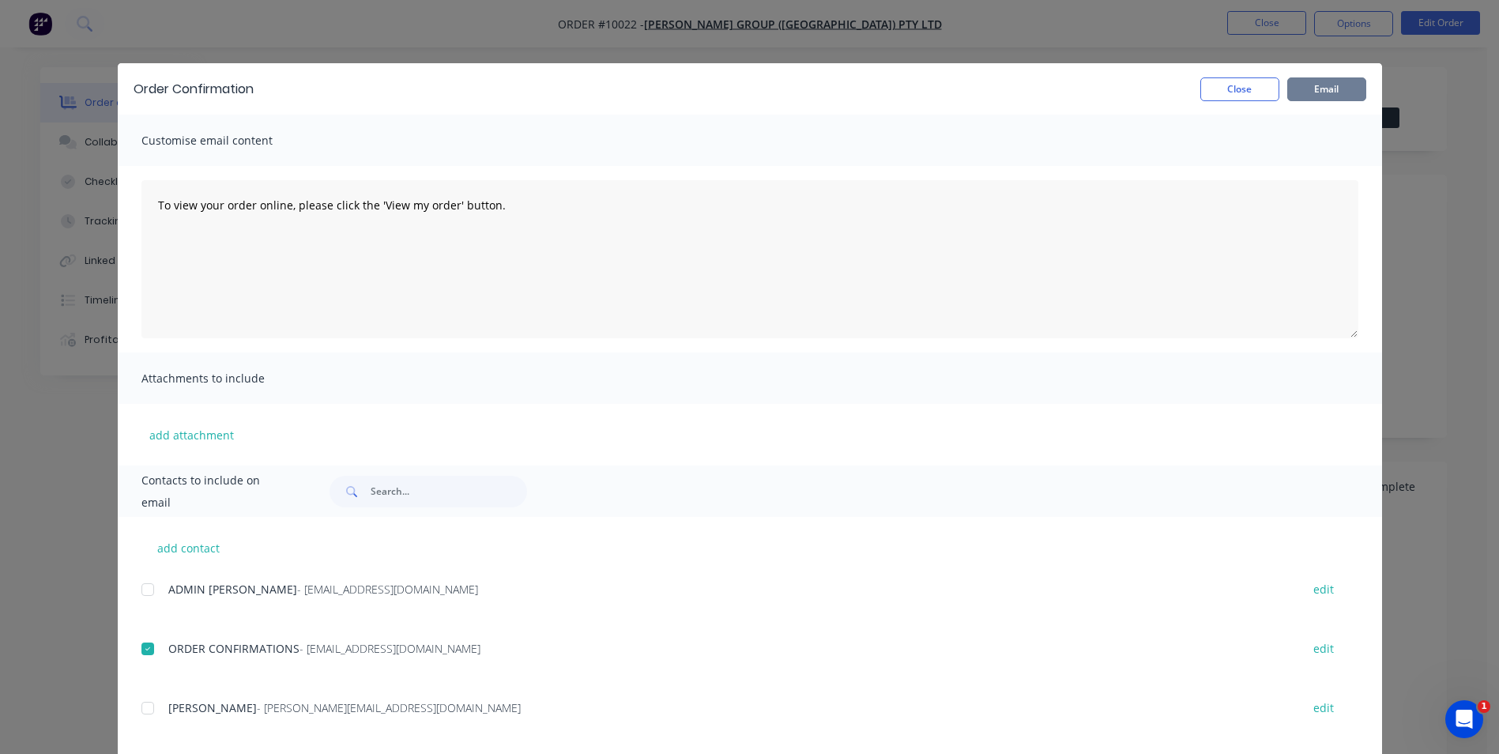
click at [1317, 89] on button "Email" at bounding box center [1327, 89] width 79 height 24
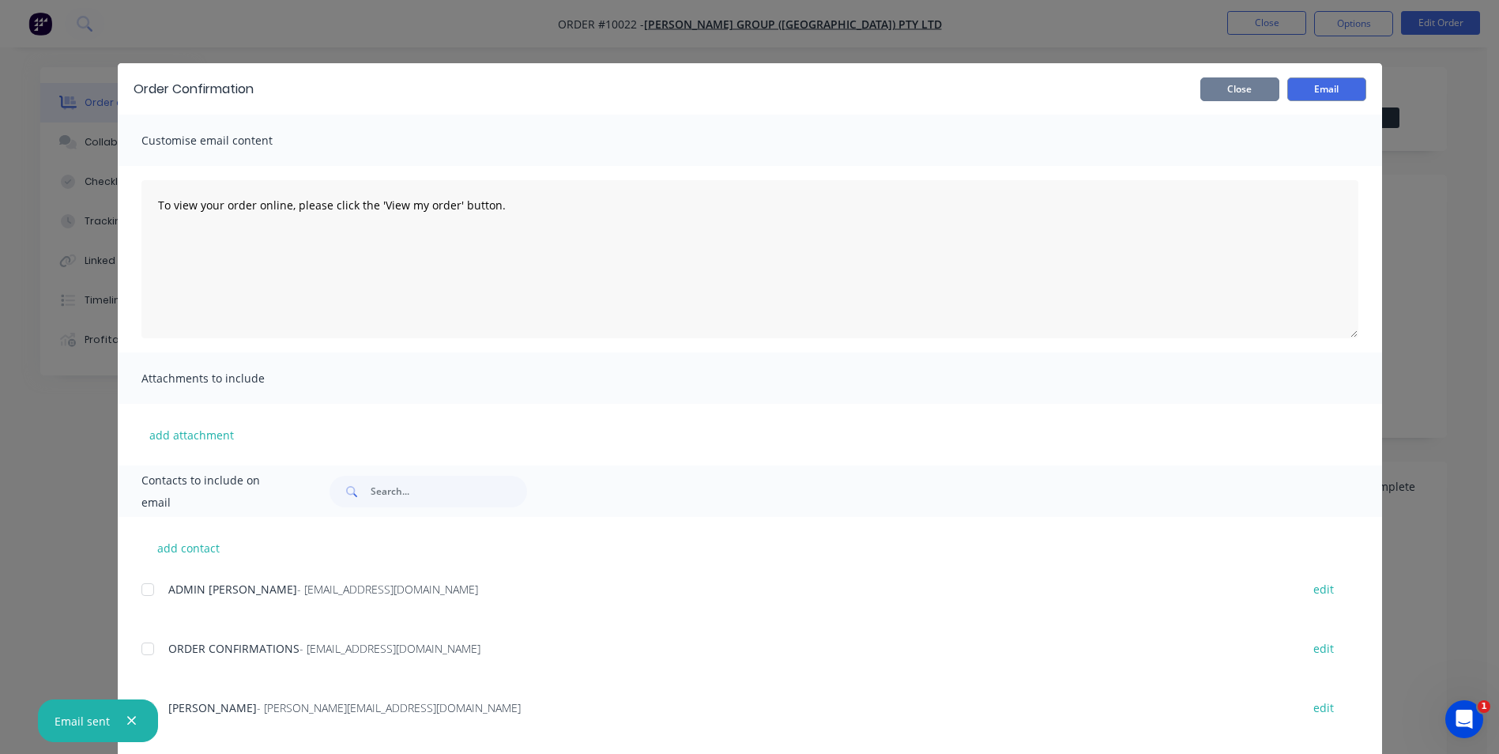
click at [1239, 83] on button "Close" at bounding box center [1240, 89] width 79 height 24
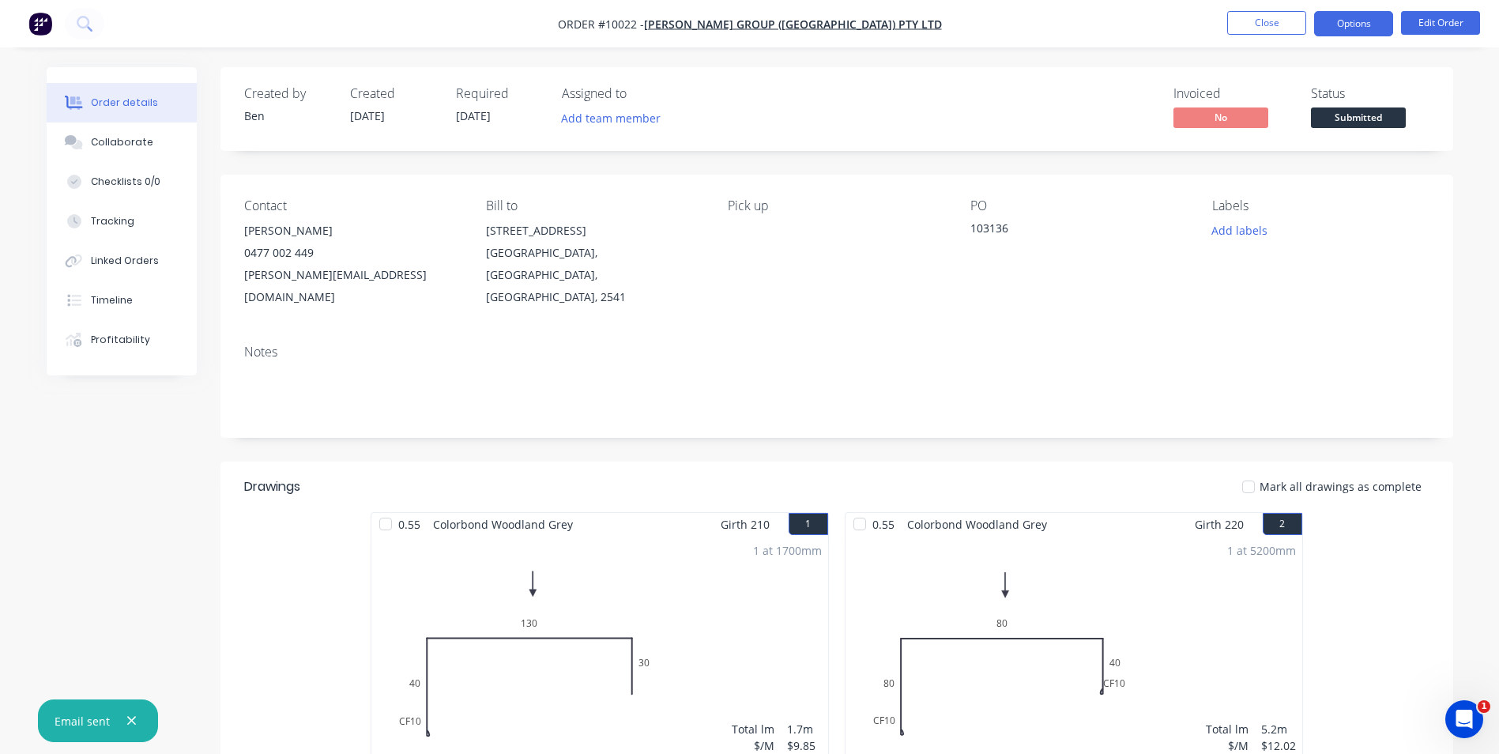
click at [1332, 18] on button "Options" at bounding box center [1353, 23] width 79 height 25
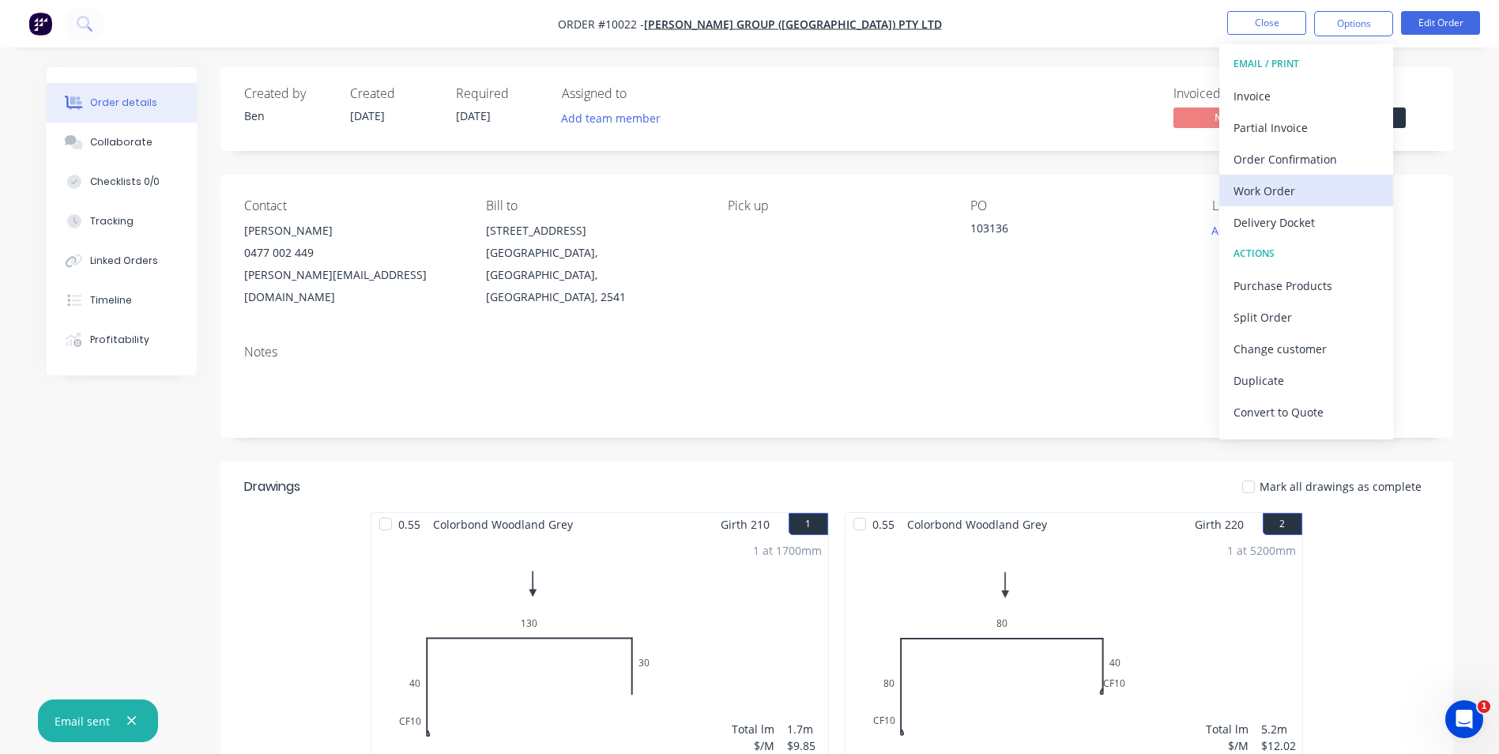
click at [1279, 185] on div "Work Order" at bounding box center [1306, 190] width 145 height 23
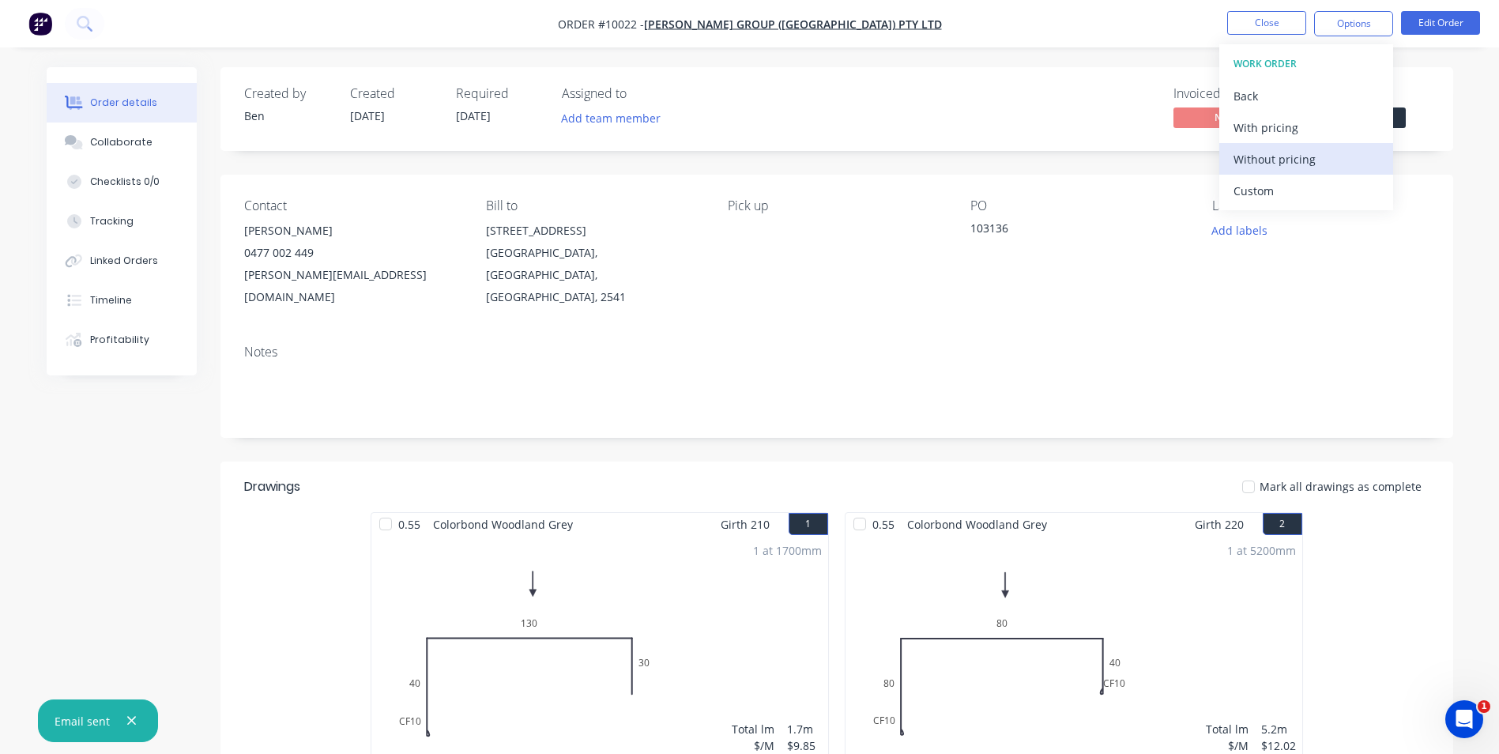
click at [1284, 167] on div "Without pricing" at bounding box center [1306, 159] width 145 height 23
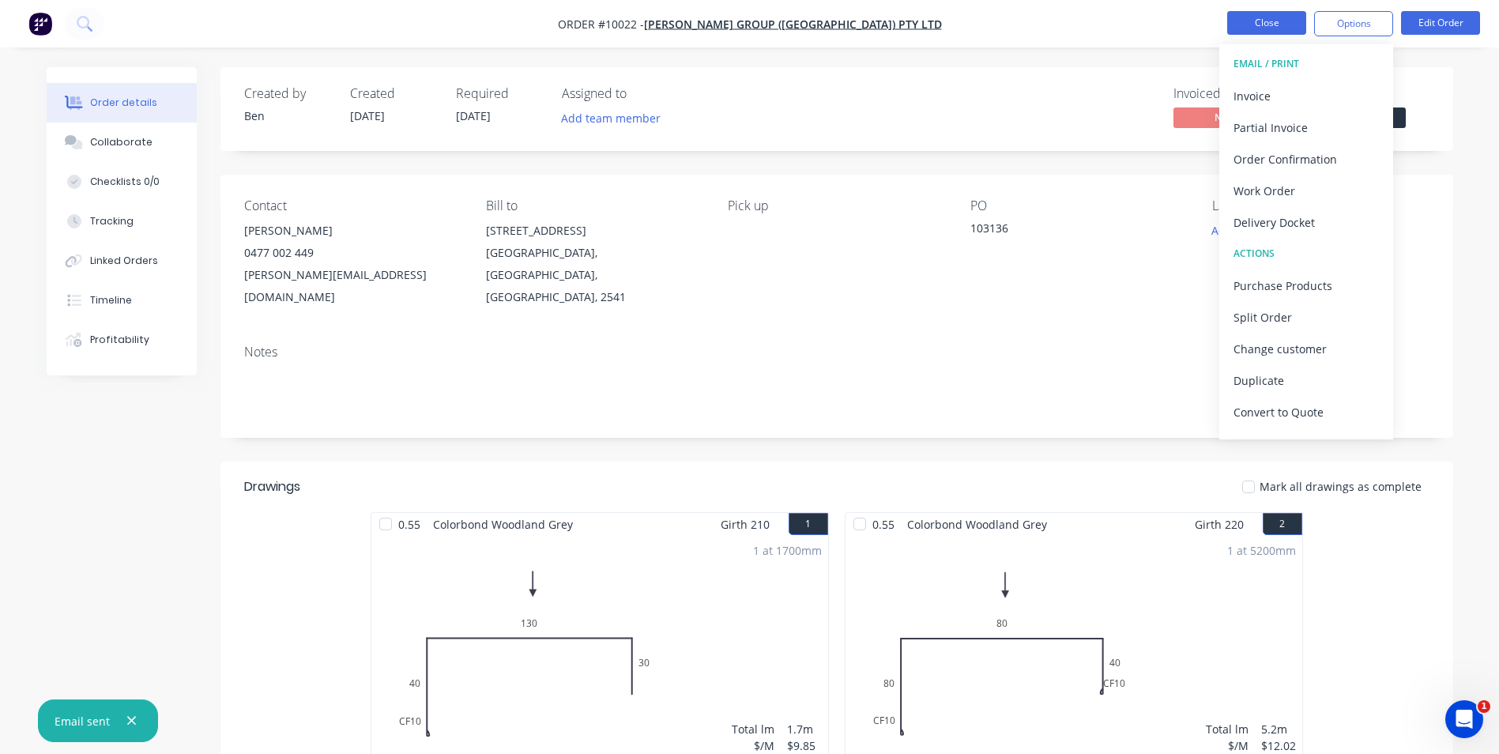
click at [1231, 21] on button "Close" at bounding box center [1267, 23] width 79 height 24
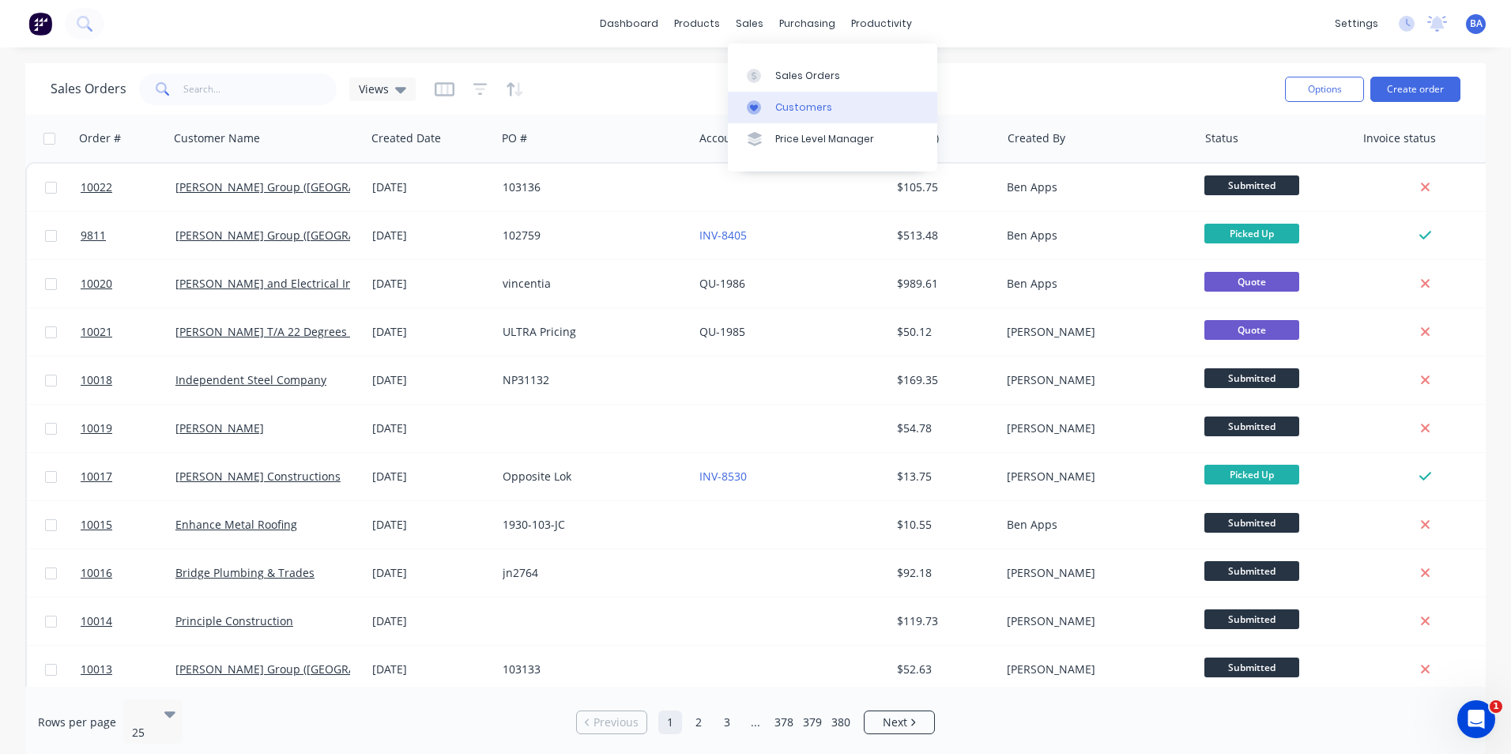
click at [770, 110] on div at bounding box center [759, 107] width 24 height 14
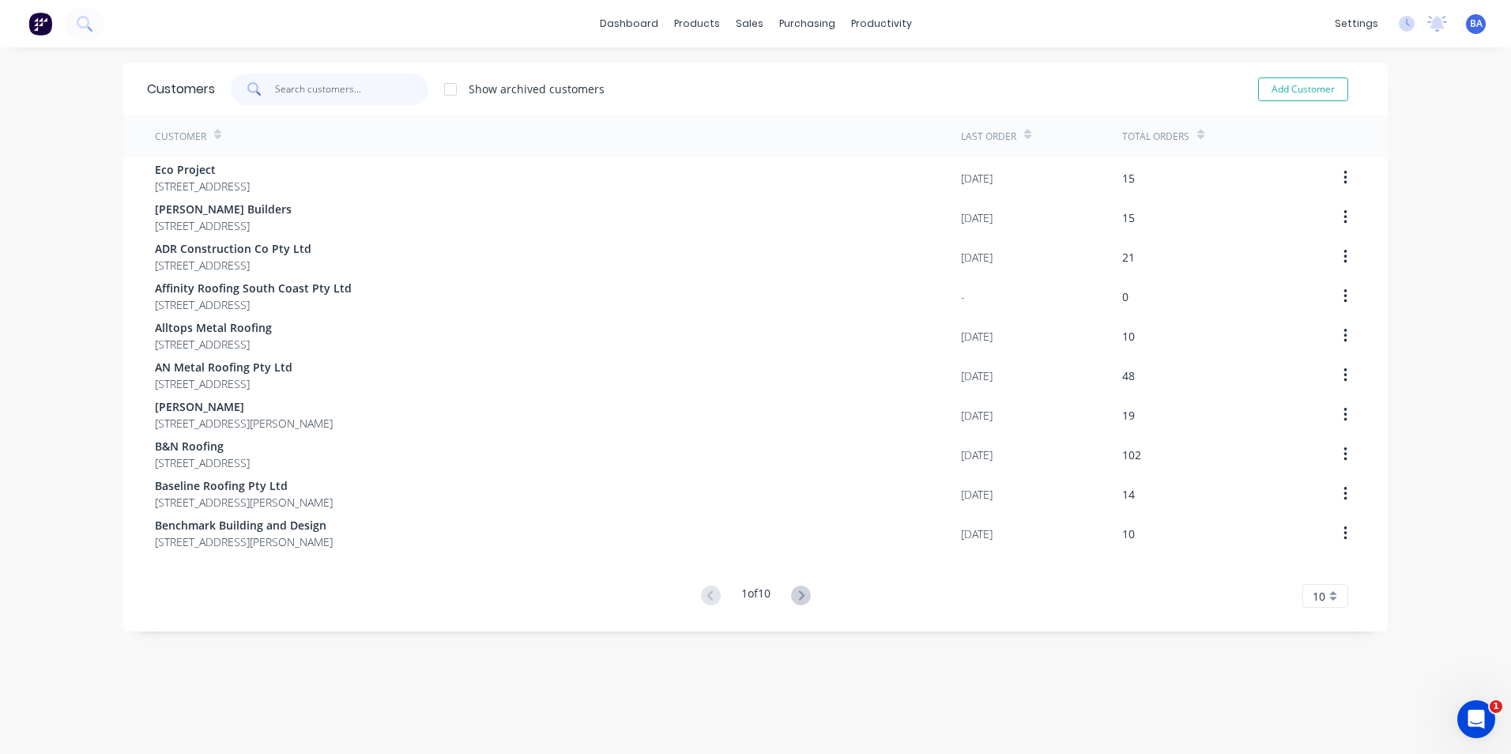
click at [356, 93] on input "text" at bounding box center [352, 90] width 154 height 32
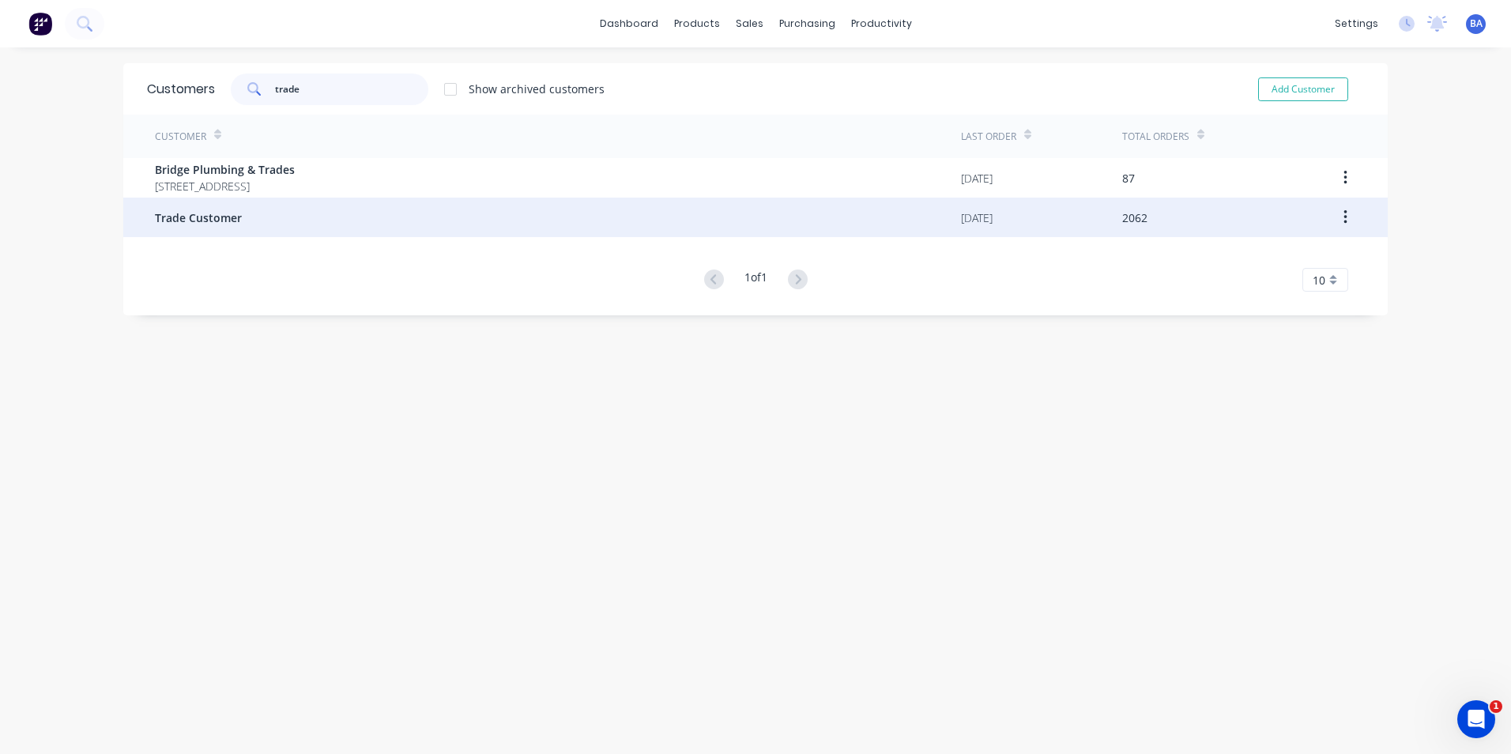
type input "trade"
click at [388, 222] on div "Trade Customer" at bounding box center [558, 218] width 806 height 40
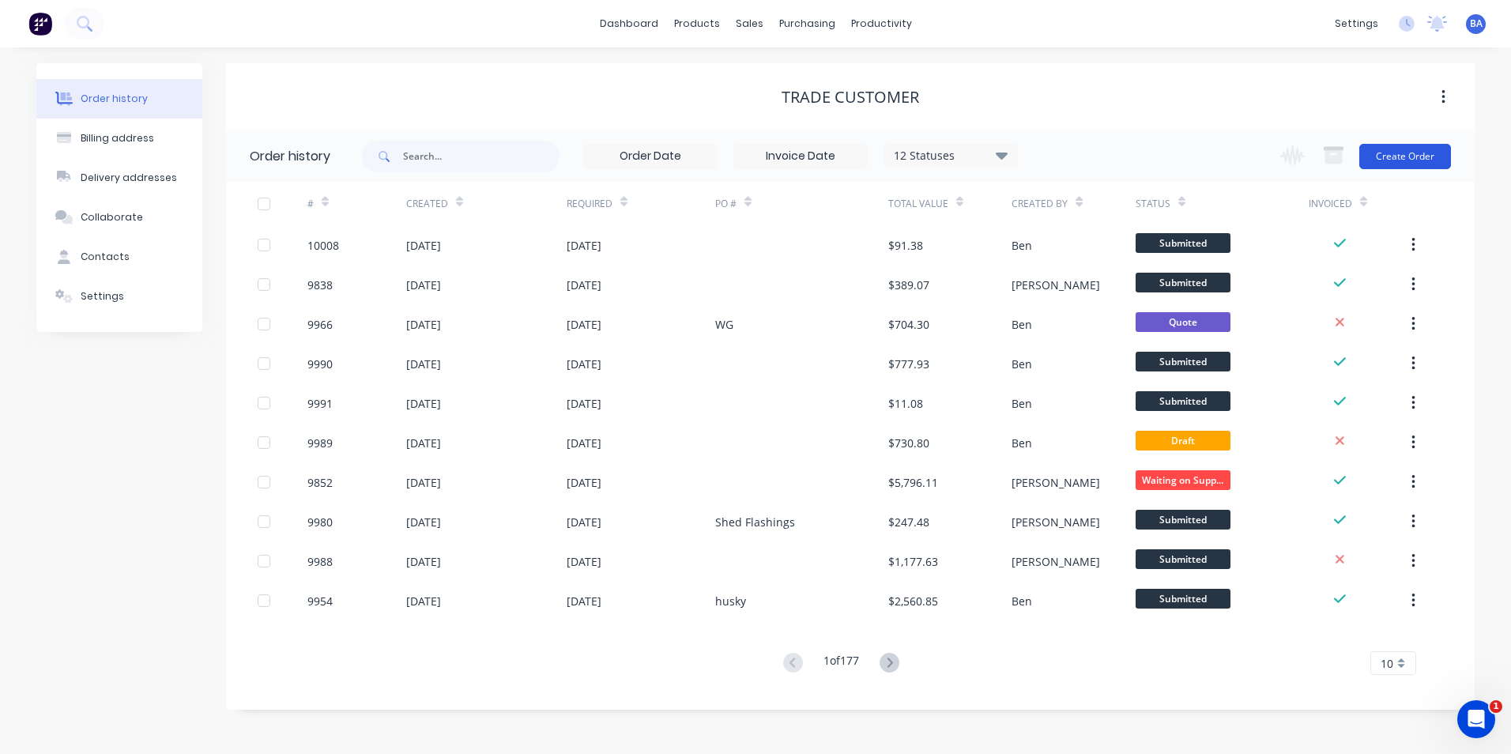
click at [1397, 148] on button "Create Order" at bounding box center [1406, 156] width 92 height 25
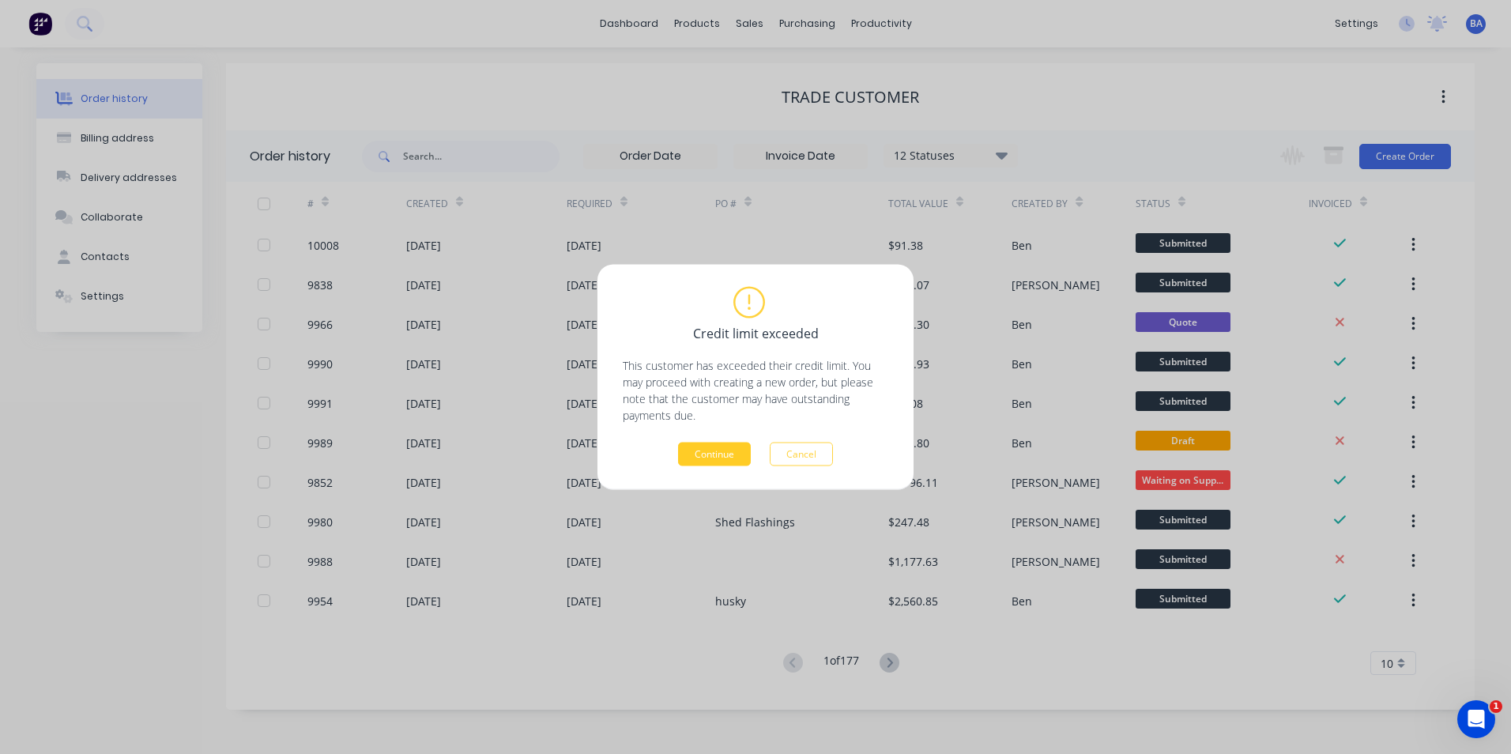
click at [722, 448] on button "Continue" at bounding box center [714, 455] width 73 height 24
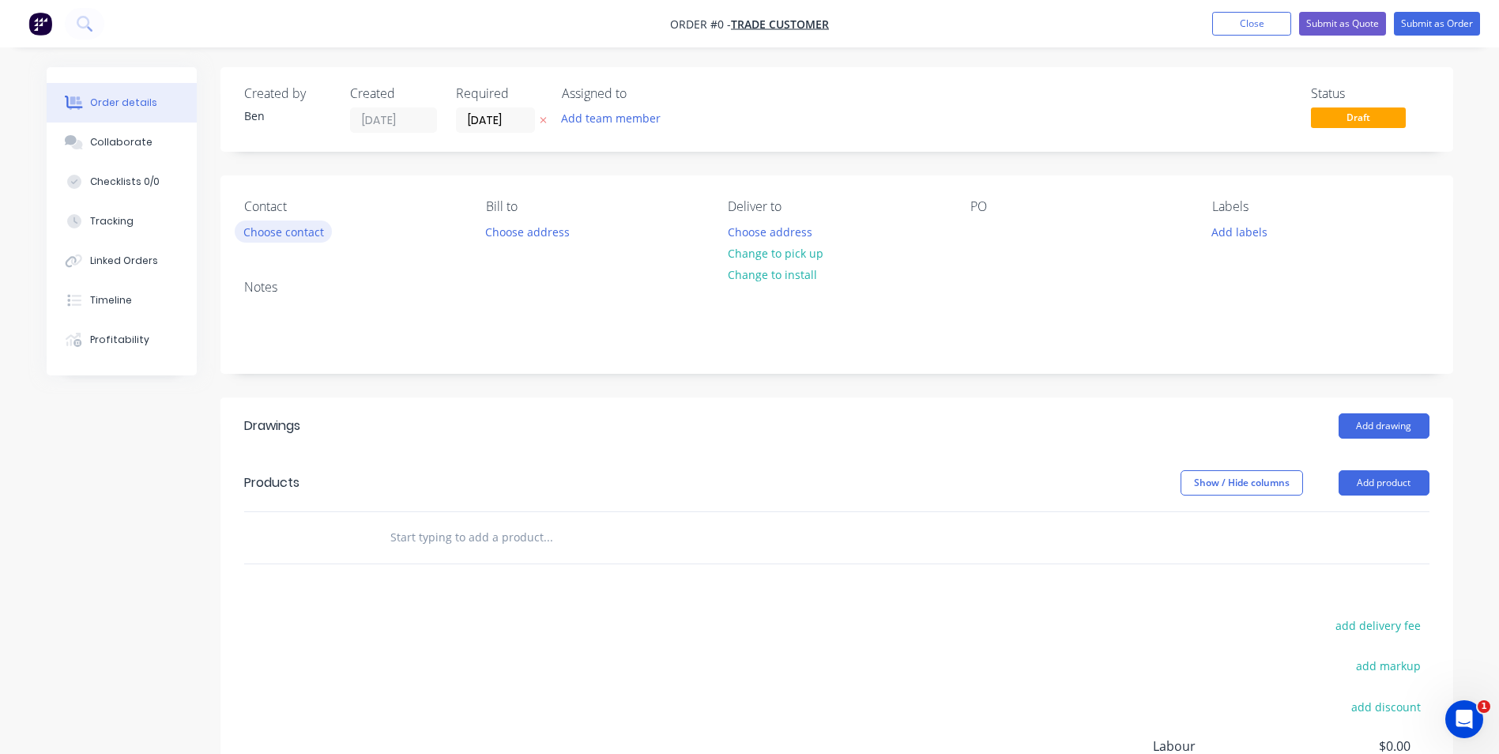
click at [289, 232] on button "Choose contact" at bounding box center [283, 231] width 97 height 21
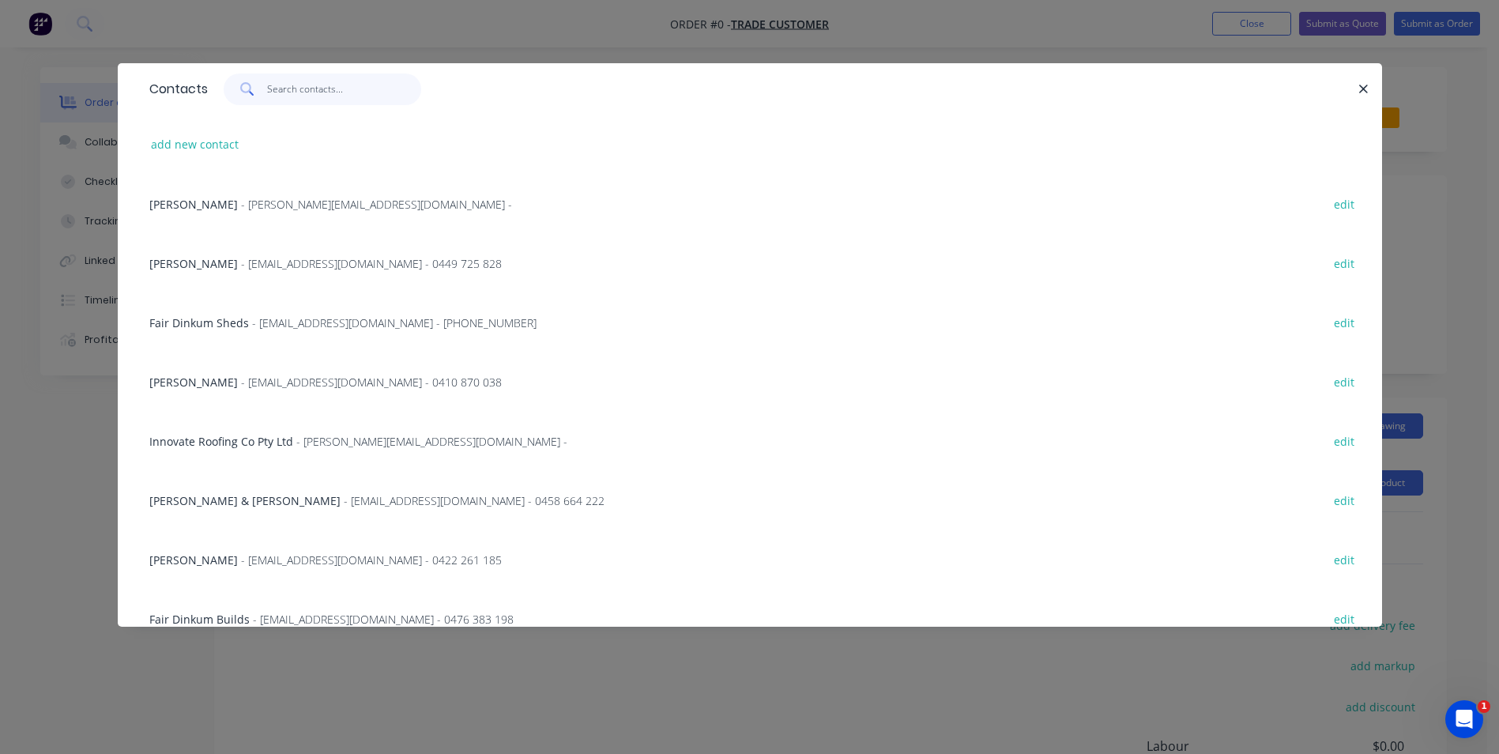
click at [279, 92] on input "text" at bounding box center [344, 90] width 154 height 32
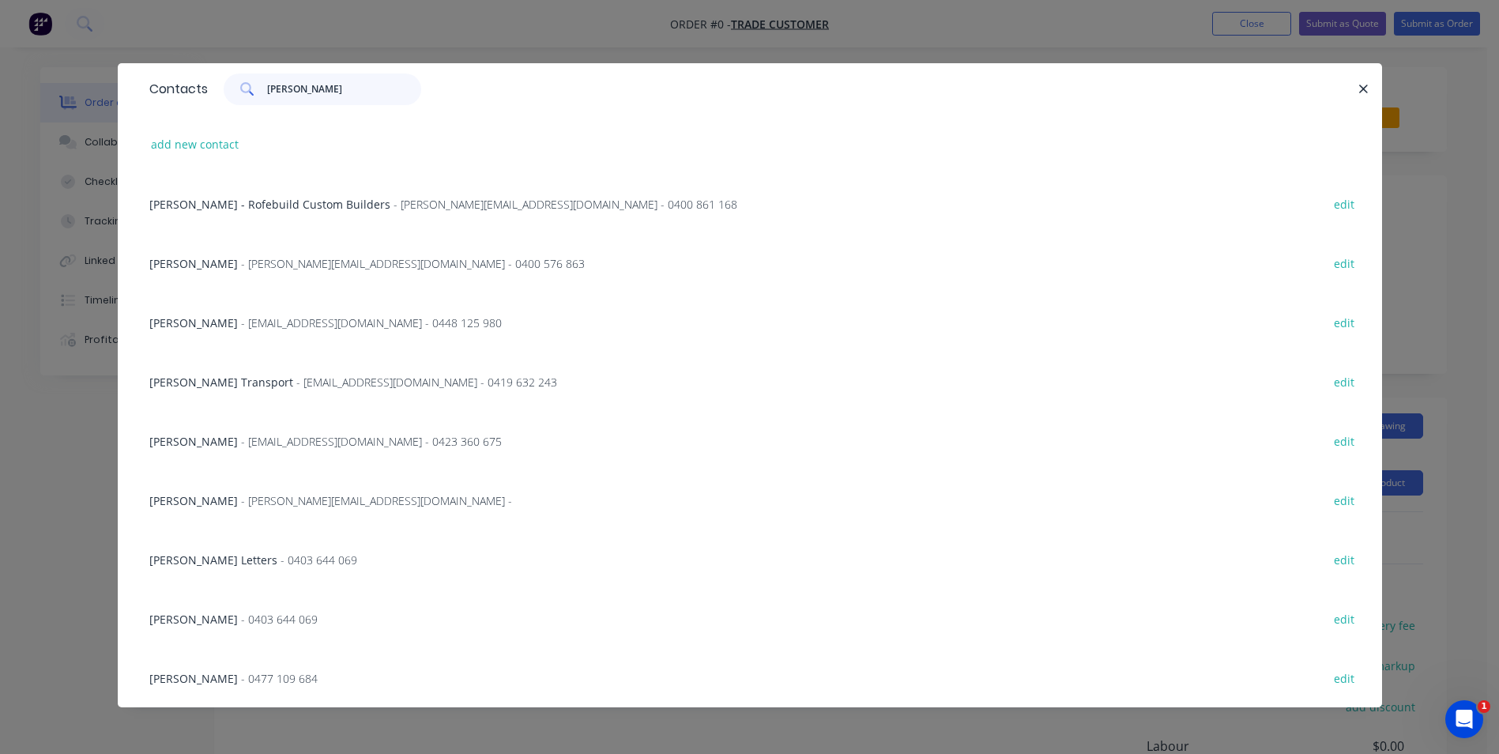
type input "[PERSON_NAME]"
click at [204, 680] on span "[PERSON_NAME]" at bounding box center [193, 678] width 89 height 15
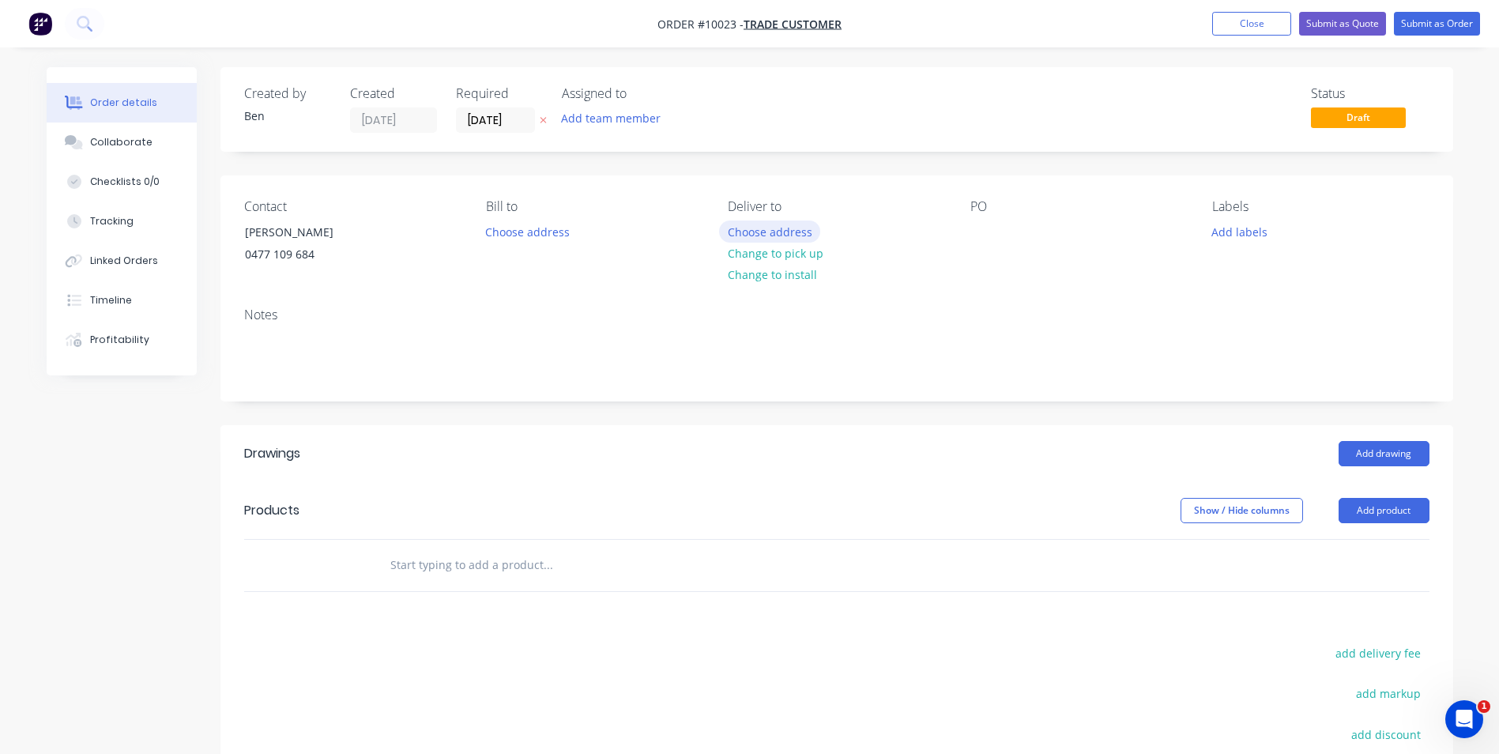
click at [795, 231] on button "Choose address" at bounding box center [769, 231] width 101 height 21
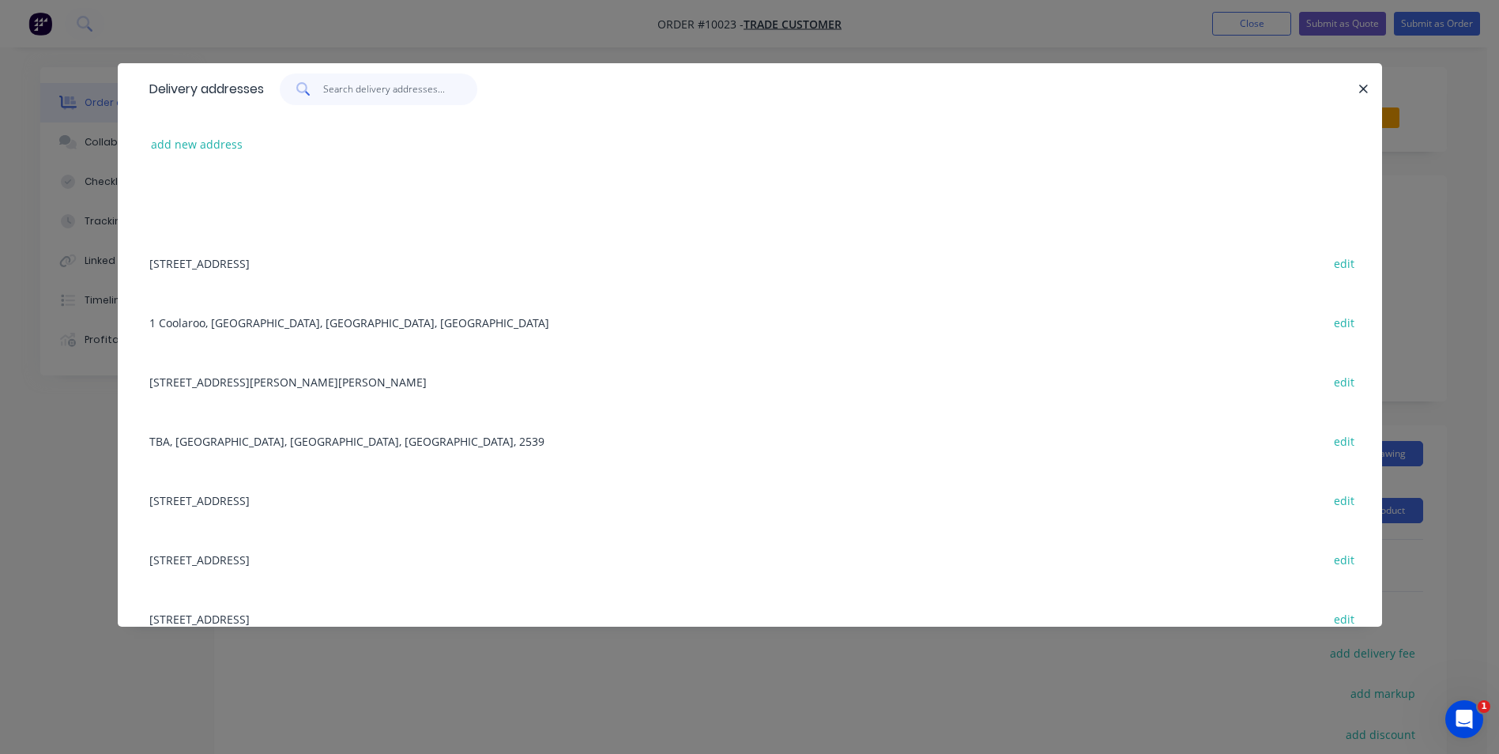
click at [404, 92] on input "text" at bounding box center [400, 90] width 154 height 32
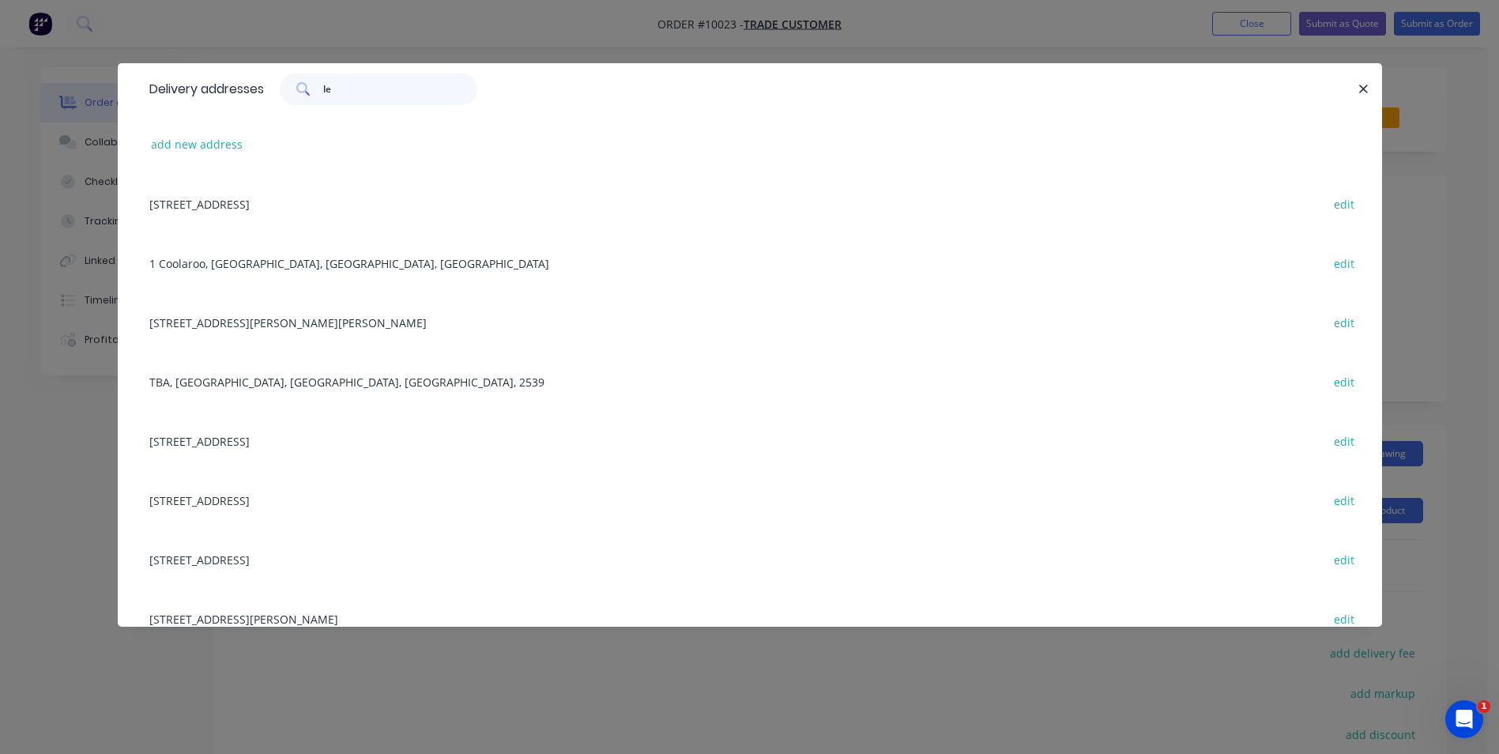
type input "l"
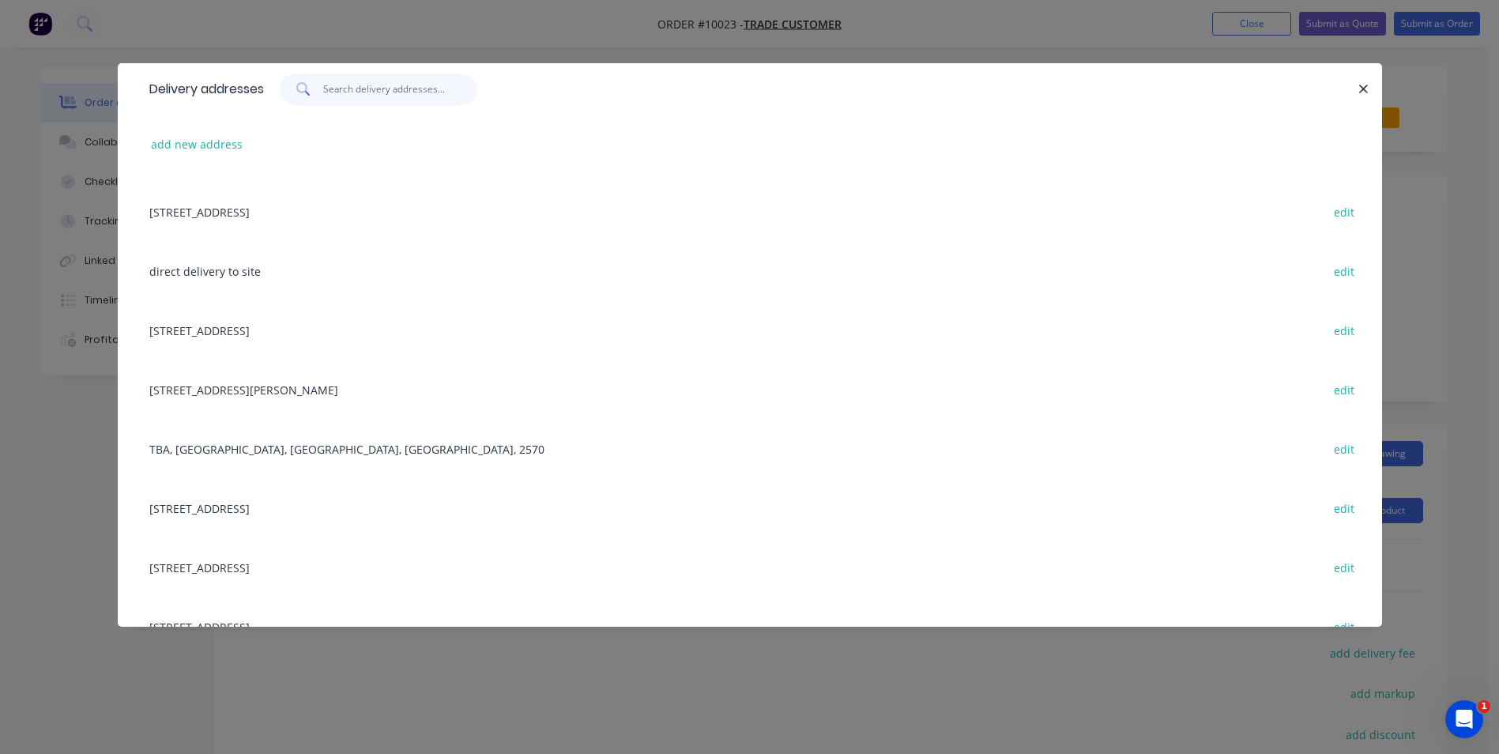
scroll to position [1107, 0]
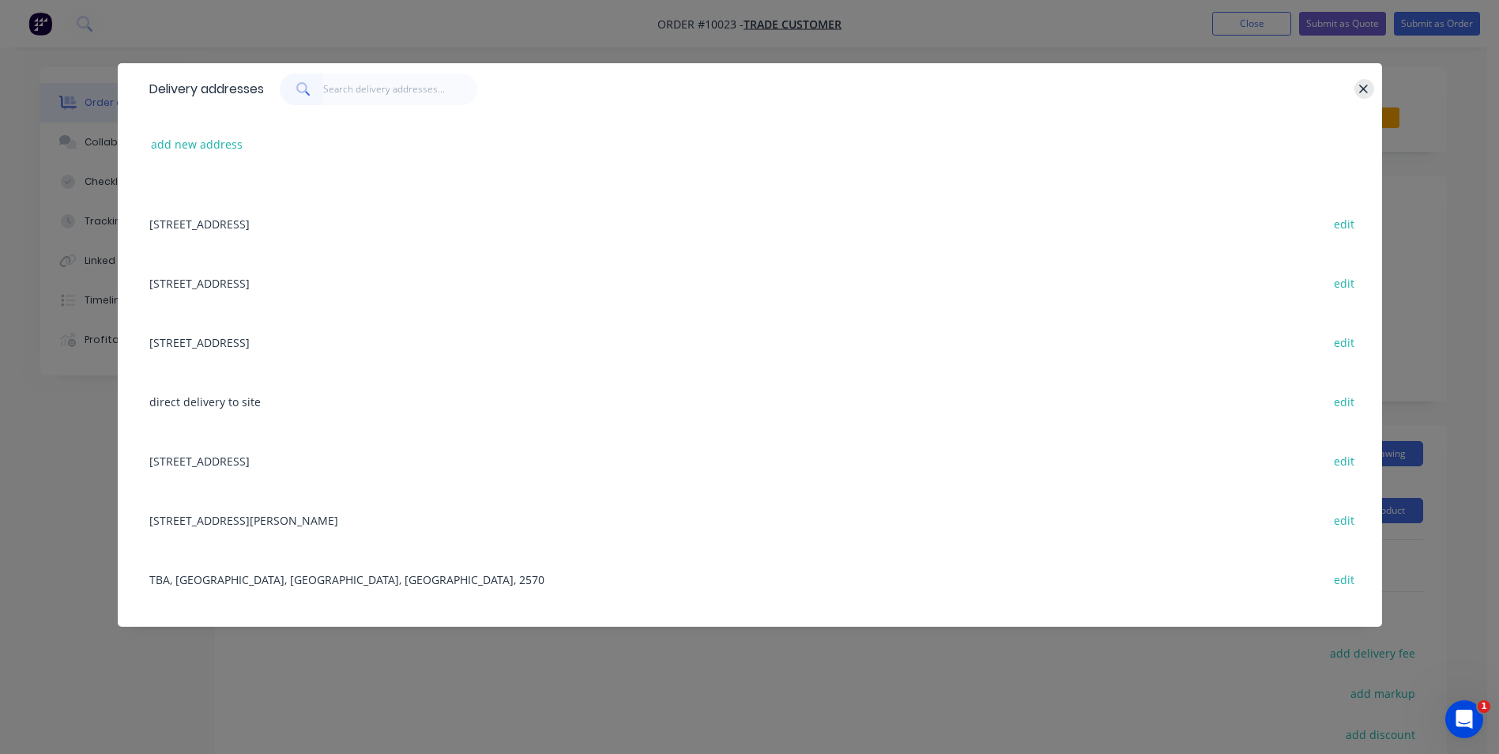
click at [1366, 89] on icon "button" at bounding box center [1364, 89] width 10 height 14
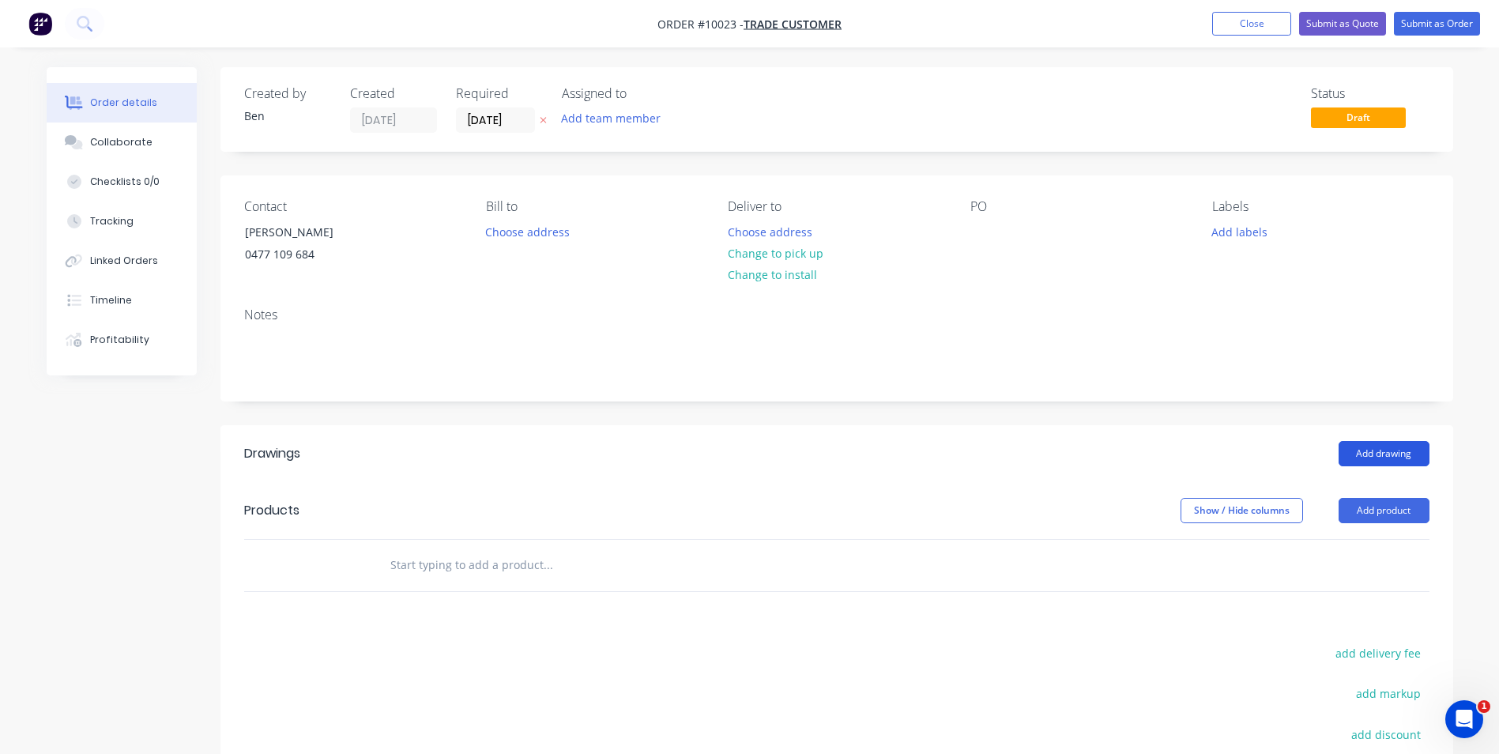
click at [1367, 448] on button "Add drawing" at bounding box center [1384, 453] width 91 height 25
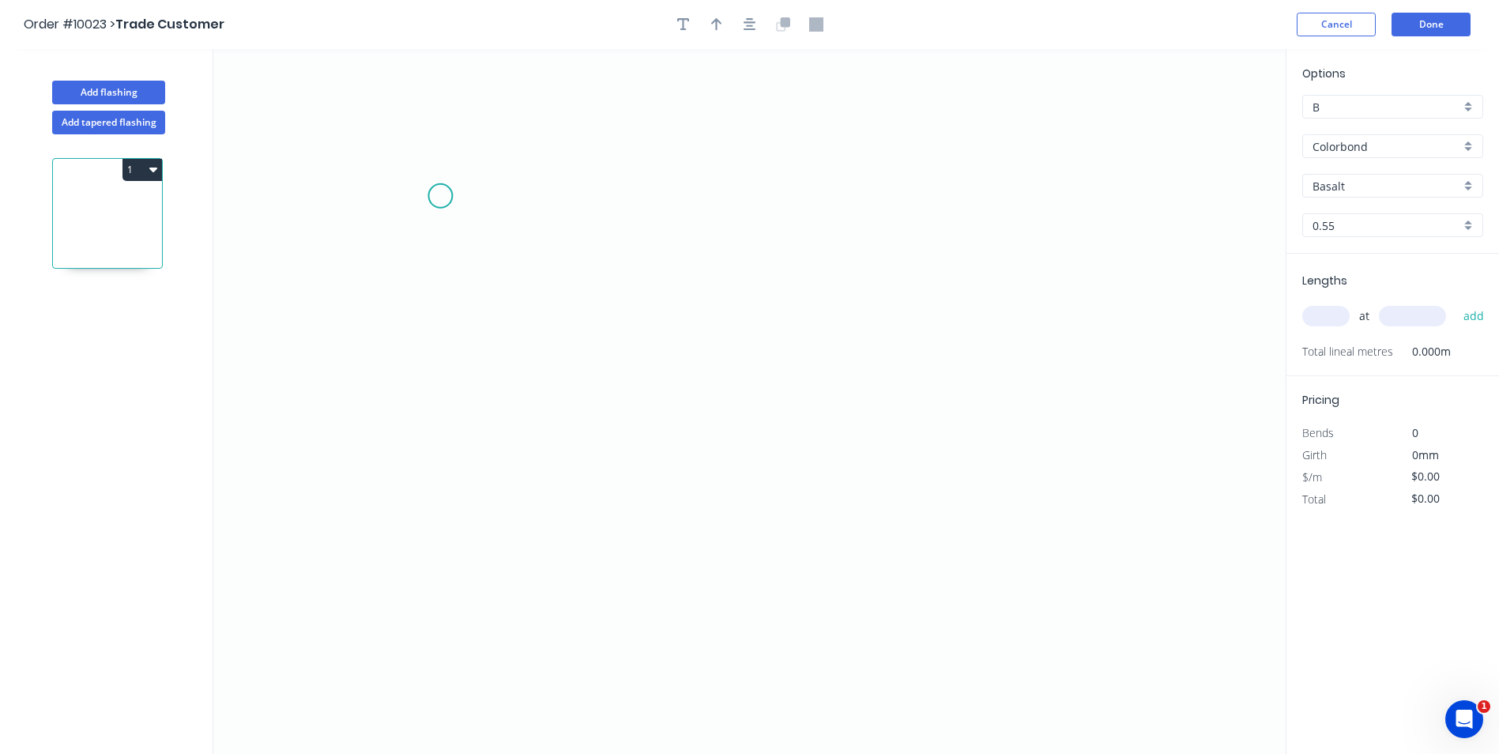
click at [440, 194] on icon "0" at bounding box center [749, 401] width 1073 height 705
click at [495, 194] on icon "0" at bounding box center [749, 401] width 1073 height 705
click at [488, 426] on icon "0 ?" at bounding box center [749, 401] width 1073 height 705
click at [541, 426] on icon "0 ? ?" at bounding box center [749, 401] width 1073 height 705
click at [541, 473] on icon "0 ? ? ?" at bounding box center [749, 401] width 1073 height 705
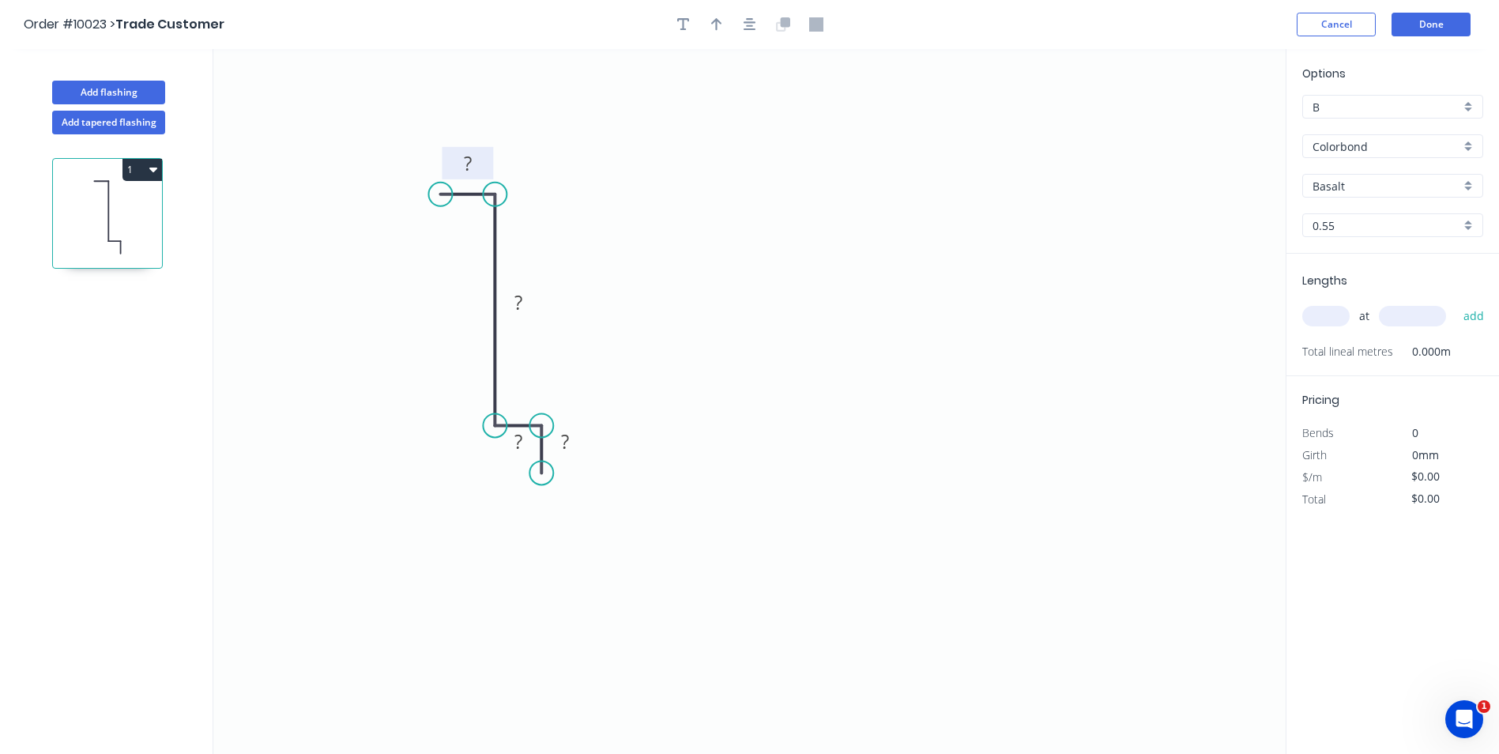
click at [471, 156] on tspan "?" at bounding box center [468, 163] width 8 height 26
click at [636, 160] on icon "0 20 73 20 15" at bounding box center [749, 401] width 1073 height 705
type input "$9.03"
drag, startPoint x: 588, startPoint y: 454, endPoint x: 599, endPoint y: 466, distance: 16.8
click at [599, 466] on rect at bounding box center [576, 454] width 51 height 32
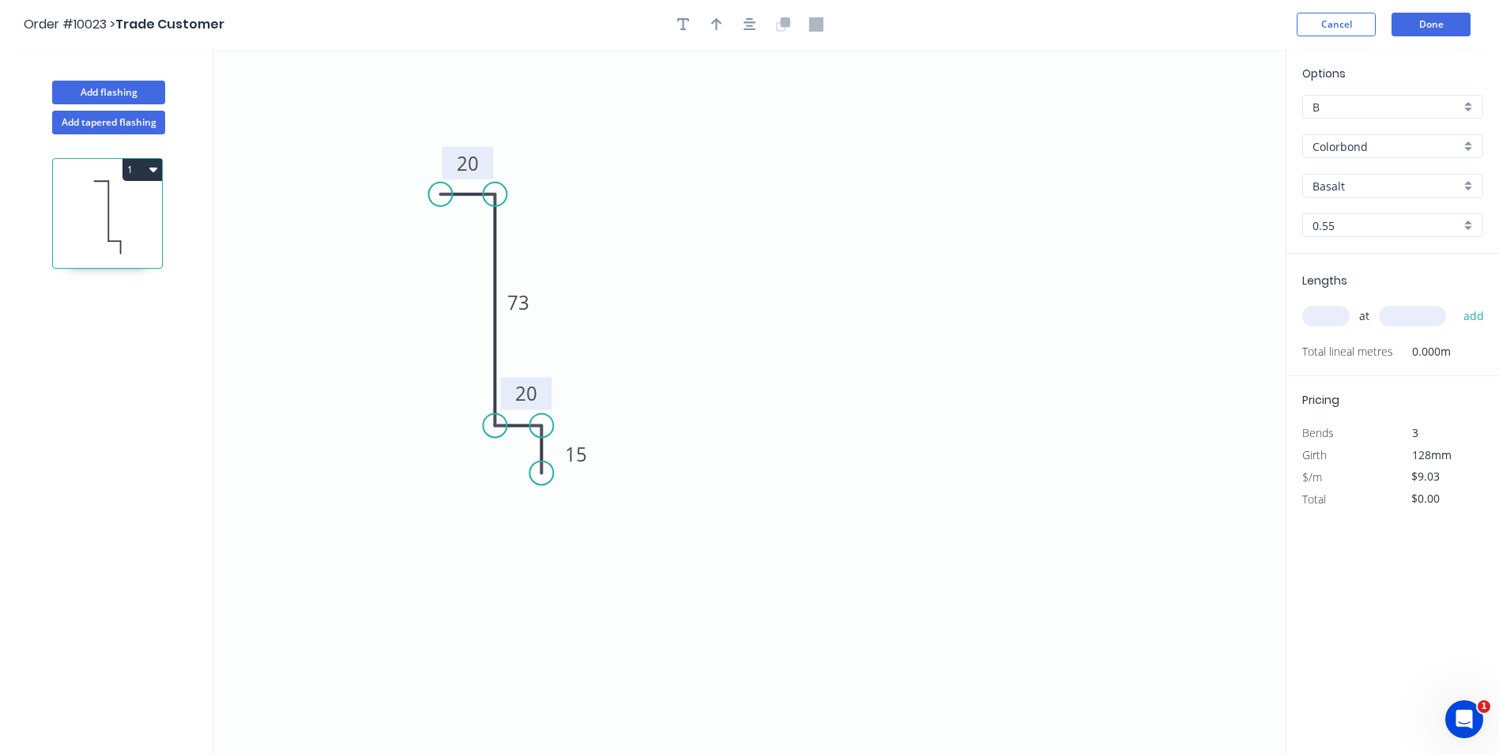
drag, startPoint x: 534, startPoint y: 447, endPoint x: 542, endPoint y: 399, distance: 48.9
click at [542, 399] on rect at bounding box center [525, 393] width 51 height 32
drag, startPoint x: 542, startPoint y: 310, endPoint x: 488, endPoint y: 281, distance: 61.9
click at [488, 281] on rect at bounding box center [464, 273] width 51 height 32
click at [718, 25] on icon "button" at bounding box center [716, 24] width 11 height 14
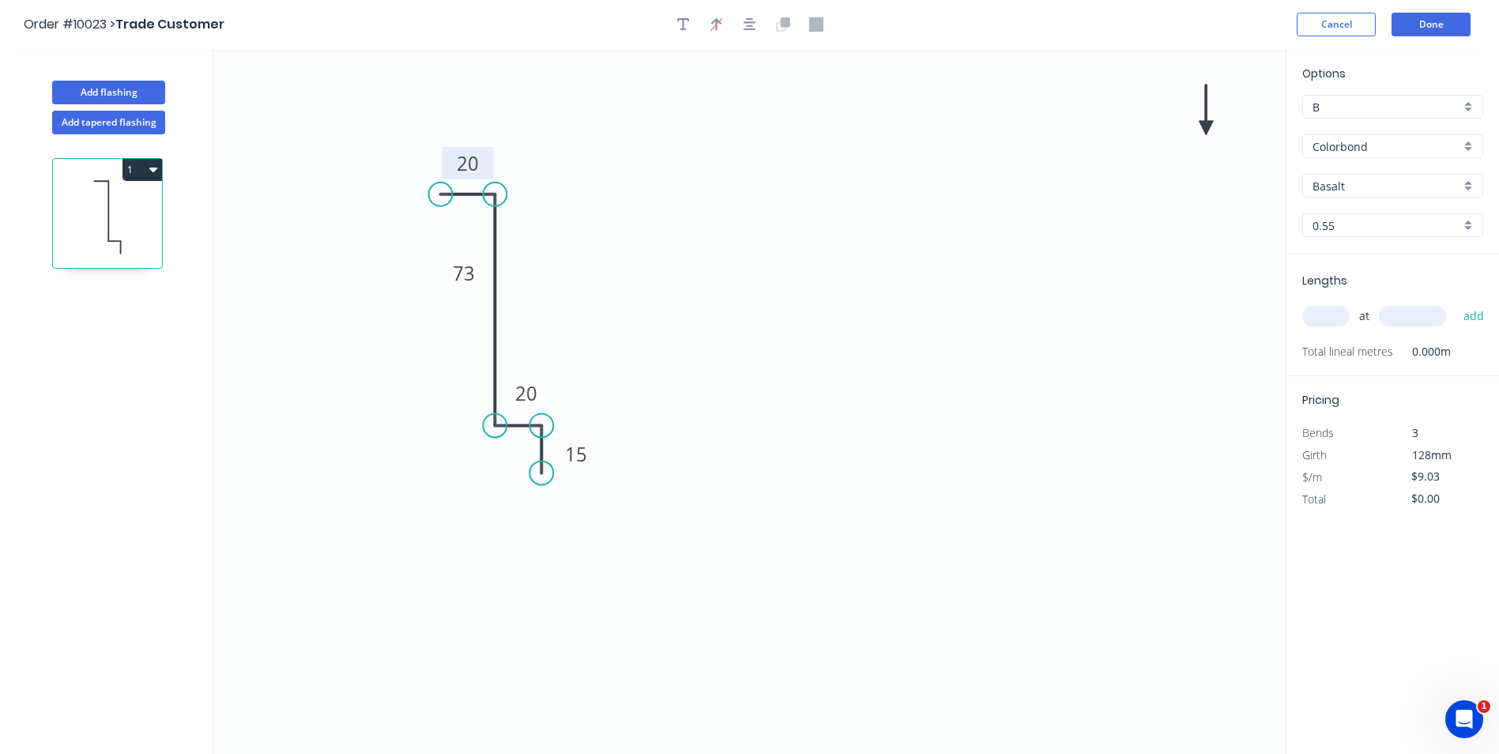
click at [1208, 122] on icon at bounding box center [1206, 110] width 14 height 51
click at [1208, 122] on icon "0 20 73 20 15" at bounding box center [749, 401] width 1073 height 705
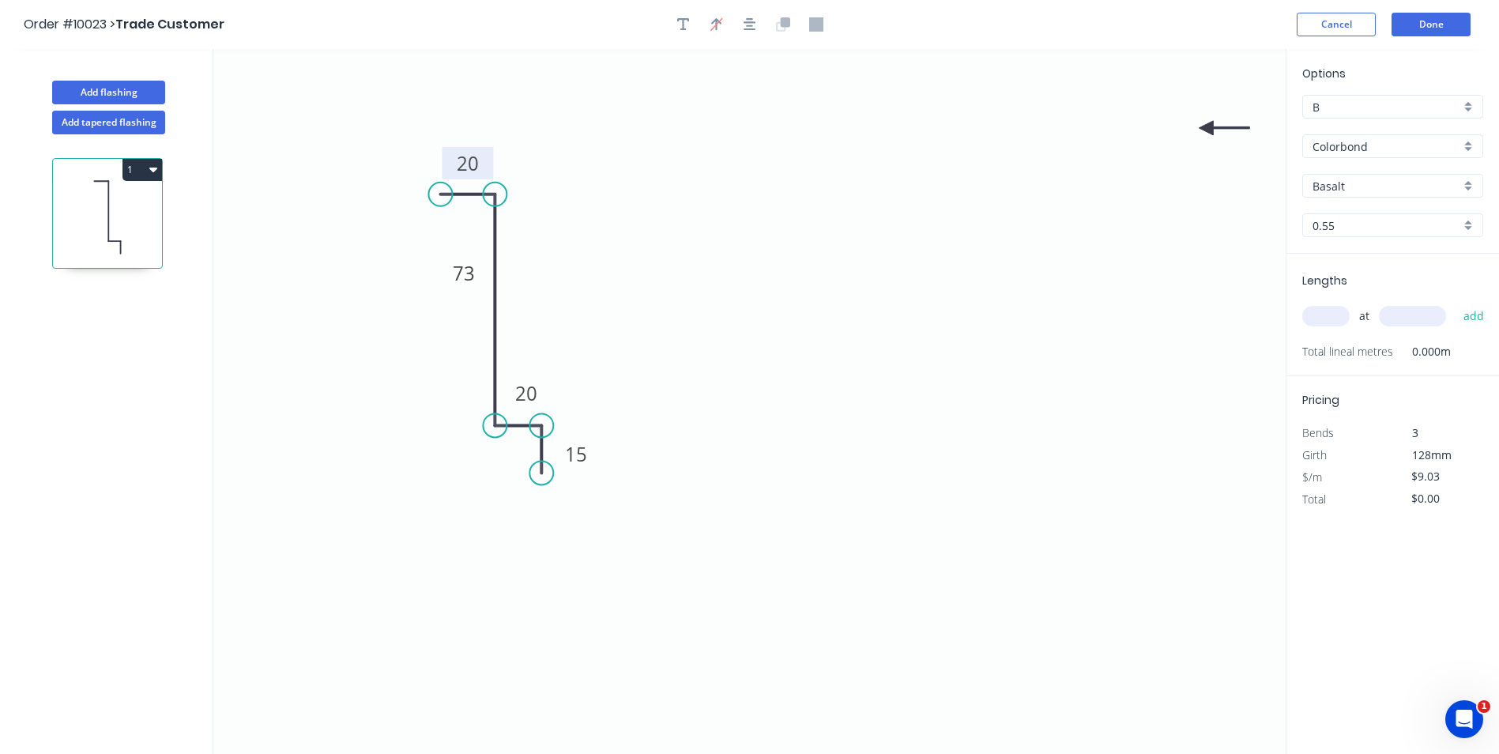
click at [1209, 123] on icon "0 20 73 20 15" at bounding box center [749, 401] width 1073 height 705
click at [1209, 123] on icon at bounding box center [1224, 128] width 51 height 14
click at [1209, 123] on icon "0 20 73 20 15" at bounding box center [749, 401] width 1073 height 705
click at [1208, 124] on icon "0 20 73 20 15" at bounding box center [749, 401] width 1073 height 705
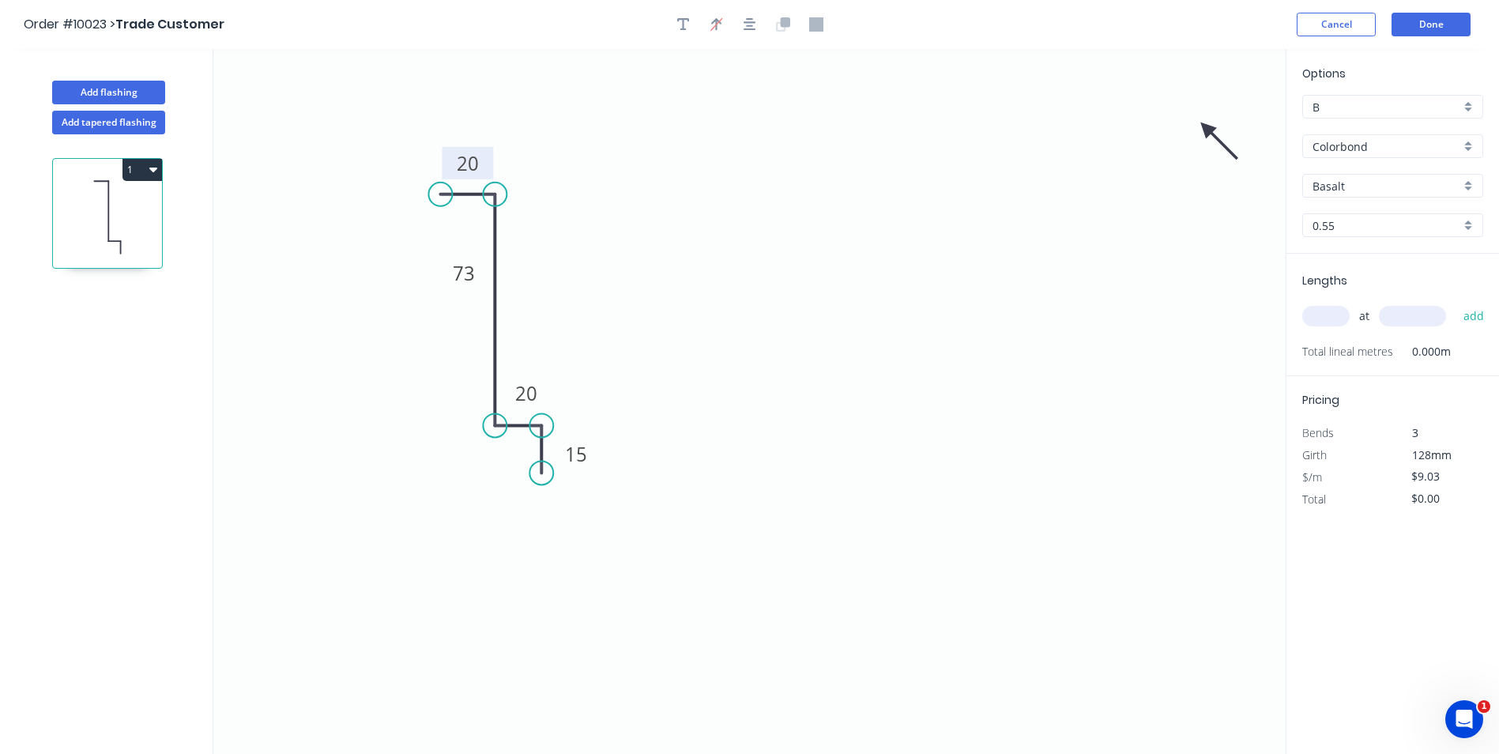
click at [1207, 127] on icon at bounding box center [1220, 141] width 46 height 46
click at [1207, 127] on icon at bounding box center [1220, 140] width 46 height 46
click at [1205, 126] on icon at bounding box center [1206, 145] width 14 height 51
click at [1205, 126] on icon at bounding box center [1194, 140] width 46 height 46
drag, startPoint x: 1186, startPoint y: 128, endPoint x: 336, endPoint y: 339, distance: 875.5
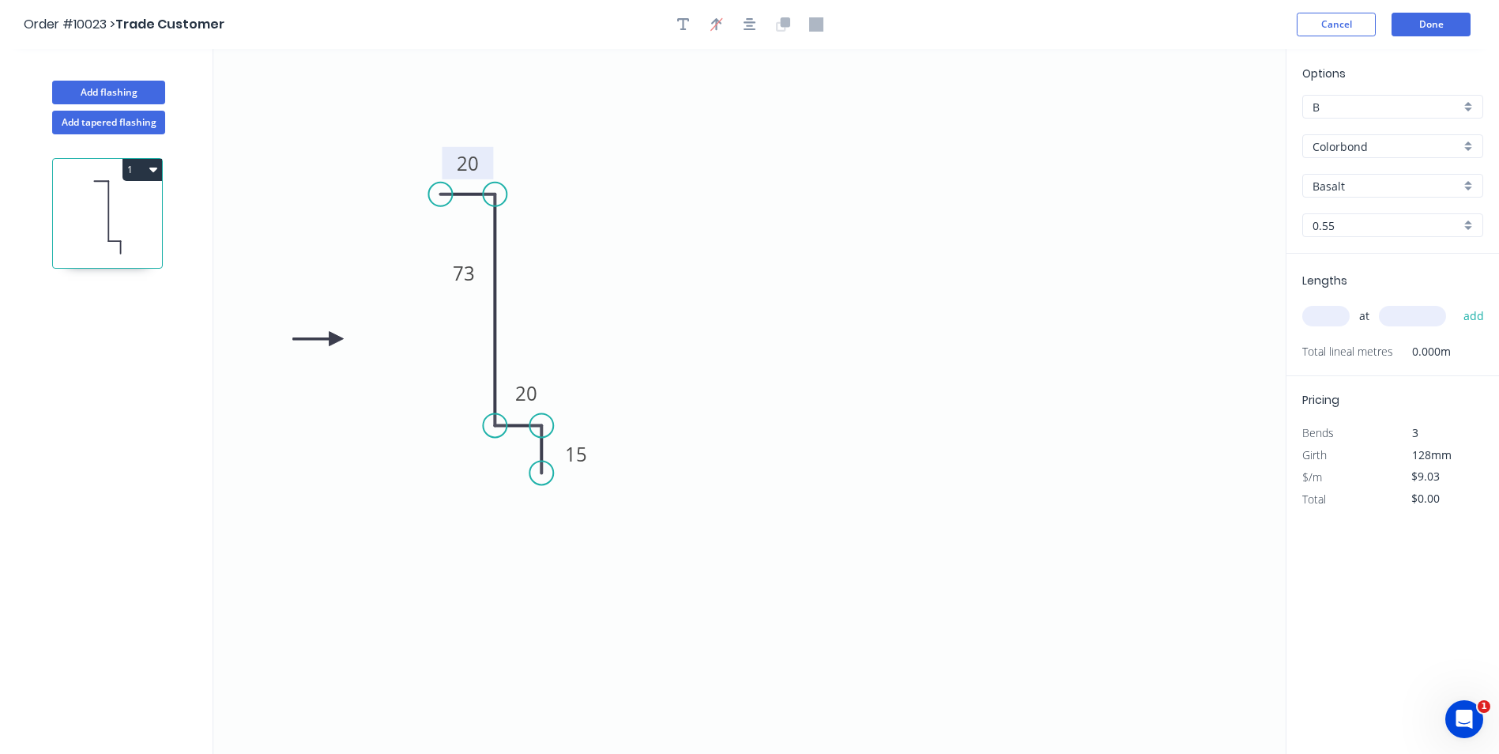
click at [336, 339] on icon at bounding box center [318, 339] width 51 height 14
click at [1361, 186] on input "Basalt" at bounding box center [1387, 186] width 148 height 17
click at [1365, 260] on div "Monument" at bounding box center [1392, 260] width 179 height 28
type input "Monument"
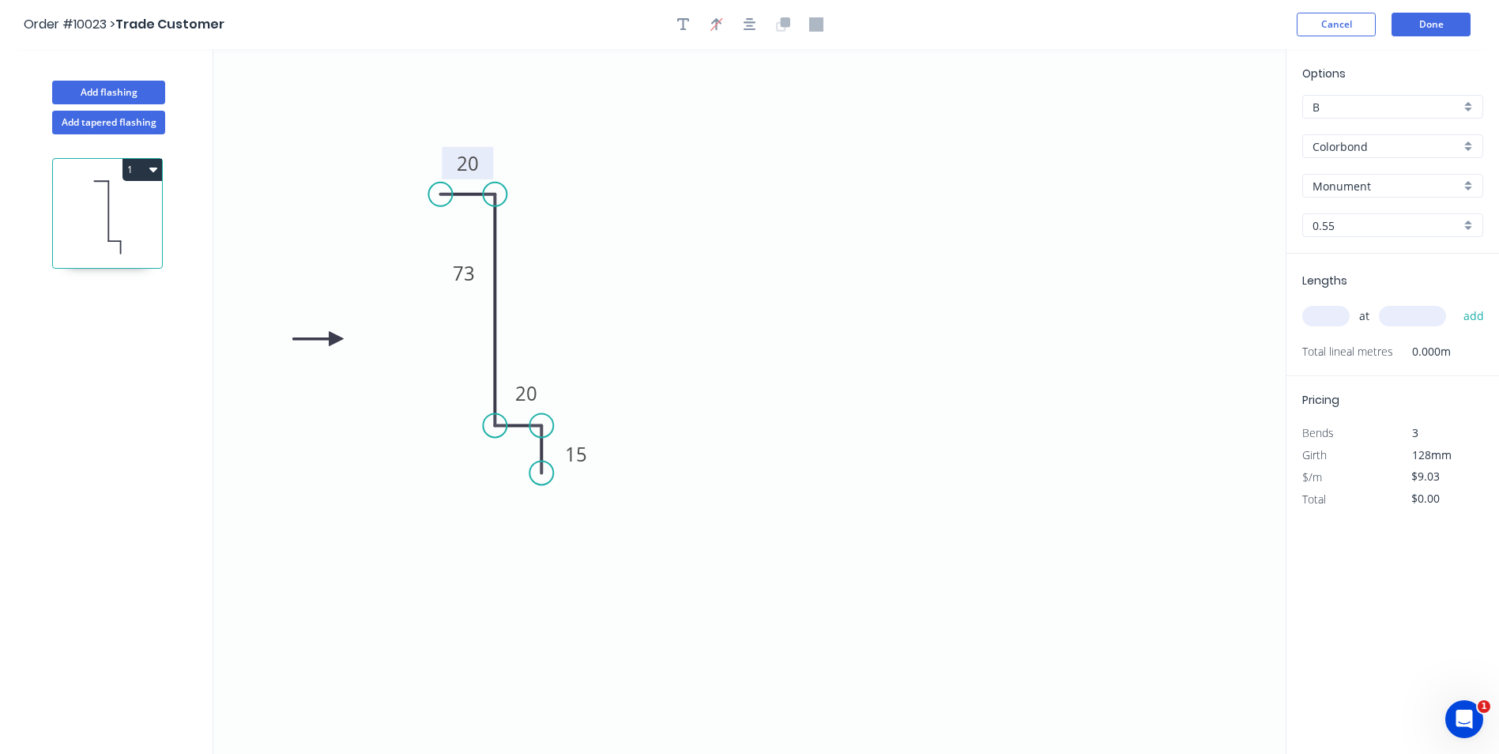
click at [1331, 322] on input "text" at bounding box center [1326, 316] width 47 height 21
type input "1"
type input "5400"
click at [1456, 303] on button "add" at bounding box center [1474, 316] width 37 height 27
type input "$48.76"
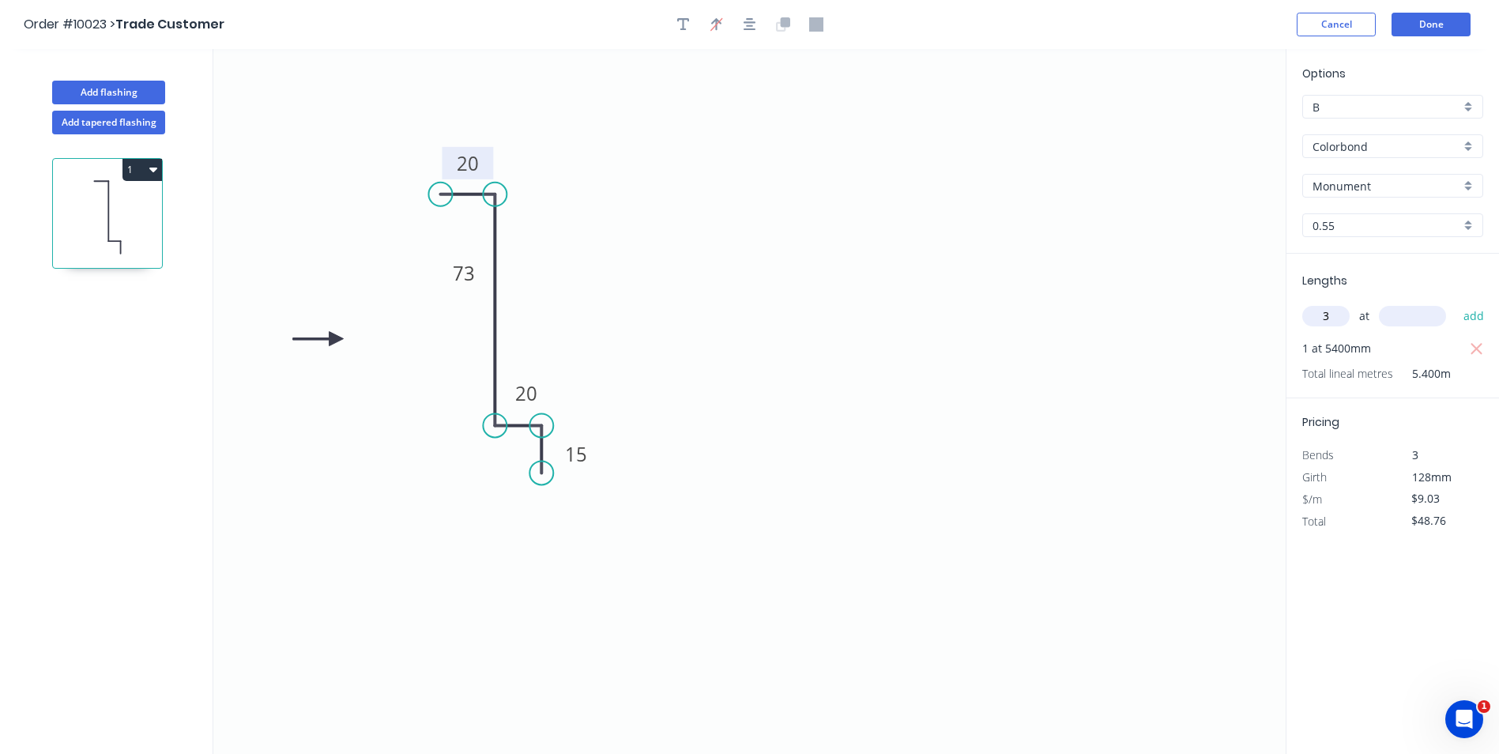
type input "3"
type input "4500"
click at [1456, 303] on button "add" at bounding box center [1474, 316] width 37 height 27
type input "$170.67"
click at [1429, 22] on button "Done" at bounding box center [1431, 25] width 79 height 24
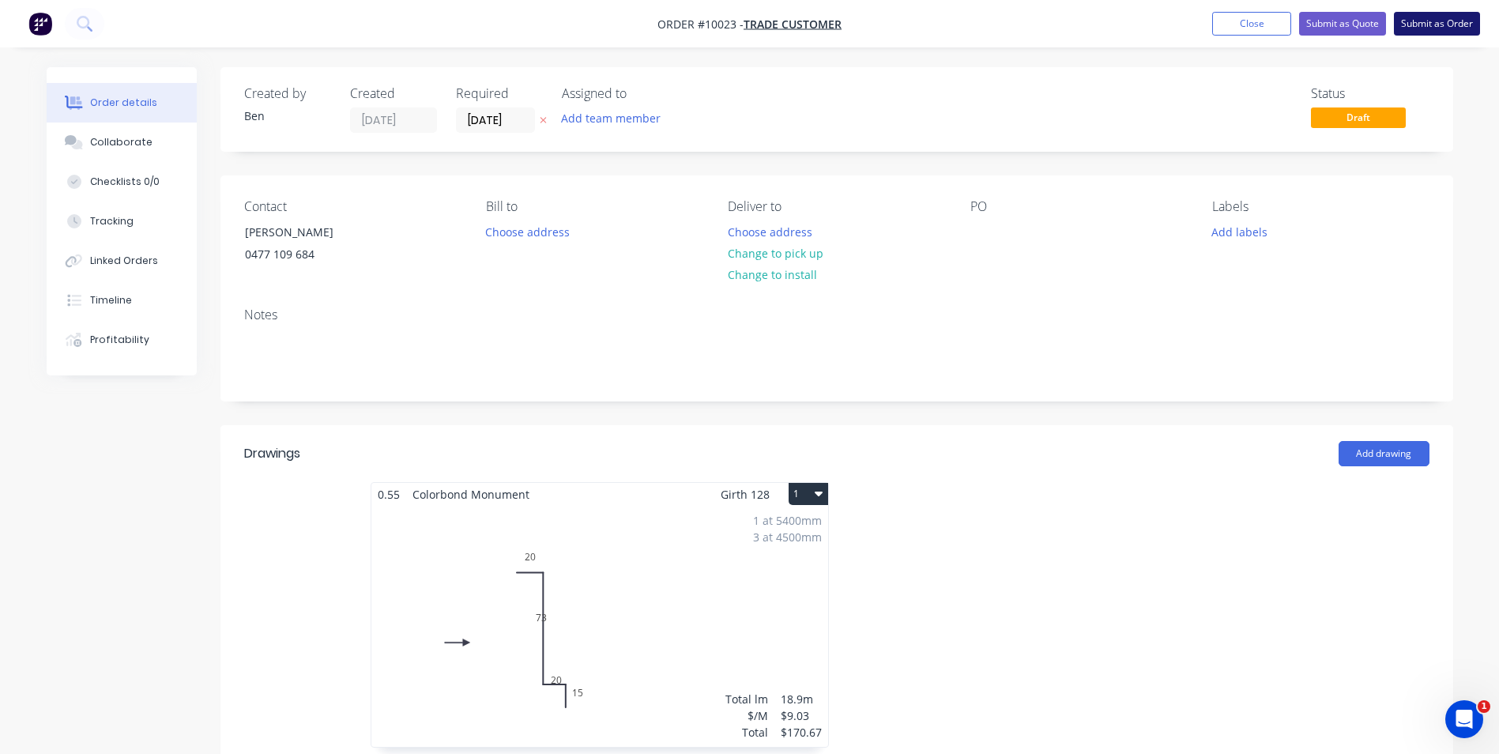
click at [1439, 18] on button "Submit as Order" at bounding box center [1437, 24] width 86 height 24
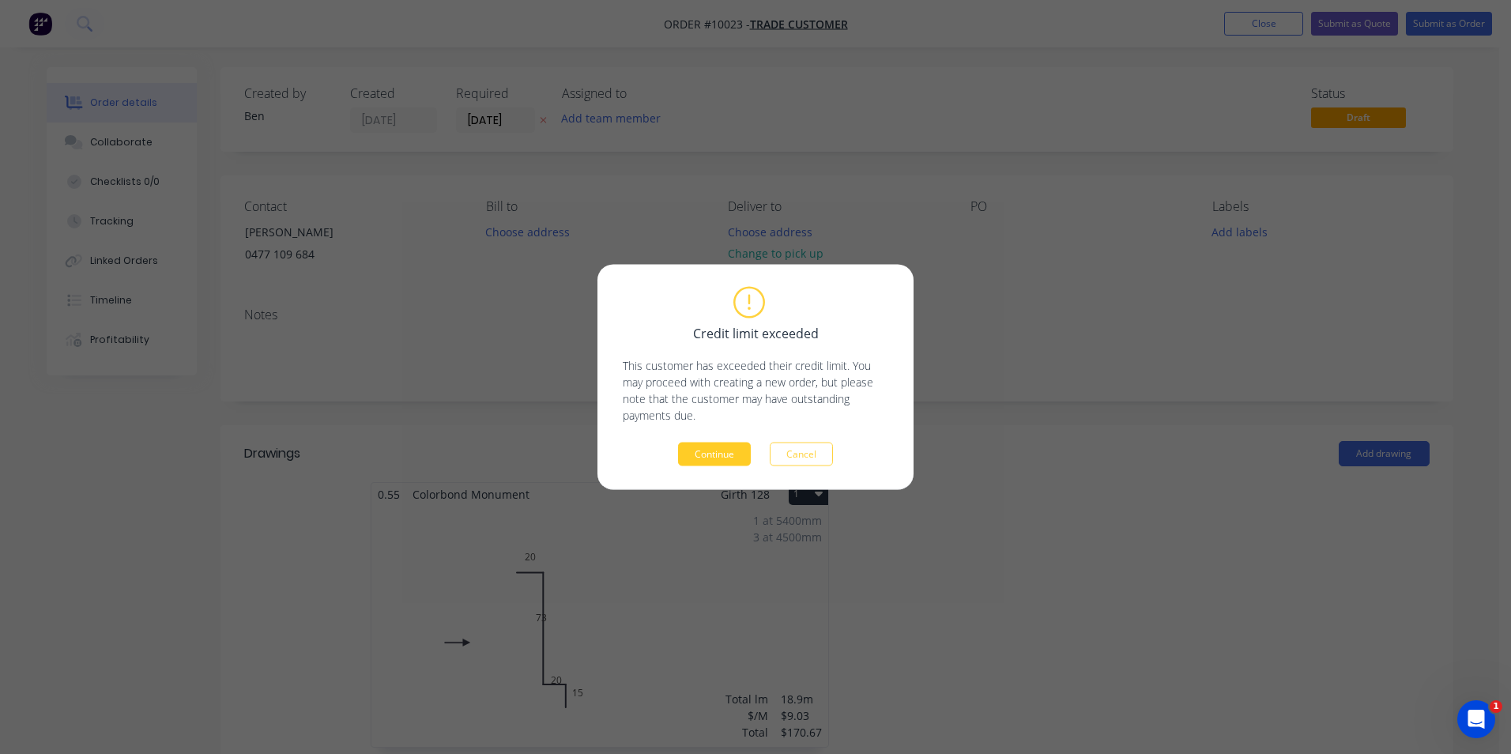
click at [718, 452] on button "Continue" at bounding box center [714, 455] width 73 height 24
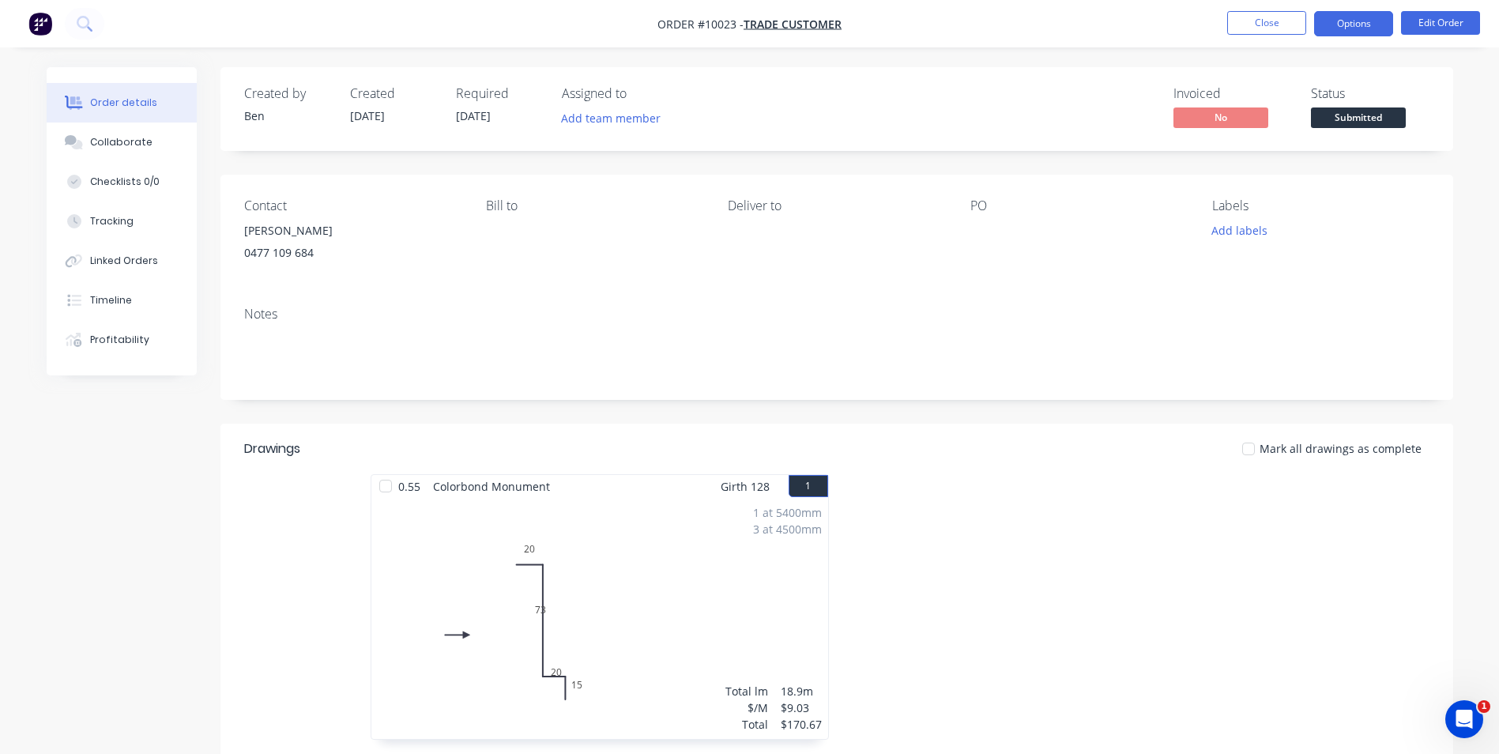
click at [1345, 15] on button "Options" at bounding box center [1353, 23] width 79 height 25
click at [964, 285] on div "Contact [PERSON_NAME] [PHONE_NUMBER] Bill to Deliver to PO Labels Add labels" at bounding box center [837, 234] width 1233 height 119
click at [1426, 22] on button "Edit Order" at bounding box center [1440, 23] width 79 height 24
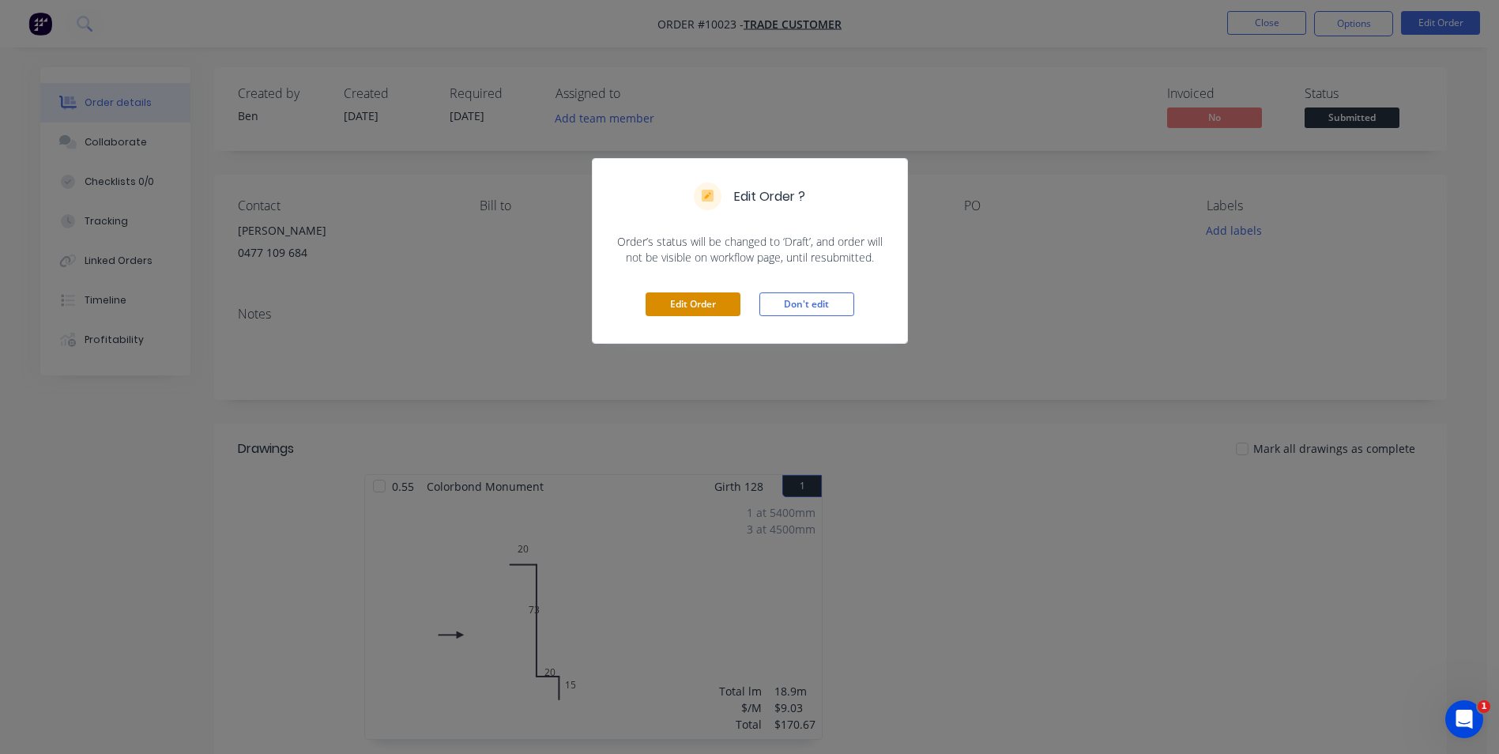
click at [677, 301] on button "Edit Order" at bounding box center [693, 304] width 95 height 24
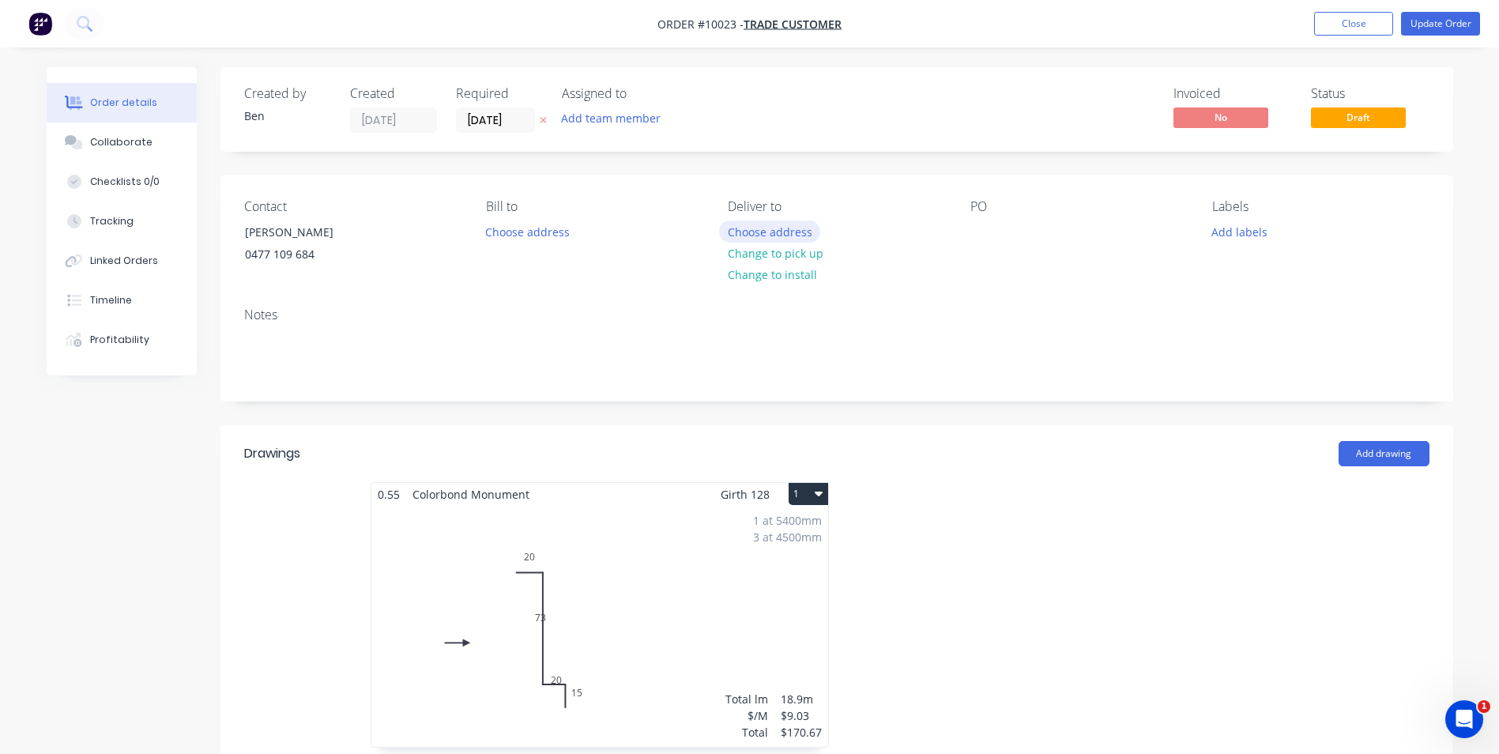
click at [768, 233] on button "Choose address" at bounding box center [769, 231] width 101 height 21
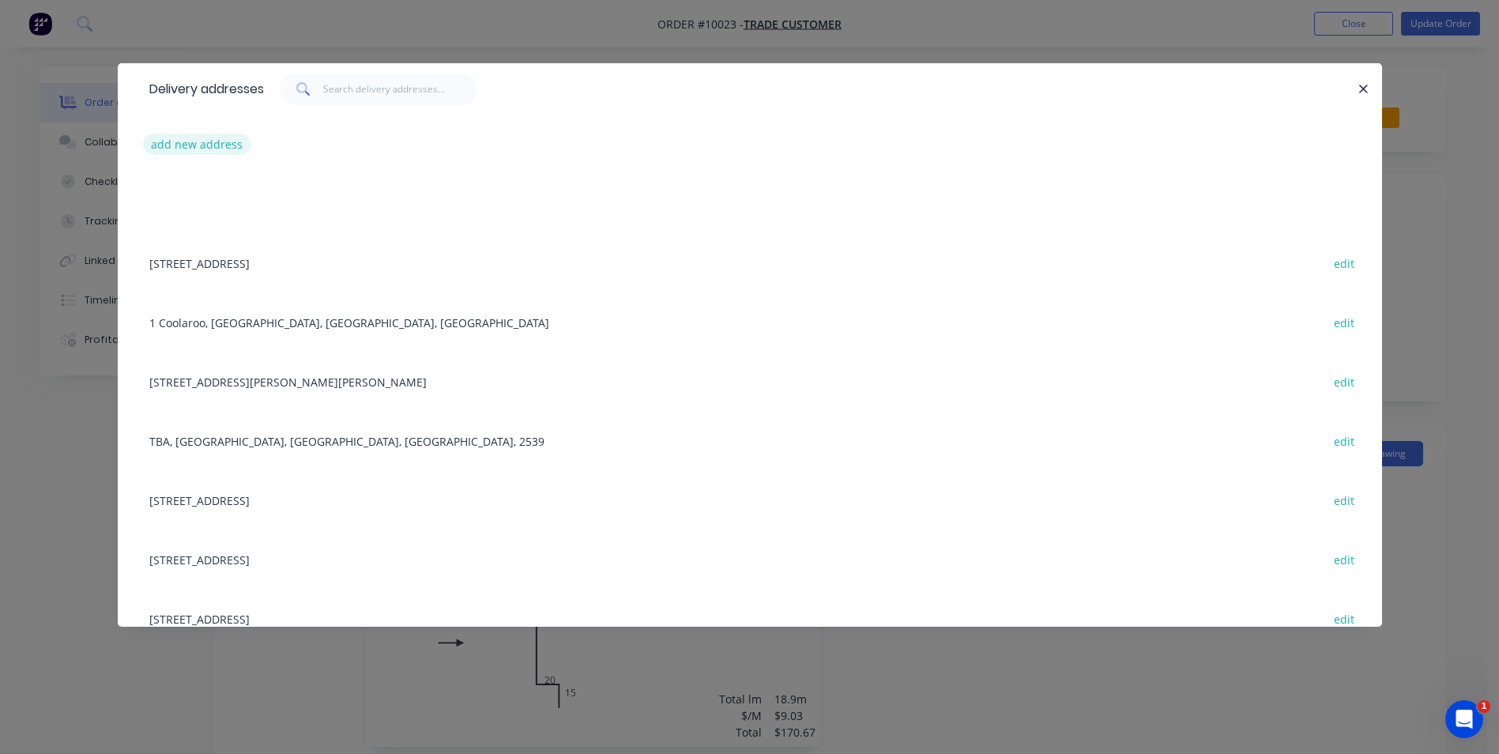
click at [227, 145] on button "add new address" at bounding box center [197, 144] width 108 height 21
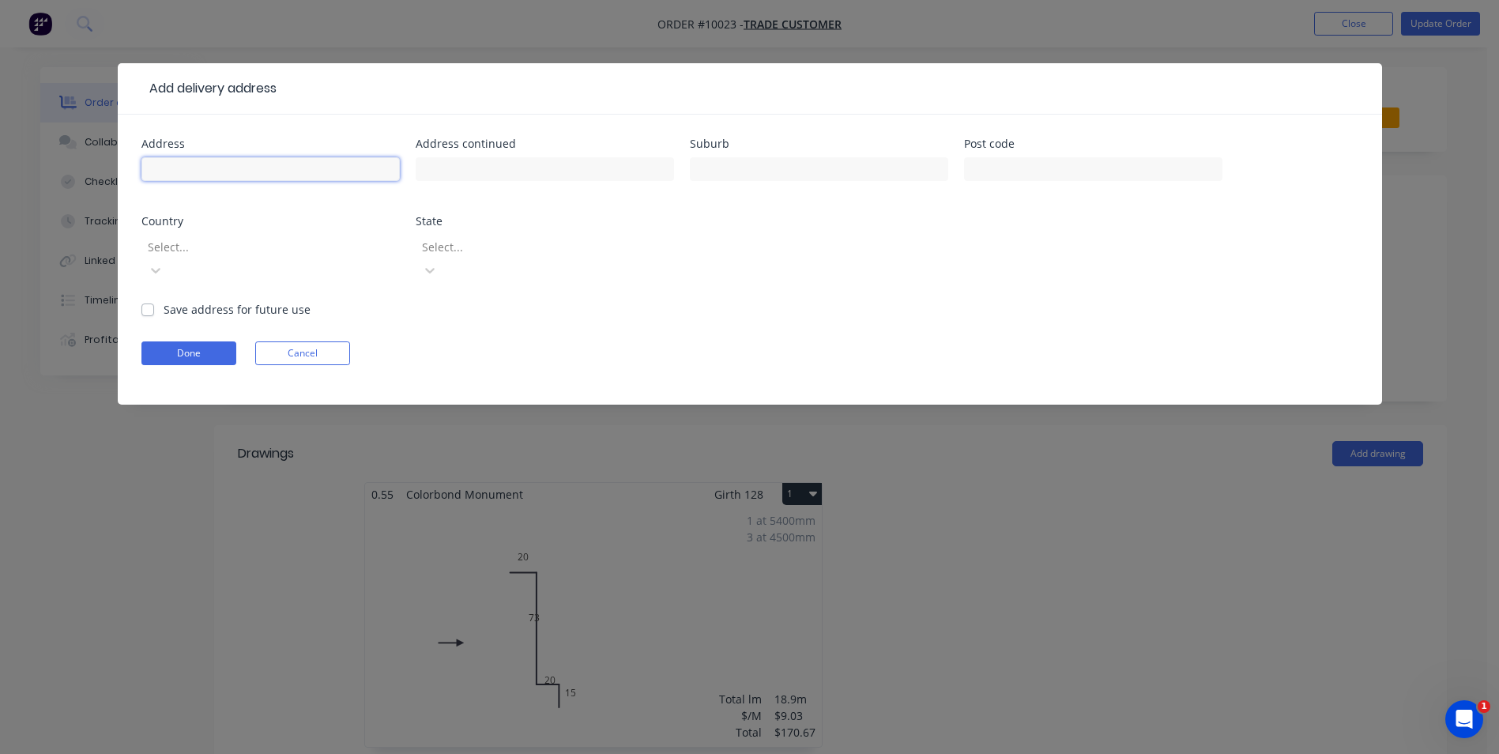
click at [218, 168] on input "text" at bounding box center [270, 169] width 258 height 24
type input "[STREET_ADDRESS]"
click at [741, 172] on input "text" at bounding box center [819, 169] width 258 height 24
type input "Lake tabourie"
click at [164, 301] on label "Save address for future use" at bounding box center [237, 309] width 147 height 17
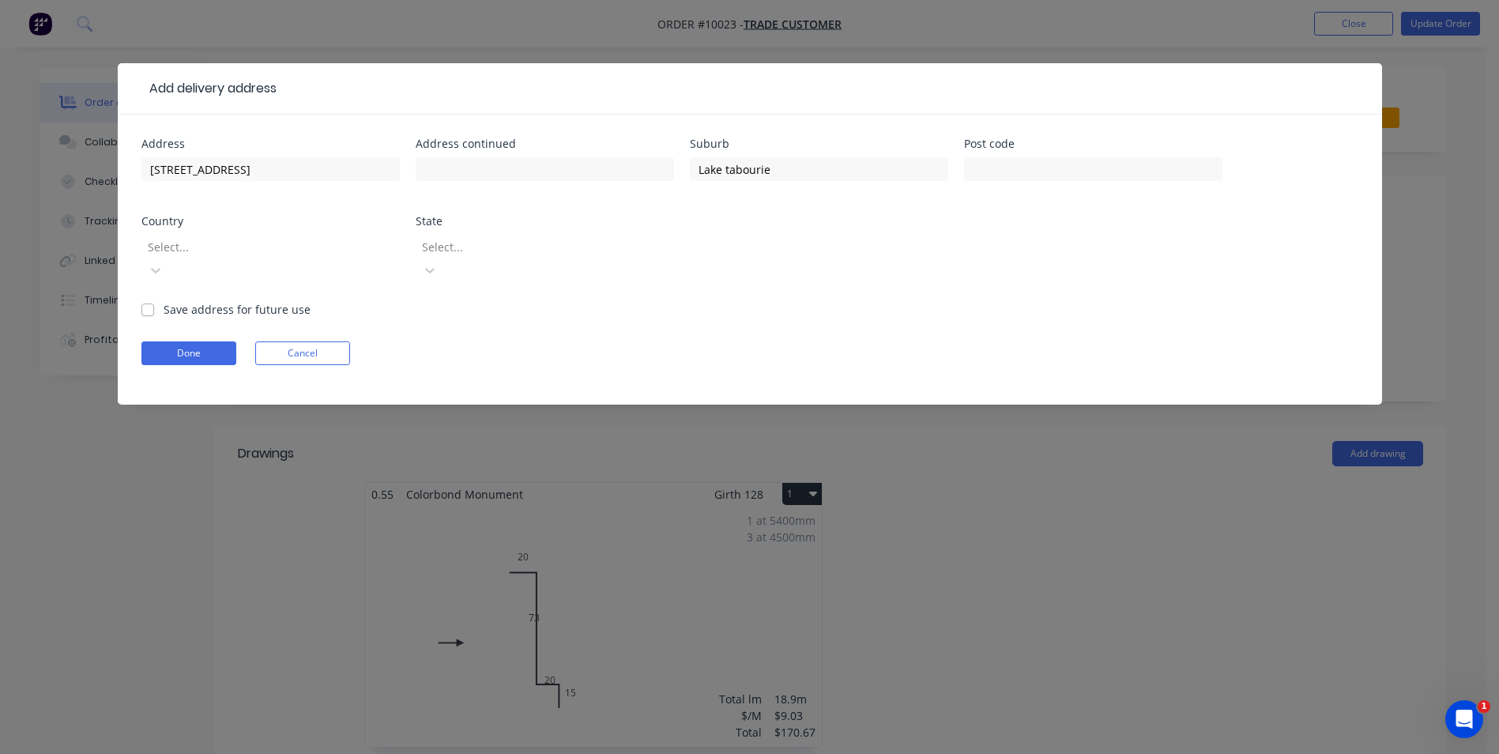
click at [146, 301] on input "Save address for future use" at bounding box center [147, 308] width 13 height 15
checkbox input "true"
click at [175, 341] on button "Done" at bounding box center [188, 353] width 95 height 24
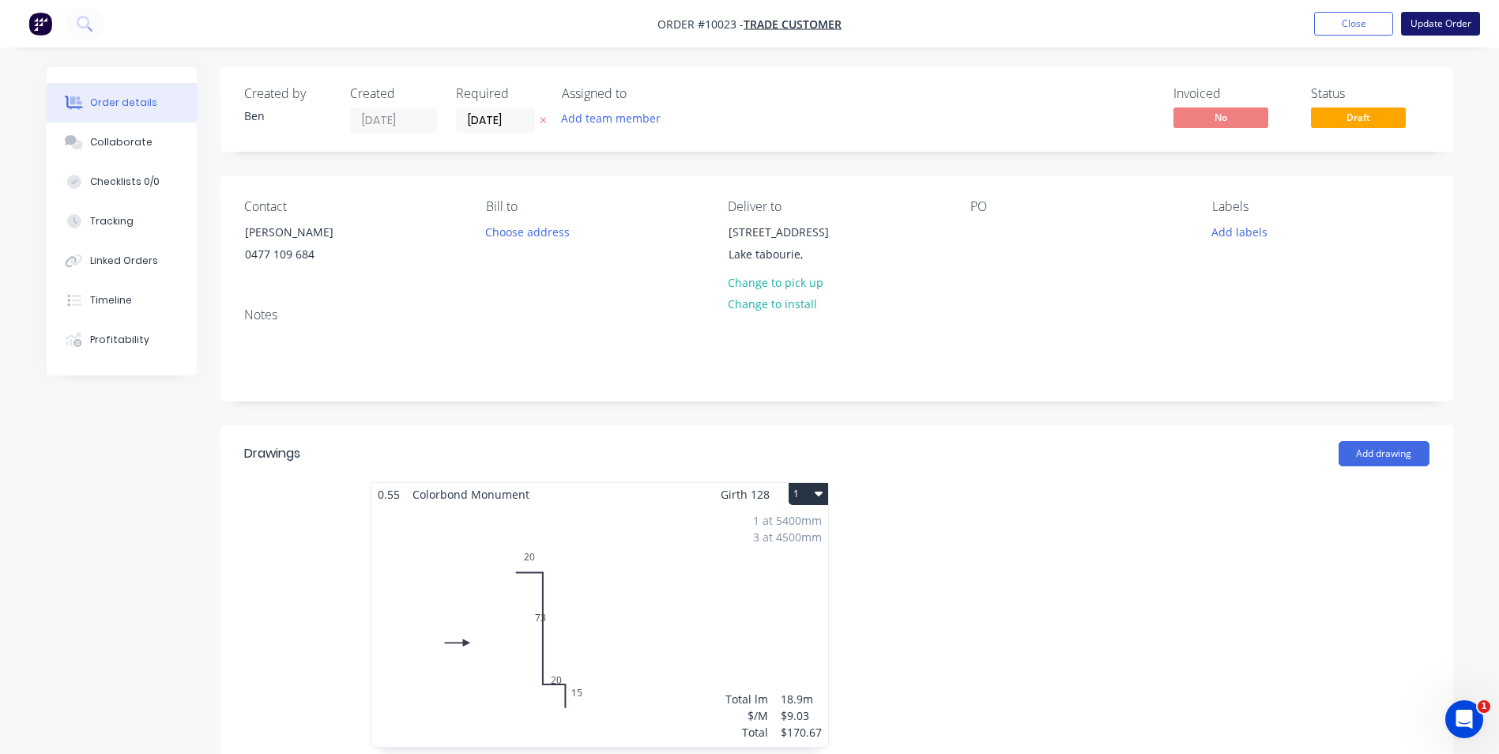
click at [1420, 17] on button "Update Order" at bounding box center [1440, 24] width 79 height 24
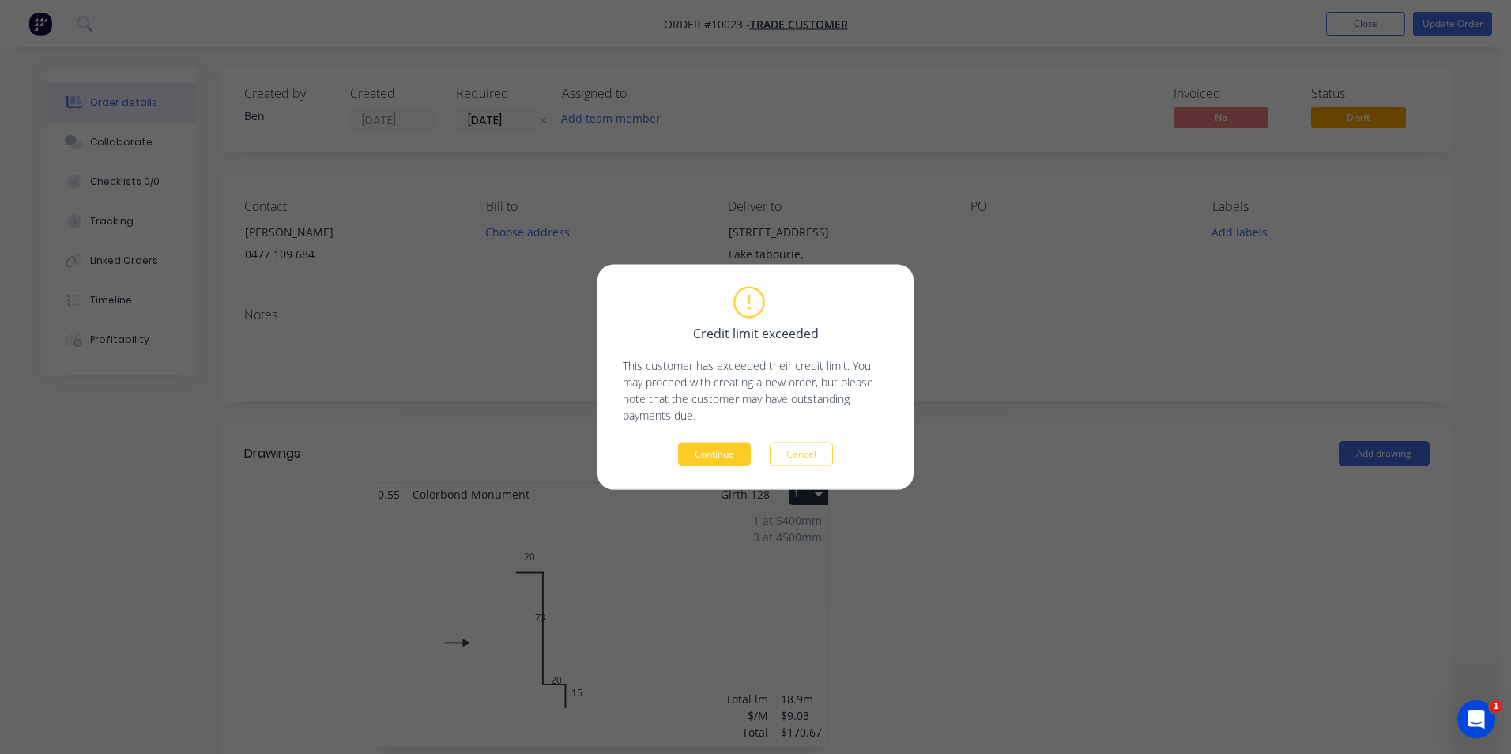
click at [701, 451] on button "Continue" at bounding box center [714, 455] width 73 height 24
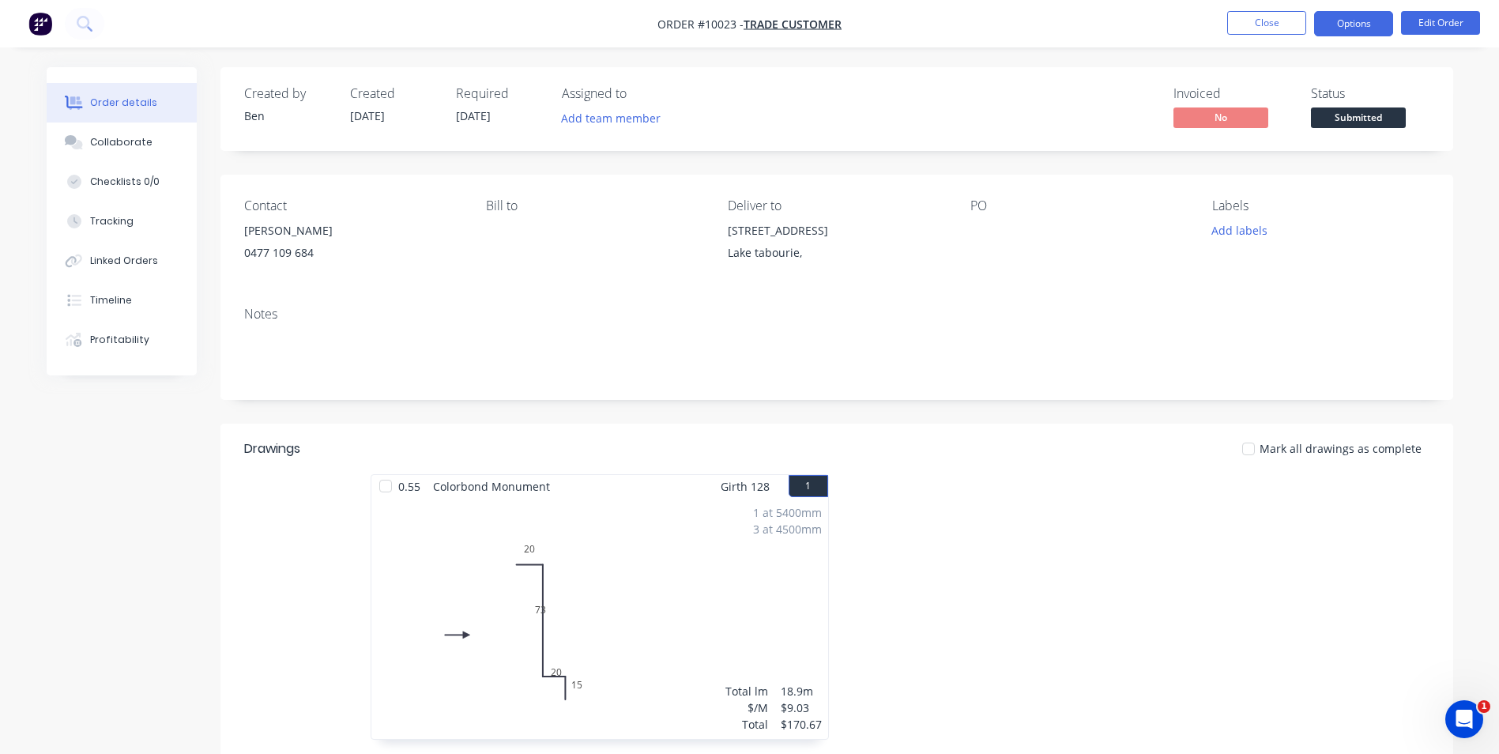
click at [1330, 30] on button "Options" at bounding box center [1353, 23] width 79 height 25
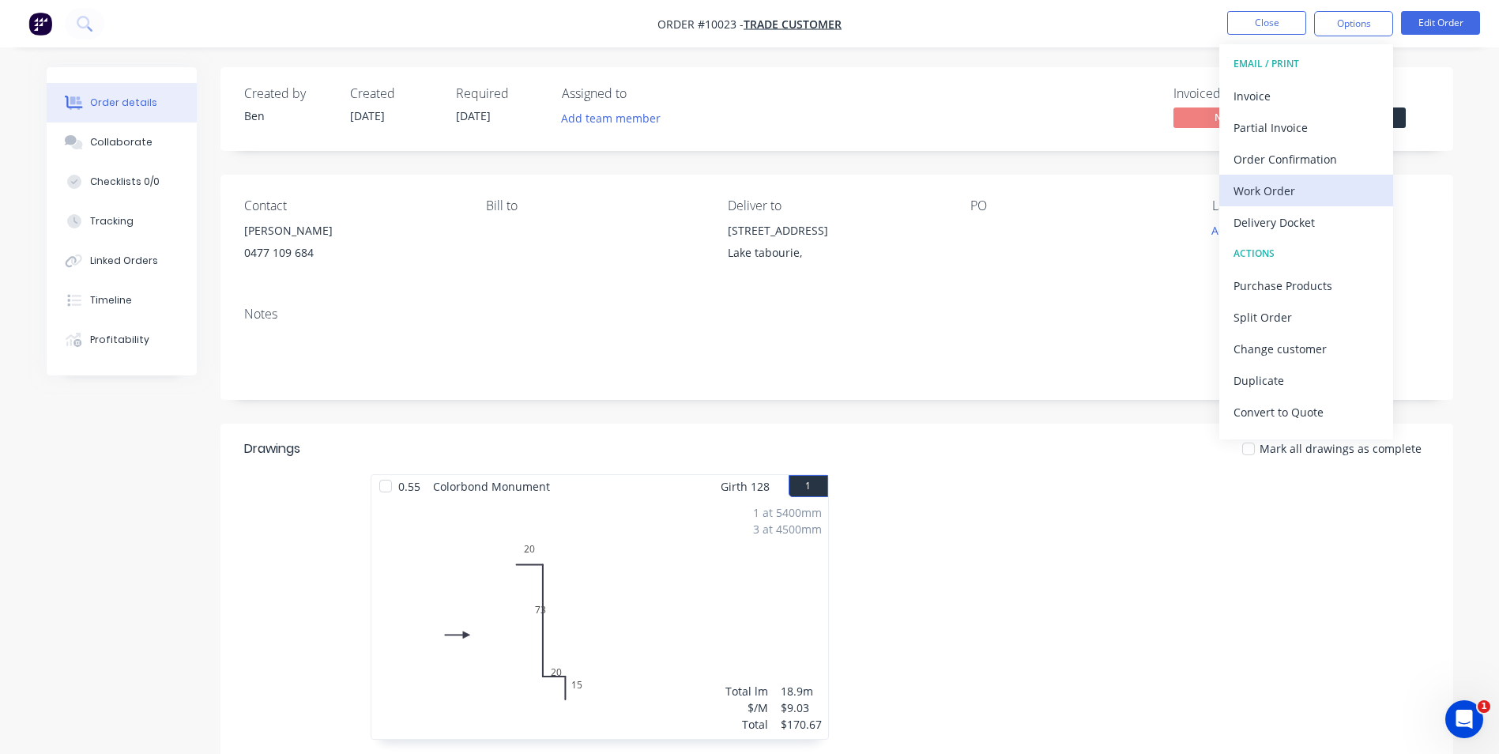
click at [1307, 198] on div "Work Order" at bounding box center [1306, 190] width 145 height 23
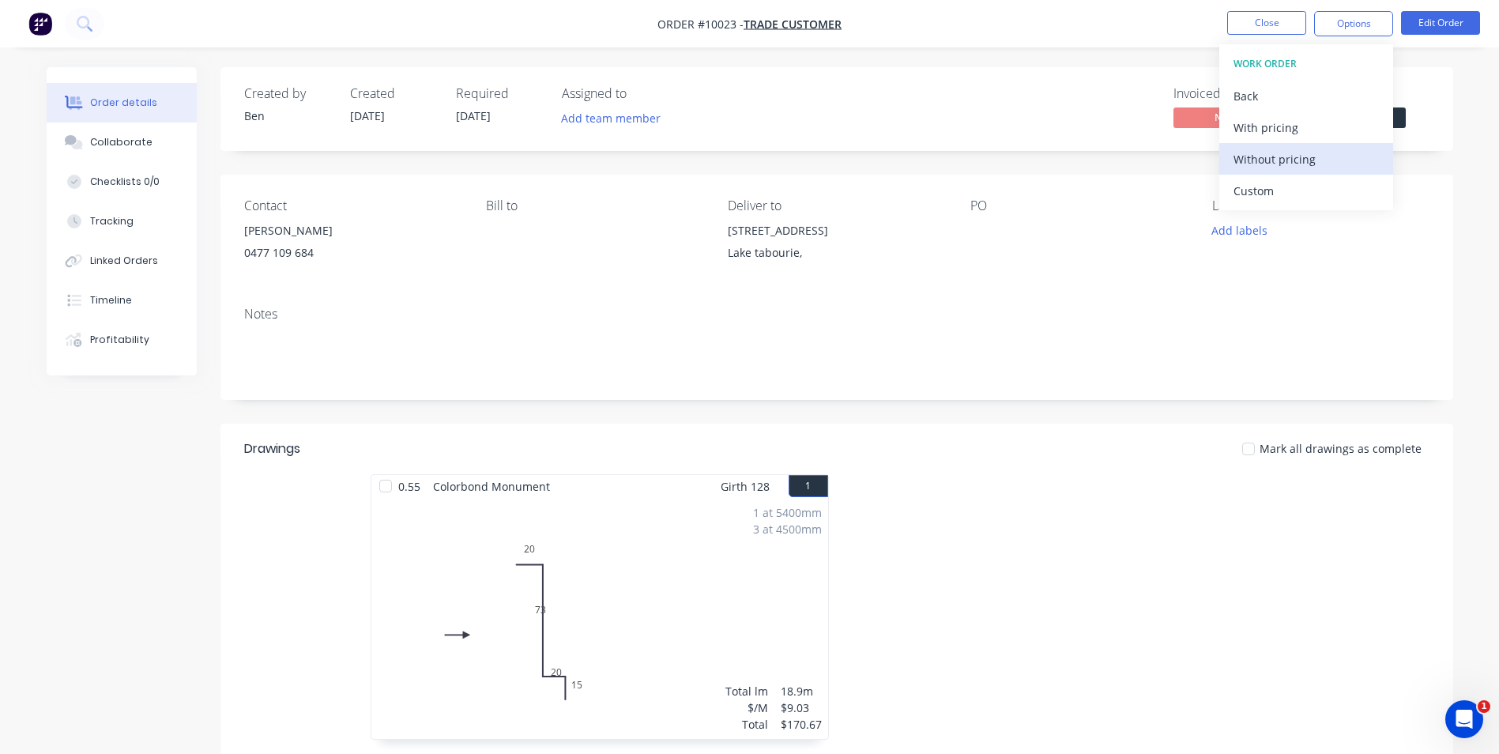
click at [1302, 162] on div "Without pricing" at bounding box center [1306, 159] width 145 height 23
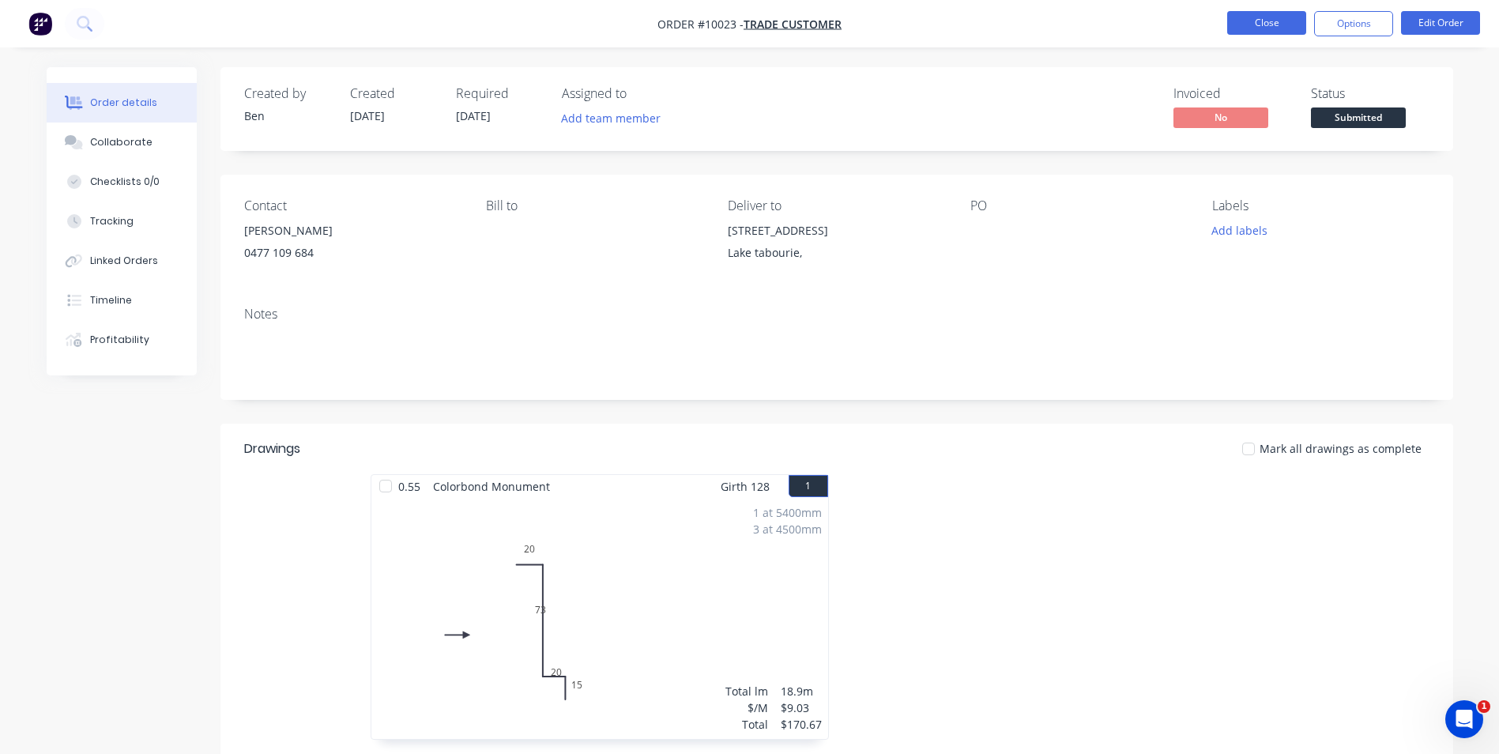
click at [1233, 25] on button "Close" at bounding box center [1267, 23] width 79 height 24
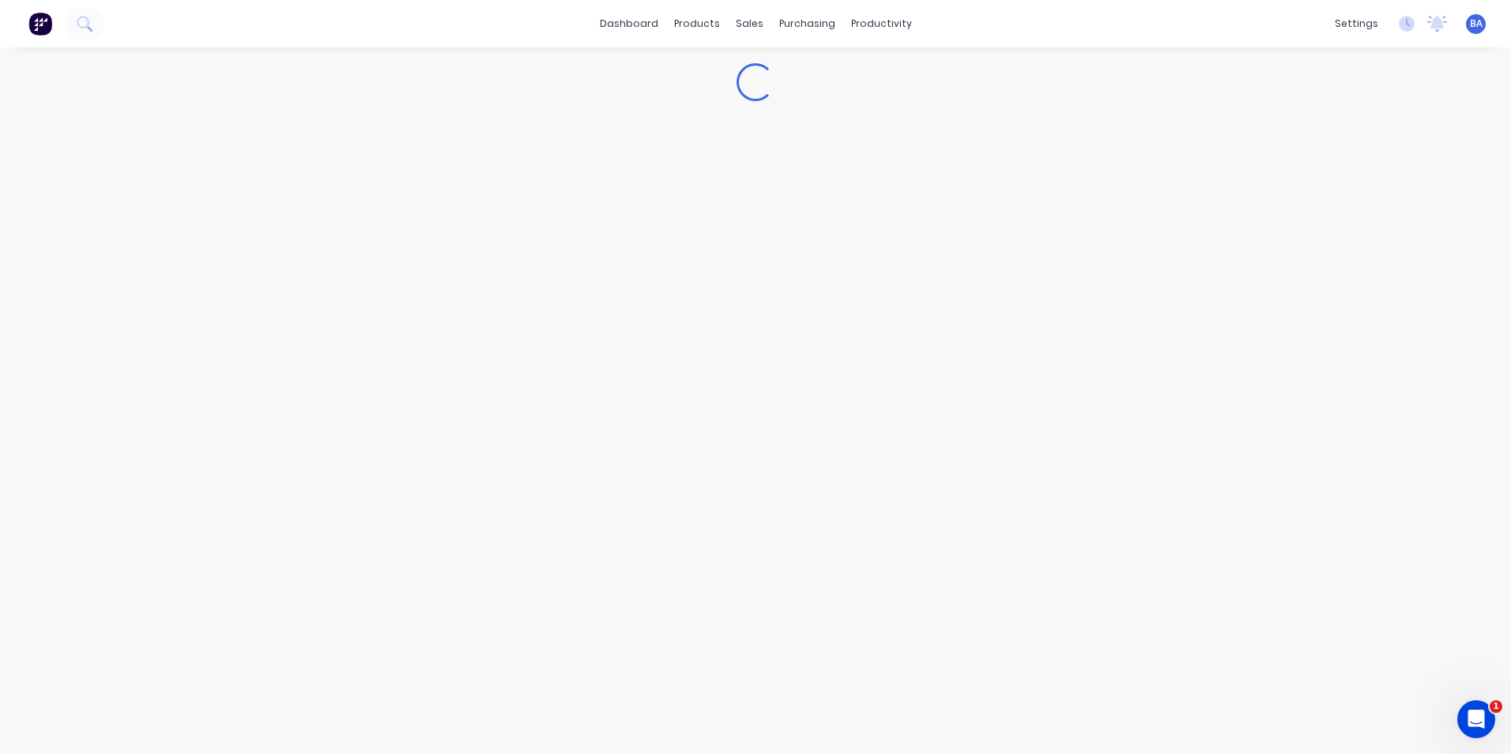
click at [1235, 27] on div "dashboard products sales purchasing productivity dashboard products Product Cat…" at bounding box center [755, 23] width 1511 height 47
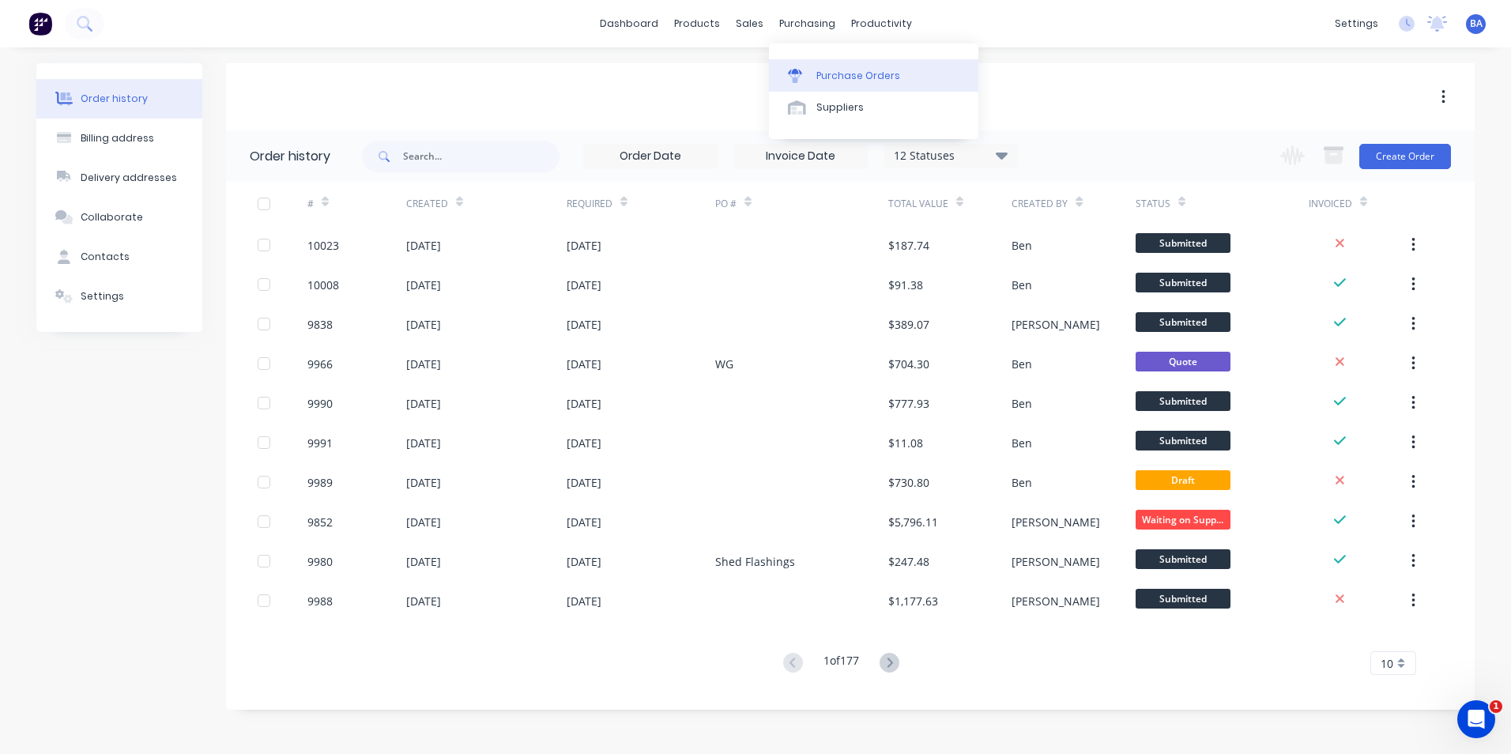
click at [799, 78] on icon at bounding box center [795, 76] width 14 height 14
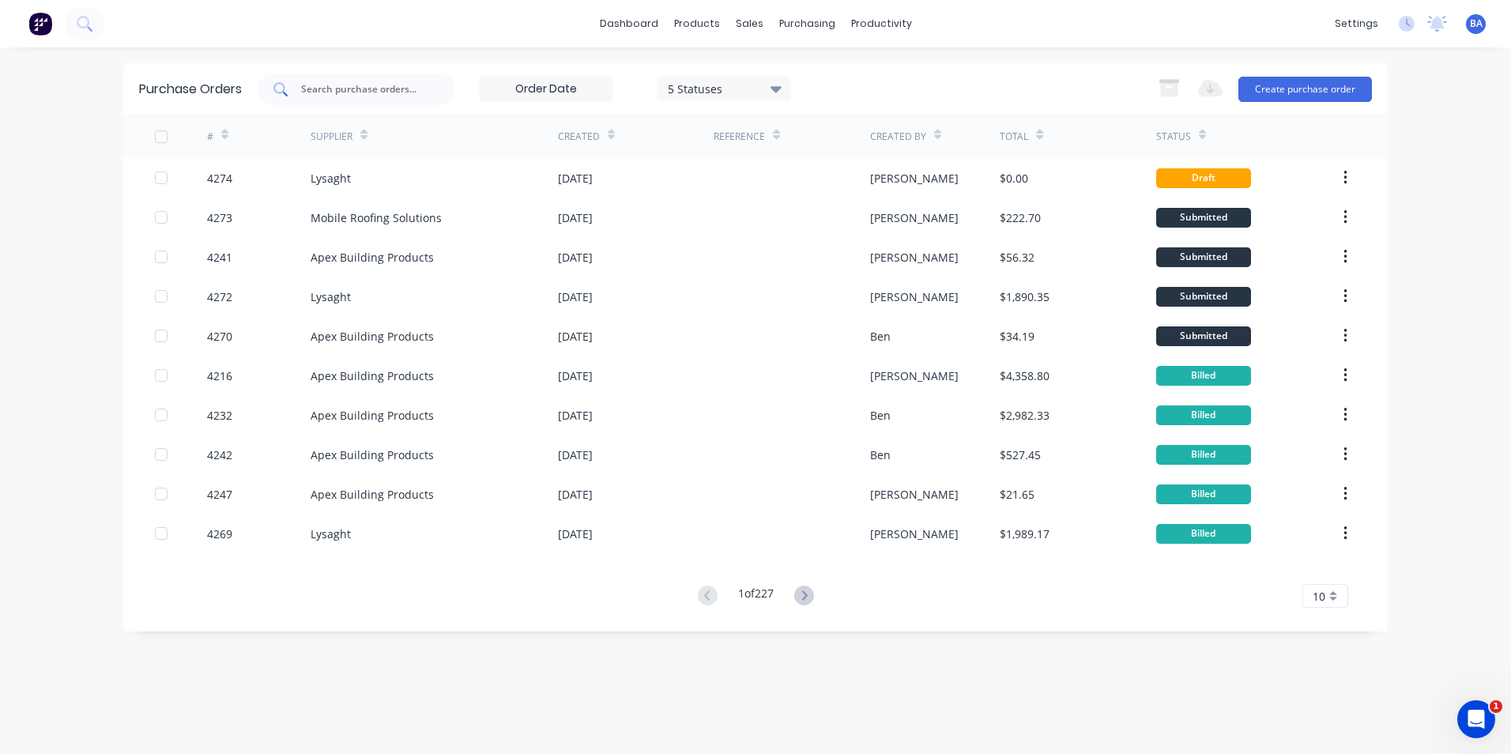
click at [392, 91] on input "text" at bounding box center [365, 89] width 131 height 16
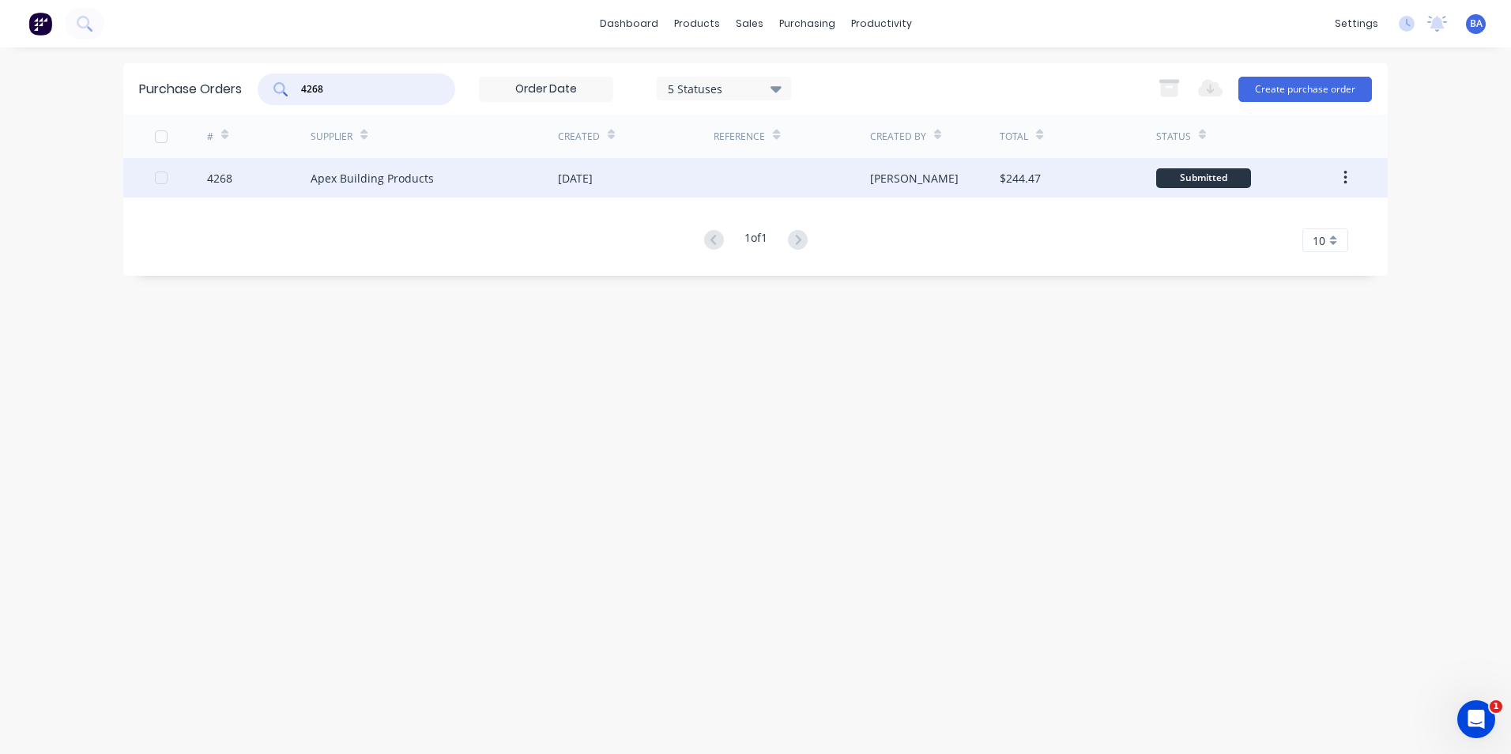
type input "4268"
click at [364, 172] on div "Apex Building Products" at bounding box center [372, 178] width 123 height 17
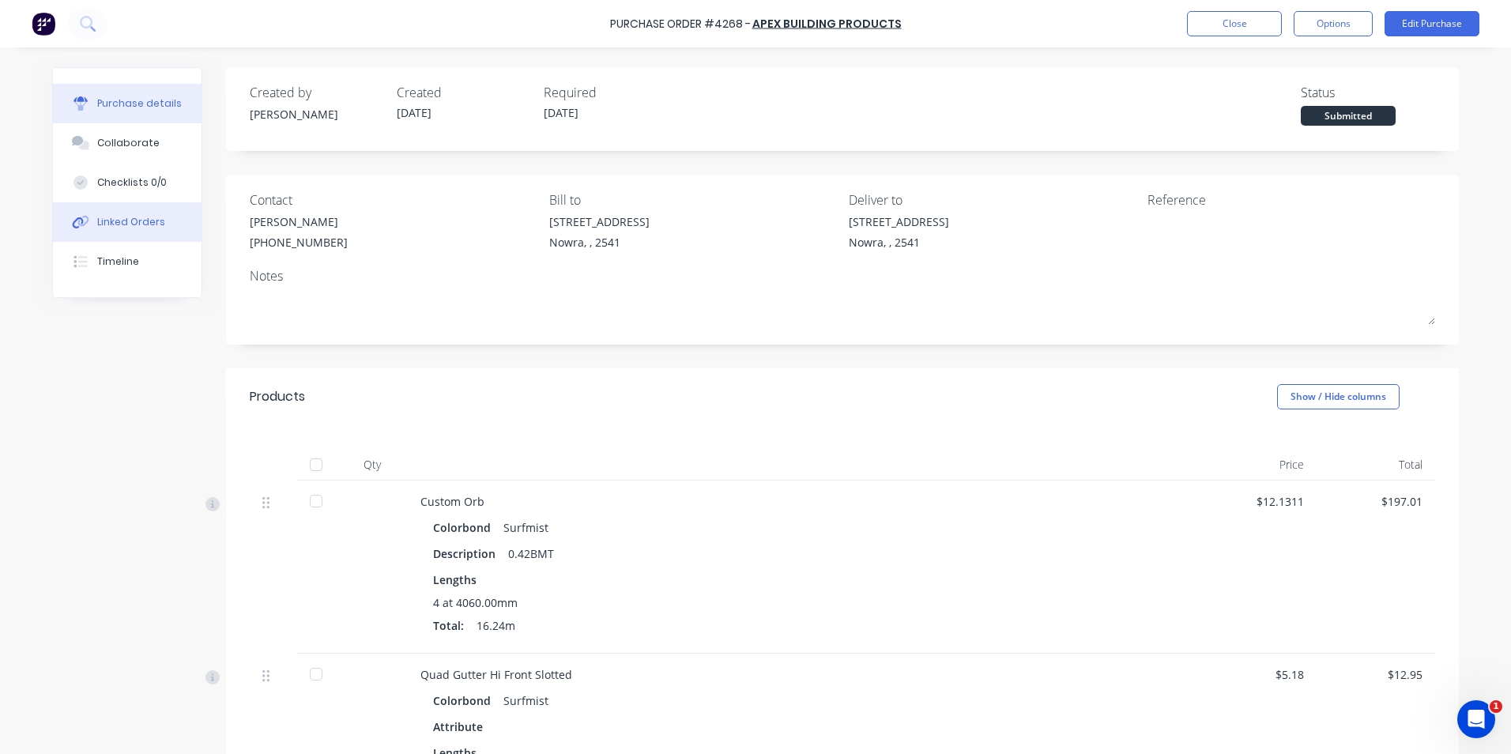
click at [141, 213] on button "Linked Orders" at bounding box center [127, 222] width 149 height 40
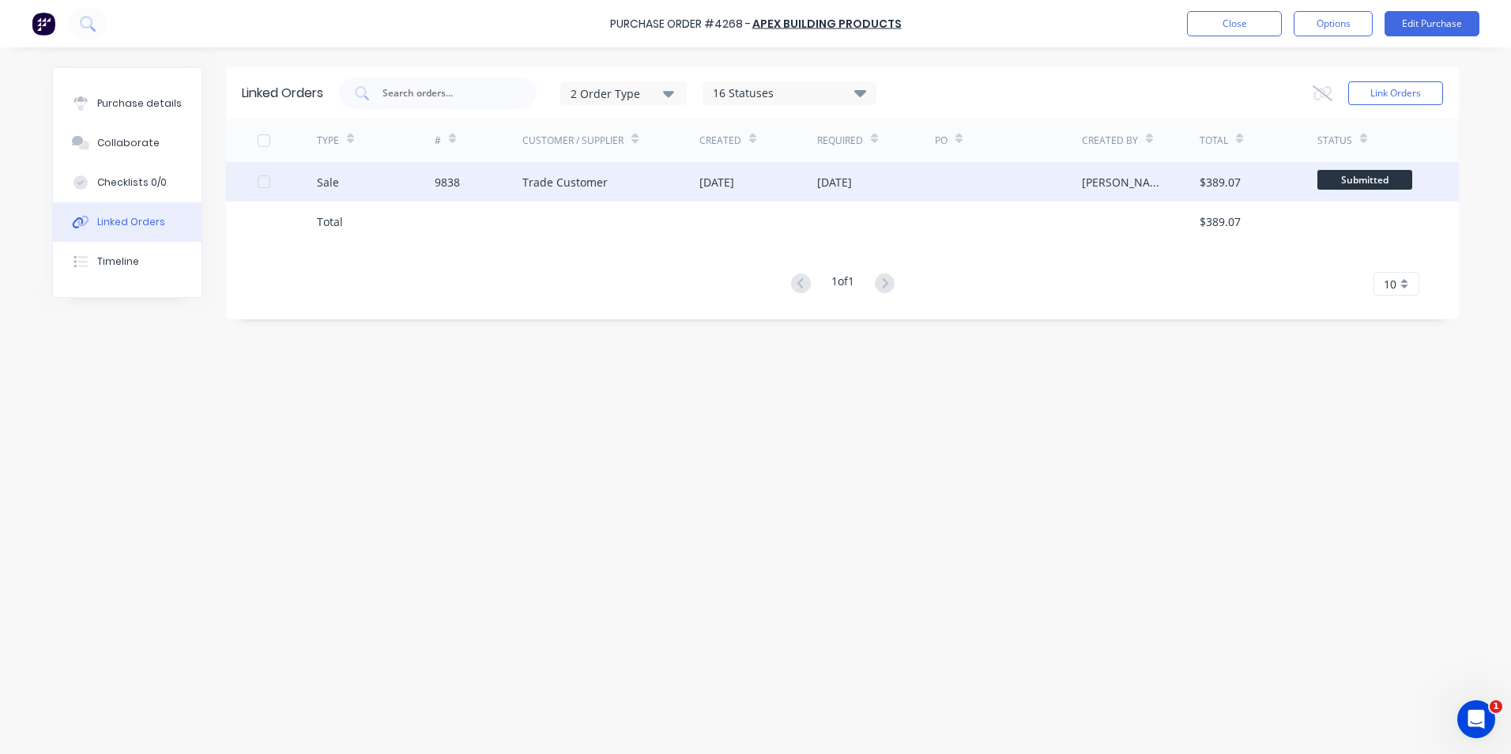
click at [628, 189] on div "Trade Customer" at bounding box center [610, 182] width 177 height 40
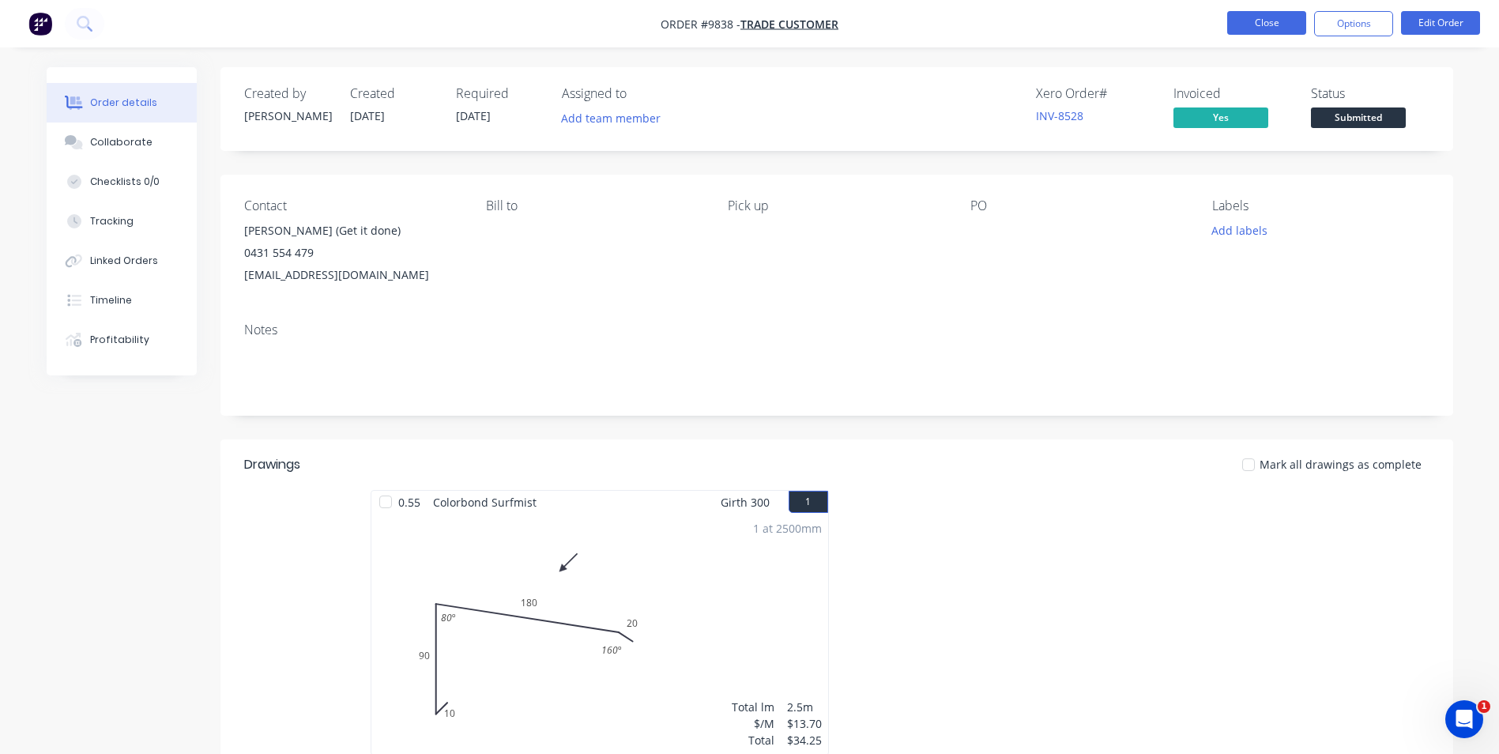
click at [1242, 21] on button "Close" at bounding box center [1267, 23] width 79 height 24
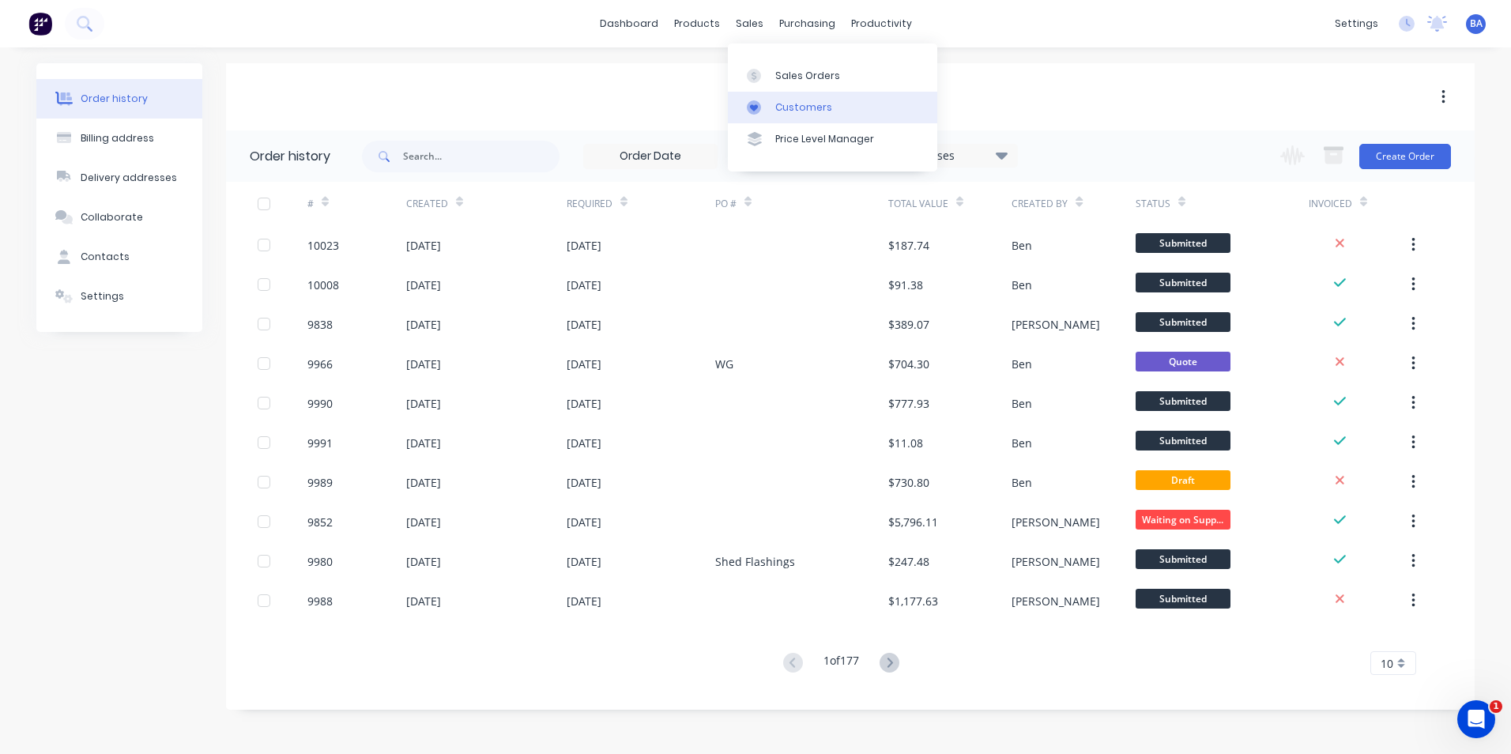
click at [771, 104] on link "Customers" at bounding box center [832, 108] width 209 height 32
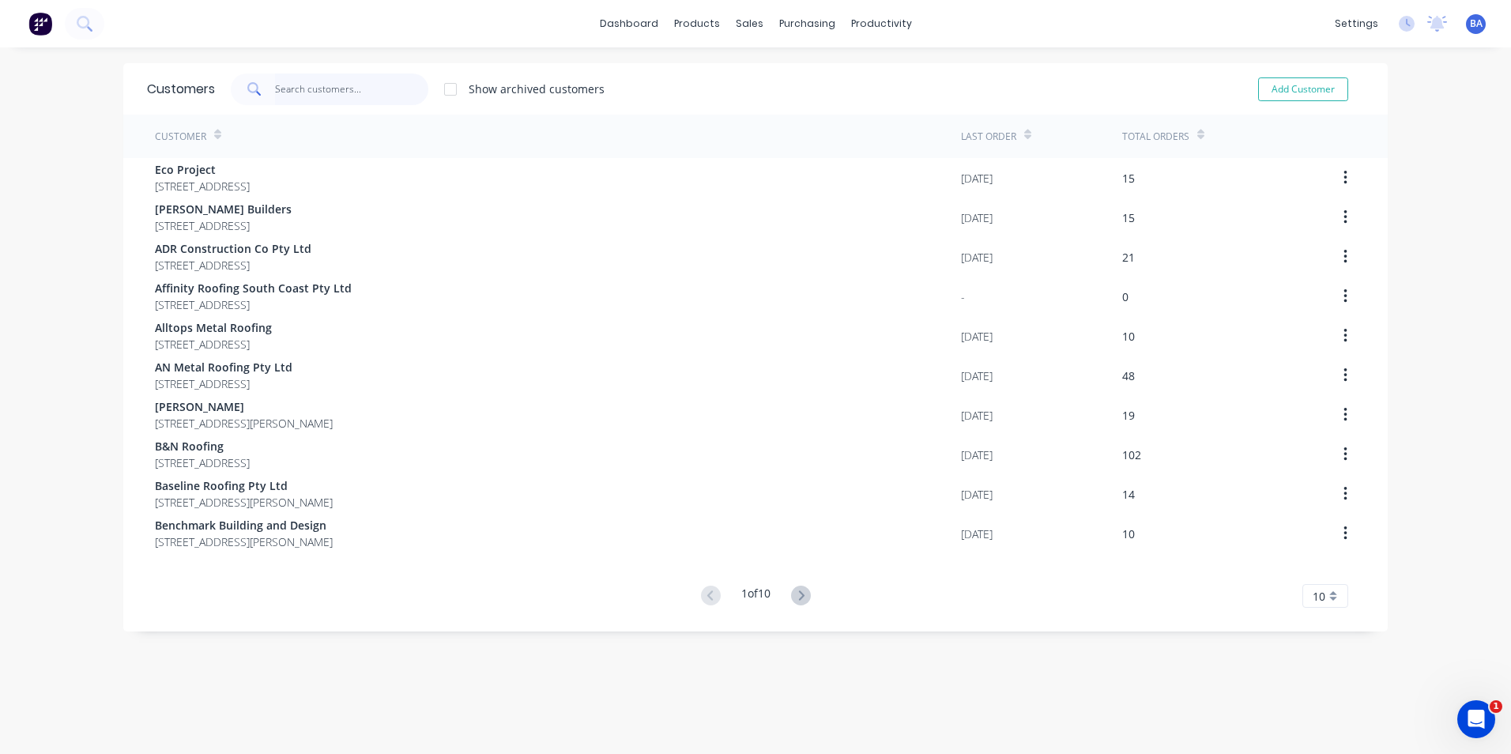
click at [398, 91] on input "text" at bounding box center [352, 90] width 154 height 32
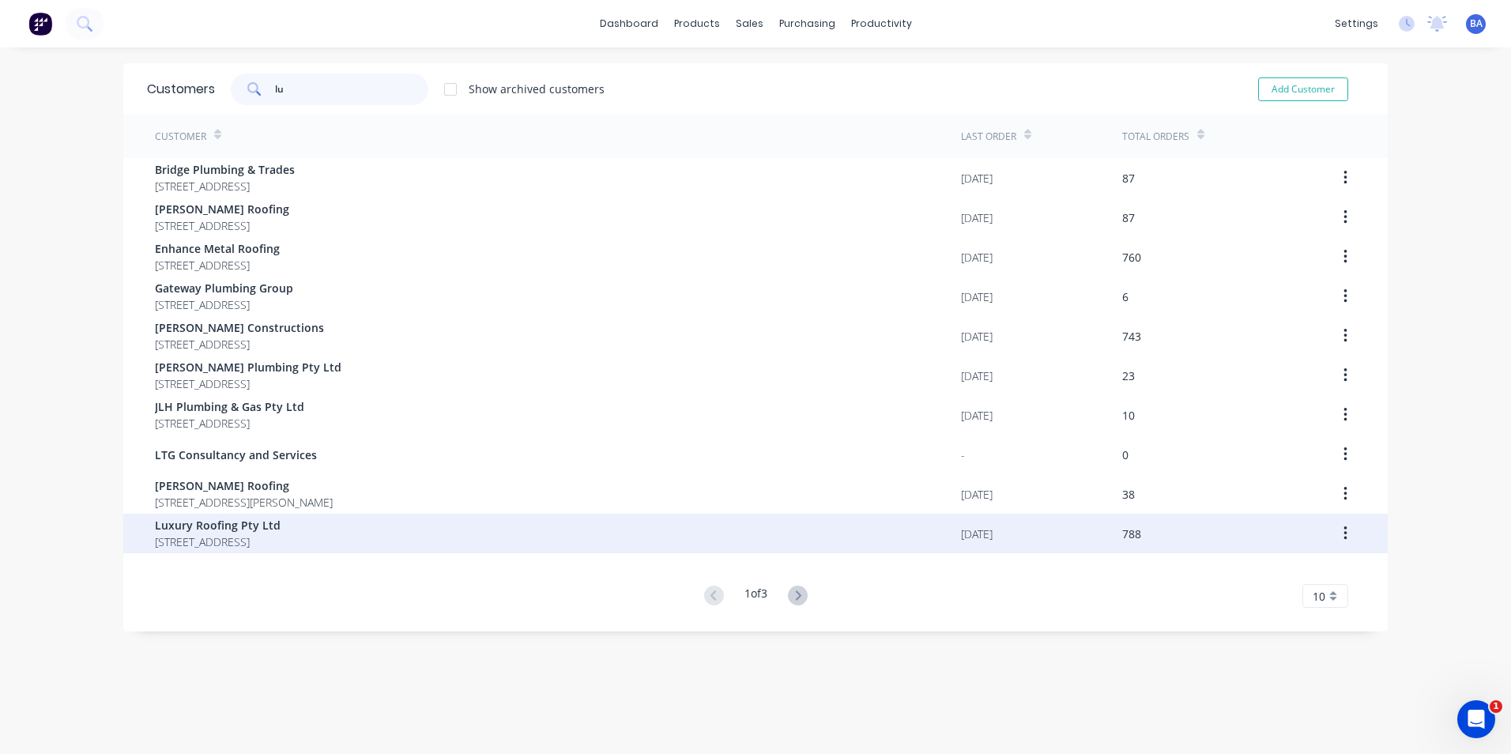
type input "lu"
click at [281, 528] on span "Luxury Roofing Pty Ltd" at bounding box center [218, 525] width 126 height 17
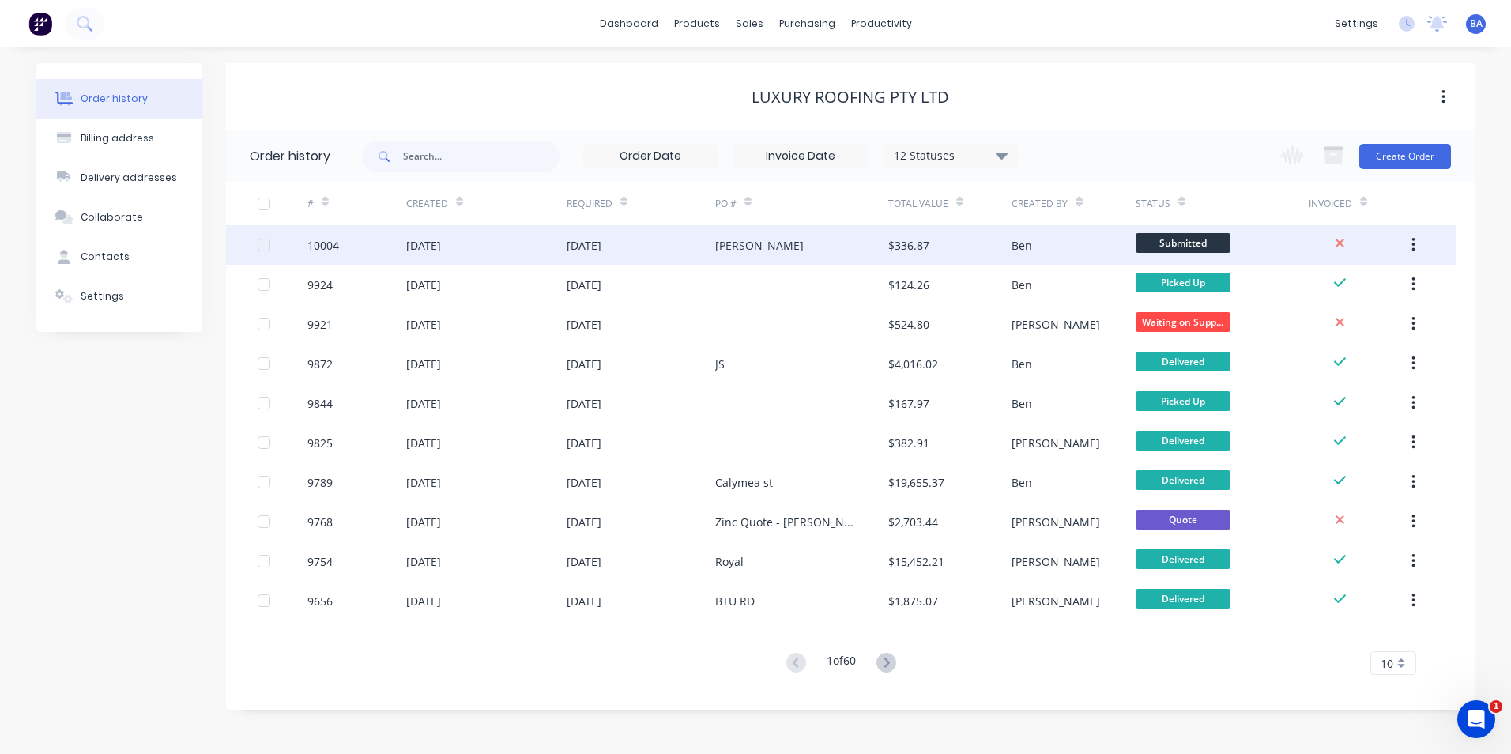
click at [796, 254] on div "[PERSON_NAME]" at bounding box center [801, 245] width 173 height 40
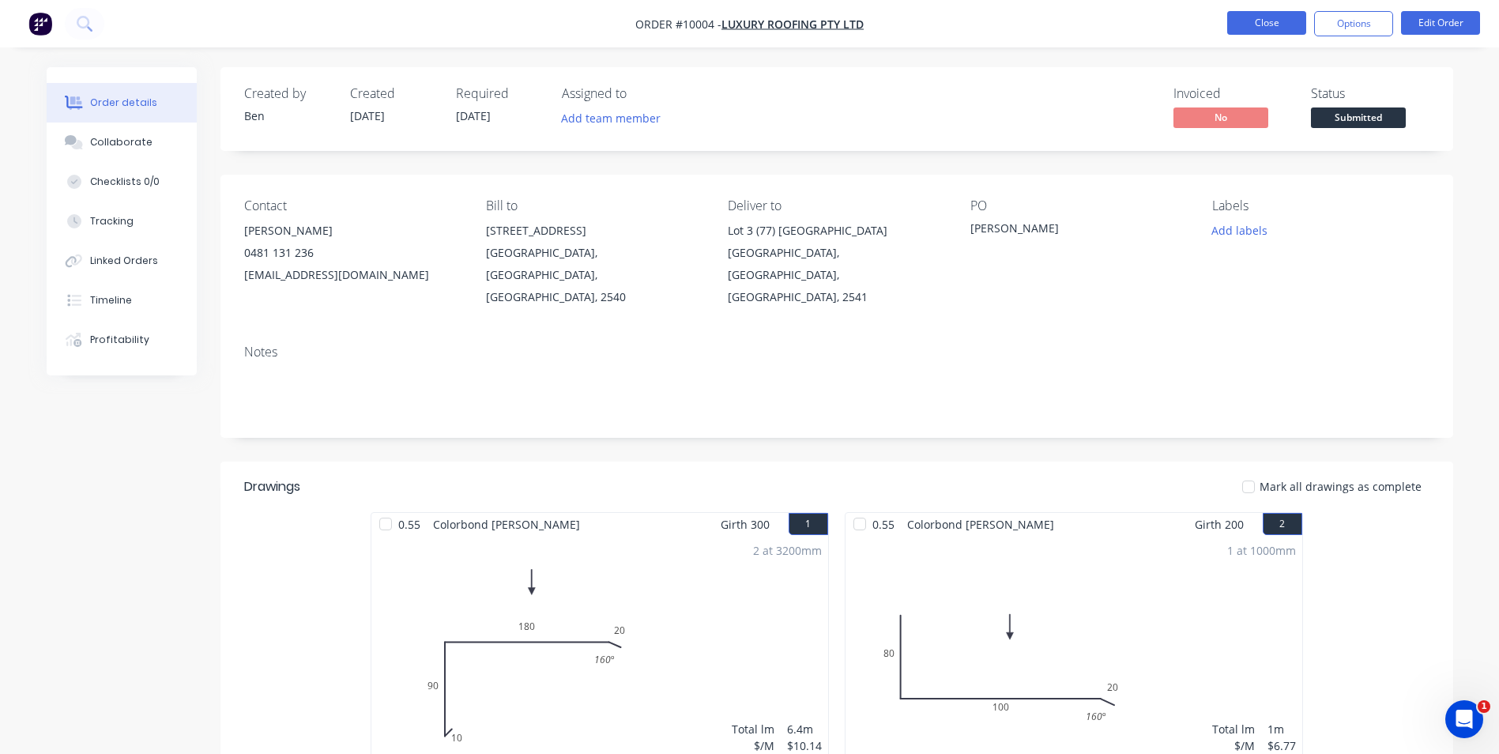
click at [1246, 28] on button "Close" at bounding box center [1267, 23] width 79 height 24
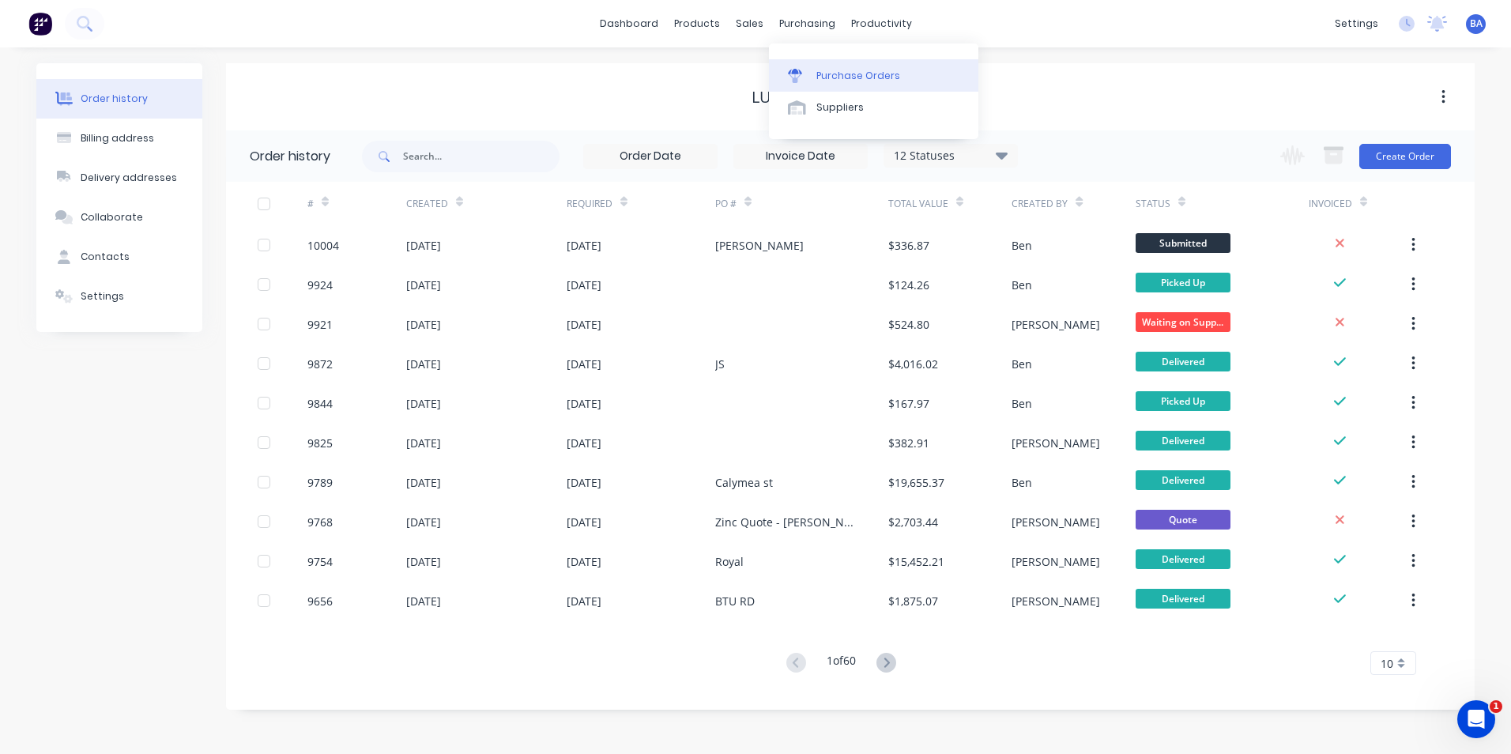
click at [809, 77] on div at bounding box center [800, 76] width 24 height 14
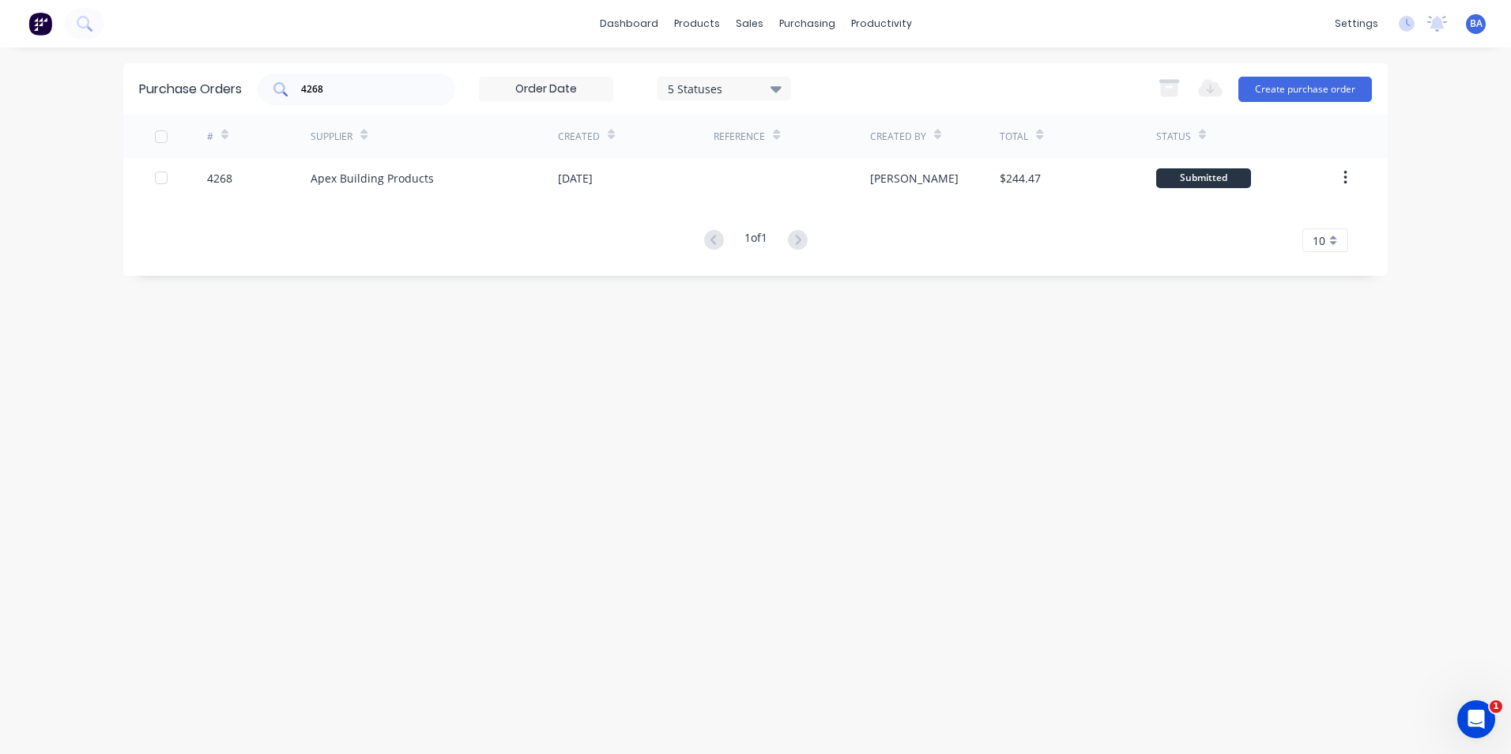
click at [398, 85] on input "4268" at bounding box center [365, 89] width 131 height 16
type input "4"
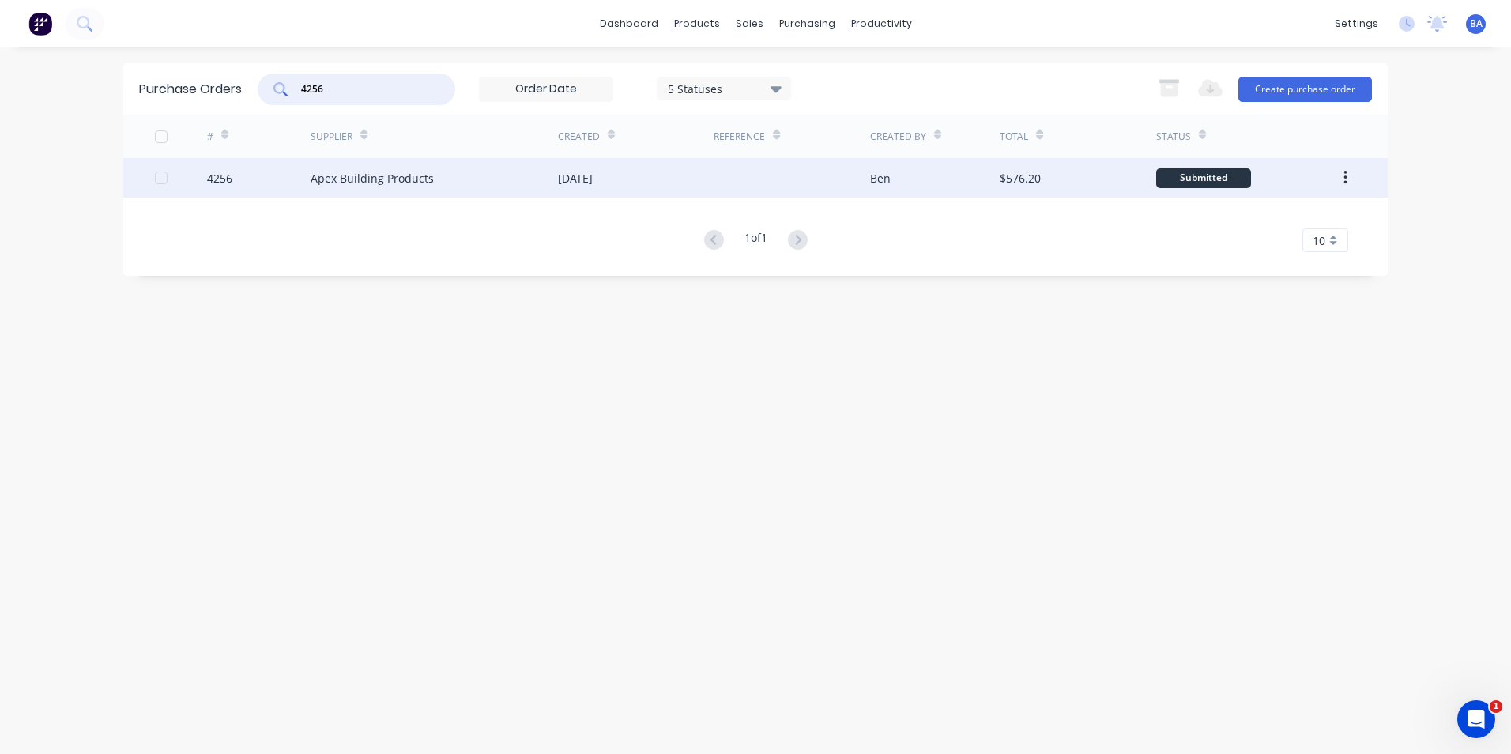
type input "4256"
click at [468, 184] on div "Apex Building Products" at bounding box center [434, 178] width 247 height 40
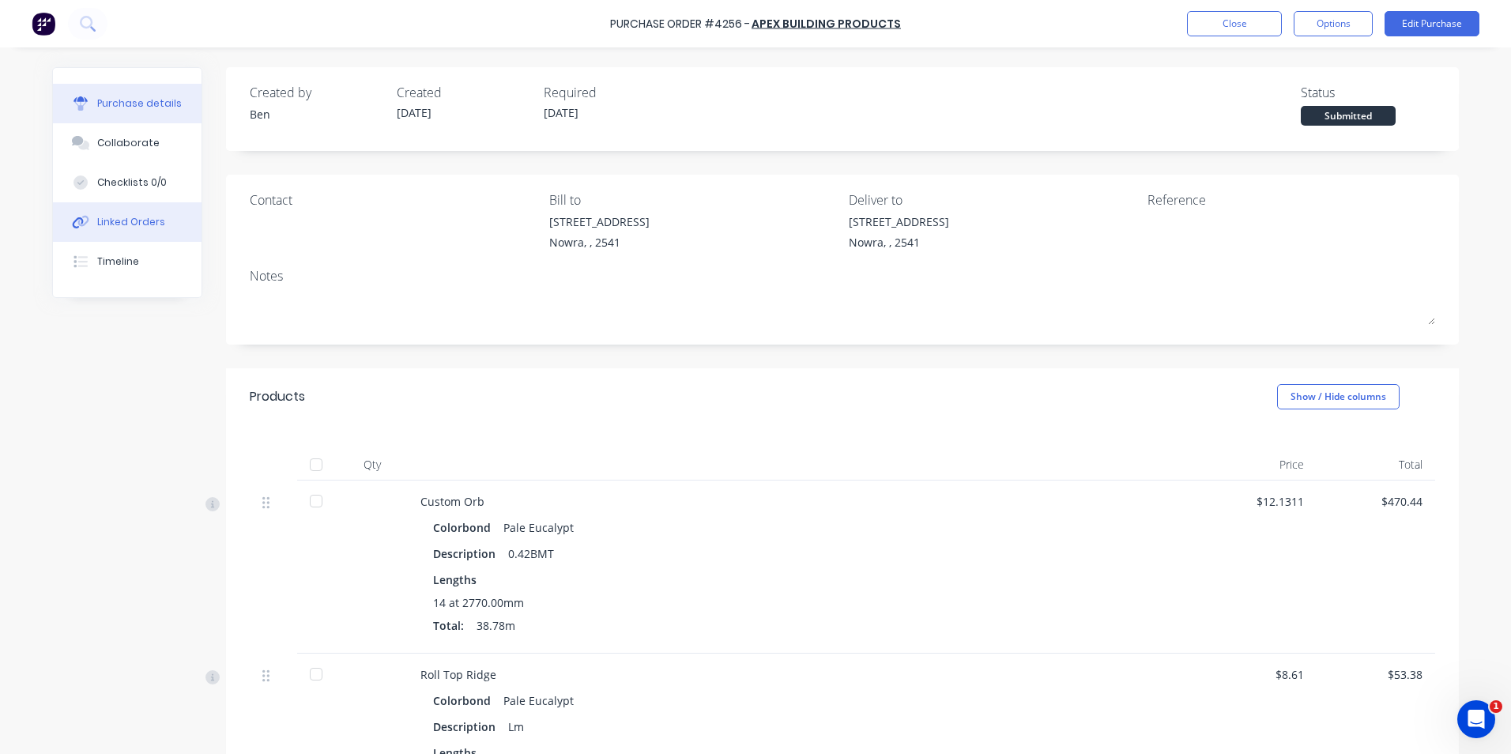
click at [104, 222] on div "Linked Orders" at bounding box center [131, 222] width 68 height 14
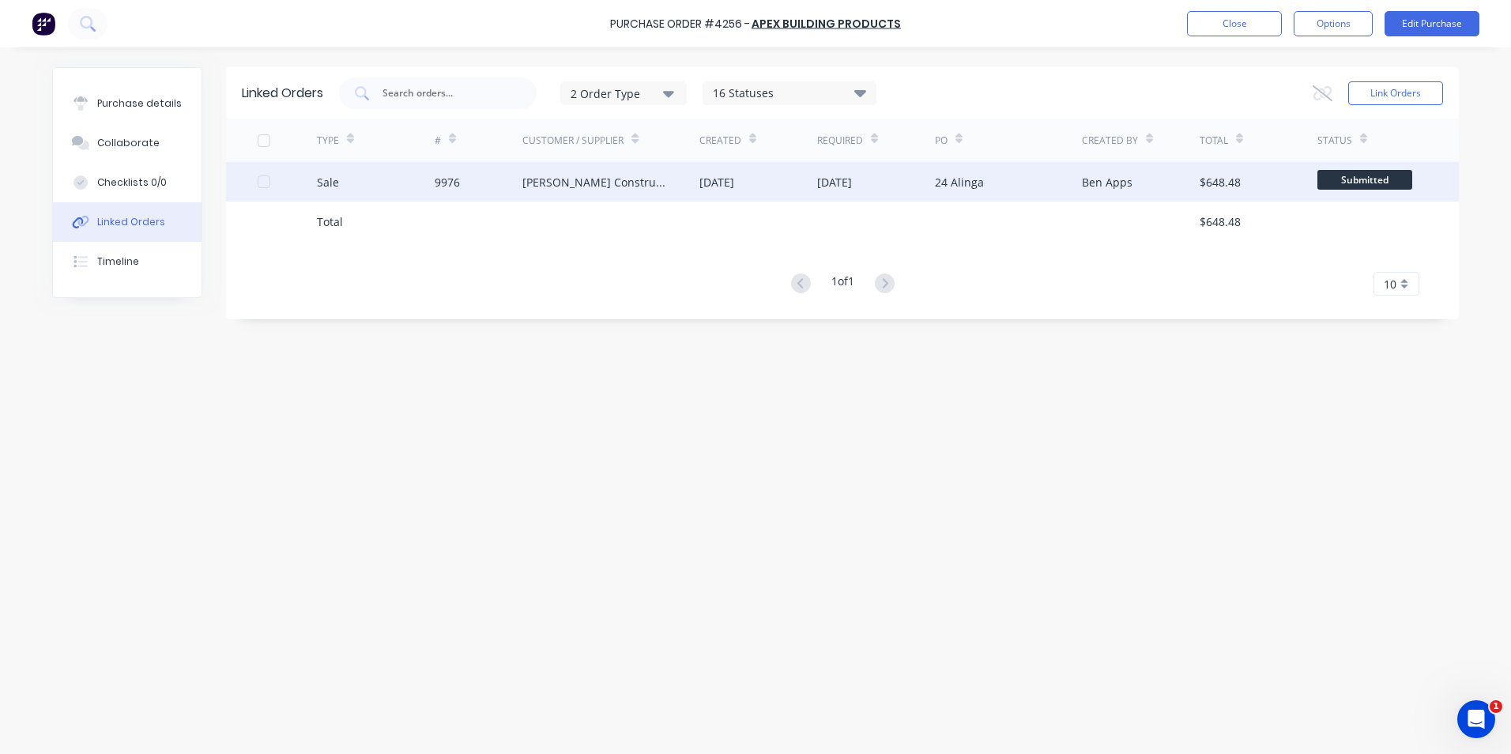
click at [559, 184] on div "[PERSON_NAME] Constructions" at bounding box center [594, 182] width 145 height 17
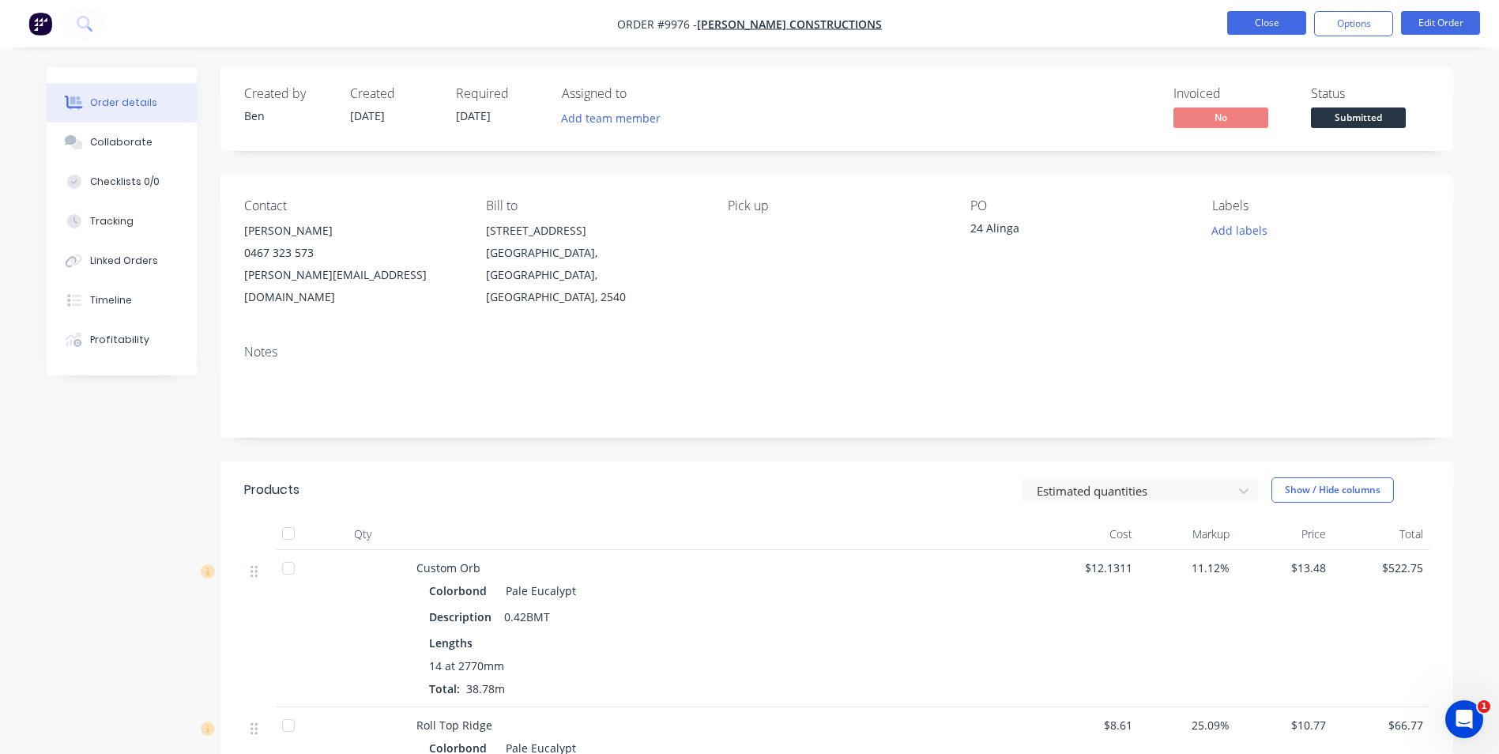
click at [1259, 21] on button "Close" at bounding box center [1267, 23] width 79 height 24
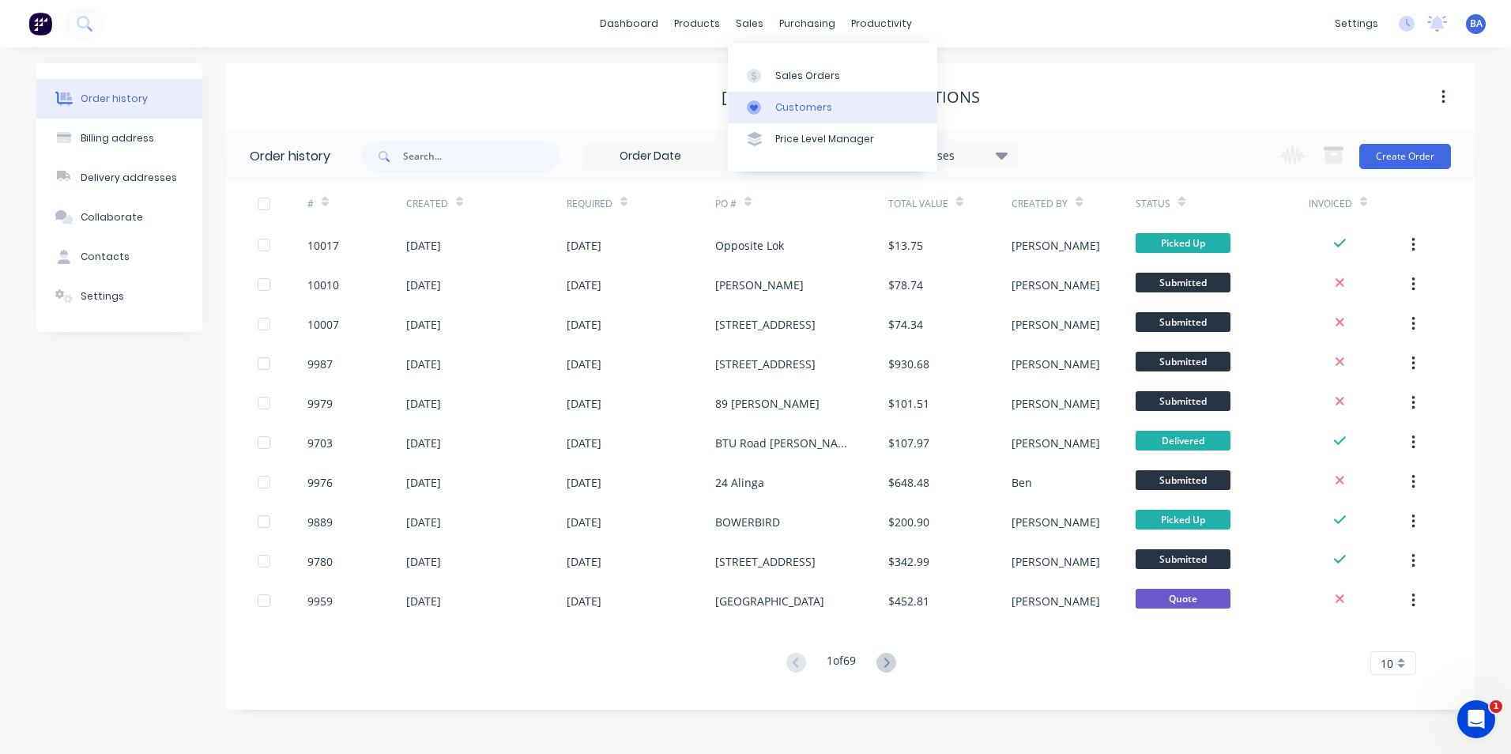
click at [764, 103] on div at bounding box center [759, 107] width 24 height 14
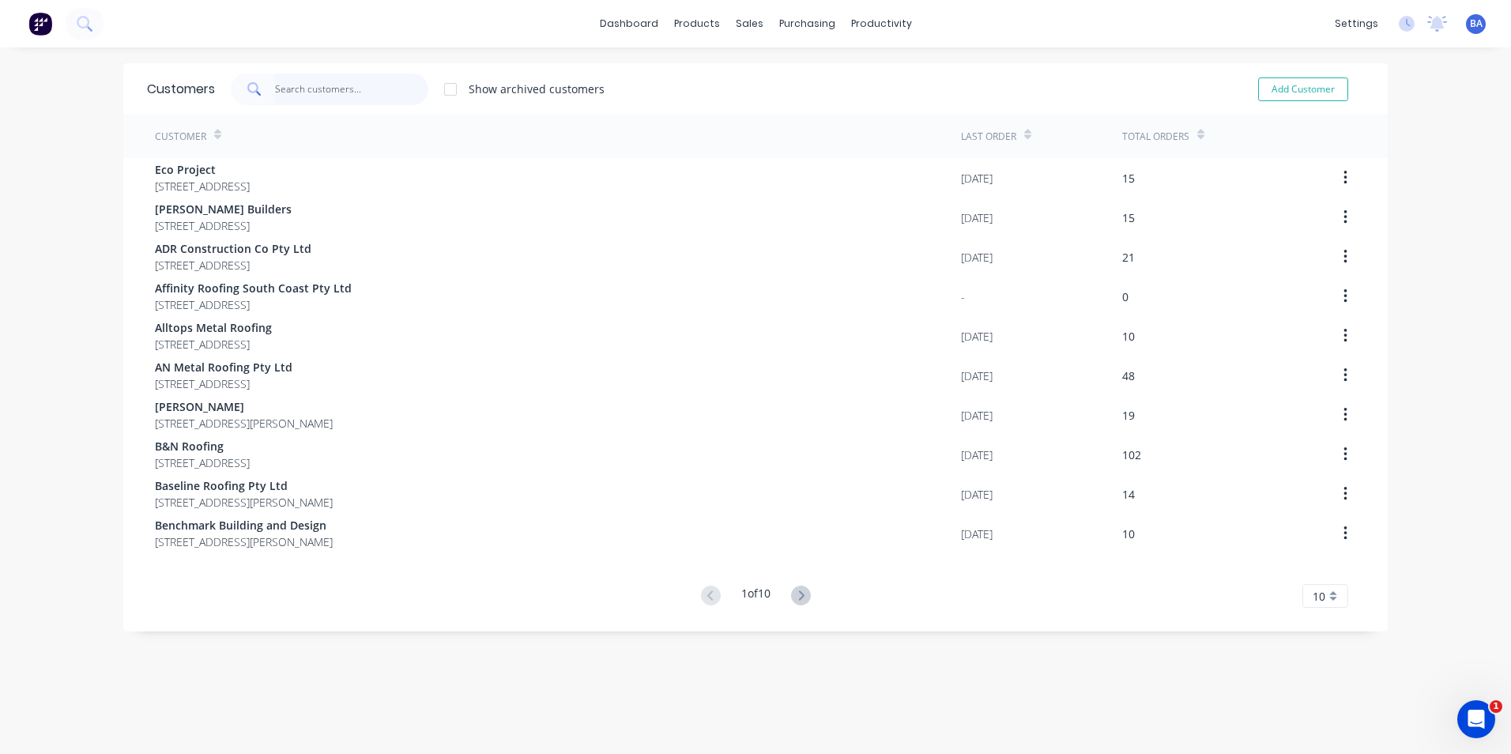
click at [393, 92] on input "text" at bounding box center [352, 90] width 154 height 32
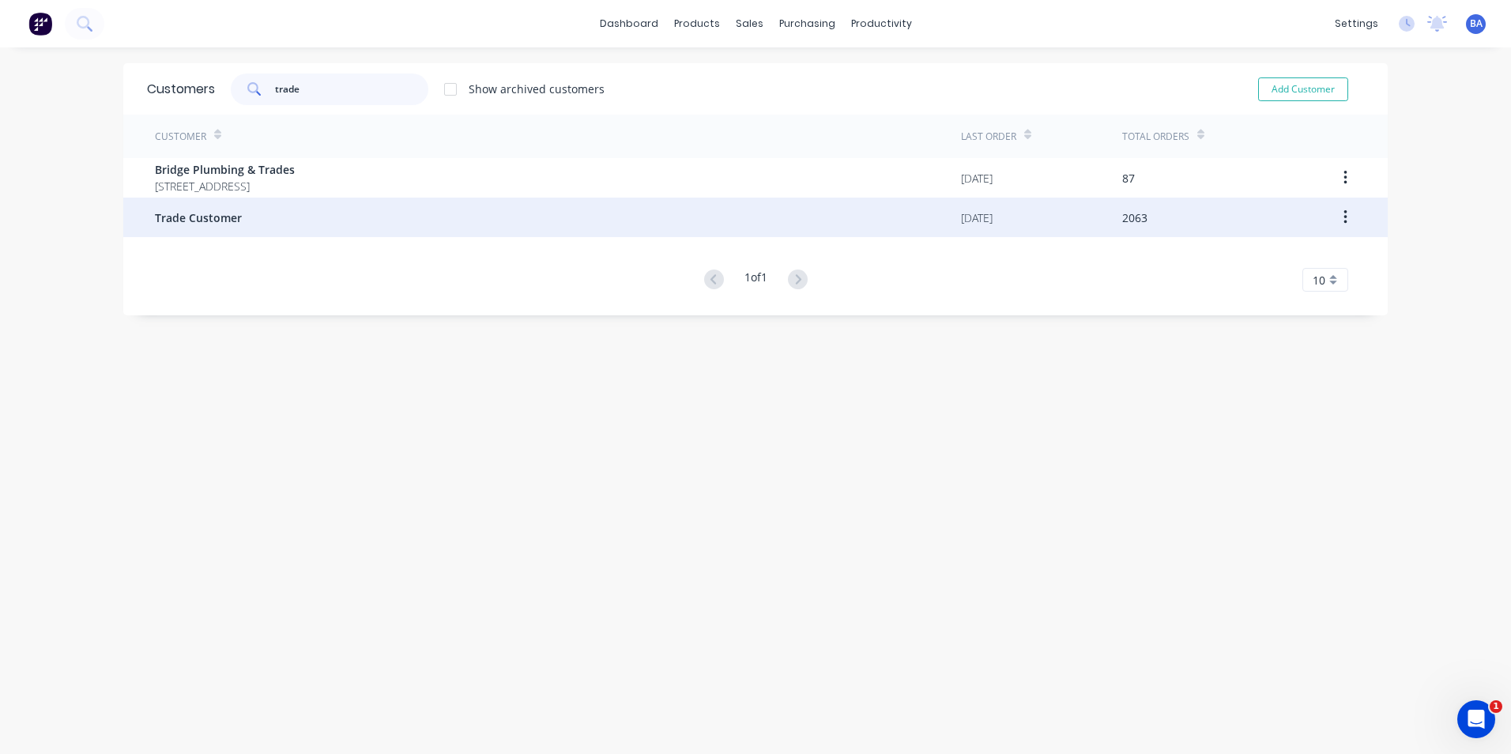
type input "trade"
click at [238, 211] on div "Trade Customer" at bounding box center [558, 218] width 806 height 40
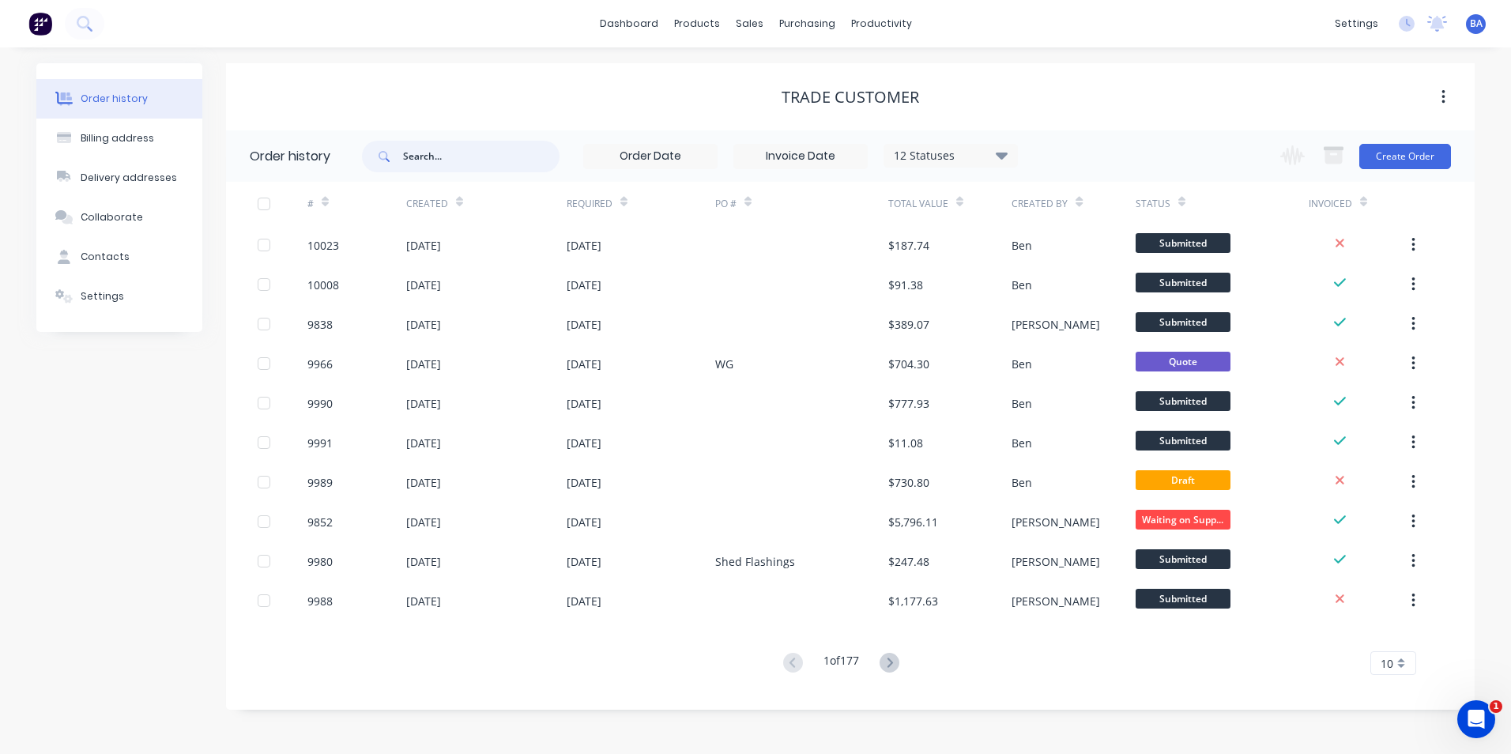
click at [430, 160] on input "text" at bounding box center [481, 157] width 157 height 32
type input "[PERSON_NAME]"
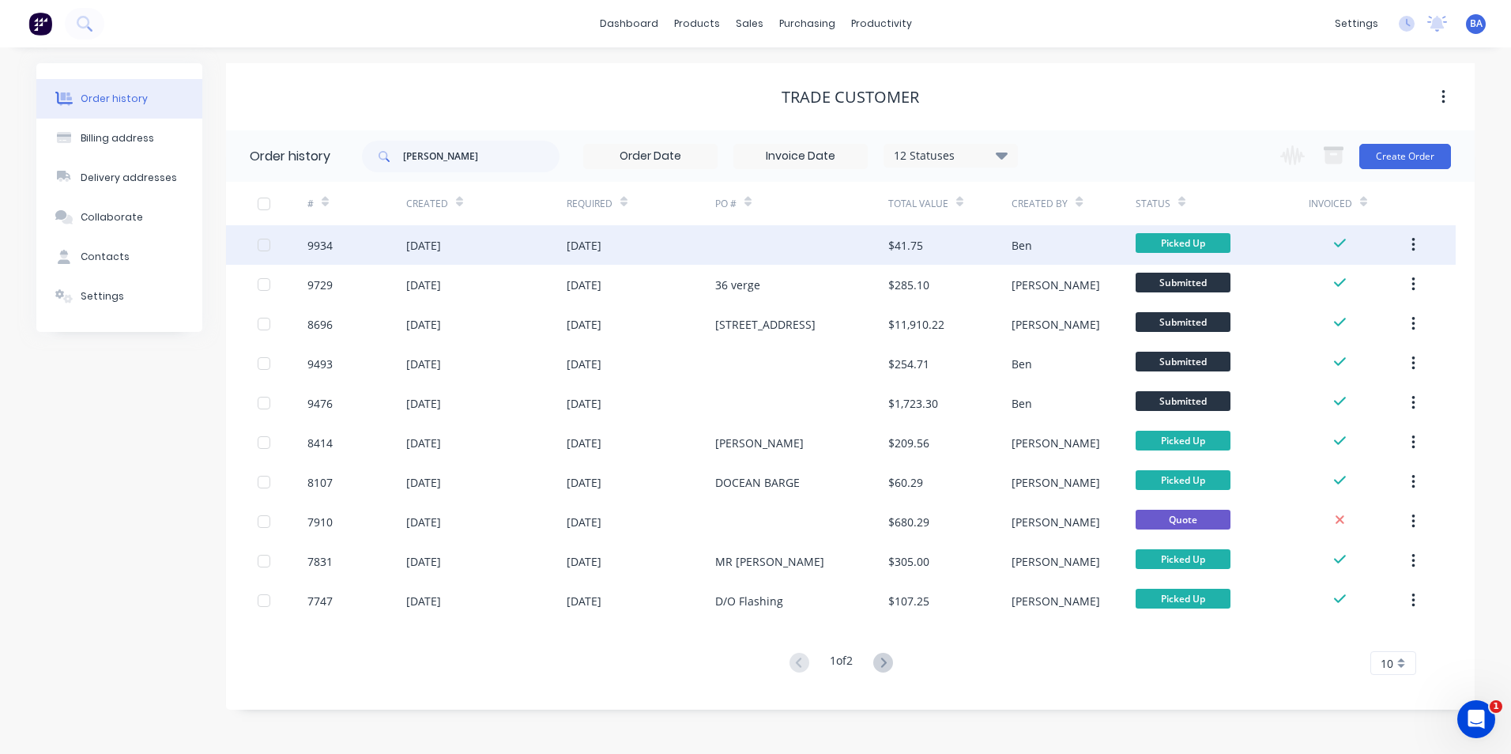
click at [737, 243] on div at bounding box center [801, 245] width 173 height 40
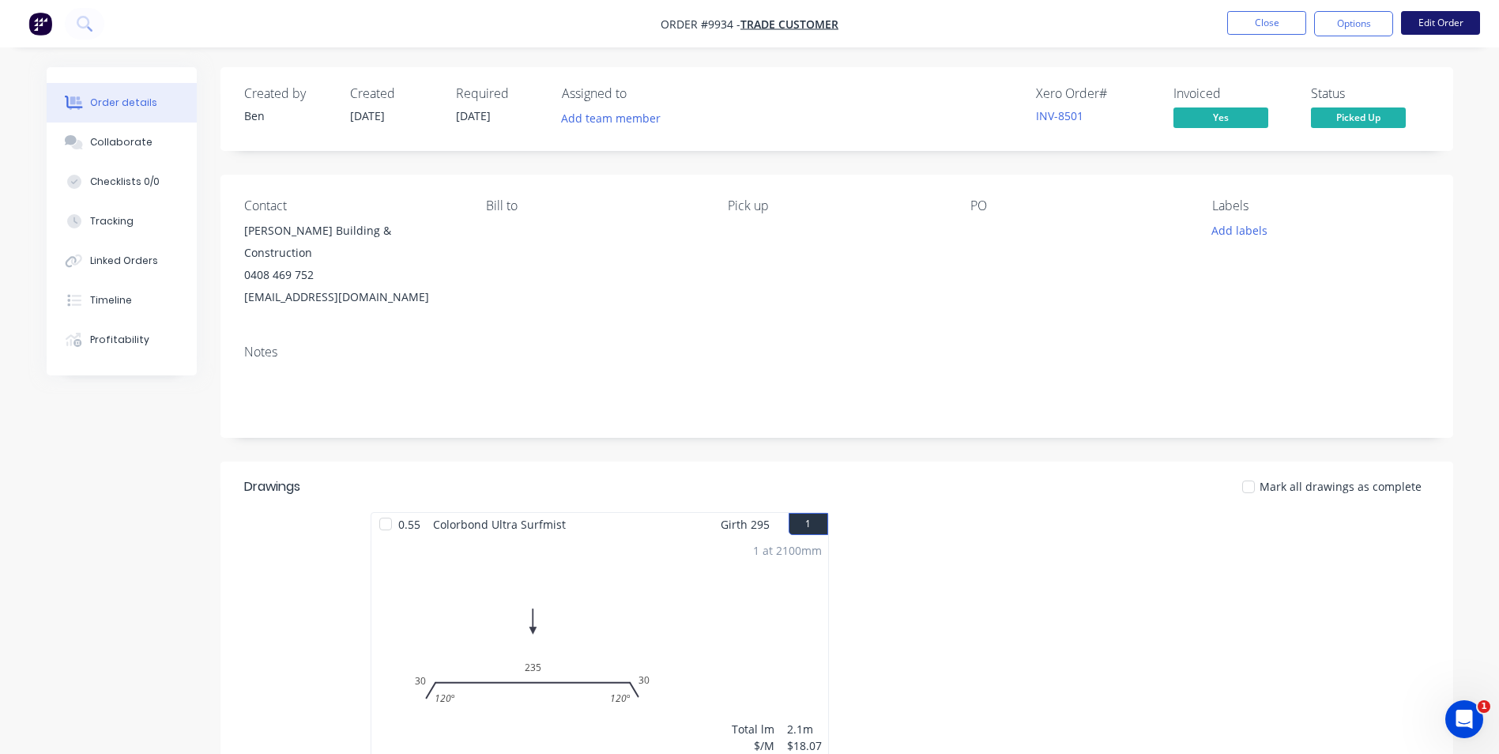
click at [1428, 19] on button "Edit Order" at bounding box center [1440, 23] width 79 height 24
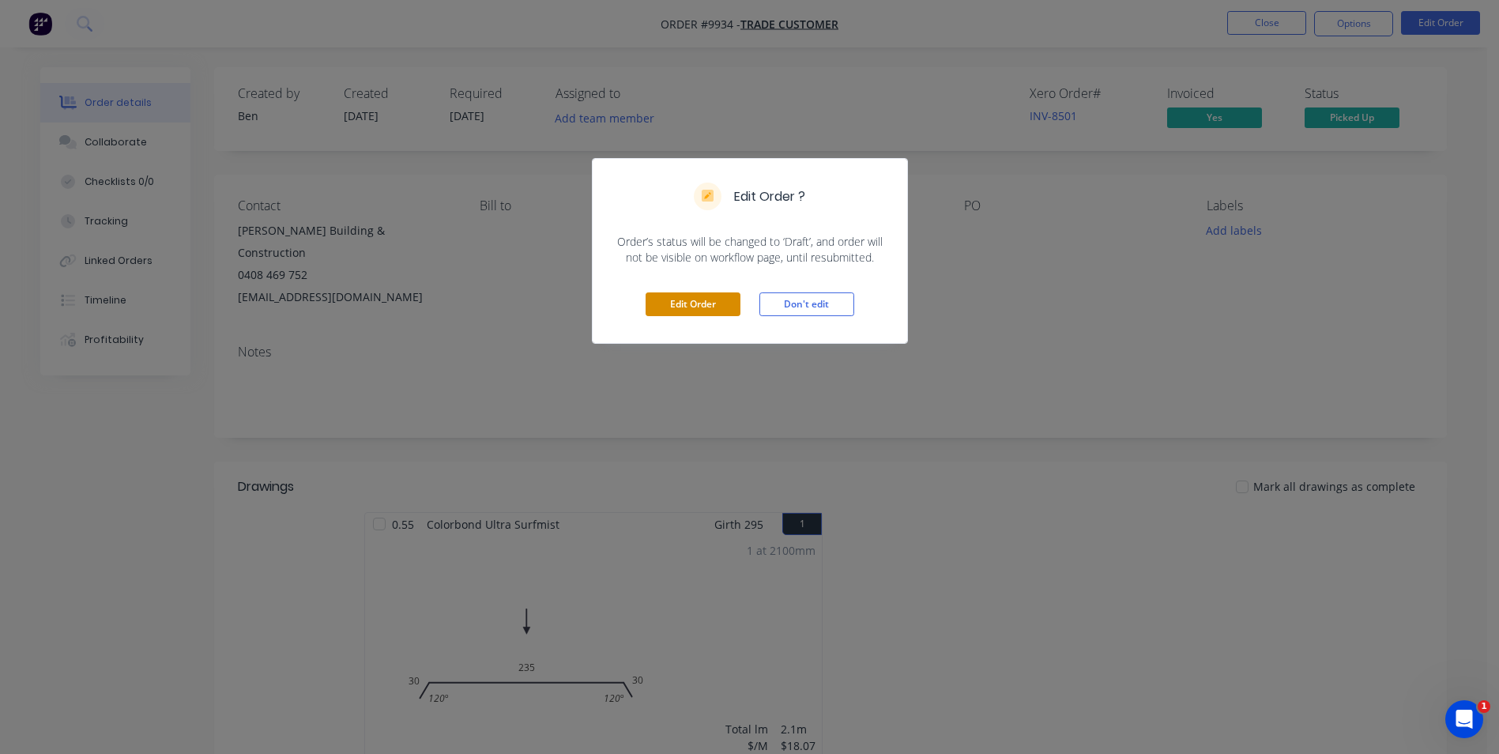
click at [711, 296] on button "Edit Order" at bounding box center [693, 304] width 95 height 24
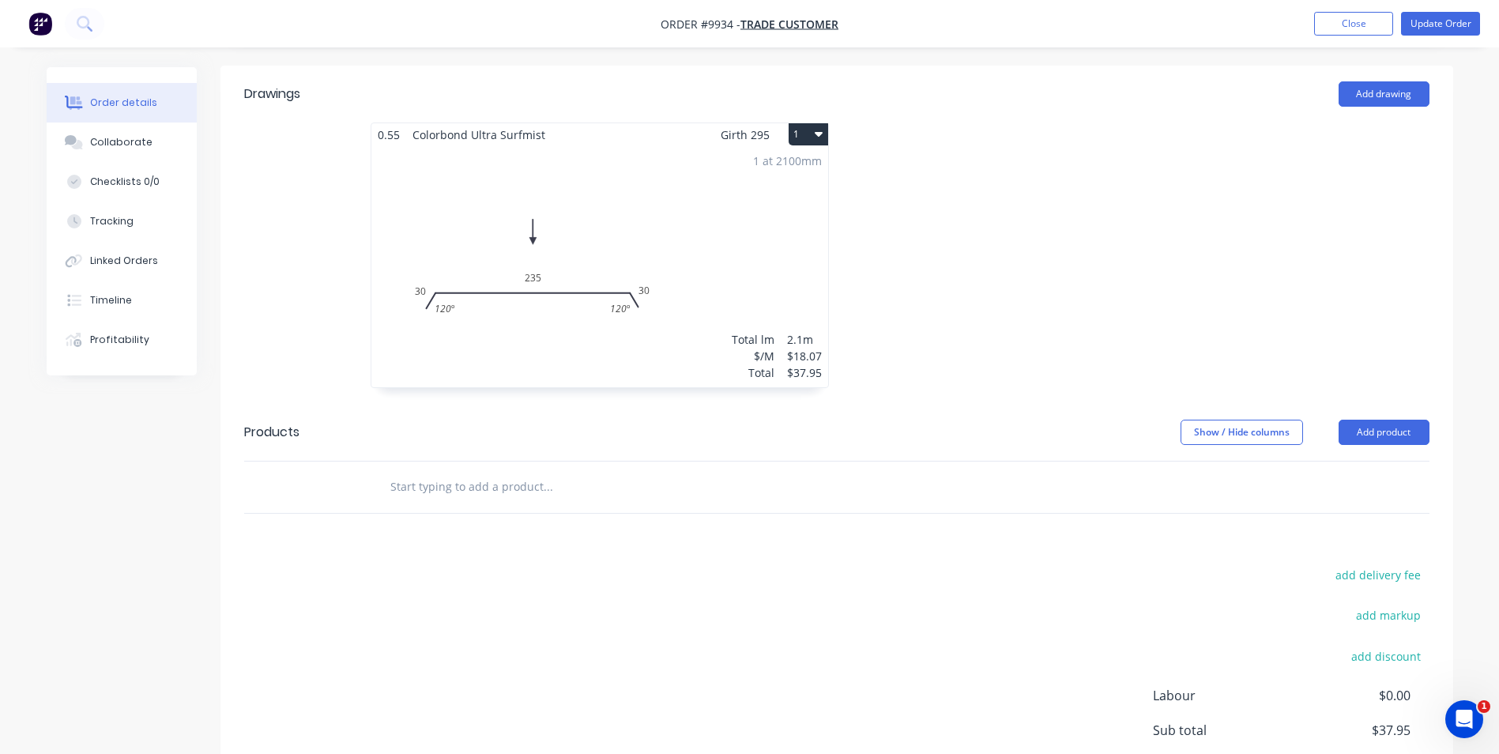
scroll to position [562, 0]
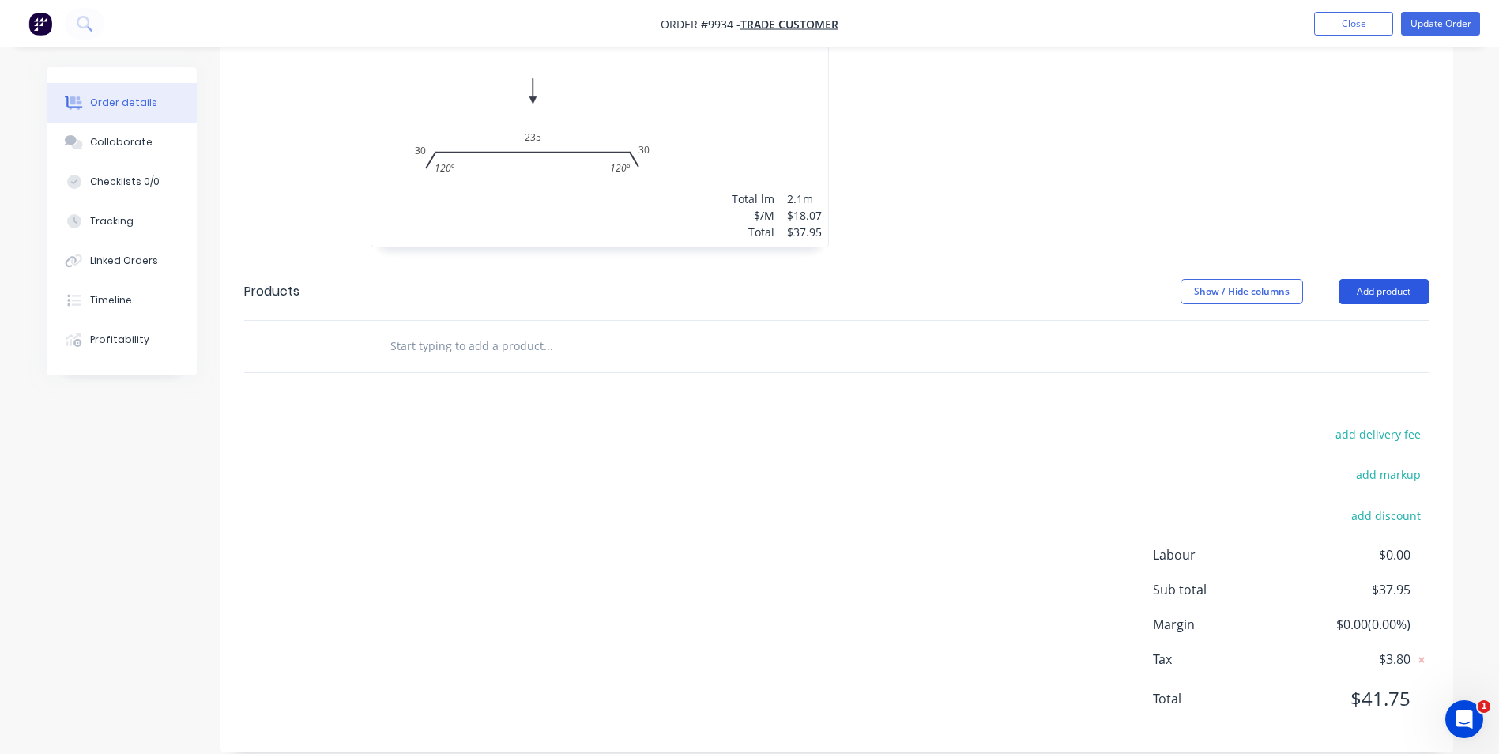
click at [1383, 279] on button "Add product" at bounding box center [1384, 291] width 91 height 25
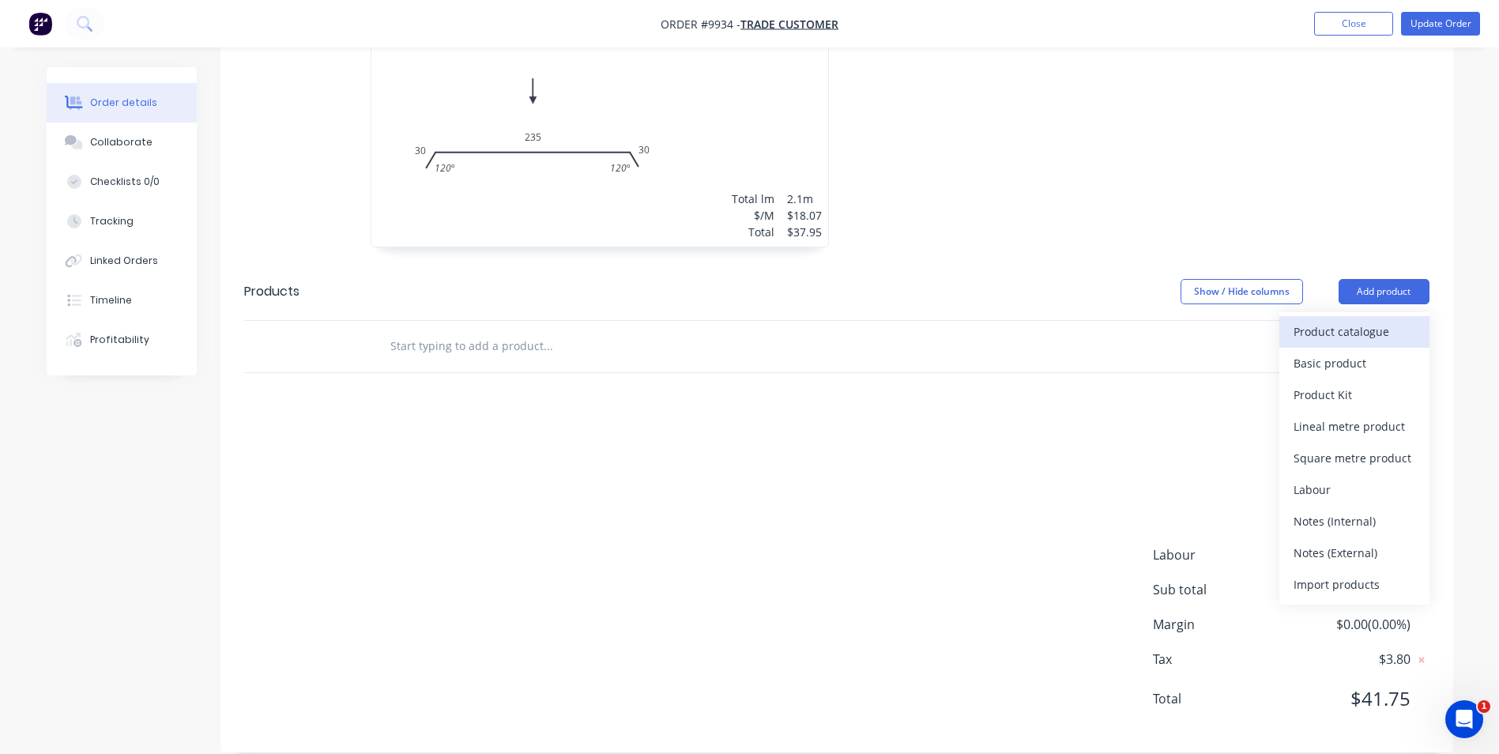
click at [1360, 320] on div "Product catalogue" at bounding box center [1355, 331] width 122 height 23
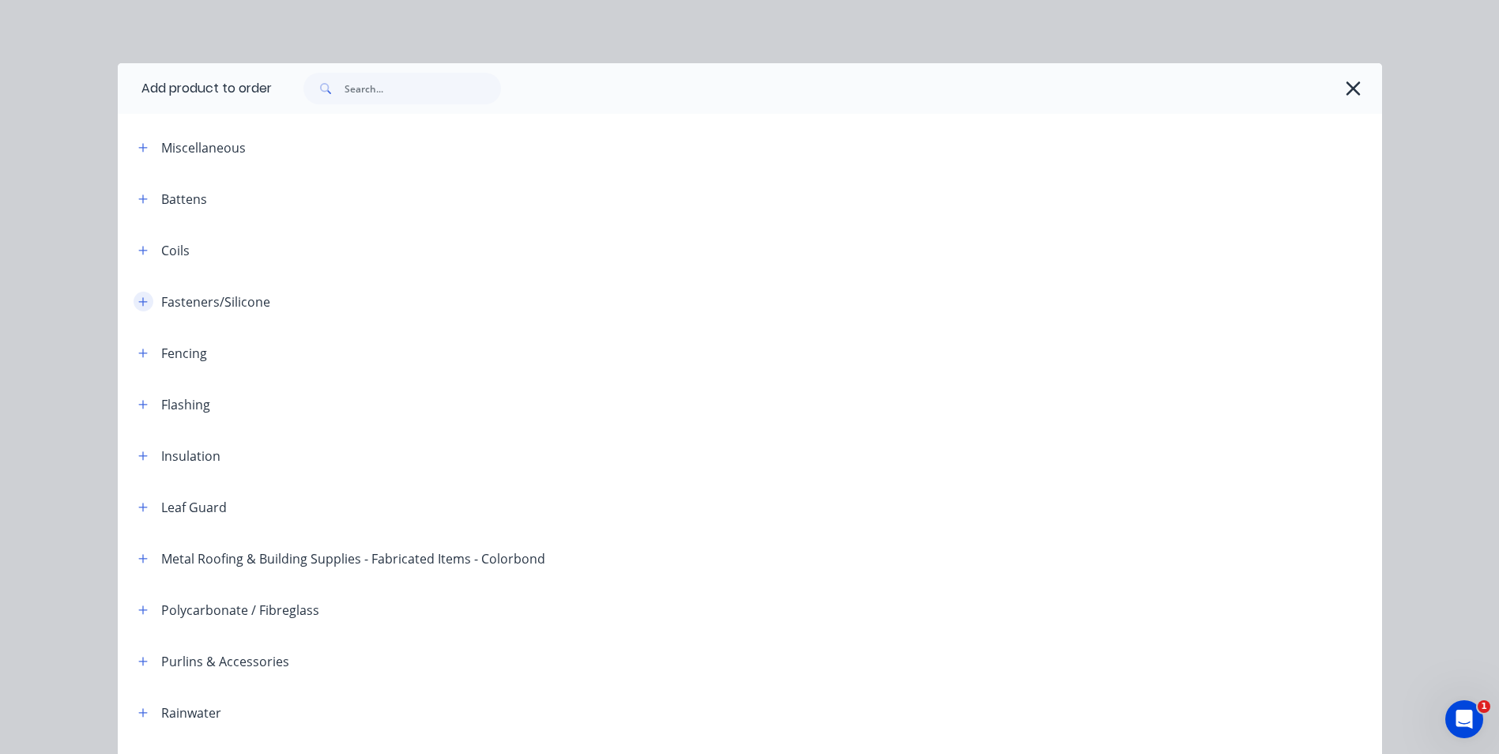
click at [138, 299] on icon "button" at bounding box center [142, 301] width 9 height 11
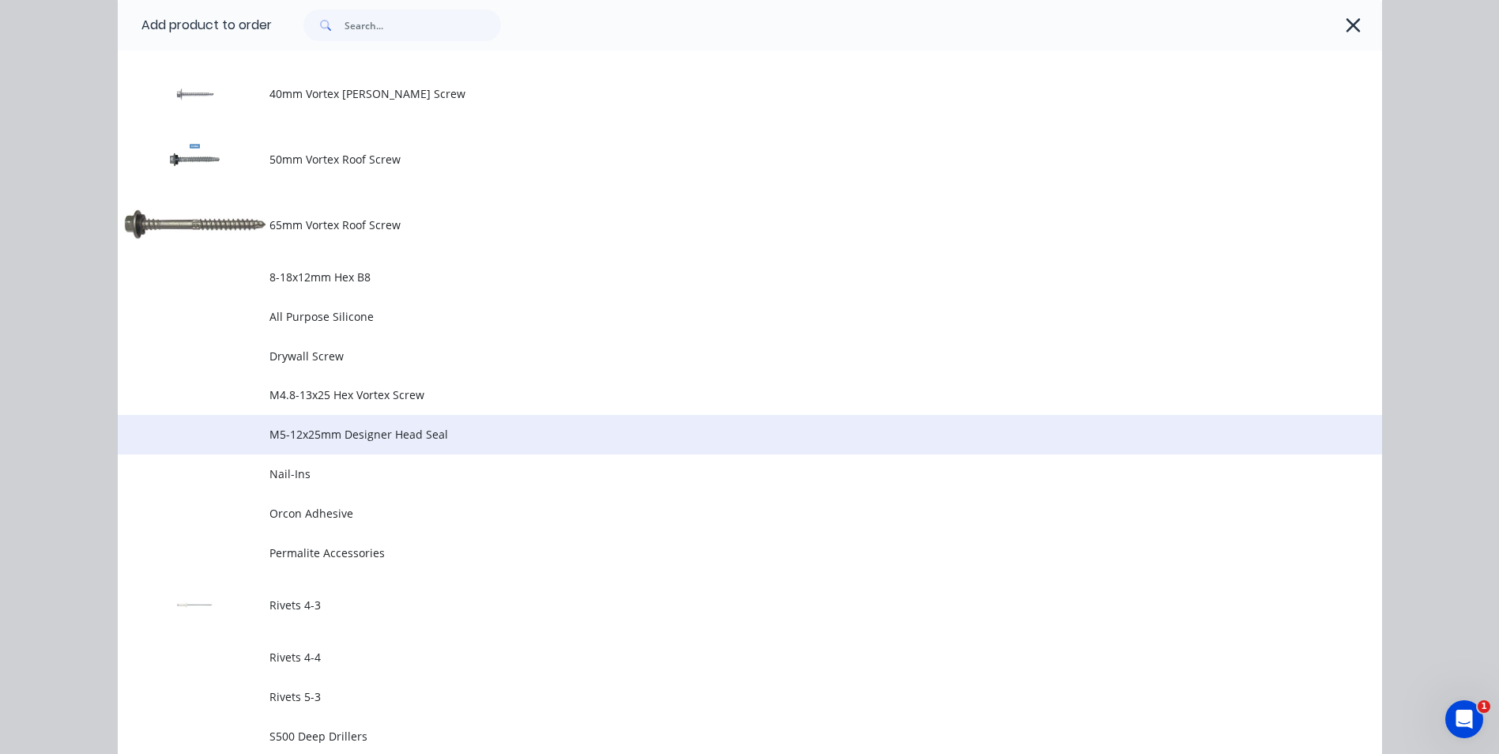
scroll to position [1502, 0]
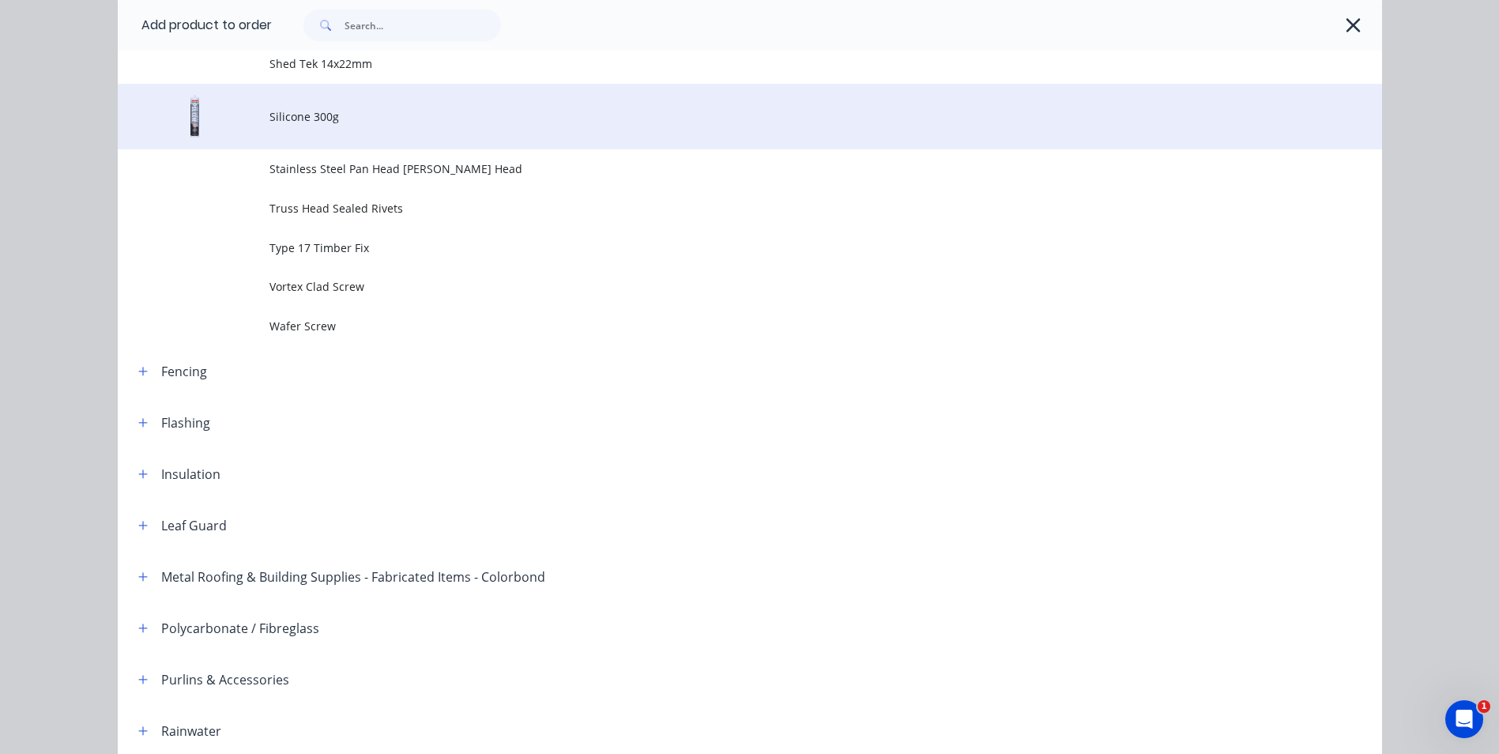
click at [305, 112] on span "Silicone 300g" at bounding box center [715, 116] width 890 height 17
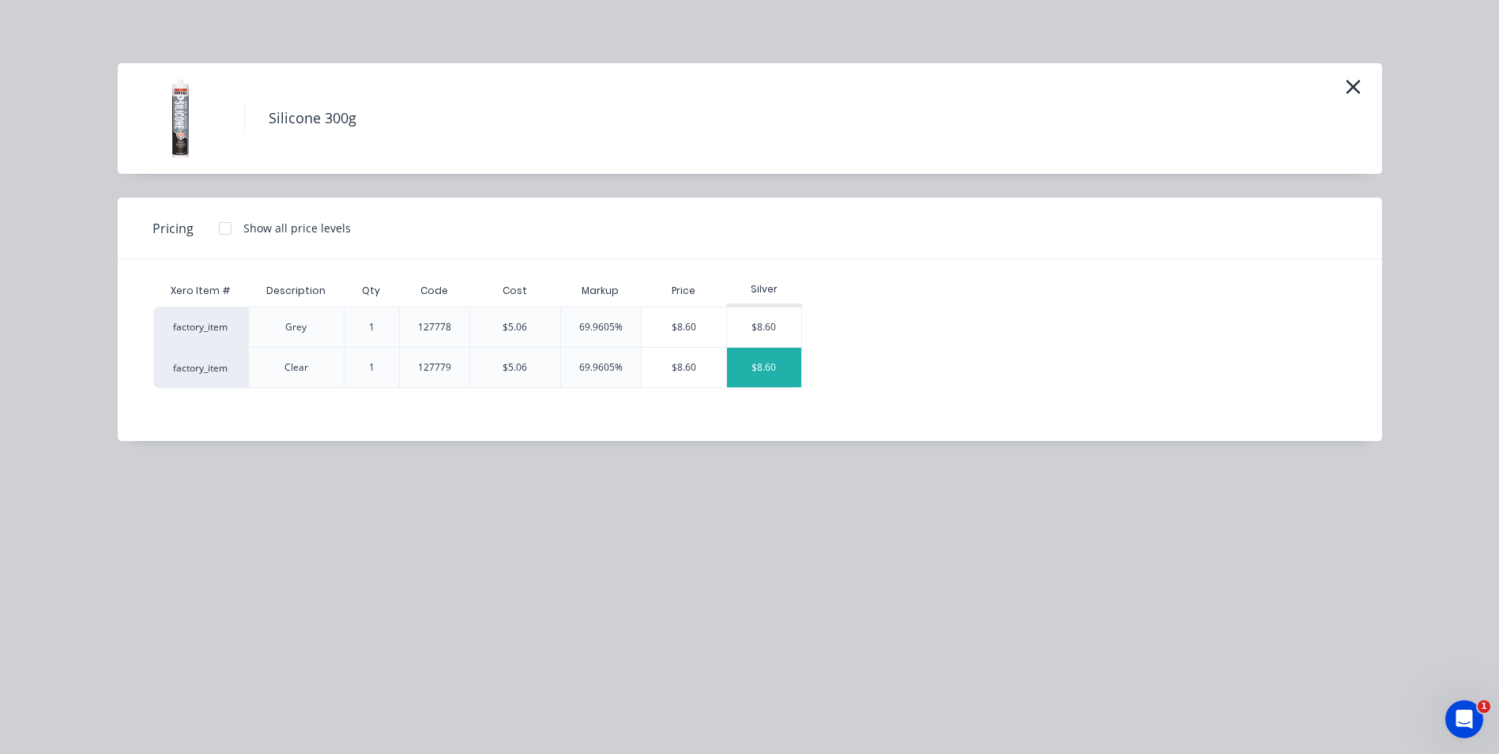
click at [743, 357] on div "$8.60" at bounding box center [764, 368] width 74 height 40
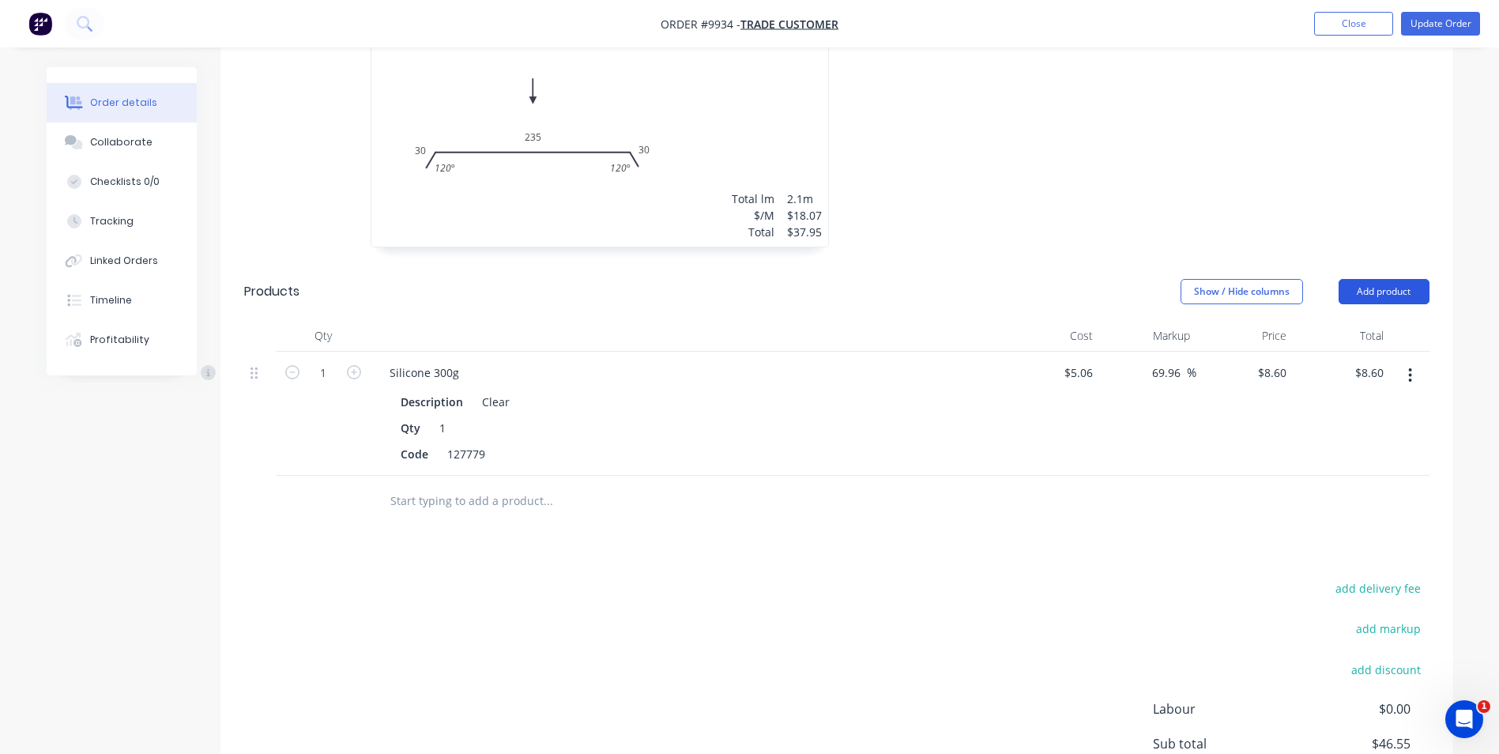
click at [1374, 279] on button "Add product" at bounding box center [1384, 291] width 91 height 25
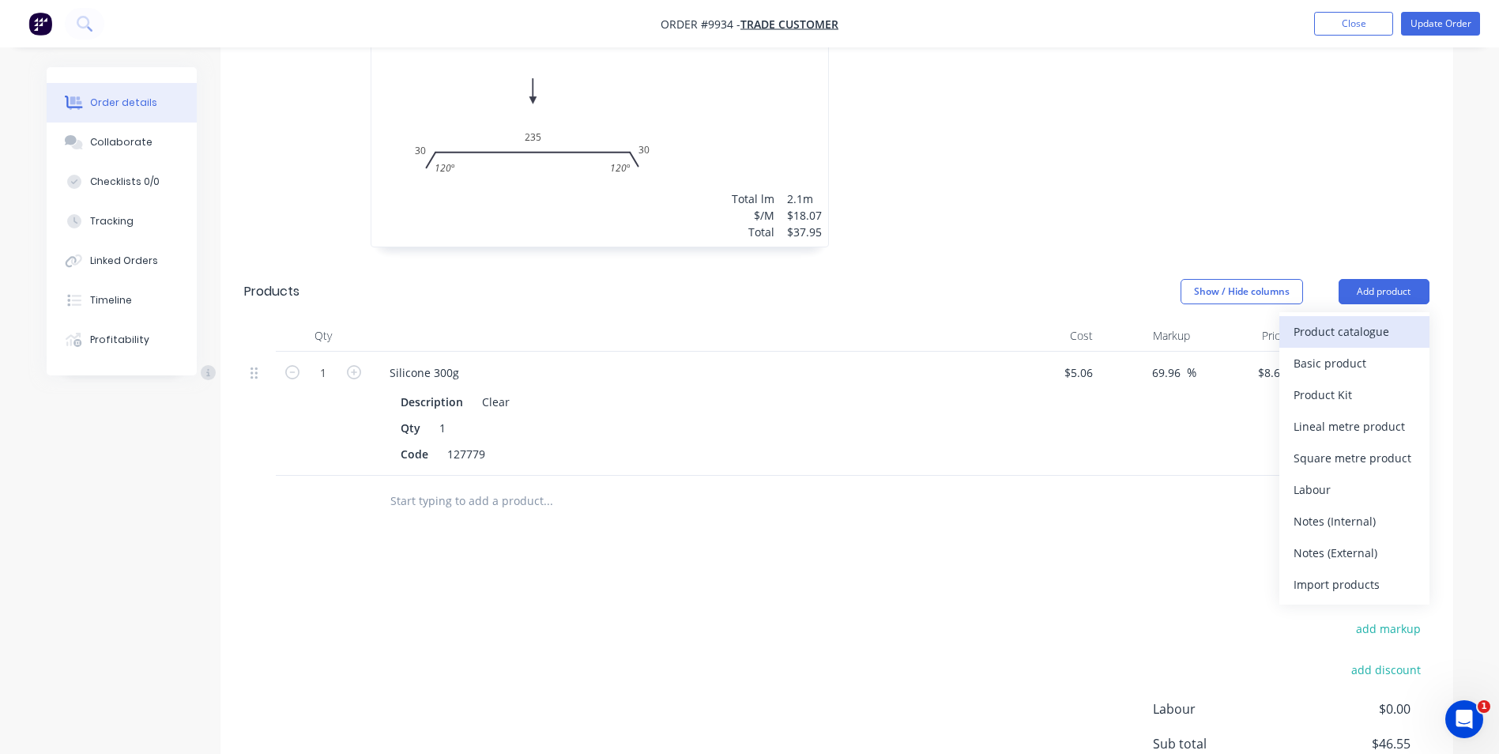
click at [1357, 320] on div "Product catalogue" at bounding box center [1355, 331] width 122 height 23
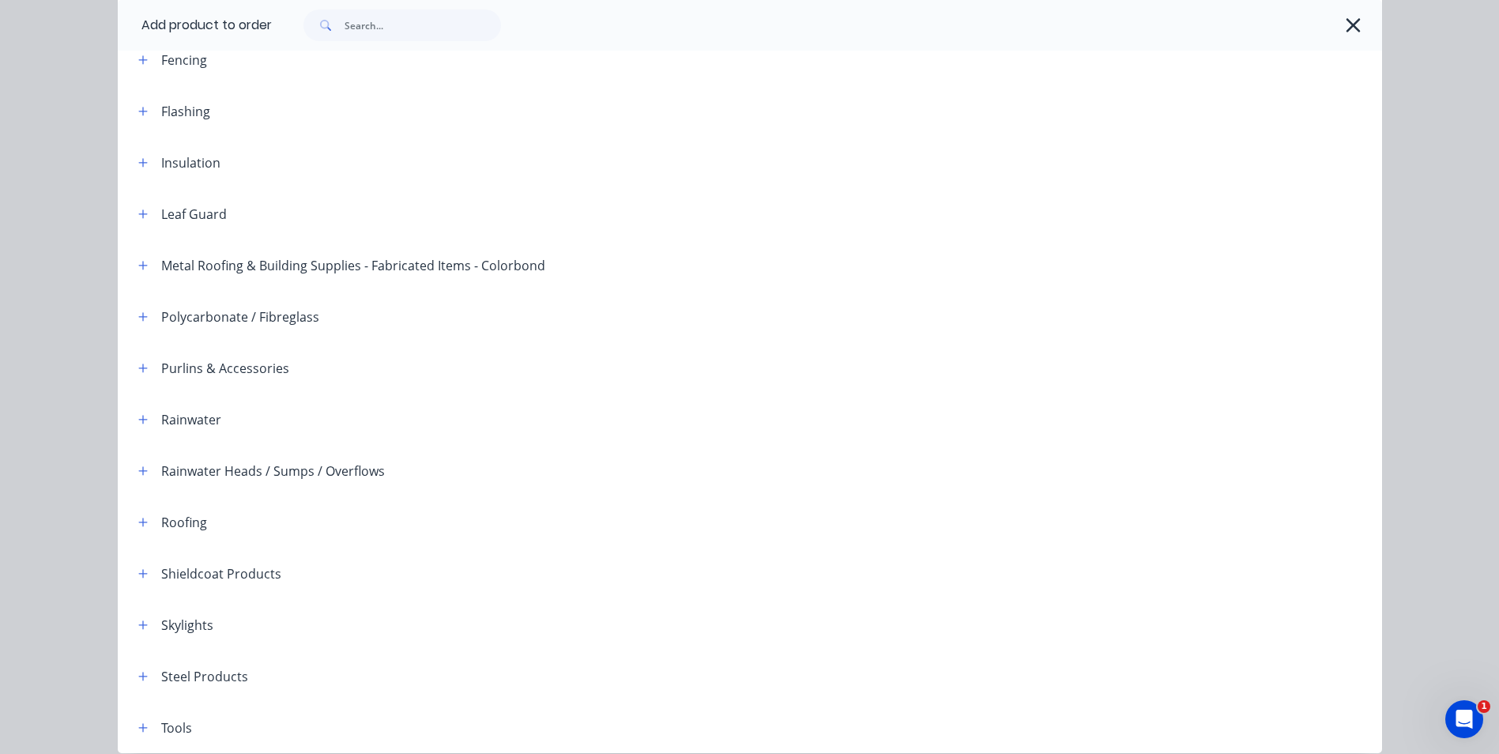
scroll to position [204, 0]
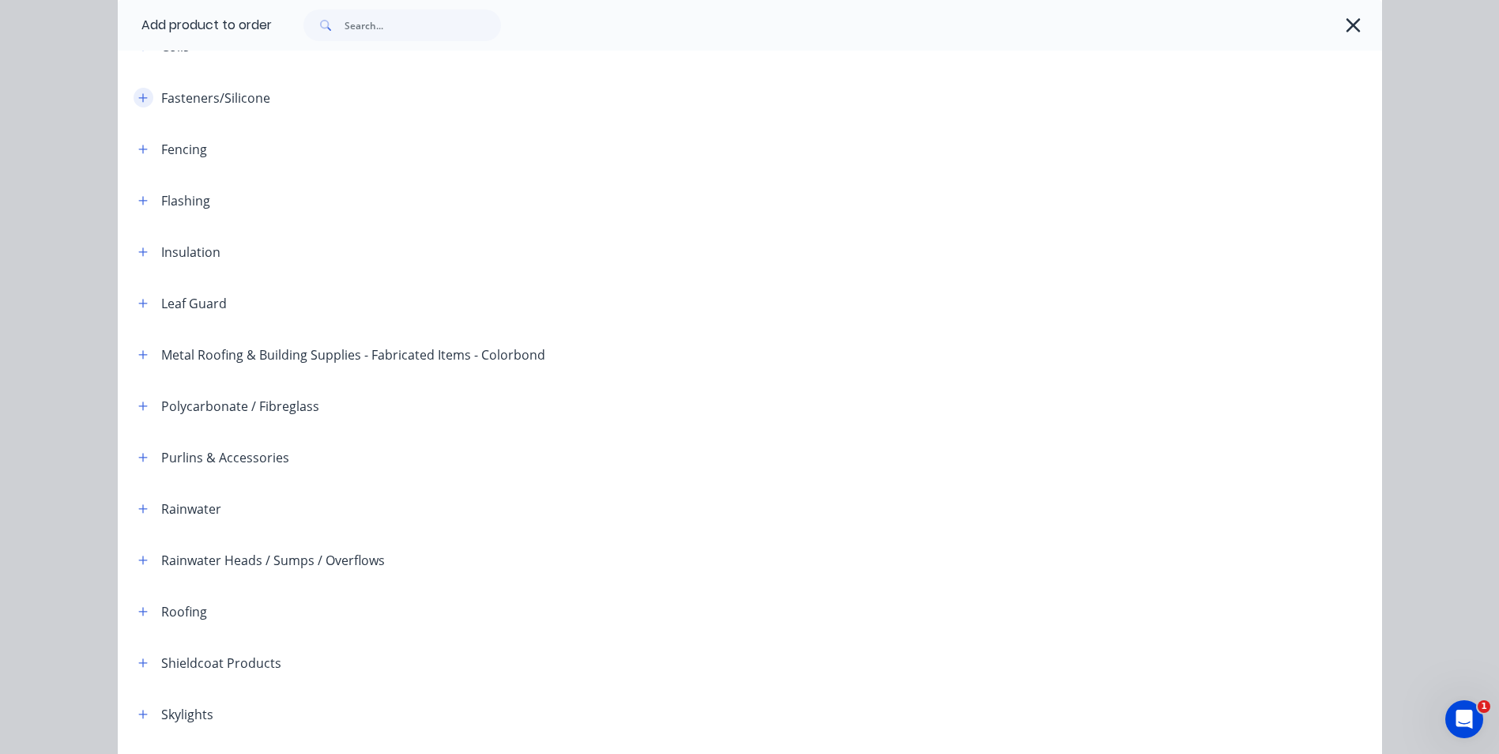
click at [138, 93] on icon "button" at bounding box center [142, 97] width 9 height 11
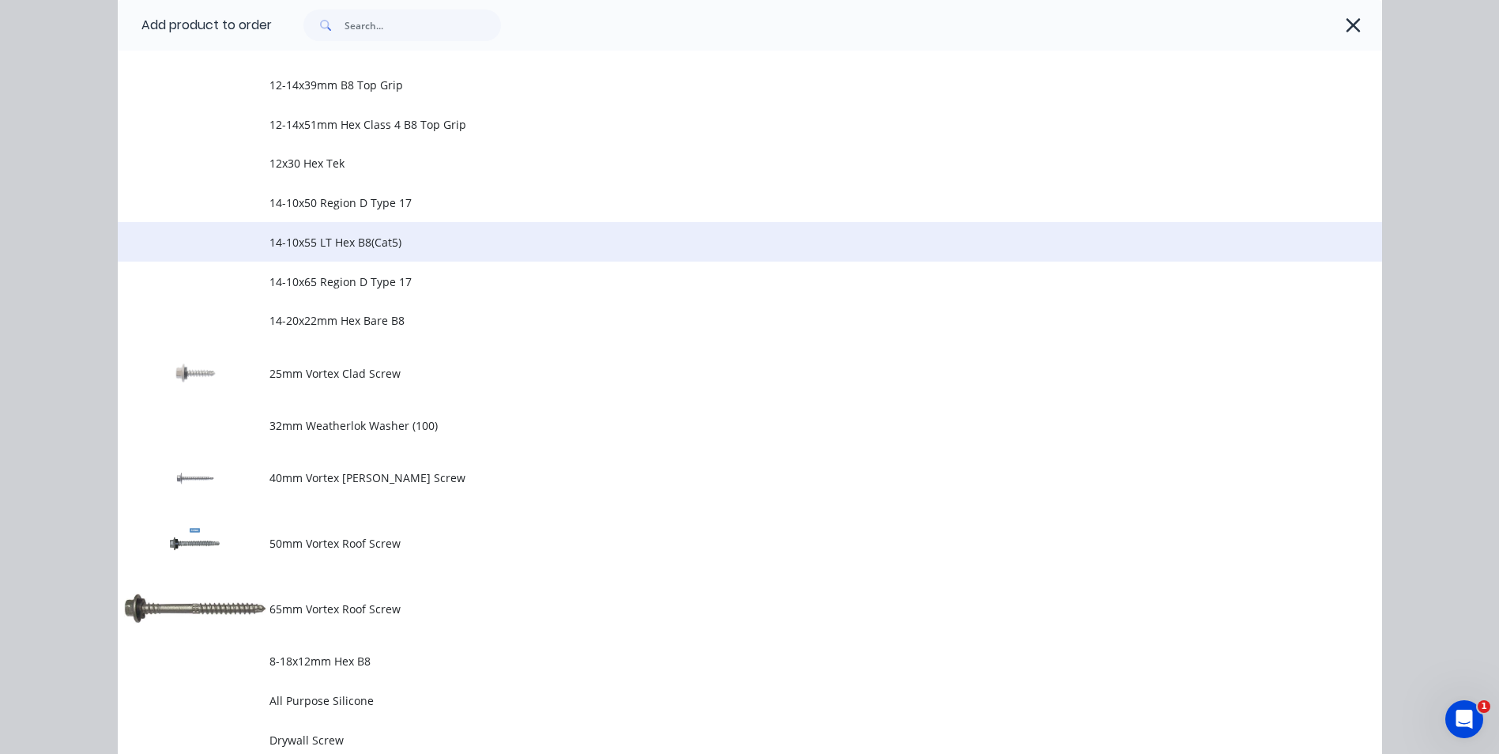
scroll to position [678, 0]
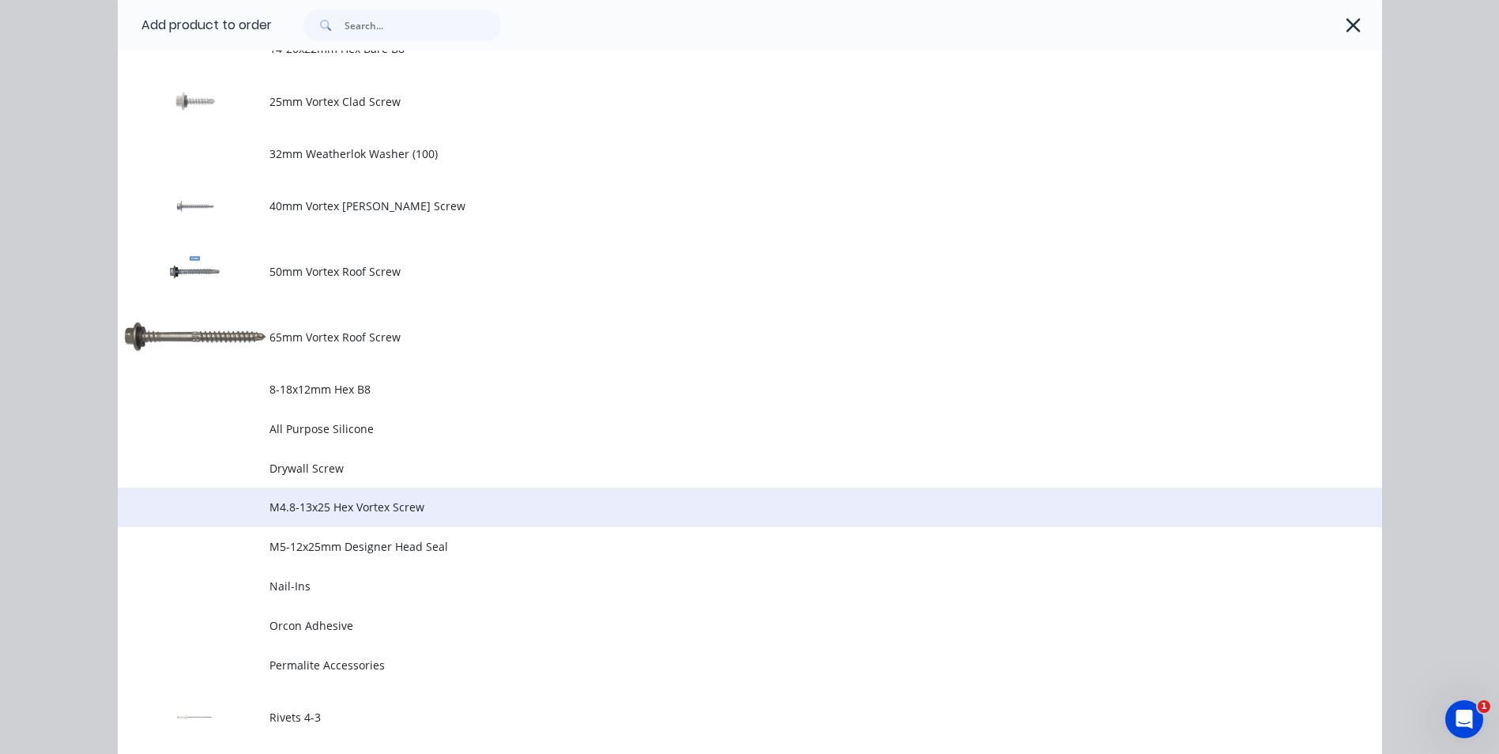
click at [412, 507] on span "M4.8-13x25 Hex Vortex Screw" at bounding box center [715, 507] width 890 height 17
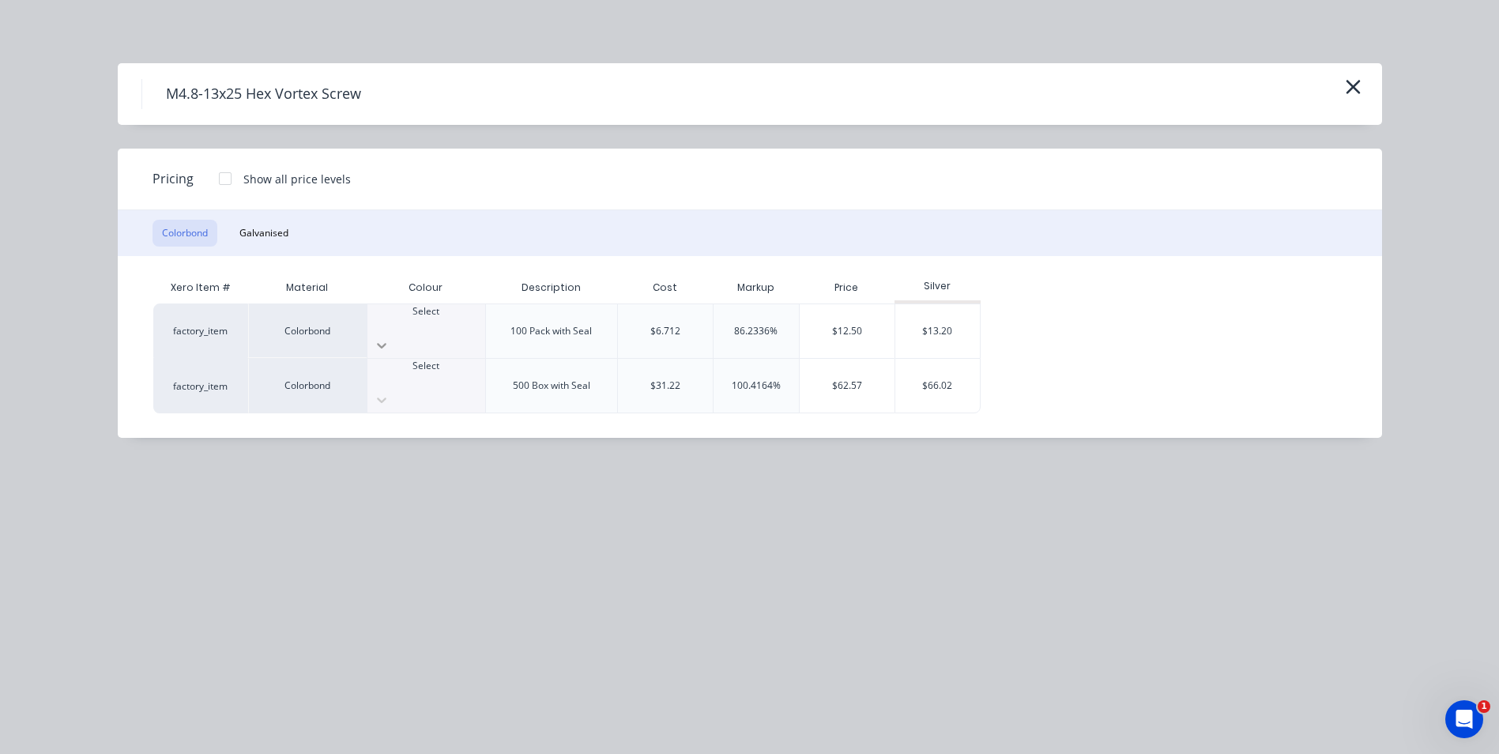
click at [469, 333] on div at bounding box center [427, 345] width 118 height 25
click at [962, 316] on div "$13.20" at bounding box center [938, 331] width 85 height 54
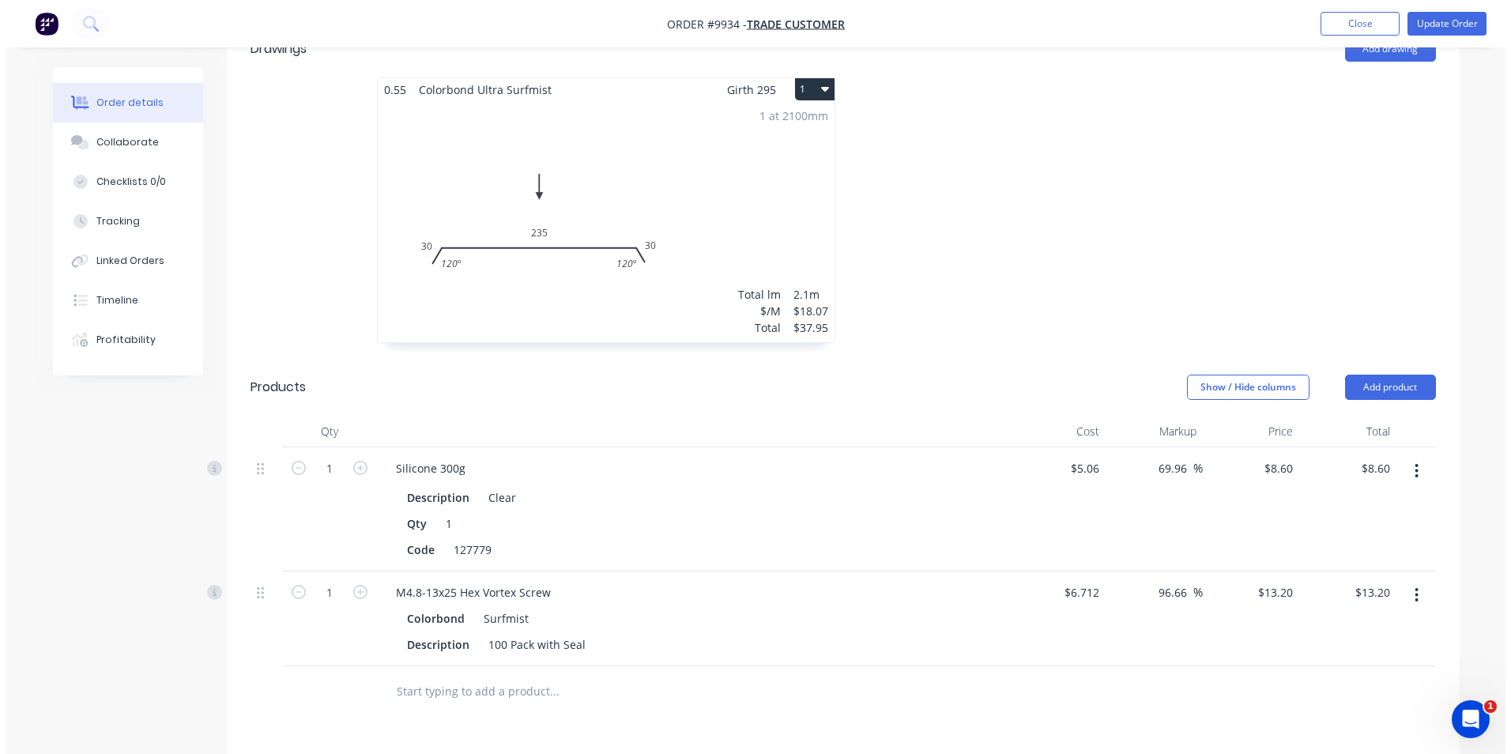
scroll to position [246, 0]
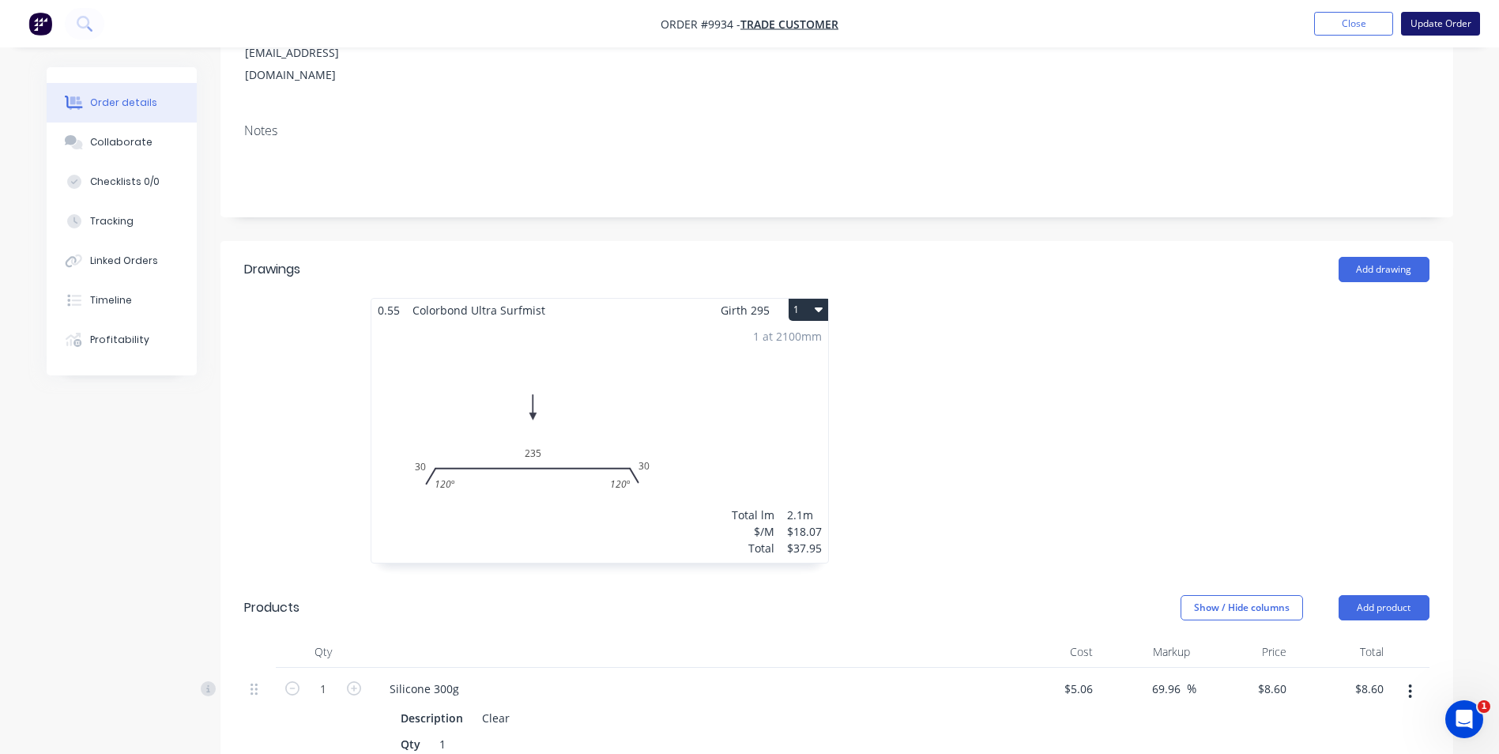
click at [1439, 23] on button "Update Order" at bounding box center [1440, 24] width 79 height 24
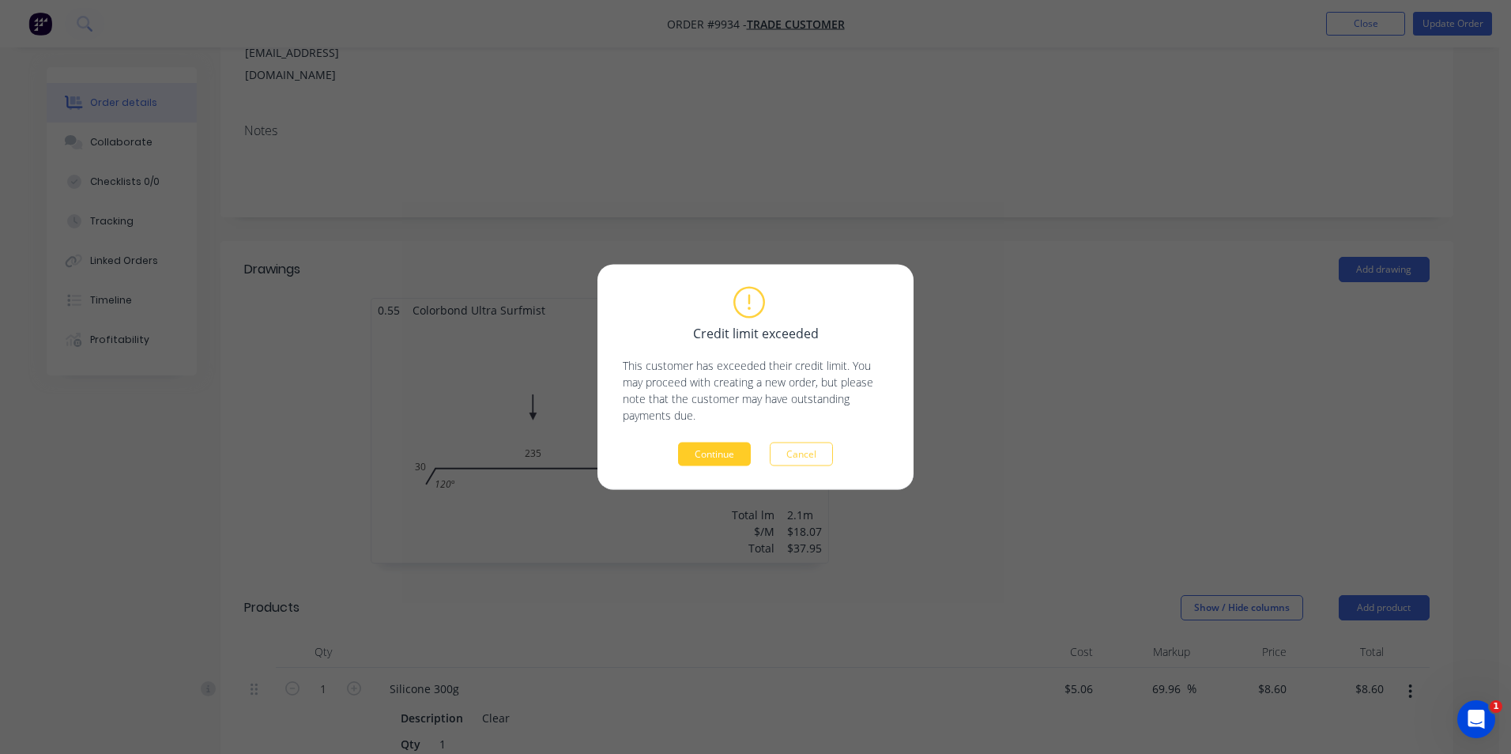
click at [705, 450] on button "Continue" at bounding box center [714, 455] width 73 height 24
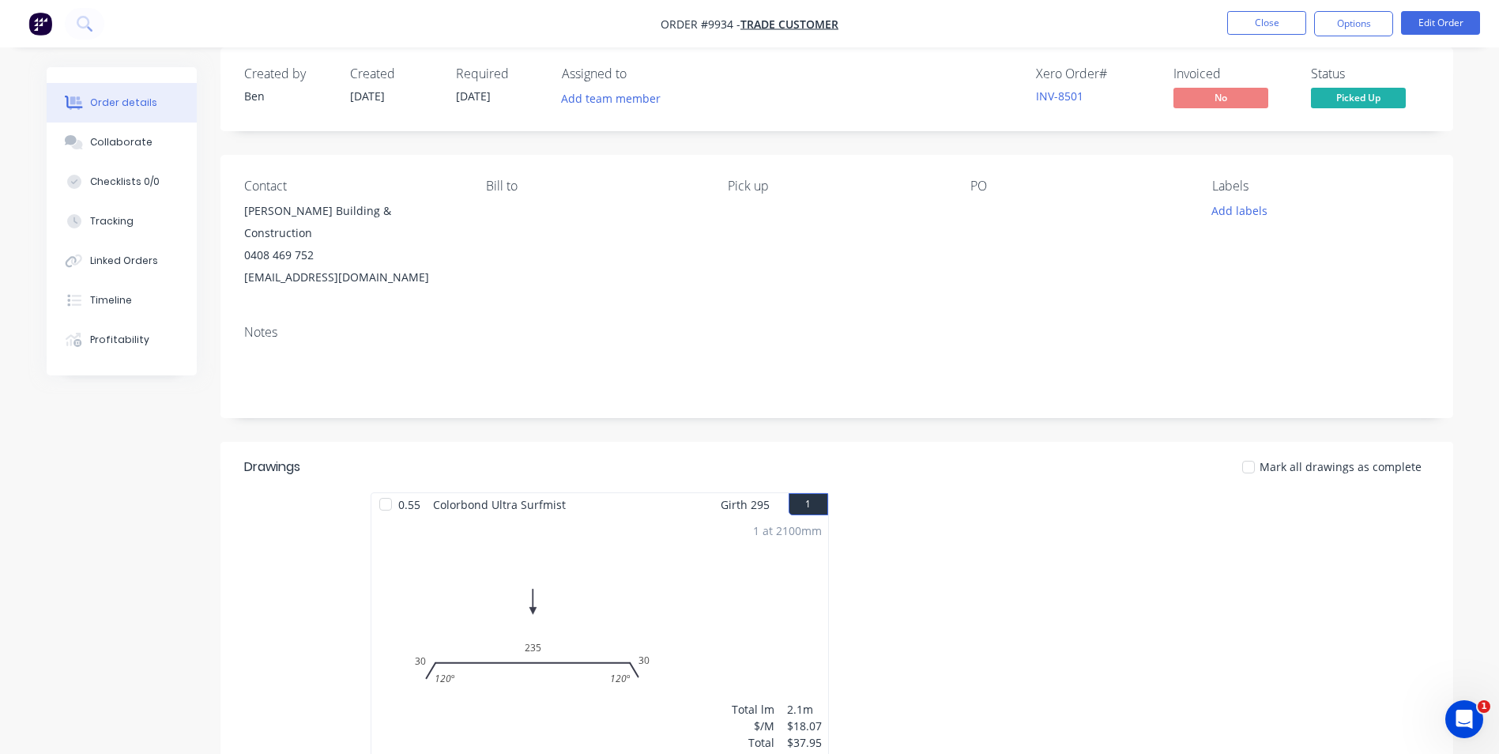
scroll to position [0, 0]
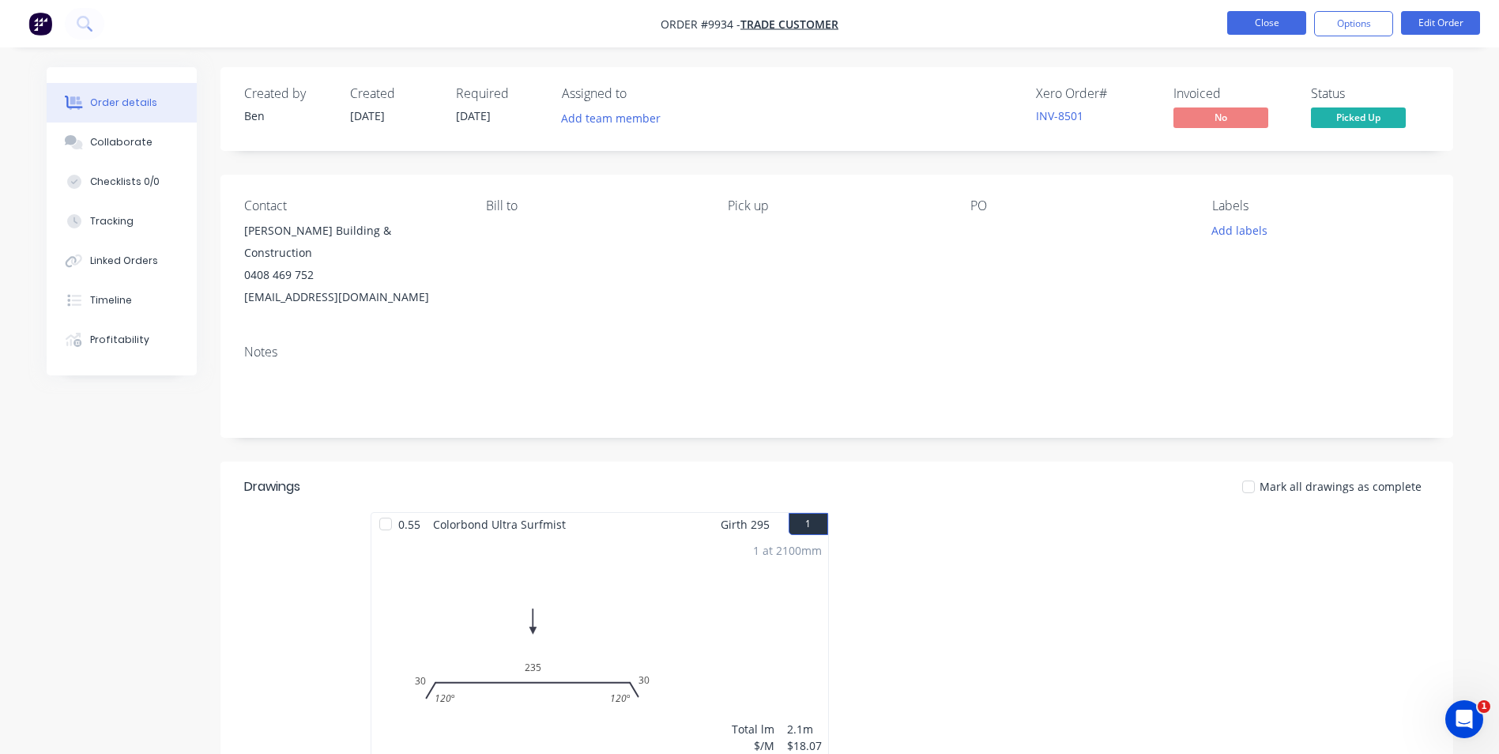
click at [1255, 21] on button "Close" at bounding box center [1267, 23] width 79 height 24
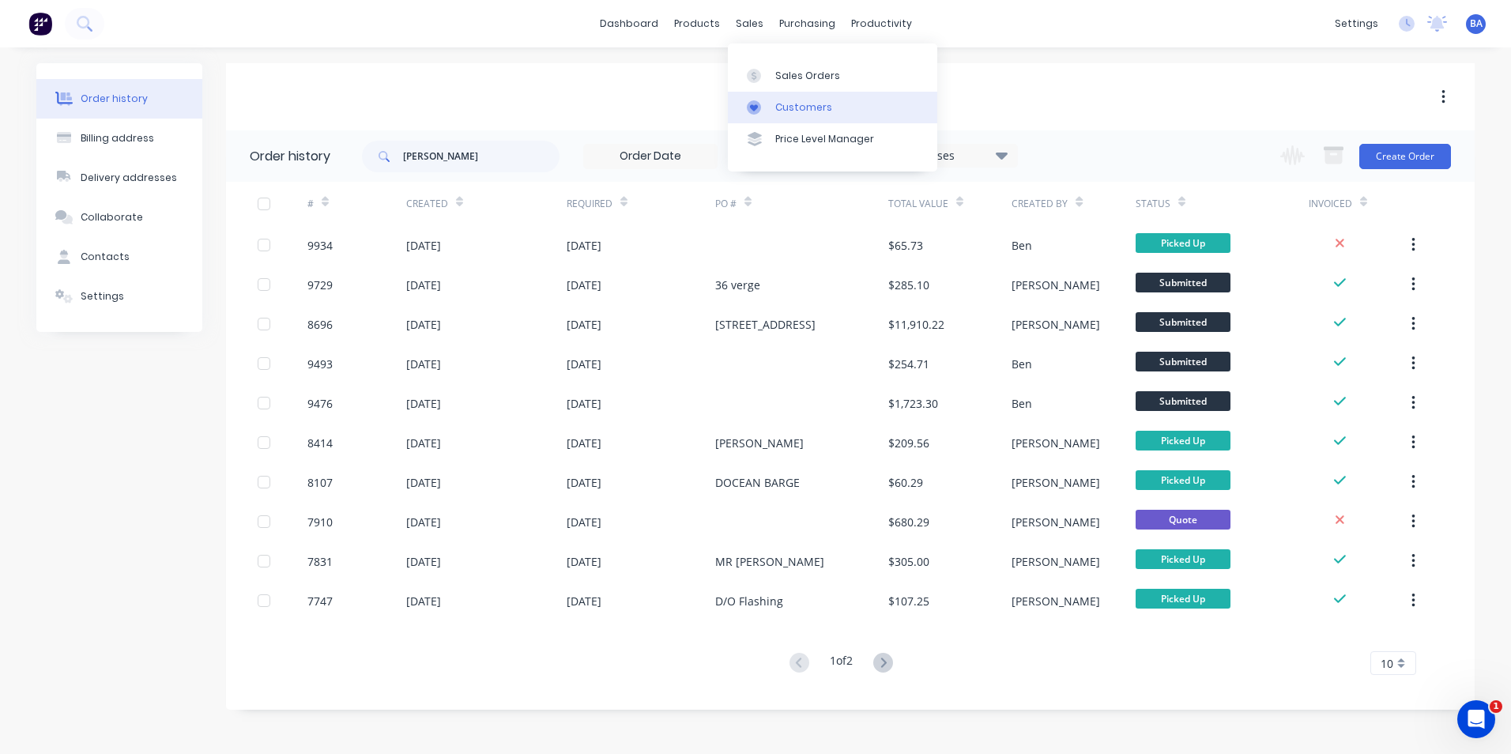
click at [757, 109] on icon at bounding box center [754, 107] width 14 height 14
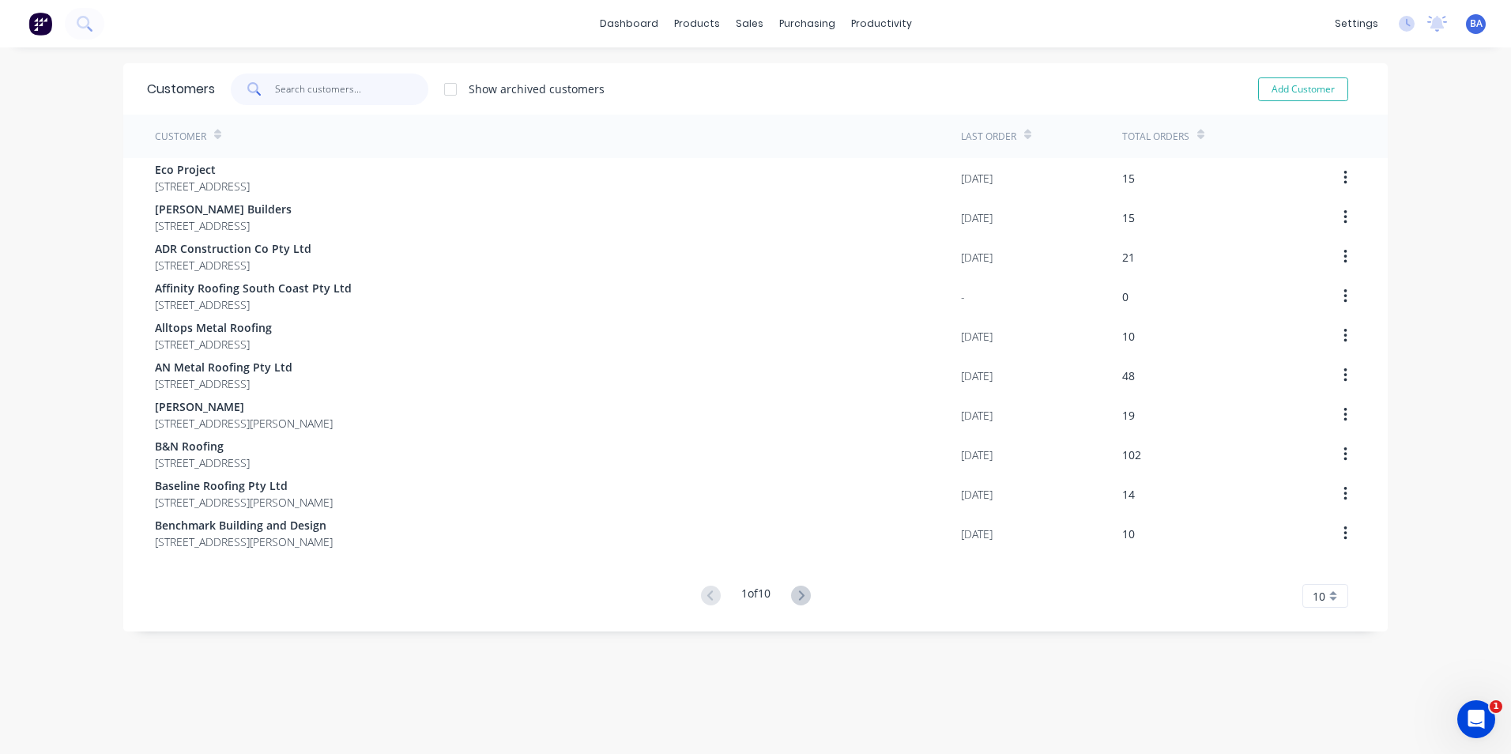
click at [347, 89] on input "text" at bounding box center [352, 90] width 154 height 32
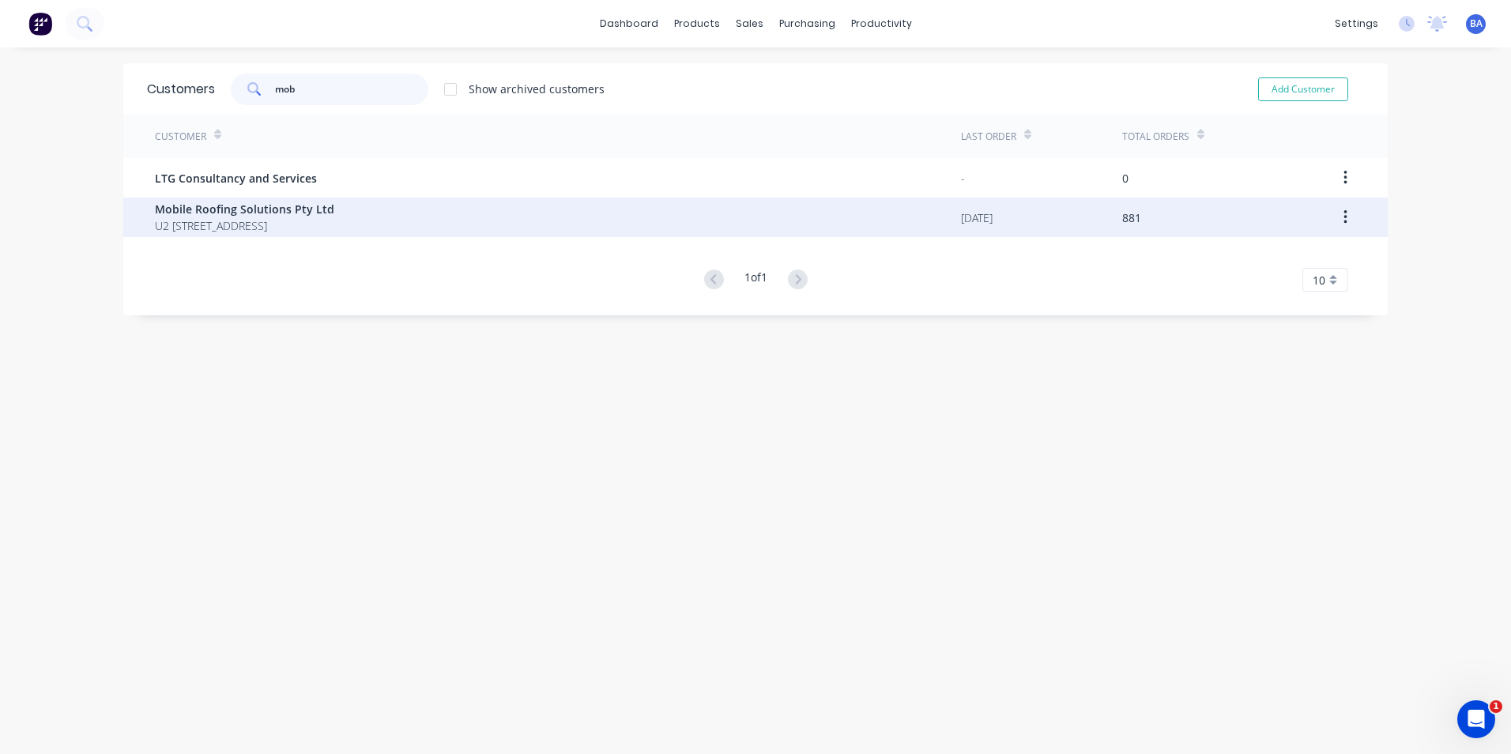
type input "mob"
click at [315, 212] on span "Mobile Roofing Solutions Pty Ltd" at bounding box center [244, 209] width 179 height 17
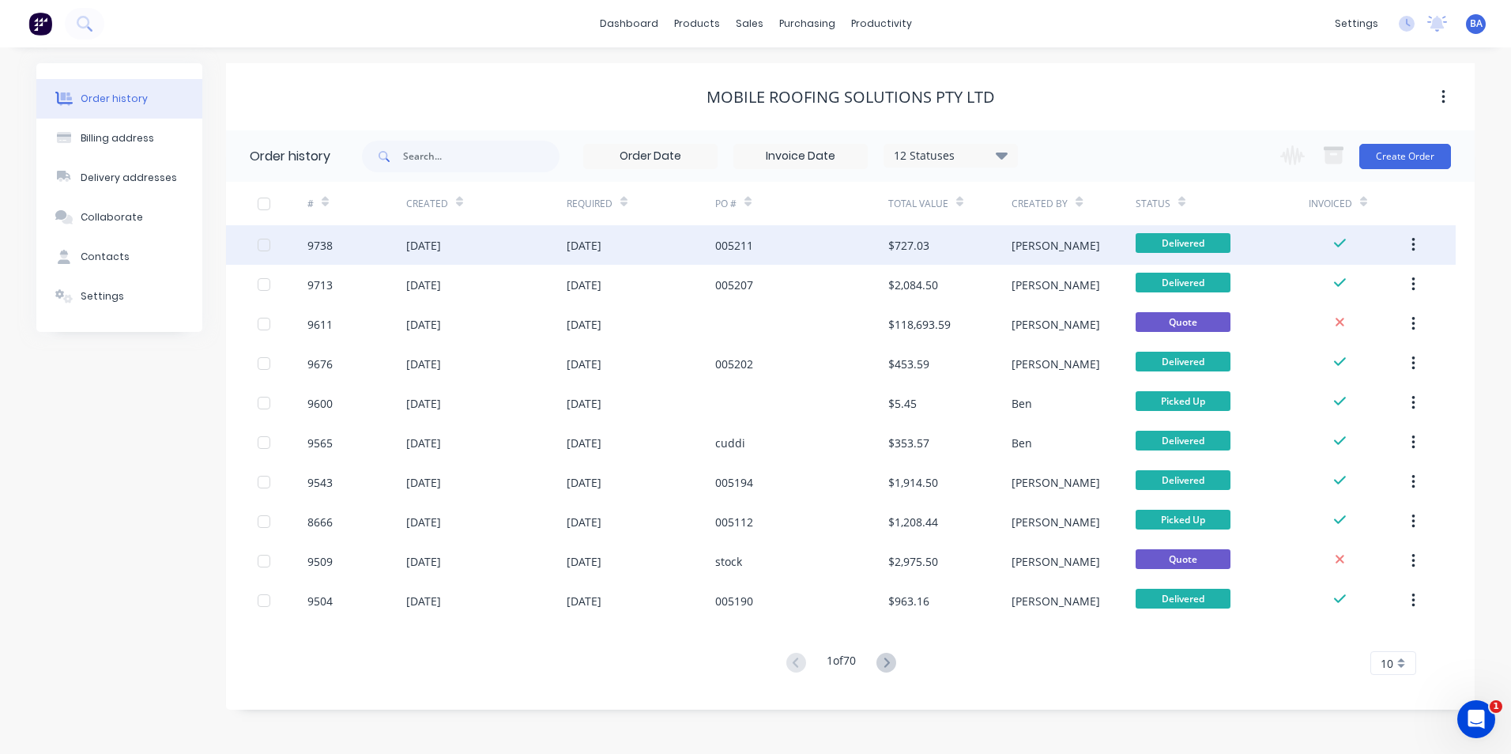
click at [727, 252] on div "005211" at bounding box center [734, 245] width 38 height 17
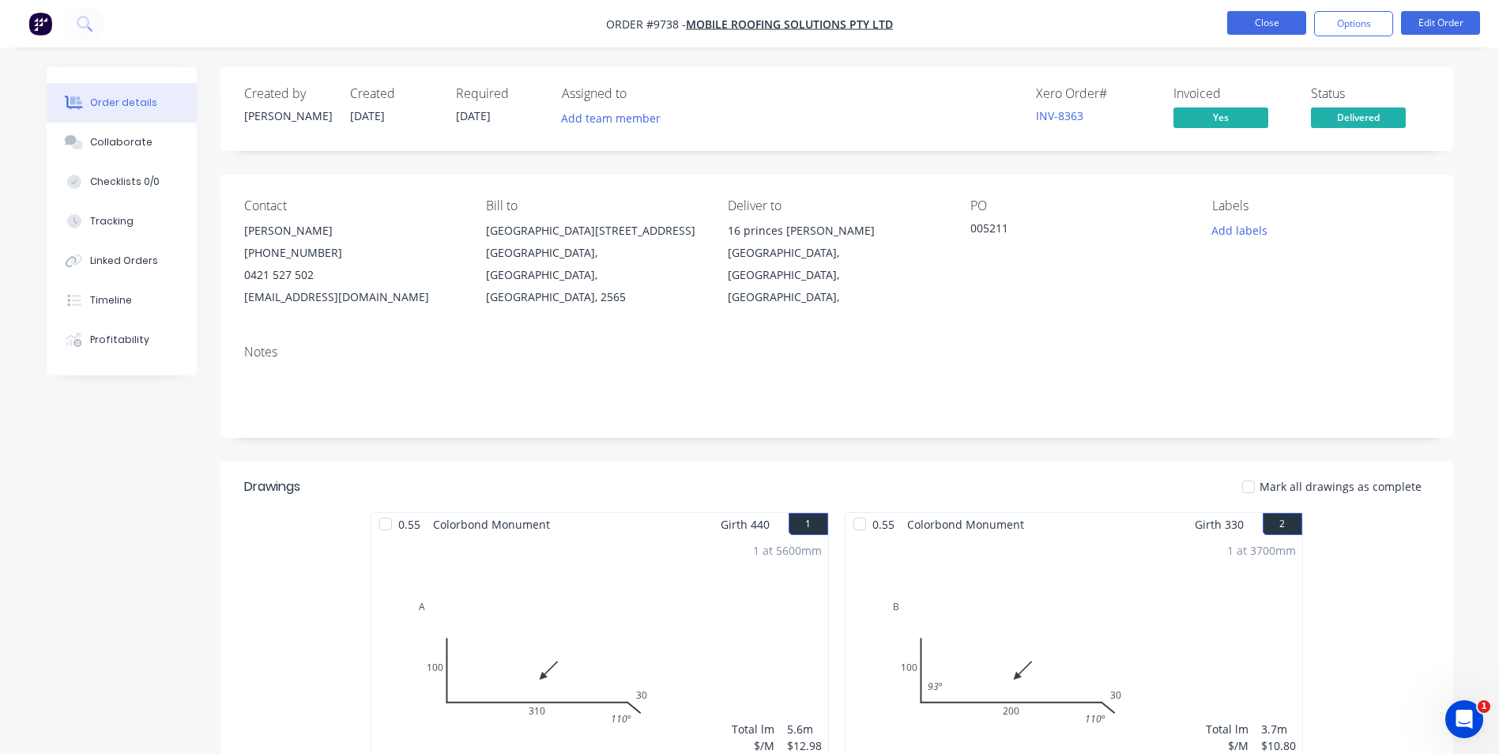
click at [1245, 24] on button "Close" at bounding box center [1267, 23] width 79 height 24
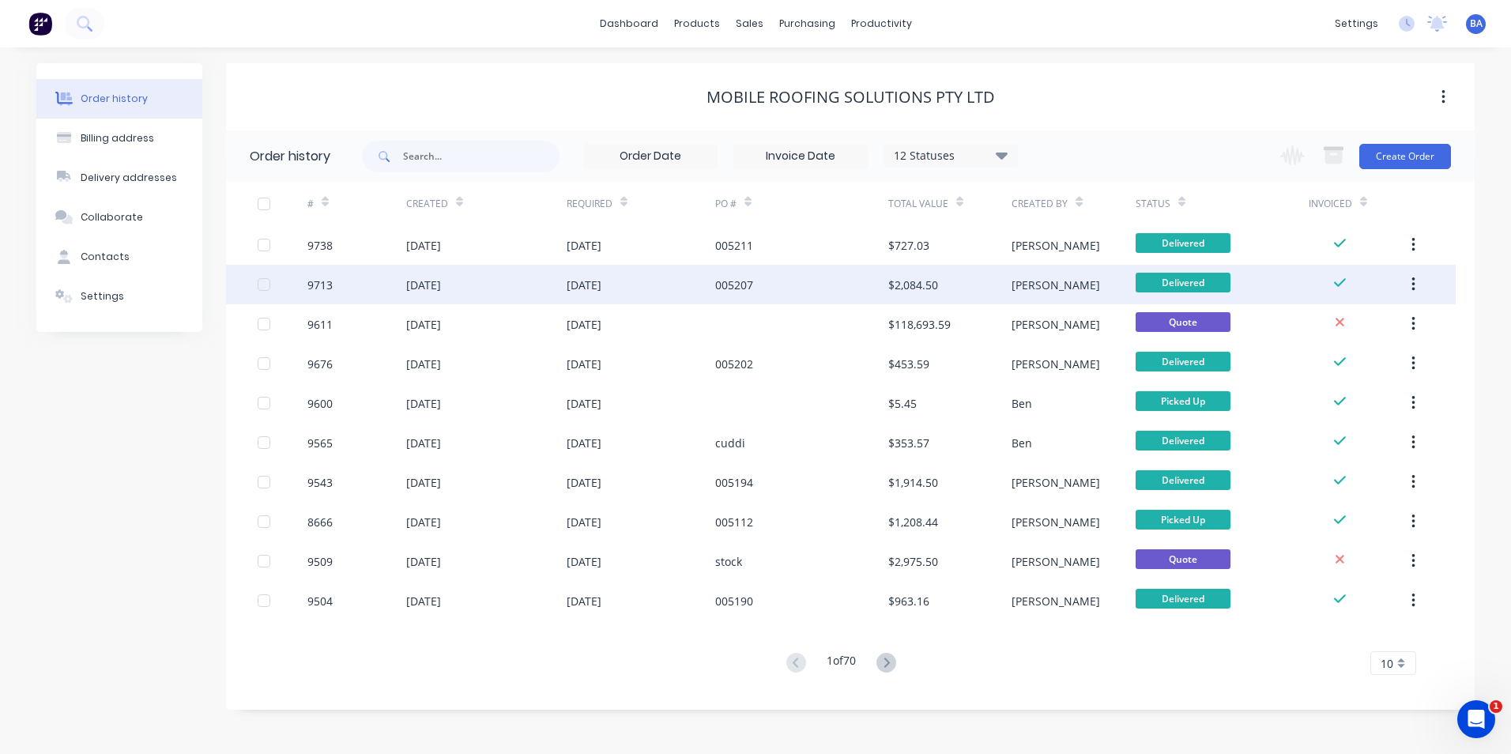
click at [922, 289] on div "$2,084.50" at bounding box center [913, 285] width 50 height 17
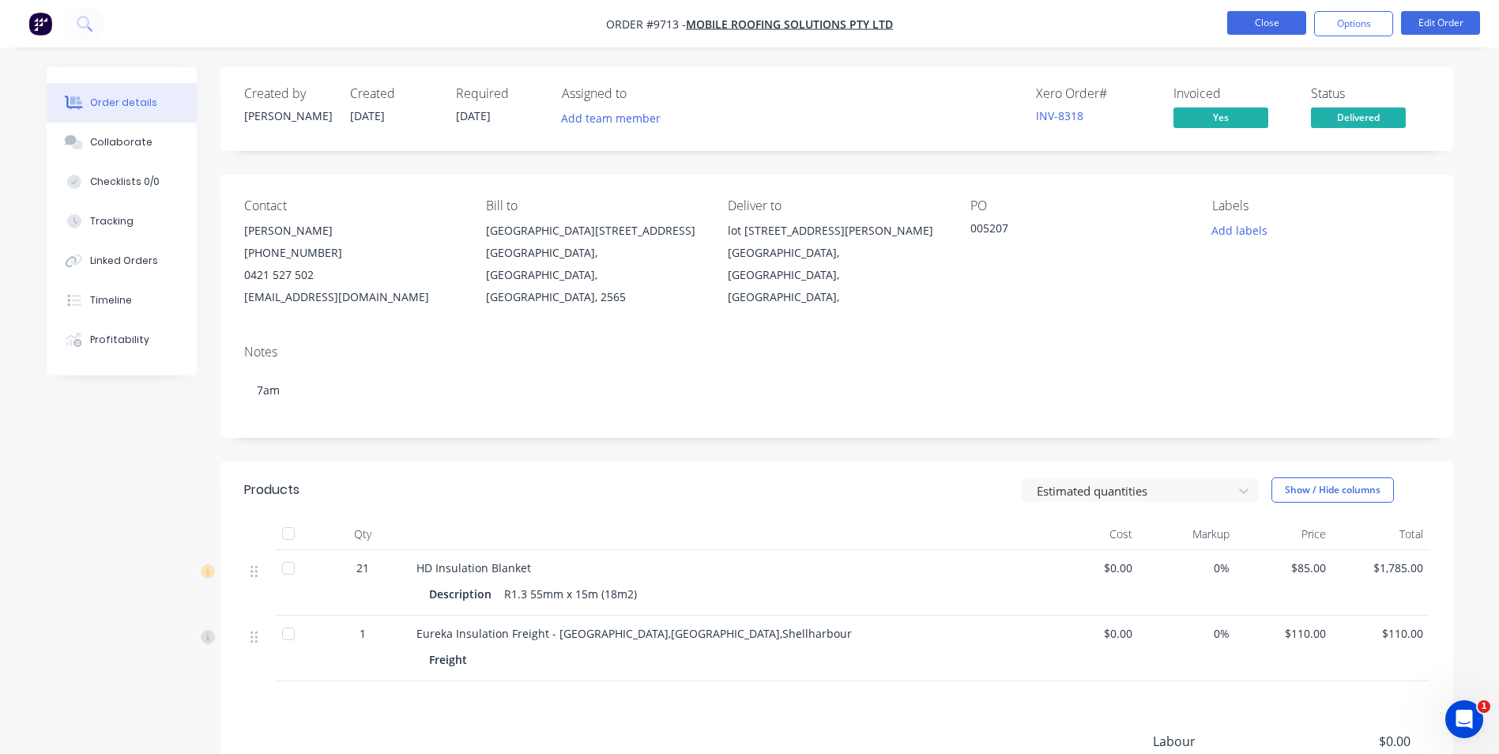
click at [1251, 13] on button "Close" at bounding box center [1267, 23] width 79 height 24
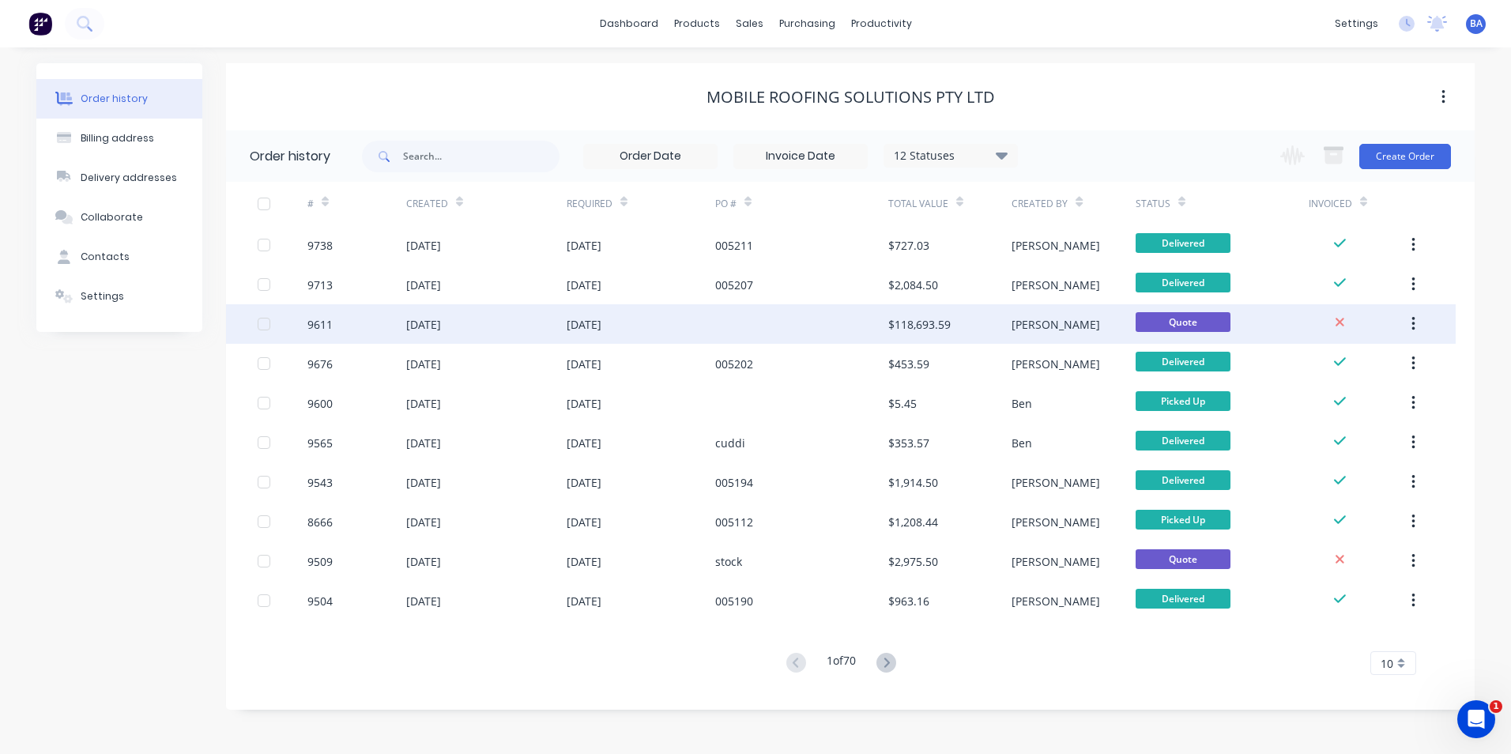
click at [823, 330] on div at bounding box center [801, 324] width 173 height 40
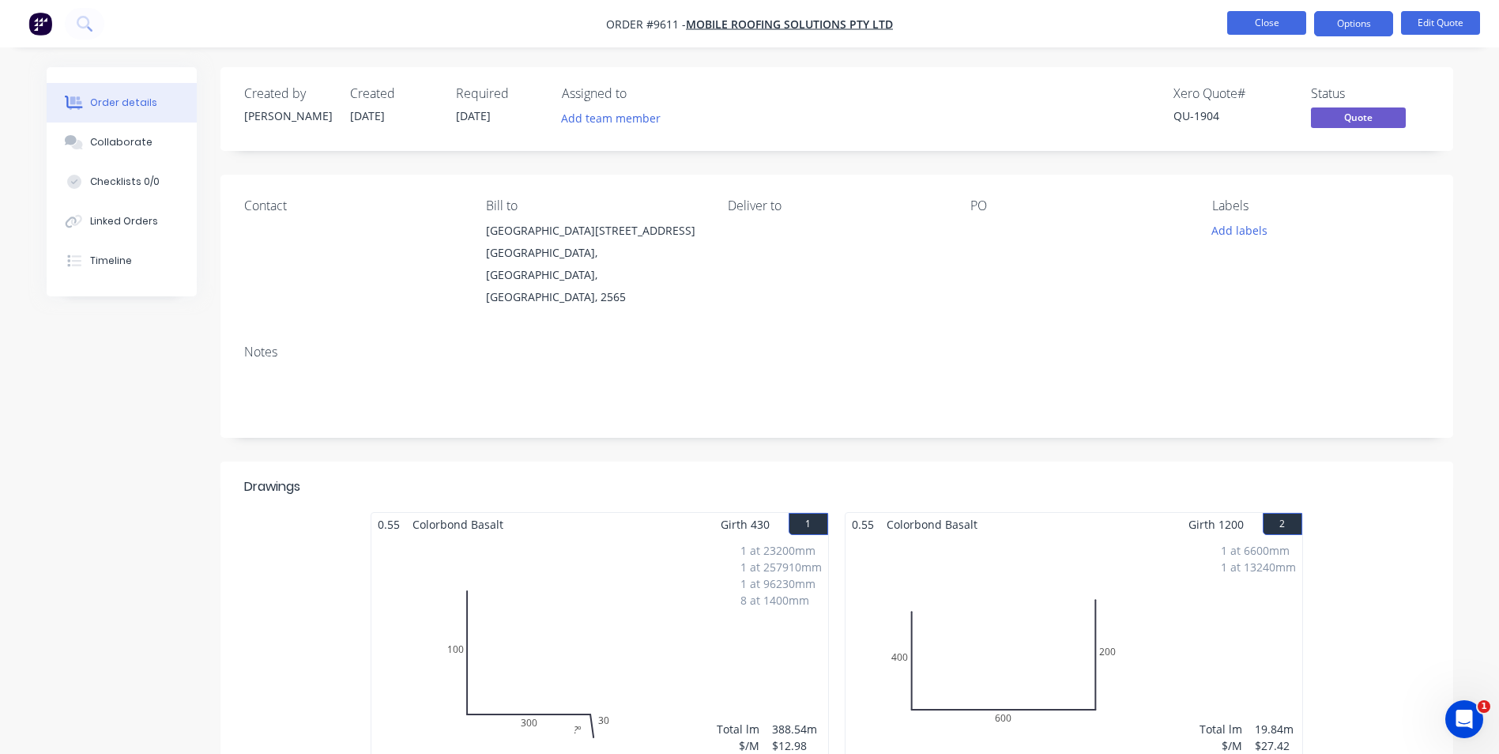
click at [1279, 25] on button "Close" at bounding box center [1267, 23] width 79 height 24
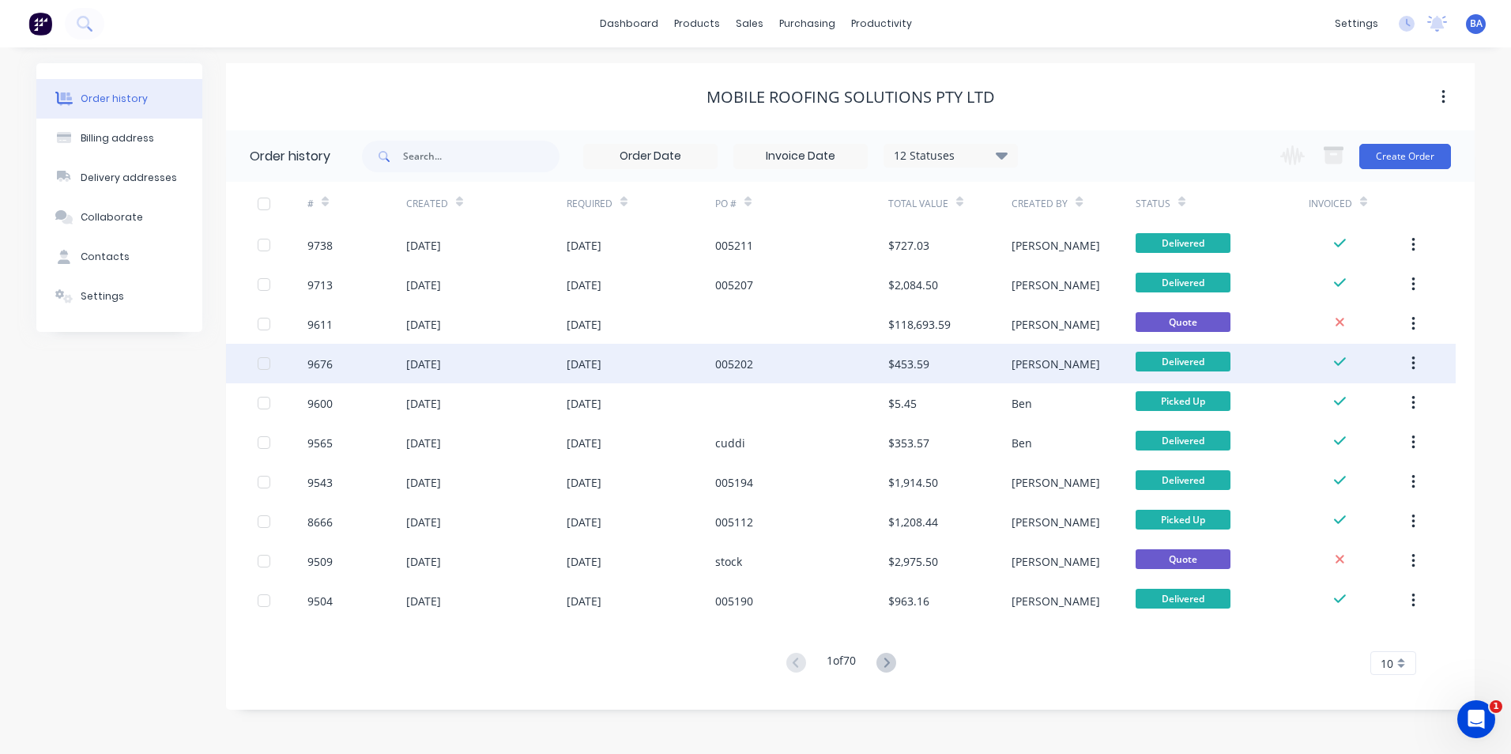
click at [806, 364] on div "005202" at bounding box center [801, 364] width 173 height 40
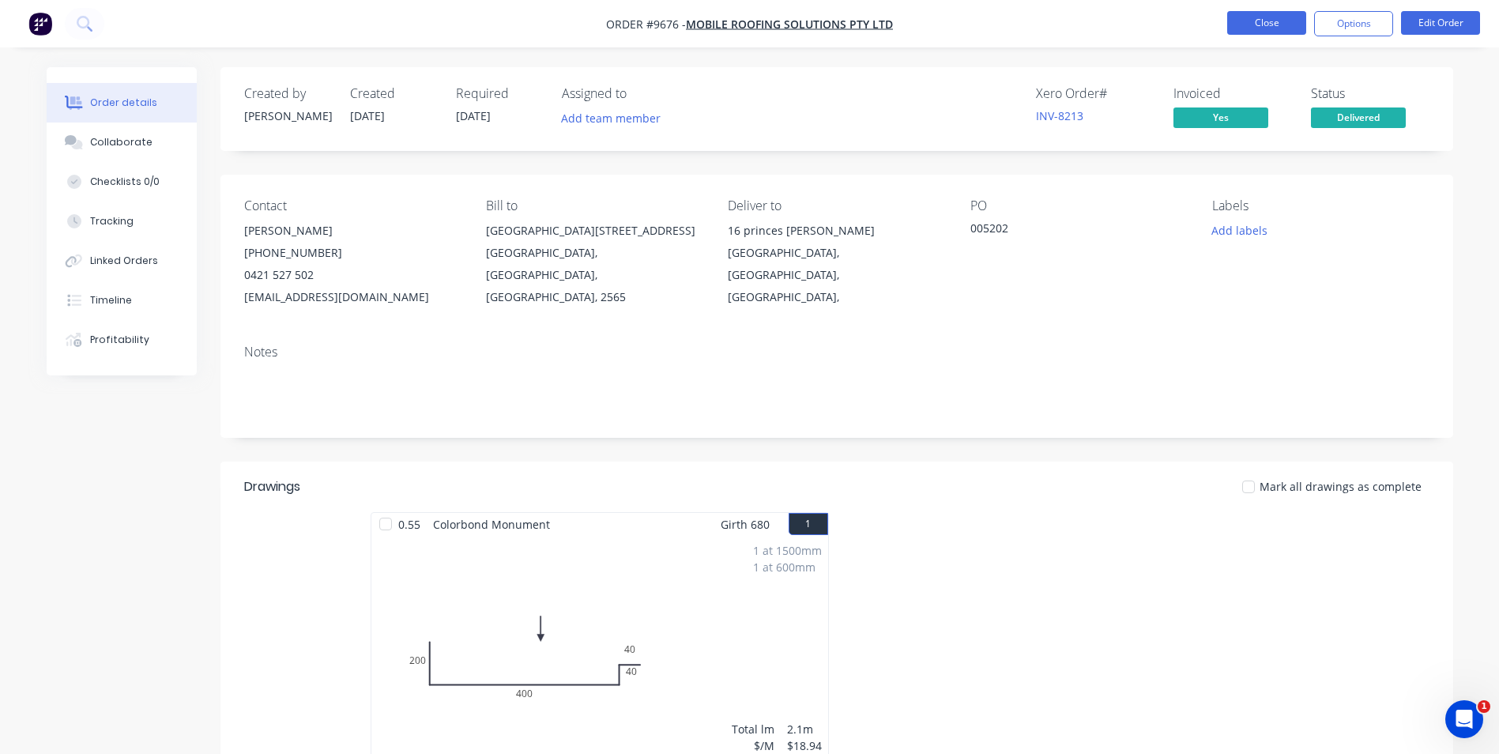
click at [1264, 25] on button "Close" at bounding box center [1267, 23] width 79 height 24
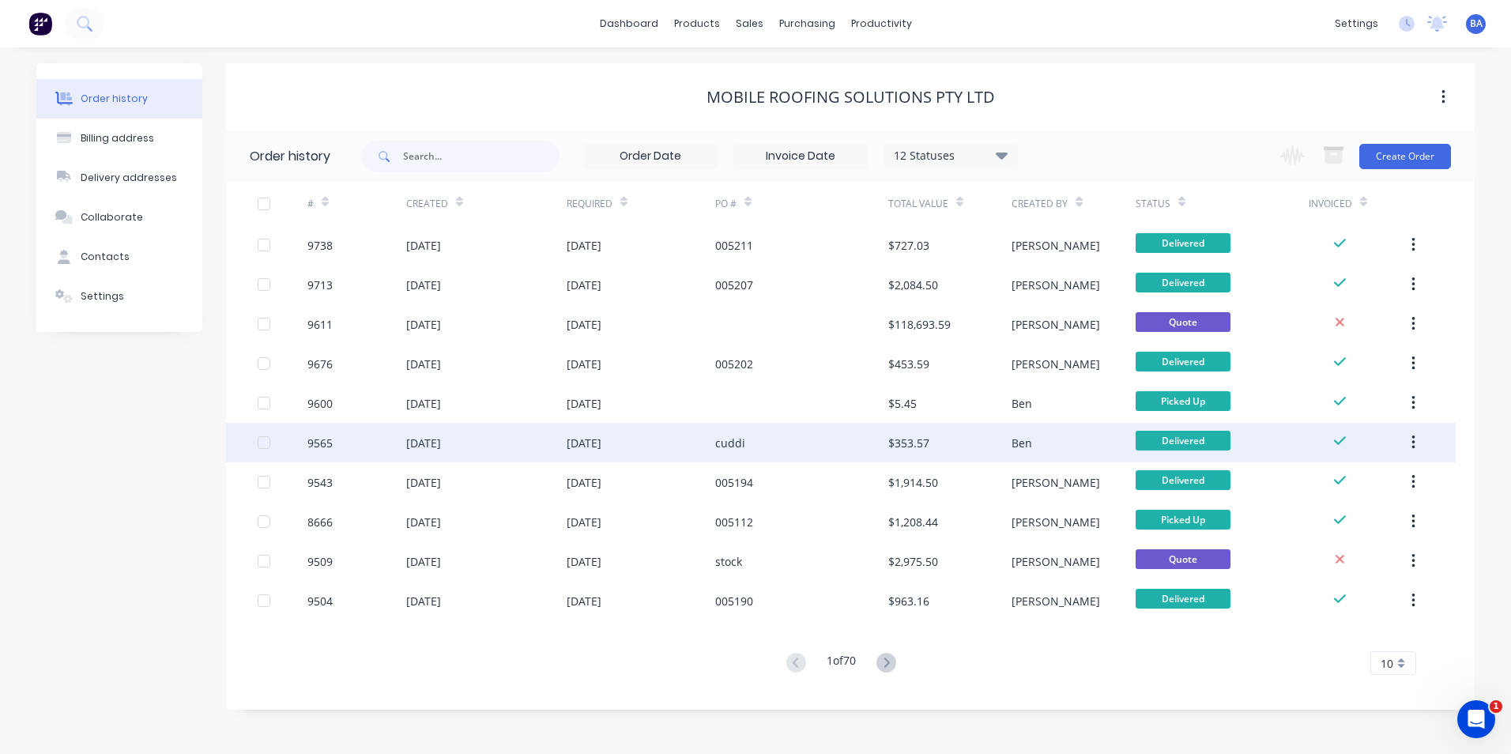
click at [831, 439] on div "cuddi" at bounding box center [801, 443] width 173 height 40
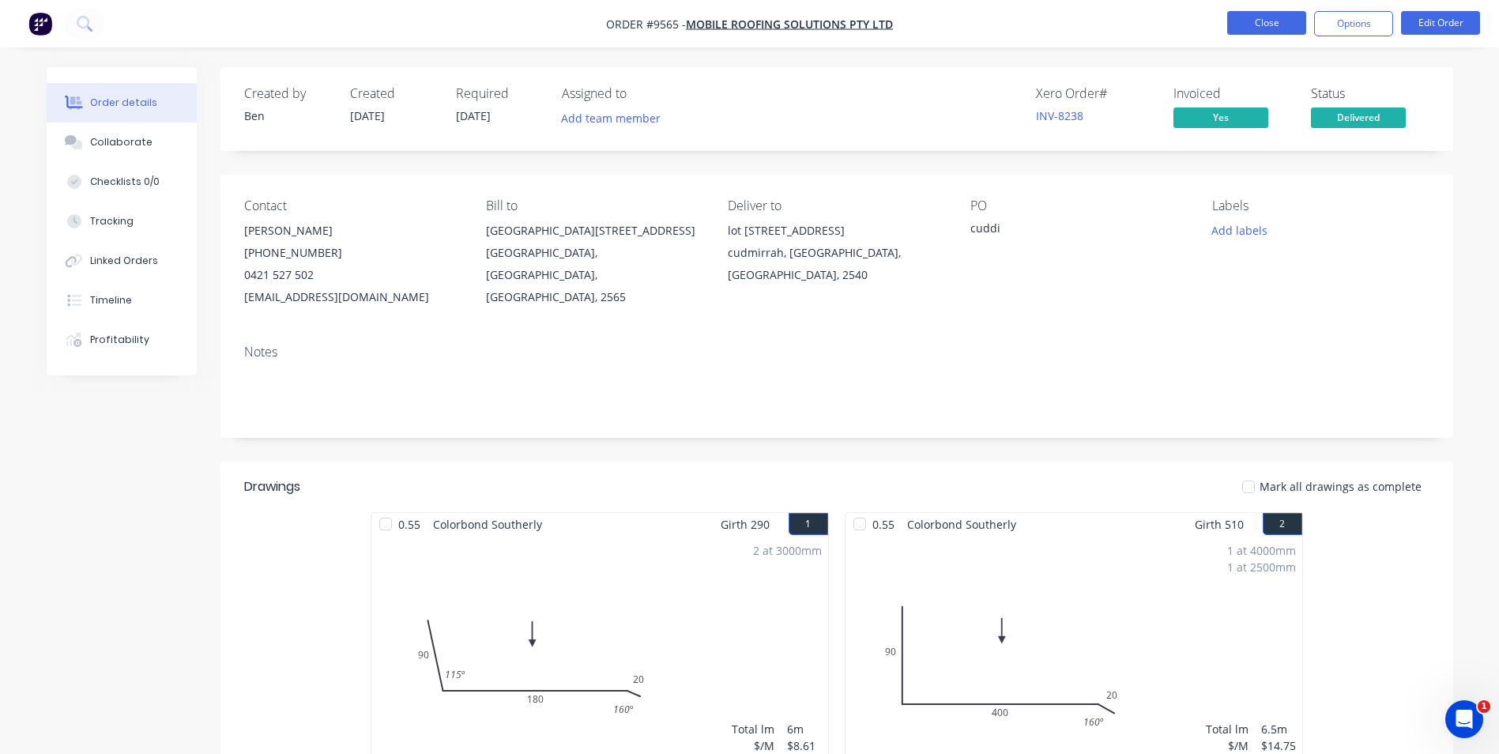
click at [1254, 22] on button "Close" at bounding box center [1267, 23] width 79 height 24
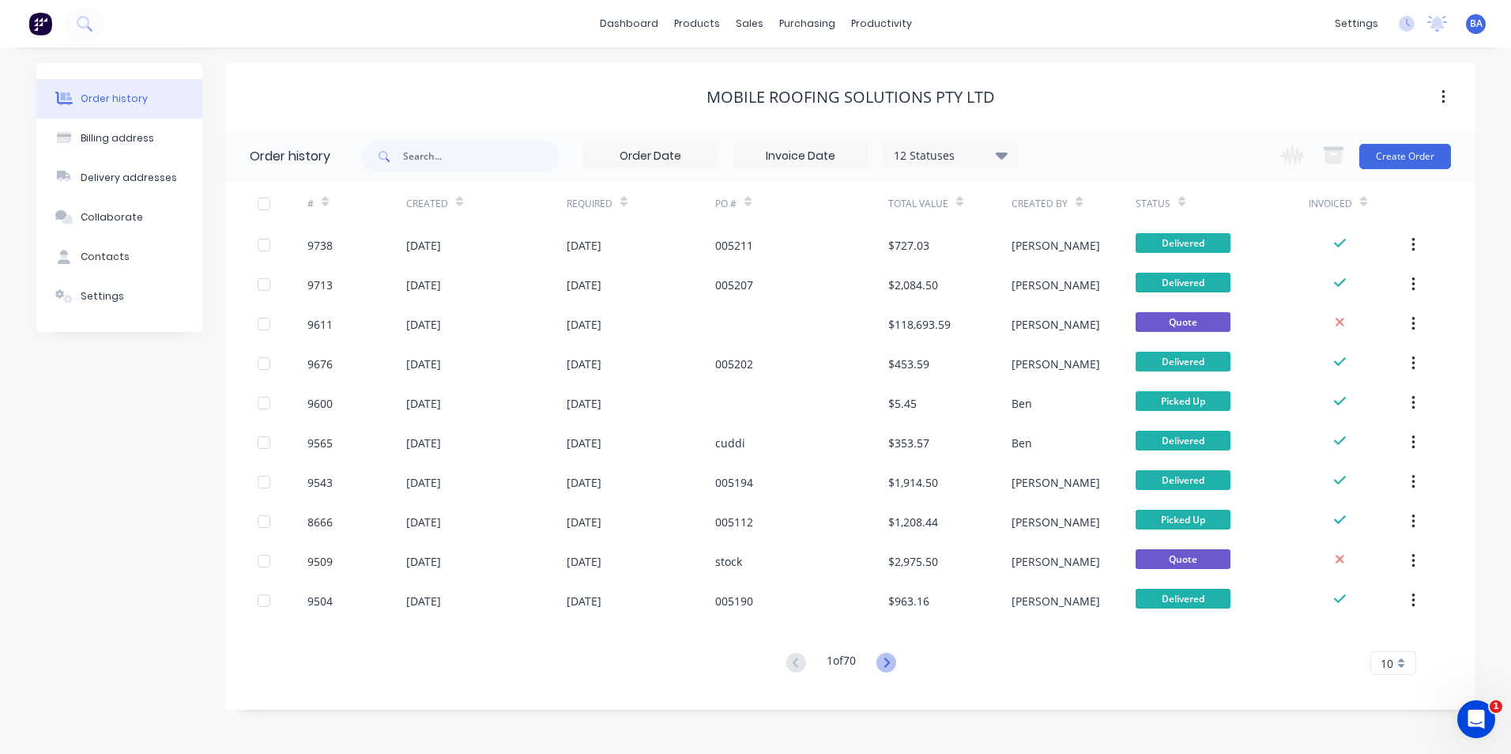
click at [889, 662] on icon at bounding box center [887, 662] width 6 height 9
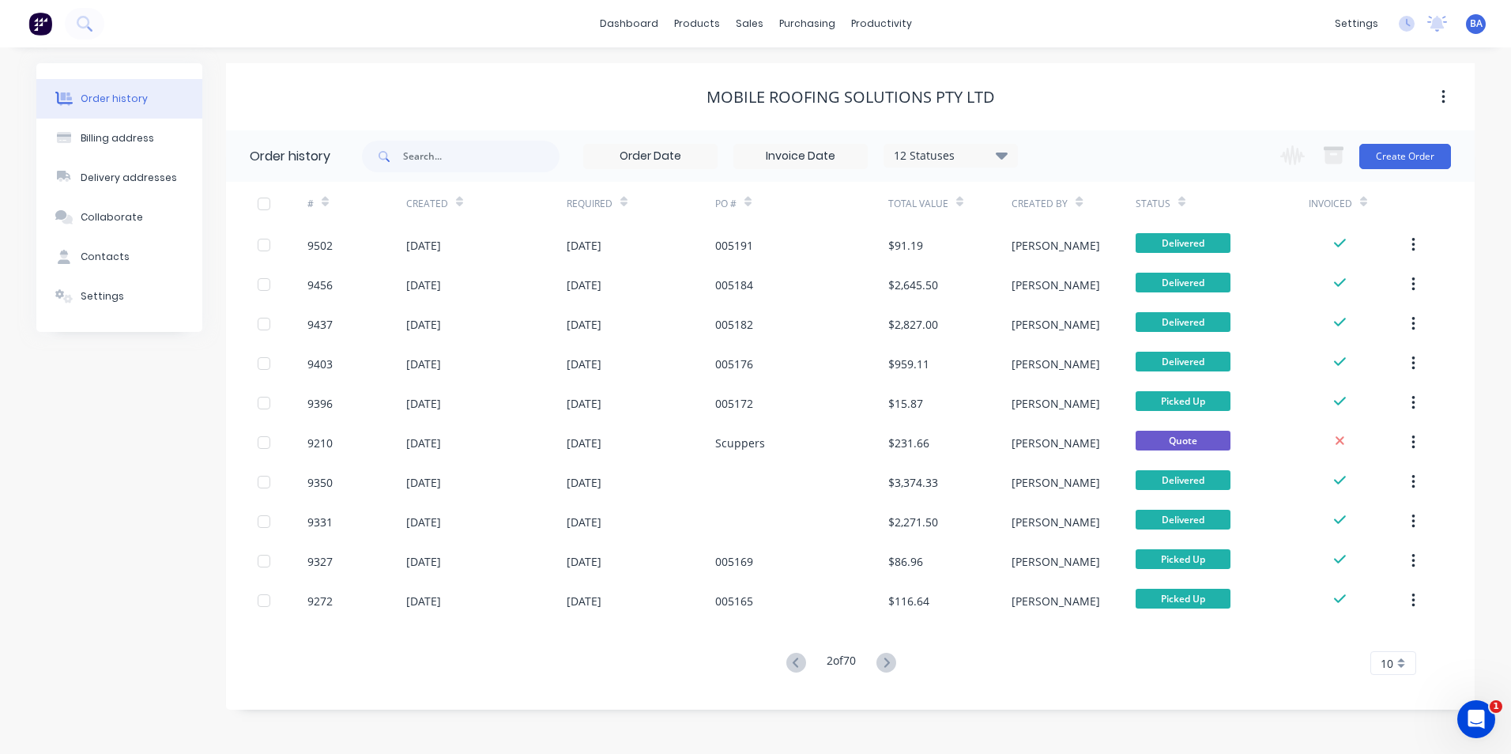
click at [889, 662] on icon at bounding box center [887, 662] width 6 height 9
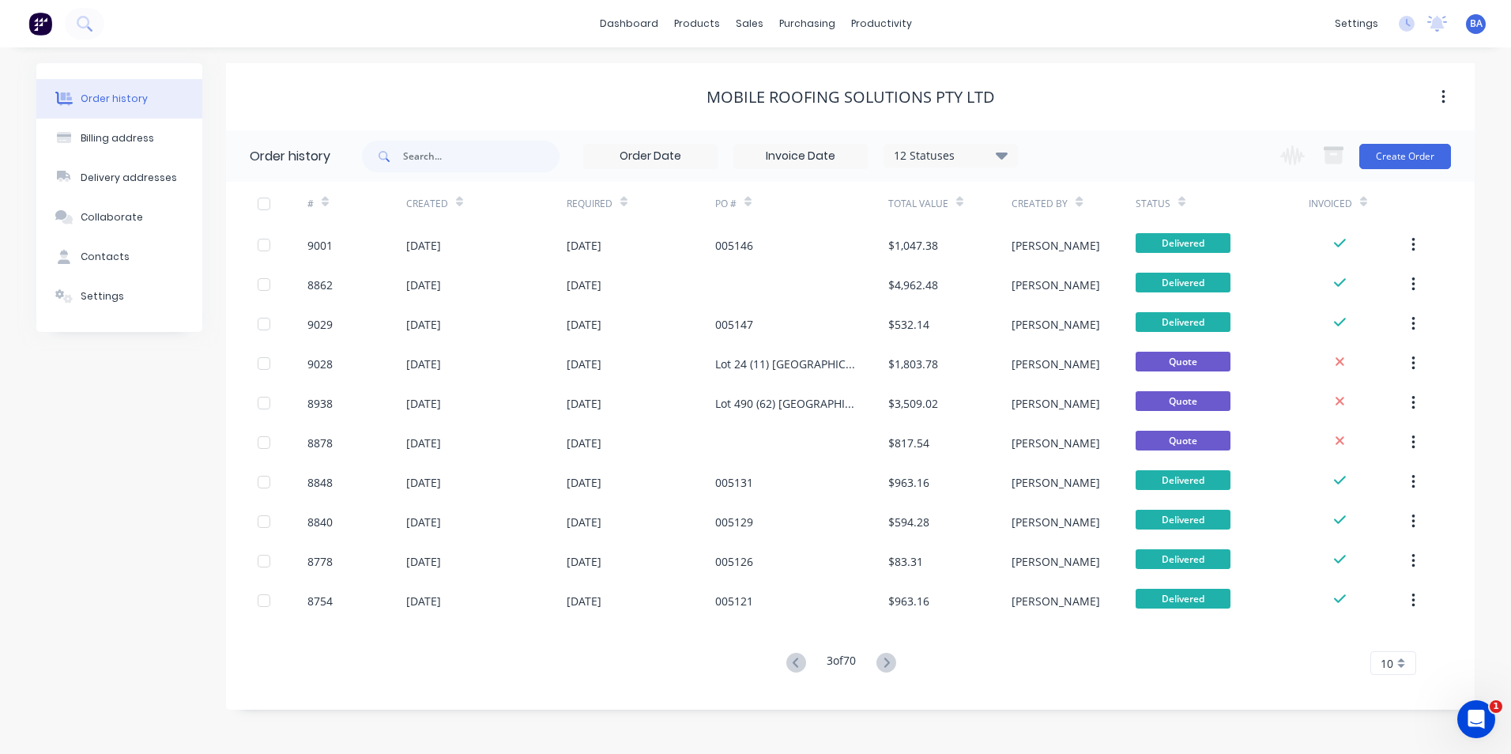
click at [889, 662] on icon at bounding box center [887, 662] width 6 height 9
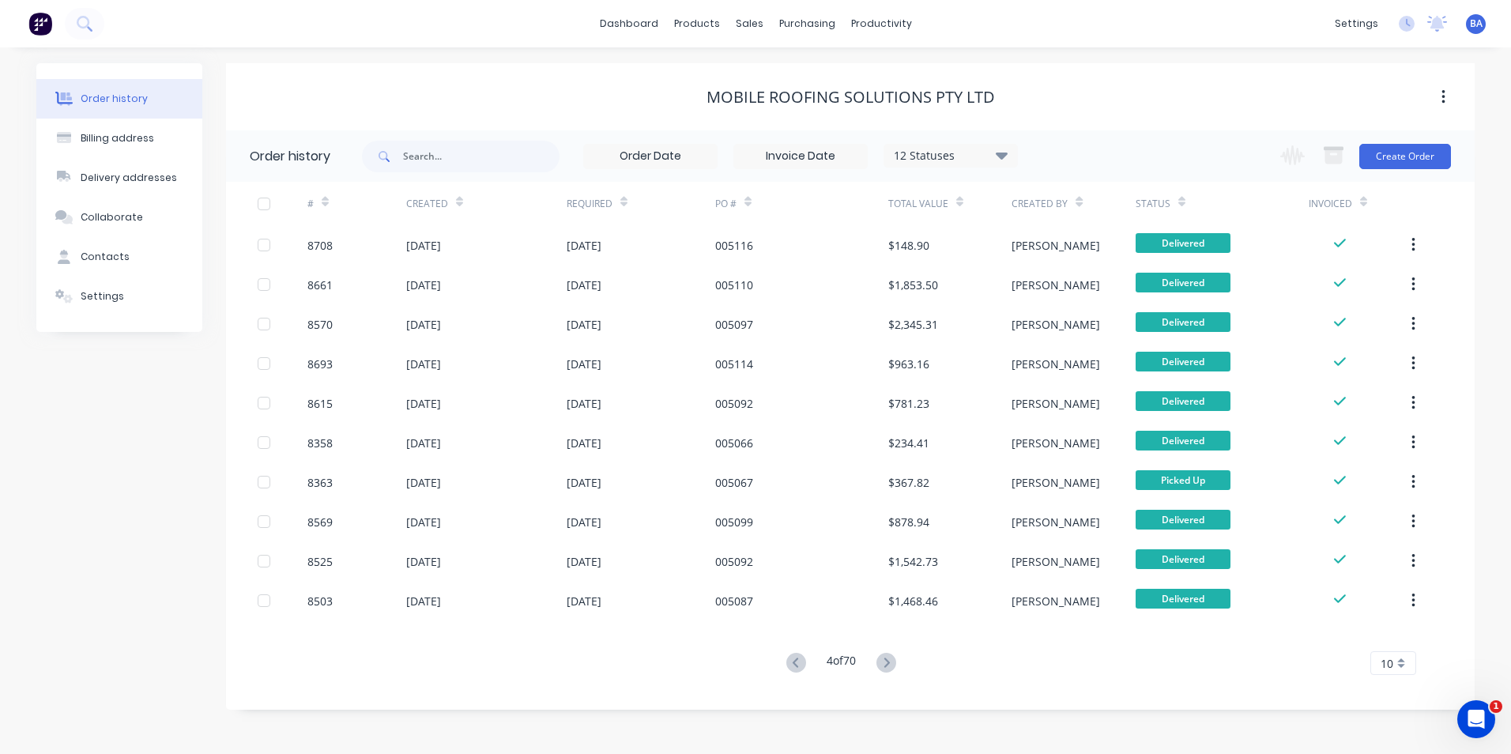
click at [889, 662] on icon at bounding box center [887, 662] width 6 height 9
click at [797, 661] on icon at bounding box center [796, 663] width 20 height 20
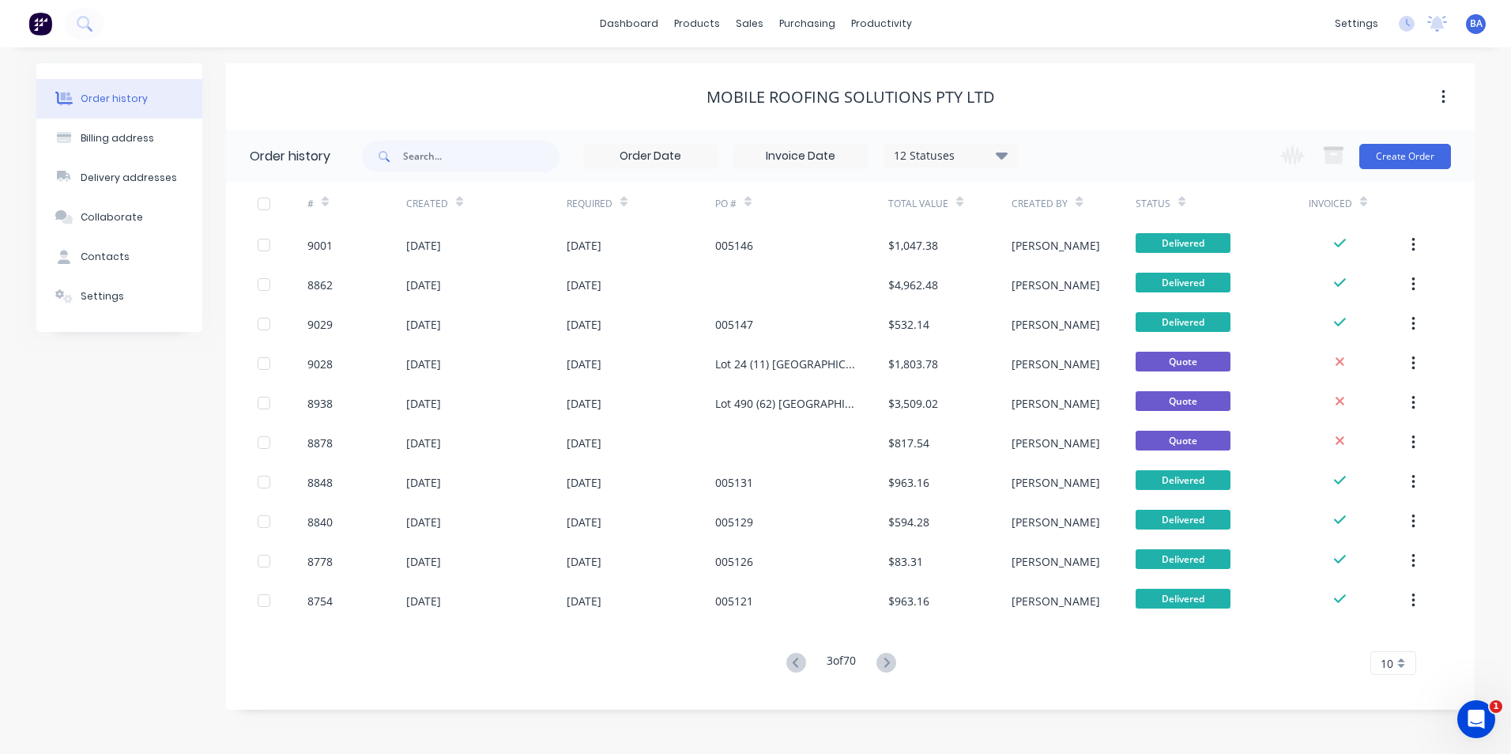
click at [797, 661] on icon at bounding box center [796, 663] width 20 height 20
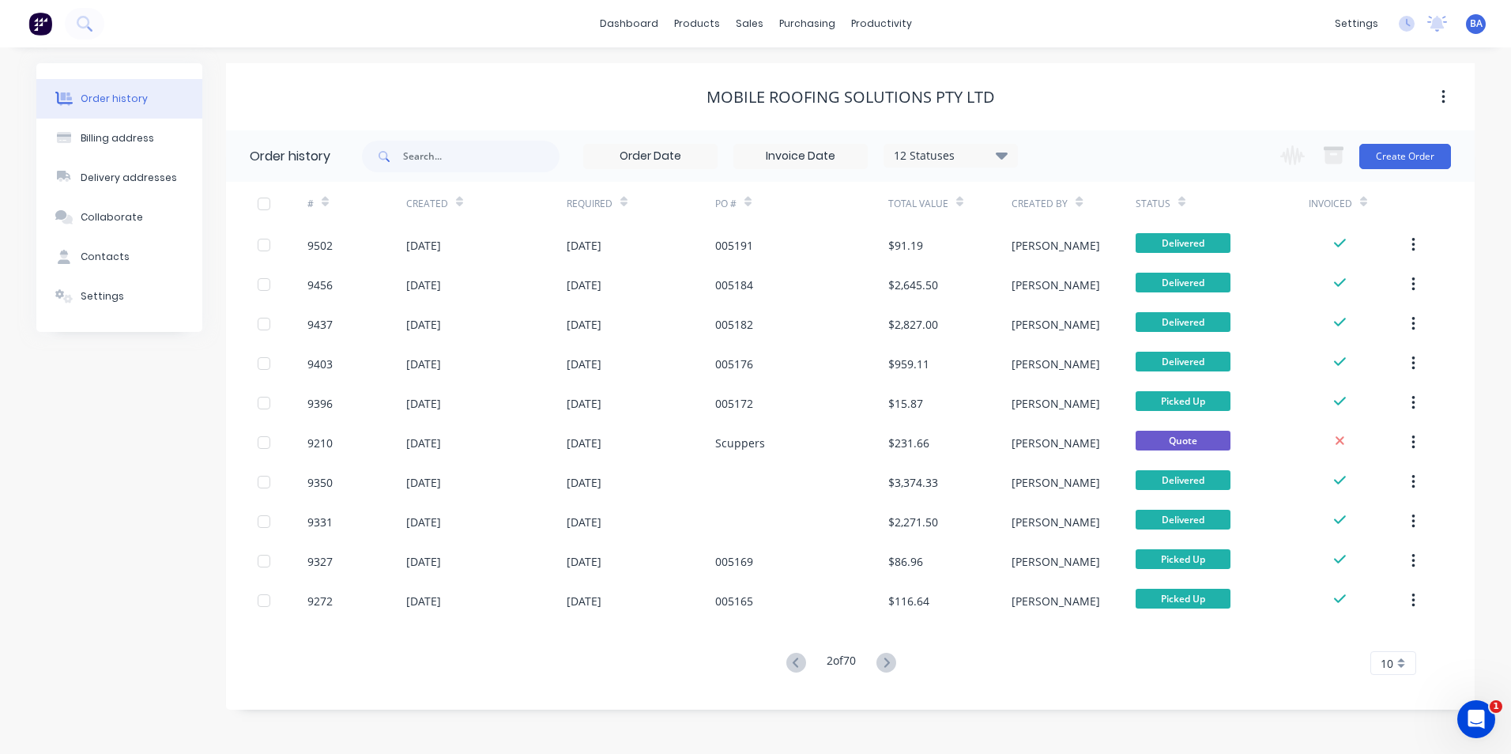
click at [797, 661] on icon at bounding box center [796, 663] width 20 height 20
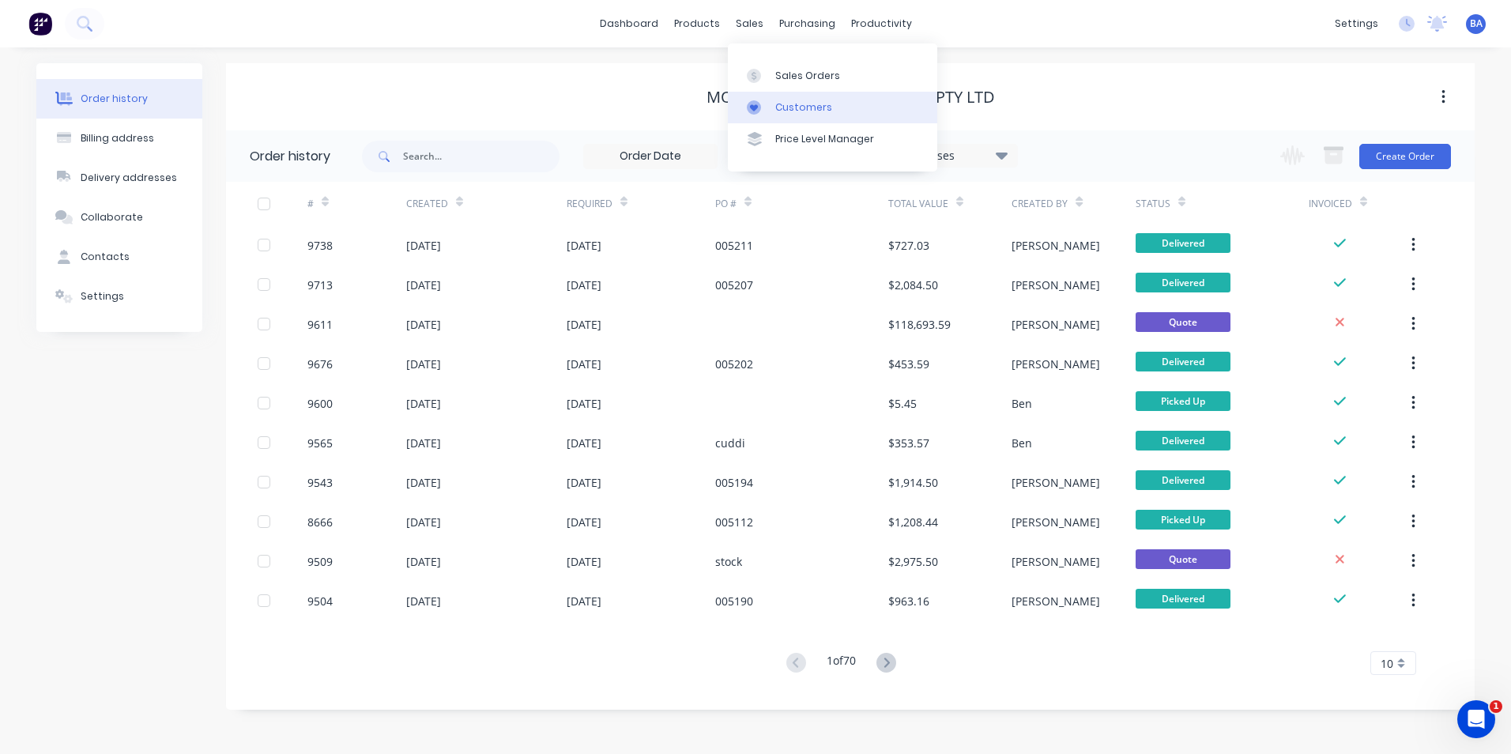
click at [769, 103] on div at bounding box center [759, 107] width 24 height 14
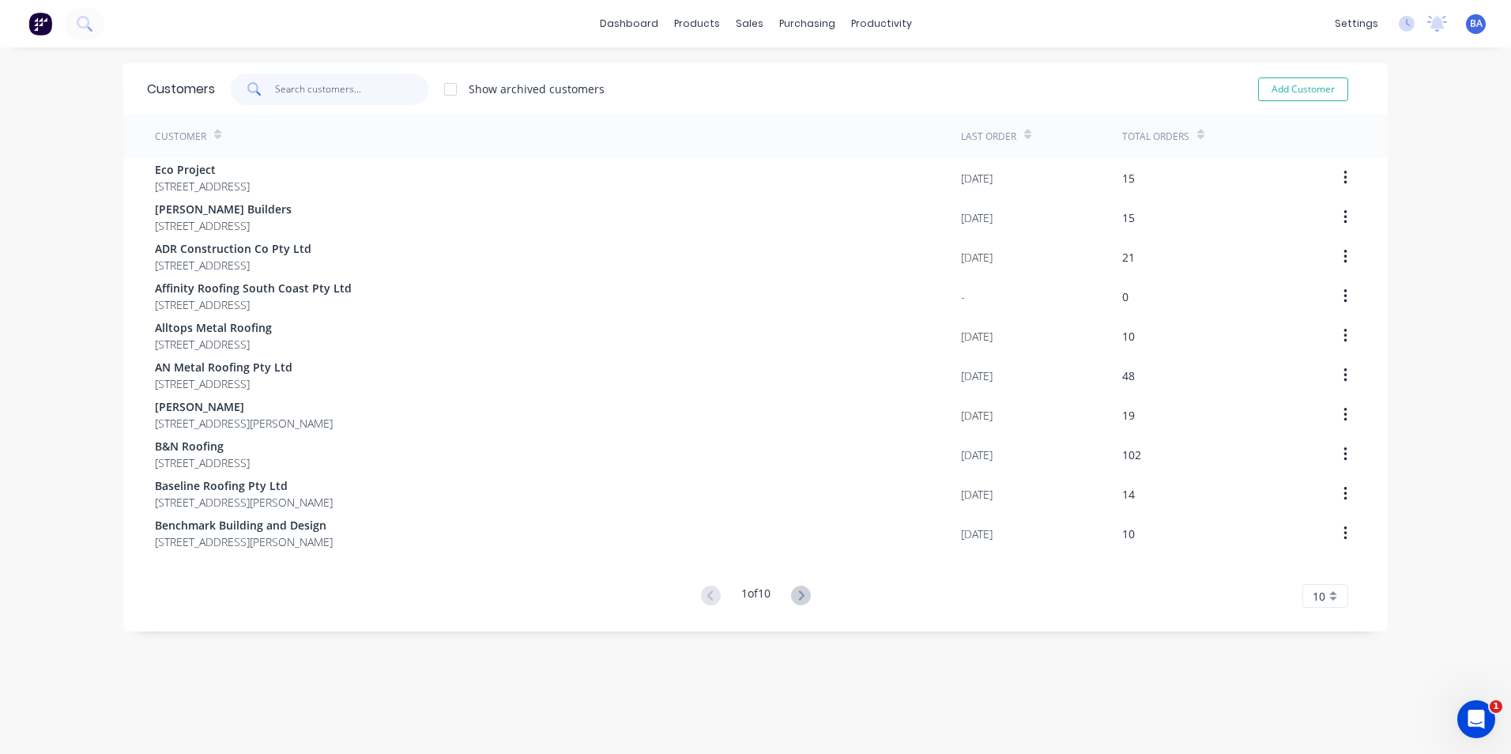
click at [399, 91] on input "text" at bounding box center [352, 90] width 154 height 32
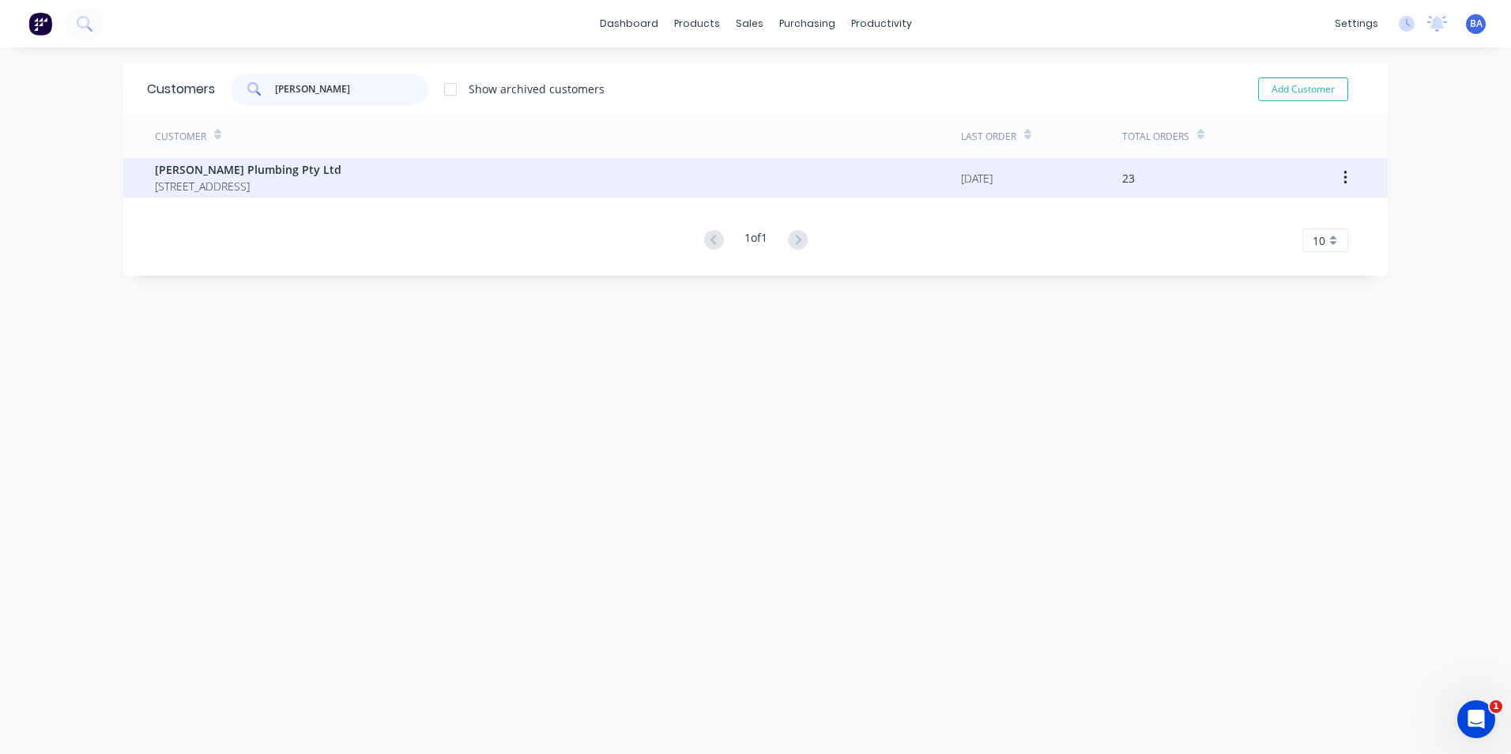
type input "[PERSON_NAME]"
click at [307, 178] on span "[STREET_ADDRESS]" at bounding box center [248, 186] width 187 height 17
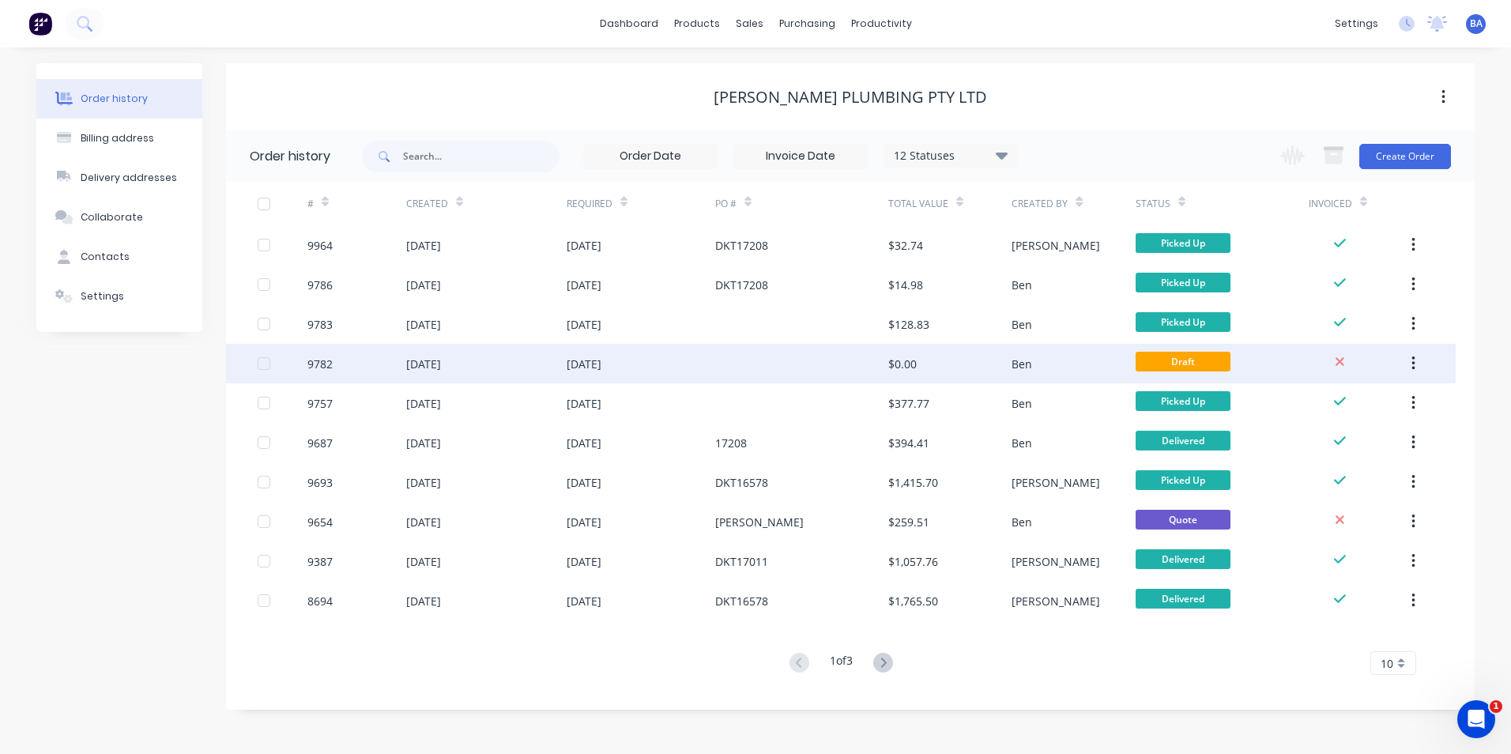
click at [1421, 361] on button "button" at bounding box center [1413, 363] width 37 height 28
click at [1347, 402] on div "Archive" at bounding box center [1357, 405] width 122 height 23
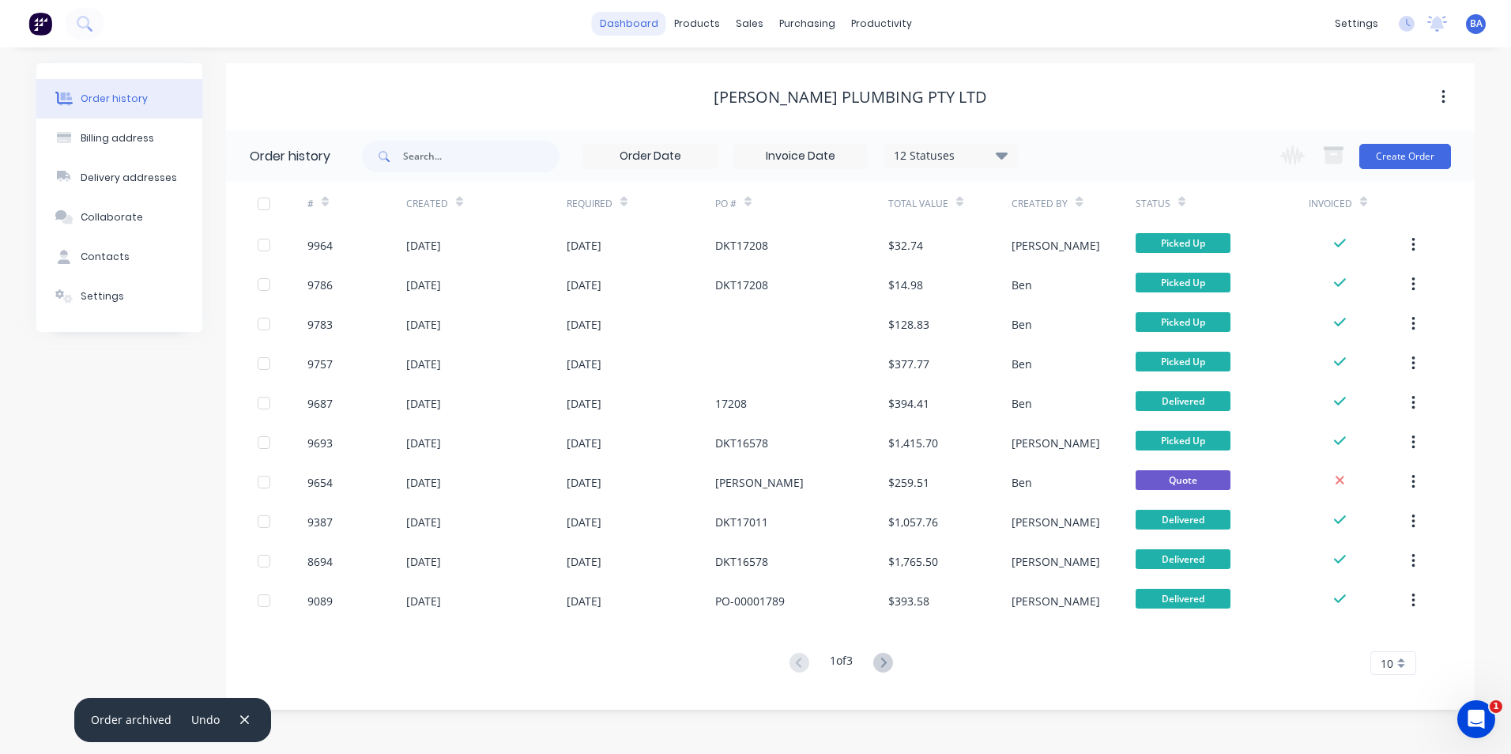
click at [624, 23] on link "dashboard" at bounding box center [629, 24] width 74 height 24
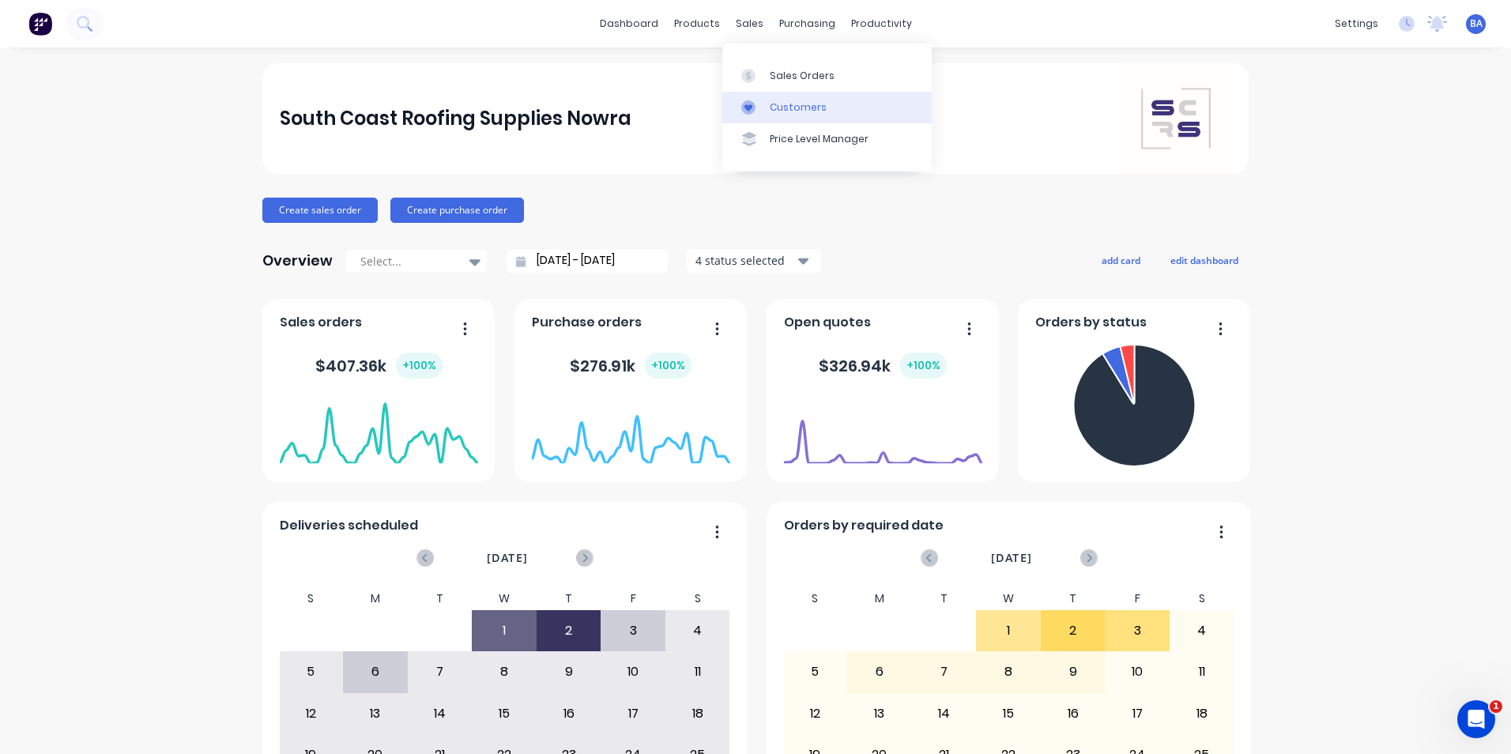
click at [760, 103] on div at bounding box center [753, 107] width 24 height 14
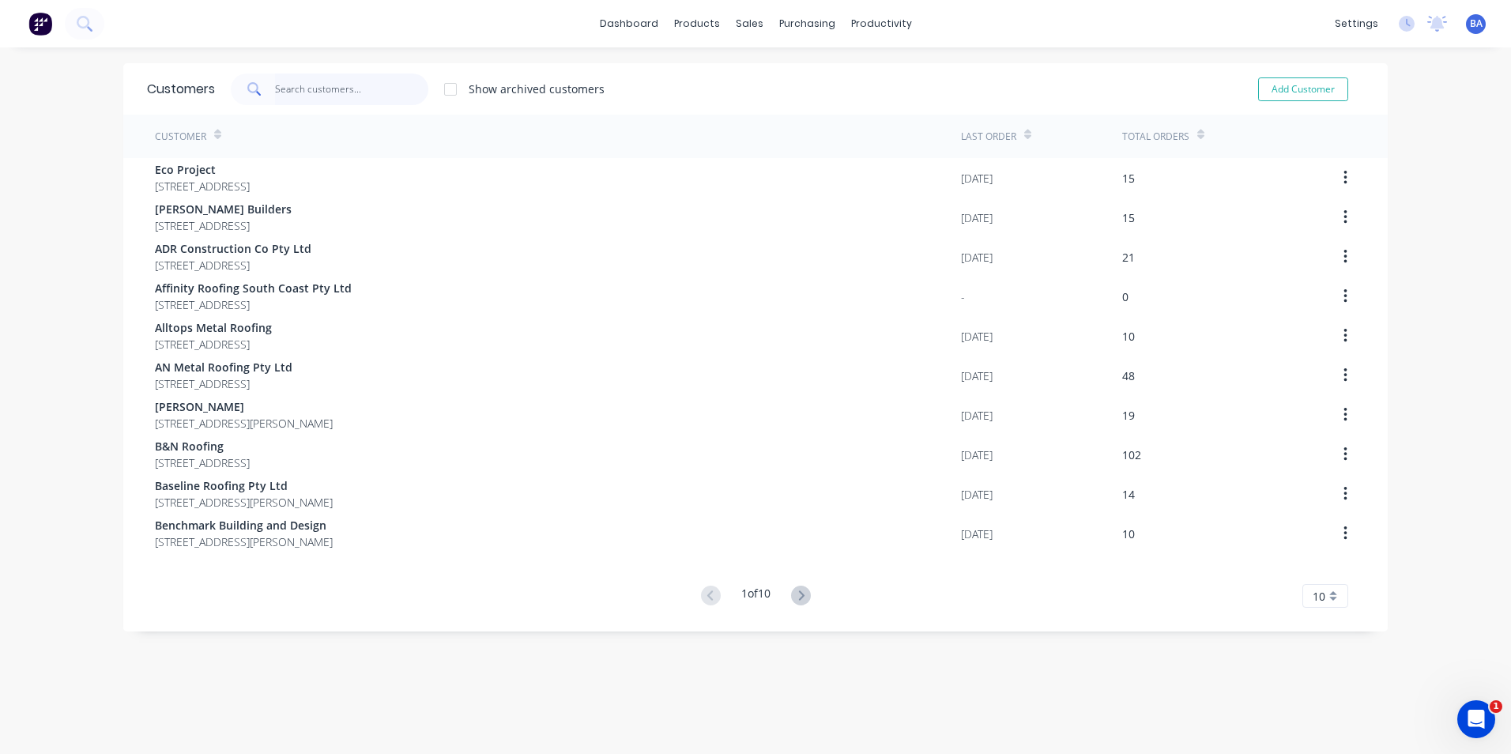
click at [339, 89] on input "text" at bounding box center [352, 90] width 154 height 32
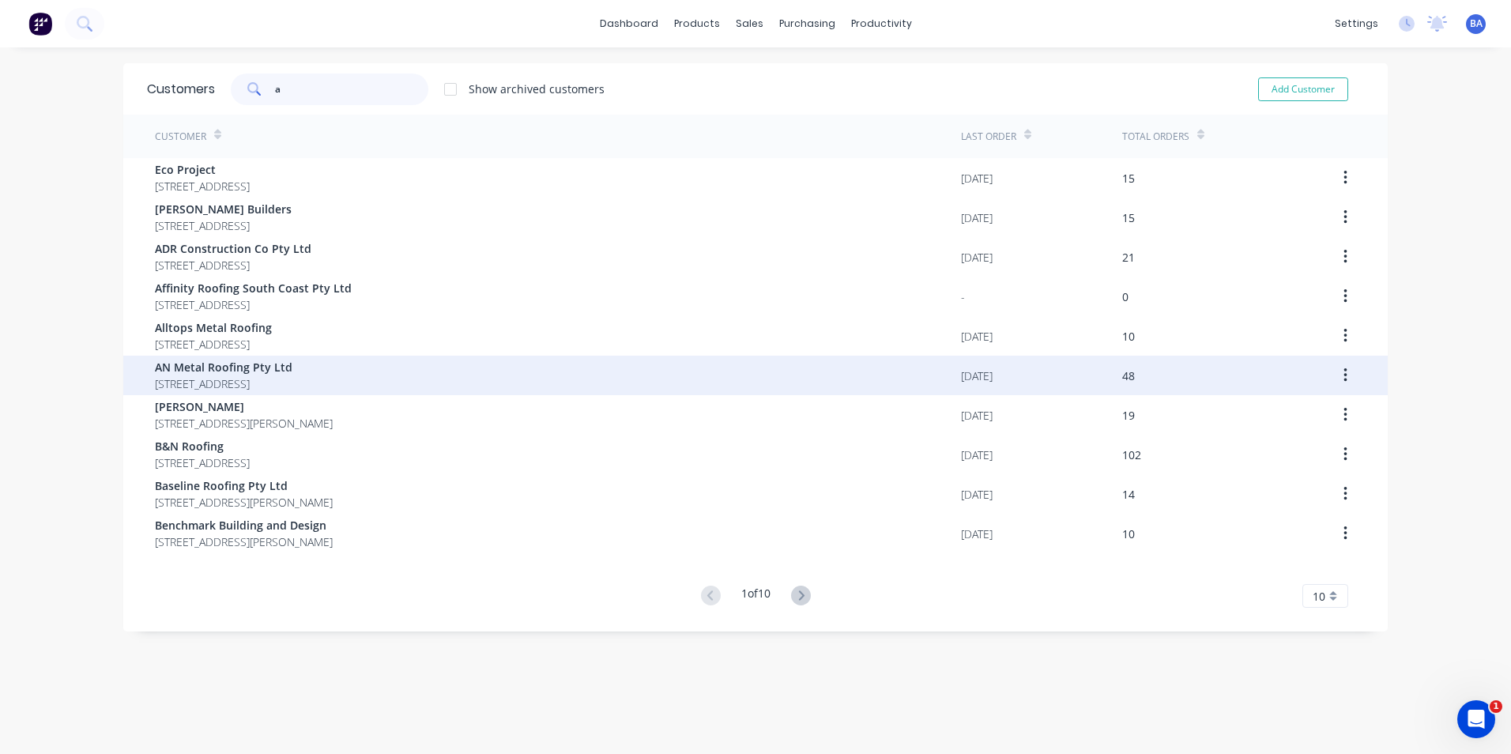
type input "a"
click at [258, 375] on span "[STREET_ADDRESS]" at bounding box center [224, 383] width 138 height 17
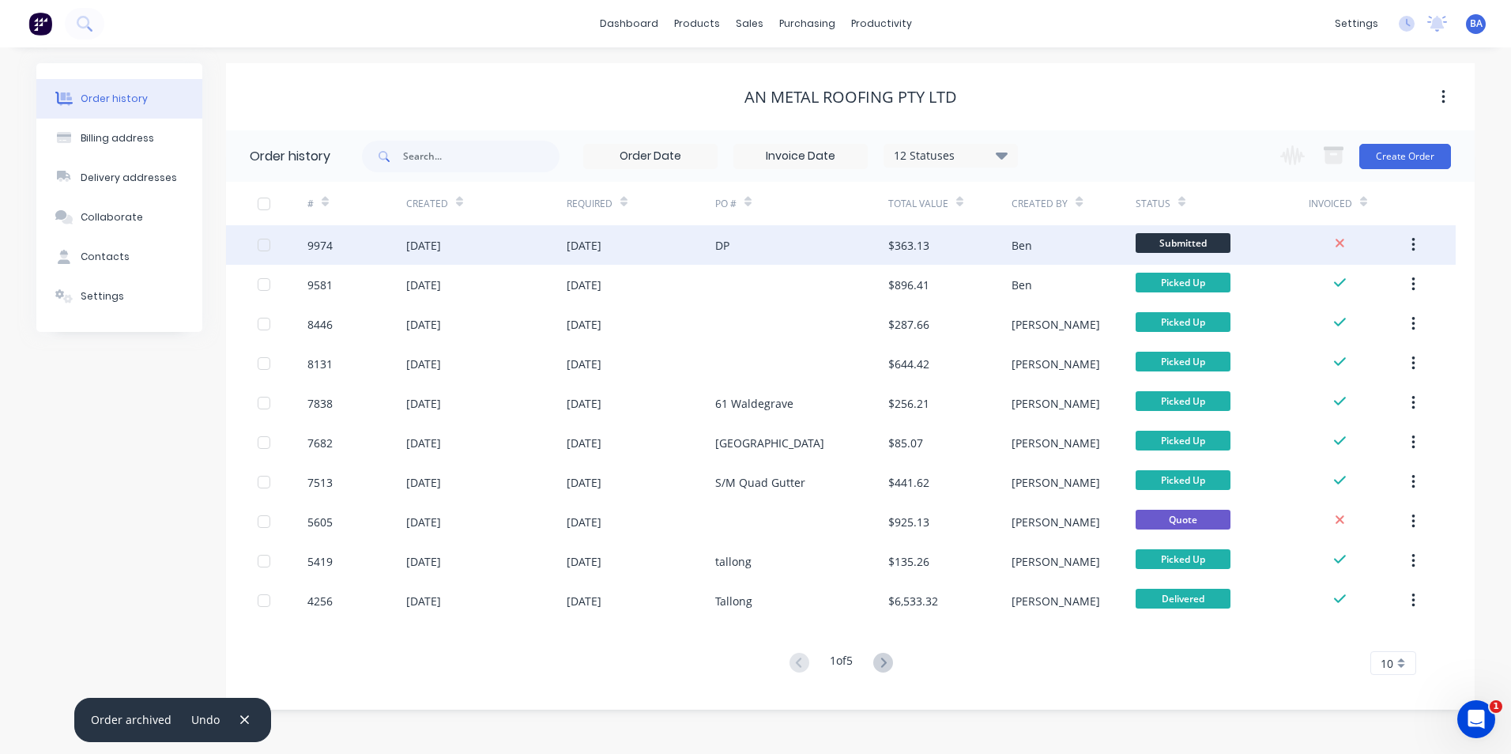
click at [842, 251] on div "DP" at bounding box center [801, 245] width 173 height 40
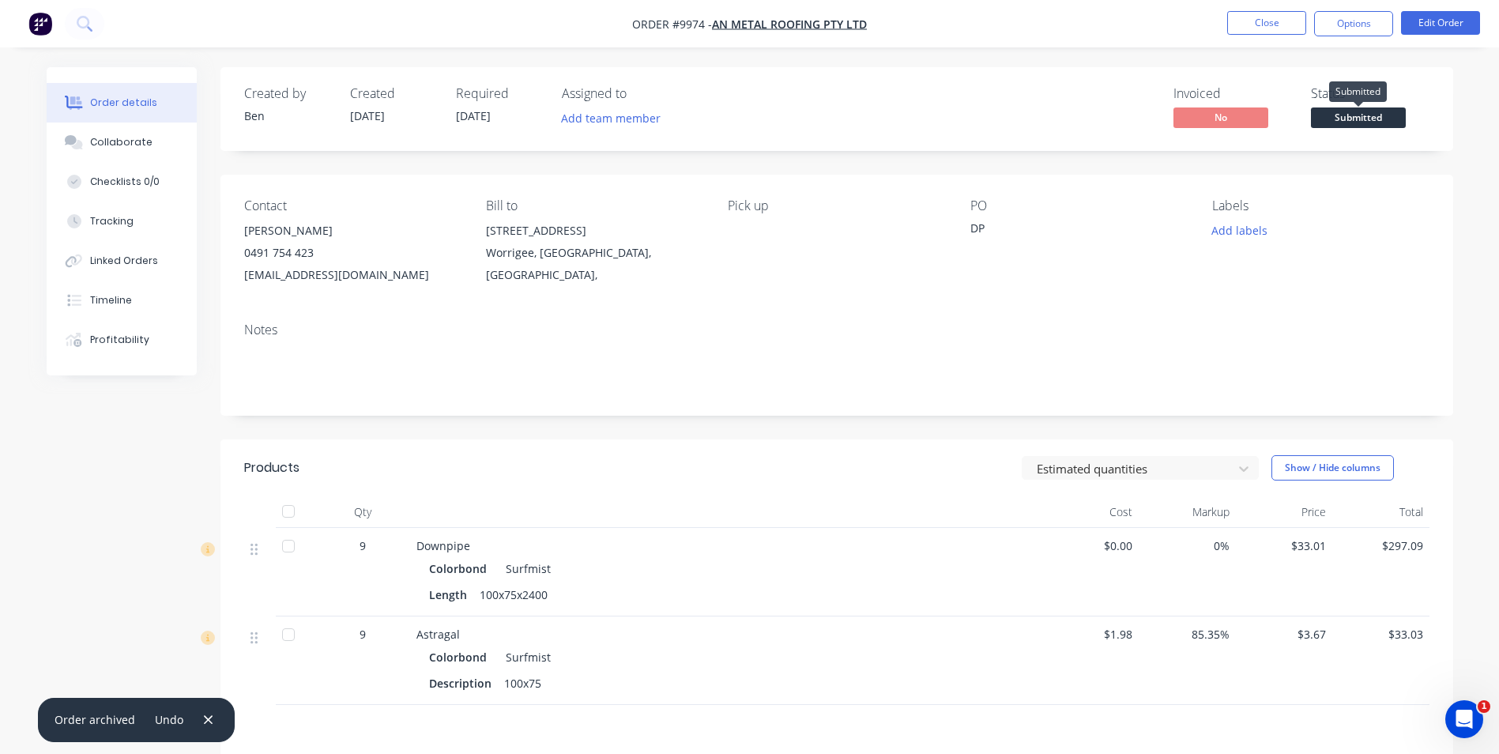
click at [1382, 120] on span "Submitted" at bounding box center [1358, 117] width 95 height 20
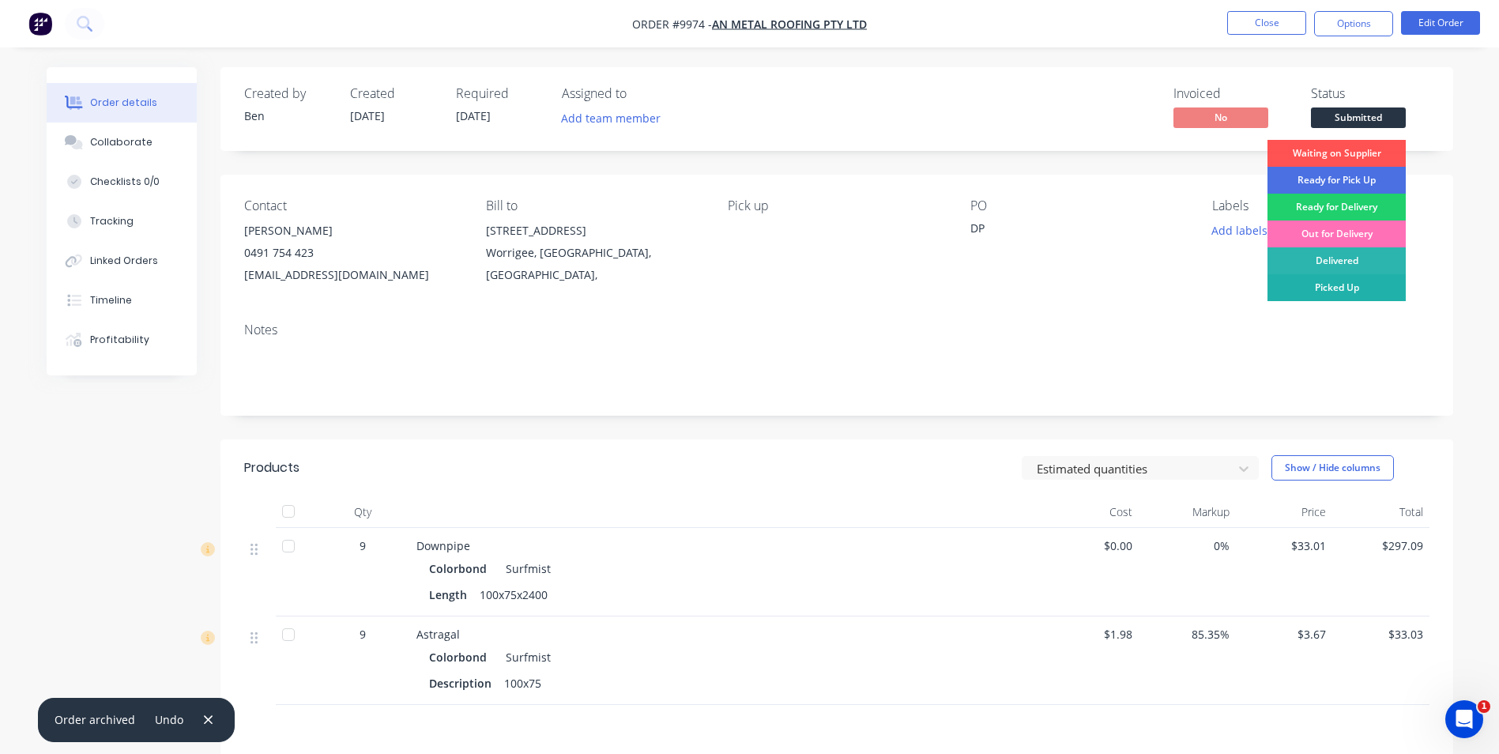
click at [1328, 285] on div "Picked Up" at bounding box center [1337, 287] width 138 height 27
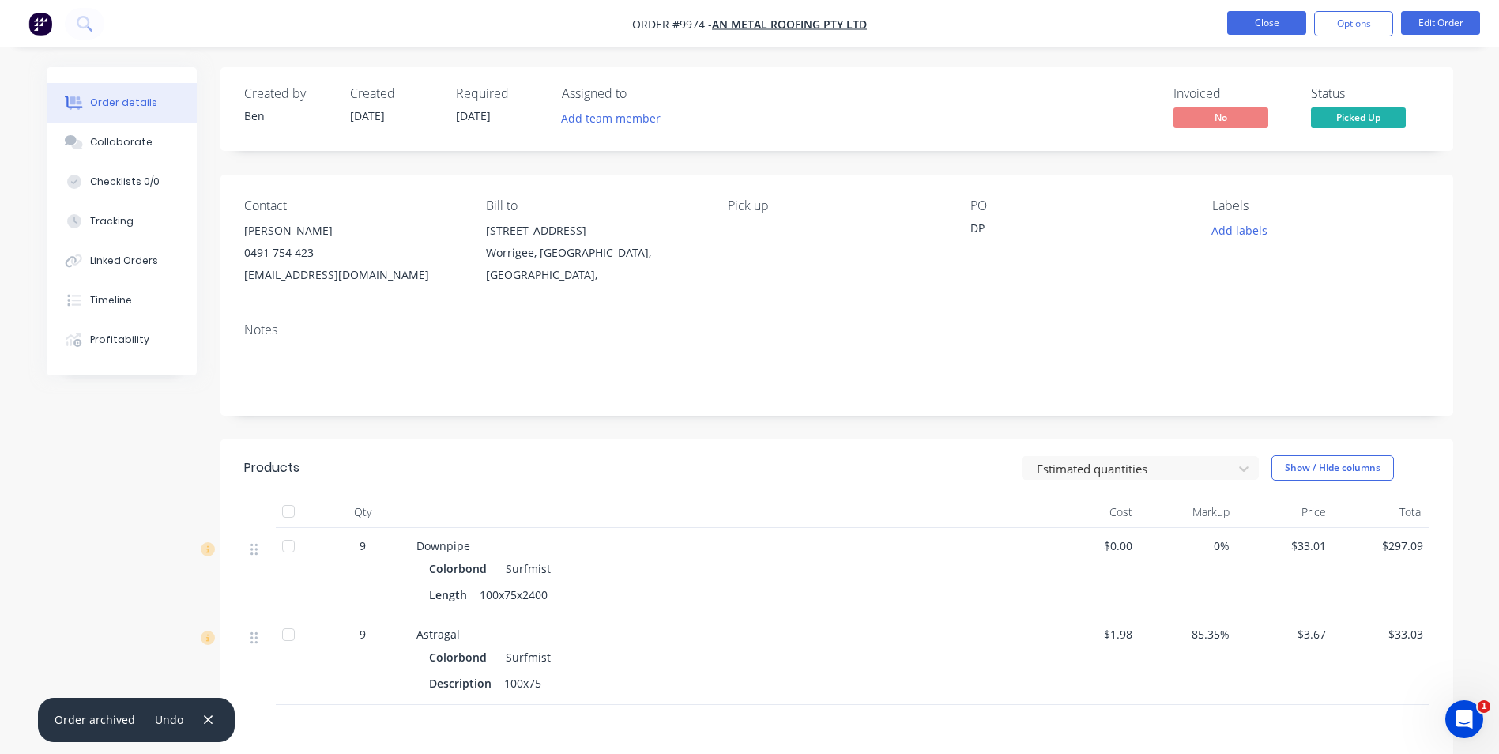
click at [1242, 25] on button "Close" at bounding box center [1267, 23] width 79 height 24
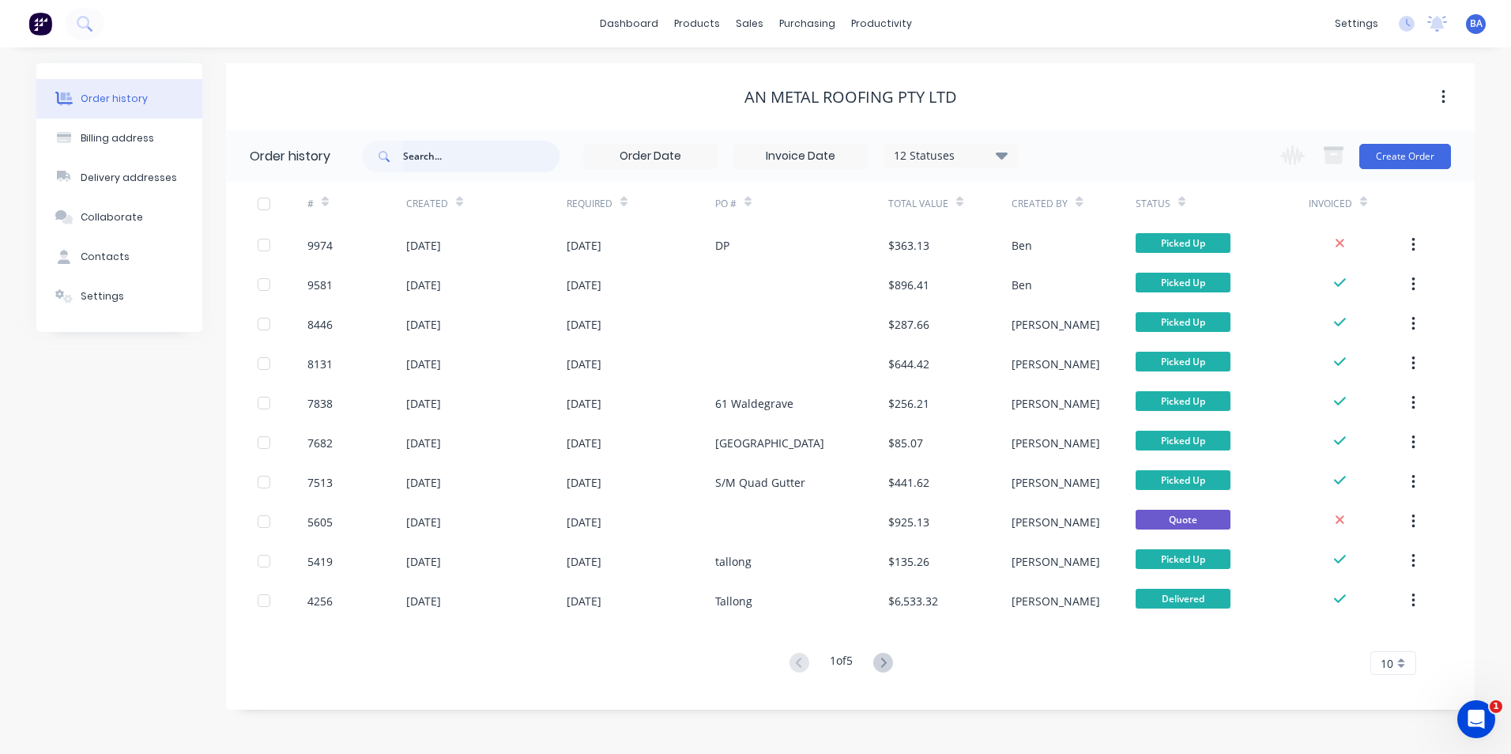
click at [460, 150] on input "text" at bounding box center [481, 157] width 157 height 32
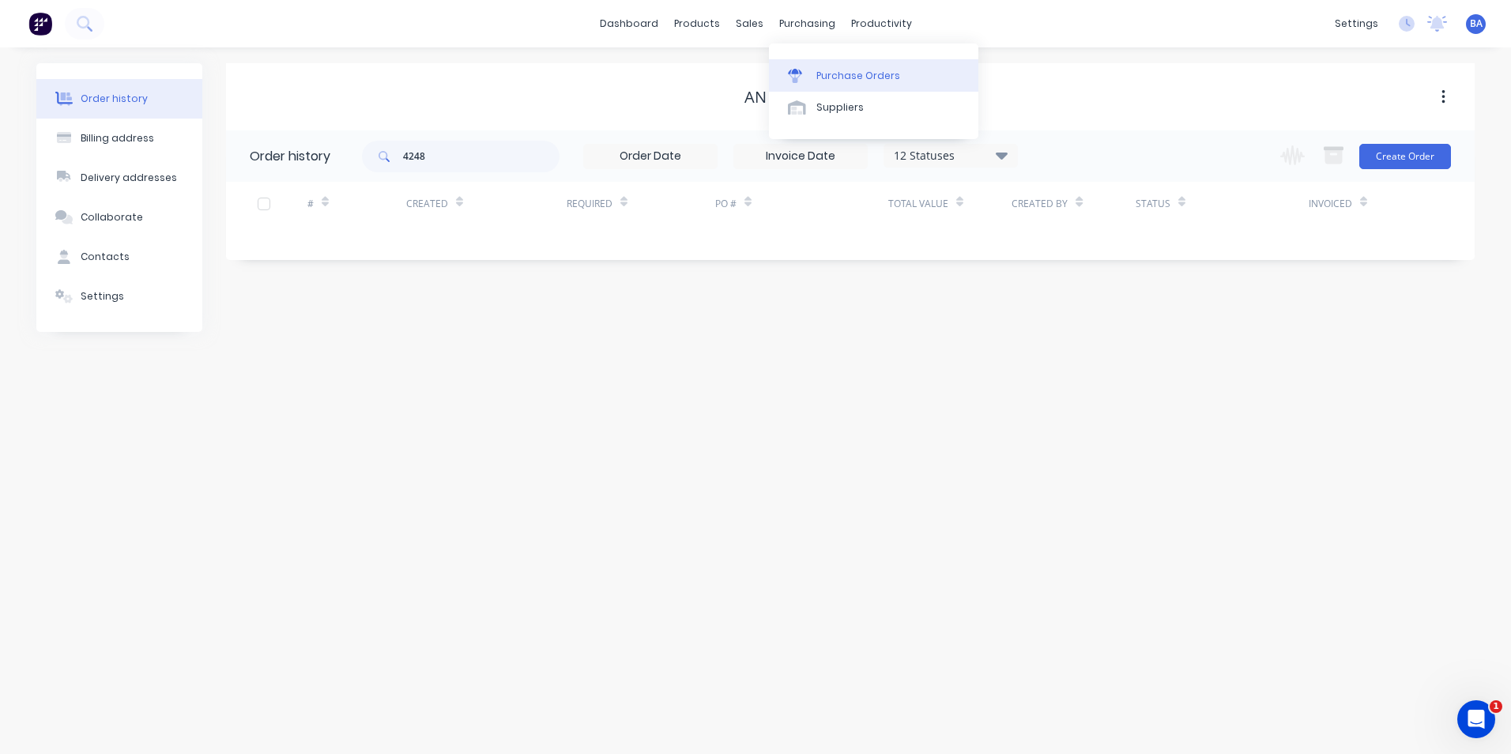
click at [779, 61] on link "Purchase Orders" at bounding box center [873, 75] width 209 height 32
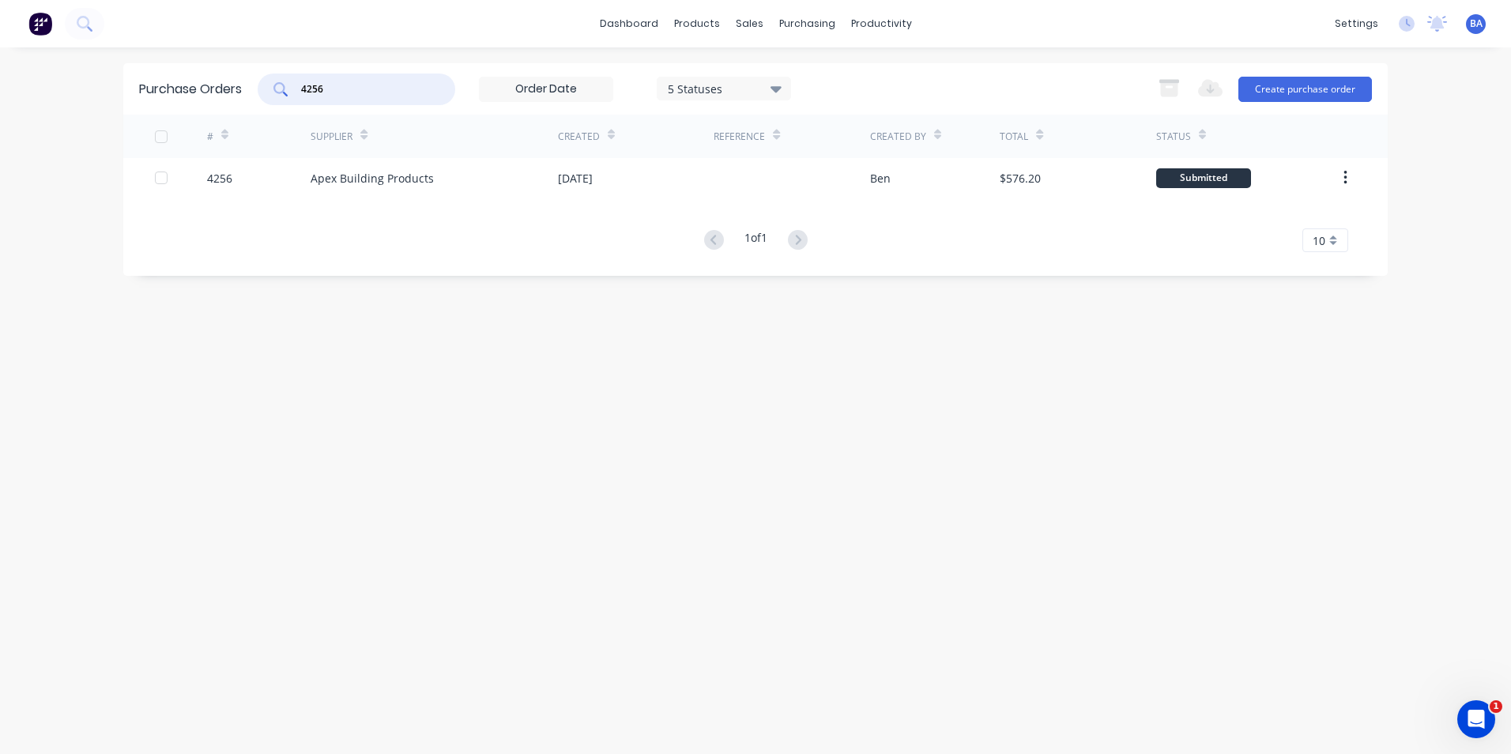
click at [409, 90] on input "4256" at bounding box center [365, 89] width 131 height 16
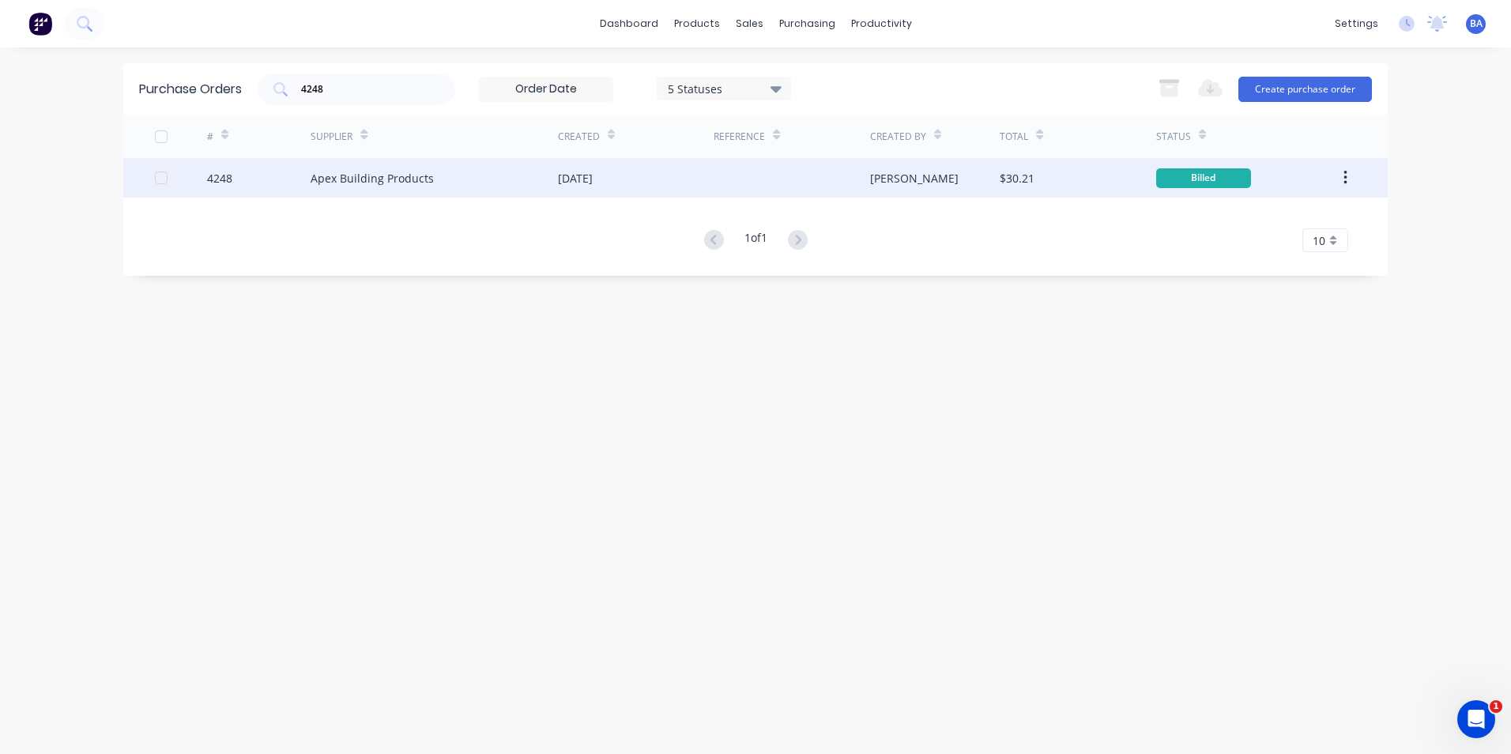
click at [431, 169] on div "Apex Building Products" at bounding box center [434, 178] width 247 height 40
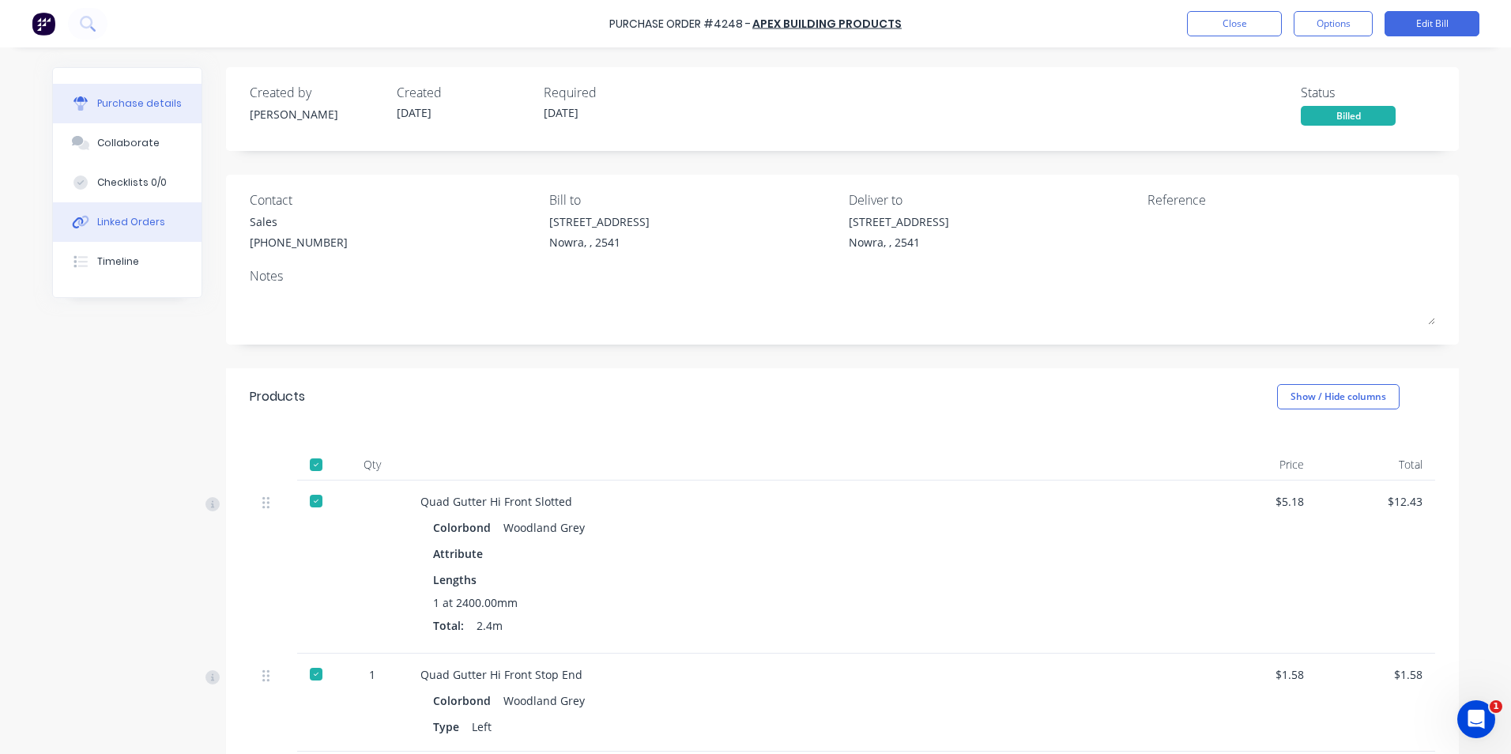
click at [135, 223] on div "Linked Orders" at bounding box center [131, 222] width 68 height 14
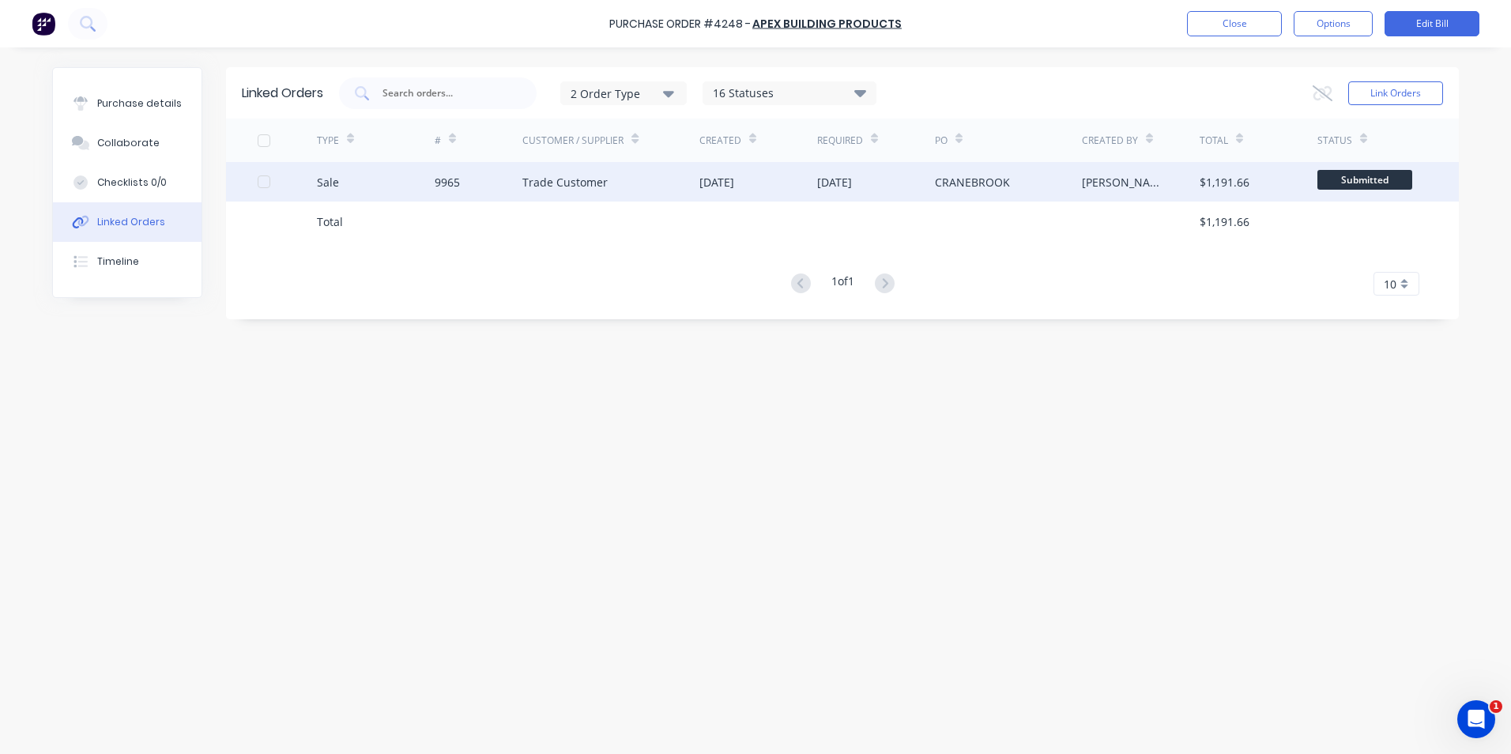
click at [627, 181] on div "Trade Customer" at bounding box center [610, 182] width 177 height 40
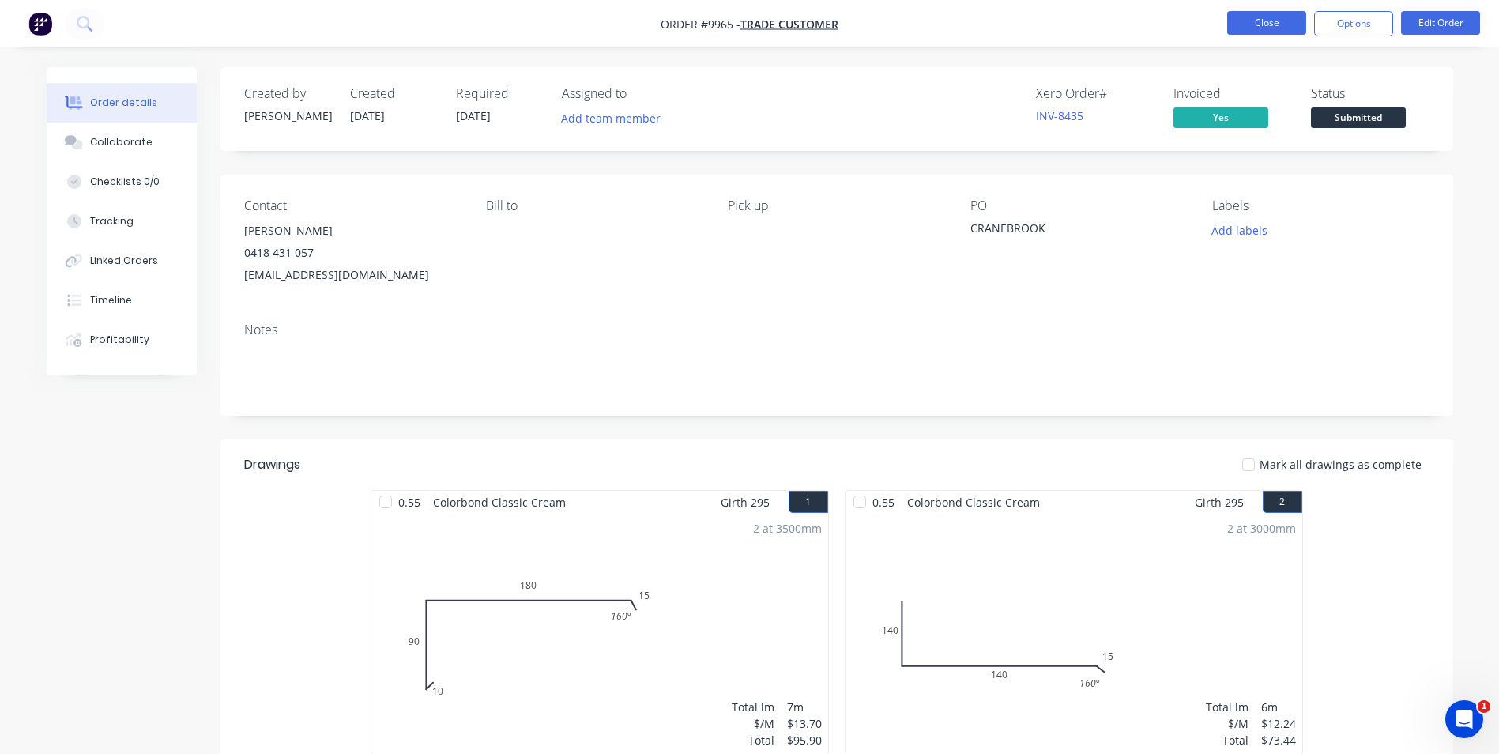
click at [1245, 20] on button "Close" at bounding box center [1267, 23] width 79 height 24
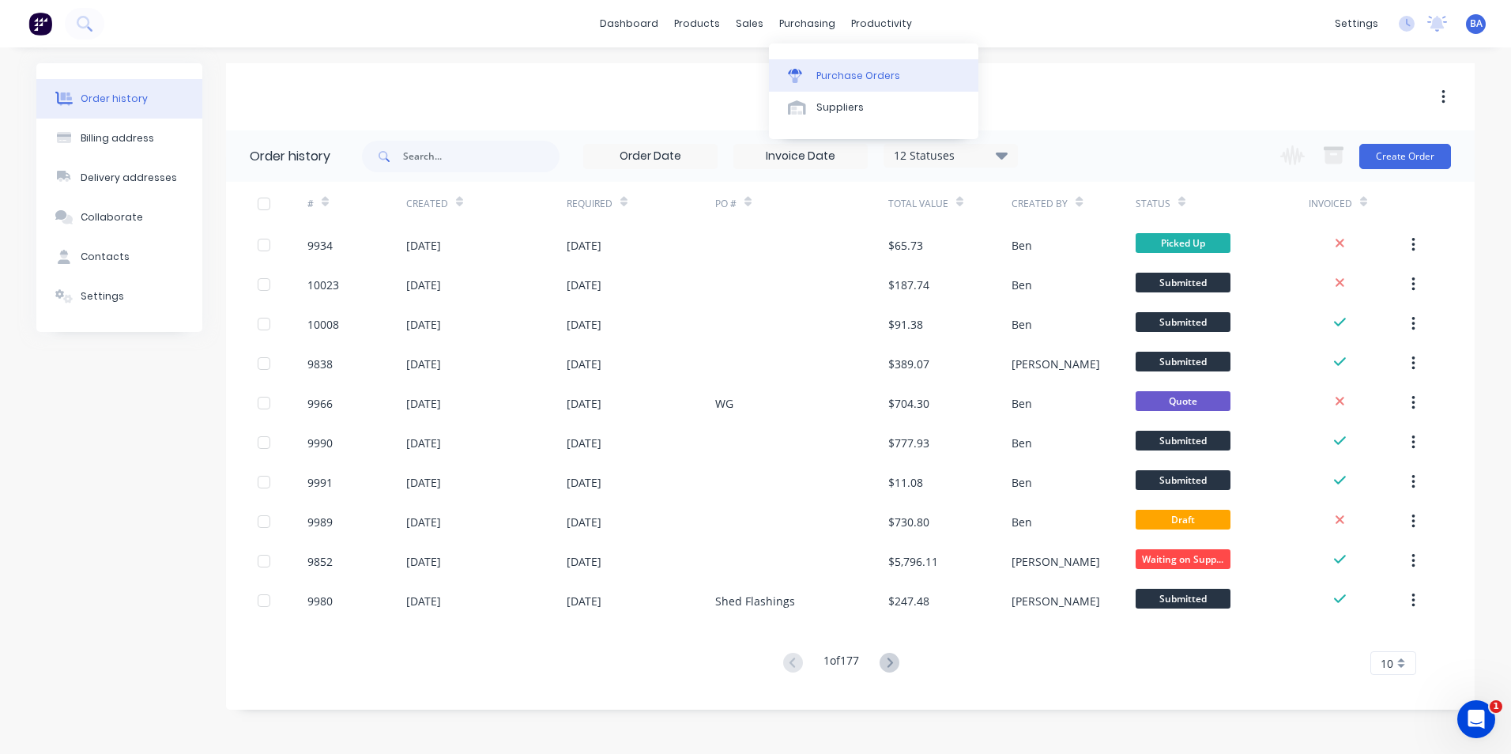
click at [793, 78] on icon at bounding box center [795, 78] width 13 height 9
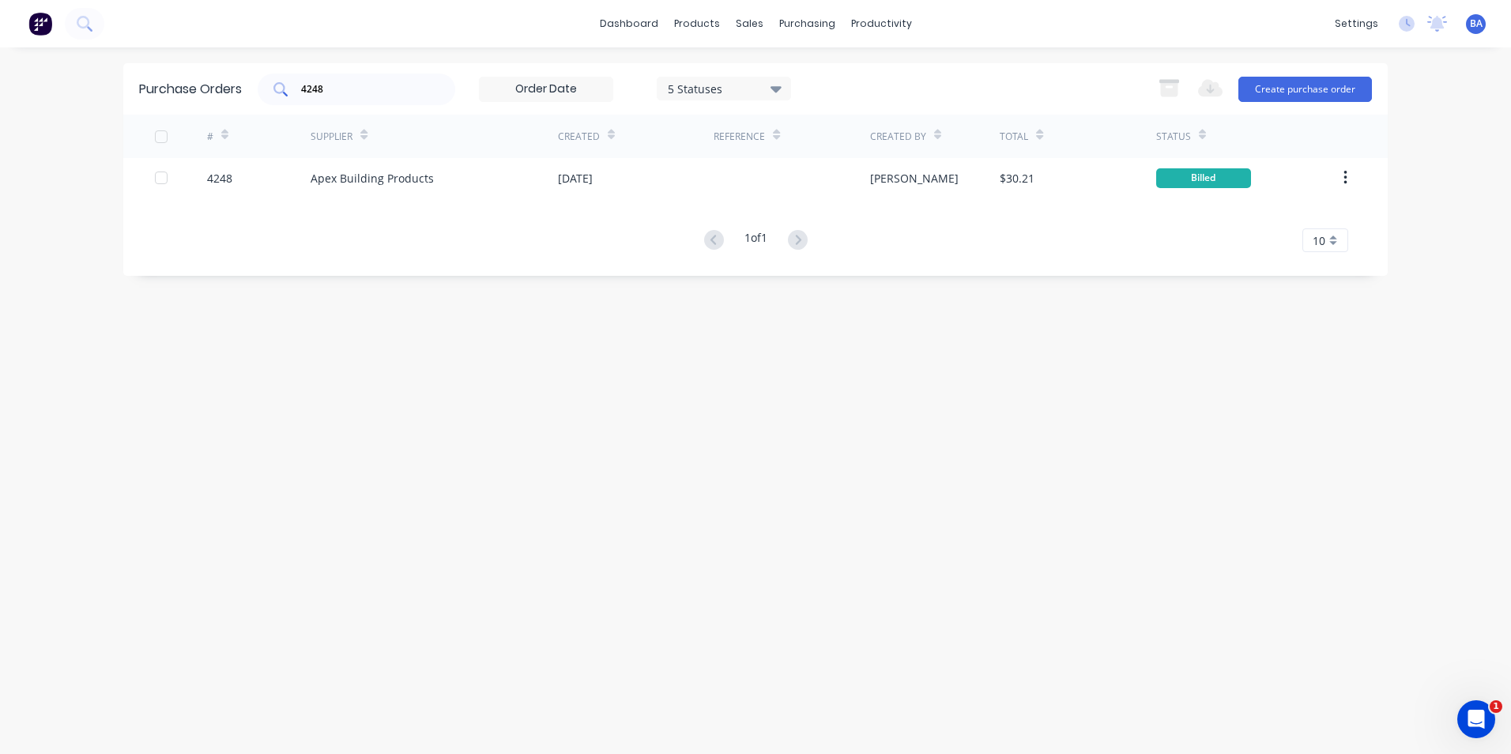
click at [363, 81] on input "4248" at bounding box center [365, 89] width 131 height 16
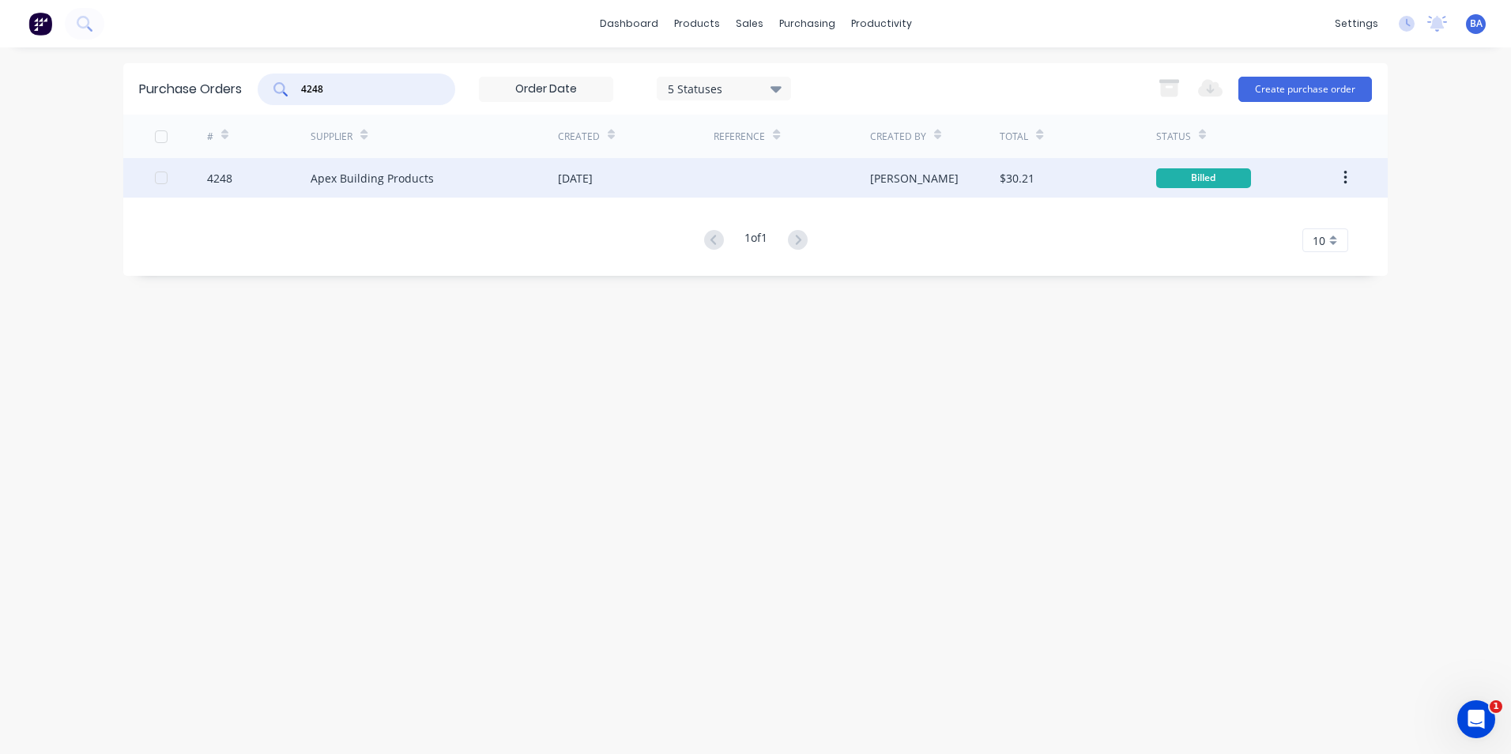
click at [427, 175] on div "Apex Building Products" at bounding box center [372, 178] width 123 height 17
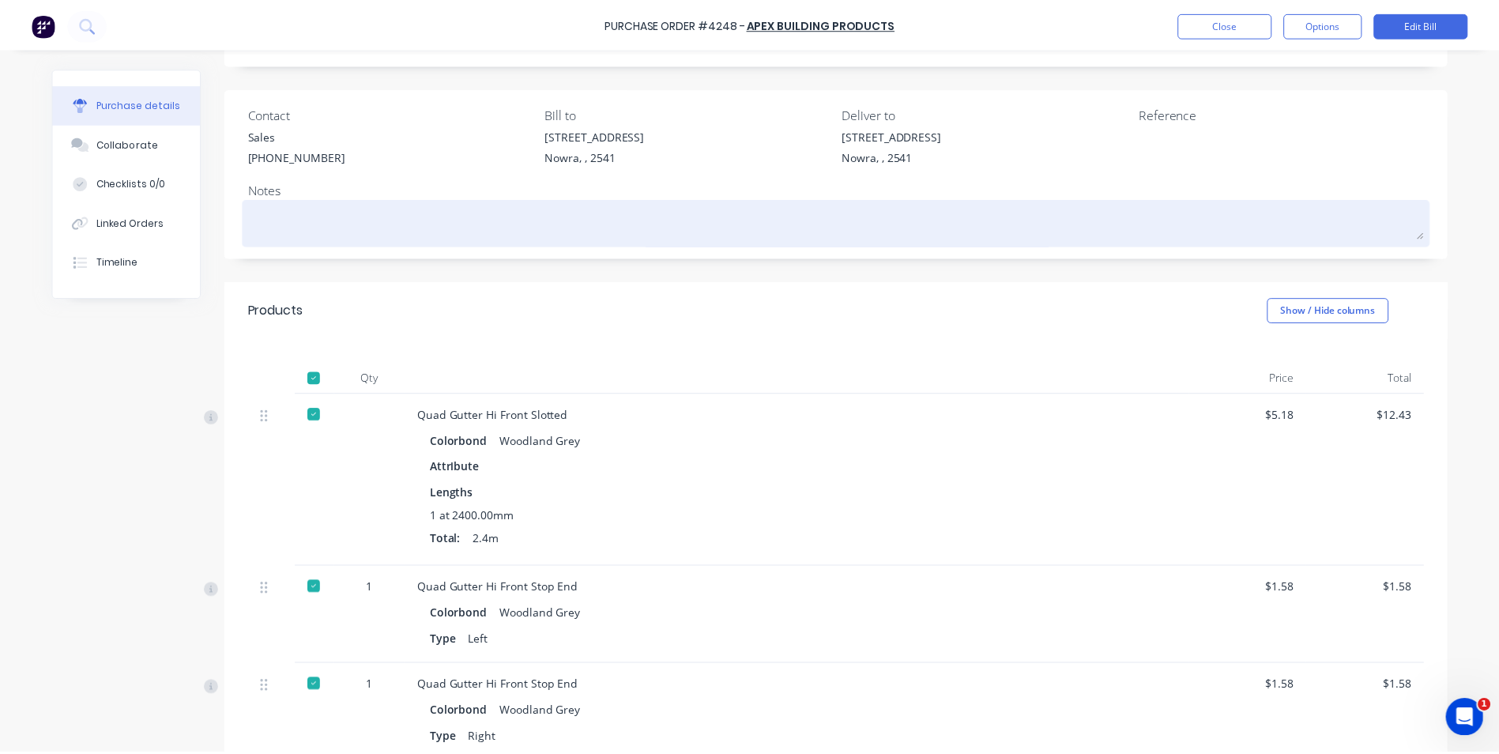
scroll to position [79, 0]
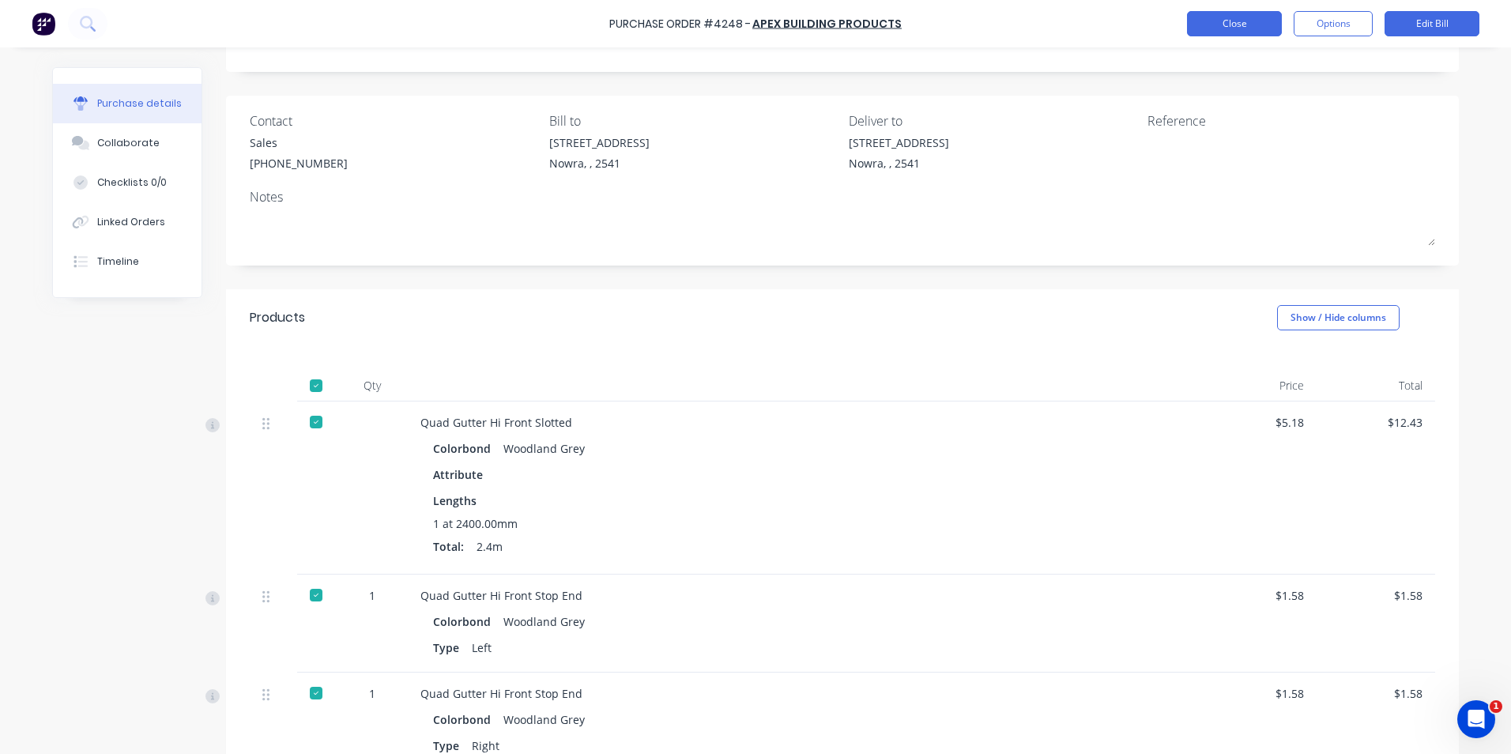
click at [1227, 25] on button "Close" at bounding box center [1234, 23] width 95 height 25
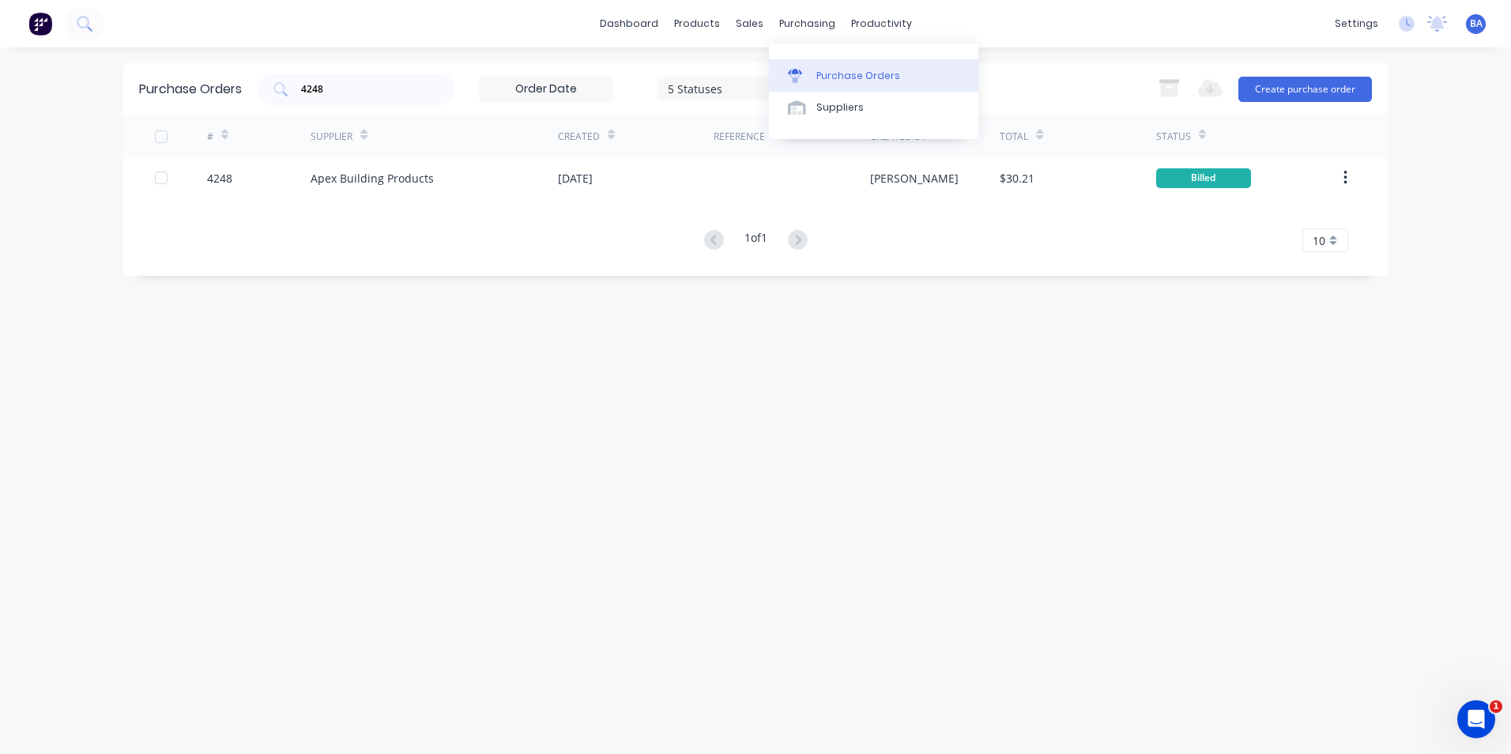
click at [812, 75] on link "Purchase Orders" at bounding box center [873, 75] width 209 height 32
click at [805, 78] on div at bounding box center [800, 76] width 24 height 14
click at [631, 20] on link "dashboard" at bounding box center [629, 24] width 74 height 24
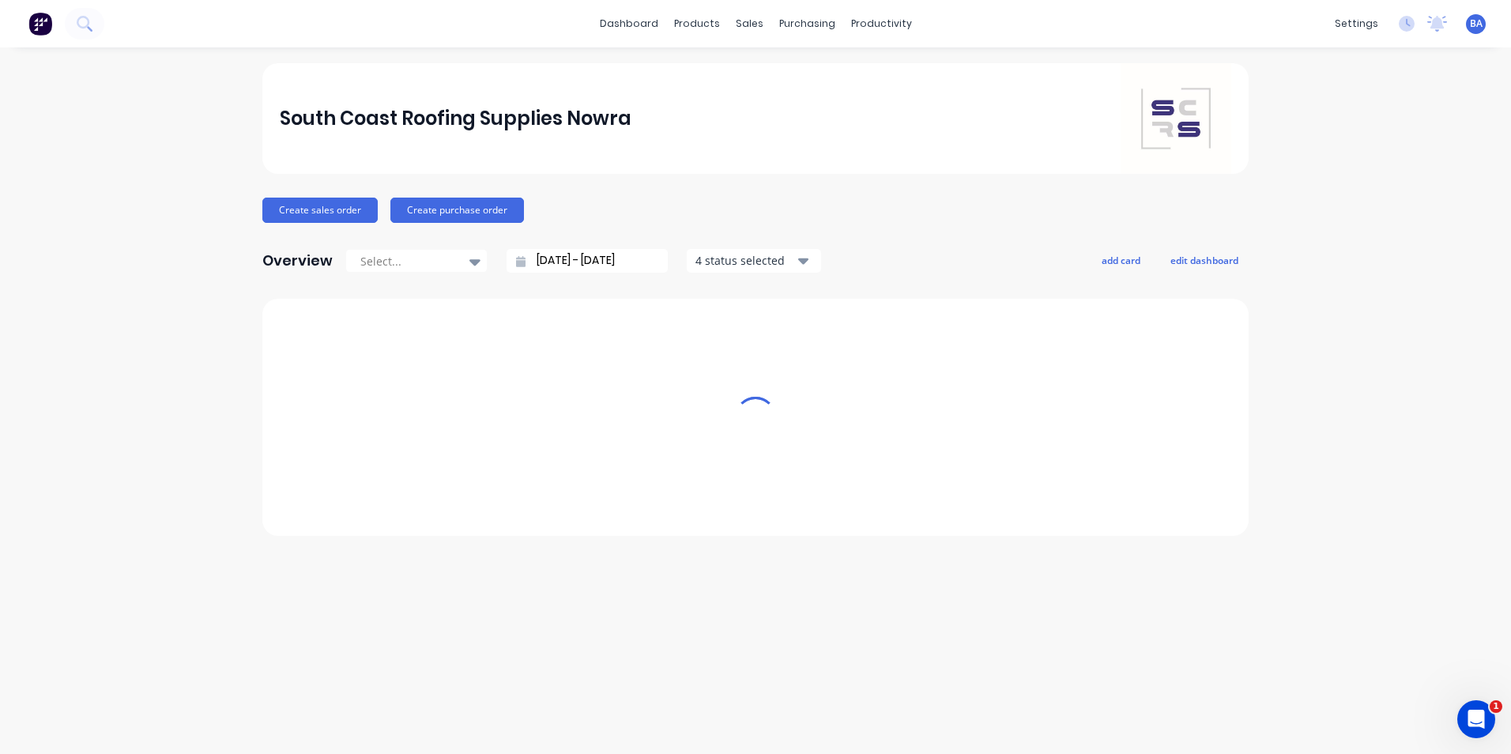
click at [631, 20] on link "dashboard" at bounding box center [629, 24] width 74 height 24
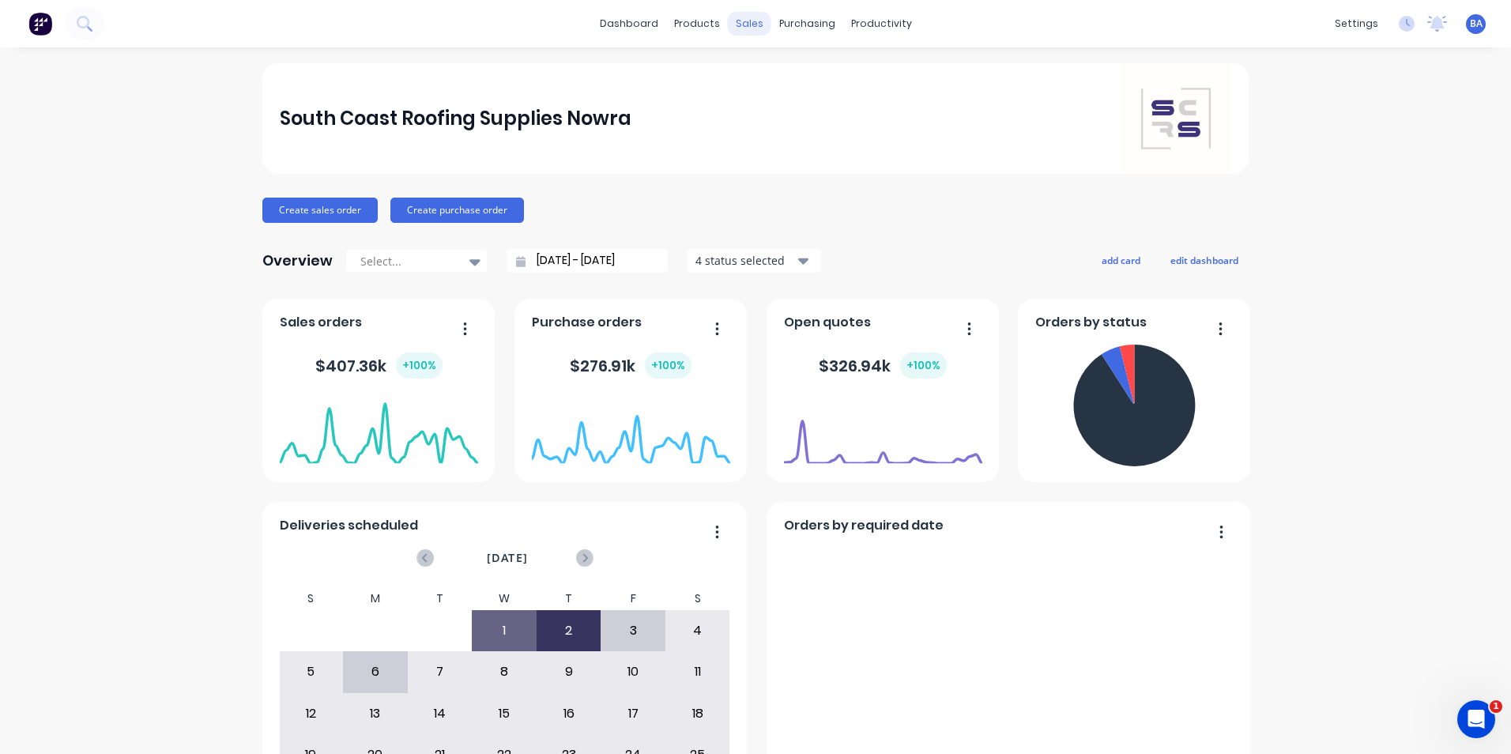
click at [746, 28] on div "sales" at bounding box center [749, 24] width 43 height 24
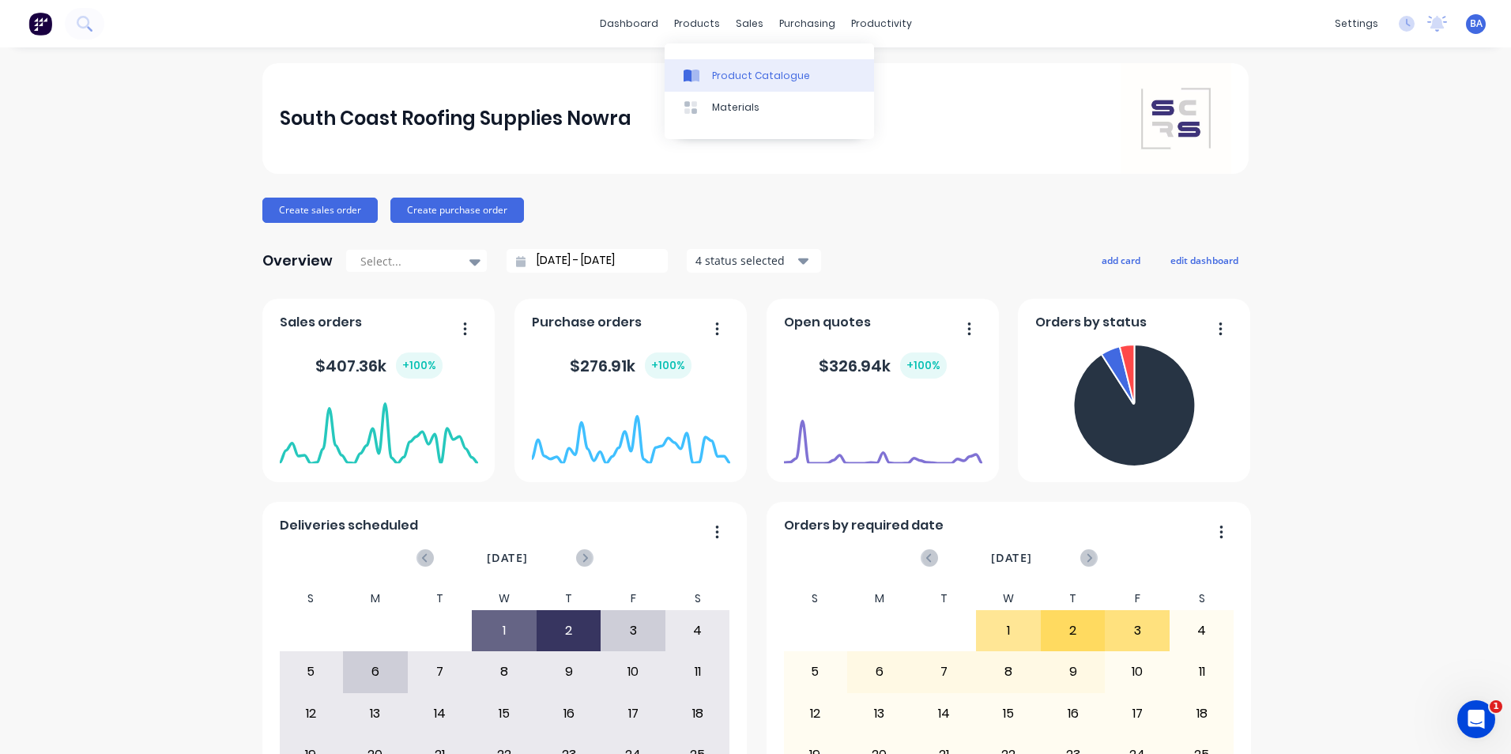
click at [711, 73] on link "Product Catalogue" at bounding box center [769, 75] width 209 height 32
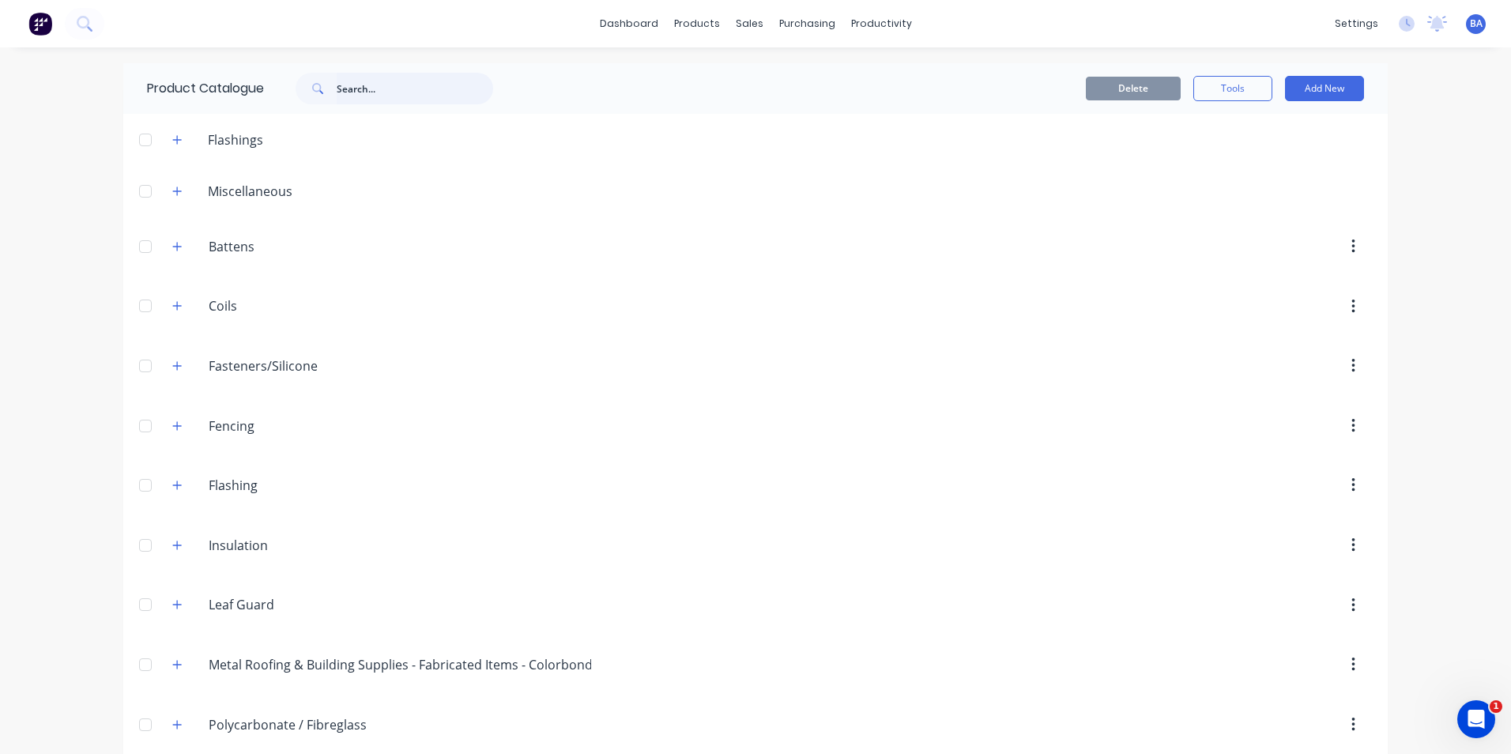
click at [364, 88] on input "text" at bounding box center [415, 89] width 157 height 32
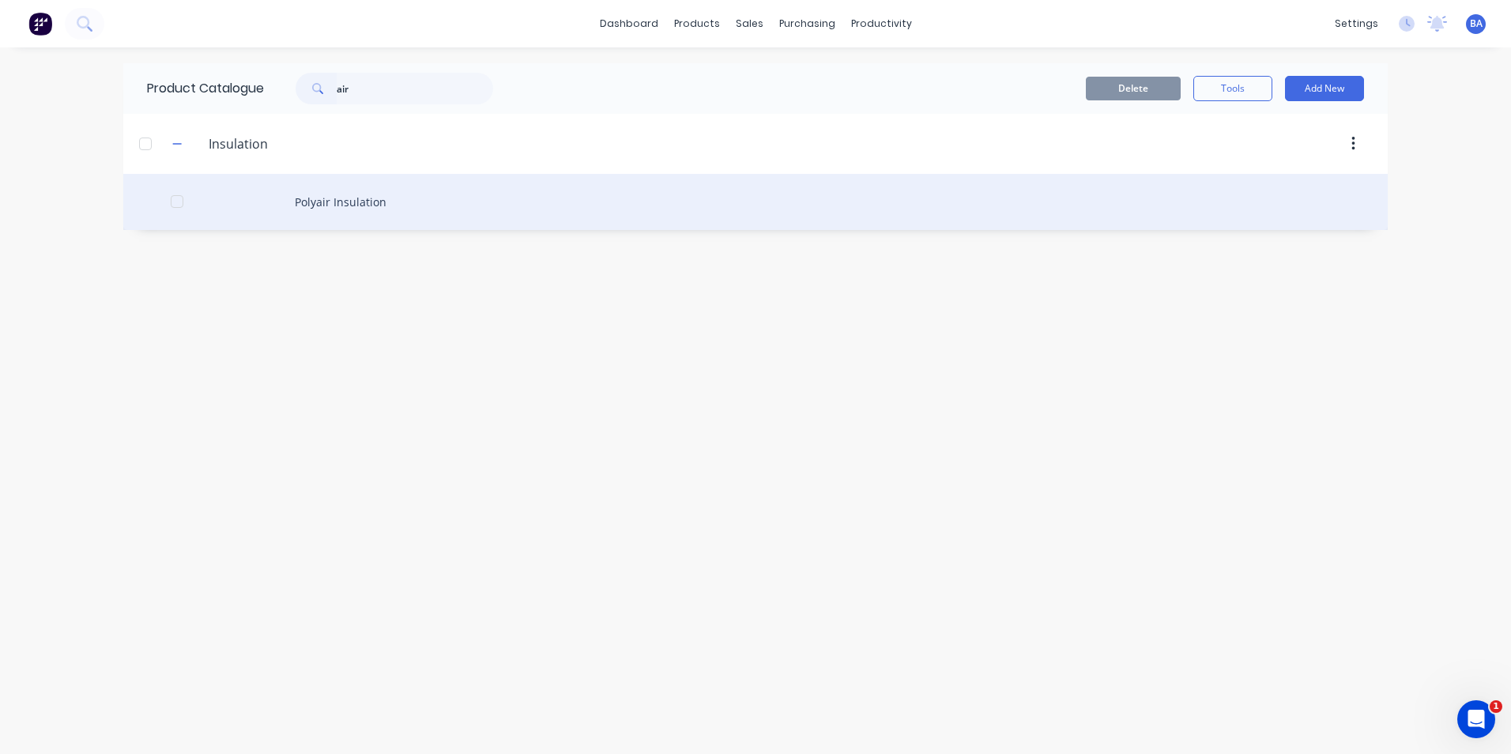
click at [345, 206] on div "Polyair Insulation" at bounding box center [755, 202] width 1265 height 56
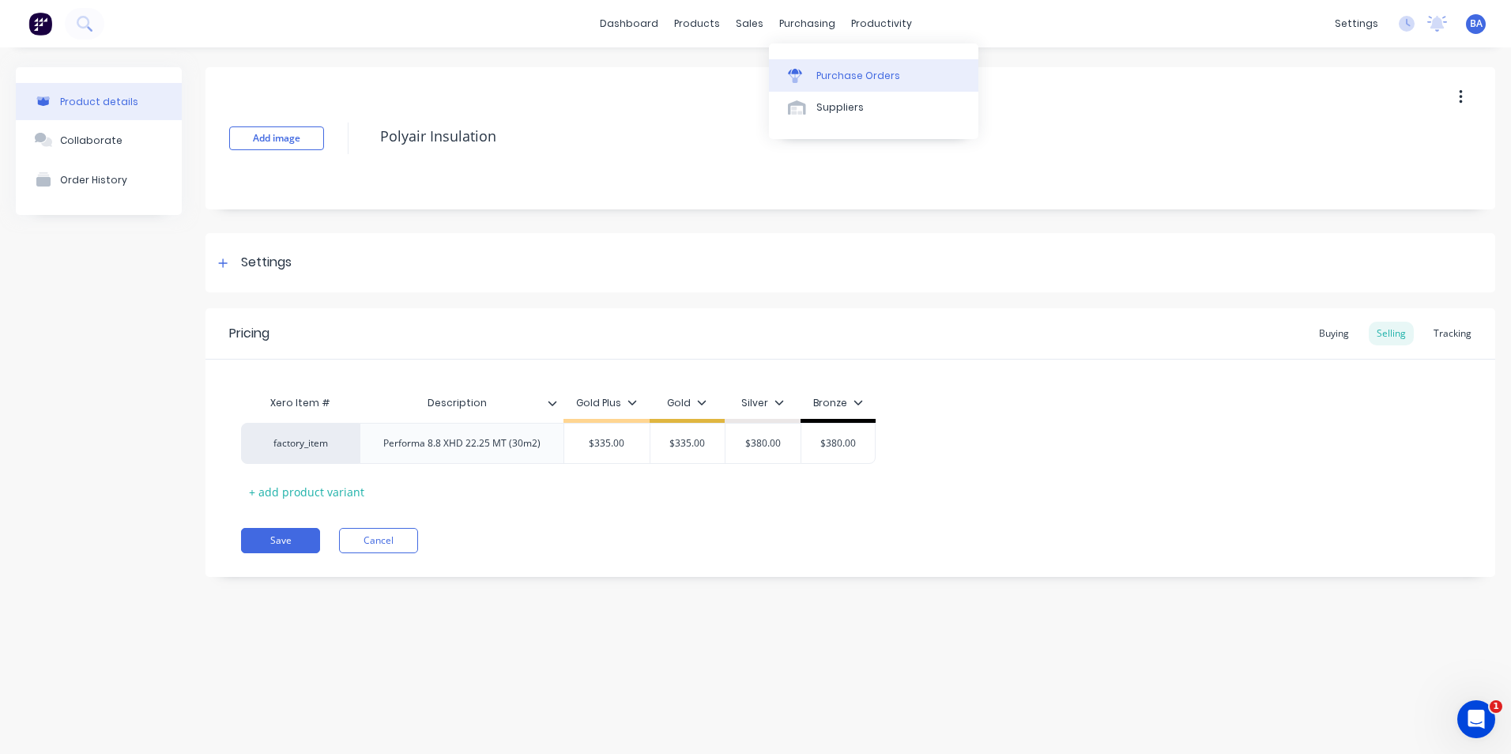
click at [817, 78] on div "Purchase Orders" at bounding box center [859, 76] width 84 height 14
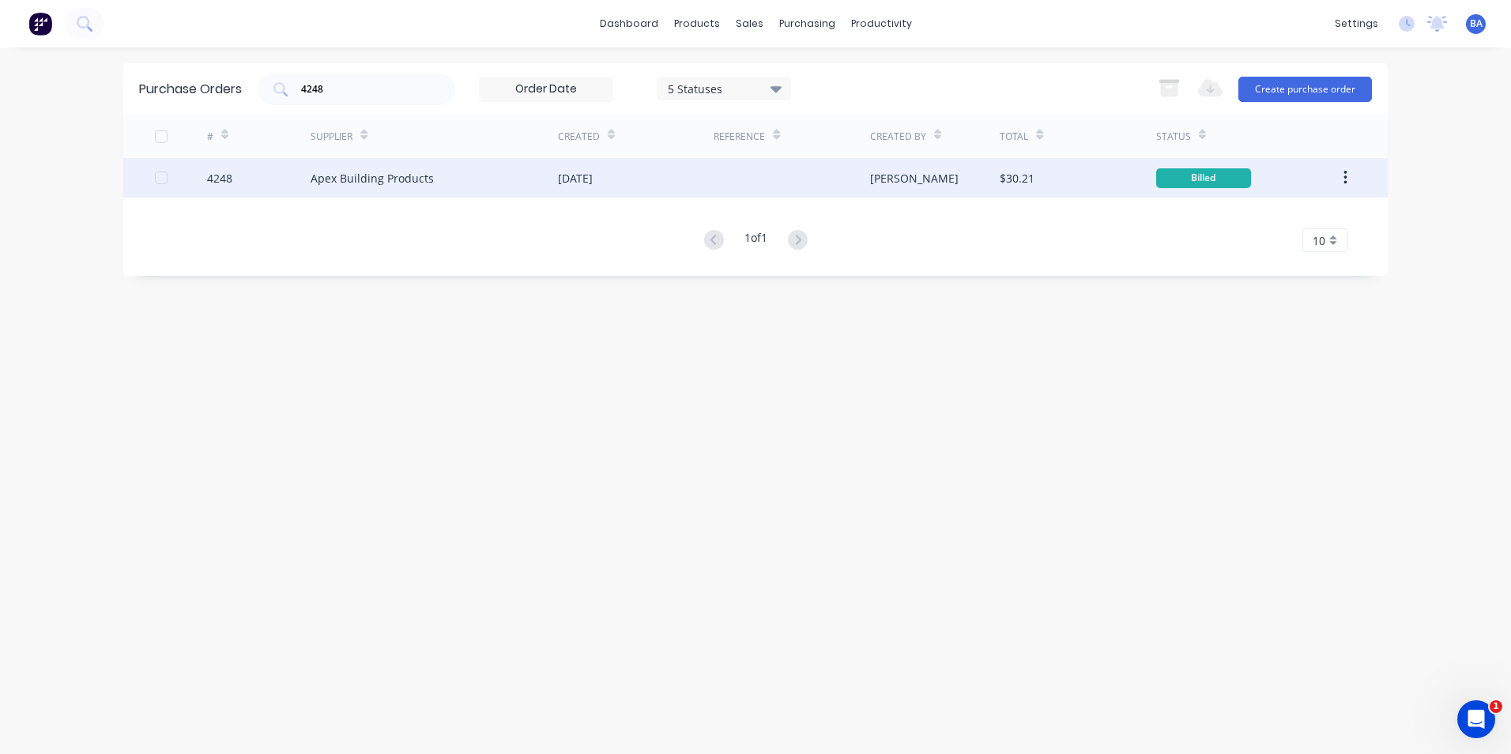
click at [358, 174] on div "Apex Building Products" at bounding box center [372, 178] width 123 height 17
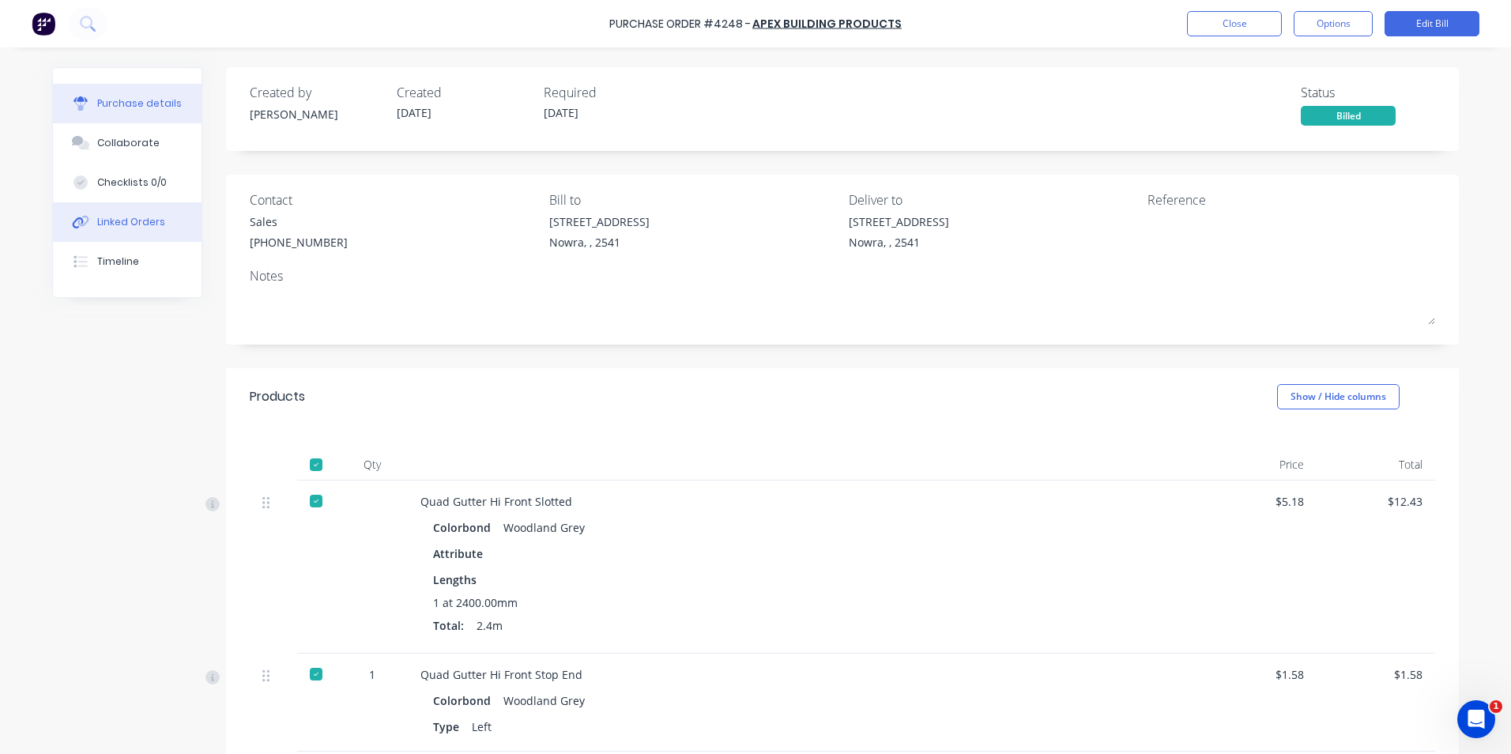
click at [157, 224] on button "Linked Orders" at bounding box center [127, 222] width 149 height 40
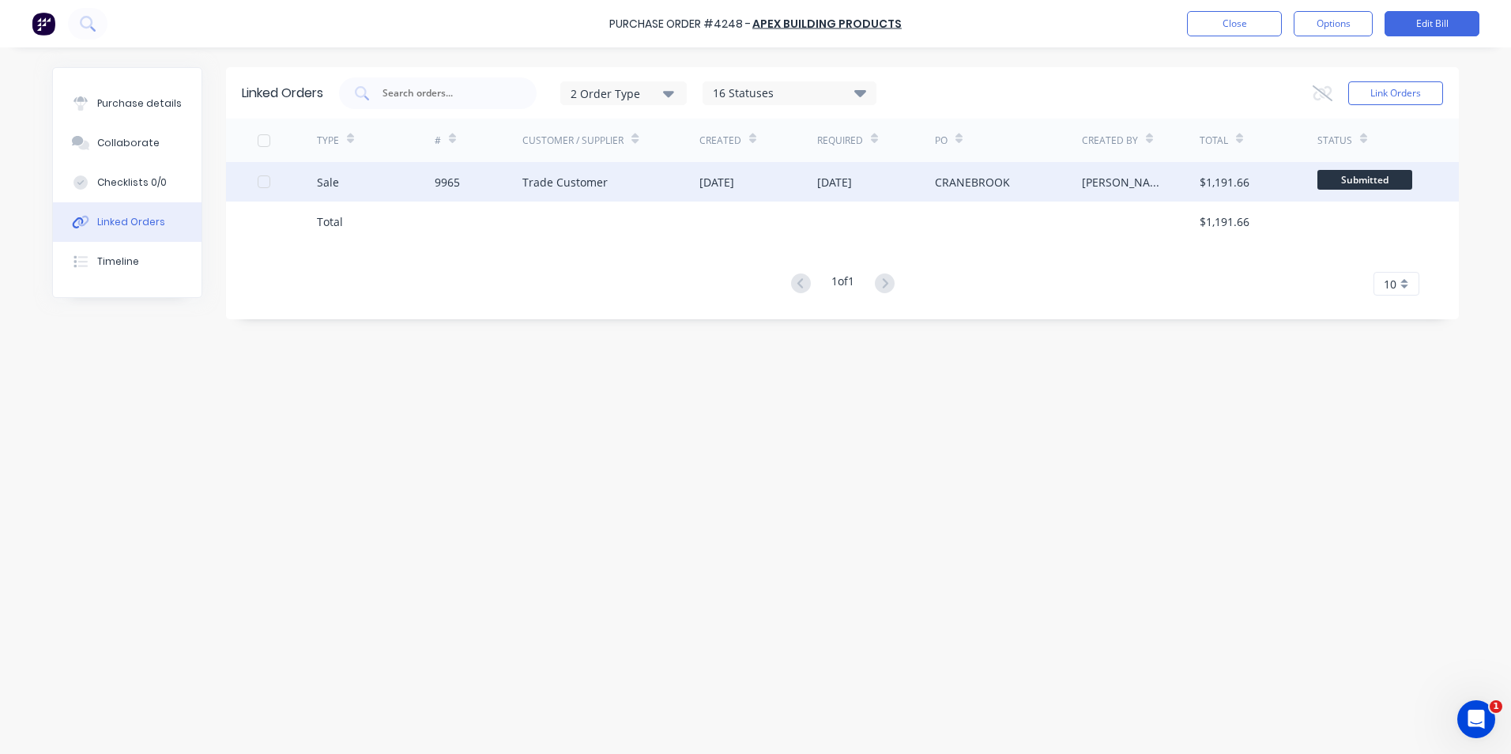
click at [552, 176] on div "Trade Customer" at bounding box center [564, 182] width 85 height 17
